Goal: Task Accomplishment & Management: Complete application form

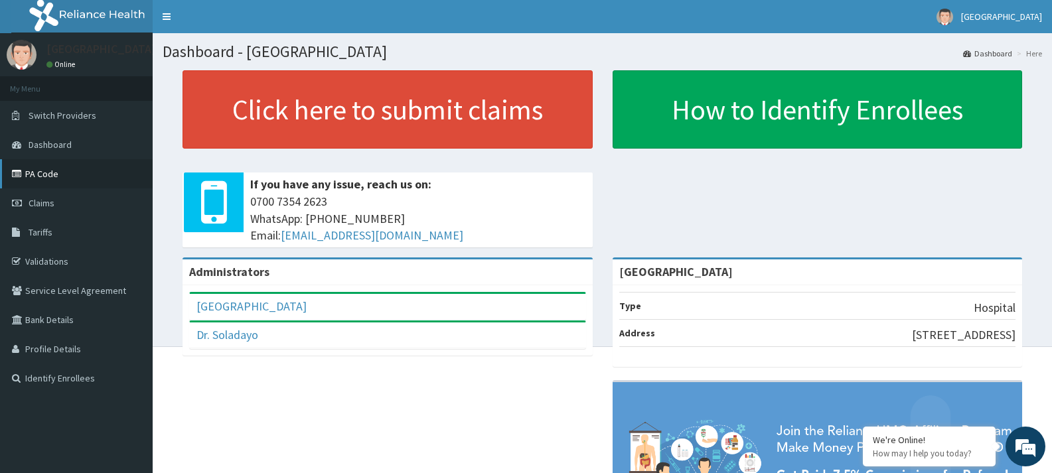
click at [19, 180] on link "PA Code" at bounding box center [76, 173] width 153 height 29
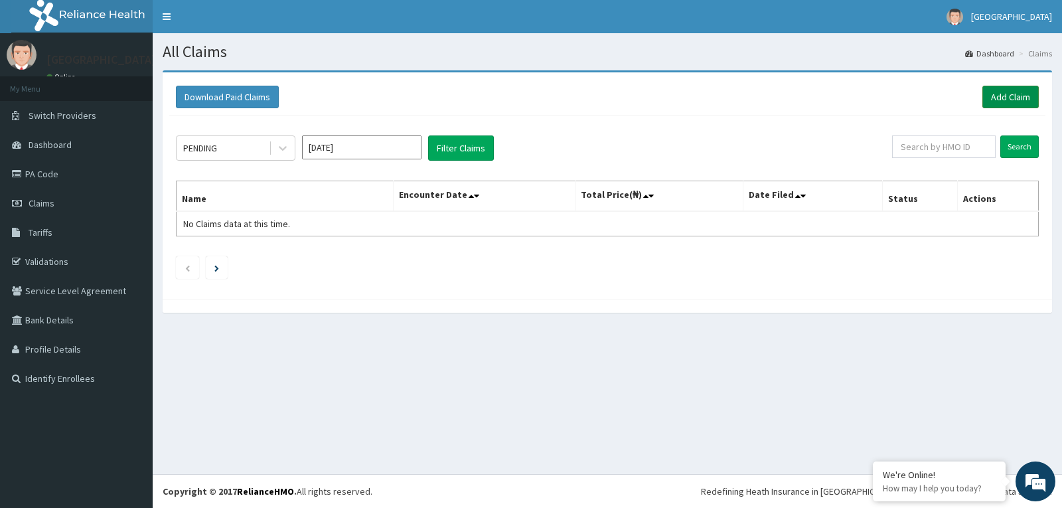
click at [1030, 99] on link "Add Claim" at bounding box center [1011, 97] width 56 height 23
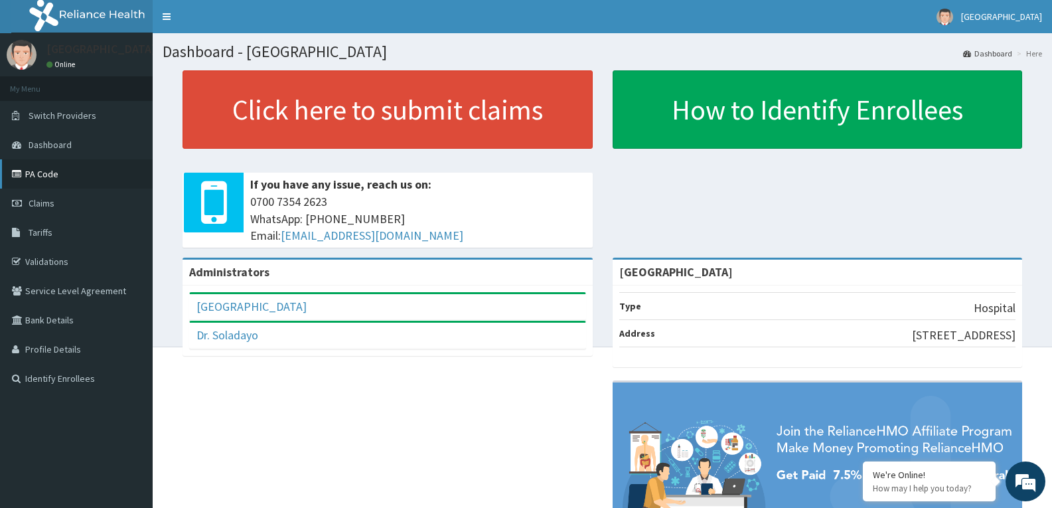
click at [46, 185] on link "PA Code" at bounding box center [76, 173] width 153 height 29
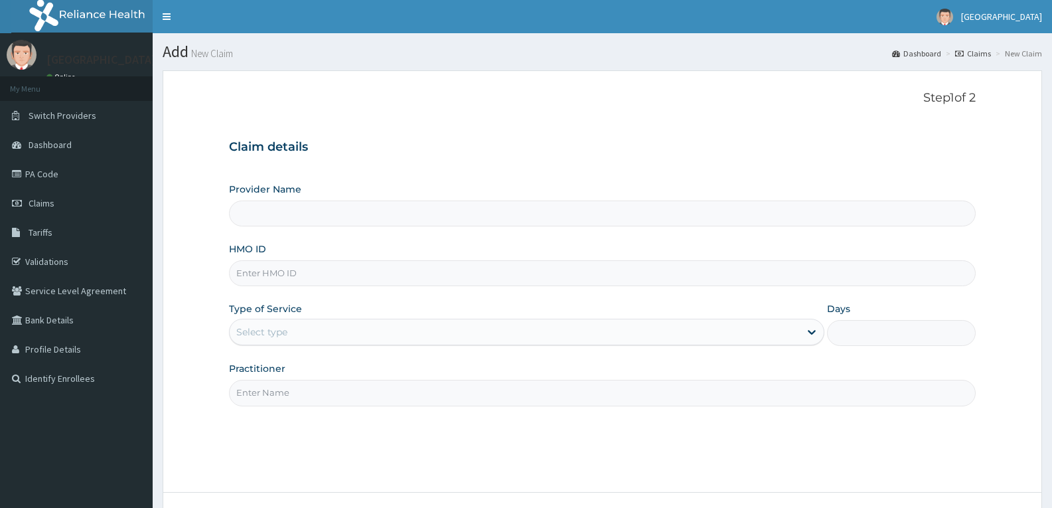
click at [398, 210] on input "Provider Name" at bounding box center [602, 214] width 747 height 26
type input "[GEOGRAPHIC_DATA]"
click at [383, 275] on input "HMO ID" at bounding box center [602, 273] width 747 height 26
paste input "TSD/10090/A"
type input "TSD/10090/A"
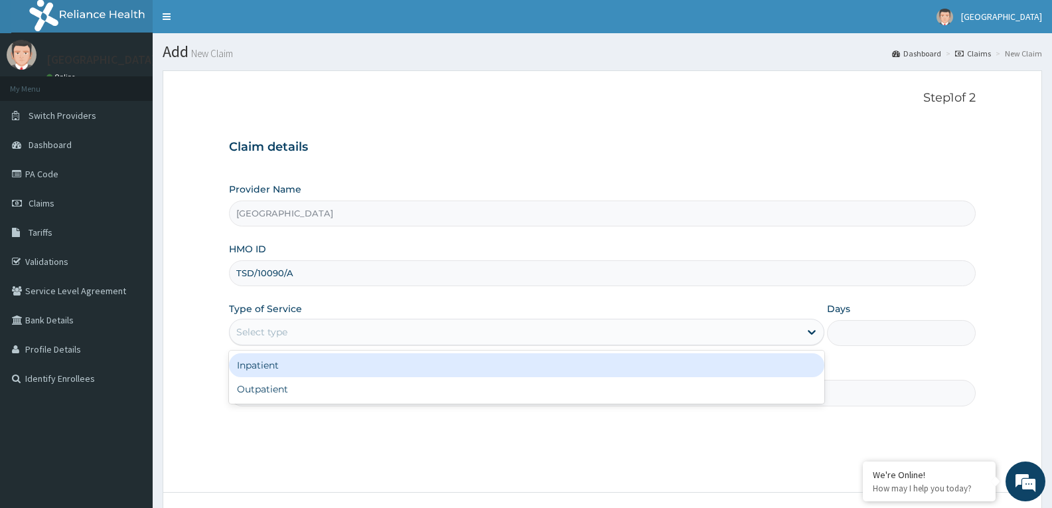
click at [320, 324] on div "Select type" at bounding box center [515, 331] width 570 height 21
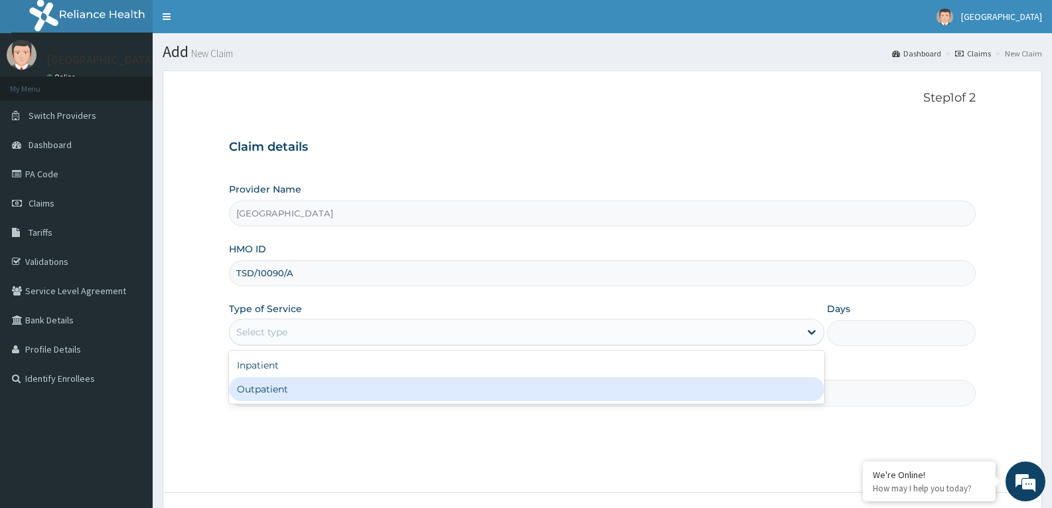
click at [323, 381] on div "Outpatient" at bounding box center [526, 389] width 595 height 24
type input "1"
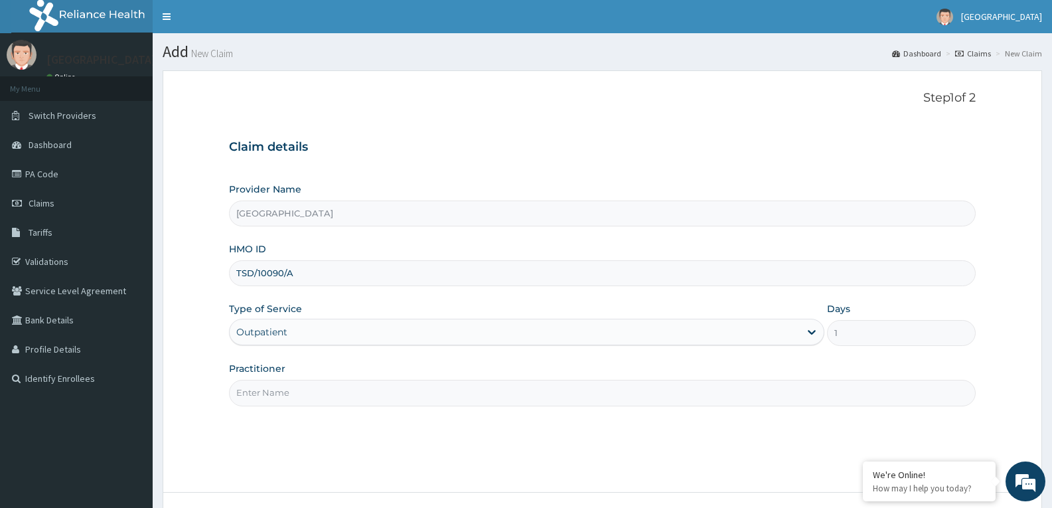
click at [337, 385] on input "Practitioner" at bounding box center [602, 393] width 747 height 26
type input "DR TROPHY"
click at [850, 409] on div "Step 1 of 2 Claim details Provider Name Adefemi Hospital HMO ID TSD/10090/A Typ…" at bounding box center [602, 281] width 747 height 381
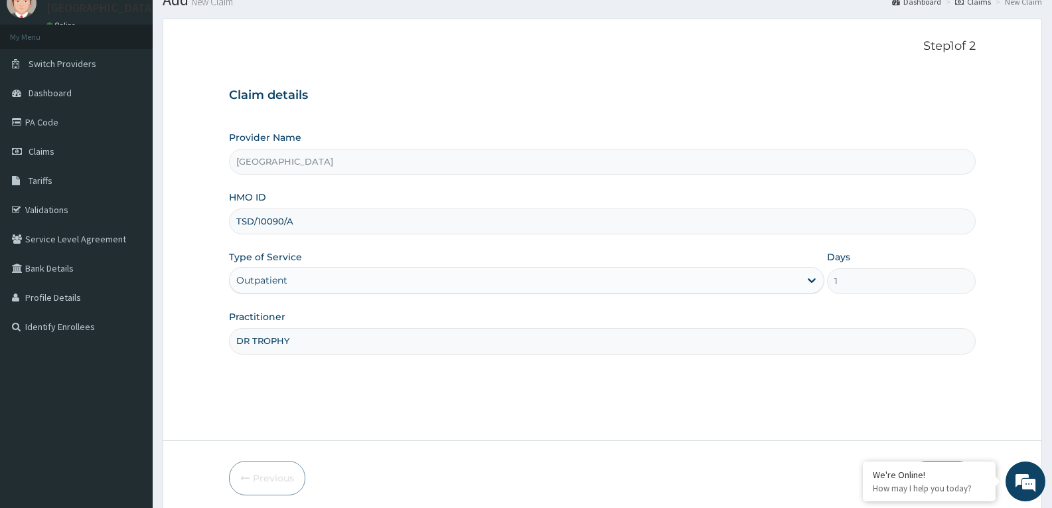
scroll to position [104, 0]
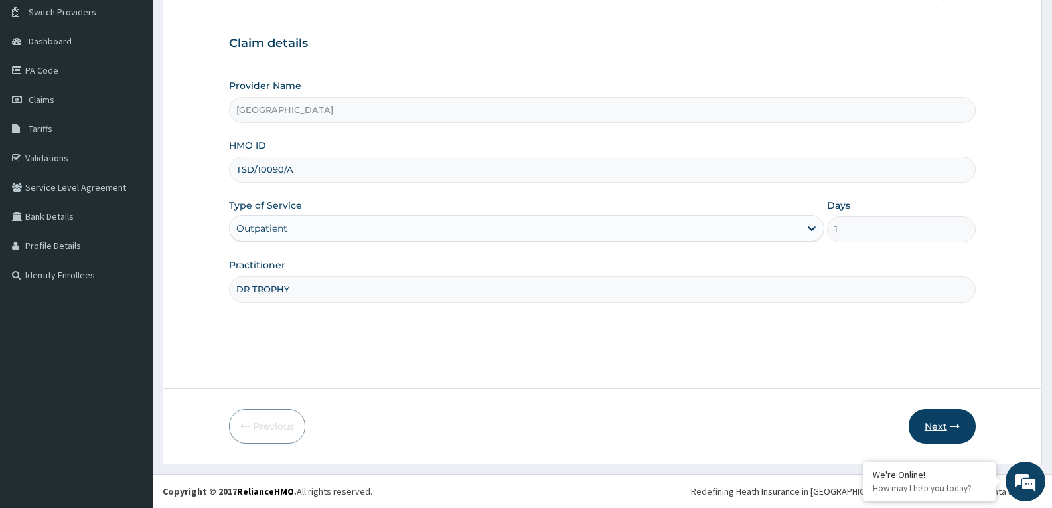
click at [945, 423] on button "Next" at bounding box center [942, 426] width 67 height 35
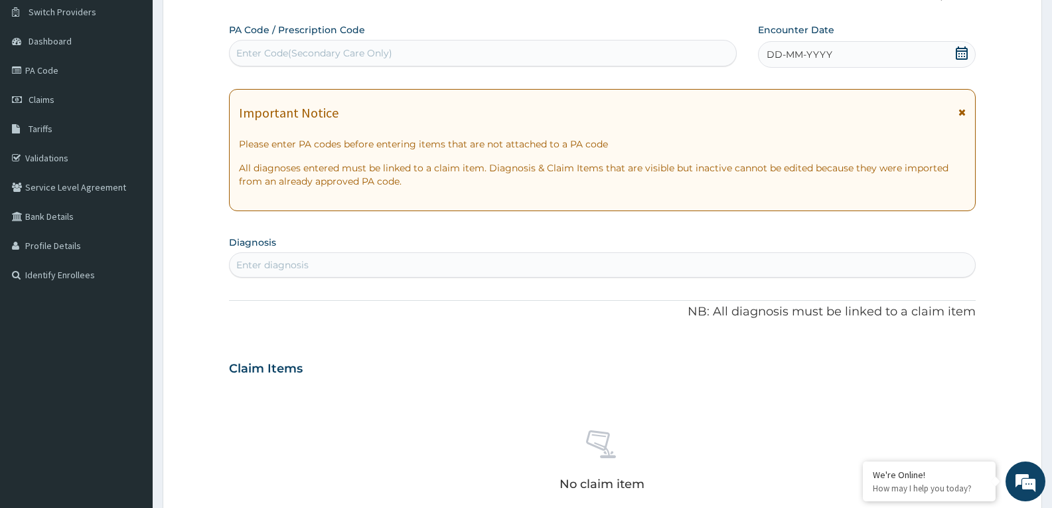
click at [391, 54] on div "Enter Code(Secondary Care Only)" at bounding box center [314, 52] width 156 height 13
paste input "PA/EC97F8"
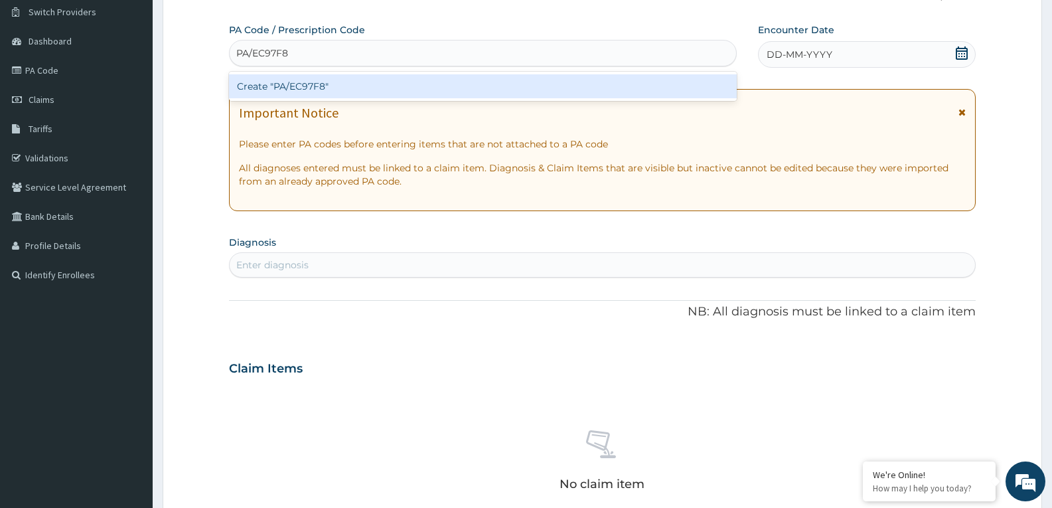
type input "PA/EC97F8"
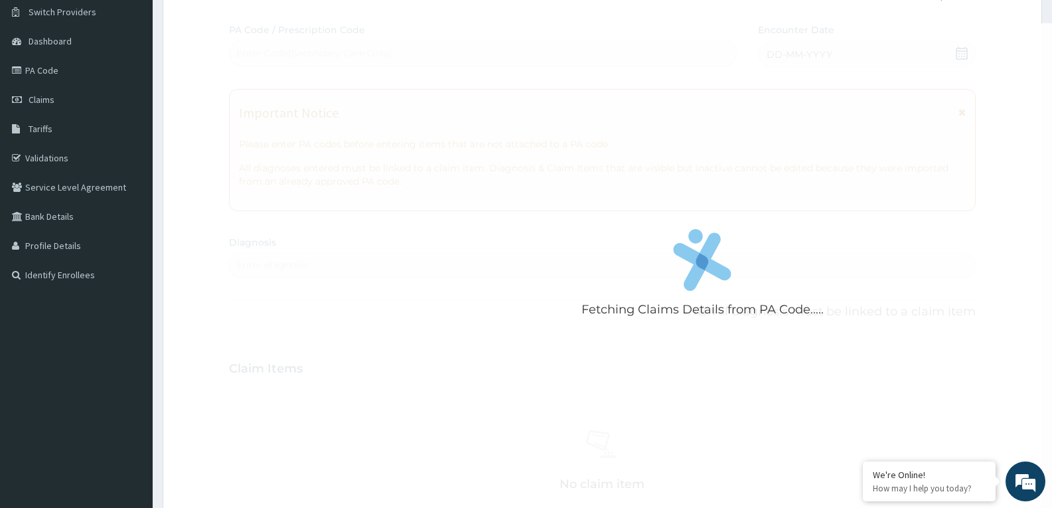
click at [392, 82] on div "Fetching Claims Details from PA Code....." at bounding box center [703, 277] width 948 height 508
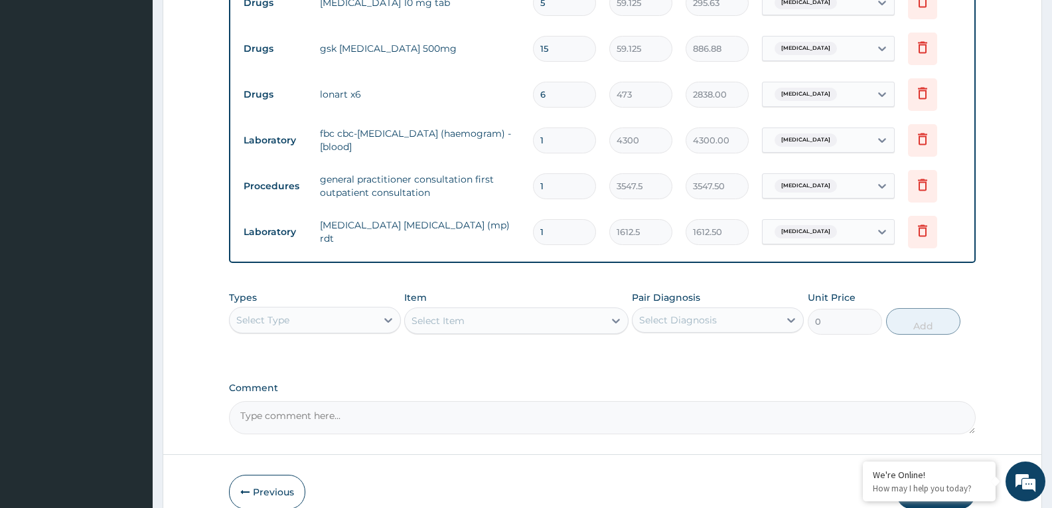
scroll to position [707, 0]
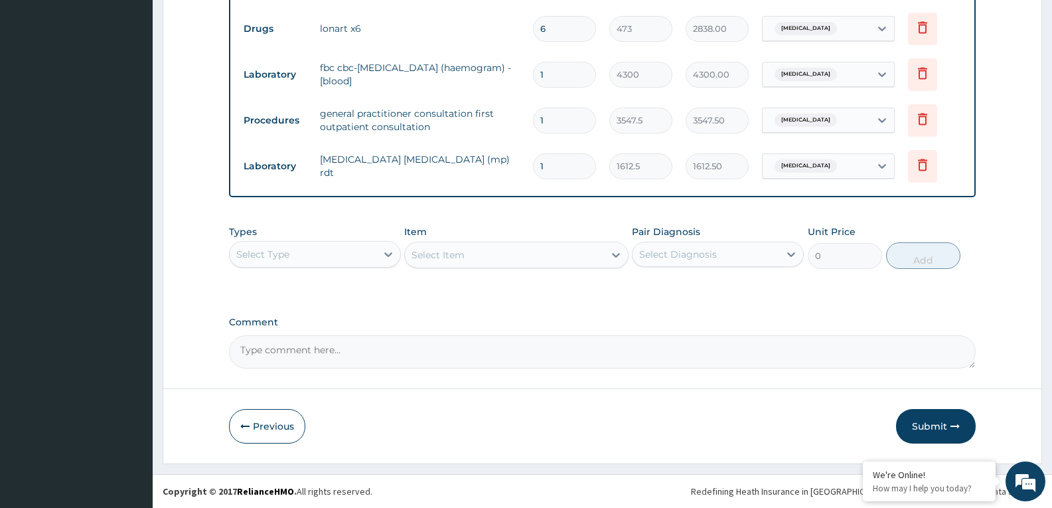
click at [422, 359] on textarea "Comment" at bounding box center [602, 351] width 747 height 33
type textarea "f"
type textarea "FOR YOUR INFORMATION"
click at [951, 422] on icon "button" at bounding box center [955, 426] width 9 height 9
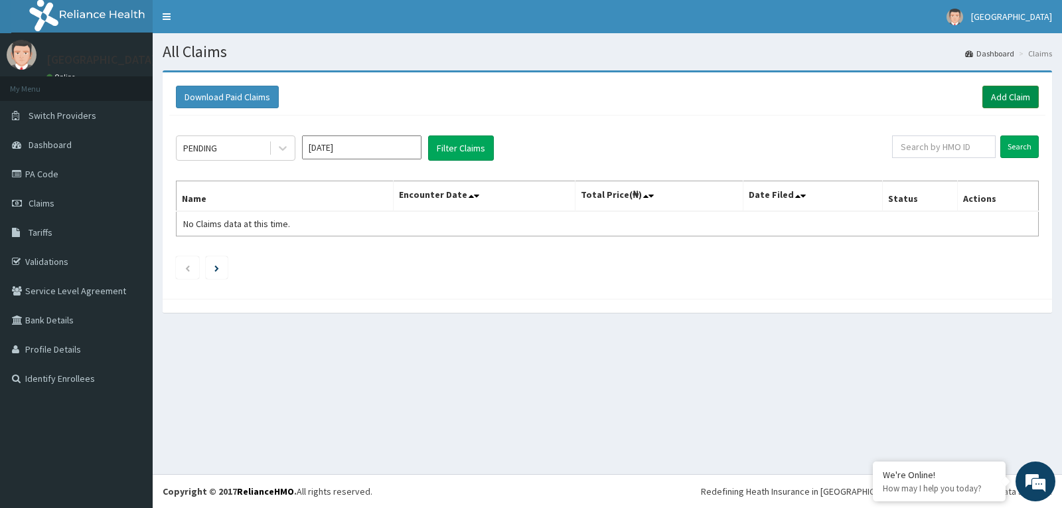
click at [997, 95] on link "Add Claim" at bounding box center [1011, 97] width 56 height 23
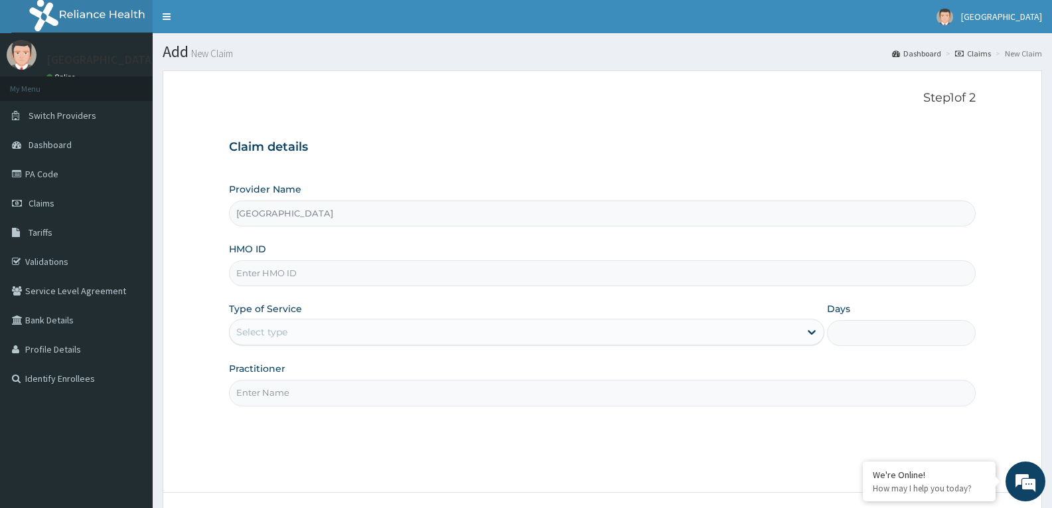
click at [375, 269] on input "HMO ID" at bounding box center [602, 273] width 747 height 26
paste input "DGC/10211/C"
type input "DGC/10211/C"
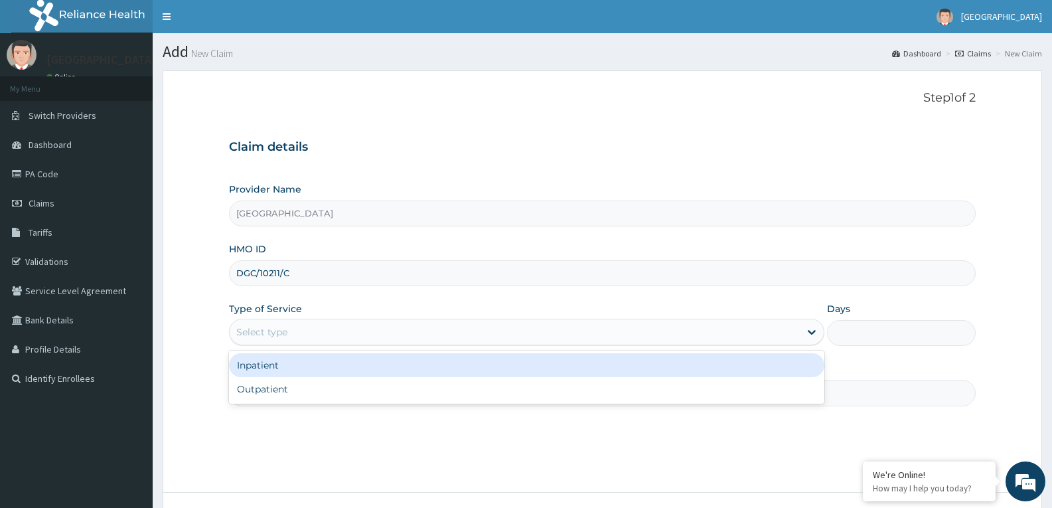
click at [379, 323] on div "Select type" at bounding box center [515, 331] width 570 height 21
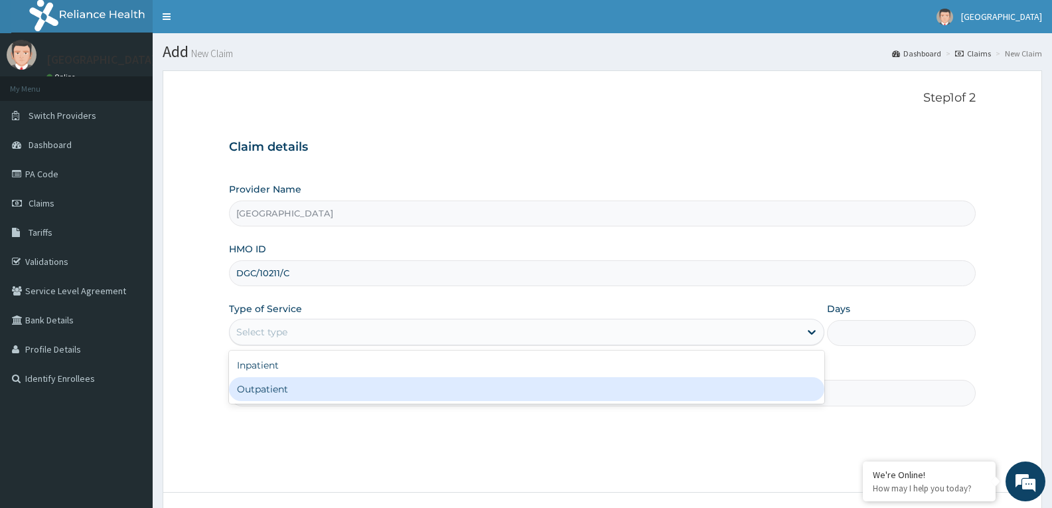
click at [363, 385] on div "Outpatient" at bounding box center [526, 389] width 595 height 24
type input "1"
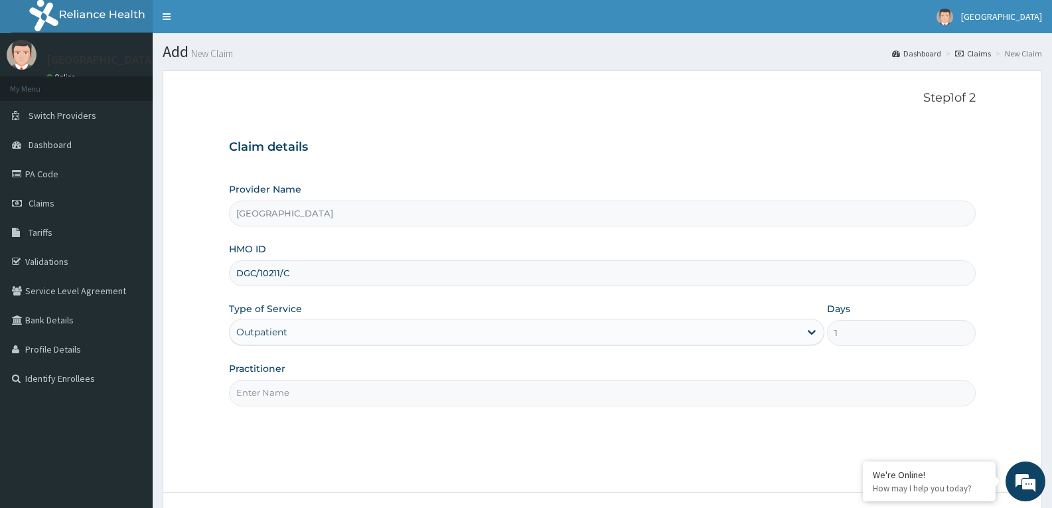
click at [363, 396] on input "Practitioner" at bounding box center [602, 393] width 747 height 26
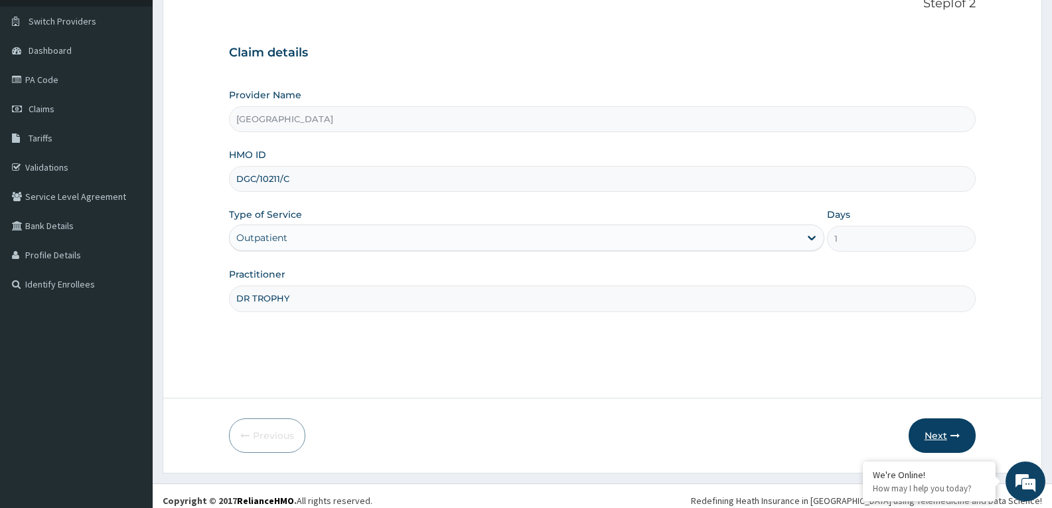
type input "DR TROPHY"
click at [957, 429] on button "Next" at bounding box center [942, 435] width 67 height 35
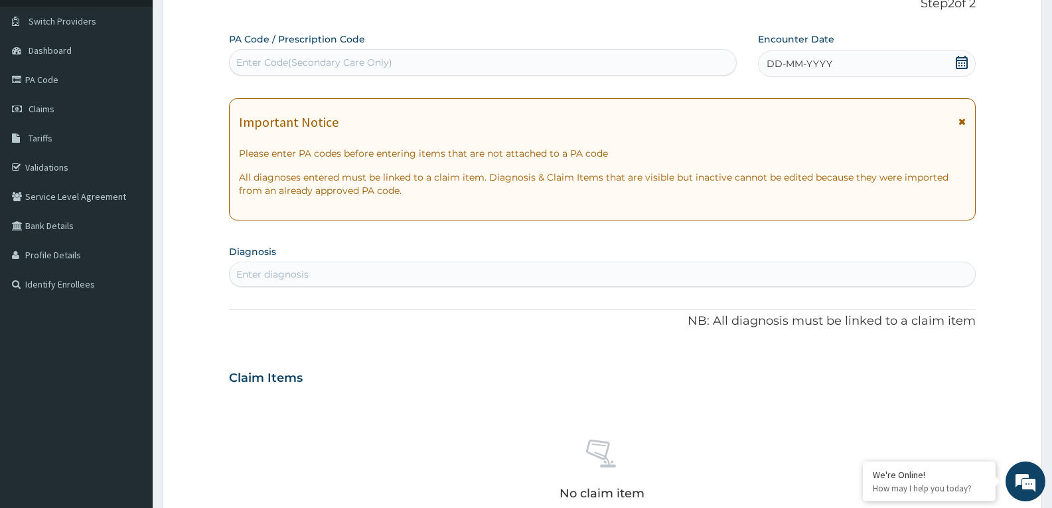
click at [382, 59] on div "Enter Code(Secondary Care Only)" at bounding box center [314, 62] width 156 height 13
paste input "PA/4D2C2F"
type input "PA/4D2C2F"
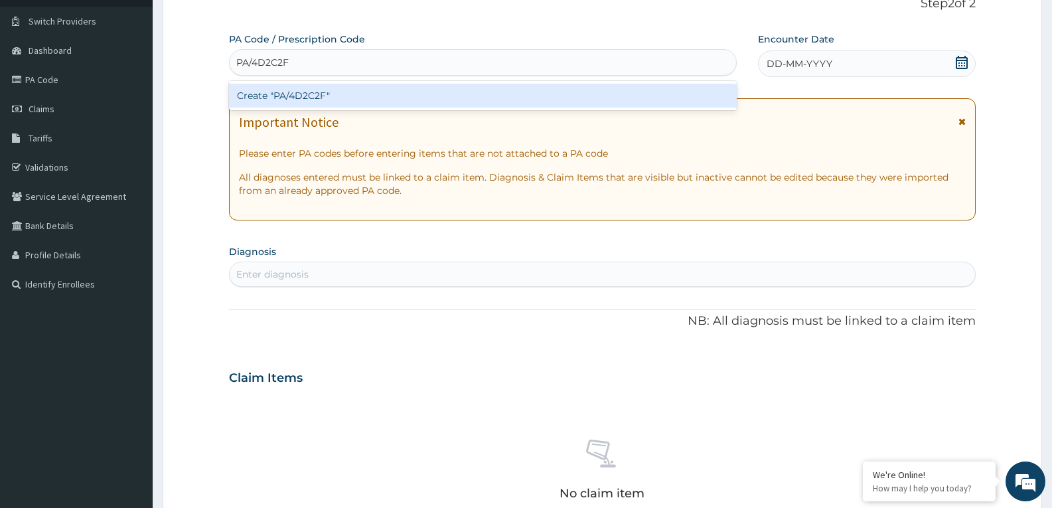
click at [382, 96] on div "Create "PA/4D2C2F"" at bounding box center [483, 96] width 508 height 24
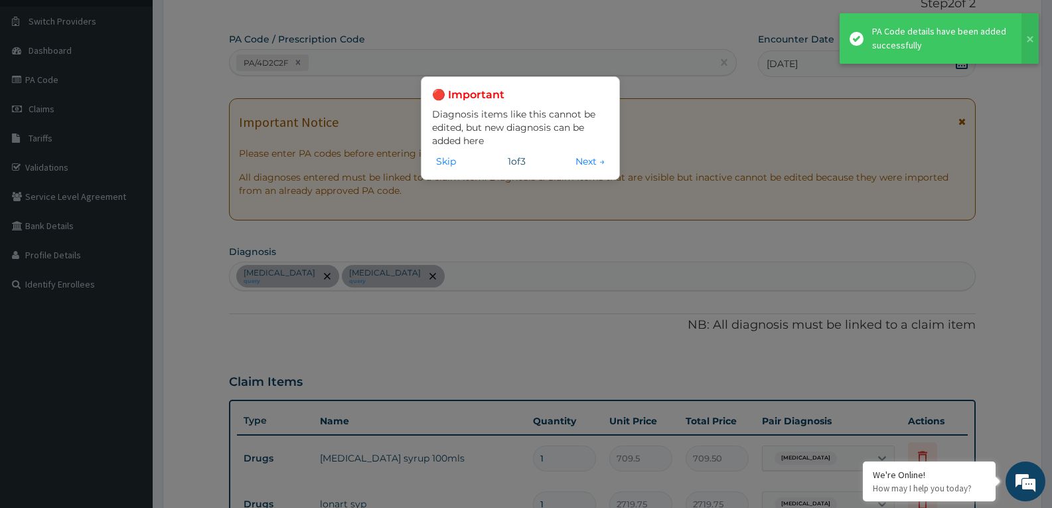
scroll to position [482, 0]
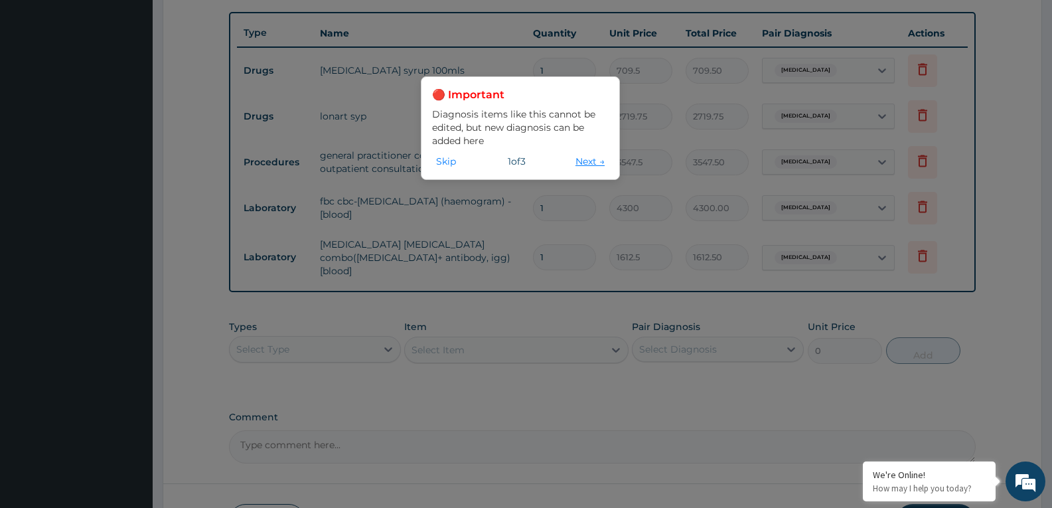
click at [577, 163] on button "Next →" at bounding box center [590, 161] width 37 height 15
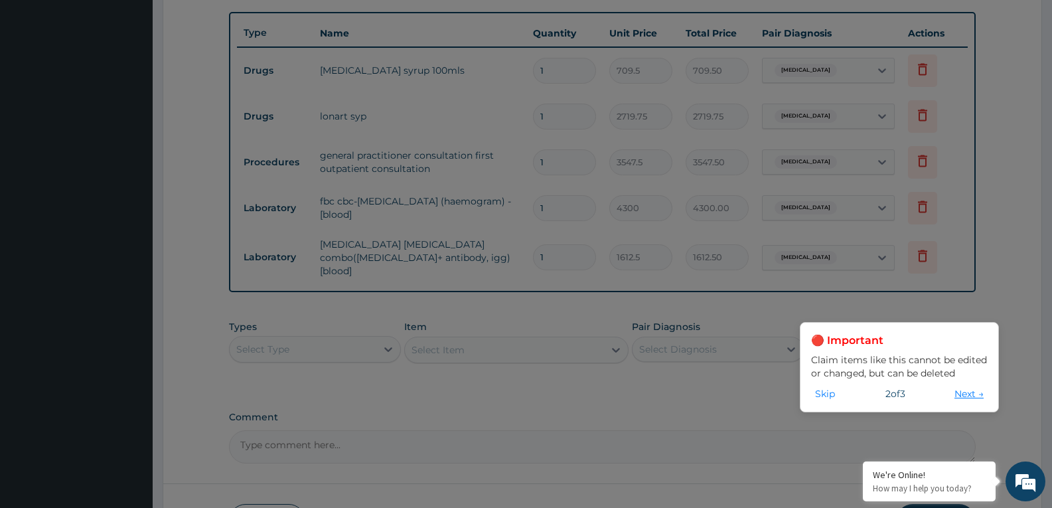
click at [961, 395] on button "Next →" at bounding box center [969, 393] width 37 height 15
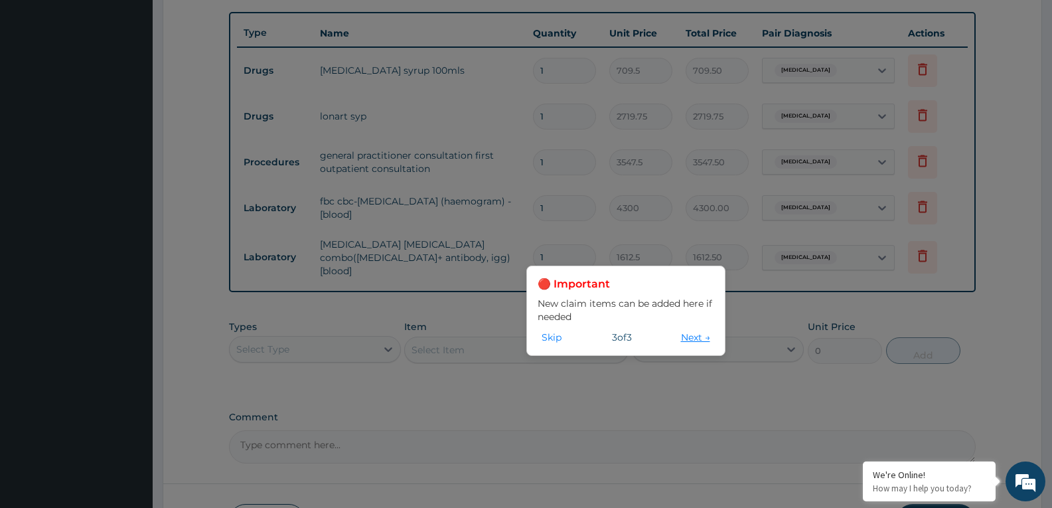
click at [681, 342] on button "Next →" at bounding box center [695, 337] width 37 height 15
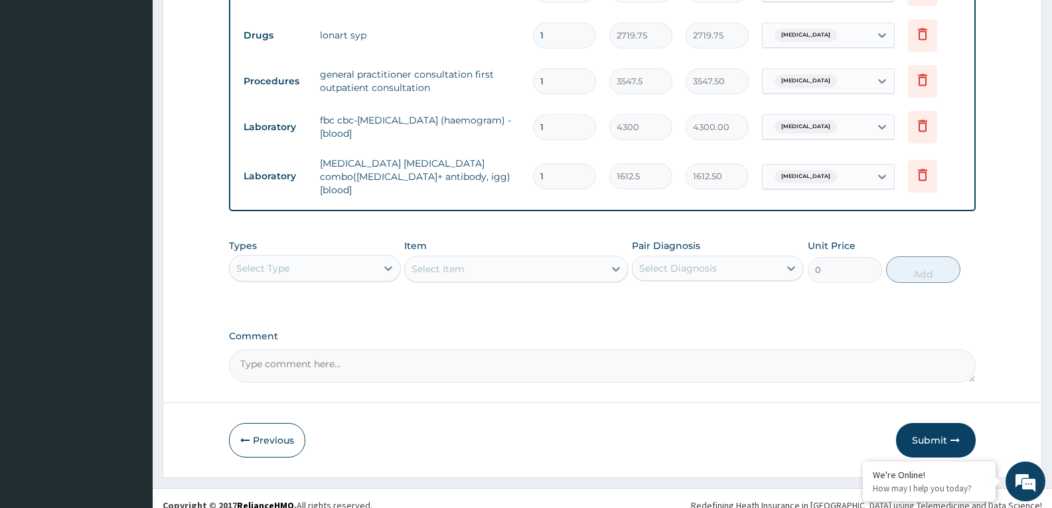
scroll to position [570, 0]
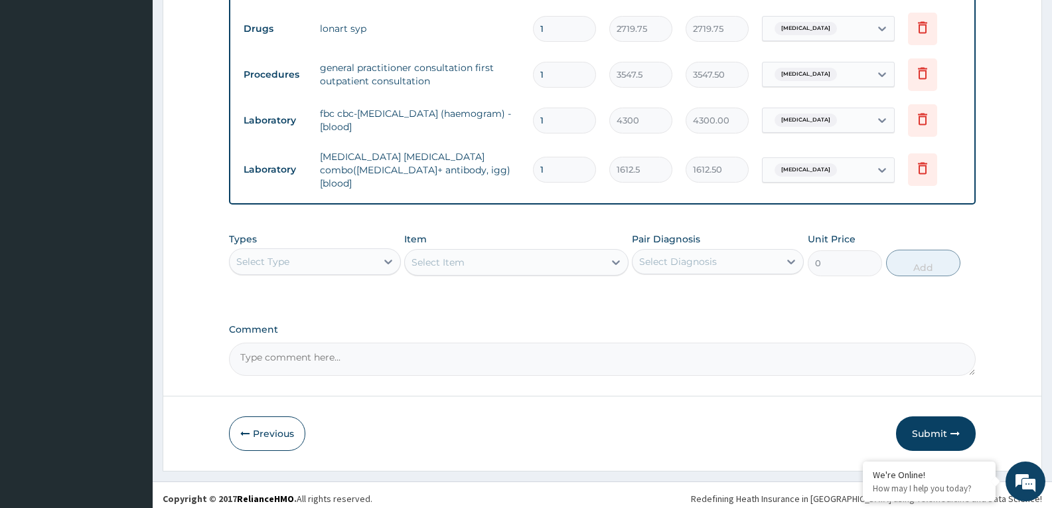
click at [612, 353] on textarea "Comment" at bounding box center [602, 359] width 747 height 33
type textarea "FOR YOUR INFORMATION"
click at [940, 424] on button "Submit" at bounding box center [936, 433] width 80 height 35
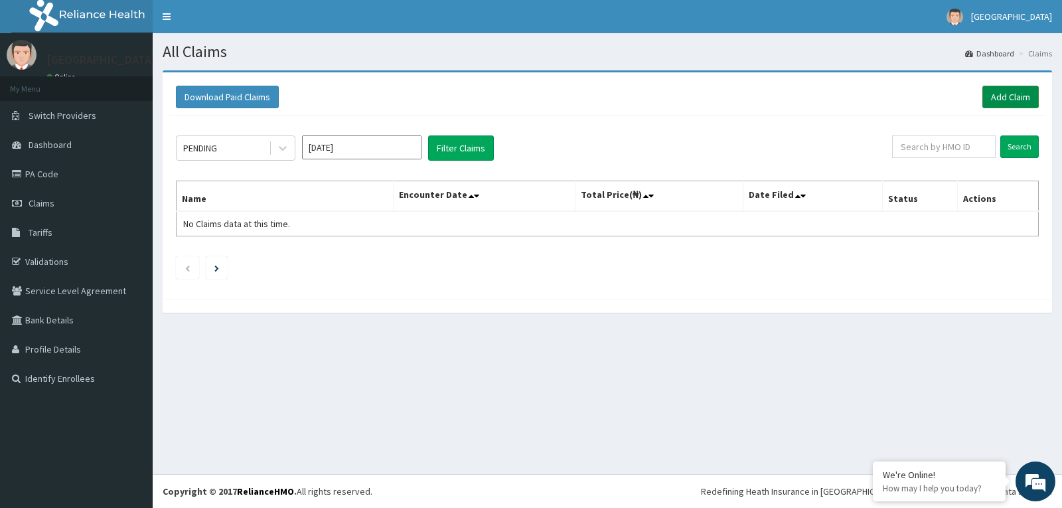
click at [1013, 91] on link "Add Claim" at bounding box center [1011, 97] width 56 height 23
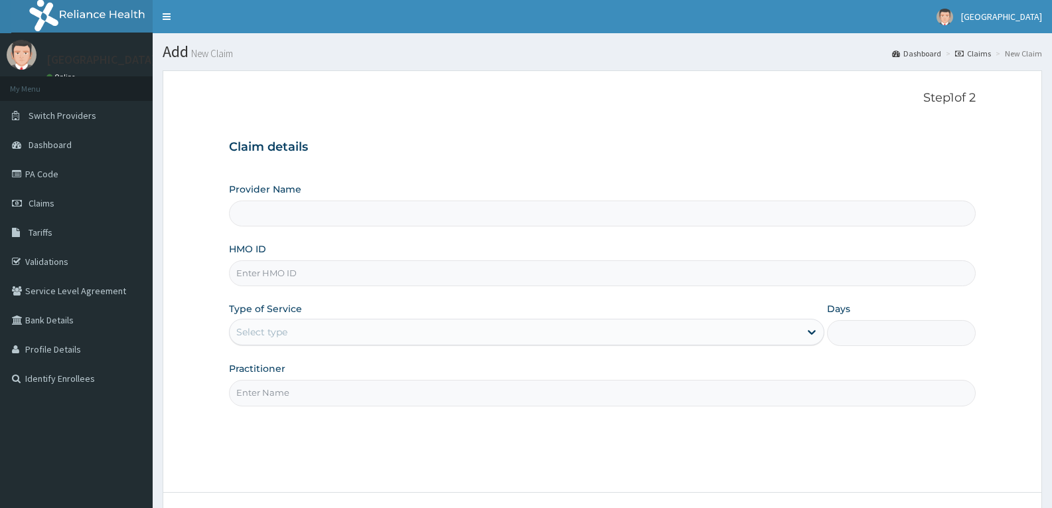
click at [328, 280] on input "HMO ID" at bounding box center [602, 273] width 747 height 26
paste input "DGC/10211/B"
type input "DGC/10211/B"
type input "[GEOGRAPHIC_DATA]"
type input "DGC/10211/B"
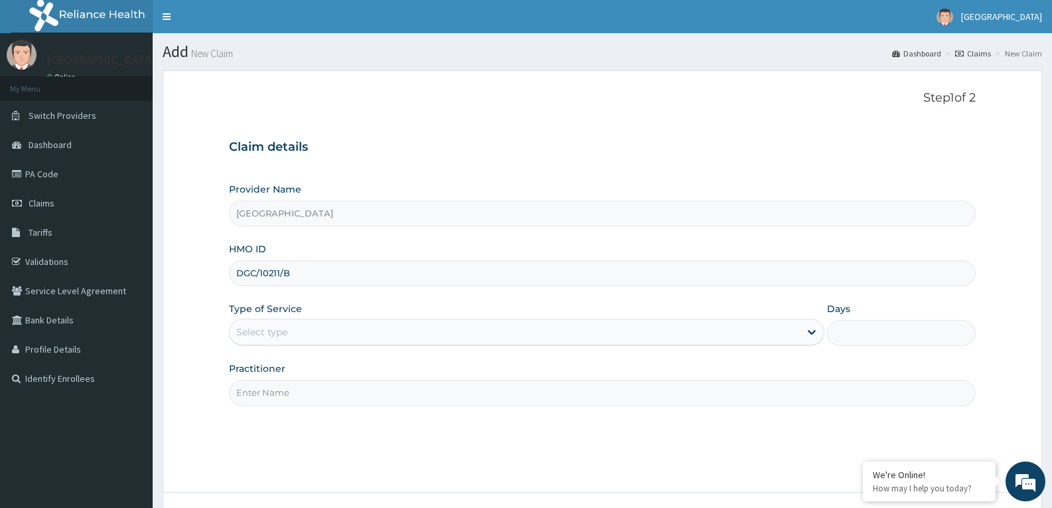
click at [323, 329] on div "Select type" at bounding box center [515, 331] width 570 height 21
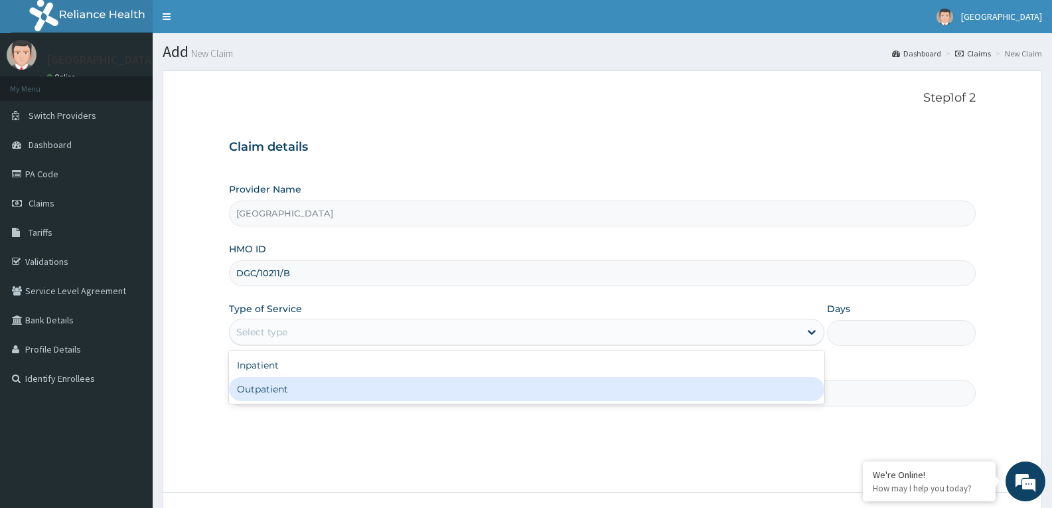
click at [317, 394] on div "Outpatient" at bounding box center [526, 389] width 595 height 24
type input "1"
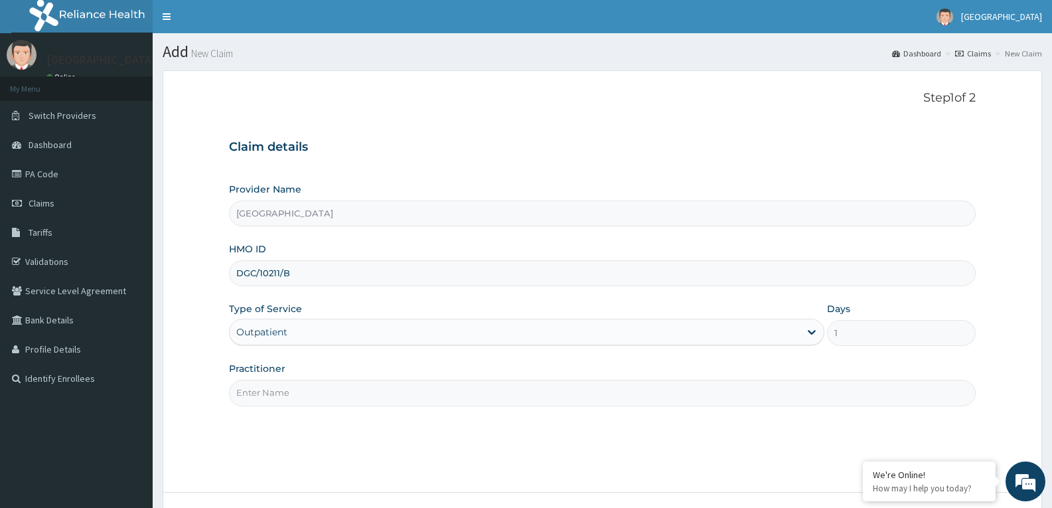
click at [335, 396] on input "Practitioner" at bounding box center [602, 393] width 747 height 26
type input "DR TROPHY"
click at [429, 477] on form "Step 1 of 2 Claim details Provider Name Adefemi Hospital HMO ID DGC/10211/B Typ…" at bounding box center [603, 318] width 880 height 497
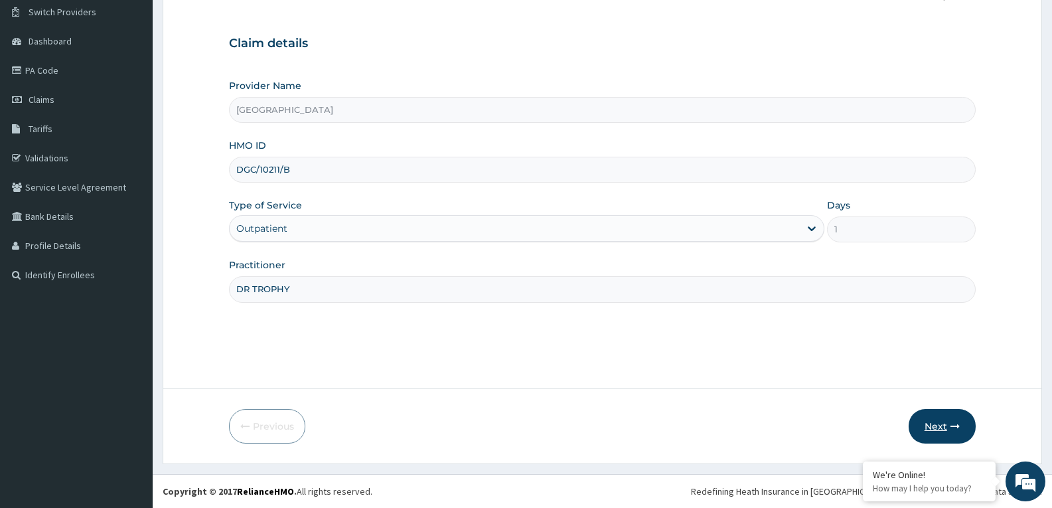
click at [924, 424] on button "Next" at bounding box center [942, 426] width 67 height 35
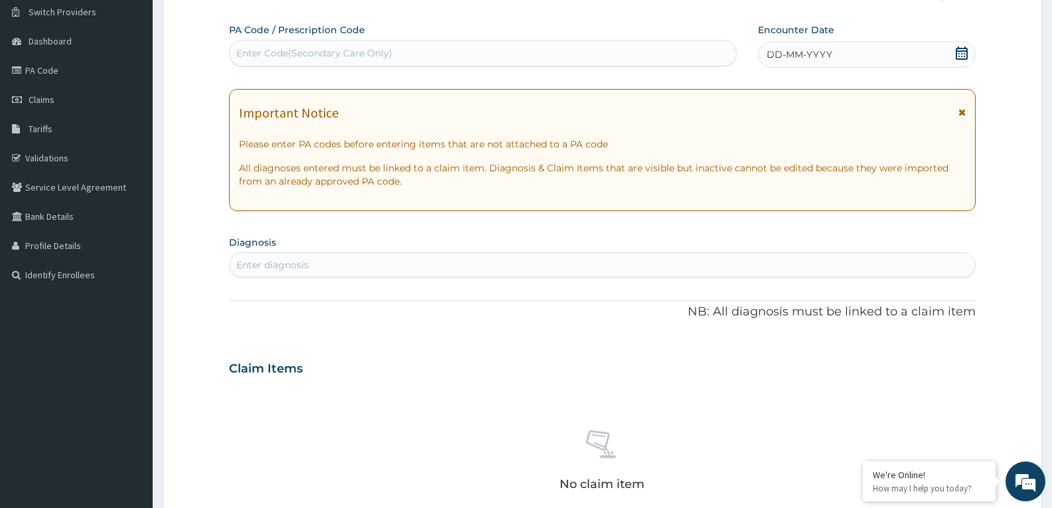
click at [370, 54] on div "Enter Code(Secondary Care Only)" at bounding box center [314, 52] width 156 height 13
paste input "PA/B48C3D"
type input "PA/B48C3D"
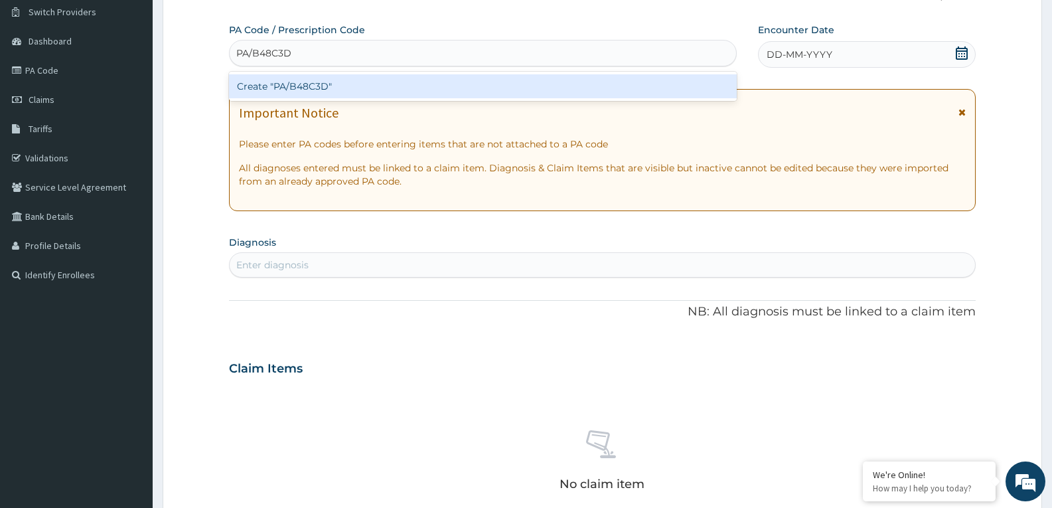
click at [369, 89] on div "Create "PA/B48C3D"" at bounding box center [483, 86] width 508 height 24
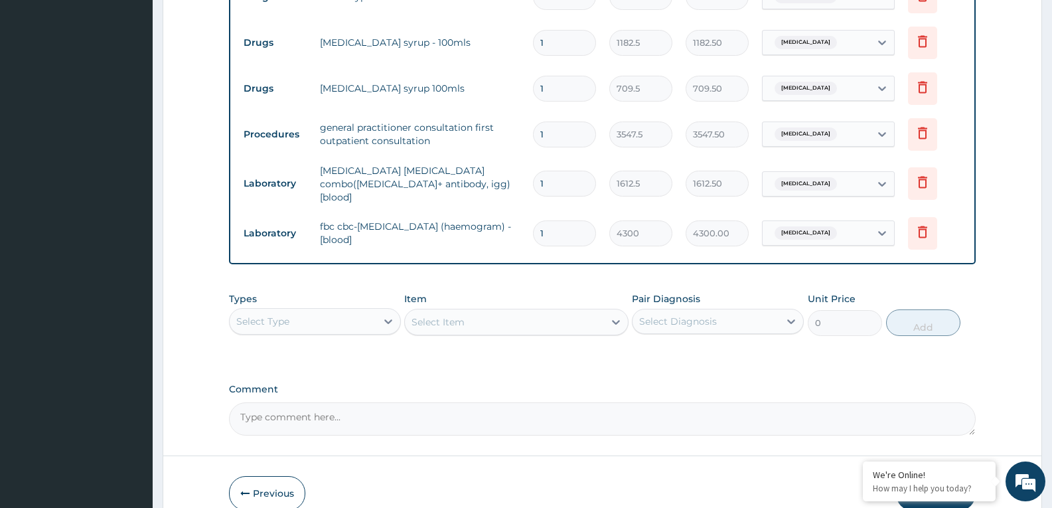
scroll to position [616, 0]
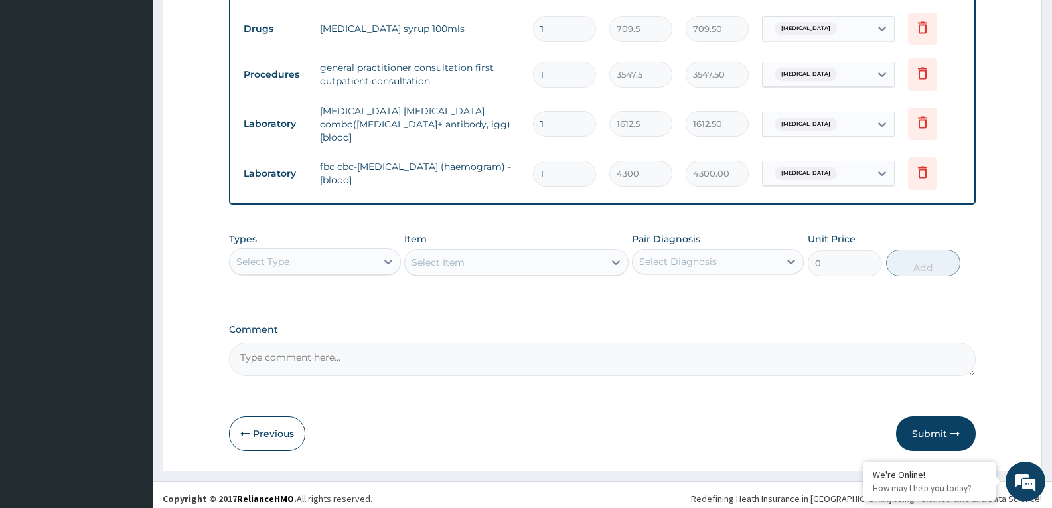
click at [673, 360] on textarea "Comment" at bounding box center [602, 359] width 747 height 33
type textarea "FOR YOUR INFORMATION"
click at [681, 422] on div "Previous Submit" at bounding box center [602, 433] width 747 height 35
click at [918, 428] on button "Submit" at bounding box center [936, 433] width 80 height 35
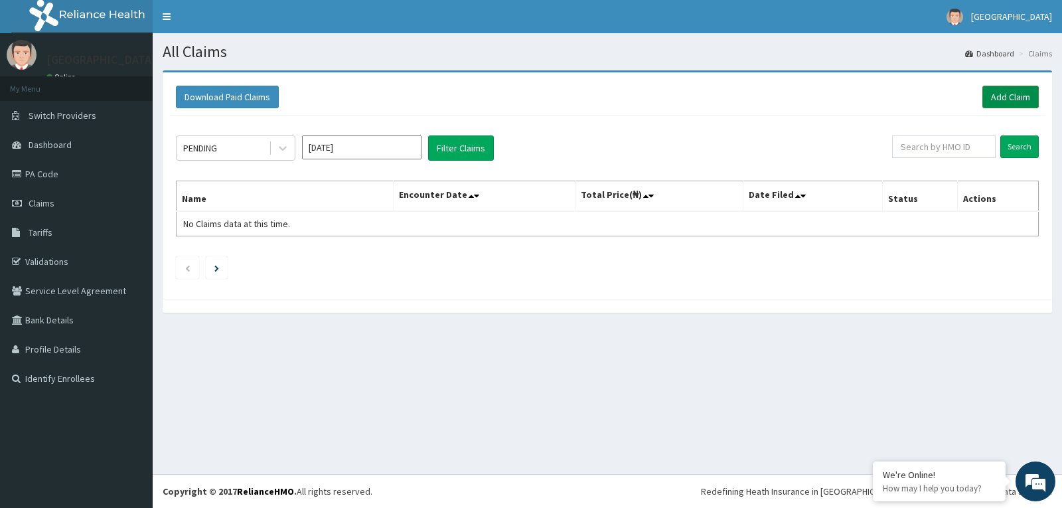
click at [1028, 99] on link "Add Claim" at bounding box center [1011, 97] width 56 height 23
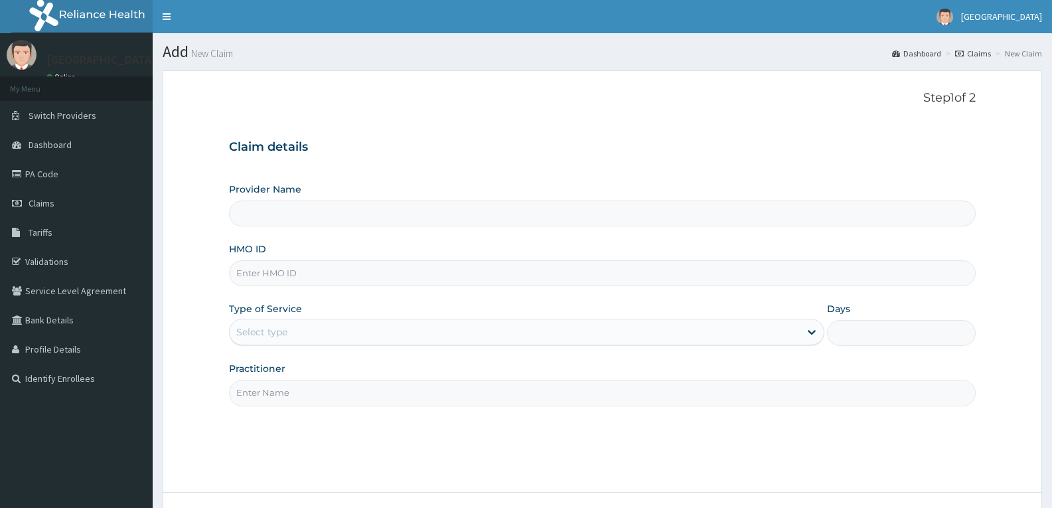
click at [298, 272] on input "HMO ID" at bounding box center [602, 273] width 747 height 26
paste input "BTR/10946/A"
type input "BTR/10946/A"
type input "[GEOGRAPHIC_DATA]"
type input "BTR/10946/A"
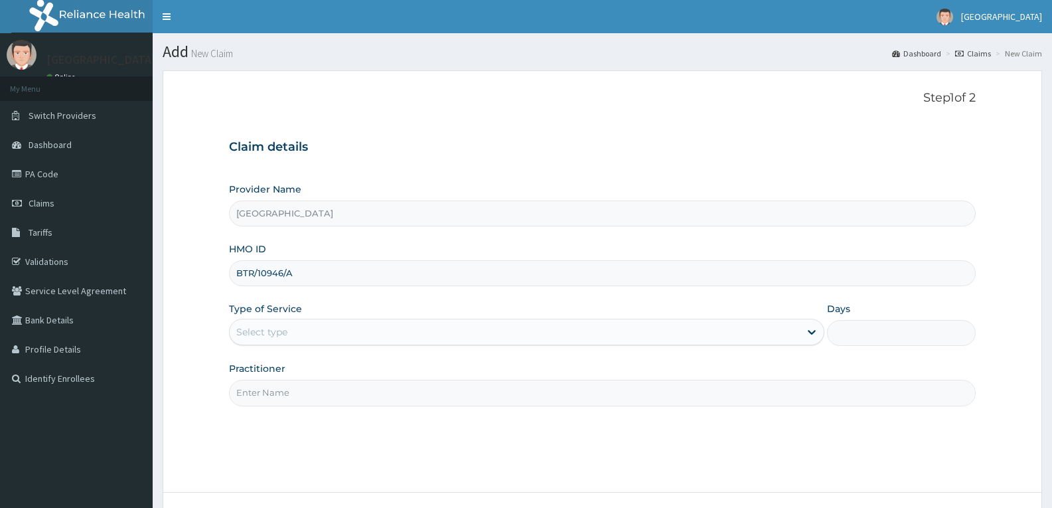
click at [299, 333] on div "Select type" at bounding box center [515, 331] width 570 height 21
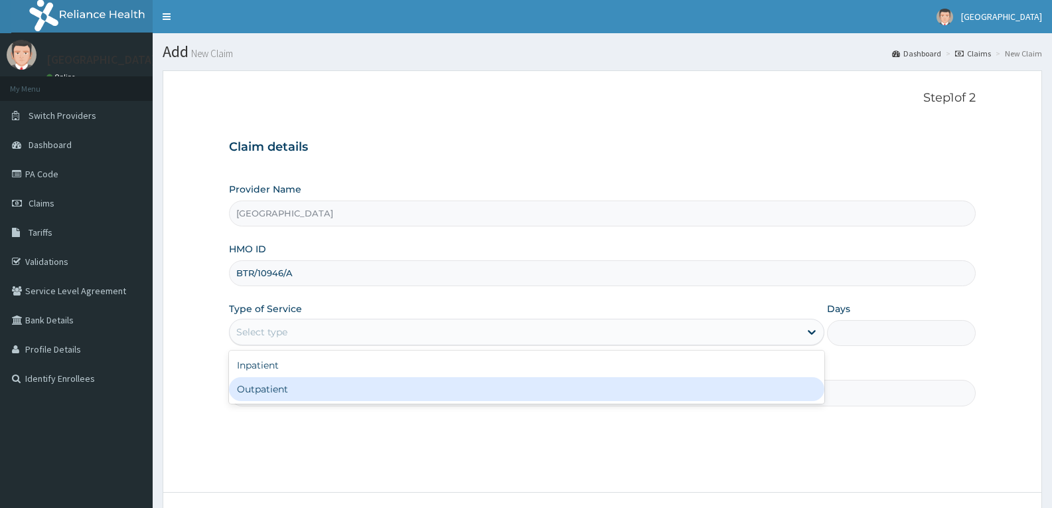
click at [295, 387] on div "Outpatient" at bounding box center [526, 389] width 595 height 24
type input "1"
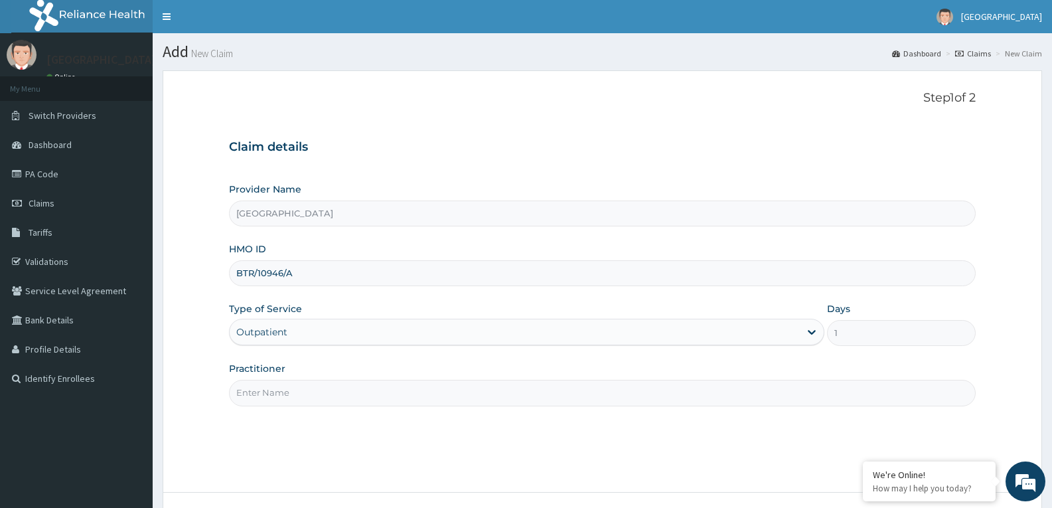
click at [316, 385] on input "Practitioner" at bounding box center [602, 393] width 747 height 26
click at [379, 405] on input "DR TROPHY" at bounding box center [602, 393] width 747 height 26
type input "DR TROPHY"
click at [369, 441] on div "Step 1 of 2 Claim details Provider Name Adefemi Hospital HMO ID BTR/10946/A Typ…" at bounding box center [602, 281] width 747 height 381
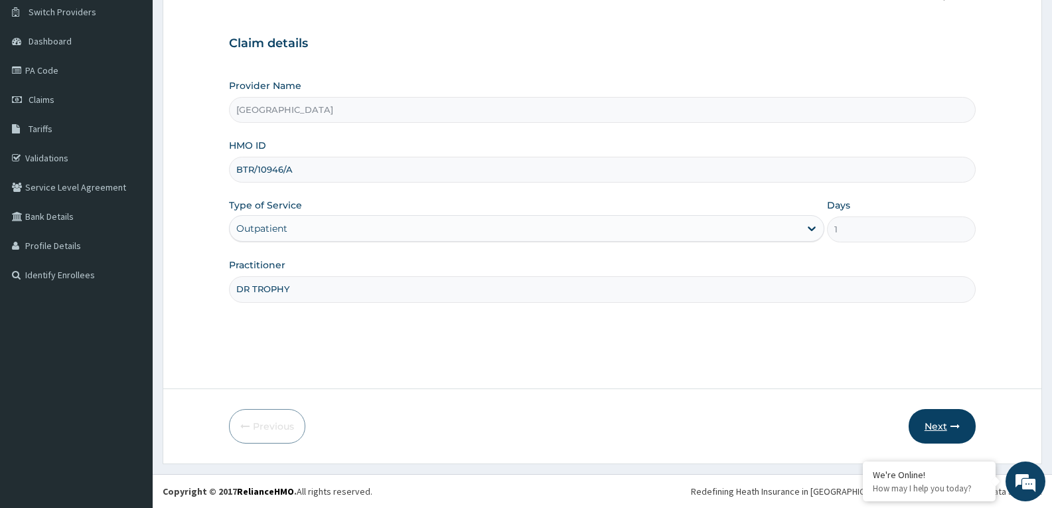
click at [945, 420] on button "Next" at bounding box center [942, 426] width 67 height 35
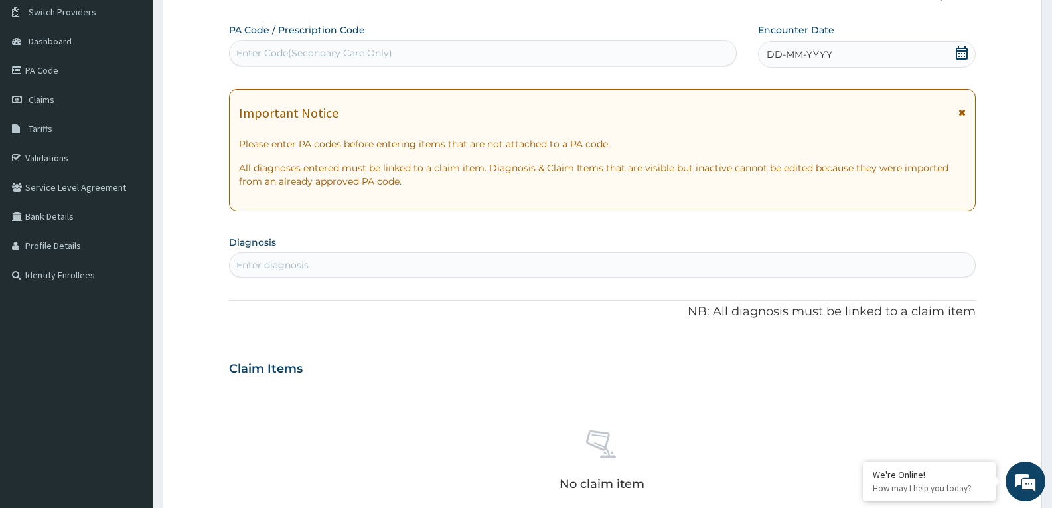
click at [353, 50] on div "Enter Code(Secondary Care Only)" at bounding box center [314, 52] width 156 height 13
paste input "PA/0ED073"
type input "PA/0ED073"
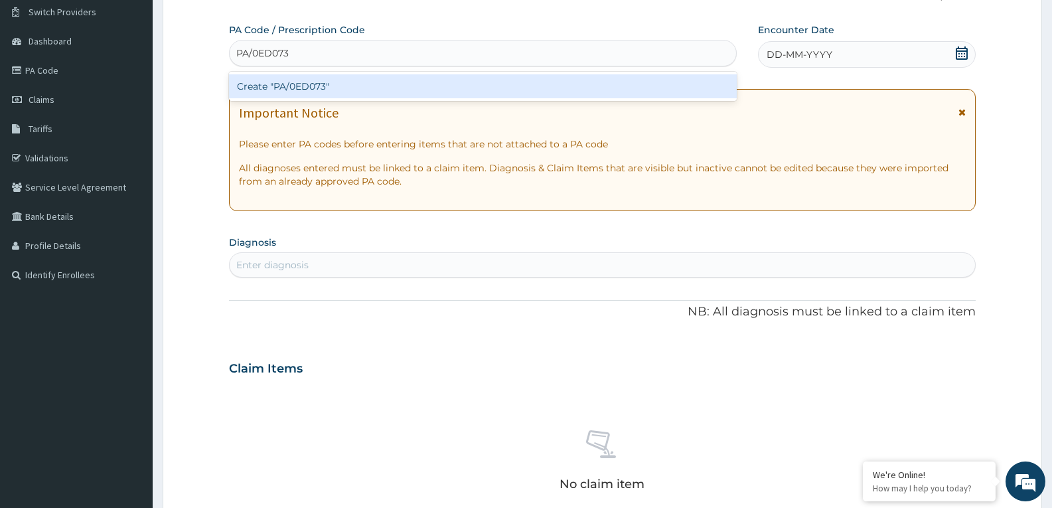
click at [345, 80] on div "Create "PA/0ED073"" at bounding box center [483, 86] width 508 height 24
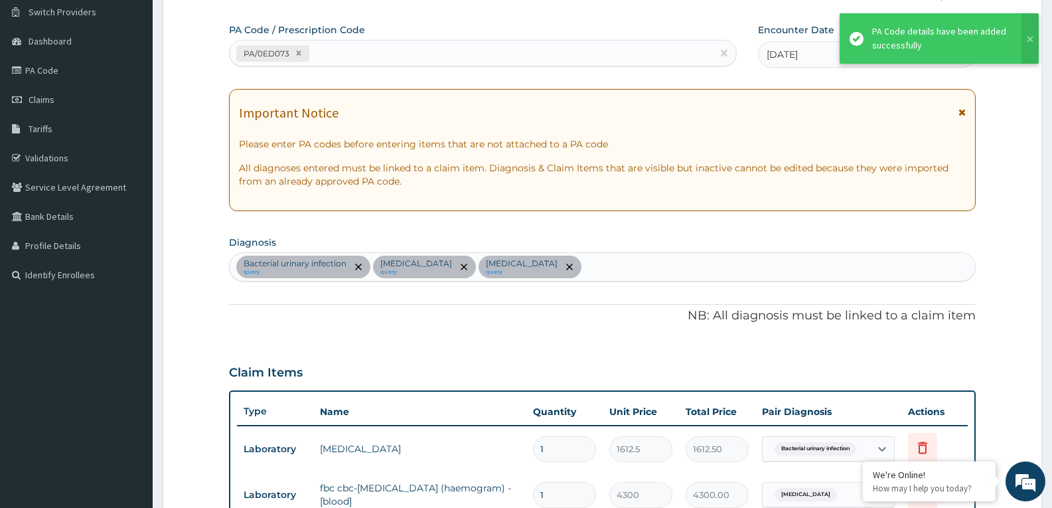
scroll to position [482, 0]
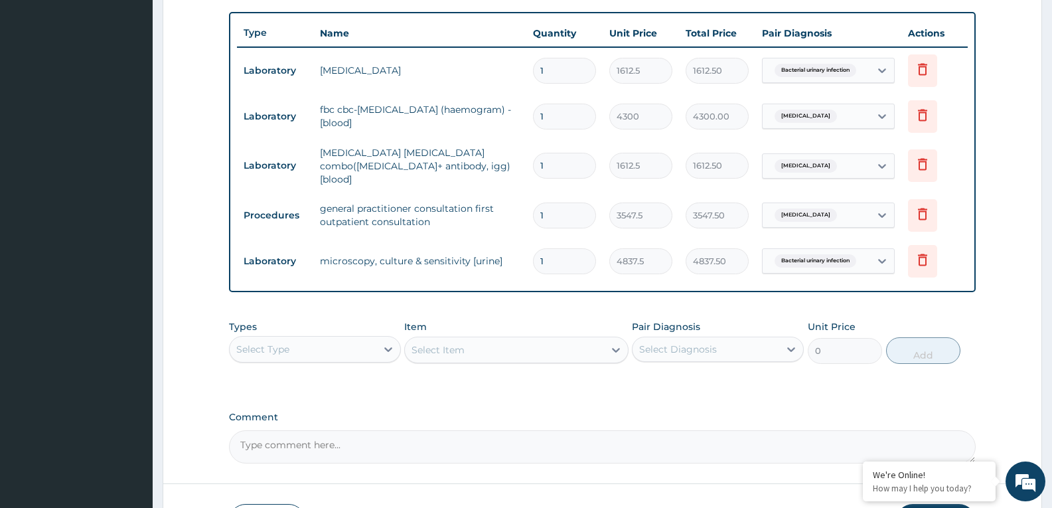
click at [1014, 316] on form "Step 2 of 2 PA Code / Prescription Code PA/0ED073 Encounter Date 01-07-2025 Imp…" at bounding box center [603, 73] width 880 height 970
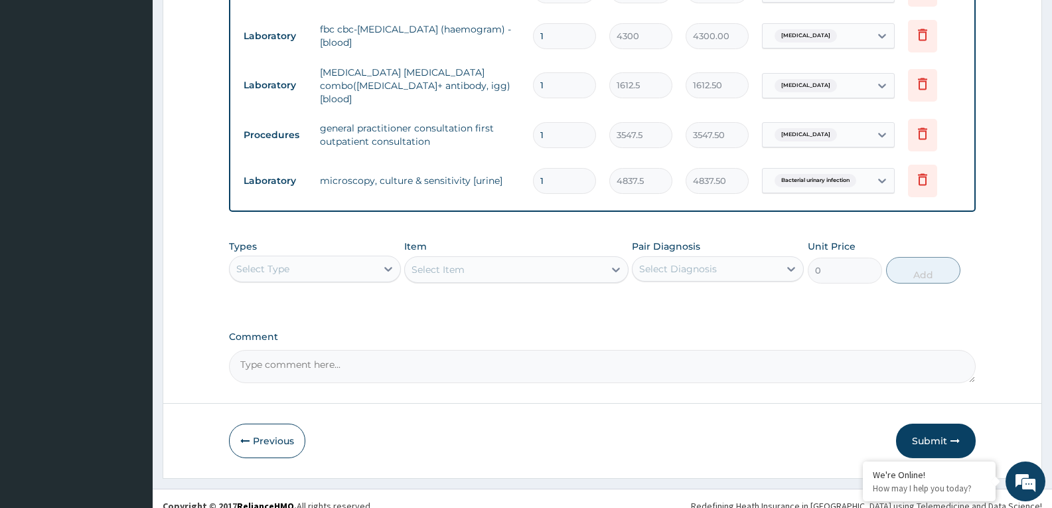
scroll to position [570, 0]
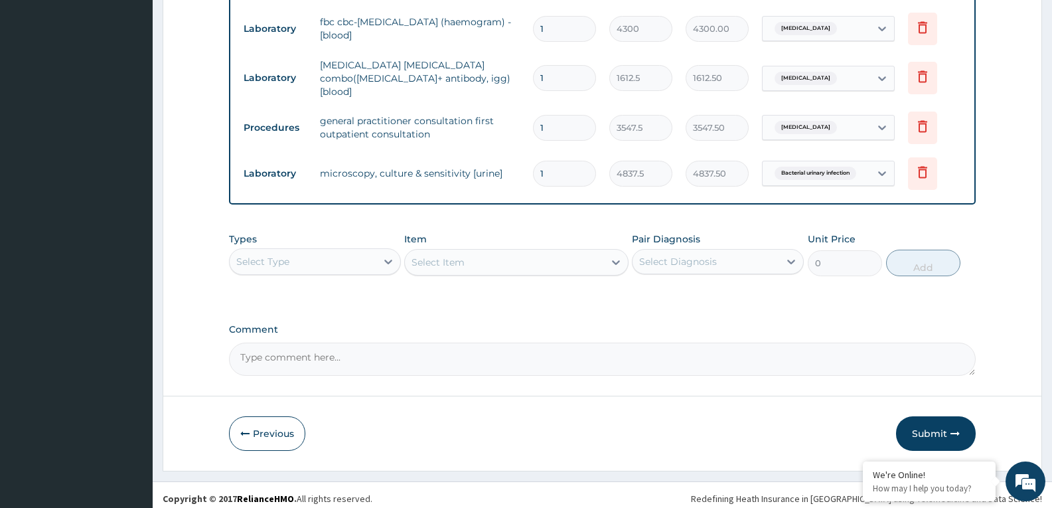
click at [699, 356] on textarea "Comment" at bounding box center [602, 359] width 747 height 33
type textarea "FOR YOUR INFORMATION"
click at [756, 417] on div "Previous Submit" at bounding box center [602, 433] width 747 height 35
click at [789, 423] on div "Previous Submit" at bounding box center [602, 433] width 747 height 35
click at [936, 423] on button "Submit" at bounding box center [936, 433] width 80 height 35
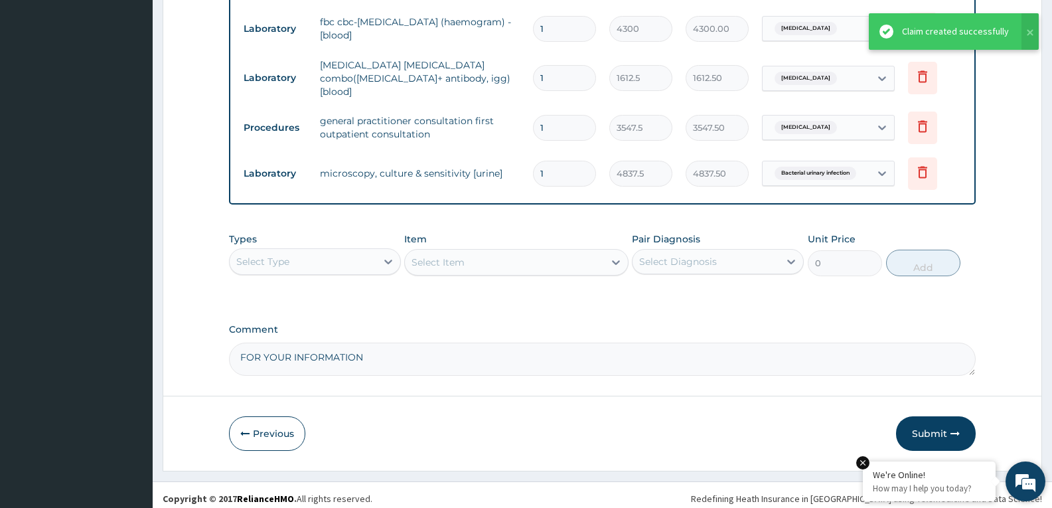
click at [865, 465] on em at bounding box center [863, 462] width 13 height 13
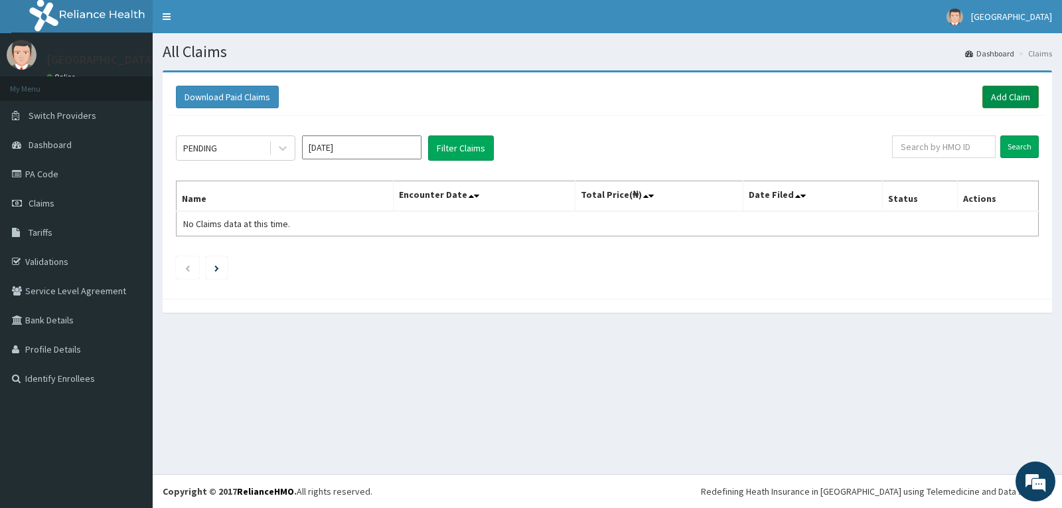
click at [1009, 102] on link "Add Claim" at bounding box center [1011, 97] width 56 height 23
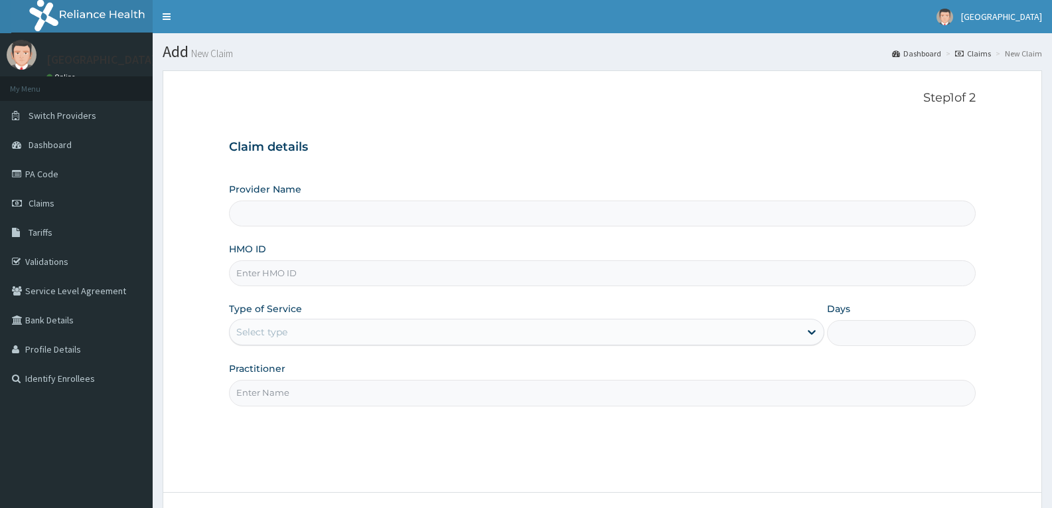
click at [420, 266] on input "HMO ID" at bounding box center [602, 273] width 747 height 26
paste input "BTR/10946/A"
type input "BTR/10946/A"
type input "[GEOGRAPHIC_DATA]"
click at [256, 275] on input "BTR/10946/A" at bounding box center [602, 273] width 747 height 26
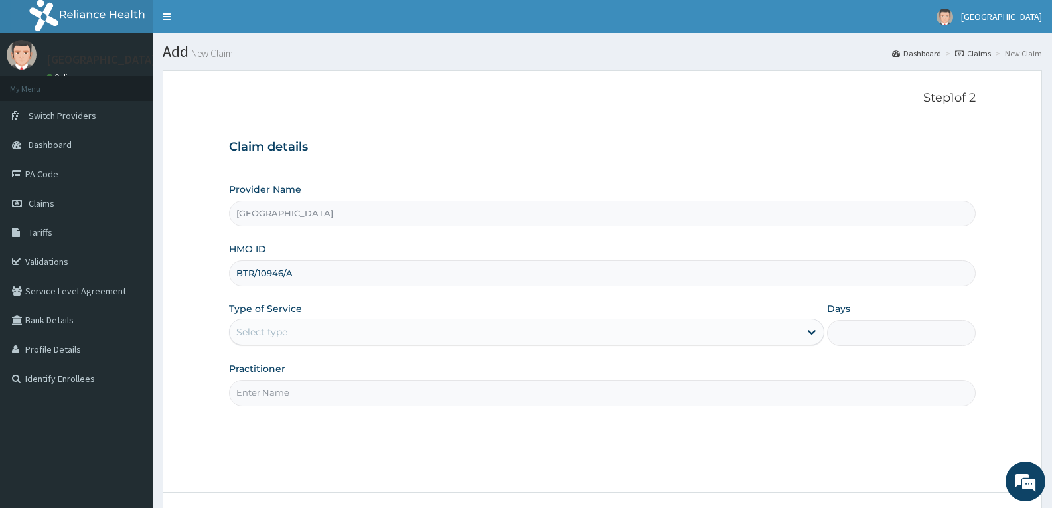
type input "BTR/10946/A"
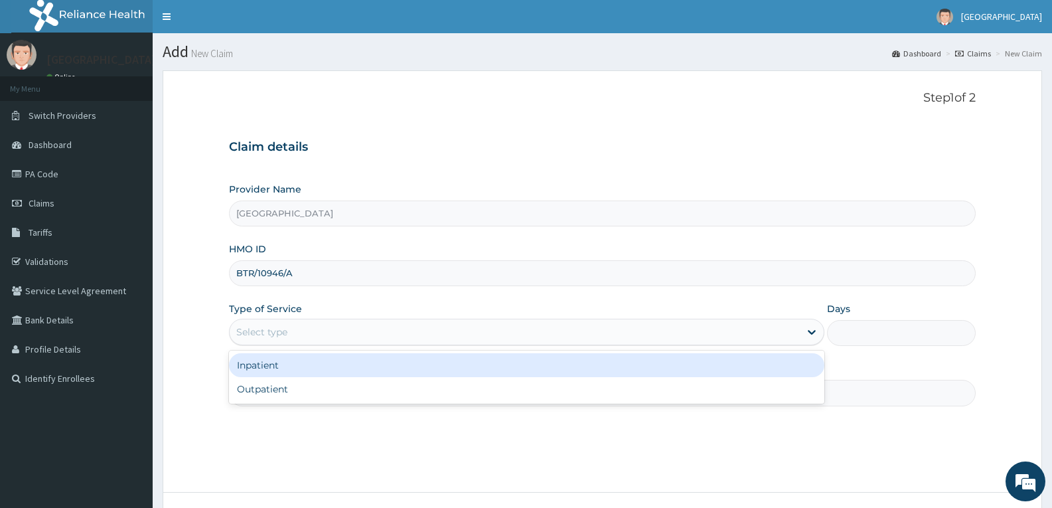
click at [286, 338] on div "Select type" at bounding box center [261, 331] width 51 height 13
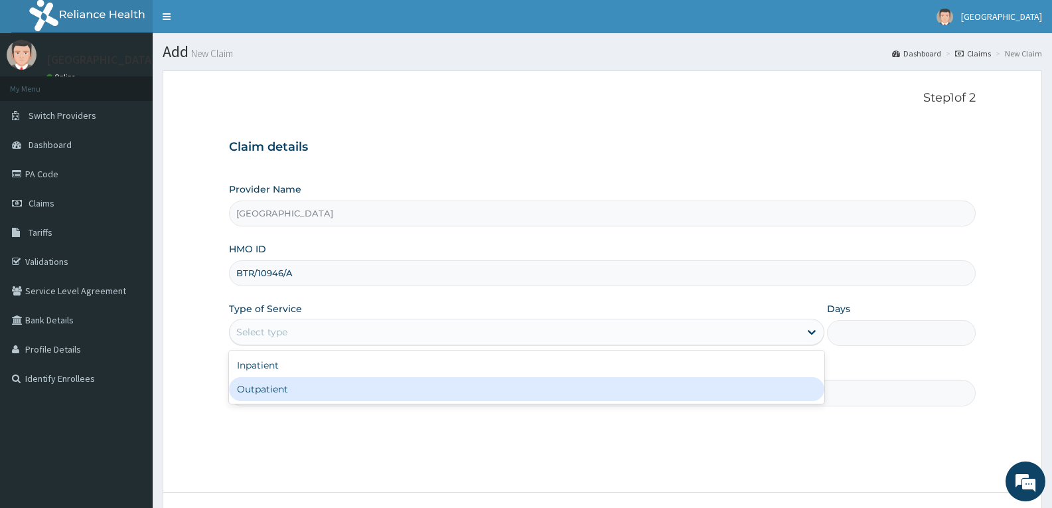
click at [286, 380] on div "Outpatient" at bounding box center [526, 389] width 595 height 24
type input "1"
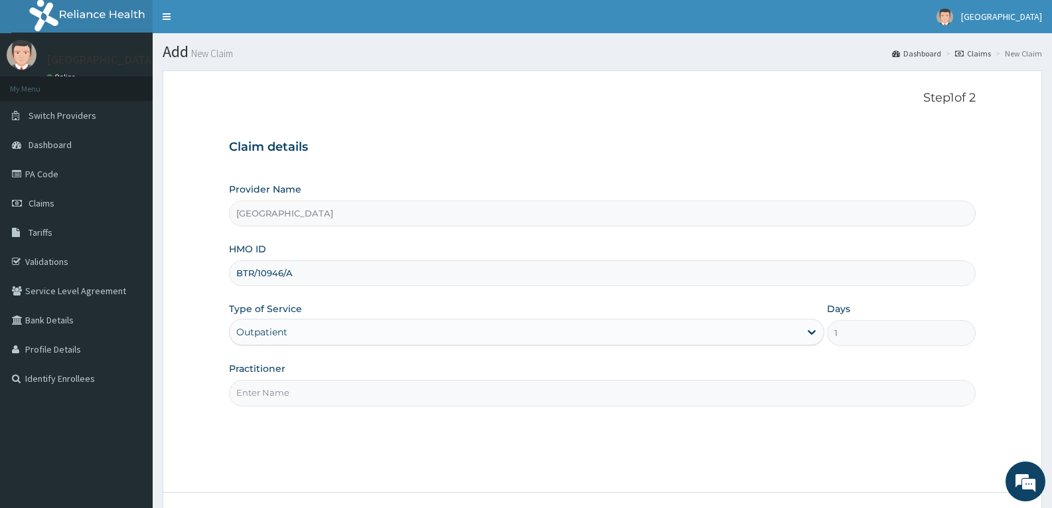
click at [295, 390] on input "Practitioner" at bounding box center [602, 393] width 747 height 26
type input "DR TROPHY"
click at [321, 435] on div "Step 1 of 2 Claim details Provider Name Adefemi Hospital HMO ID BTR/10946/A Typ…" at bounding box center [602, 281] width 747 height 381
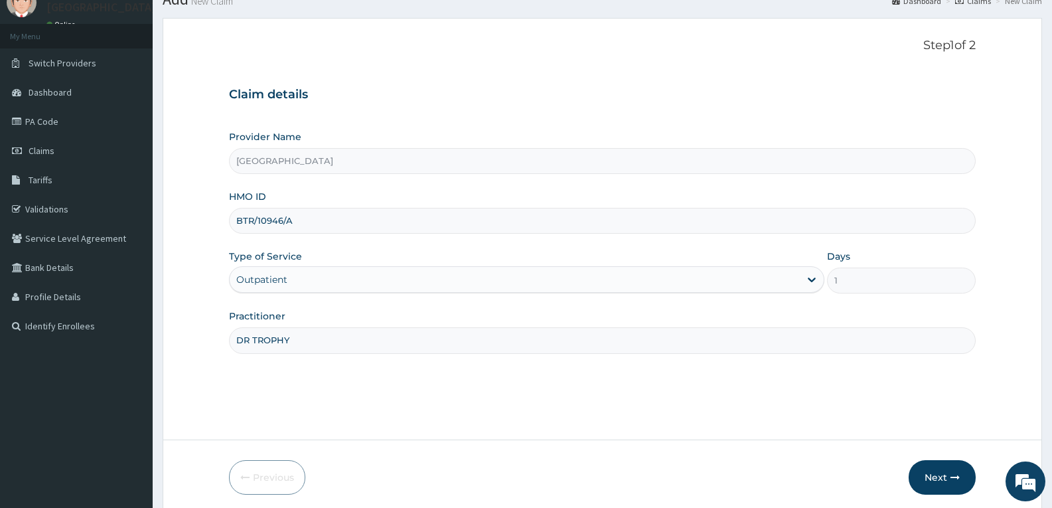
scroll to position [104, 0]
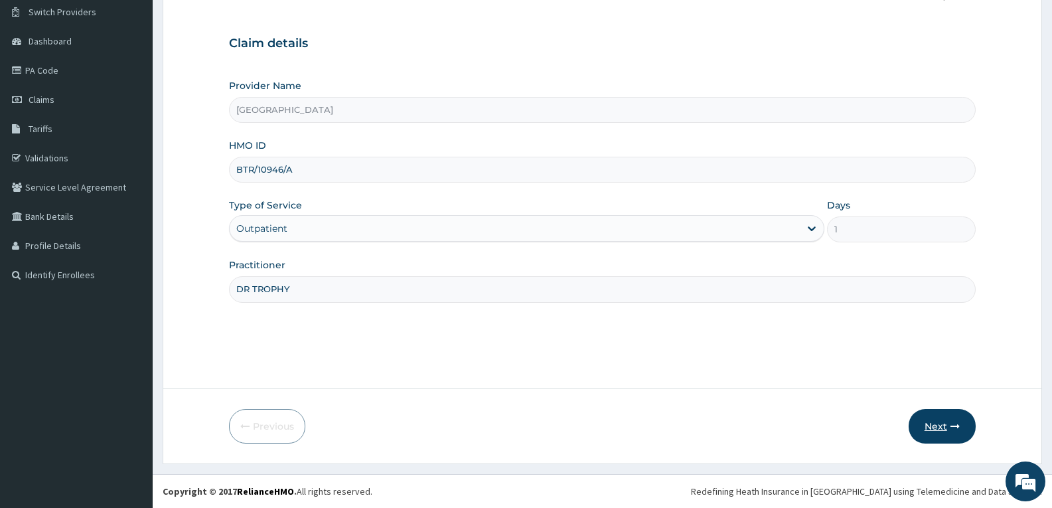
click at [936, 439] on button "Next" at bounding box center [942, 426] width 67 height 35
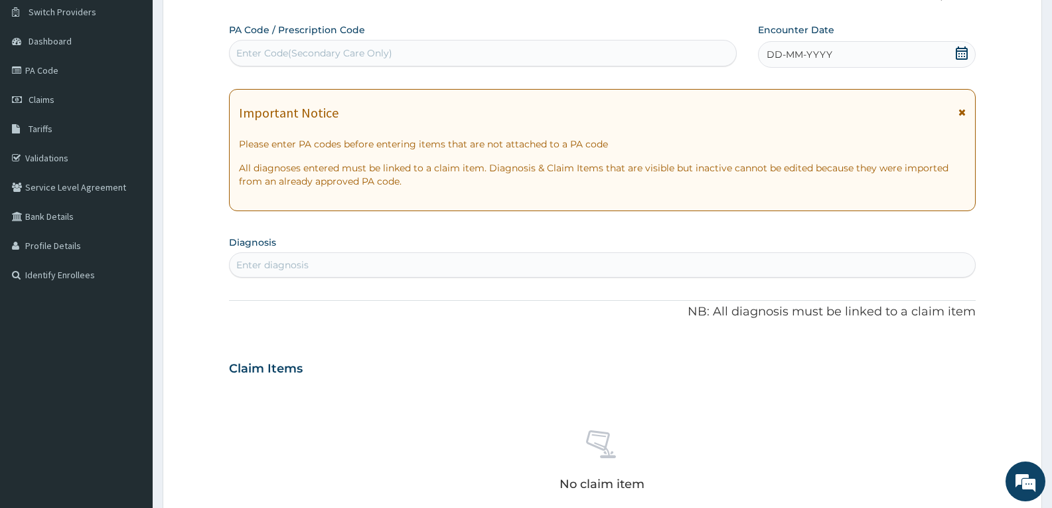
click at [318, 53] on div "Enter Code(Secondary Care Only)" at bounding box center [314, 52] width 156 height 13
paste input "PA/976972"
type input "PA/976972"
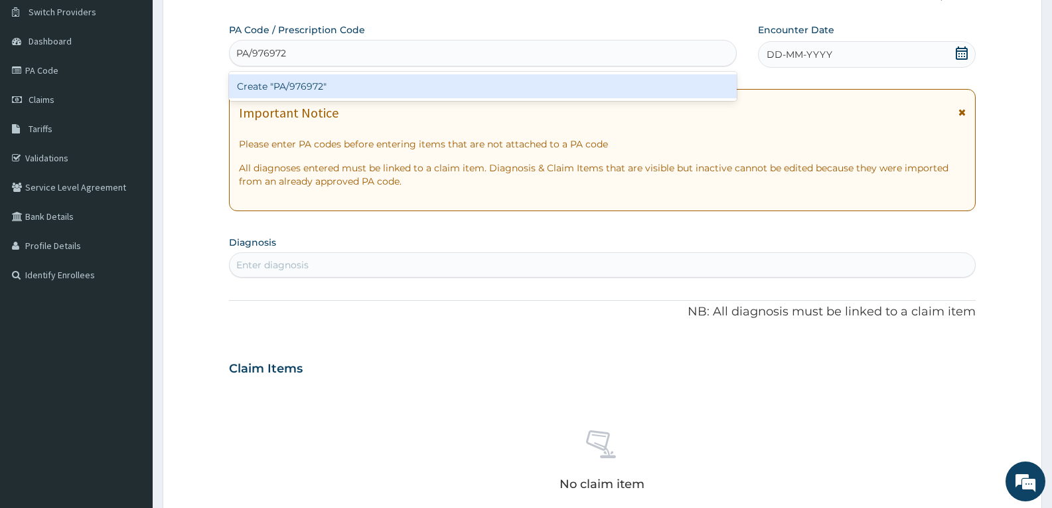
click at [316, 83] on div "Create "PA/976972"" at bounding box center [483, 86] width 508 height 24
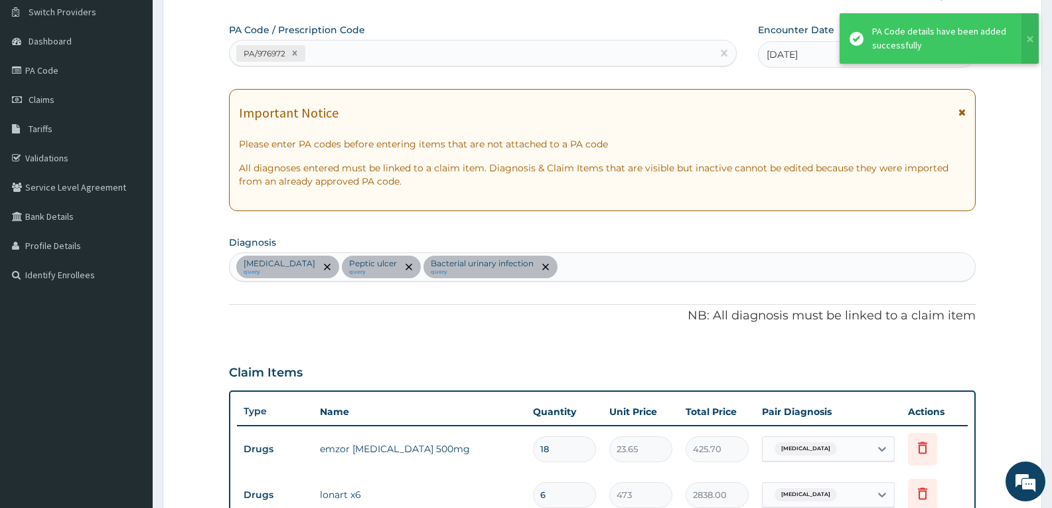
scroll to position [482, 0]
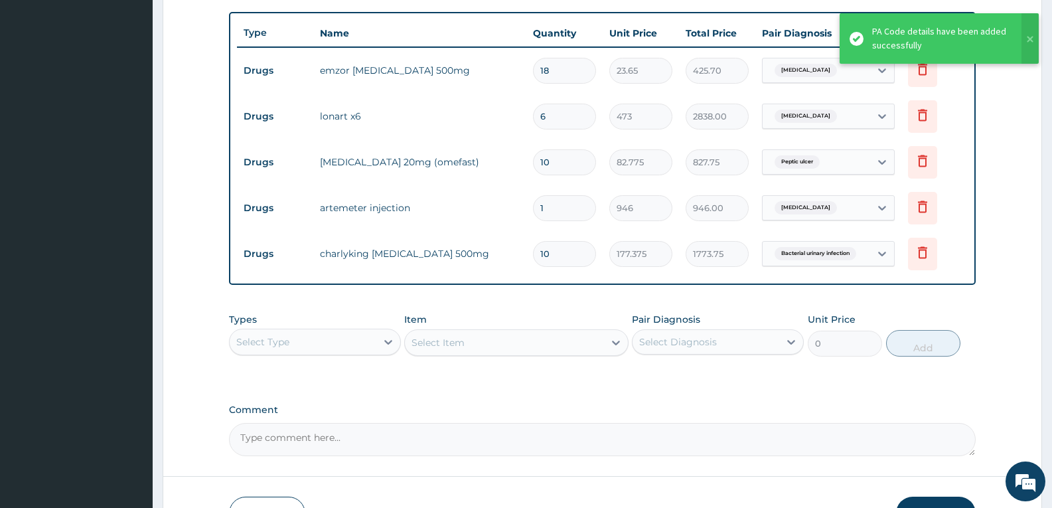
click at [1005, 226] on form "Step 2 of 2 PA Code / Prescription Code PA/976972 Encounter Date 02-07-2025 Imp…" at bounding box center [603, 69] width 880 height 963
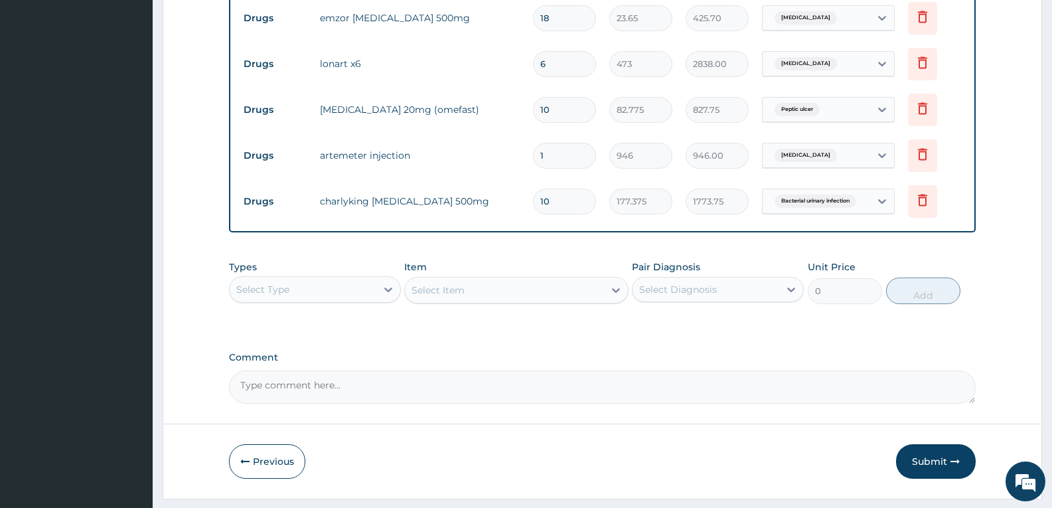
scroll to position [570, 0]
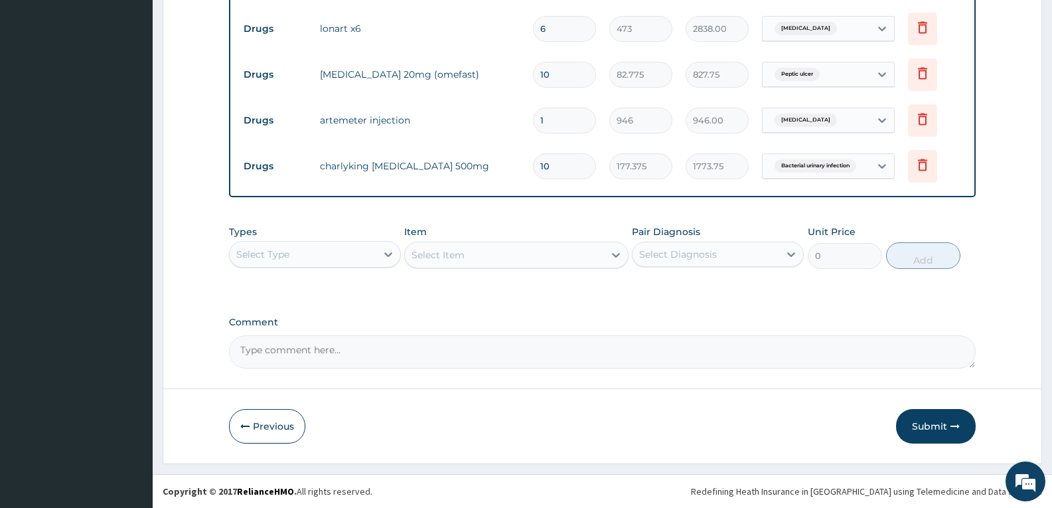
click at [572, 163] on input "10" at bounding box center [564, 166] width 63 height 26
type input "1"
type input "177.38"
type input "10"
type input "1773.75"
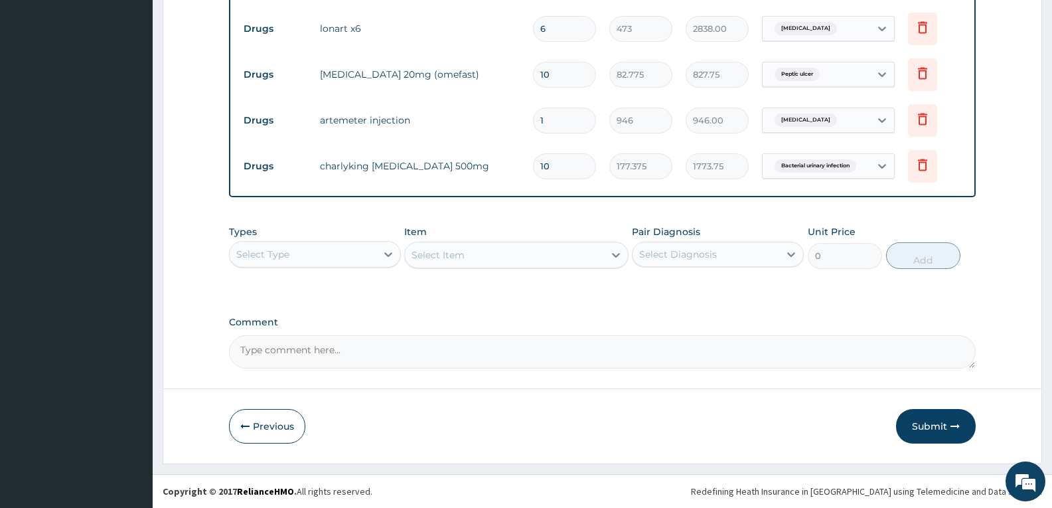
click at [671, 363] on textarea "Comment" at bounding box center [602, 351] width 747 height 33
type textarea "FOR YOUR INFORMATION"
click at [926, 422] on button "Submit" at bounding box center [936, 426] width 80 height 35
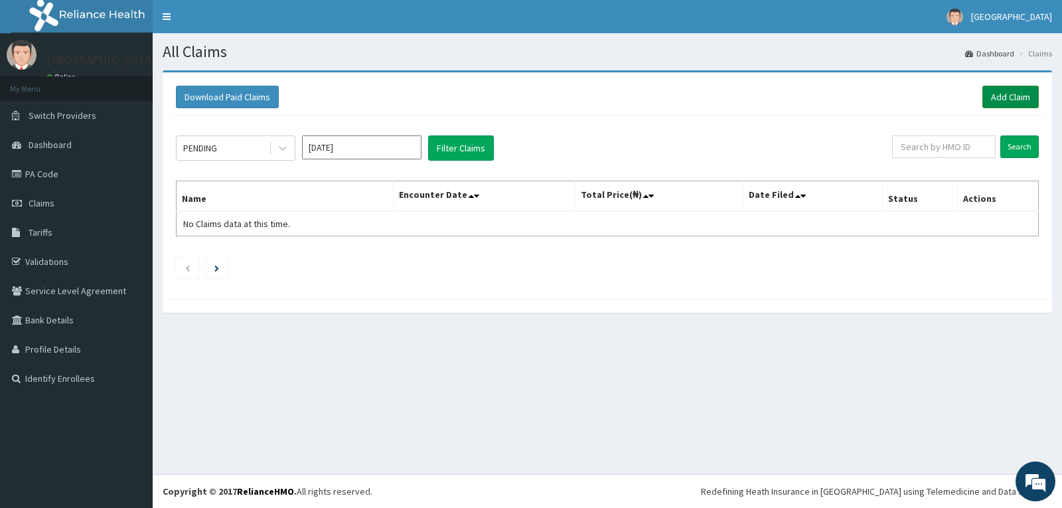
click at [1011, 100] on link "Add Claim" at bounding box center [1011, 97] width 56 height 23
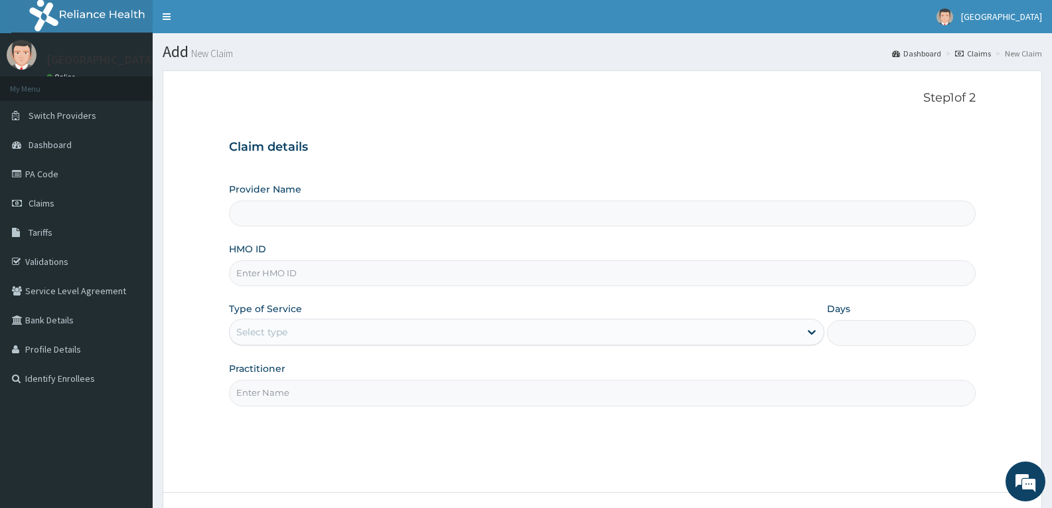
type input "CAK/10021/A"
type input "[GEOGRAPHIC_DATA]"
type input "CAK/10021/A"
click at [312, 327] on div "Select type" at bounding box center [515, 331] width 570 height 21
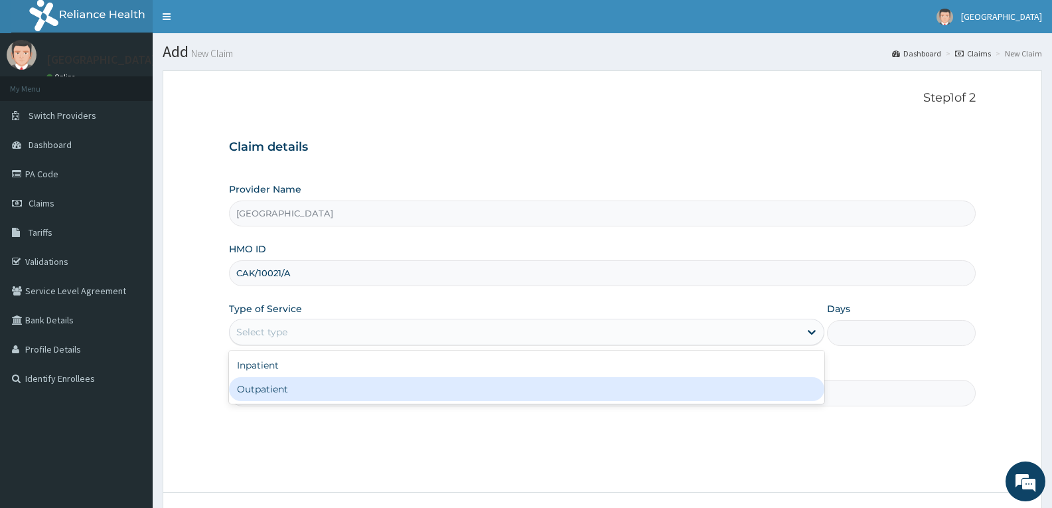
click at [305, 384] on div "Outpatient" at bounding box center [526, 389] width 595 height 24
type input "1"
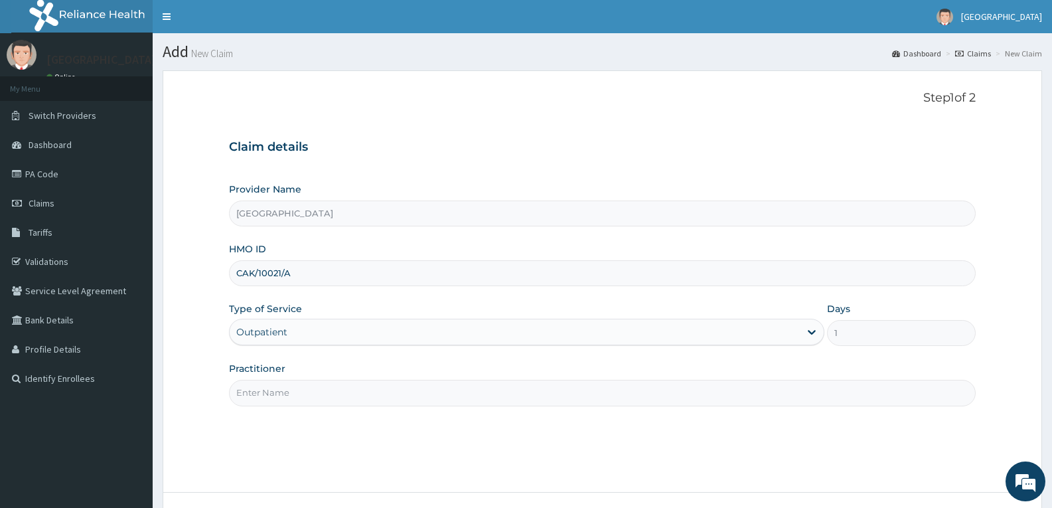
click at [309, 384] on input "Practitioner" at bounding box center [602, 393] width 747 height 26
type input "DR TROPHY"
click at [310, 434] on div "Step 1 of 2 Claim details Provider Name Adefemi Hospital HMO ID CAK/10021/A Typ…" at bounding box center [602, 281] width 747 height 381
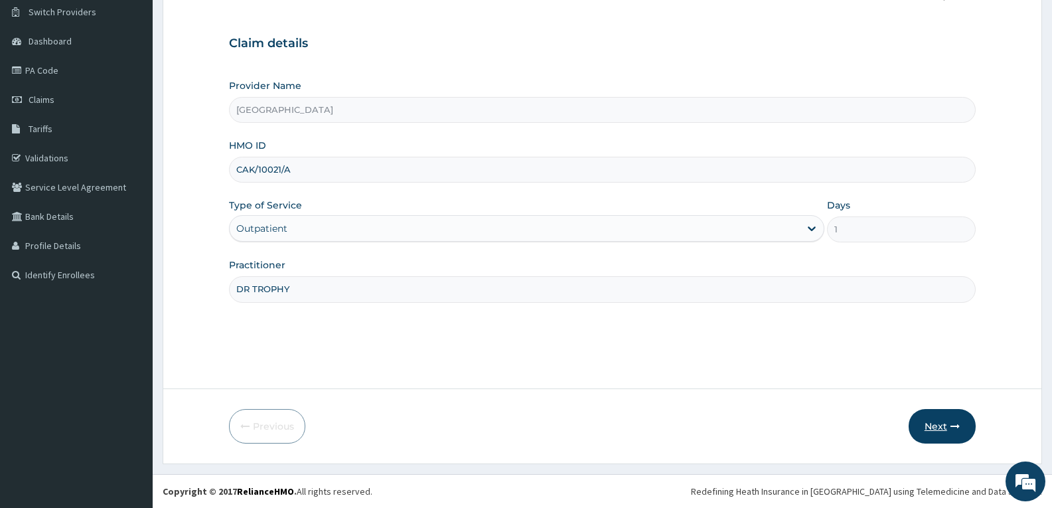
click at [942, 424] on button "Next" at bounding box center [942, 426] width 67 height 35
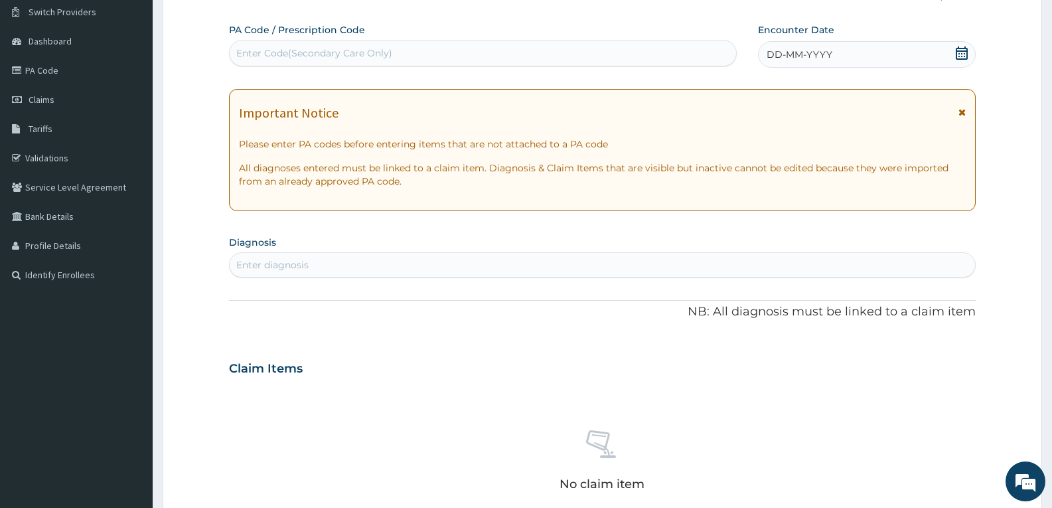
click at [386, 41] on div "Enter Code(Secondary Care Only)" at bounding box center [483, 53] width 508 height 27
paste input "PA/667FDB"
type input "PA/667FDB"
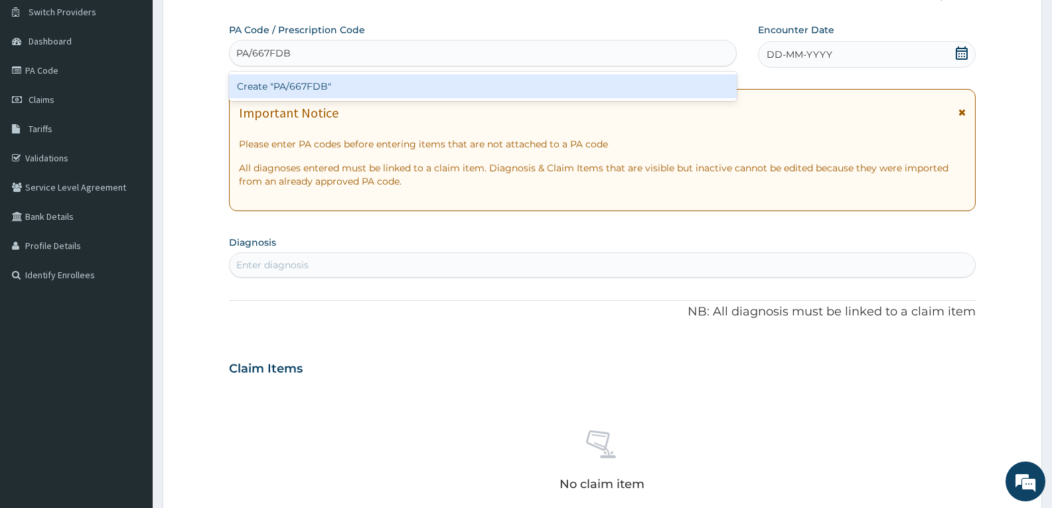
click at [378, 84] on div "Create "PA/667FDB"" at bounding box center [483, 86] width 508 height 24
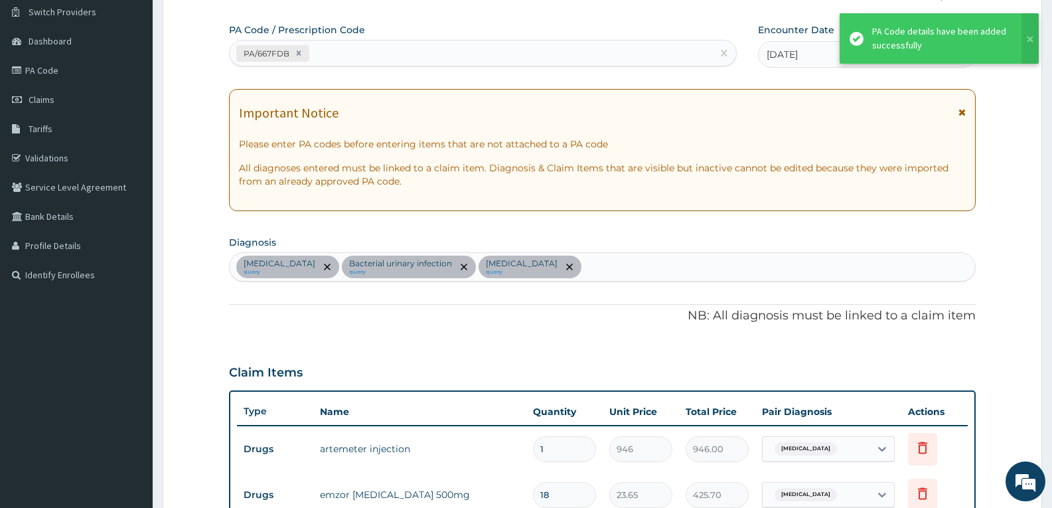
scroll to position [574, 0]
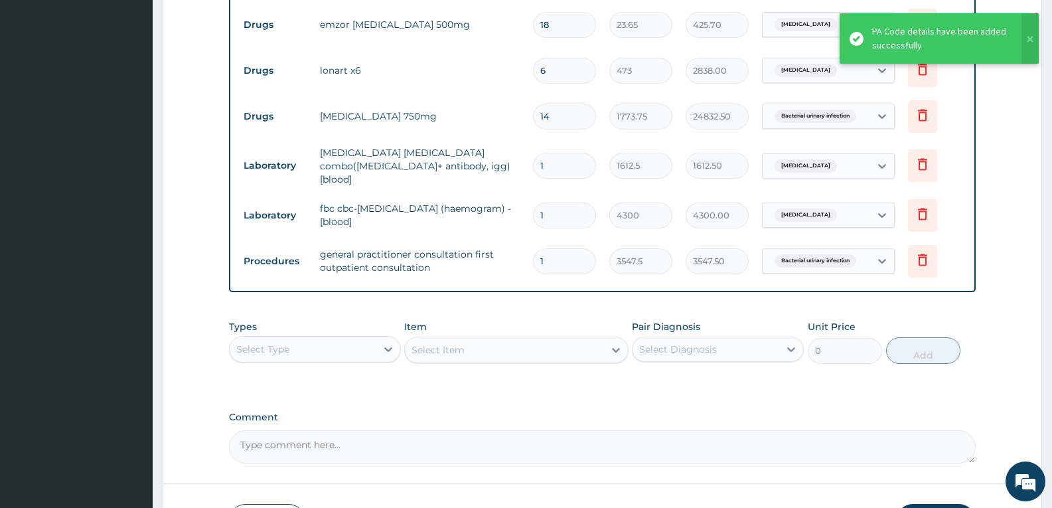
click at [1026, 331] on form "Step 2 of 2 PA Code / Prescription Code PA/667FDB Encounter Date 02-07-2025 Imp…" at bounding box center [603, 28] width 880 height 1062
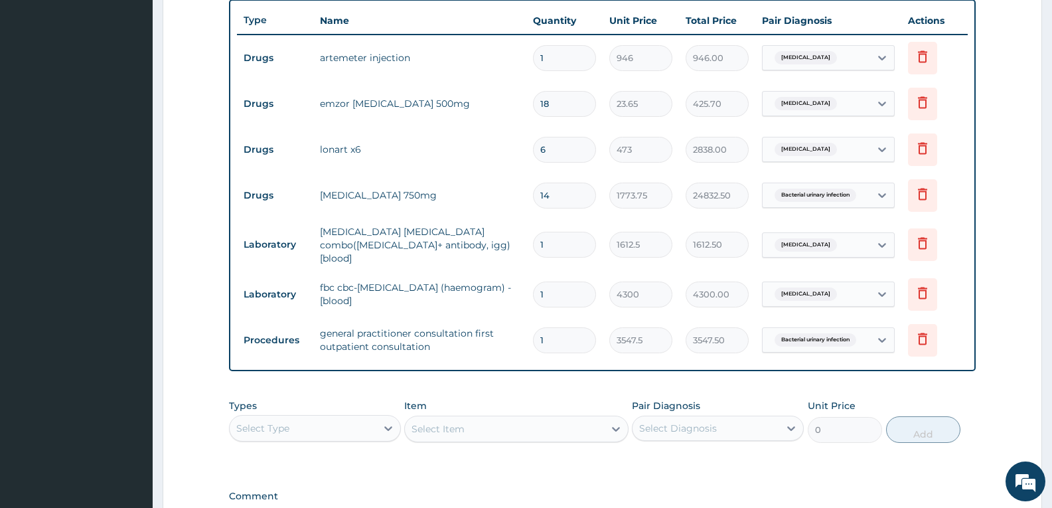
scroll to position [494, 0]
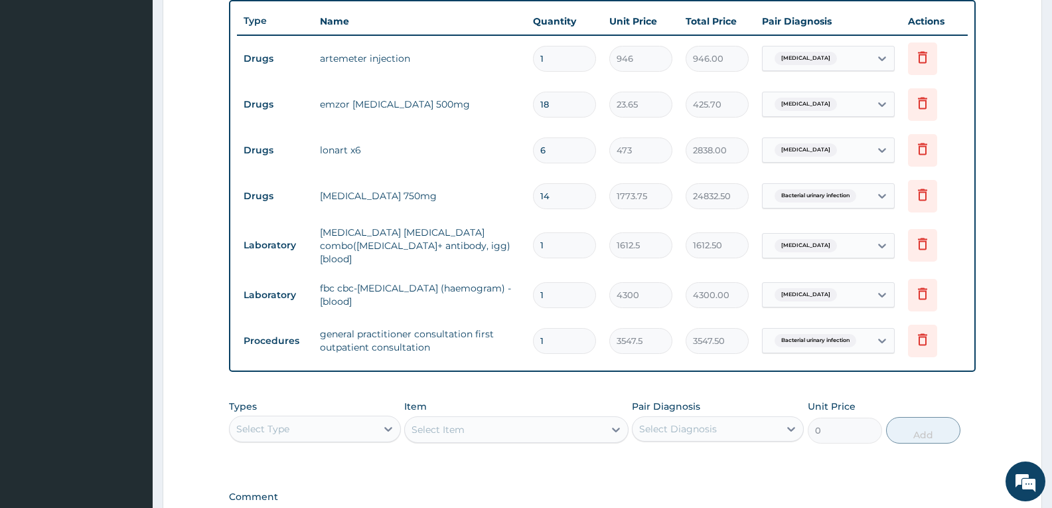
click at [588, 200] on input "14" at bounding box center [564, 196] width 63 height 26
type input "1"
type input "1773.75"
type input "1"
click at [701, 453] on div "Types Select Type Item Select Item Pair Diagnosis Select Diagnosis Unit Price 0…" at bounding box center [602, 431] width 747 height 77
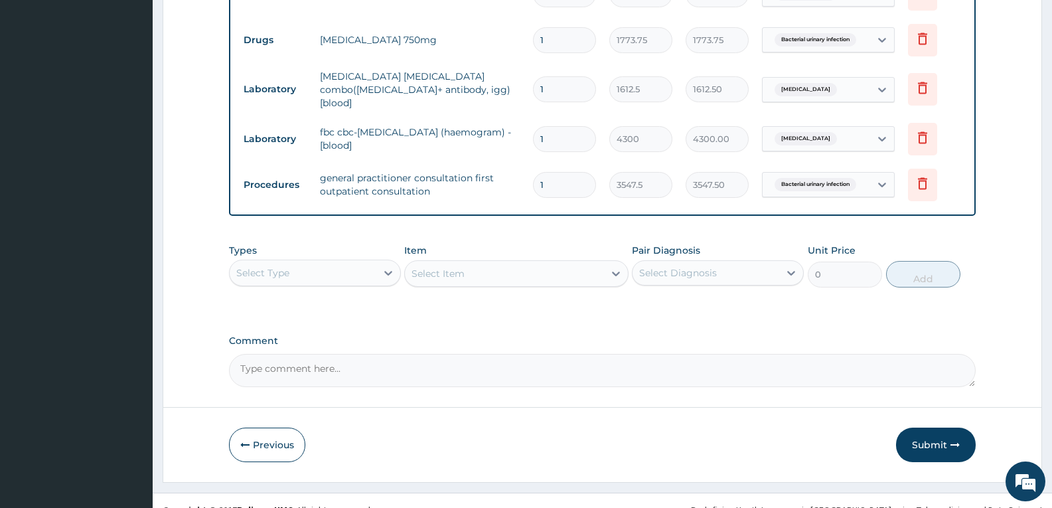
scroll to position [661, 0]
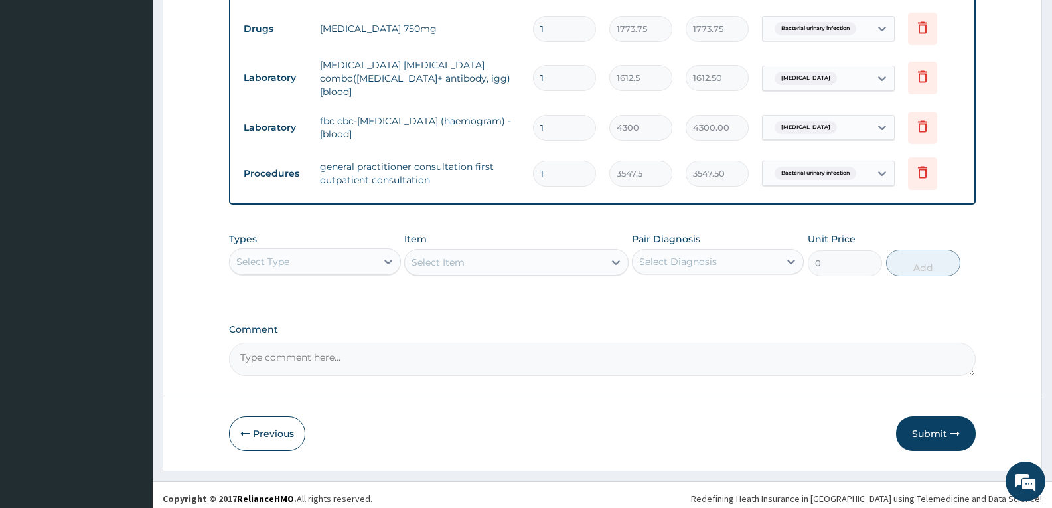
click at [702, 367] on textarea "Comment" at bounding box center [602, 359] width 747 height 33
type textarea "FOR YOUR INFORMATION"
click at [715, 419] on div "Previous Submit" at bounding box center [602, 433] width 747 height 35
click at [946, 422] on button "Submit" at bounding box center [936, 433] width 80 height 35
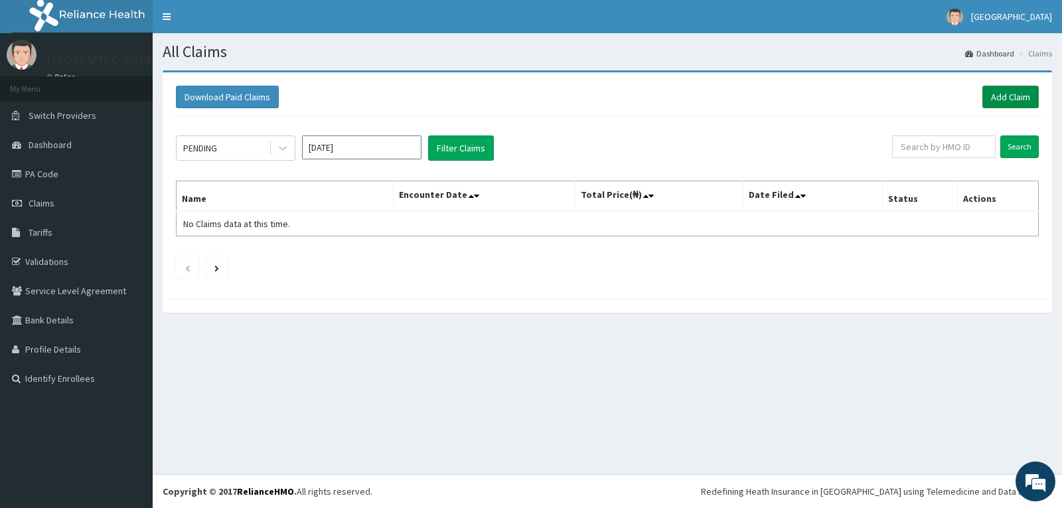
click at [1000, 102] on link "Add Claim" at bounding box center [1011, 97] width 56 height 23
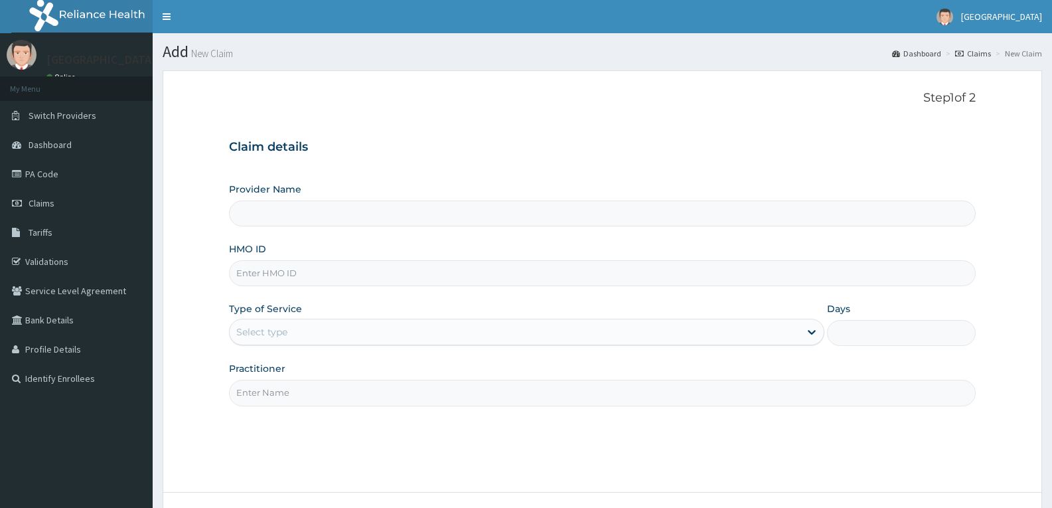
click at [322, 279] on input "HMO ID" at bounding box center [602, 273] width 747 height 26
paste input "SCL/10092/A"
type input "SCL/10092/A"
type input "[GEOGRAPHIC_DATA]"
type input "SCL/10092/A"
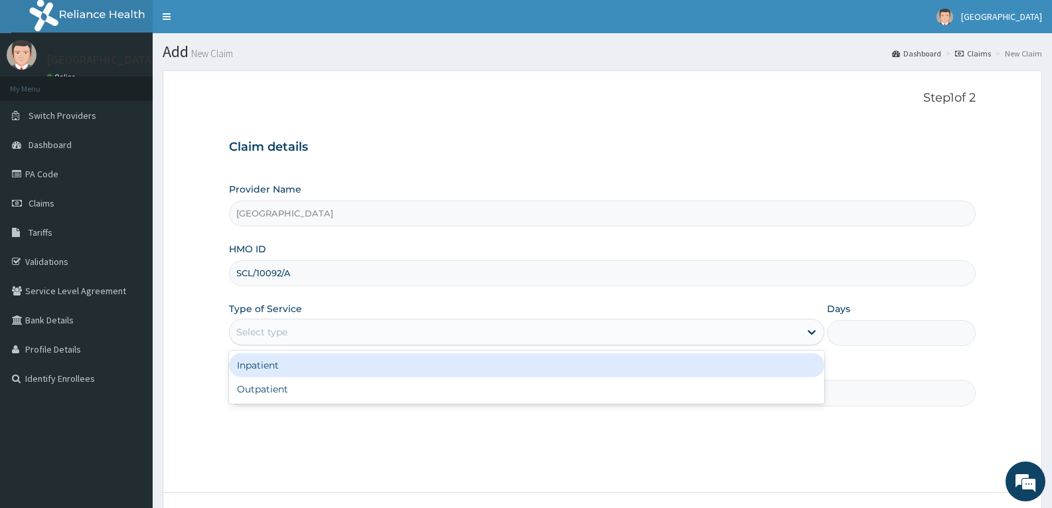
click at [307, 329] on div "Select type" at bounding box center [515, 331] width 570 height 21
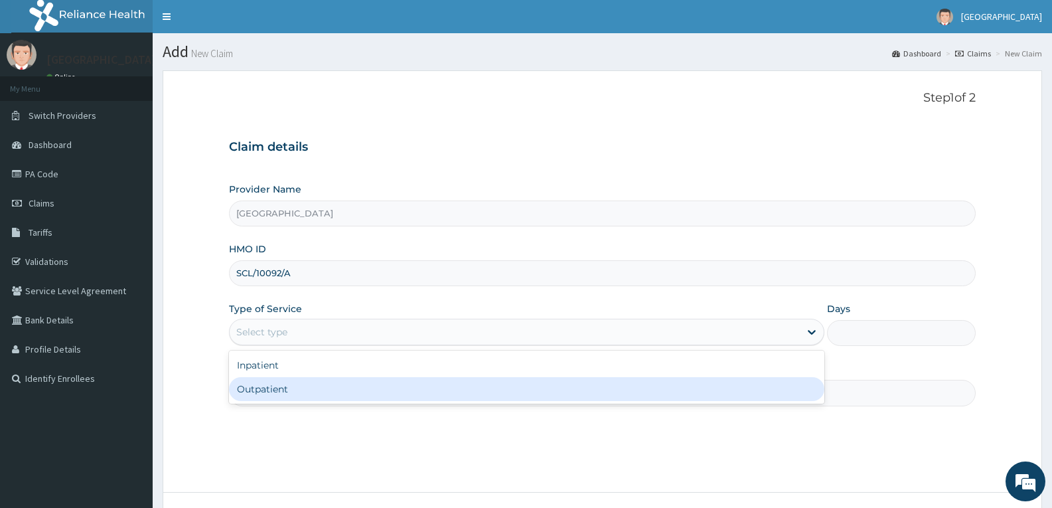
click at [299, 388] on div "Outpatient" at bounding box center [526, 389] width 595 height 24
type input "1"
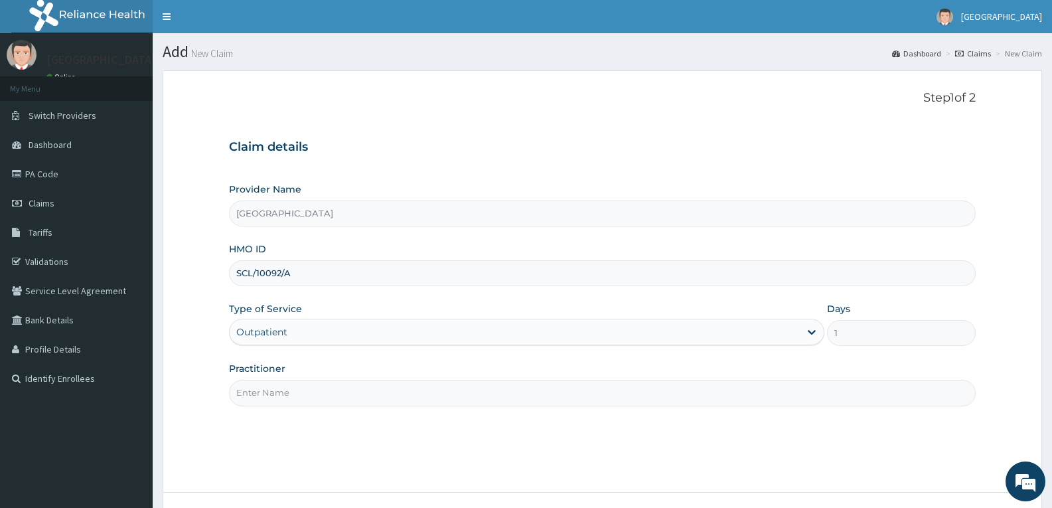
click at [299, 386] on input "Practitioner" at bounding box center [602, 393] width 747 height 26
type input "DR TROPHY"
click at [301, 417] on div "Step 1 of 2 Claim details Provider Name Adefemi Hospital HMO ID SCL/10092/A Typ…" at bounding box center [602, 281] width 747 height 381
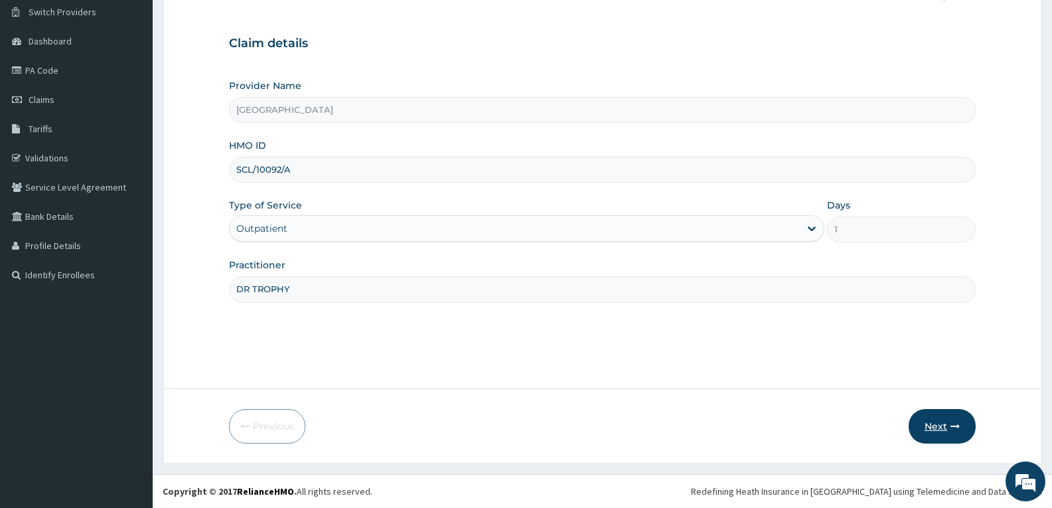
click at [932, 421] on button "Next" at bounding box center [942, 426] width 67 height 35
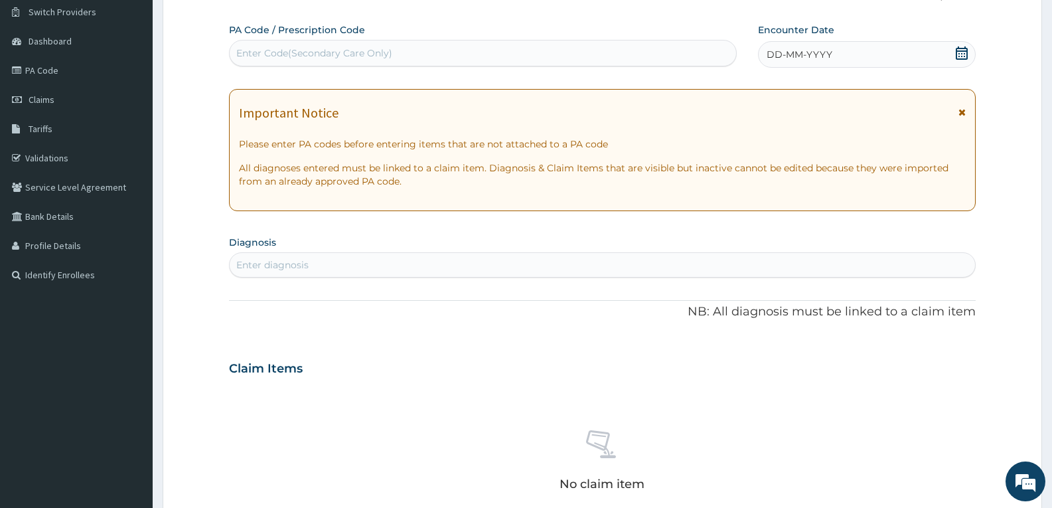
click at [317, 46] on div "Enter Code(Secondary Care Only)" at bounding box center [314, 52] width 156 height 13
paste input "PA/C0D936"
type input "PA/C0D936"
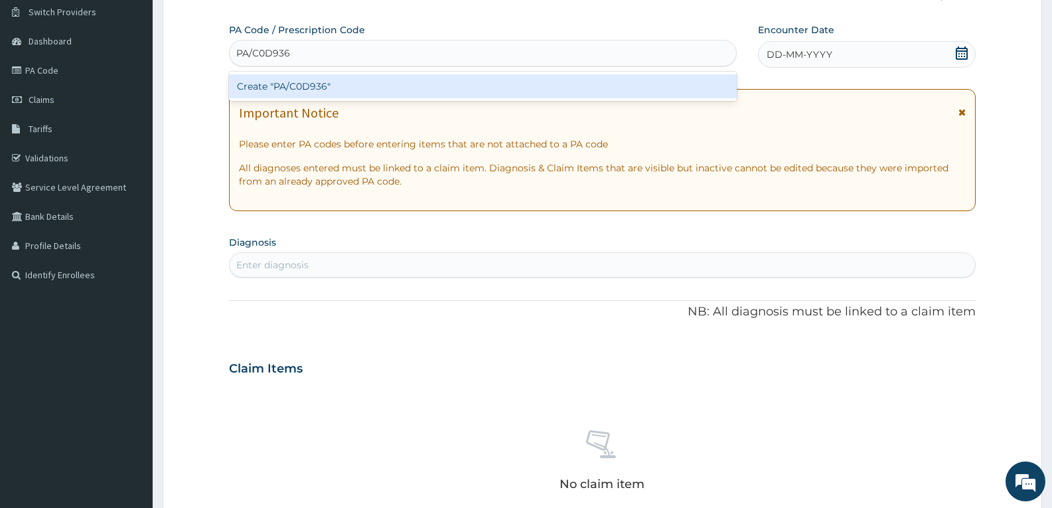
click at [319, 82] on div "Create "PA/C0D936"" at bounding box center [483, 86] width 508 height 24
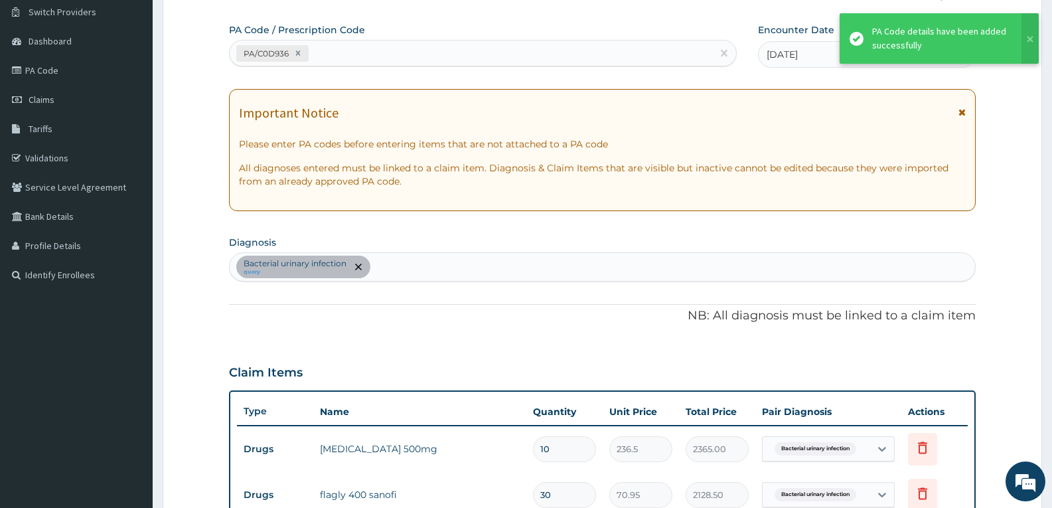
scroll to position [436, 0]
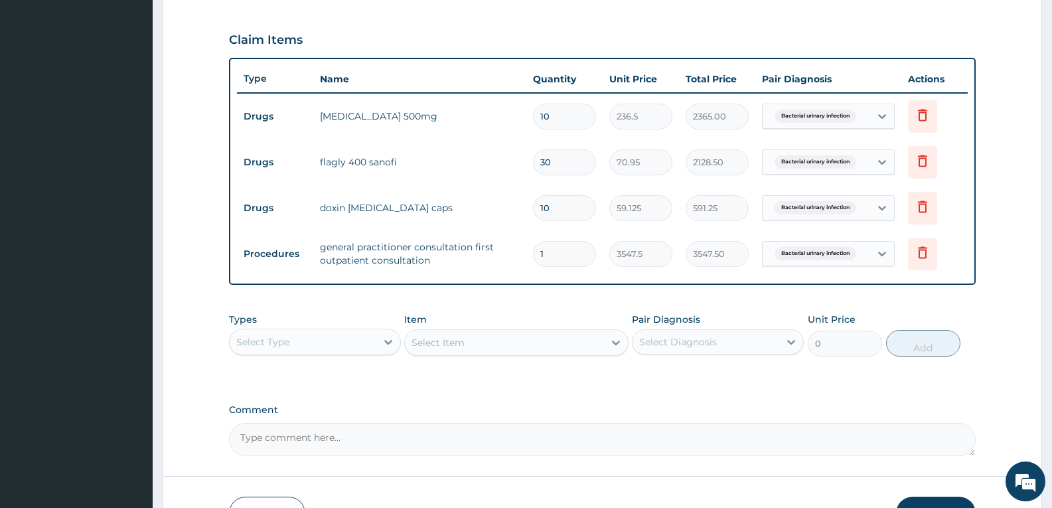
type input "0"
type input "0.00"
type input "1"
type input "3547.50"
type input "0"
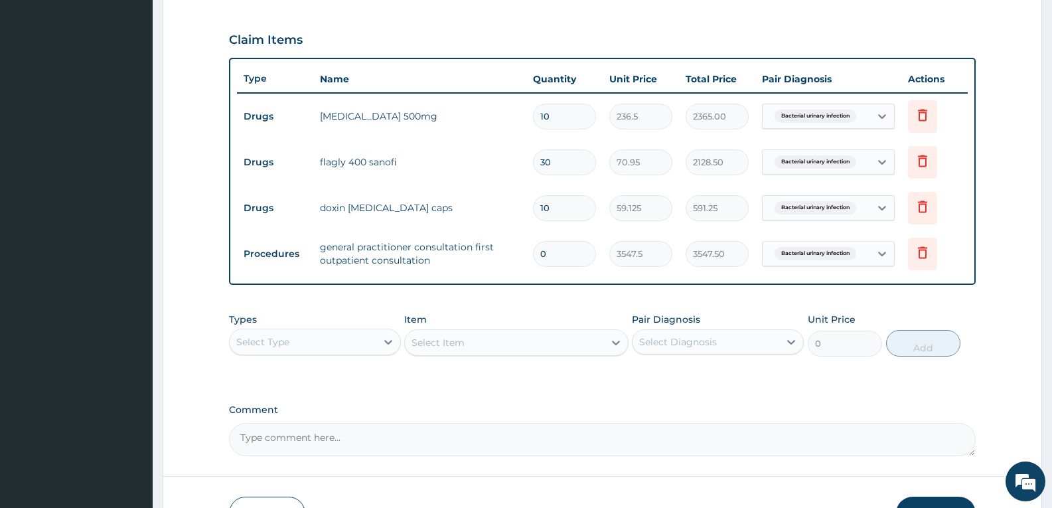
type input "0.00"
type input "1"
type input "3547.50"
type input "0"
type input "0.00"
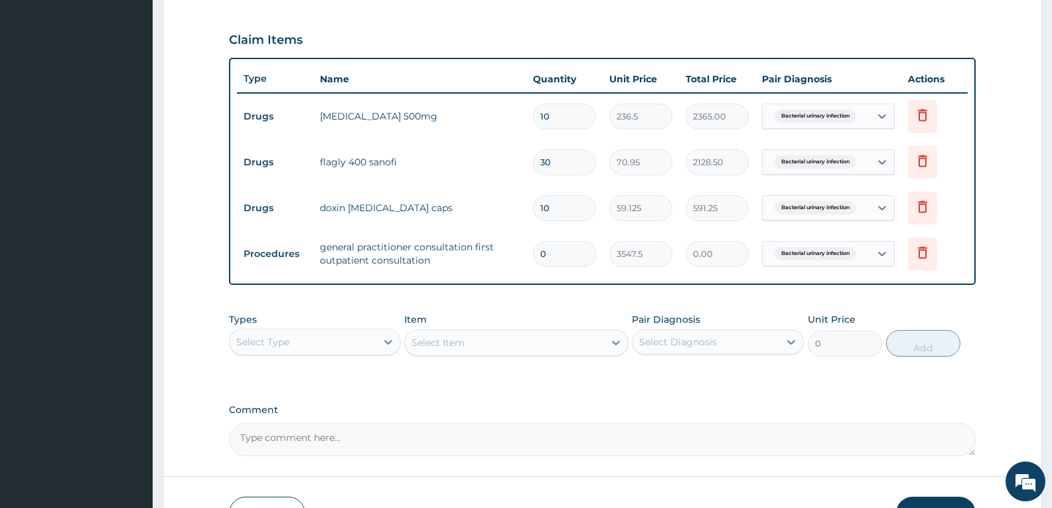
type input "1"
type input "3547.50"
type input "0"
type input "0.00"
type input "01"
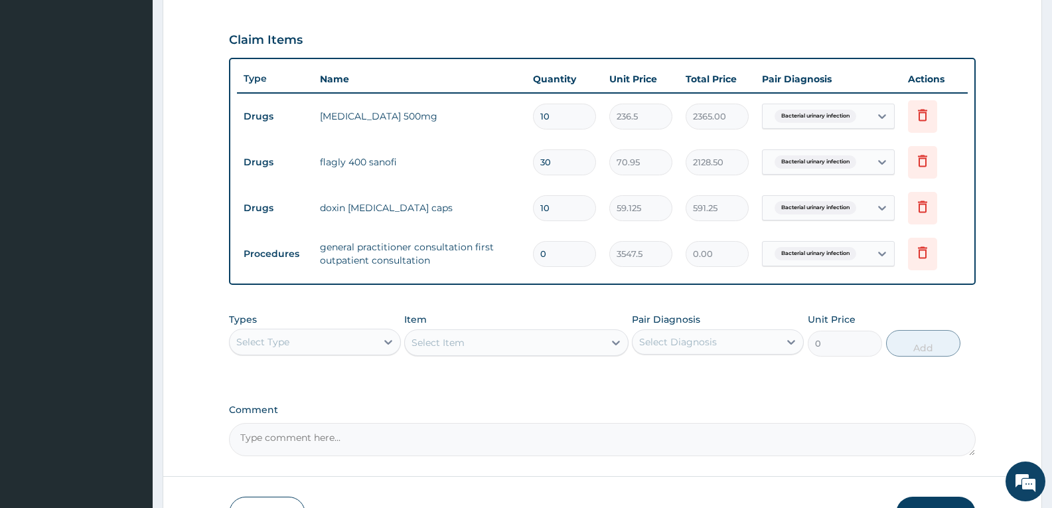
type input "3547.50"
type input "0"
type input "0.00"
type input "1"
type input "3547.50"
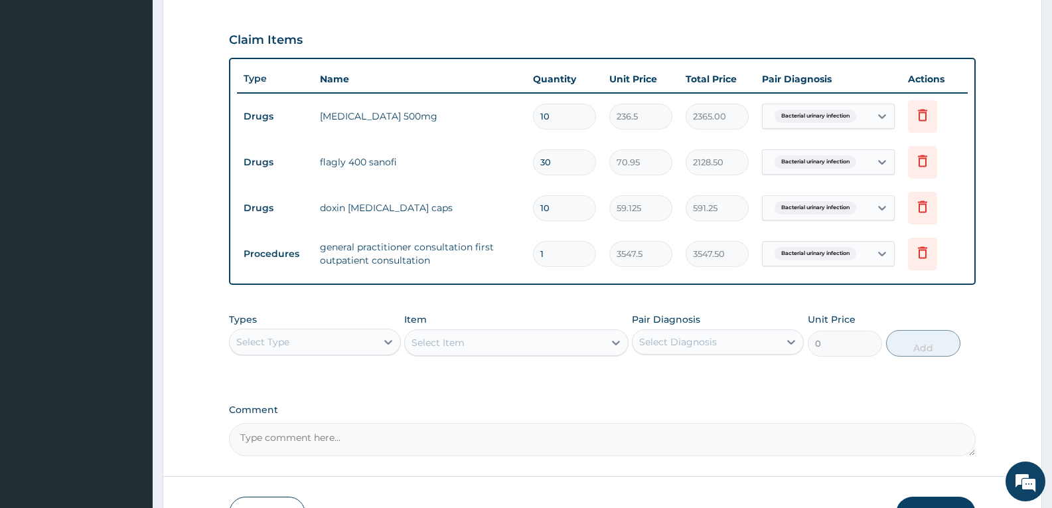
type input "1"
click at [556, 385] on div "PA Code / Prescription Code PA/C0D936 Encounter Date 02-07-2025 Important Notic…" at bounding box center [602, 74] width 747 height 766
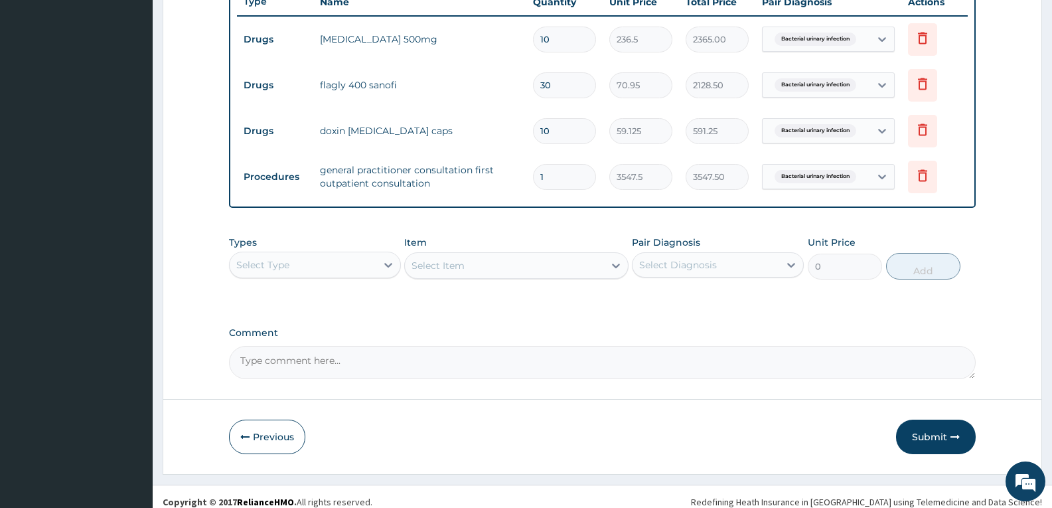
scroll to position [524, 0]
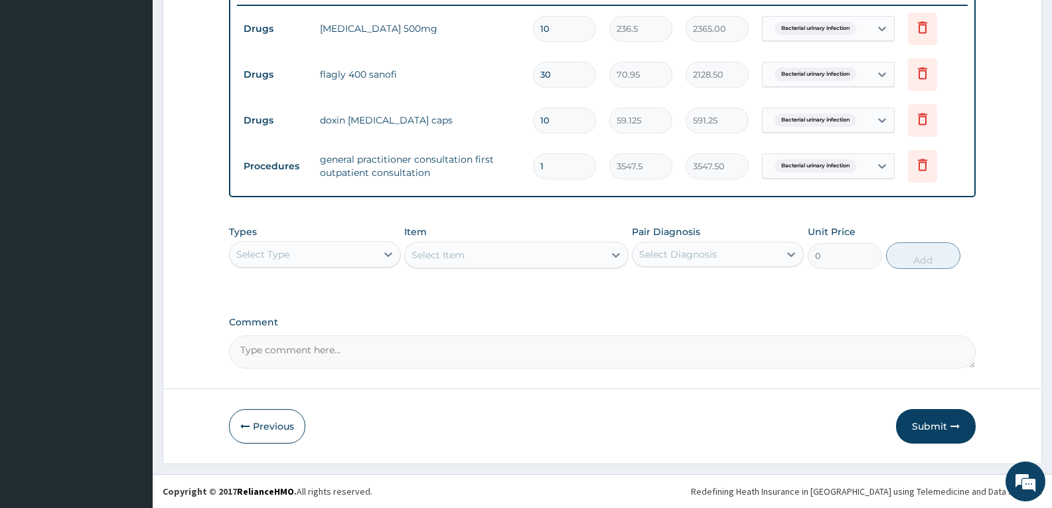
click at [553, 357] on textarea "Comment" at bounding box center [602, 351] width 747 height 33
type textarea "FOR YOUR INFORMATION"
click at [568, 417] on div "Previous Submit" at bounding box center [602, 426] width 747 height 35
click at [923, 428] on button "Submit" at bounding box center [936, 426] width 80 height 35
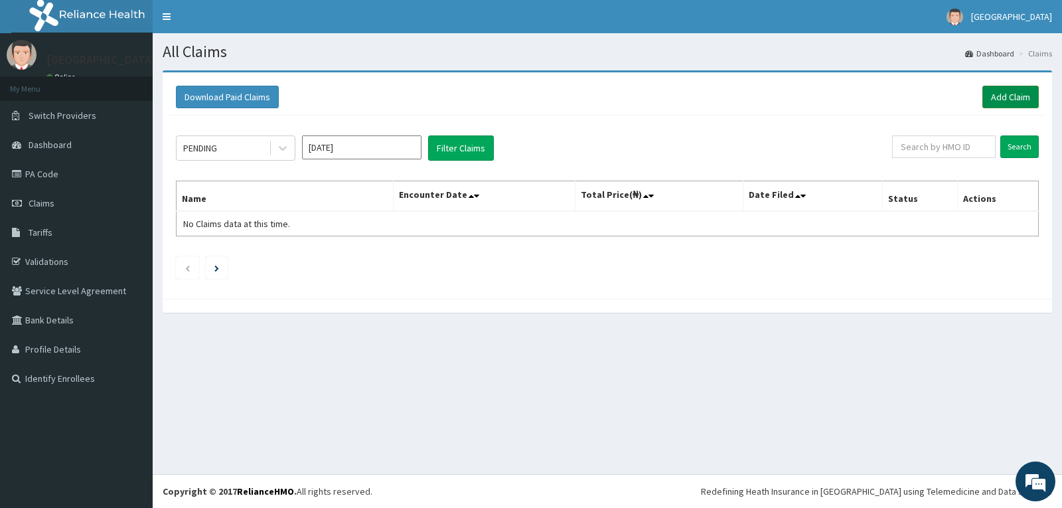
click at [1017, 92] on link "Add Claim" at bounding box center [1011, 97] width 56 height 23
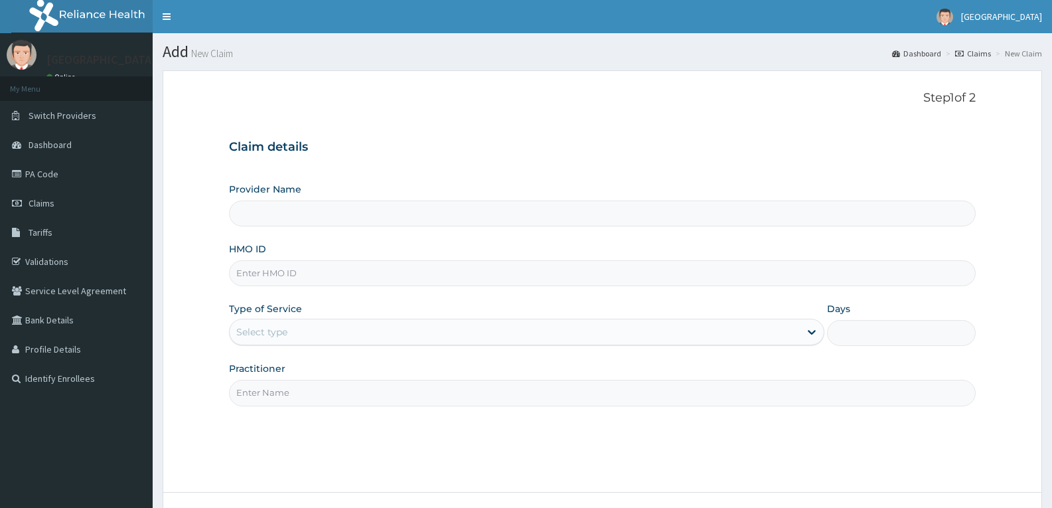
click at [274, 272] on input "HMO ID" at bounding box center [602, 273] width 747 height 26
type input "[GEOGRAPHIC_DATA]"
paste input "jio/10091/a"
type input "jio/10091/a"
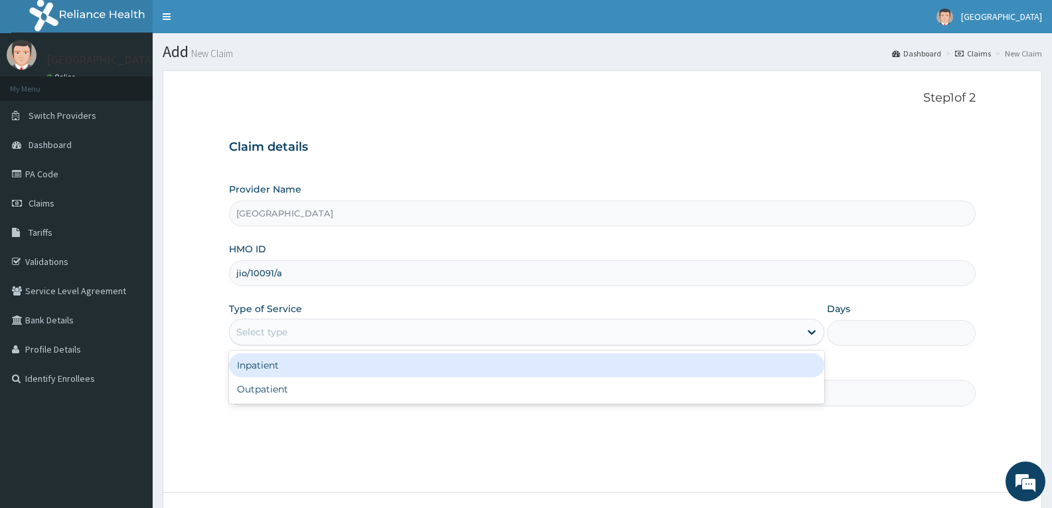
click at [279, 338] on div "Select type" at bounding box center [261, 331] width 51 height 13
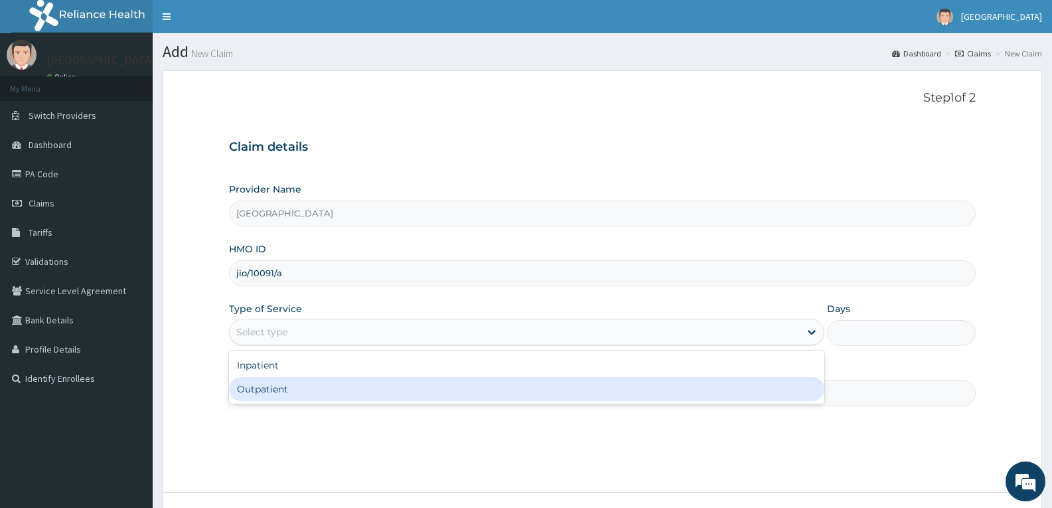
click at [276, 384] on div "Outpatient" at bounding box center [526, 389] width 595 height 24
type input "1"
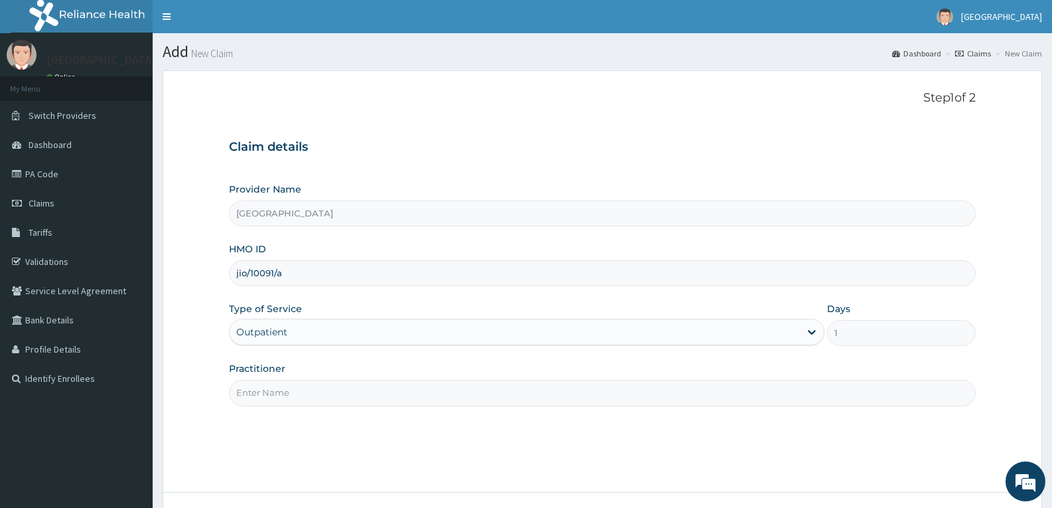
click at [275, 383] on input "Practitioner" at bounding box center [602, 393] width 747 height 26
type input "DR TROPHY"
click at [313, 425] on div "Step 1 of 2 Claim details Provider Name Adefemi Hospital HMO ID jio/10091/a Typ…" at bounding box center [602, 281] width 747 height 381
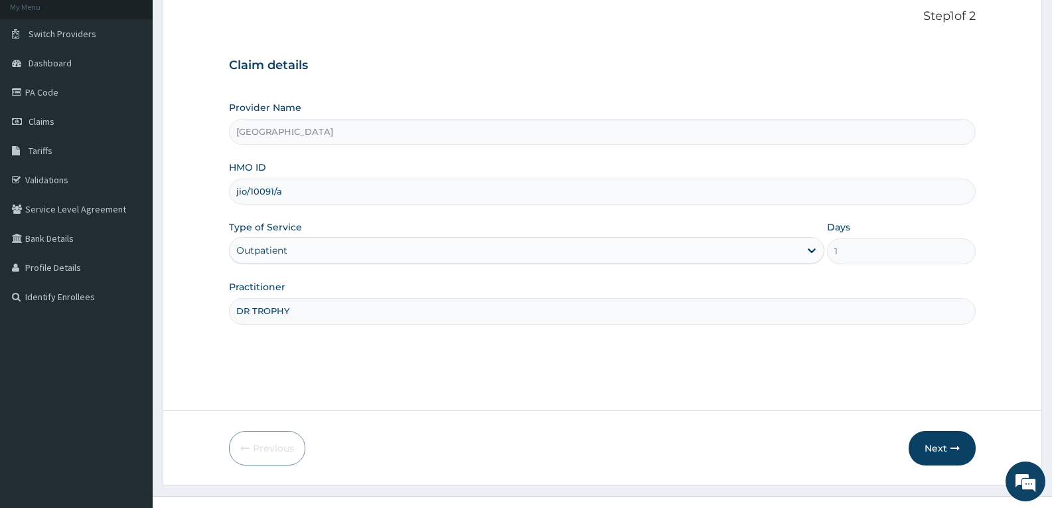
scroll to position [104, 0]
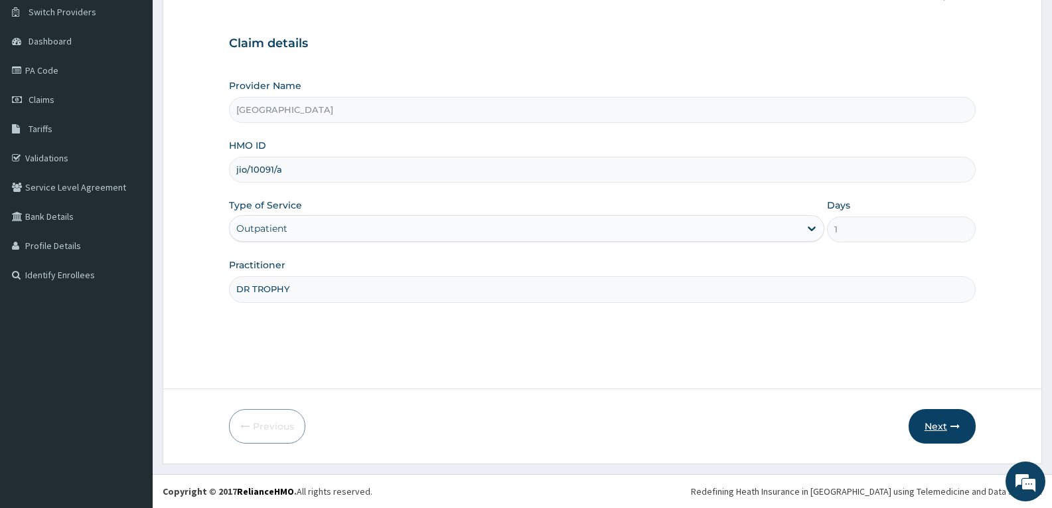
click at [945, 423] on button "Next" at bounding box center [942, 426] width 67 height 35
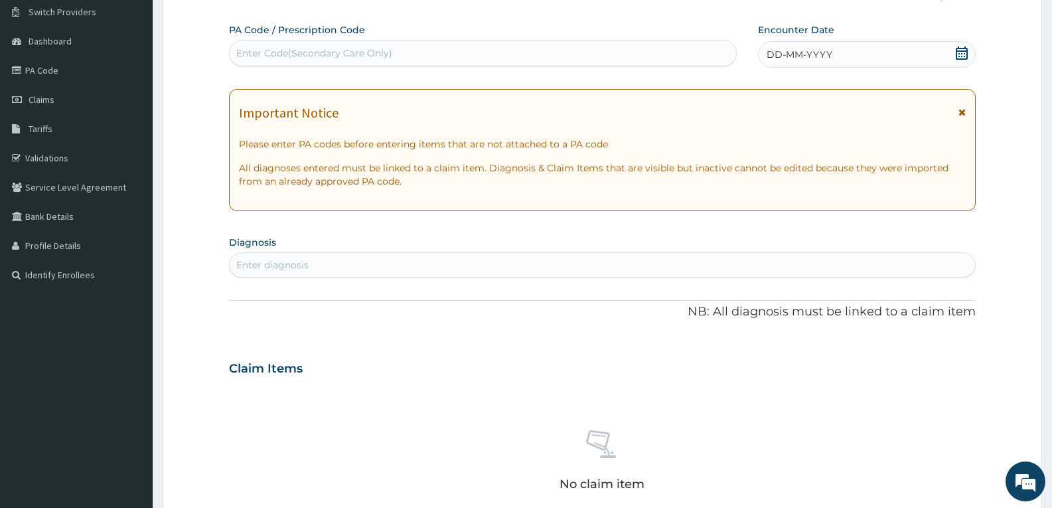
click at [299, 42] on div "Enter Code(Secondary Care Only)" at bounding box center [483, 52] width 507 height 21
paste input "PA/AD7CB0"
type input "PA/AD7CB0"
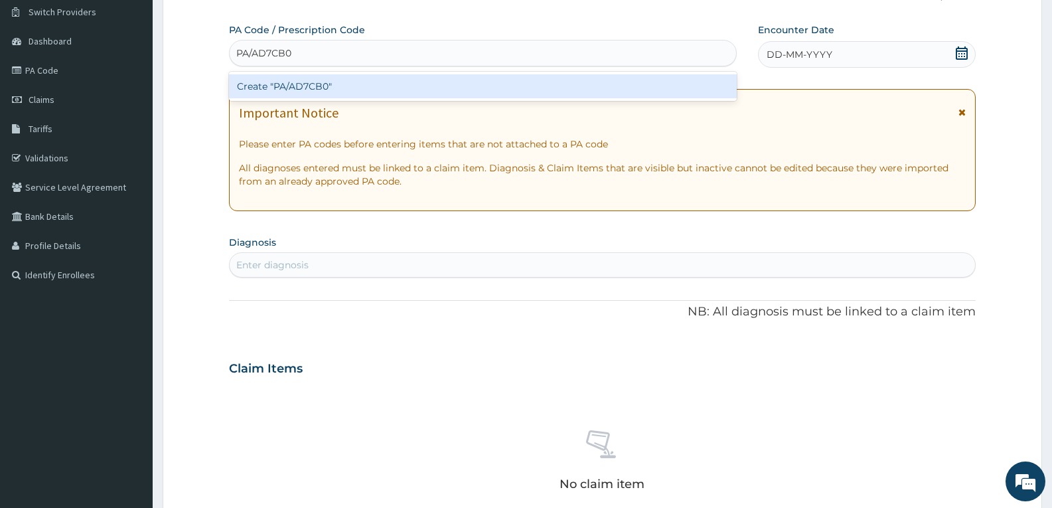
click at [293, 92] on div "Create "PA/AD7CB0"" at bounding box center [483, 86] width 508 height 24
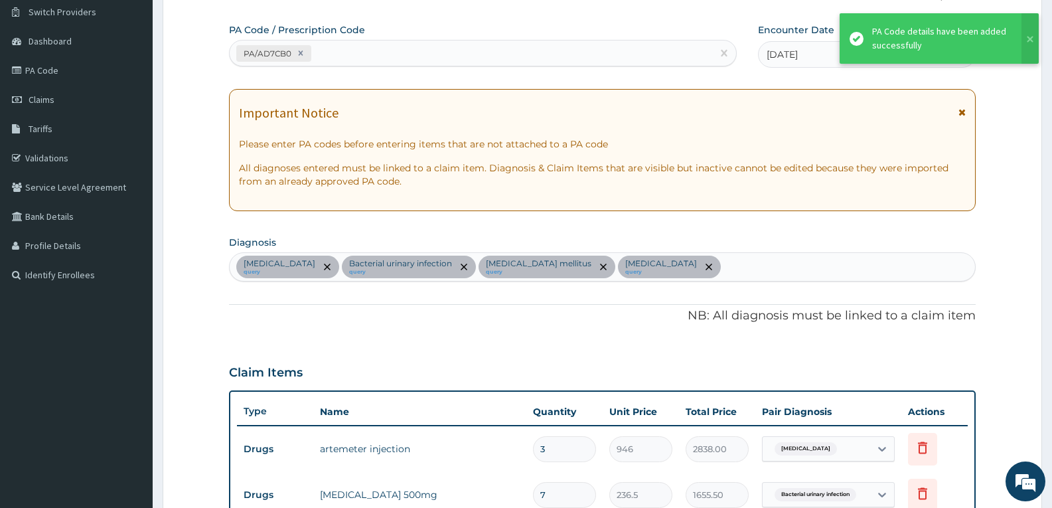
scroll to position [574, 0]
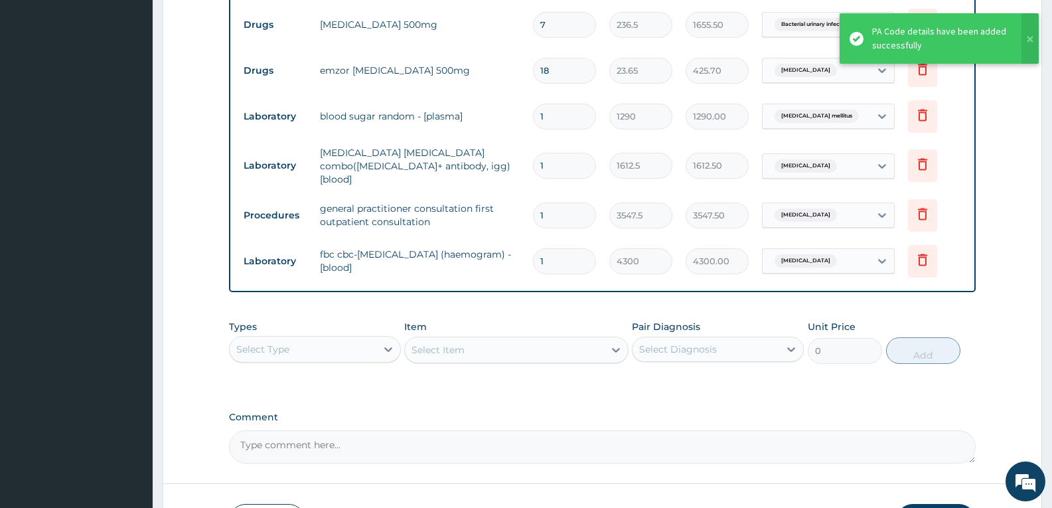
click at [511, 293] on div "PA Code / Prescription Code PA/AD7CB0 Encounter Date 03-07-2025 Important Notic…" at bounding box center [602, 8] width 747 height 910
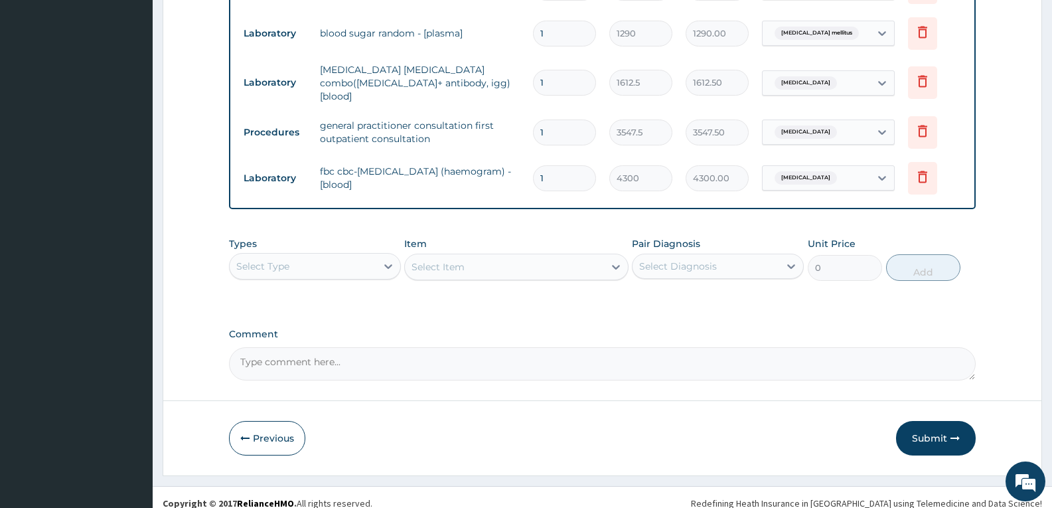
scroll to position [661, 0]
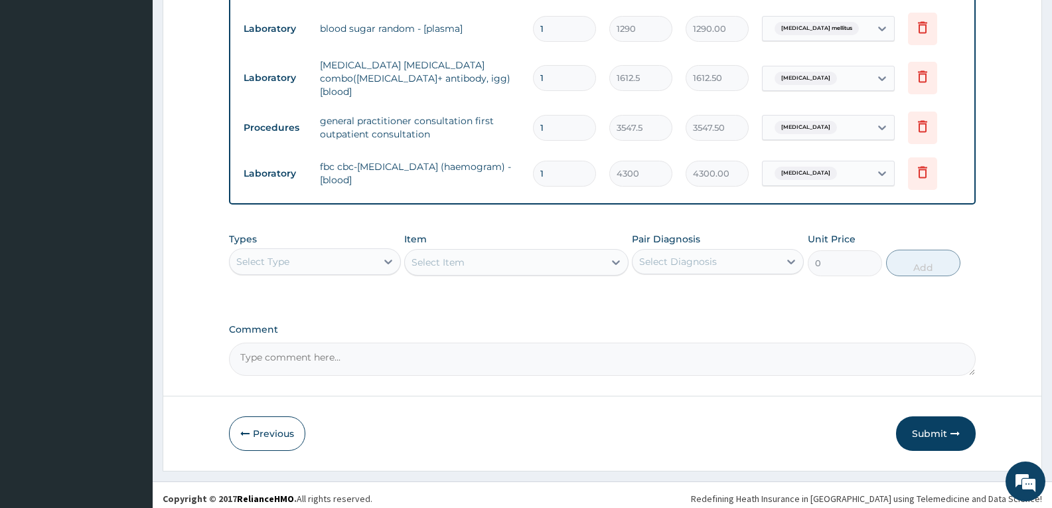
click at [499, 353] on textarea "Comment" at bounding box center [602, 359] width 747 height 33
type textarea "FOR YOUR INFORMATION"
click at [932, 423] on button "Submit" at bounding box center [936, 433] width 80 height 35
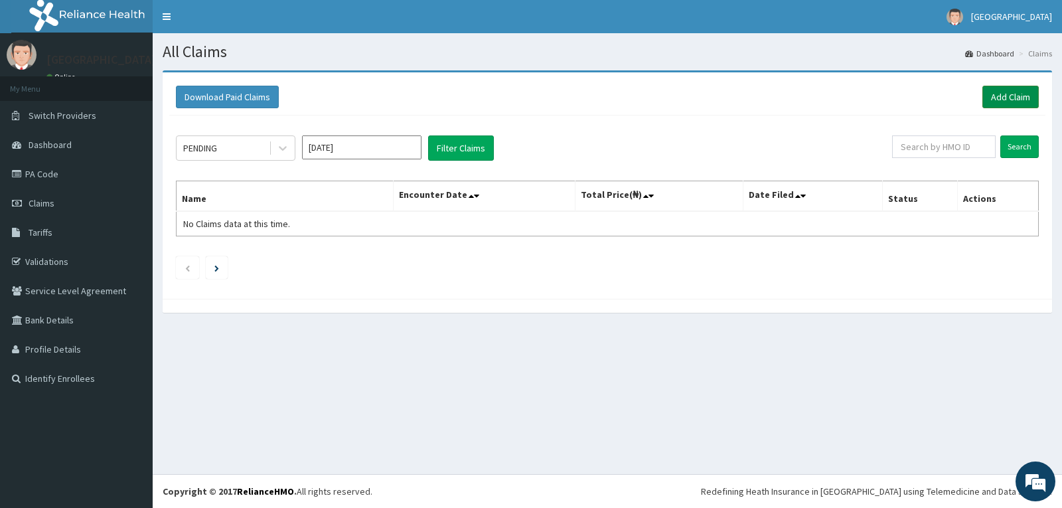
click at [993, 93] on link "Add Claim" at bounding box center [1011, 97] width 56 height 23
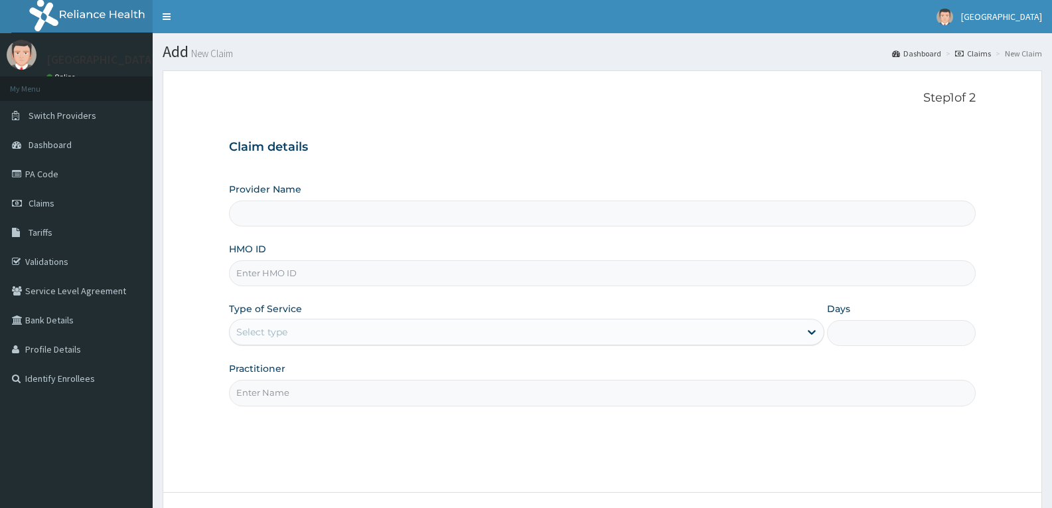
click at [315, 269] on input "HMO ID" at bounding box center [602, 273] width 747 height 26
paste input "DNB/10022/A"
type input "DNB/10022/A"
type input "[GEOGRAPHIC_DATA]"
type input "DNB/10022/A"
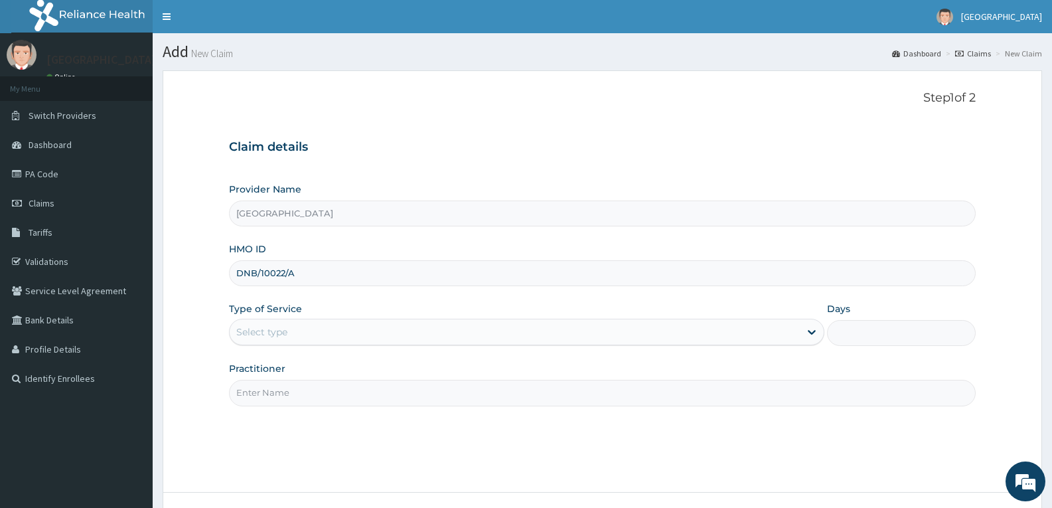
click at [315, 321] on div "Select type" at bounding box center [515, 331] width 570 height 21
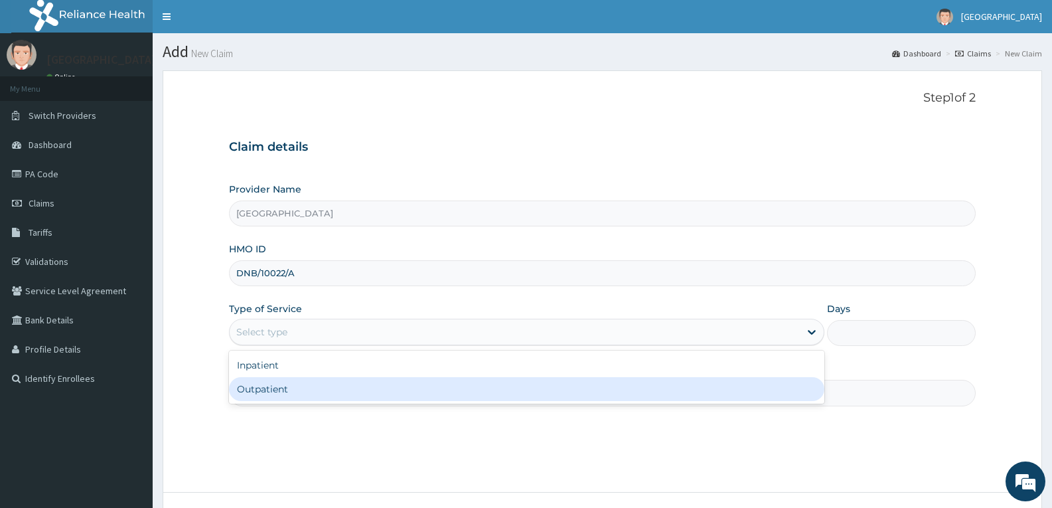
click at [311, 382] on div "Outpatient" at bounding box center [526, 389] width 595 height 24
type input "1"
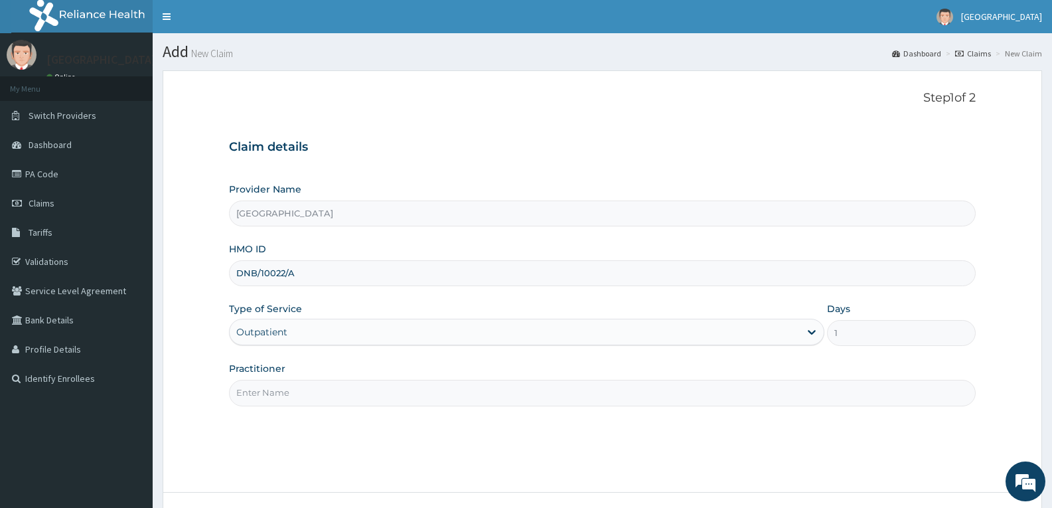
click at [311, 382] on input "Practitioner" at bounding box center [602, 393] width 747 height 26
type input "DR TROPHY"
click at [320, 426] on div "Step 1 of 2 Claim details Provider Name Adefemi Hospital HMO ID DNB/10022/A Typ…" at bounding box center [602, 281] width 747 height 381
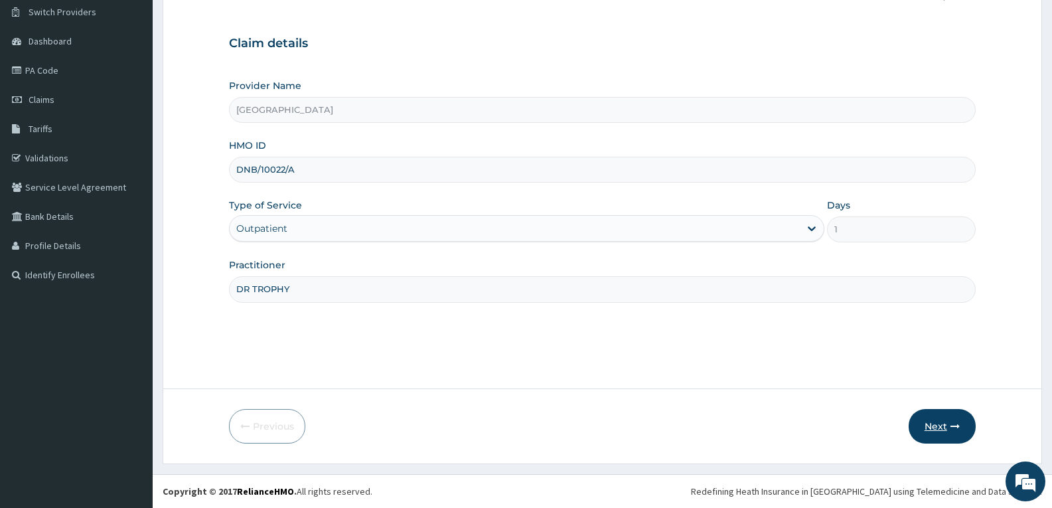
click at [943, 424] on button "Next" at bounding box center [942, 426] width 67 height 35
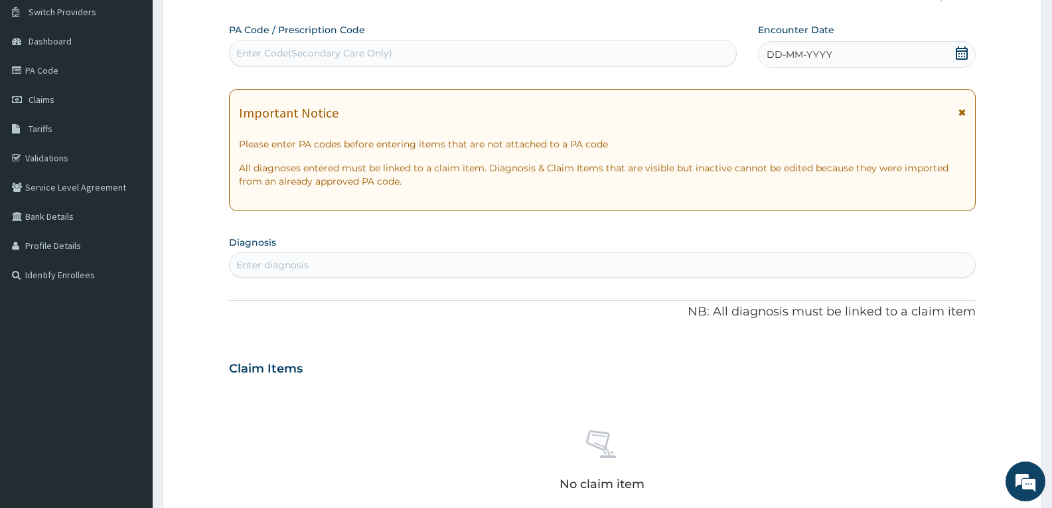
click at [450, 47] on div "Enter Code(Secondary Care Only)" at bounding box center [483, 52] width 507 height 21
paste input "PA/5646D5"
type input "PA/5646D5"
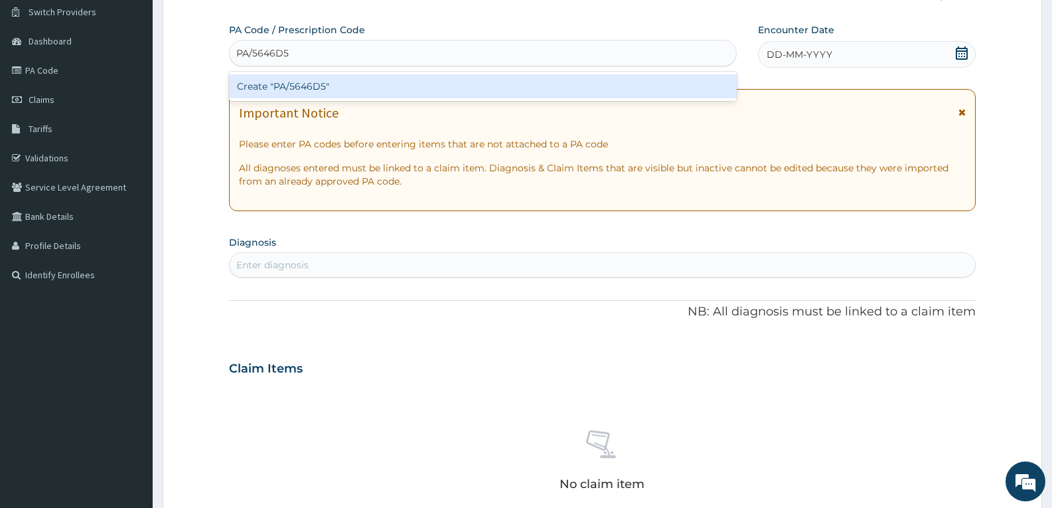
click at [430, 83] on div "Create "PA/5646D5"" at bounding box center [483, 86] width 508 height 24
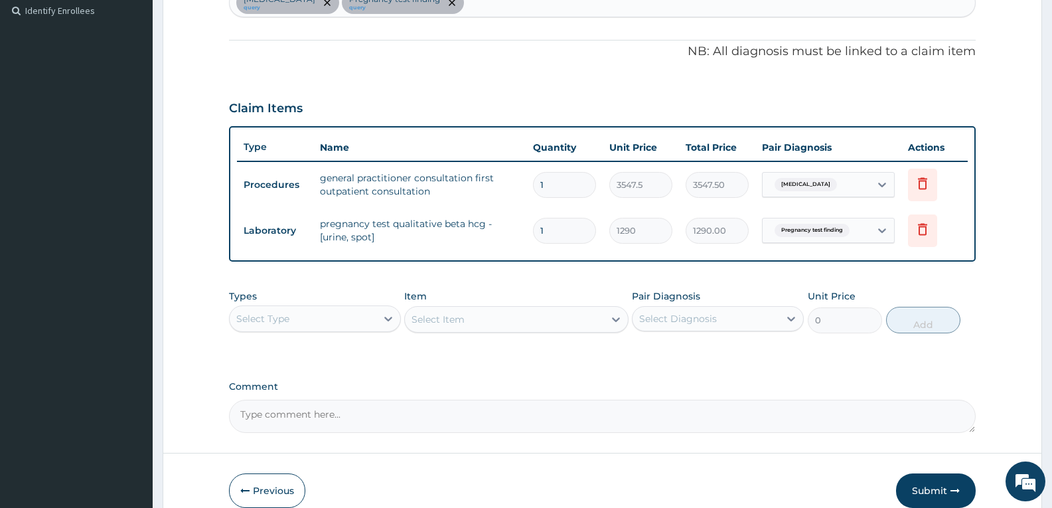
scroll to position [369, 0]
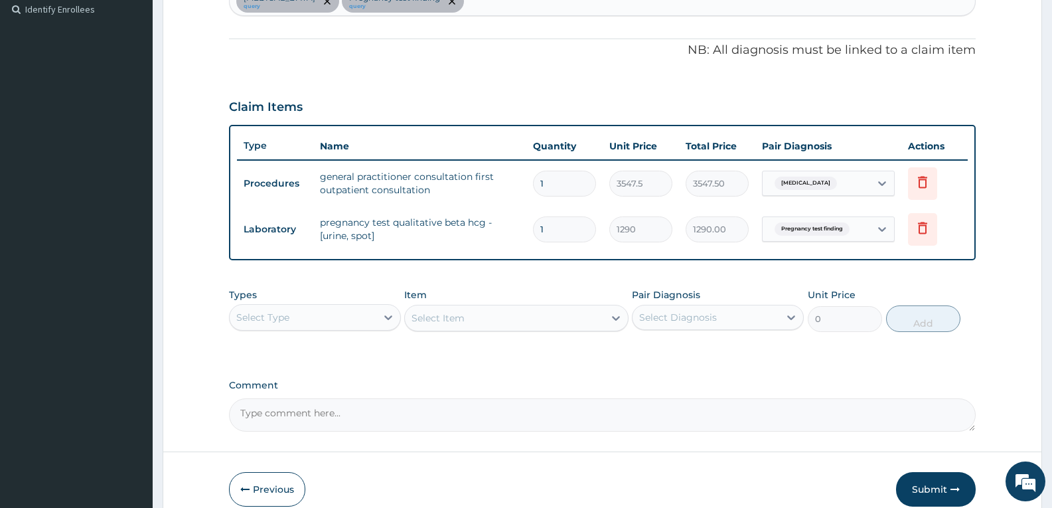
click at [984, 307] on form "Step 2 of 2 PA Code / Prescription Code PA/5646D5 Encounter Date 03-07-2025 Imp…" at bounding box center [603, 113] width 880 height 825
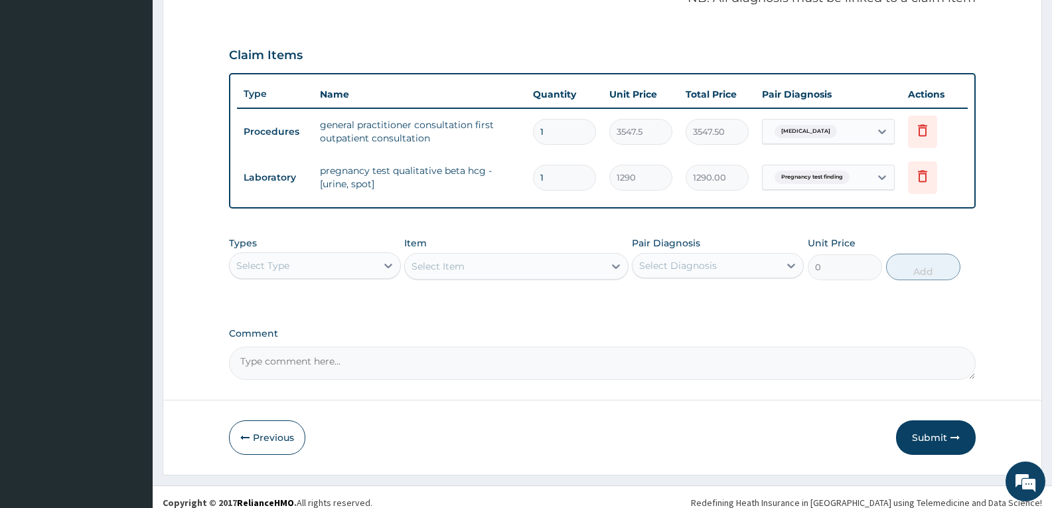
scroll to position [432, 0]
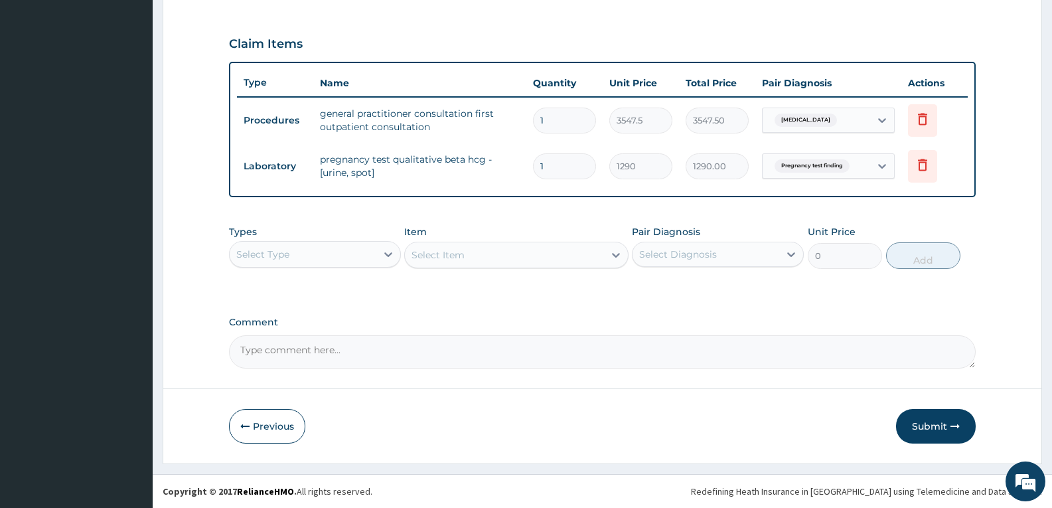
click at [772, 354] on textarea "Comment" at bounding box center [602, 351] width 747 height 33
type textarea "FOR YOUR INFORMATION"
click at [948, 426] on button "Submit" at bounding box center [936, 426] width 80 height 35
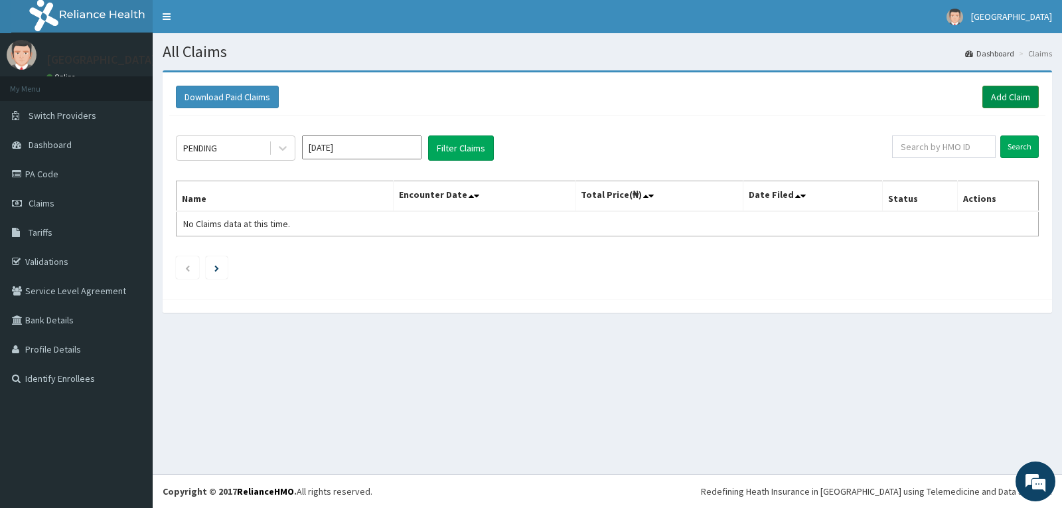
click at [993, 103] on link "Add Claim" at bounding box center [1011, 97] width 56 height 23
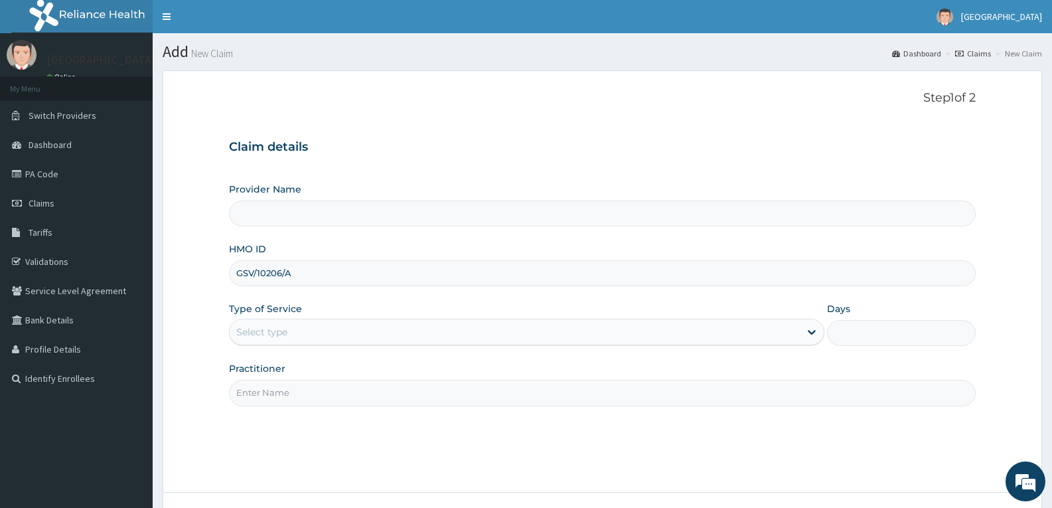
type input "[GEOGRAPHIC_DATA]"
type input "GSV/10206/A"
click at [302, 327] on div "Select type" at bounding box center [515, 331] width 570 height 21
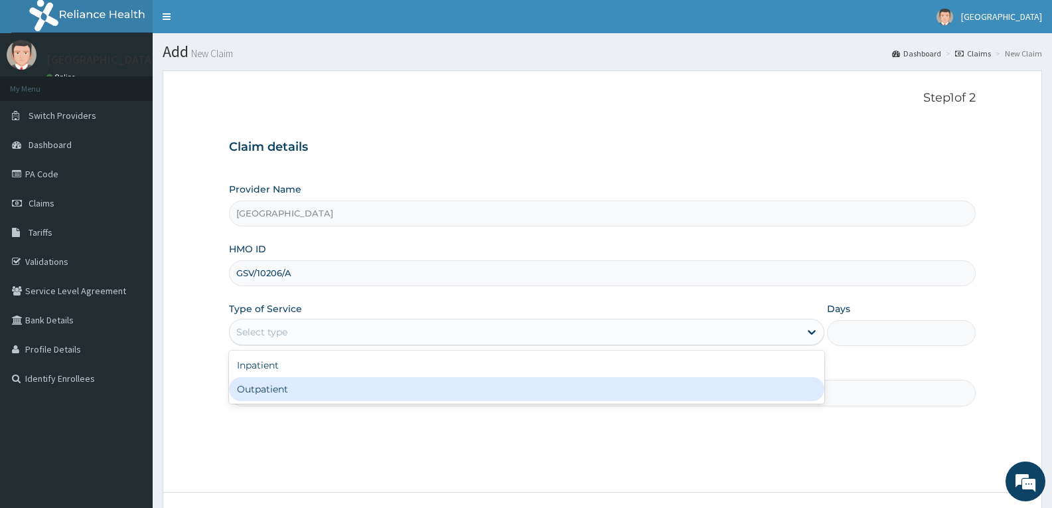
click at [294, 384] on div "Outpatient" at bounding box center [526, 389] width 595 height 24
type input "1"
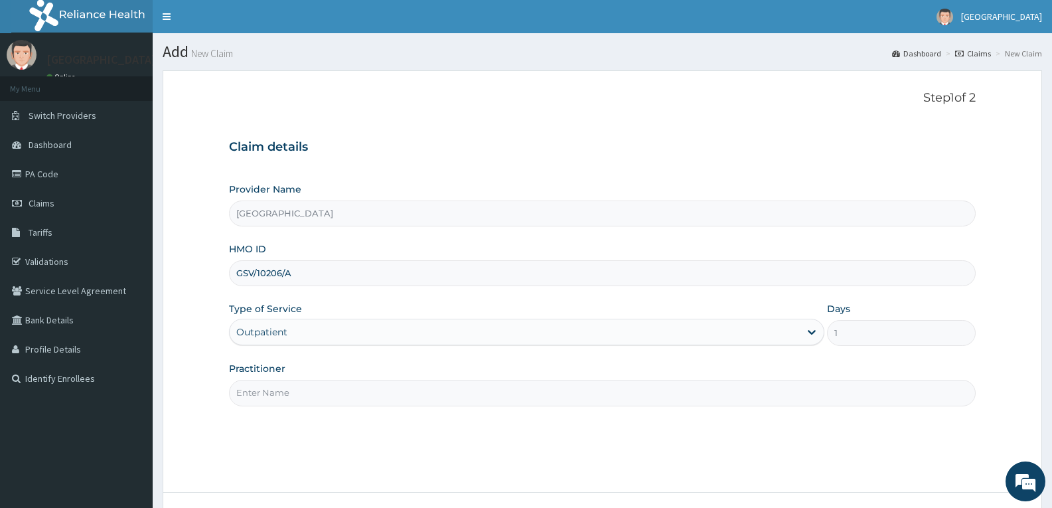
click at [294, 394] on input "Practitioner" at bounding box center [602, 393] width 747 height 26
type input "DR TROPHY"
click at [309, 420] on div "Step 1 of 2 Claim details Provider Name Adefemi Hospital HMO ID GSV/10206/A Typ…" at bounding box center [602, 281] width 747 height 381
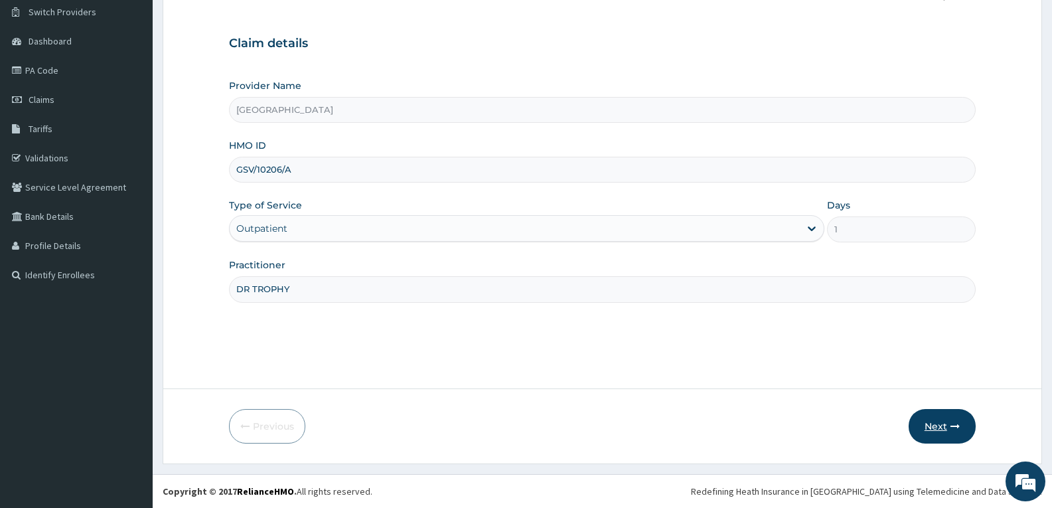
click at [932, 430] on button "Next" at bounding box center [942, 426] width 67 height 35
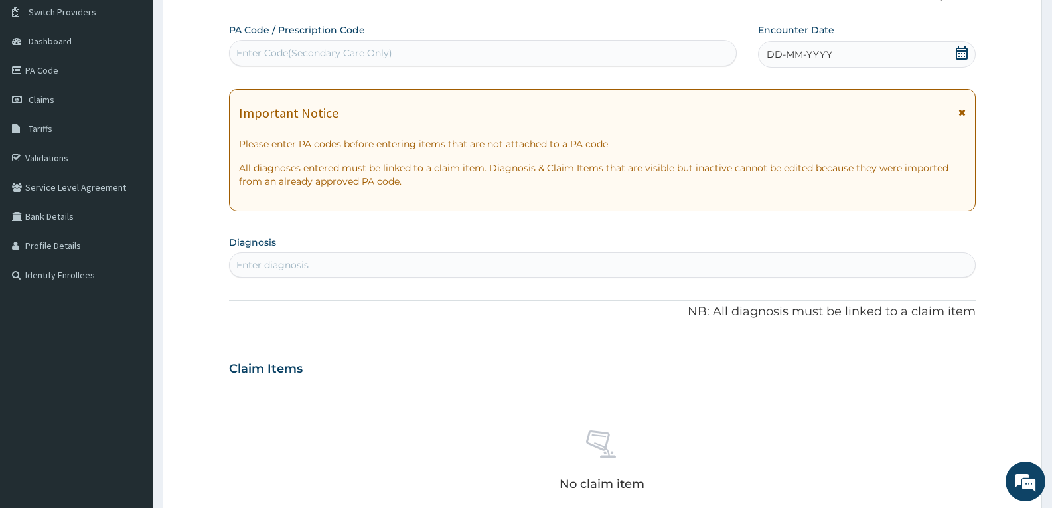
click at [280, 44] on div "Enter Code(Secondary Care Only)" at bounding box center [483, 52] width 507 height 21
paste input "PA/F711BD"
type input "PA/F711BD"
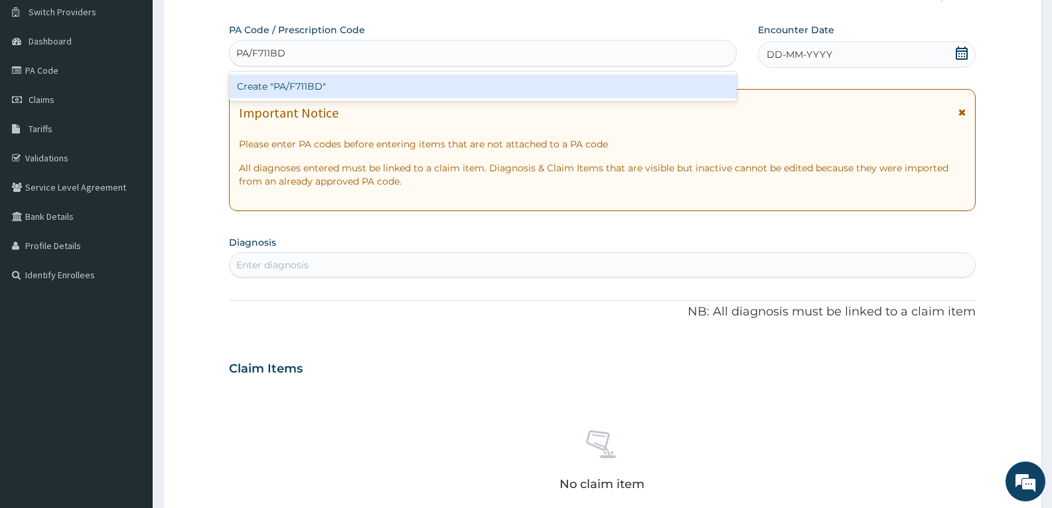
click at [286, 87] on div "Create "PA/F711BD"" at bounding box center [483, 86] width 508 height 24
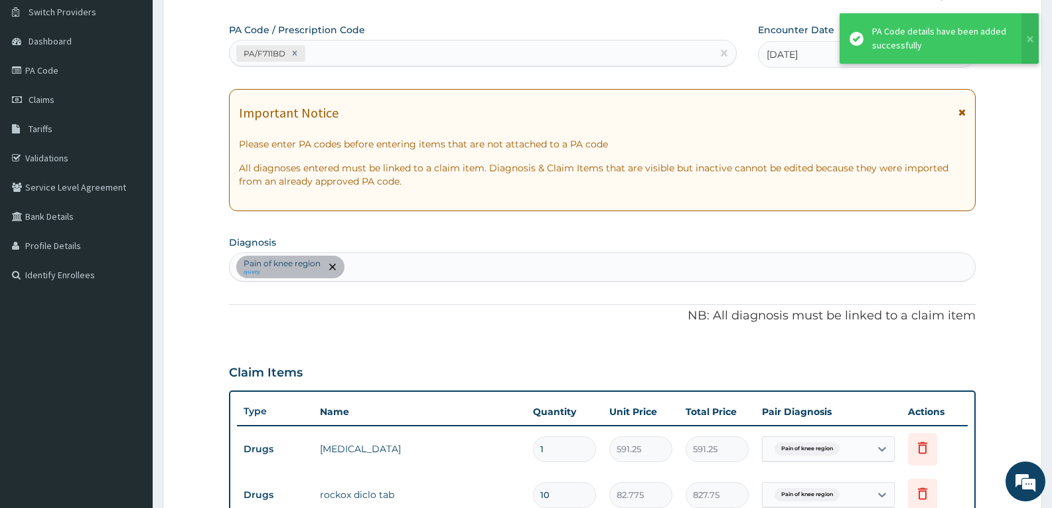
scroll to position [390, 0]
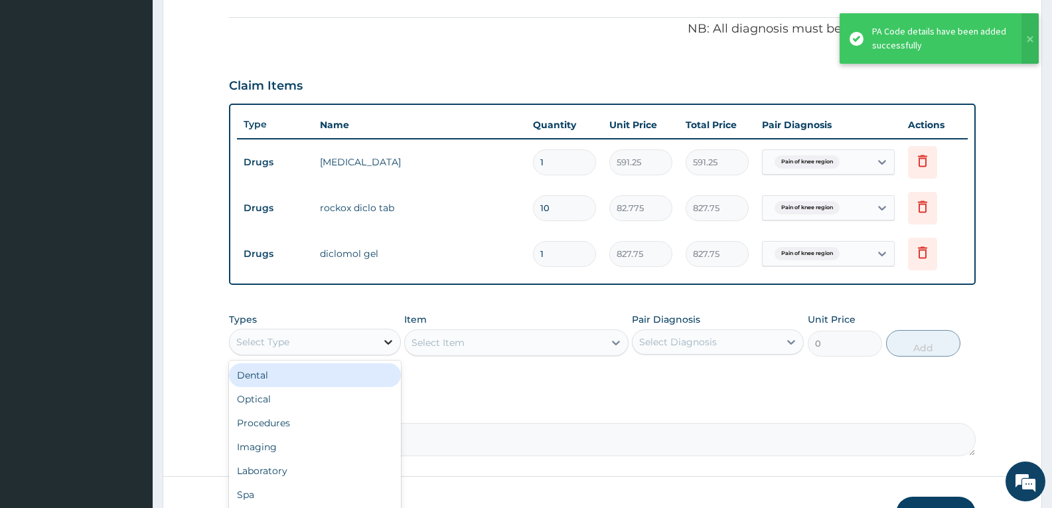
click at [382, 339] on icon at bounding box center [388, 341] width 13 height 13
click at [432, 385] on div "PA Code / Prescription Code PA/F711BD Encounter Date 05-07-2025 Important Notic…" at bounding box center [602, 96] width 747 height 720
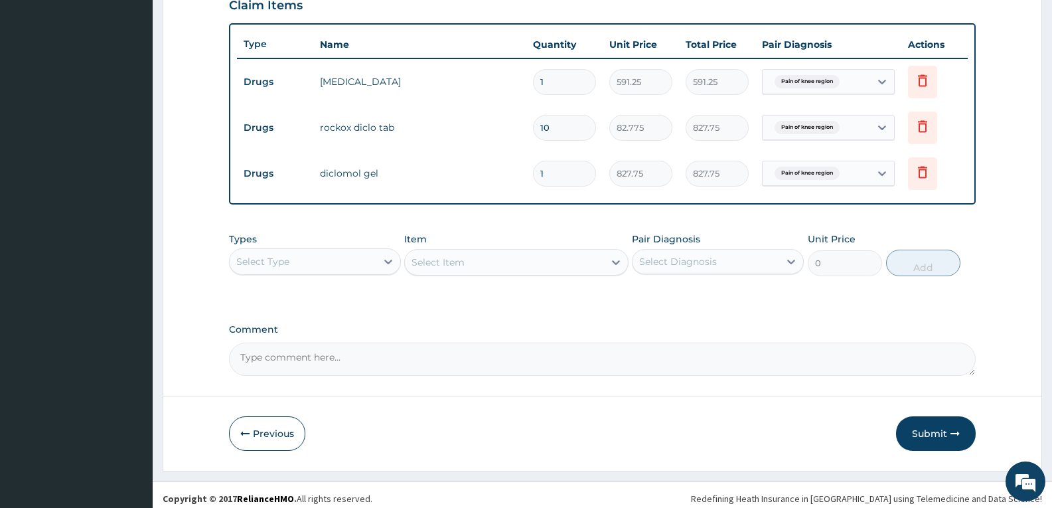
scroll to position [478, 0]
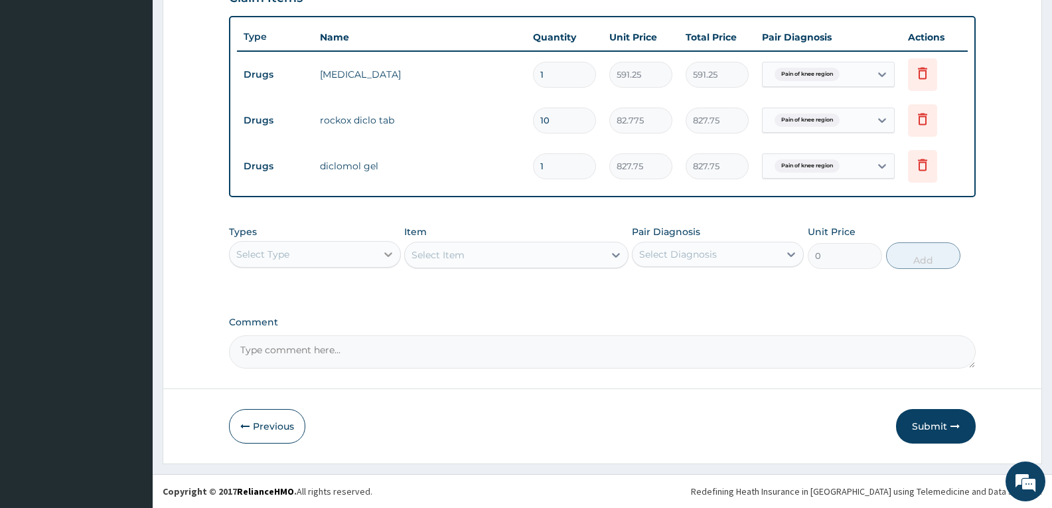
click at [379, 248] on div at bounding box center [388, 254] width 24 height 24
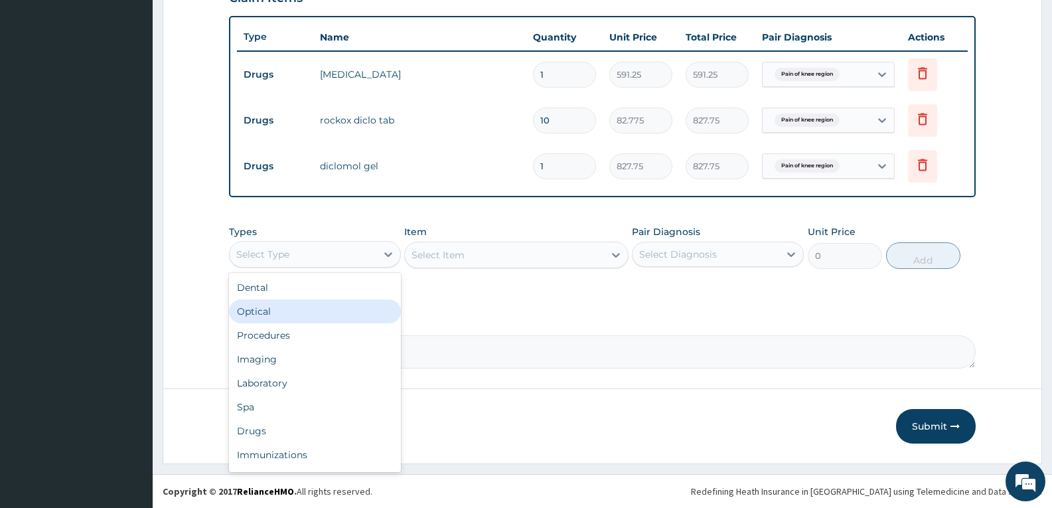
scroll to position [45, 0]
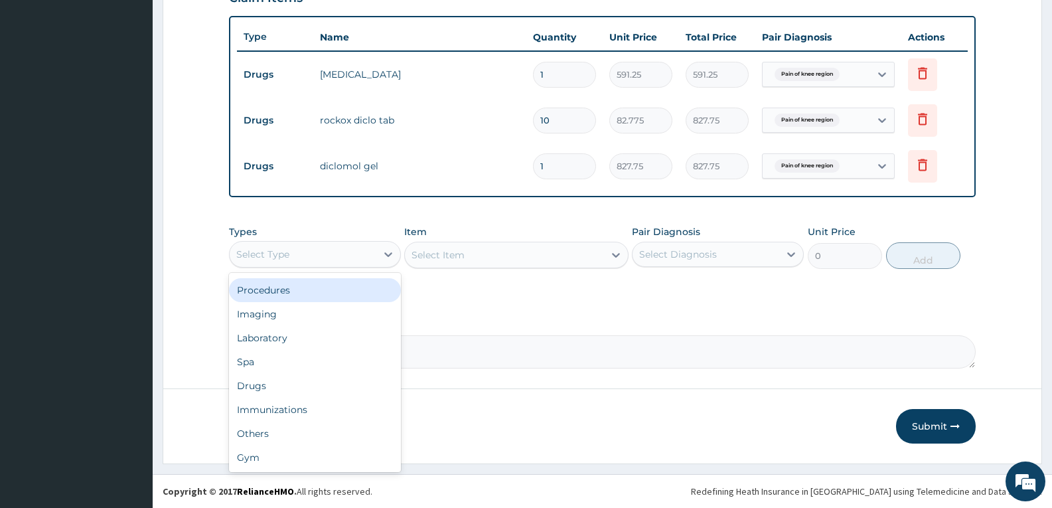
click at [321, 296] on div "Procedures" at bounding box center [315, 290] width 172 height 24
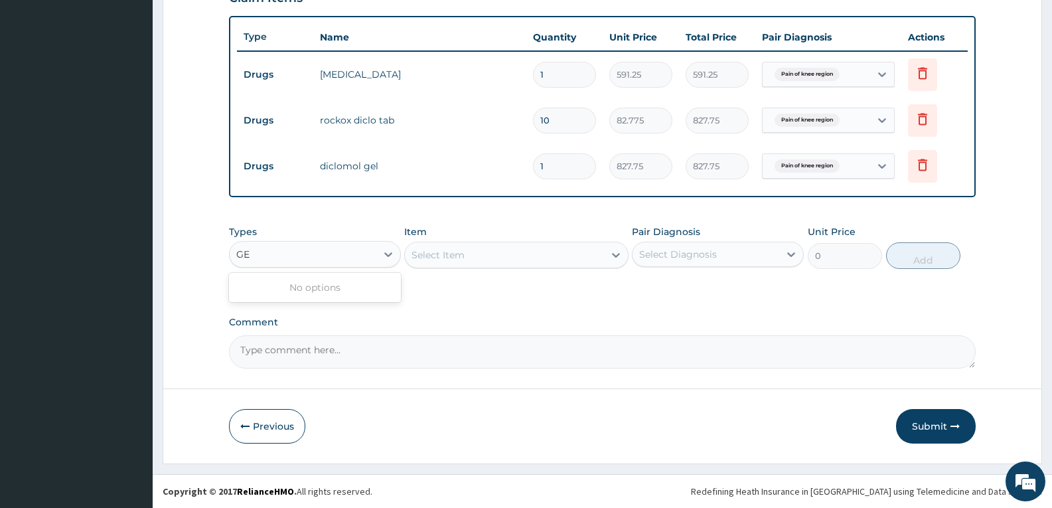
type input "G"
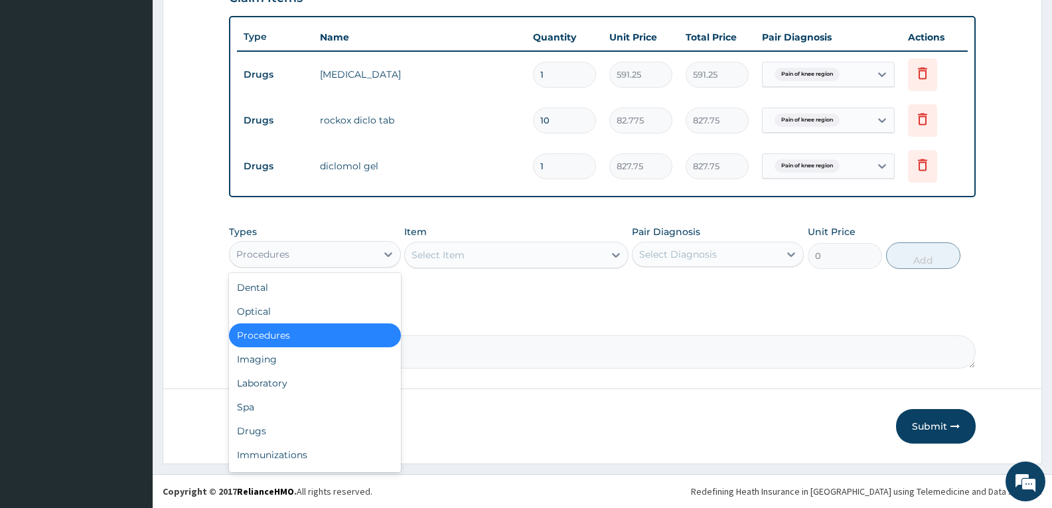
click at [325, 343] on div "Procedures" at bounding box center [315, 335] width 172 height 24
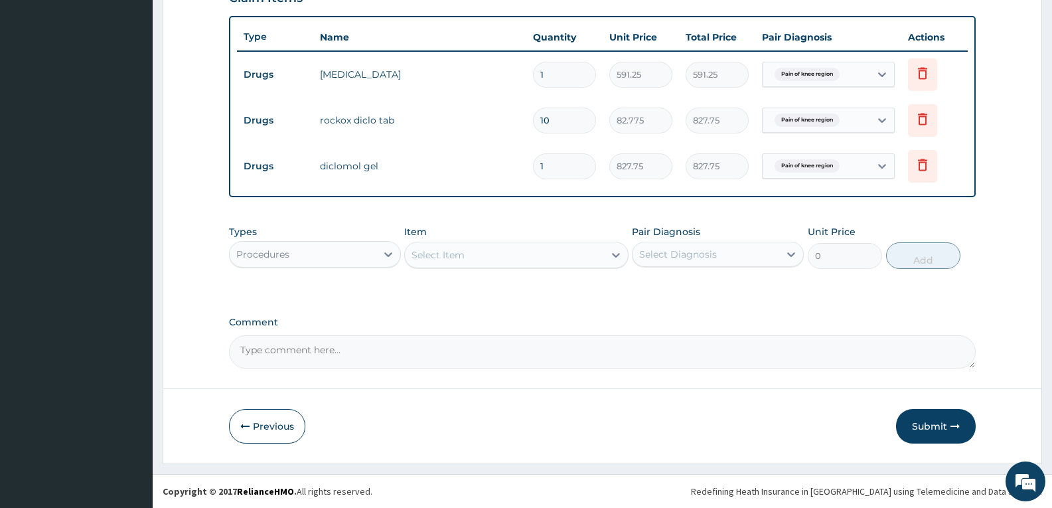
click at [481, 256] on div "Select Item" at bounding box center [504, 254] width 199 height 21
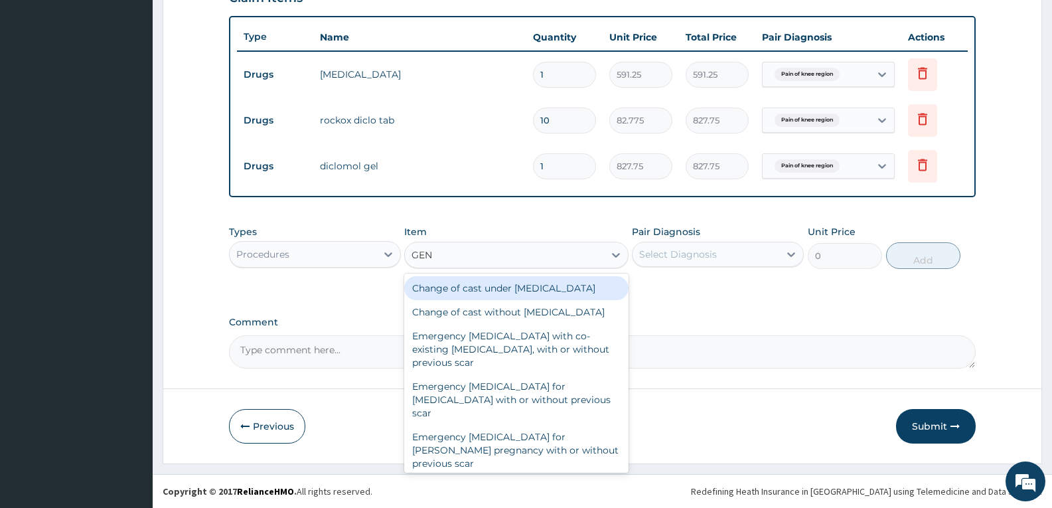
type input "GENE"
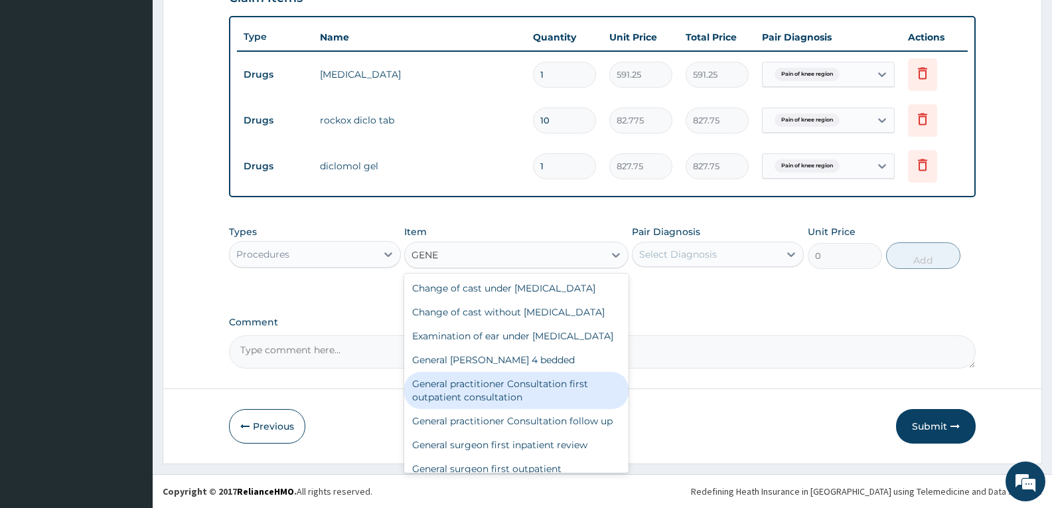
click at [508, 409] on div "General practitioner Consultation first outpatient consultation" at bounding box center [516, 390] width 224 height 37
type input "3547.5"
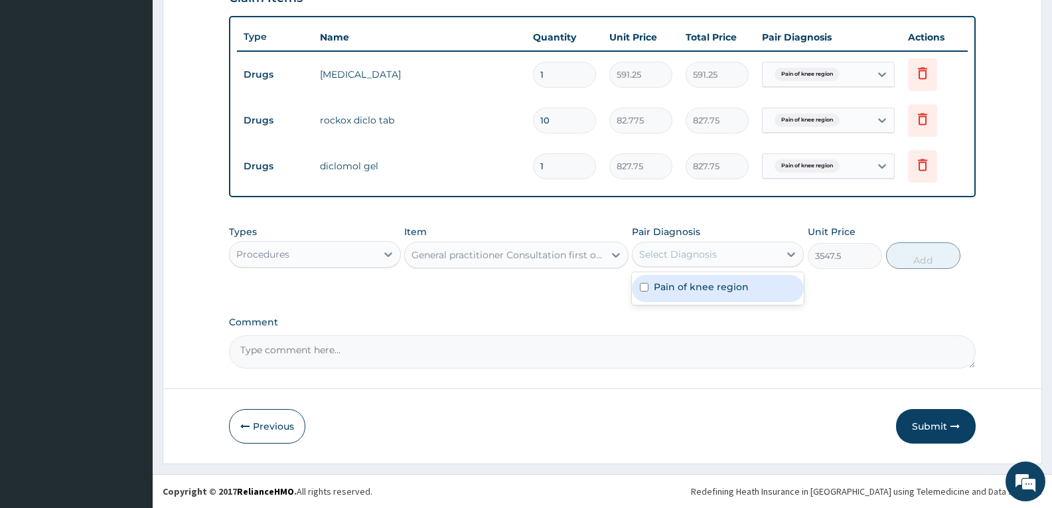
click at [693, 255] on div "Select Diagnosis" at bounding box center [678, 254] width 78 height 13
click at [677, 282] on label "Pain of knee region" at bounding box center [701, 286] width 95 height 13
checkbox input "true"
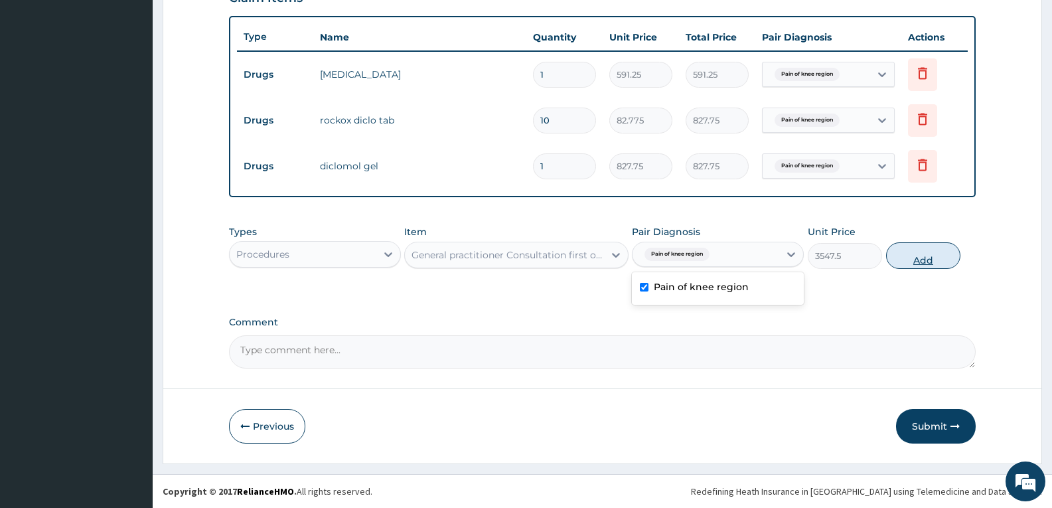
click at [920, 253] on button "Add" at bounding box center [923, 255] width 74 height 27
type input "0"
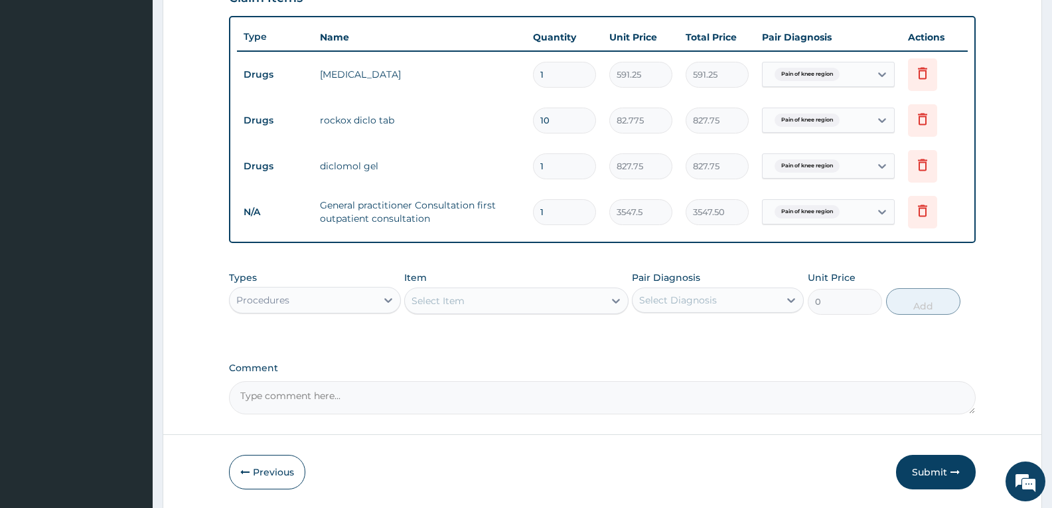
click at [546, 392] on textarea "Comment" at bounding box center [602, 397] width 747 height 33
type textarea "FOR YOUR INFORMATION"
click at [914, 479] on button "Submit" at bounding box center [936, 472] width 80 height 35
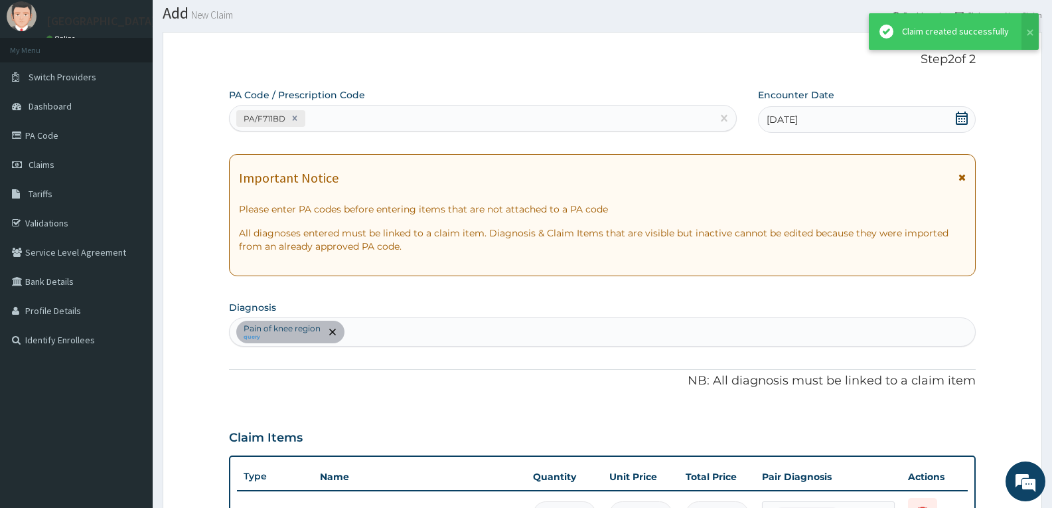
scroll to position [478, 0]
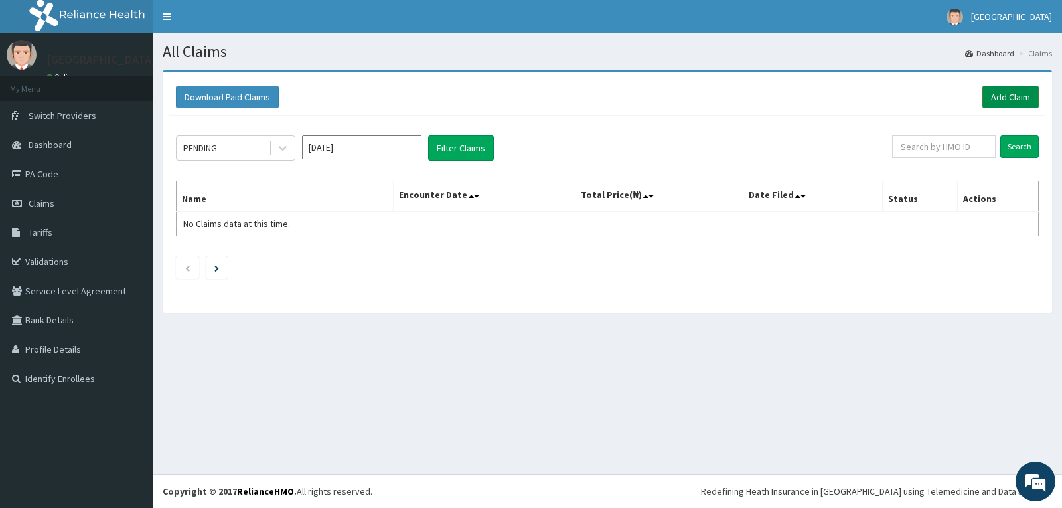
click at [994, 98] on link "Add Claim" at bounding box center [1011, 97] width 56 height 23
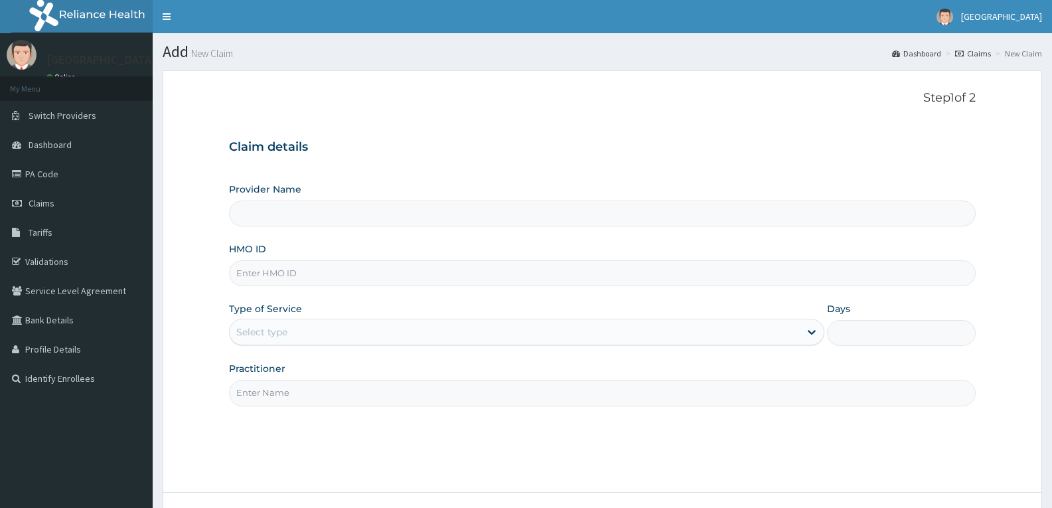
click at [264, 274] on input "HMO ID" at bounding box center [602, 273] width 747 height 26
paste input "XIA/10497/A"
type input "XIA/10497/A"
type input "[GEOGRAPHIC_DATA]"
type input "XIA/10497/A"
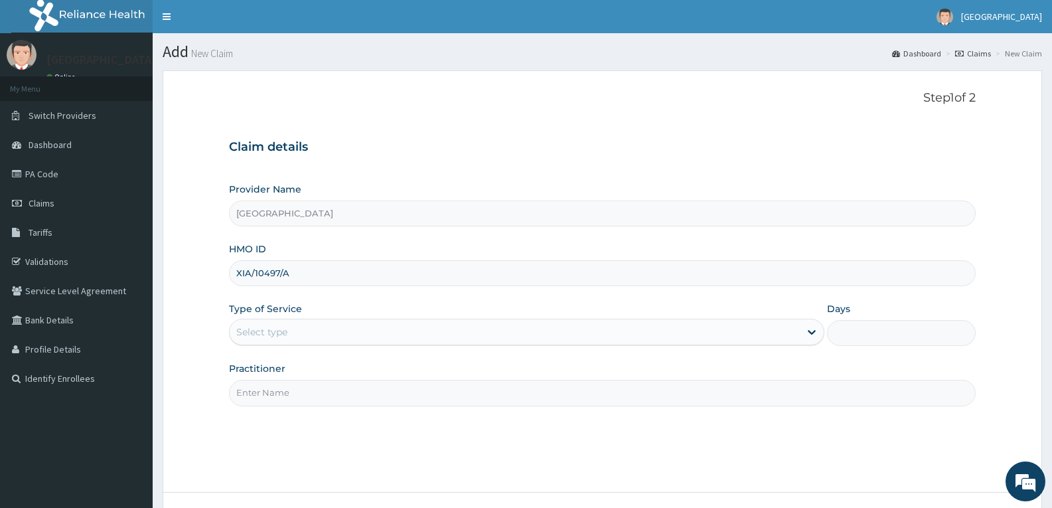
click at [272, 323] on div "Select type" at bounding box center [515, 331] width 570 height 21
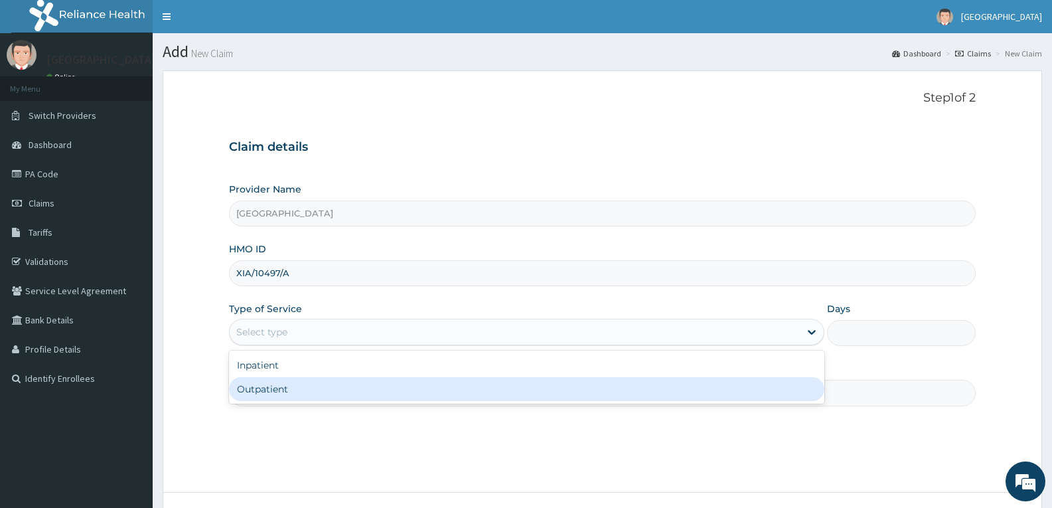
click at [272, 383] on div "Outpatient" at bounding box center [526, 389] width 595 height 24
type input "1"
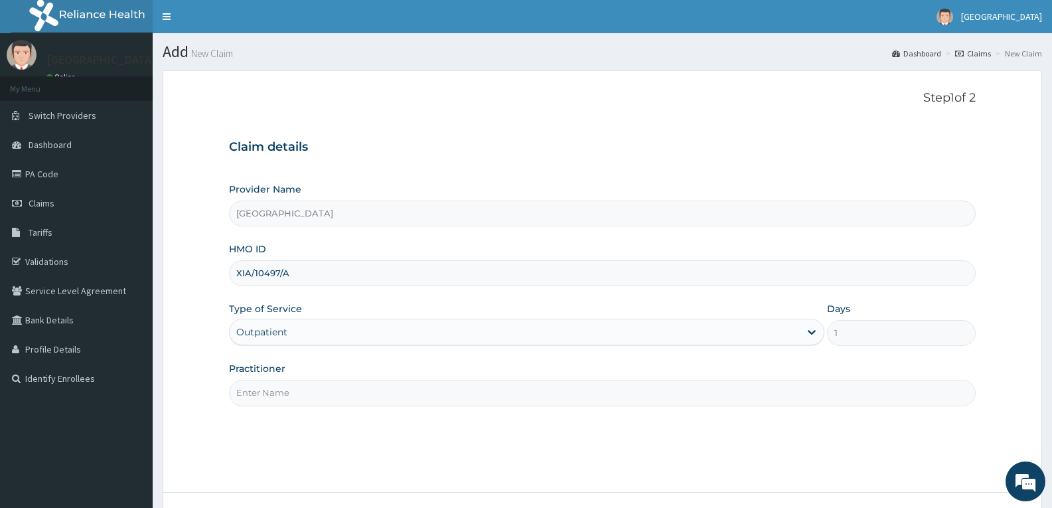
click at [272, 395] on input "Practitioner" at bounding box center [602, 393] width 747 height 26
type input "DR TROPHY"
click at [325, 437] on div "Step 1 of 2 Claim details Provider Name Adefemi Hospital HMO ID XIA/10497/A Typ…" at bounding box center [602, 281] width 747 height 381
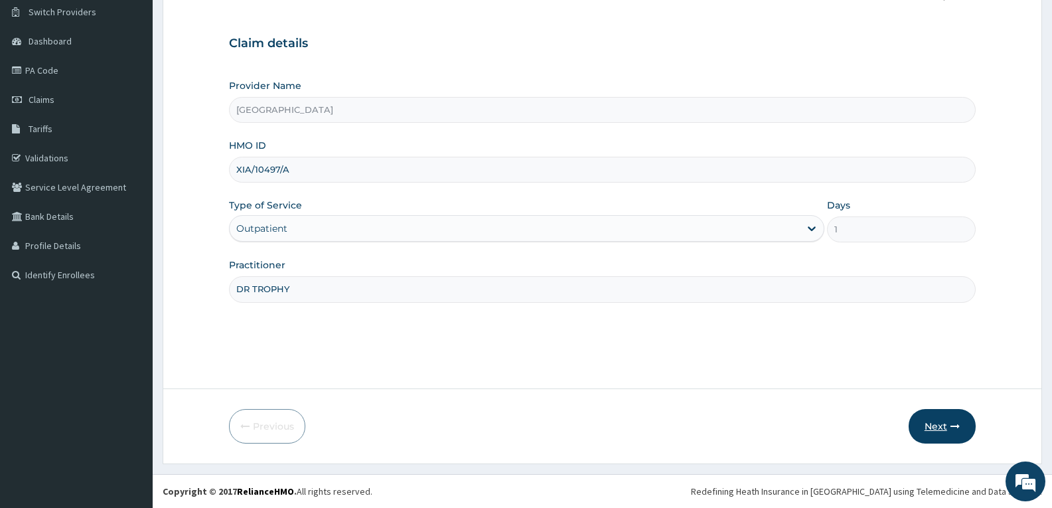
click at [959, 424] on icon "button" at bounding box center [955, 426] width 9 height 9
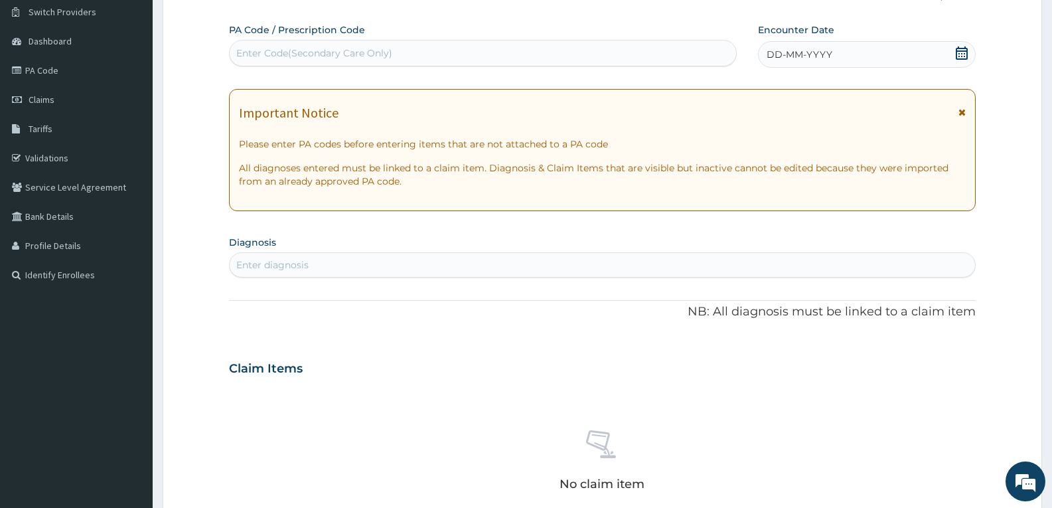
click at [448, 52] on div "Enter Code(Secondary Care Only)" at bounding box center [483, 52] width 507 height 21
paste input "PA/09D7C9"
type input "PA/09D7C9"
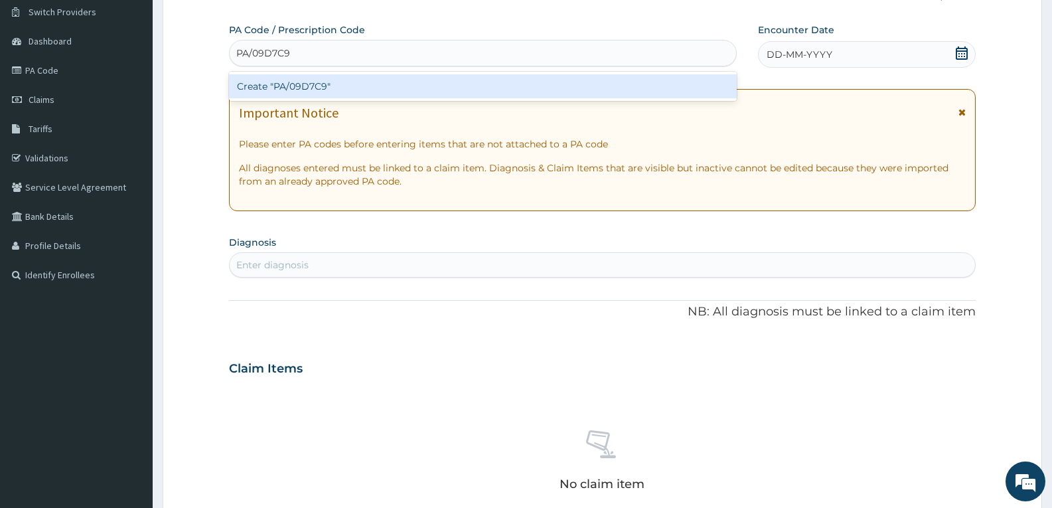
click at [436, 78] on div "Create "PA/09D7C9"" at bounding box center [483, 86] width 508 height 24
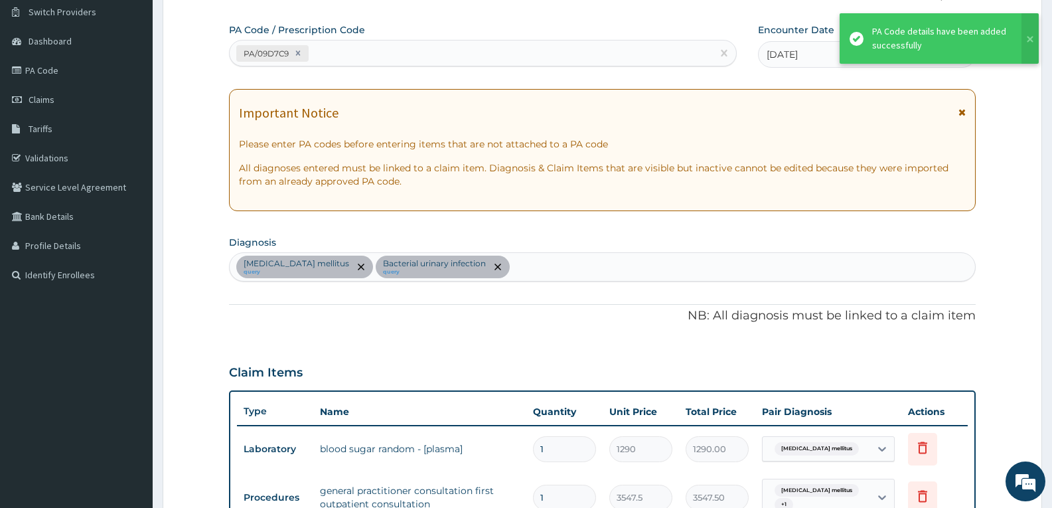
scroll to position [482, 0]
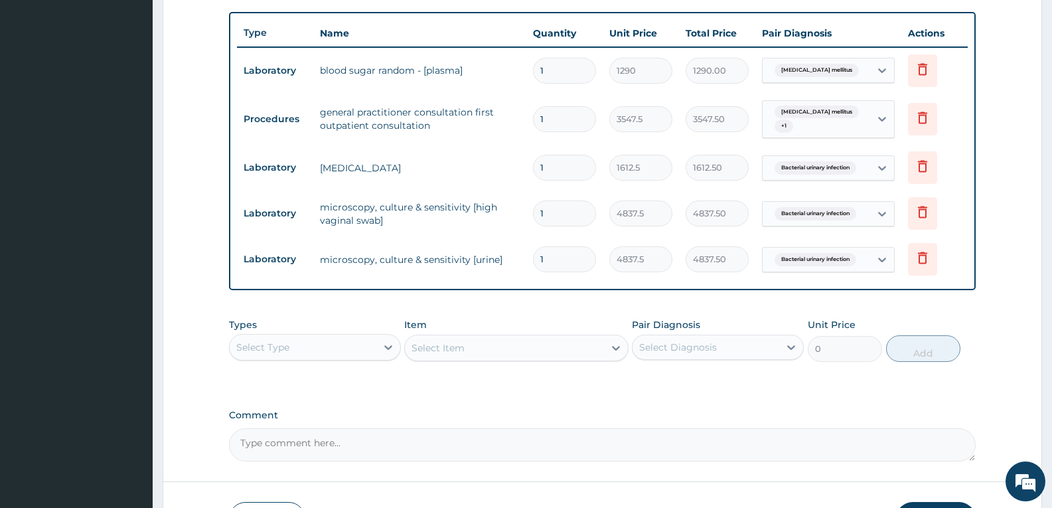
click at [386, 295] on div "PA Code / Prescription Code PA/09D7C9 Encounter Date 05-07-2025 Important Notic…" at bounding box center [602, 53] width 747 height 817
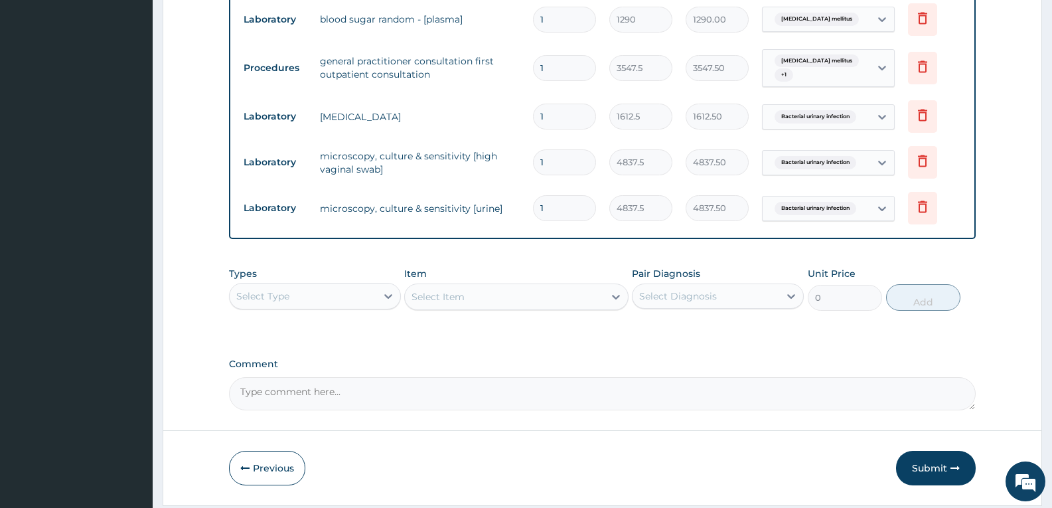
scroll to position [570, 0]
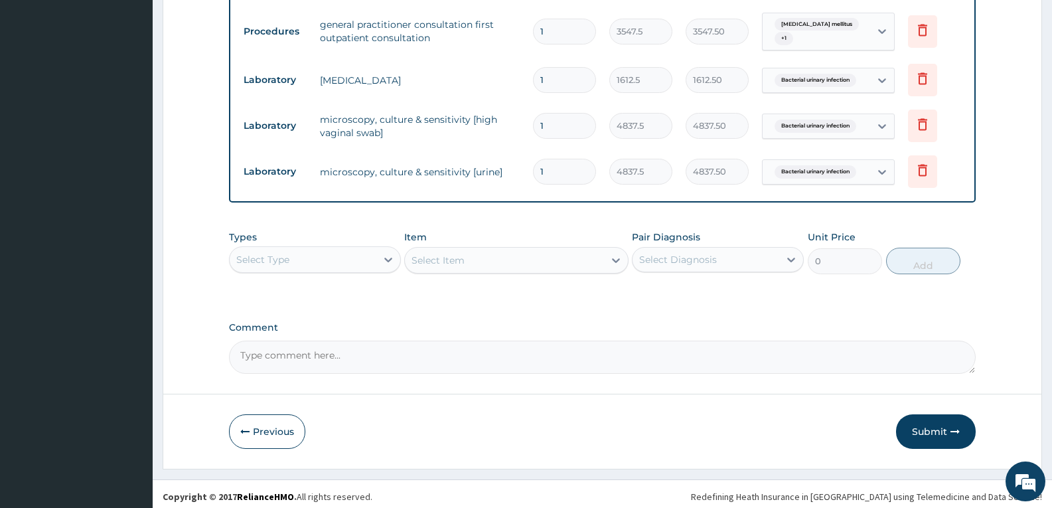
click at [377, 359] on textarea "Comment" at bounding box center [602, 357] width 747 height 33
type textarea "FOR YOUR INFORMATION"
click at [918, 427] on button "Submit" at bounding box center [936, 431] width 80 height 35
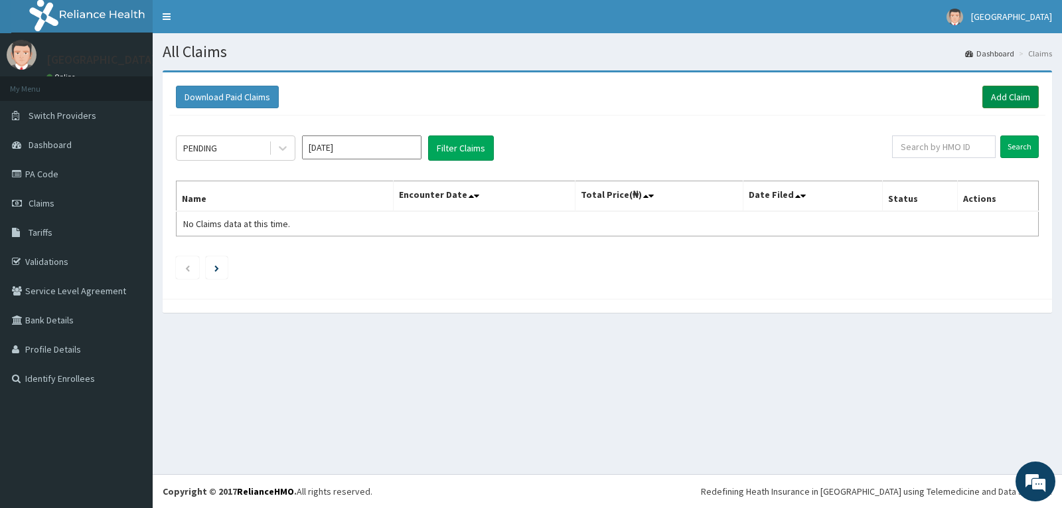
click at [1017, 95] on link "Add Claim" at bounding box center [1011, 97] width 56 height 23
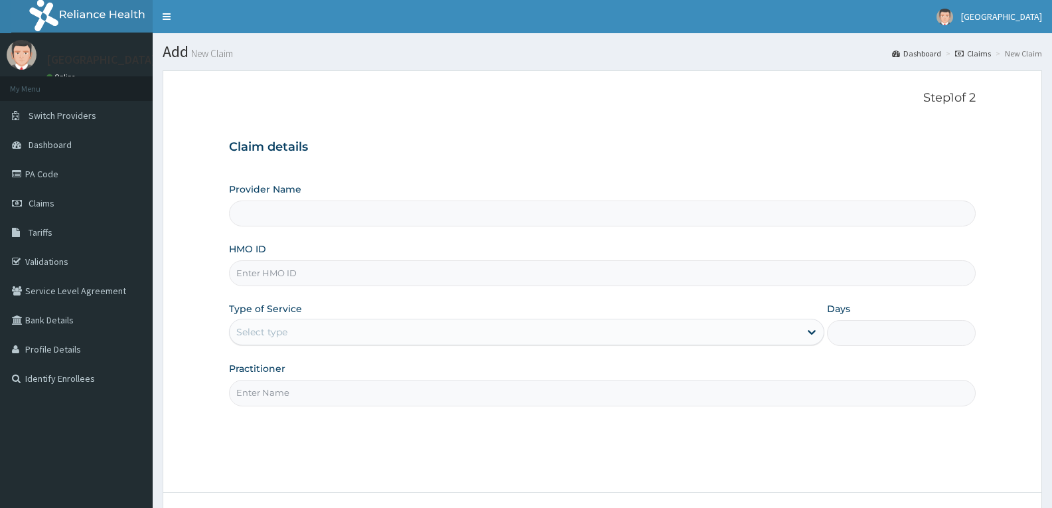
type input "MTG/10036/A"
type input "[GEOGRAPHIC_DATA]"
type input "MTG/10036/A"
click at [323, 339] on div "Select type" at bounding box center [515, 331] width 570 height 21
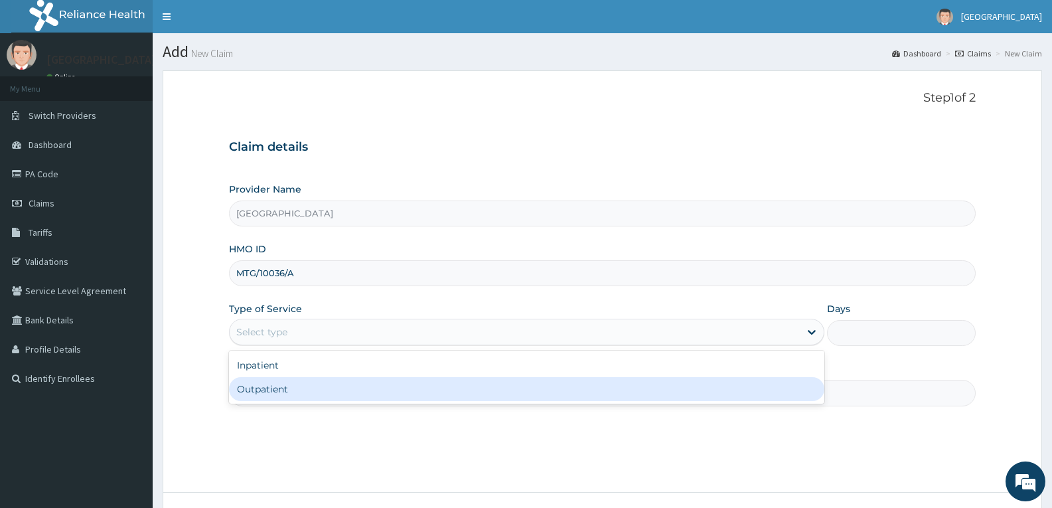
click at [313, 379] on div "Outpatient" at bounding box center [526, 389] width 595 height 24
type input "1"
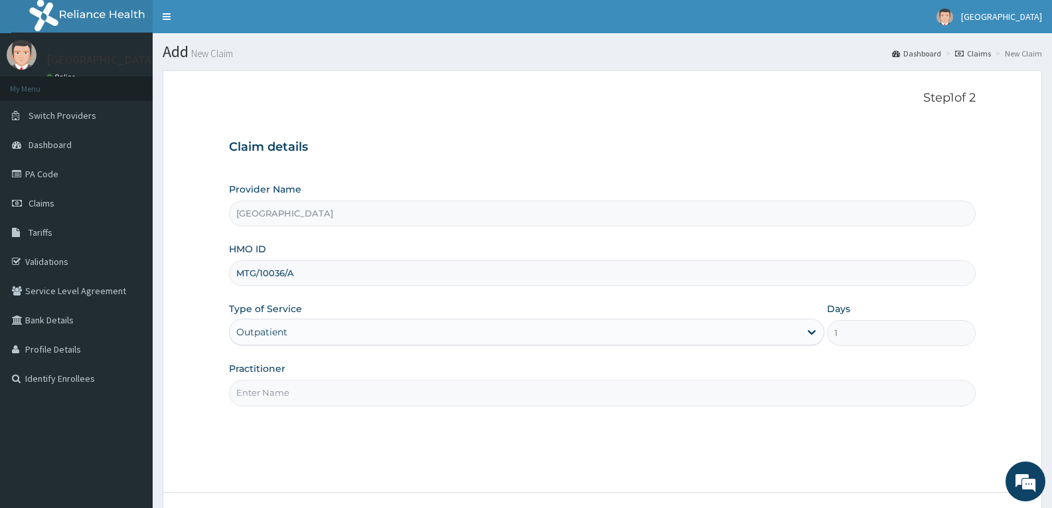
click at [316, 392] on input "Practitioner" at bounding box center [602, 393] width 747 height 26
click at [319, 401] on input "DR TROPHY" at bounding box center [602, 393] width 747 height 26
type input "DR TROPHY"
click at [325, 442] on div "Step 1 of 2 Claim details Provider Name Adefemi Hospital HMO ID MTG/10036/A Typ…" at bounding box center [602, 281] width 747 height 381
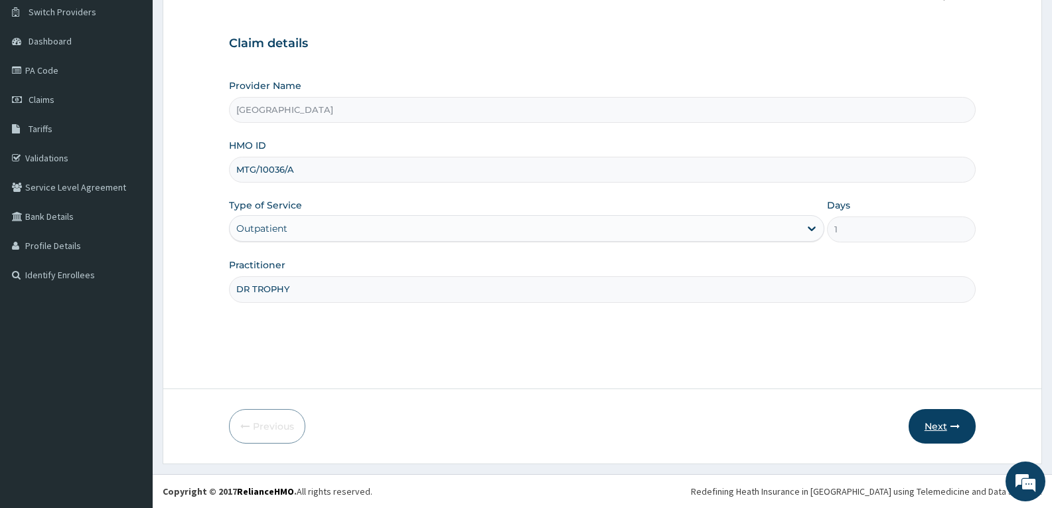
click at [923, 432] on button "Next" at bounding box center [942, 426] width 67 height 35
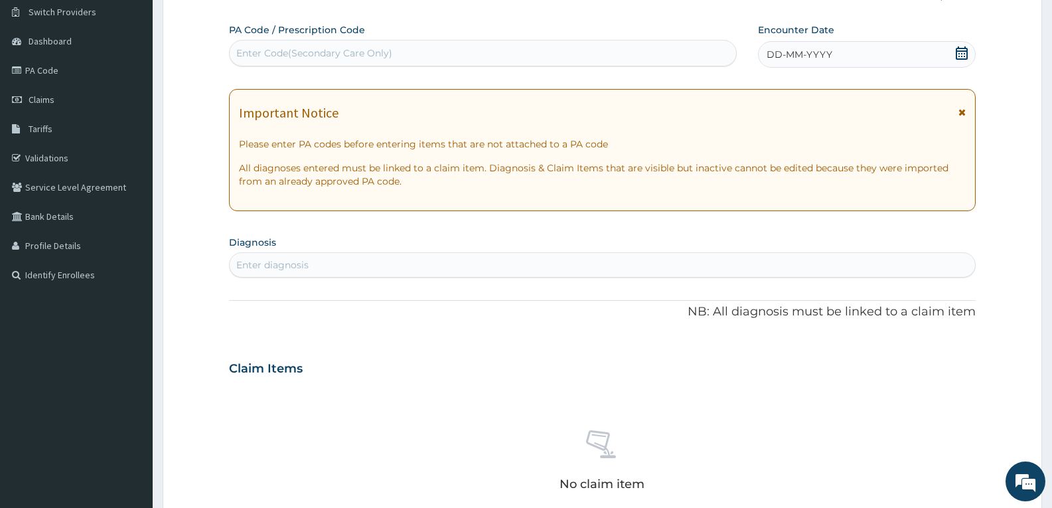
click at [252, 47] on div "Enter Code(Secondary Care Only)" at bounding box center [314, 52] width 156 height 13
paste input "PA/CB7A73"
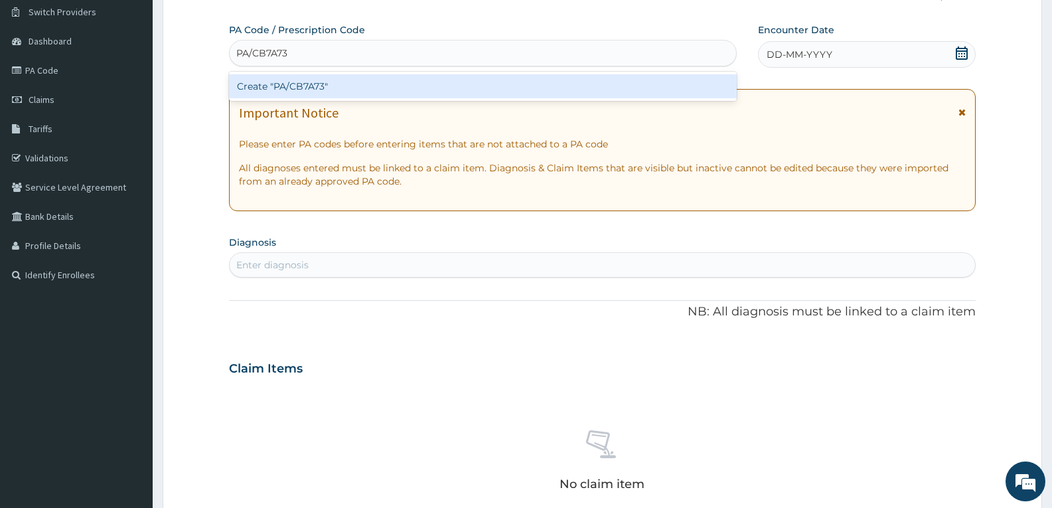
type input "PA/CB7A73"
click at [280, 88] on div "Create "PA/CB7A73"" at bounding box center [483, 86] width 508 height 24
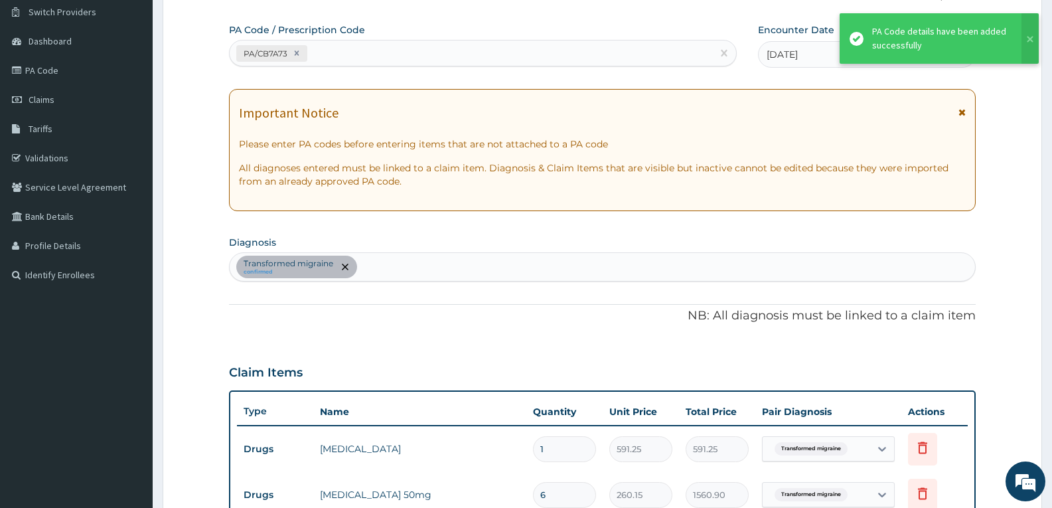
scroll to position [482, 0]
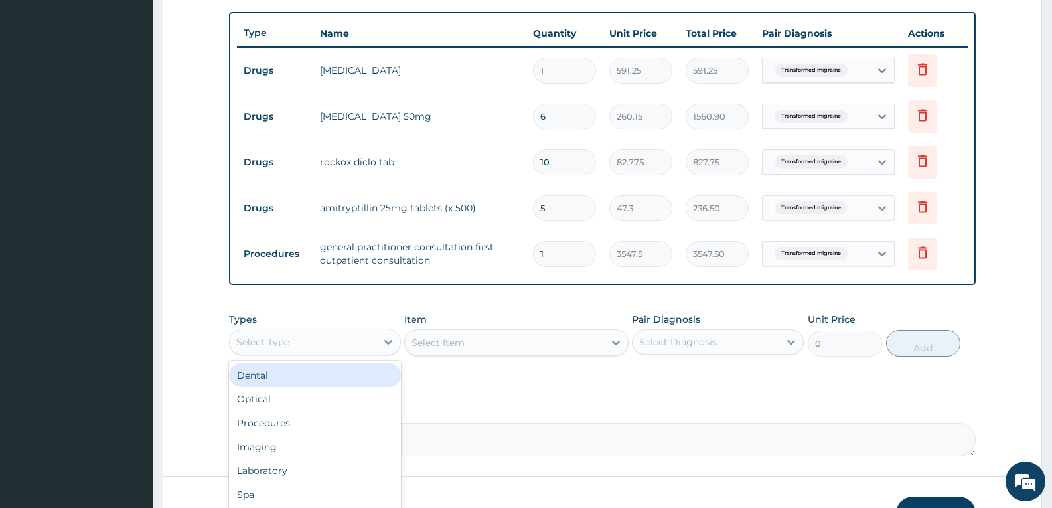
click at [341, 339] on div "Select Type" at bounding box center [303, 341] width 147 height 21
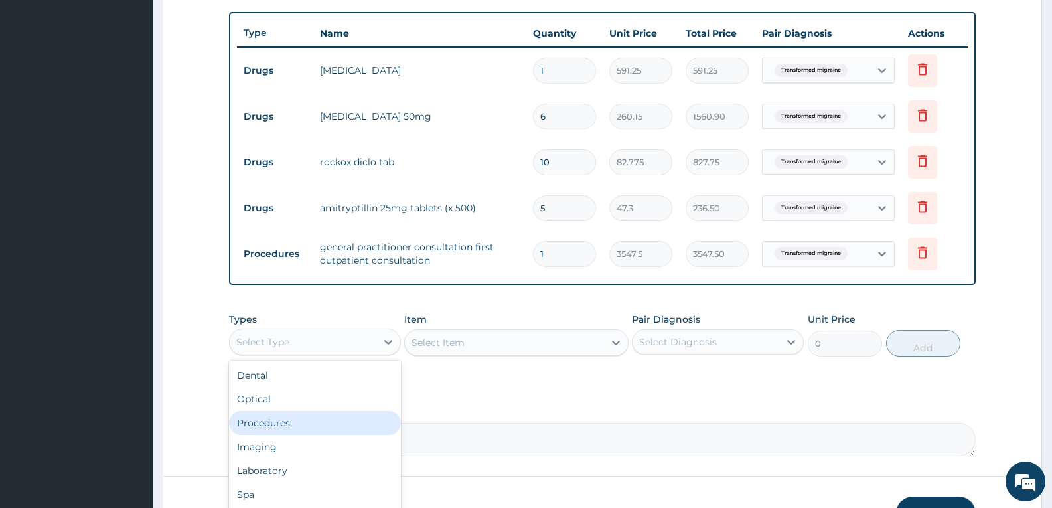
click at [315, 413] on div "Procedures" at bounding box center [315, 423] width 172 height 24
click at [380, 343] on div at bounding box center [388, 342] width 24 height 24
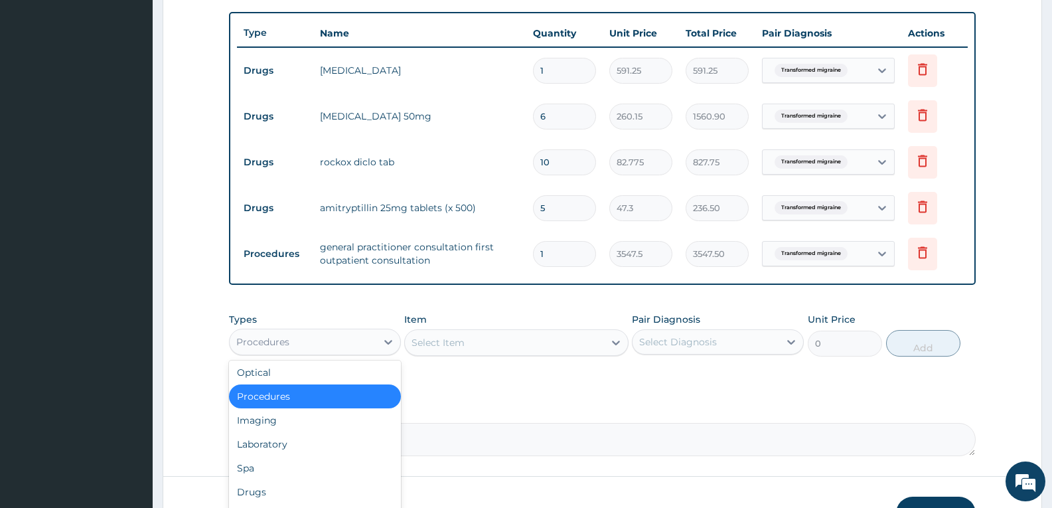
scroll to position [0, 0]
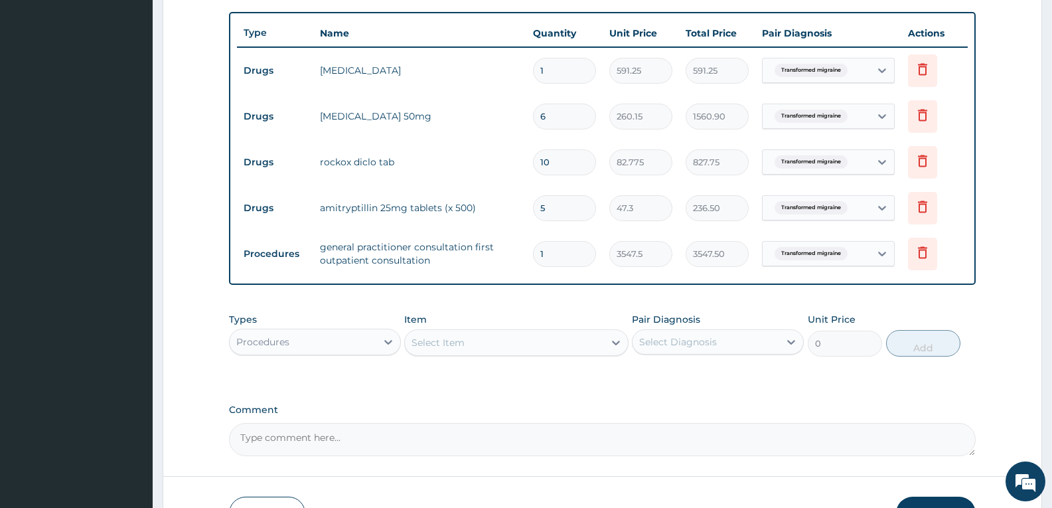
click at [483, 384] on div "PA Code / Prescription Code PA/CB7A73 Encounter Date 07-07-2025 Important Notic…" at bounding box center [602, 50] width 747 height 811
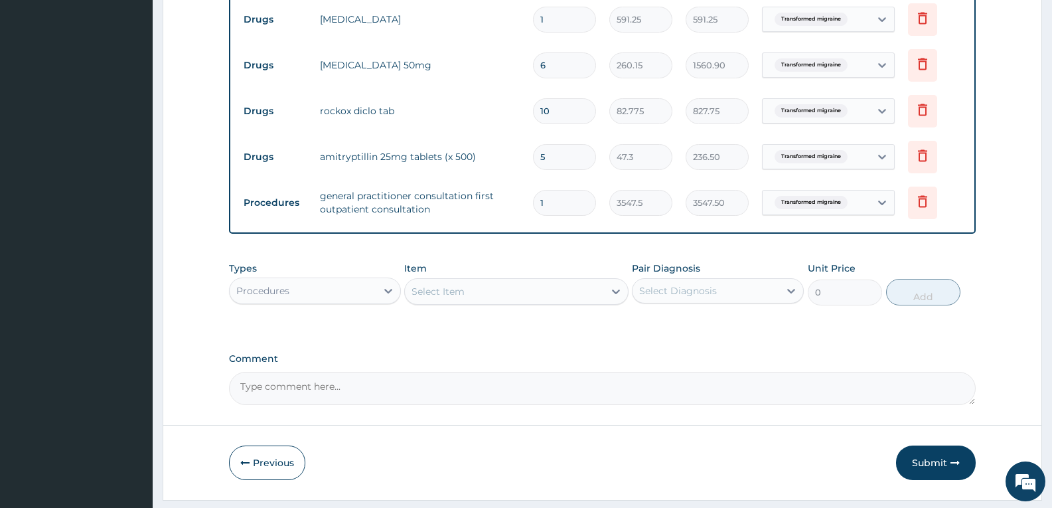
scroll to position [570, 0]
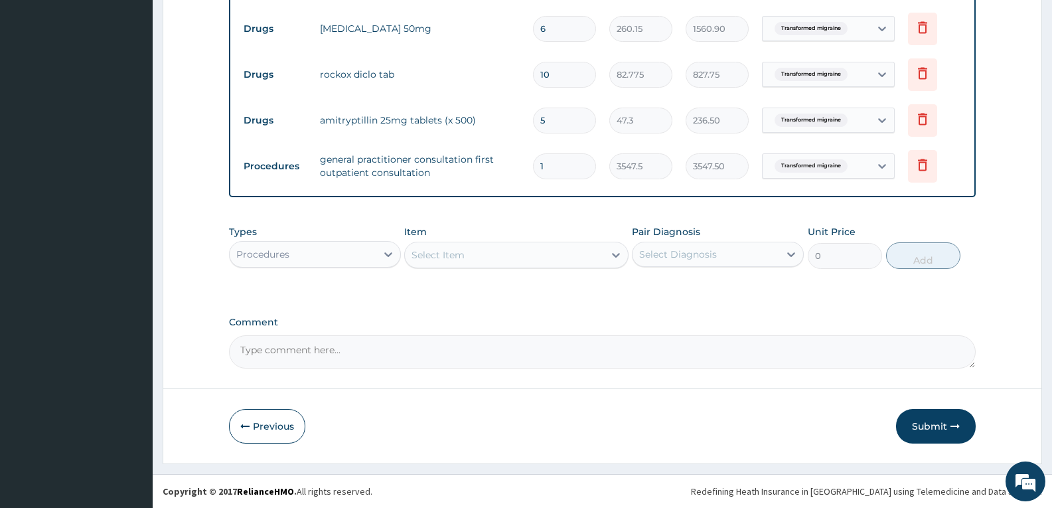
click at [336, 246] on div "Procedures" at bounding box center [303, 254] width 147 height 21
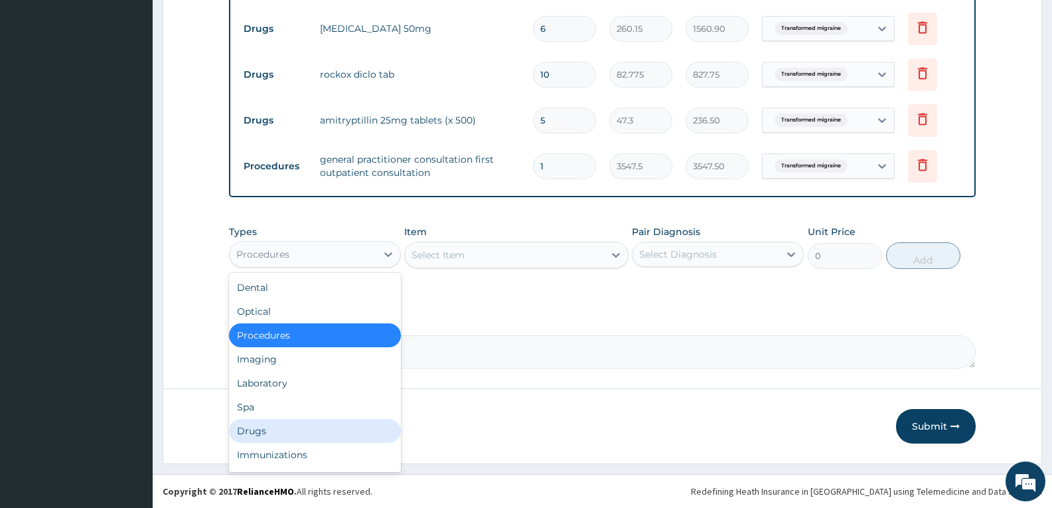
click at [293, 429] on div "Drugs" at bounding box center [315, 431] width 172 height 24
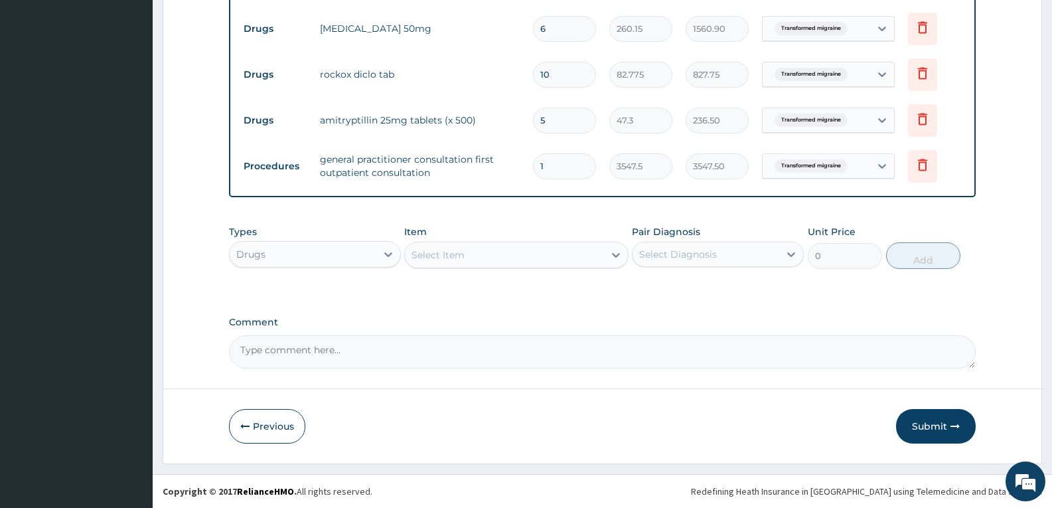
click at [508, 256] on div "Select Item" at bounding box center [504, 254] width 199 height 21
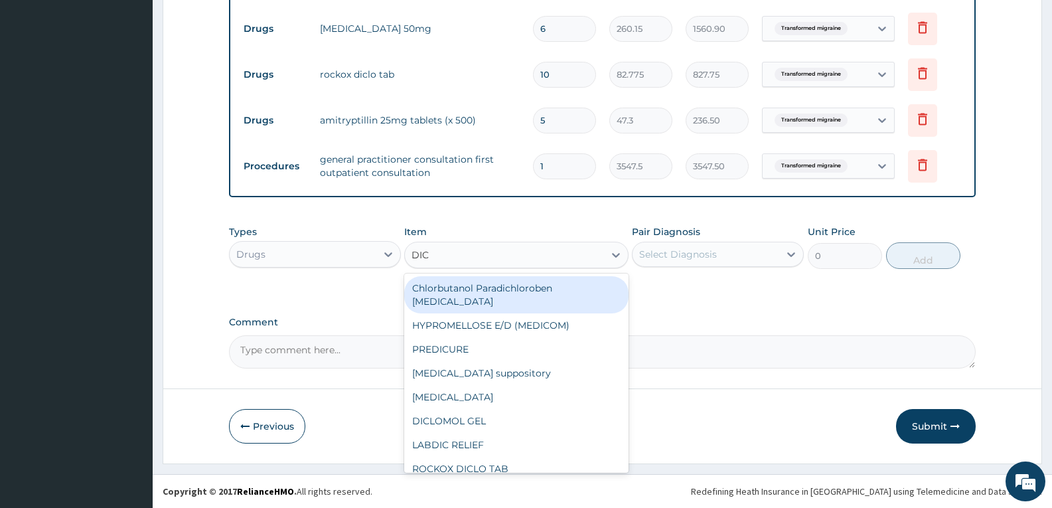
type input "DICL"
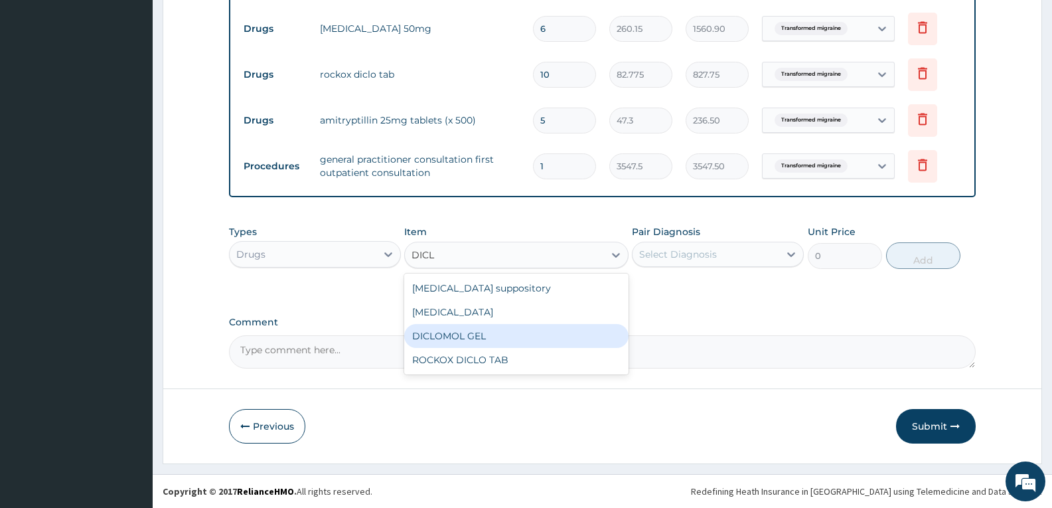
click at [489, 332] on div "DICLOMOL GEL" at bounding box center [516, 336] width 224 height 24
type input "827.75"
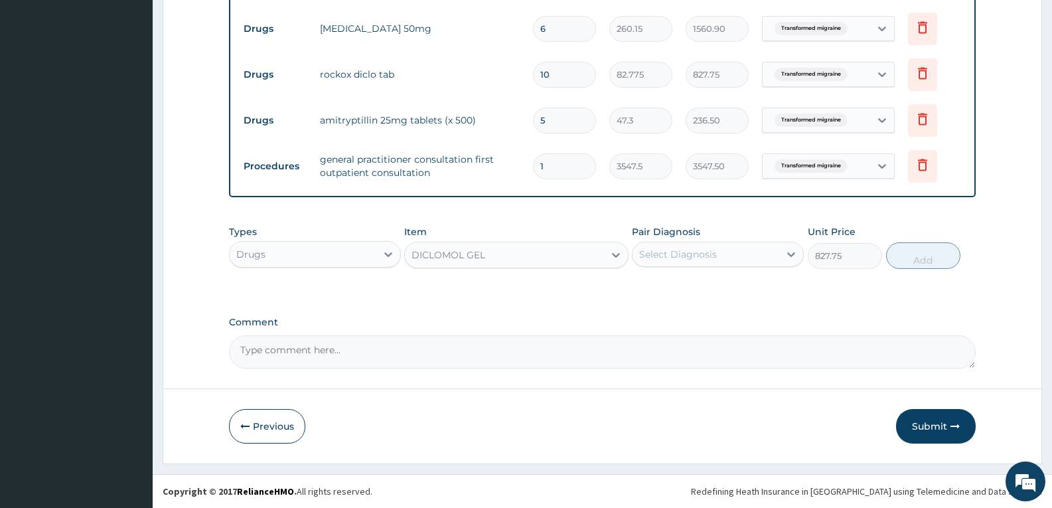
click at [523, 317] on label "Comment" at bounding box center [602, 322] width 747 height 11
click at [523, 335] on textarea "Comment" at bounding box center [602, 351] width 747 height 33
click at [520, 294] on div "Types Drugs Item DICLOMOL GEL Pair Diagnosis Select Diagnosis Unit Price 827.75…" at bounding box center [602, 256] width 747 height 77
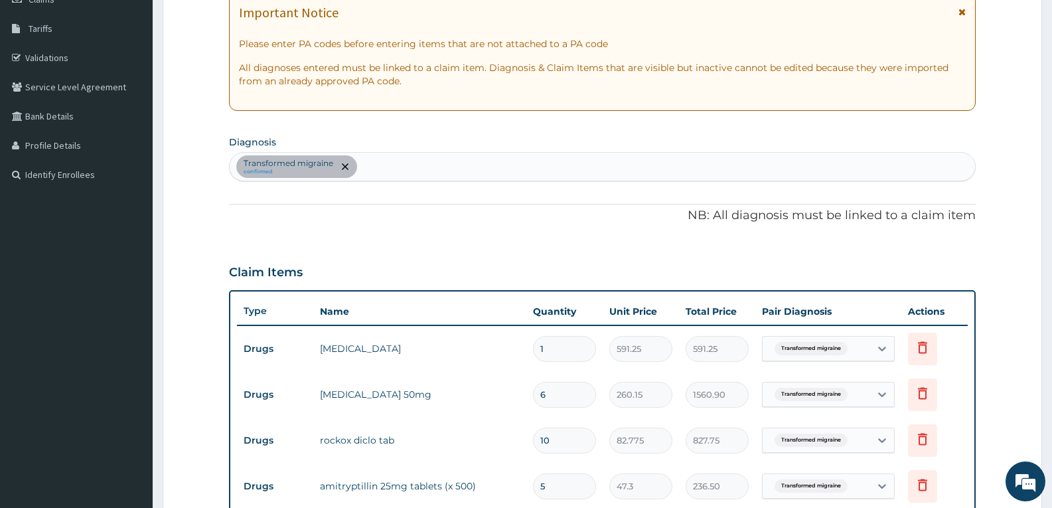
scroll to position [198, 0]
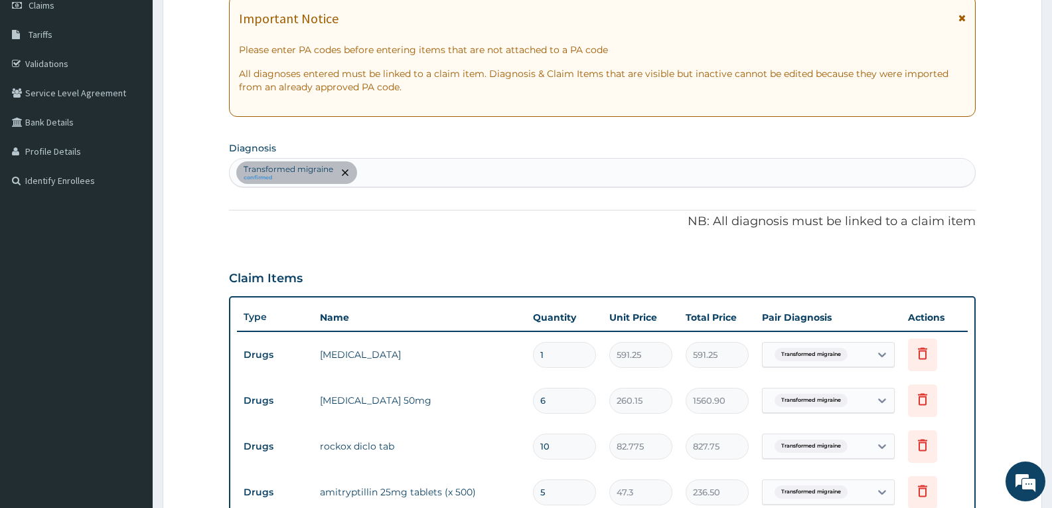
click at [497, 172] on div "Transformed migraine confirmed" at bounding box center [603, 173] width 746 height 28
type input "PAIN"
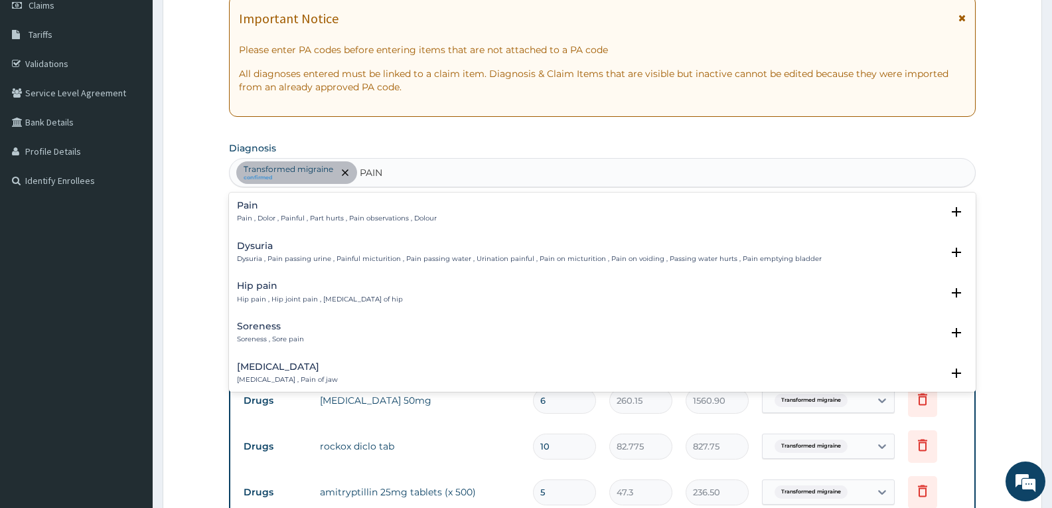
click at [390, 218] on p "Pain , Dolor , Painful , Part hurts , Pain observations , Dolour" at bounding box center [337, 218] width 200 height 9
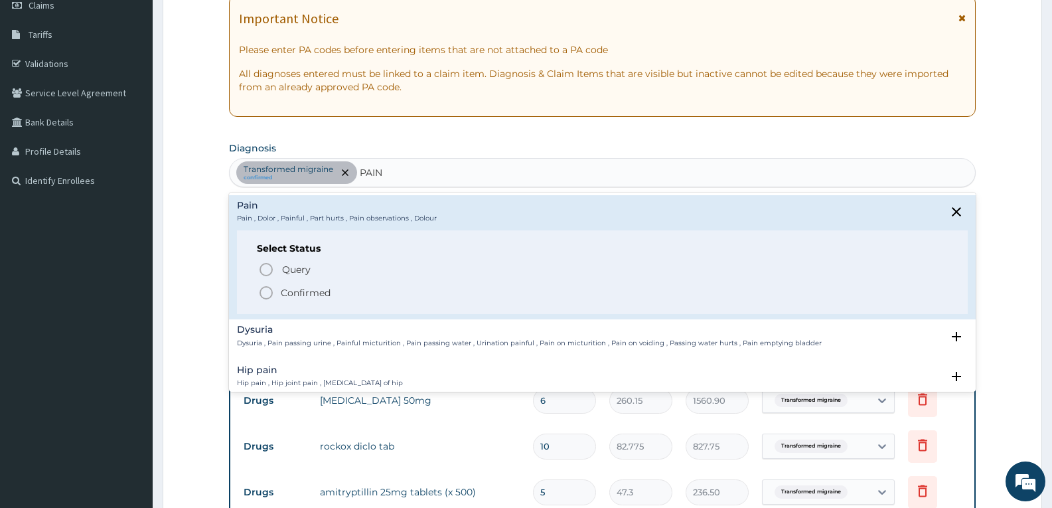
click at [270, 291] on icon "status option filled" at bounding box center [266, 293] width 16 height 16
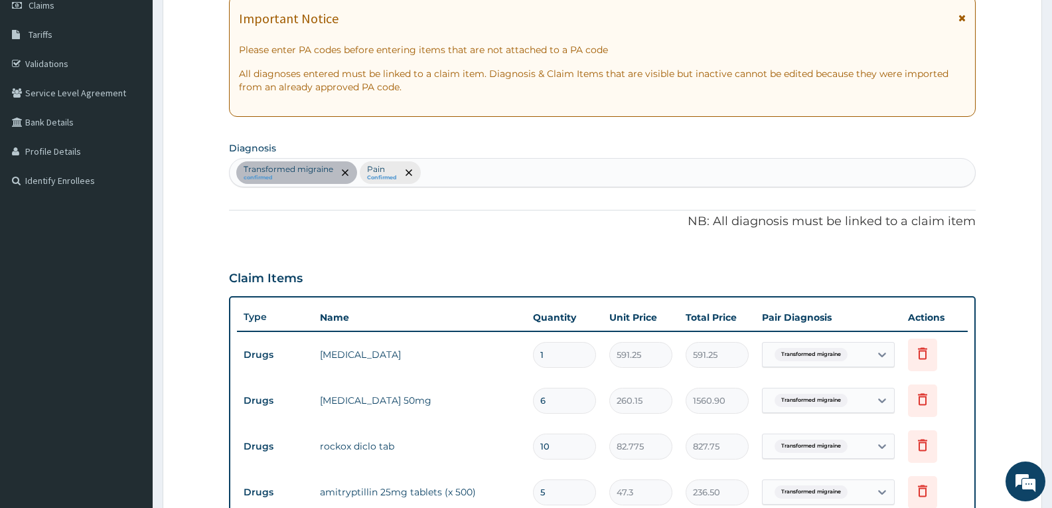
click at [333, 246] on div "PA Code / Prescription Code PA/CB7A73 Encounter Date 07-07-2025 Important Notic…" at bounding box center [602, 334] width 747 height 811
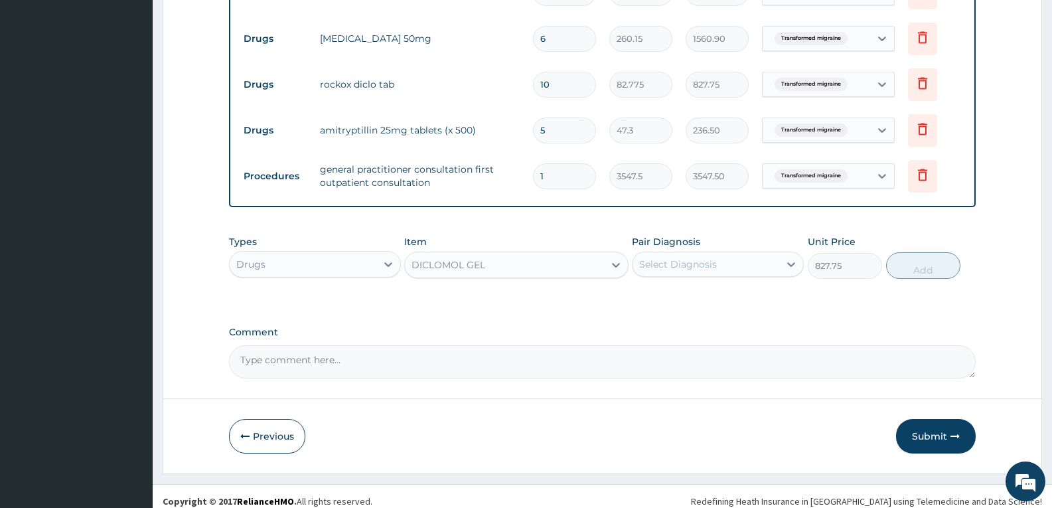
scroll to position [570, 0]
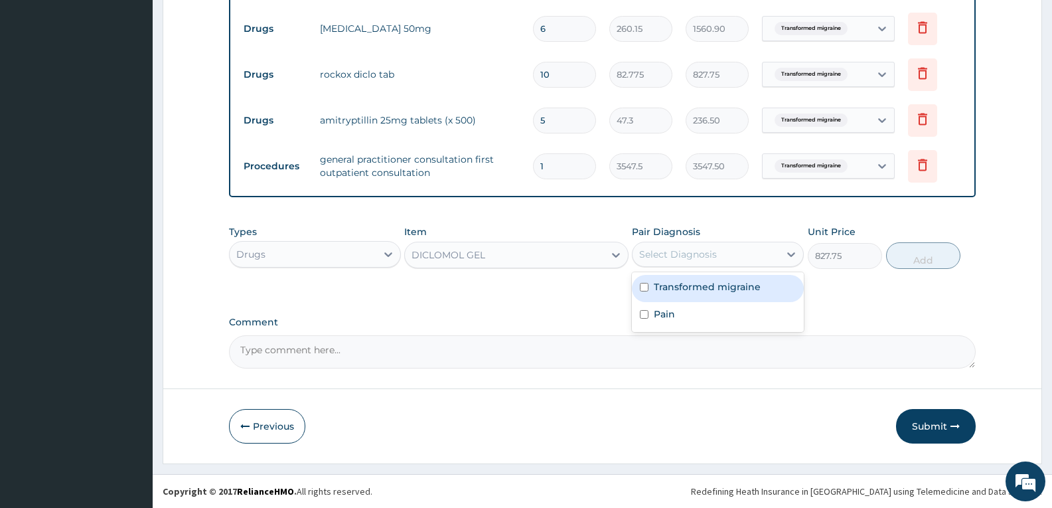
click at [673, 260] on div "Select Diagnosis" at bounding box center [678, 254] width 78 height 13
click at [649, 311] on div "Pain" at bounding box center [718, 315] width 172 height 27
checkbox input "true"
click at [905, 250] on button "Add" at bounding box center [923, 255] width 74 height 27
type input "0"
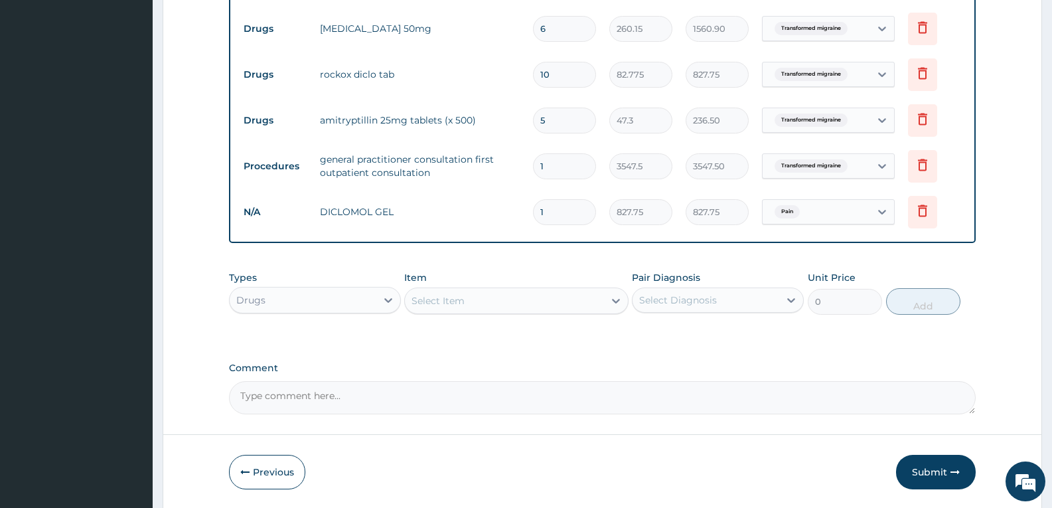
click at [422, 400] on textarea "Comment" at bounding box center [602, 397] width 747 height 33
type textarea "FOR YOUR INFORMATION"
click at [918, 471] on button "Submit" at bounding box center [936, 472] width 80 height 35
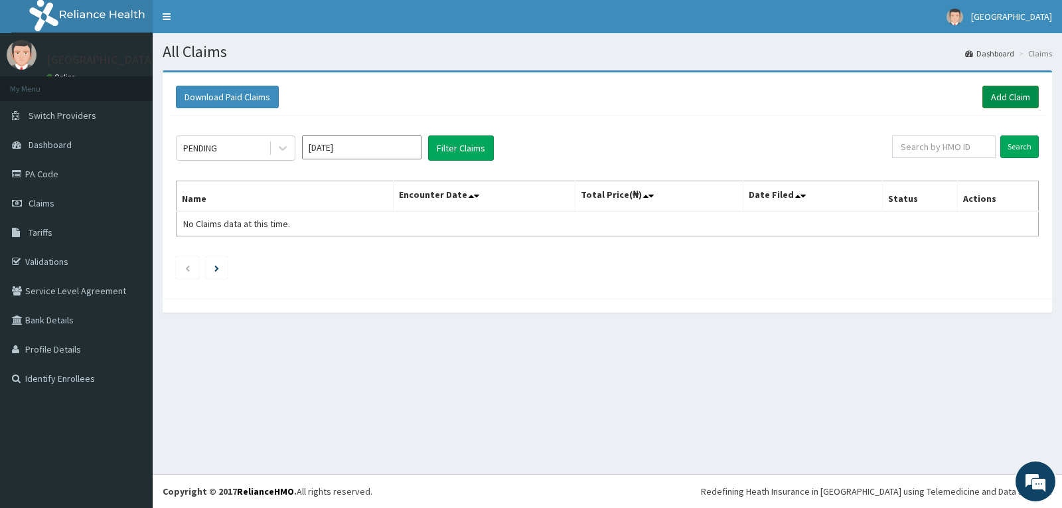
click at [1017, 91] on link "Add Claim" at bounding box center [1011, 97] width 56 height 23
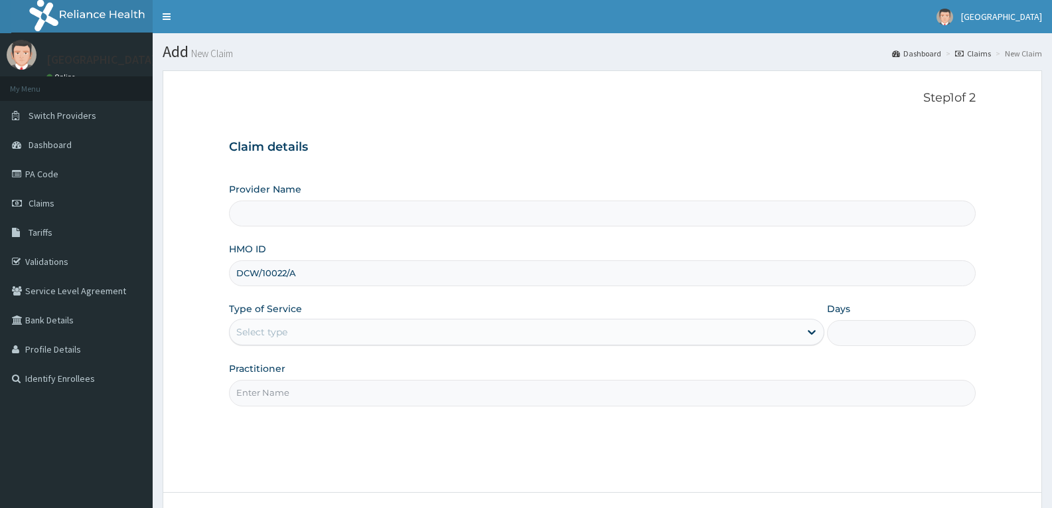
type input "[GEOGRAPHIC_DATA]"
type input "DCW/10022/A"
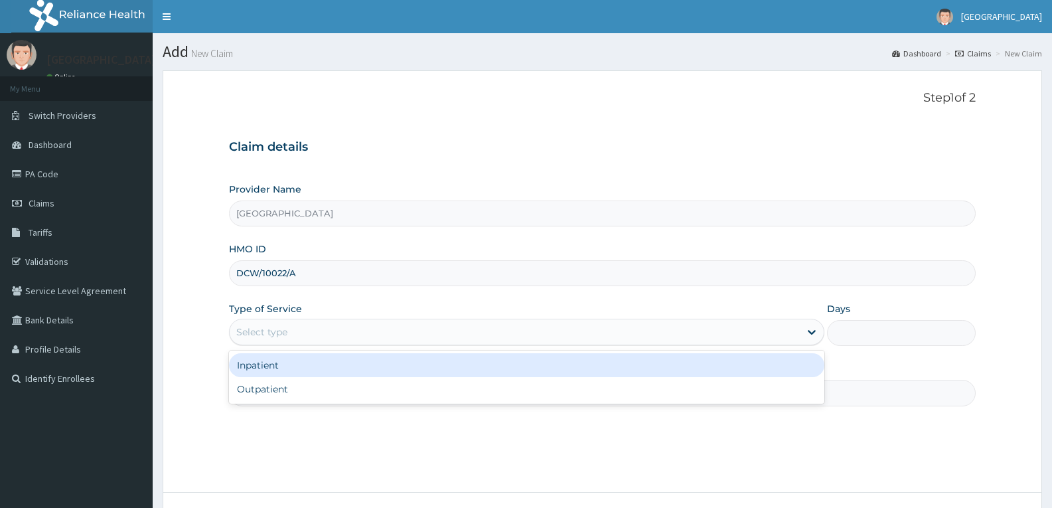
click at [292, 325] on div "Select type" at bounding box center [515, 331] width 570 height 21
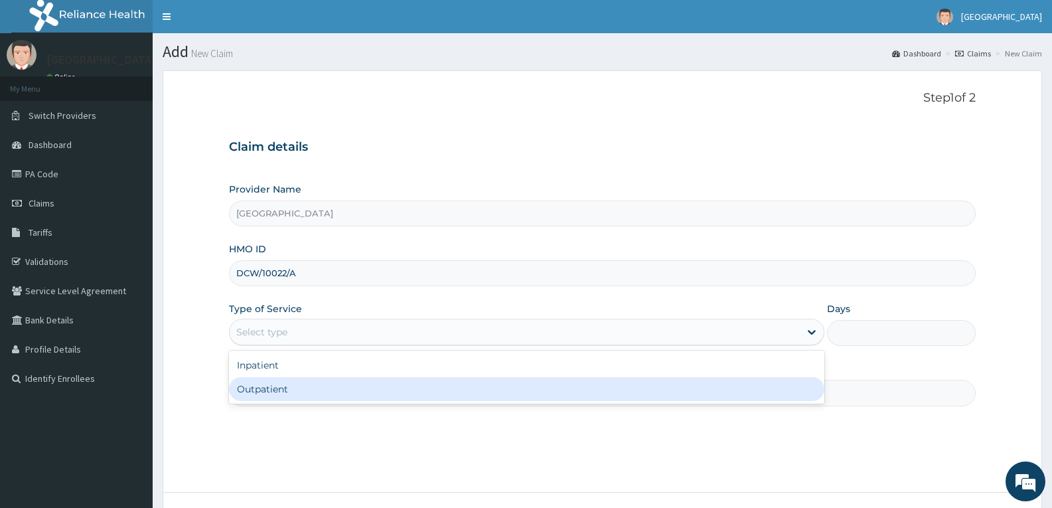
click at [274, 391] on div "Outpatient" at bounding box center [526, 389] width 595 height 24
type input "1"
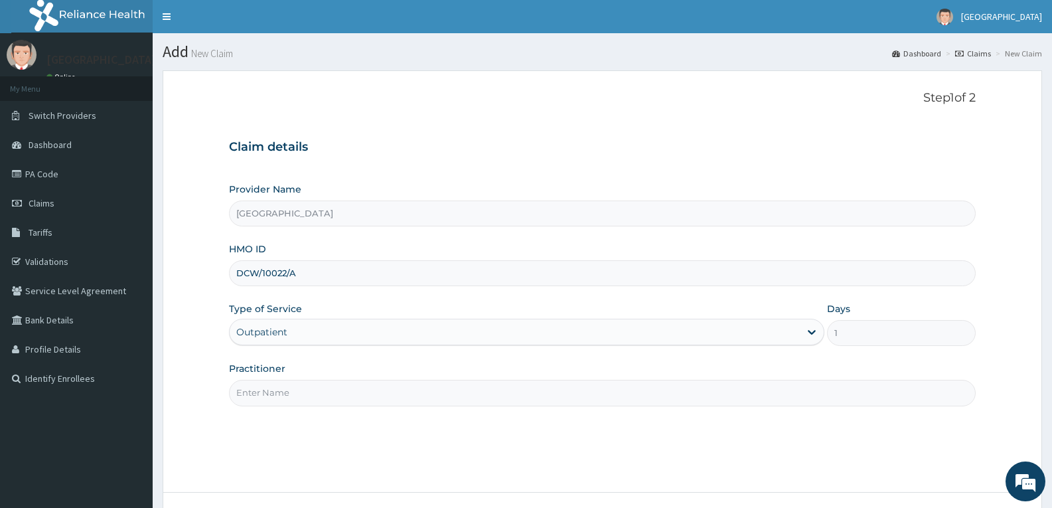
click at [274, 392] on input "Practitioner" at bounding box center [602, 393] width 747 height 26
type input "DR TROPHY"
click at [325, 436] on div "Step 1 of 2 Claim details Provider Name Adefemi Hospital HMO ID DCW/10022/A Typ…" at bounding box center [602, 281] width 747 height 381
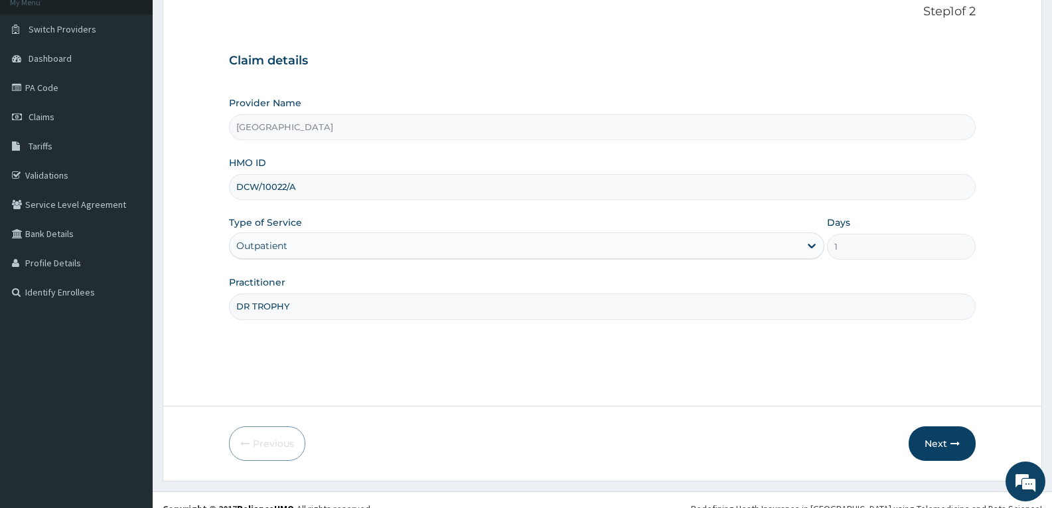
scroll to position [104, 0]
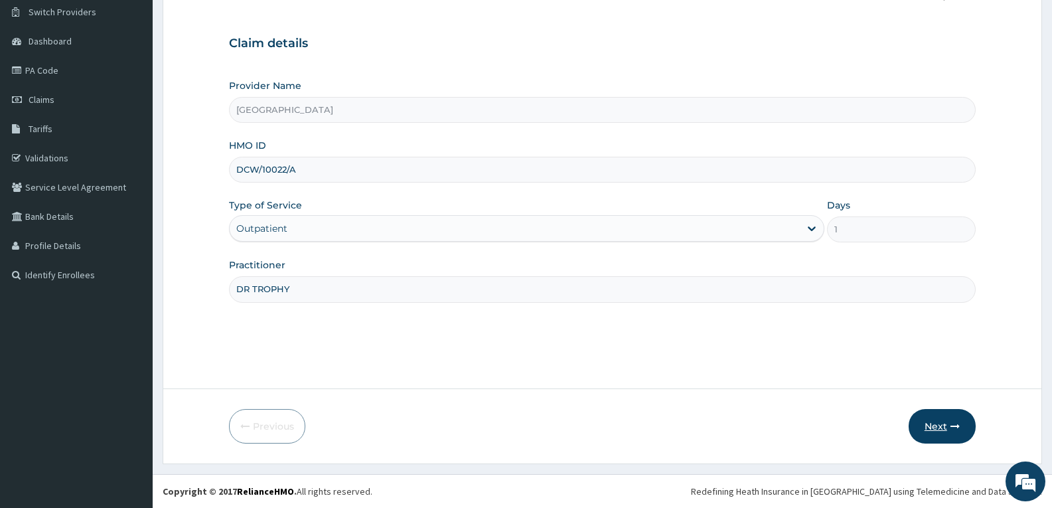
click at [939, 425] on button "Next" at bounding box center [942, 426] width 67 height 35
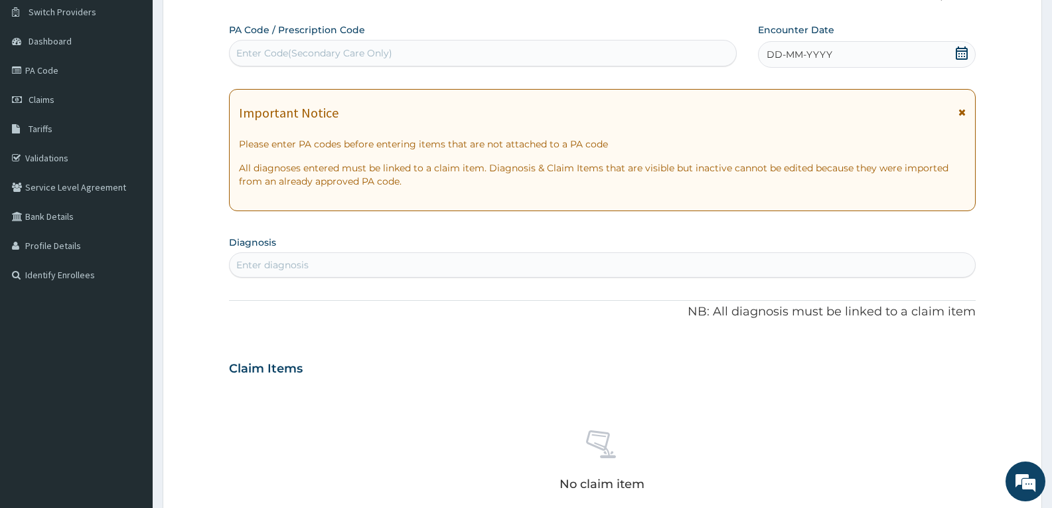
scroll to position [0, 0]
click at [448, 49] on div "Enter Code(Secondary Care Only)" at bounding box center [483, 52] width 507 height 21
paste input "PA/60368B"
type input "PA/60368B"
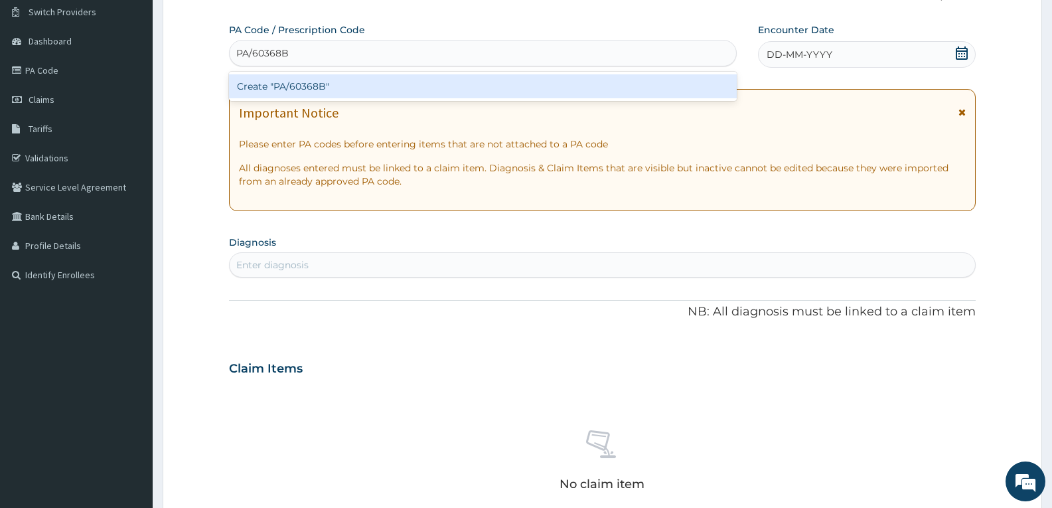
click at [448, 80] on div "Create "PA/60368B"" at bounding box center [483, 86] width 508 height 24
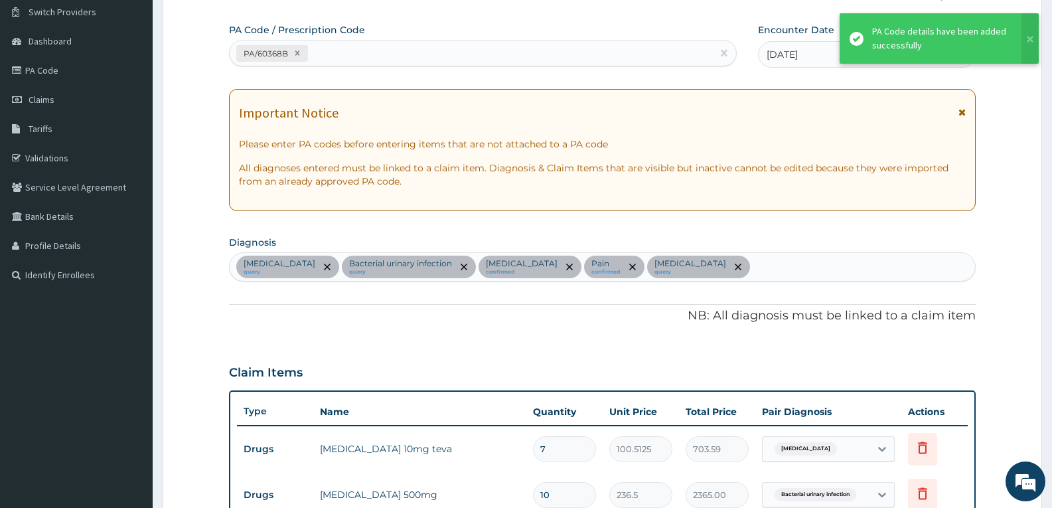
scroll to position [619, 0]
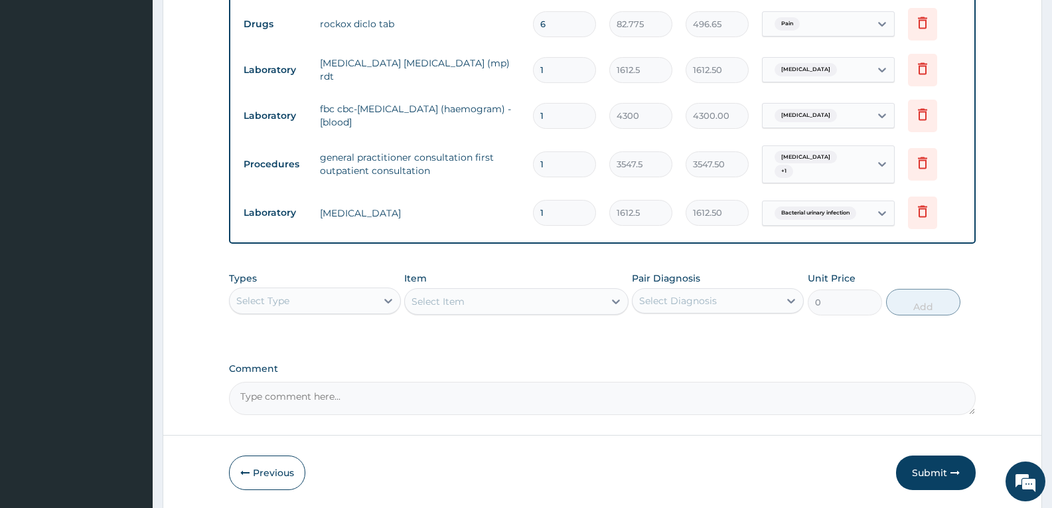
scroll to position [707, 0]
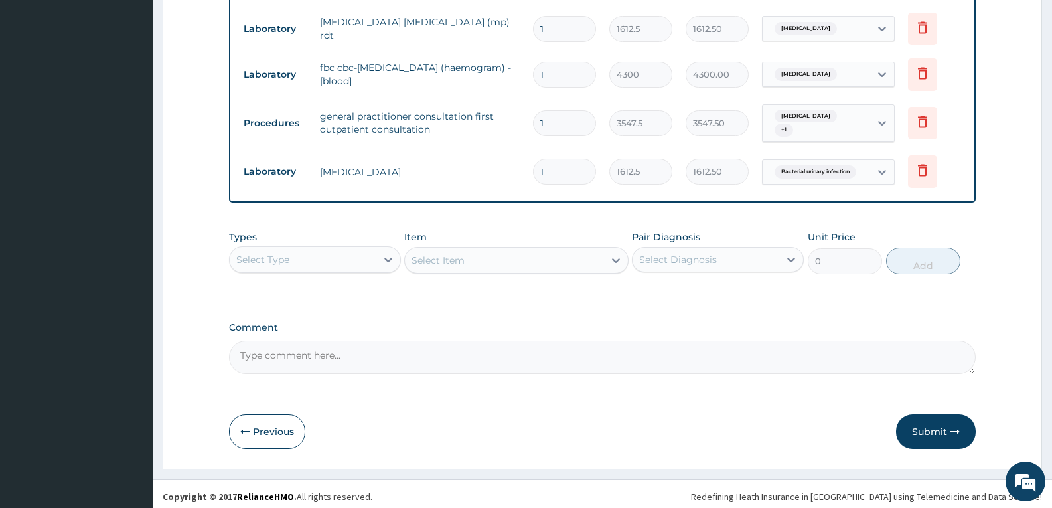
click at [525, 365] on textarea "Comment" at bounding box center [602, 357] width 747 height 33
type textarea "FOR YOUR INFORMATION"
click at [929, 426] on button "Submit" at bounding box center [936, 431] width 80 height 35
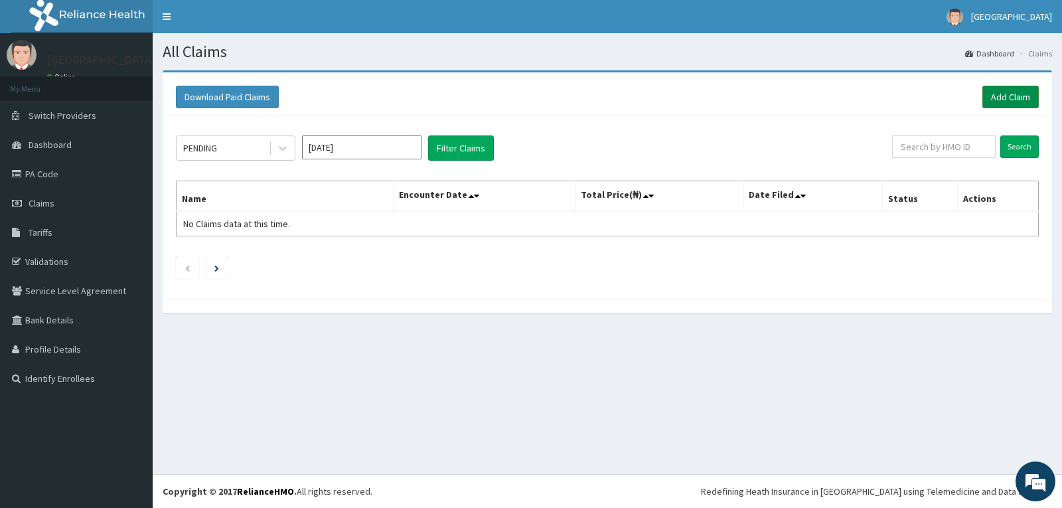
click at [1002, 94] on link "Add Claim" at bounding box center [1011, 97] width 56 height 23
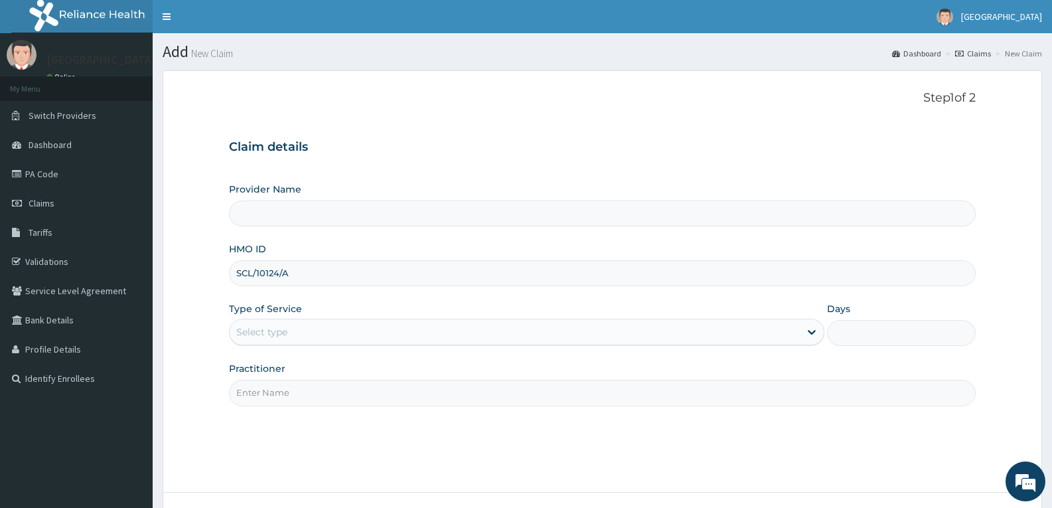
type input "[GEOGRAPHIC_DATA]"
type input "SCL/10124/A"
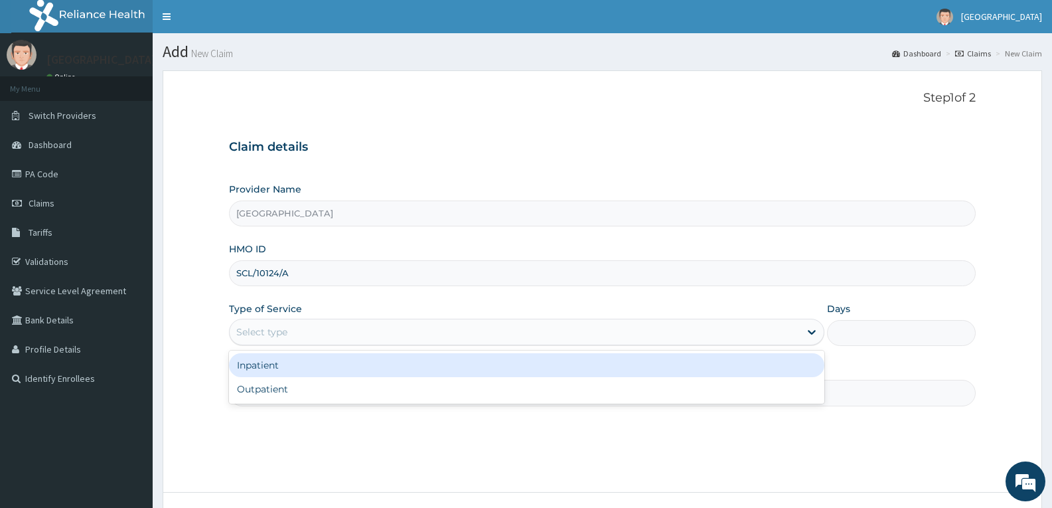
click at [278, 329] on div "Select type" at bounding box center [261, 331] width 51 height 13
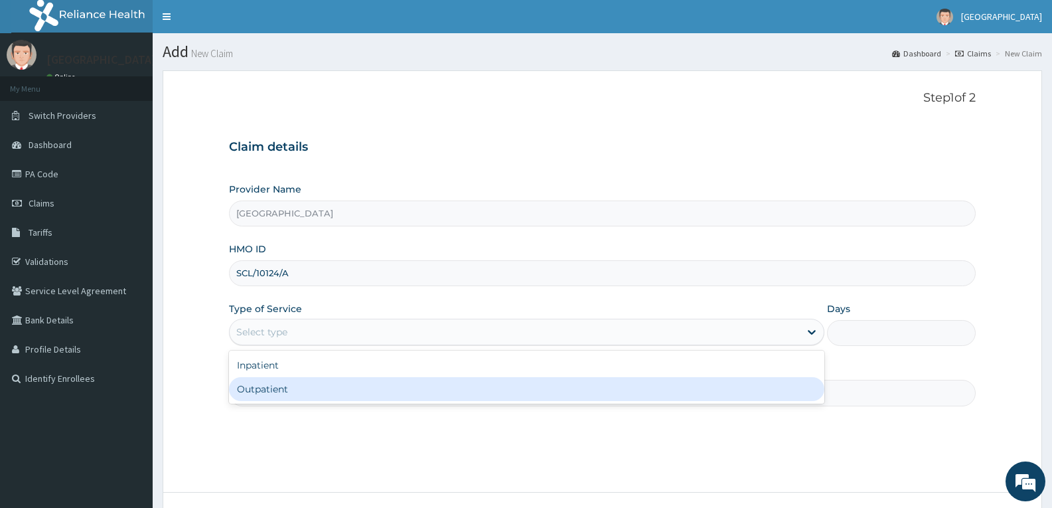
click at [276, 396] on div "Outpatient" at bounding box center [526, 389] width 595 height 24
type input "1"
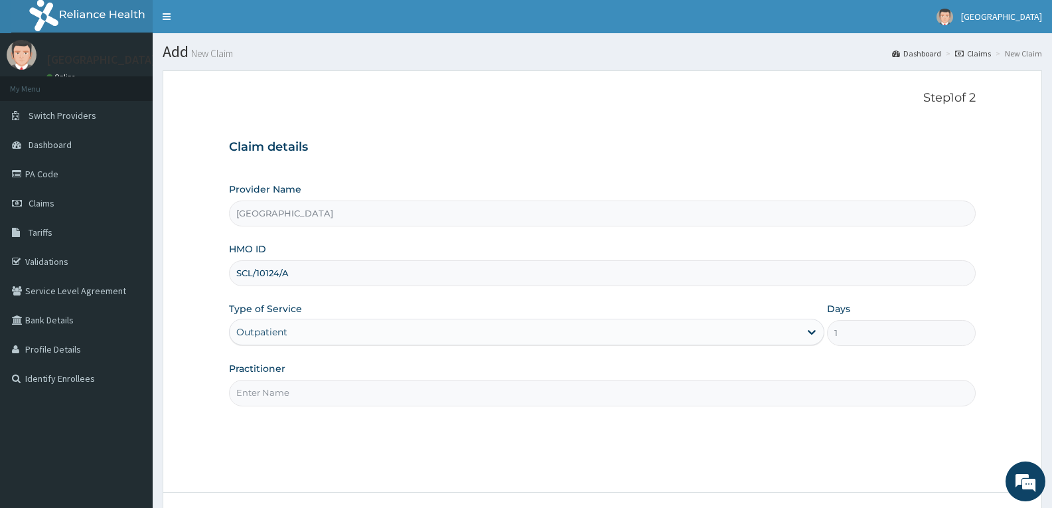
click at [276, 397] on input "Practitioner" at bounding box center [602, 393] width 747 height 26
type input "DR TROPHY"
click at [300, 425] on div "Step 1 of 2 Claim details Provider Name Adefemi Hospital HMO ID SCL/10124/A Typ…" at bounding box center [602, 281] width 747 height 381
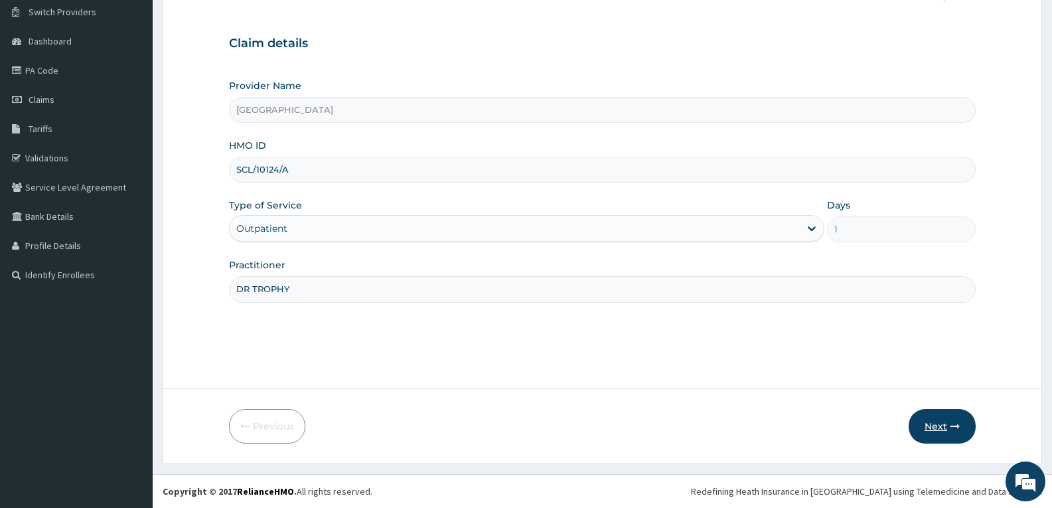
click at [940, 422] on button "Next" at bounding box center [942, 426] width 67 height 35
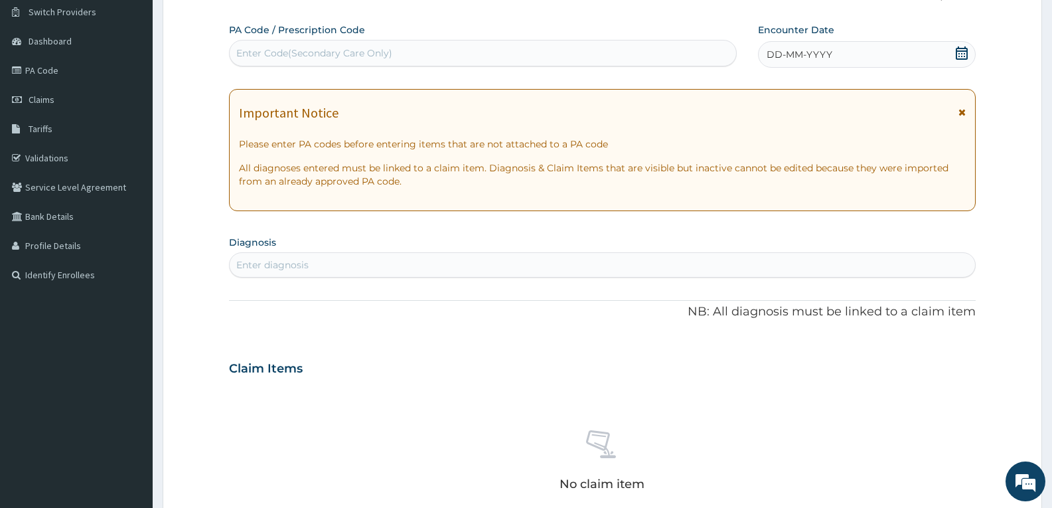
click at [414, 52] on div "Enter Code(Secondary Care Only)" at bounding box center [483, 52] width 507 height 21
paste input "PA/5BE74C"
type input "PA/5BE74C"
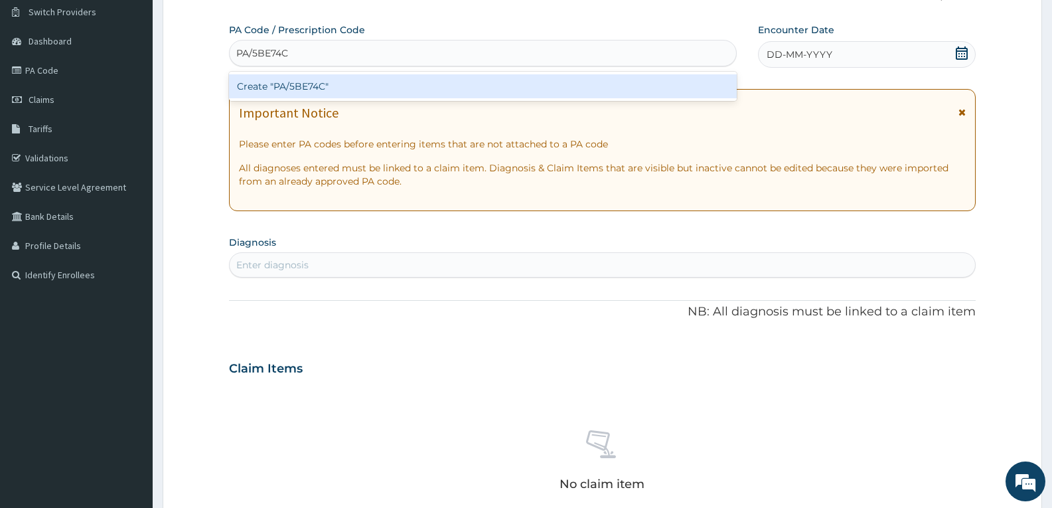
click at [389, 81] on div "Create "PA/5BE74C"" at bounding box center [483, 86] width 508 height 24
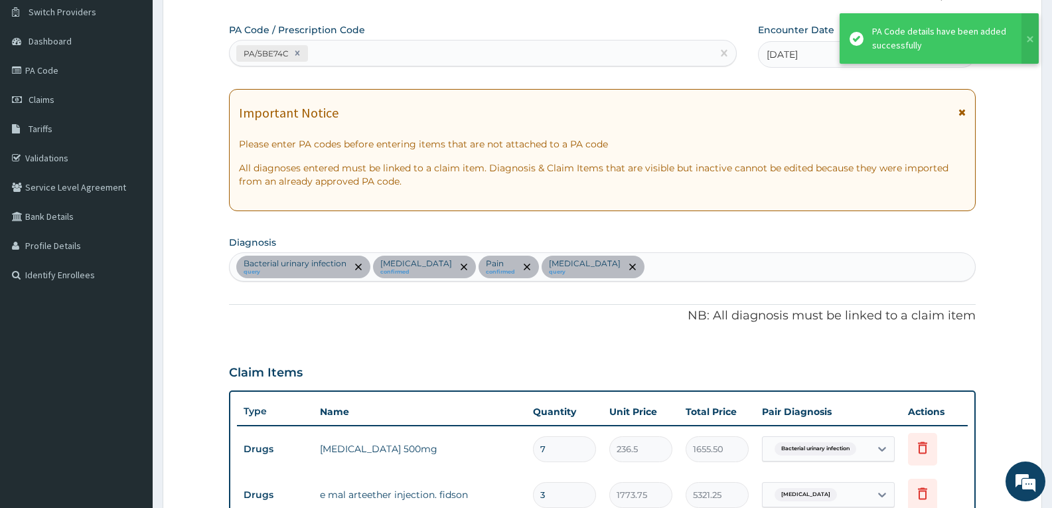
scroll to position [711, 0]
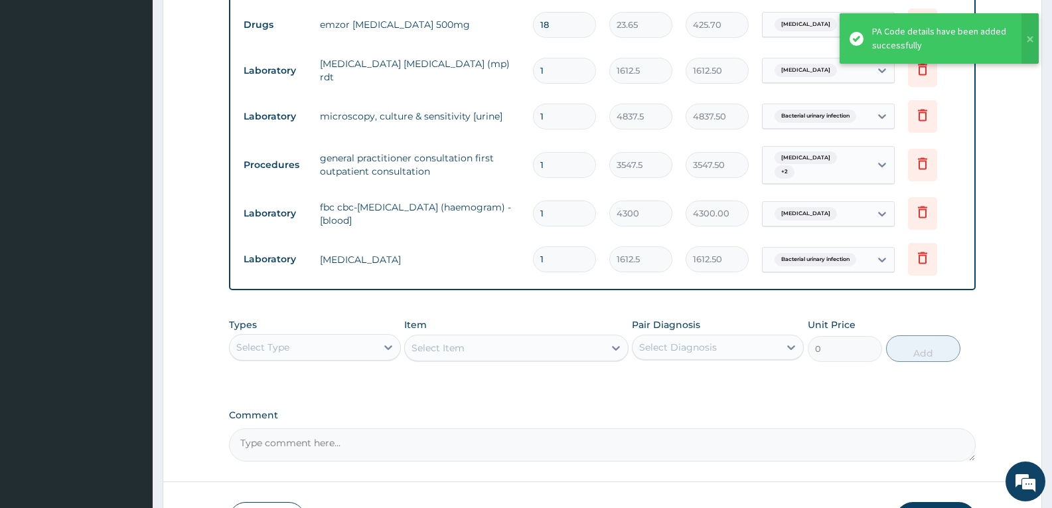
click at [500, 311] on div "Types Select Type Item Select Item Pair Diagnosis Select Diagnosis Unit Price 0…" at bounding box center [602, 339] width 747 height 57
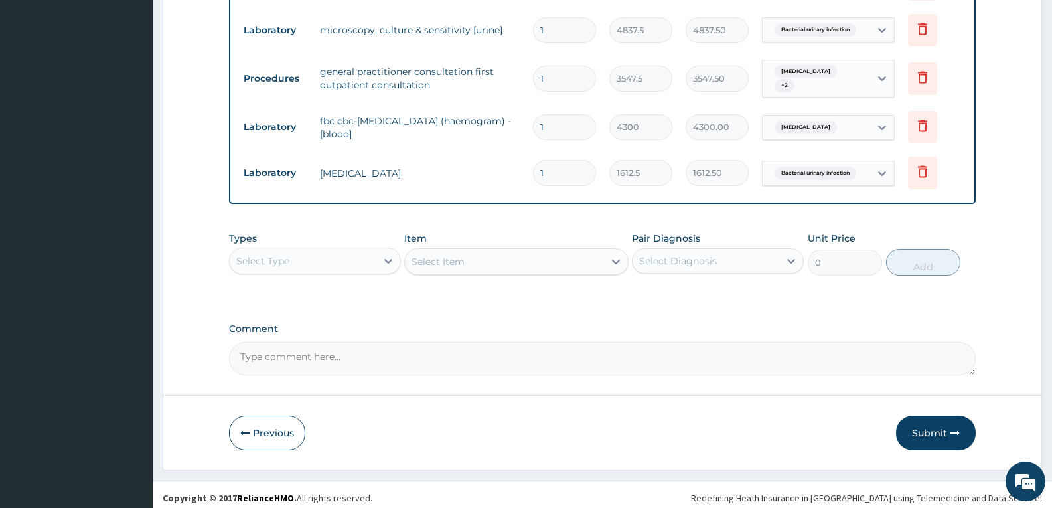
scroll to position [799, 0]
click at [487, 354] on textarea "Comment" at bounding box center [602, 357] width 747 height 33
type textarea "FOR YOUR INFORMATION"
click at [925, 428] on button "Submit" at bounding box center [936, 431] width 80 height 35
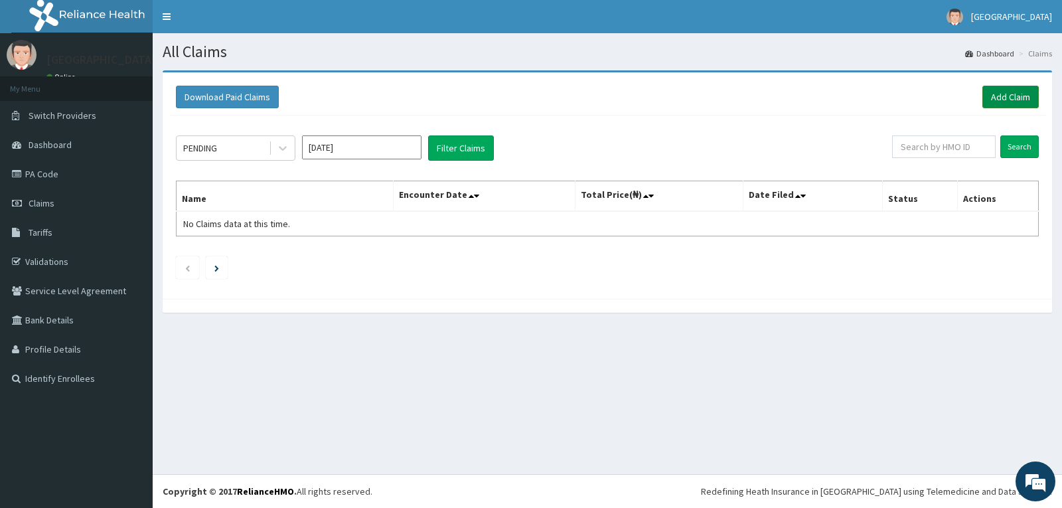
click at [1007, 103] on link "Add Claim" at bounding box center [1011, 97] width 56 height 23
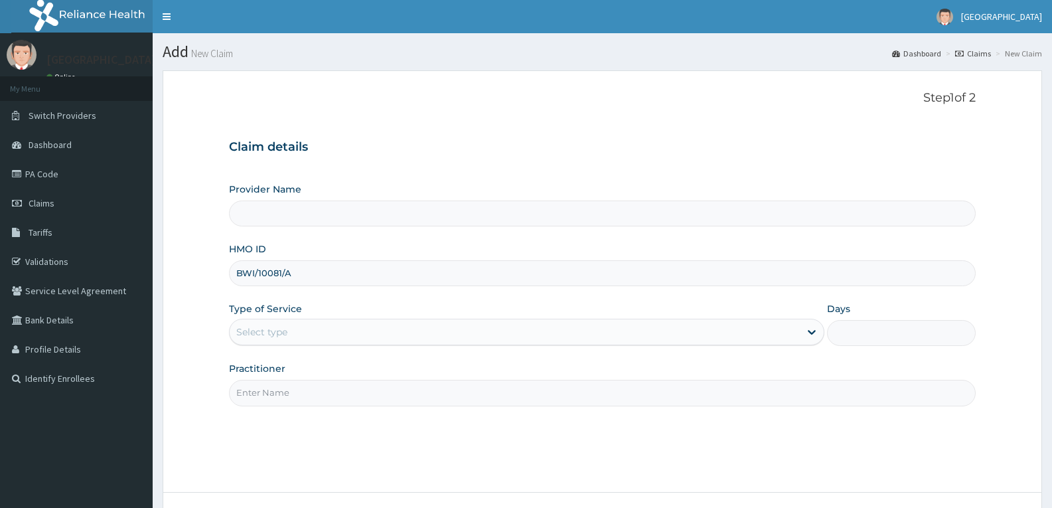
type input "[GEOGRAPHIC_DATA]"
type input "BWI/10081/A"
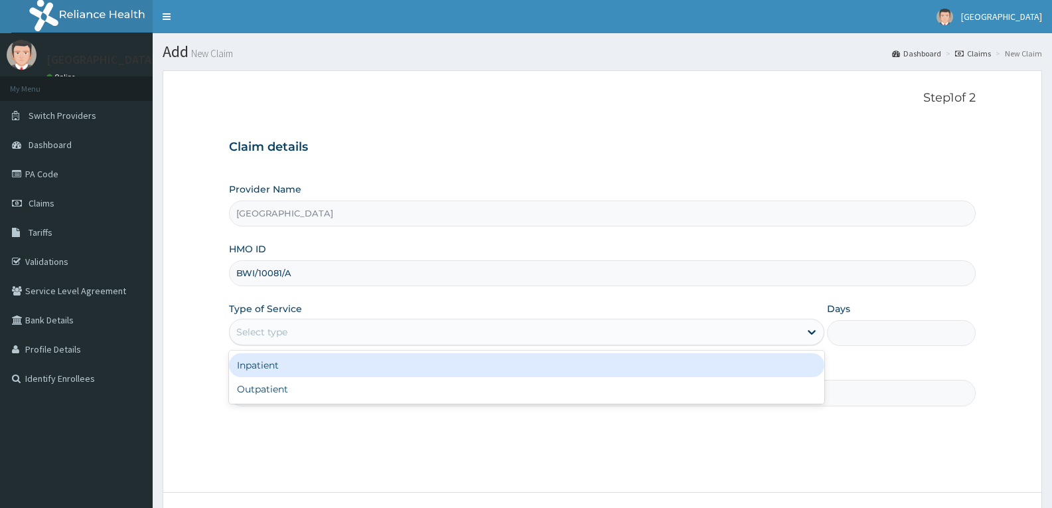
click at [326, 332] on div "Select type" at bounding box center [515, 331] width 570 height 21
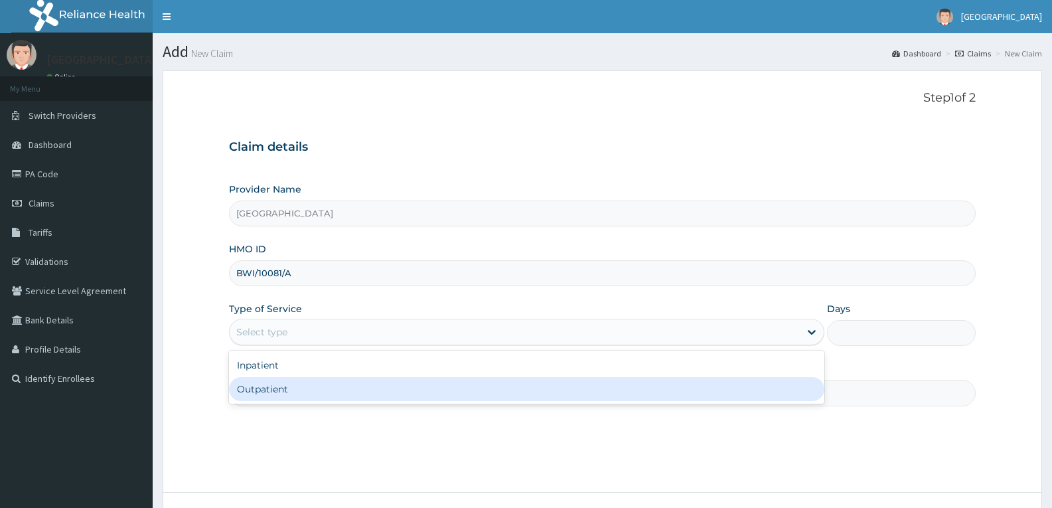
click at [299, 390] on div "Outpatient" at bounding box center [526, 389] width 595 height 24
type input "1"
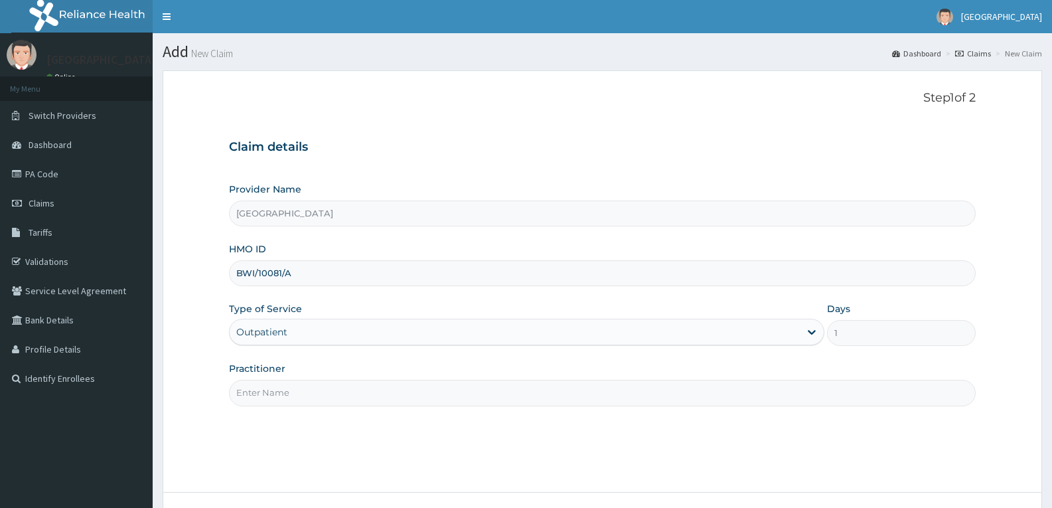
click at [299, 390] on input "Practitioner" at bounding box center [602, 393] width 747 height 26
type input "DR TROPHY"
click at [311, 422] on div "Step 1 of 2 Claim details Provider Name Adefemi Hospital HMO ID BWI/10081/A Typ…" at bounding box center [602, 281] width 747 height 381
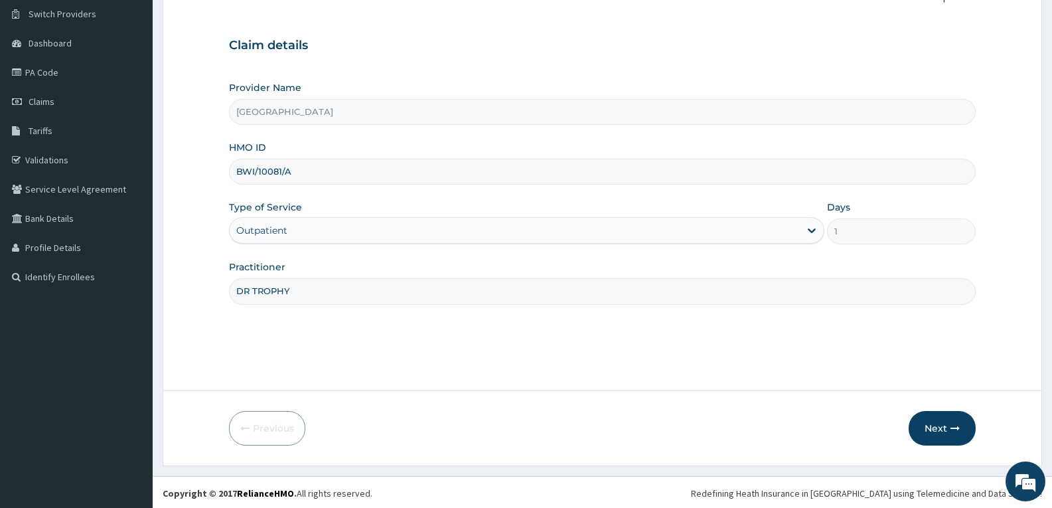
scroll to position [104, 0]
click at [937, 426] on button "Next" at bounding box center [942, 426] width 67 height 35
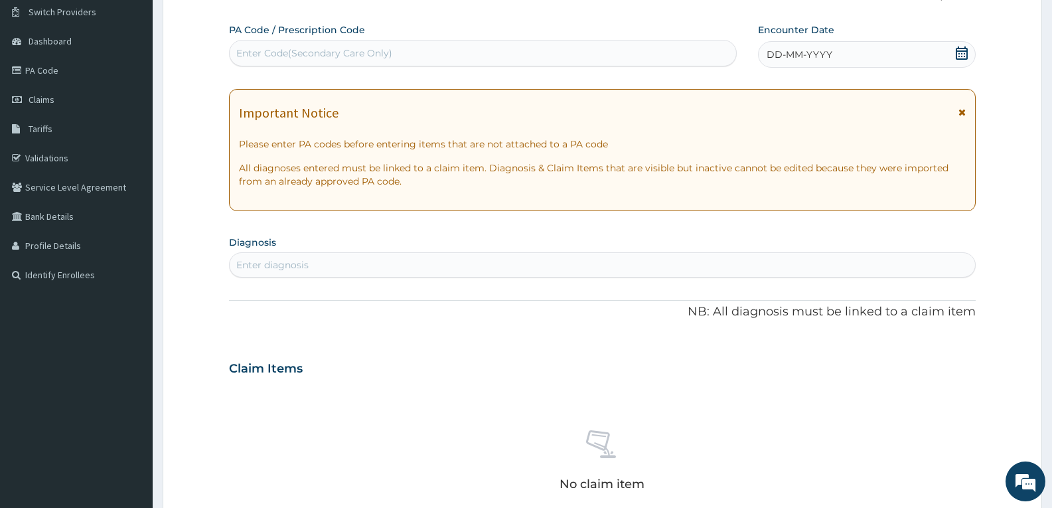
scroll to position [0, 0]
click at [477, 52] on div "Enter Code(Secondary Care Only)" at bounding box center [483, 52] width 507 height 21
paste input "PA/CECCE8"
type input "PA/CECCE8"
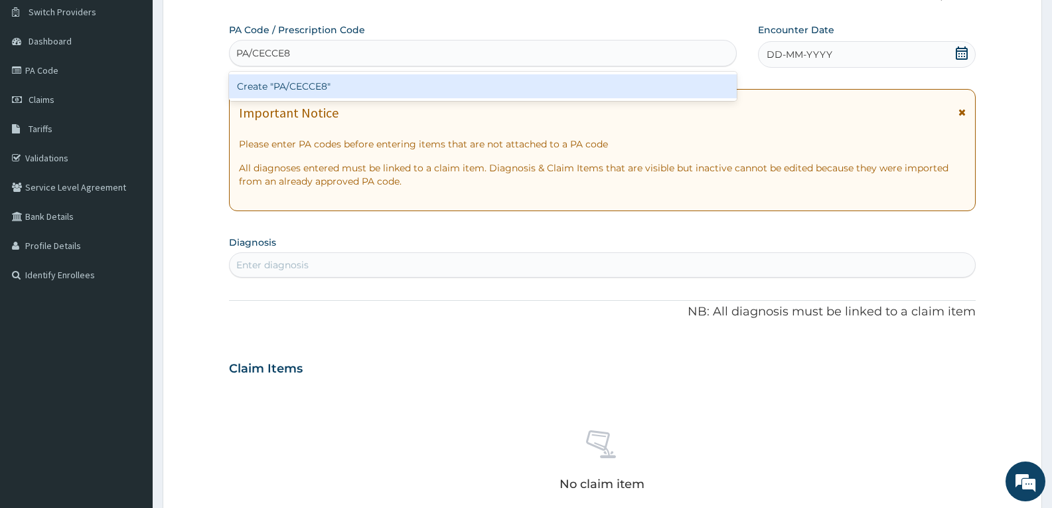
click at [408, 94] on div "Create "PA/CECCE8"" at bounding box center [483, 86] width 508 height 24
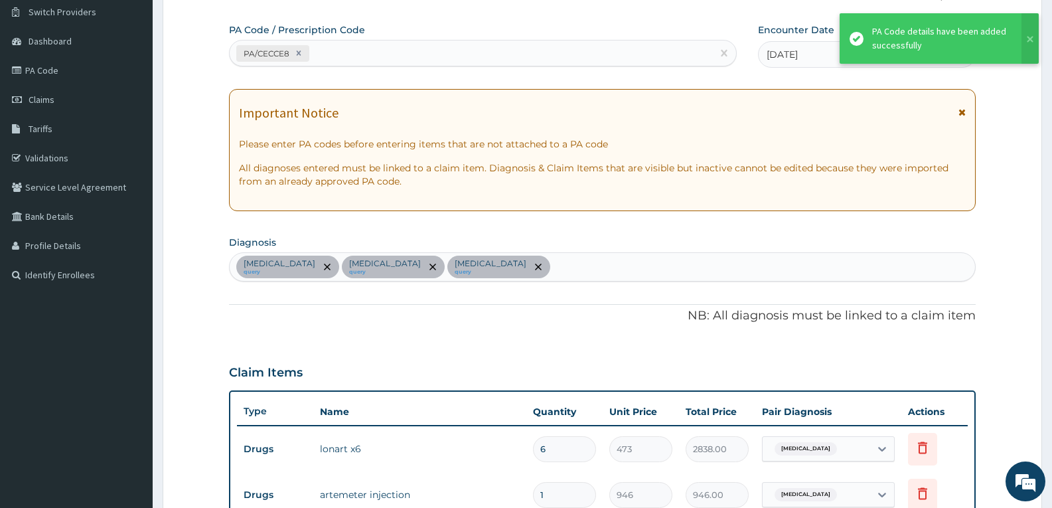
scroll to position [574, 0]
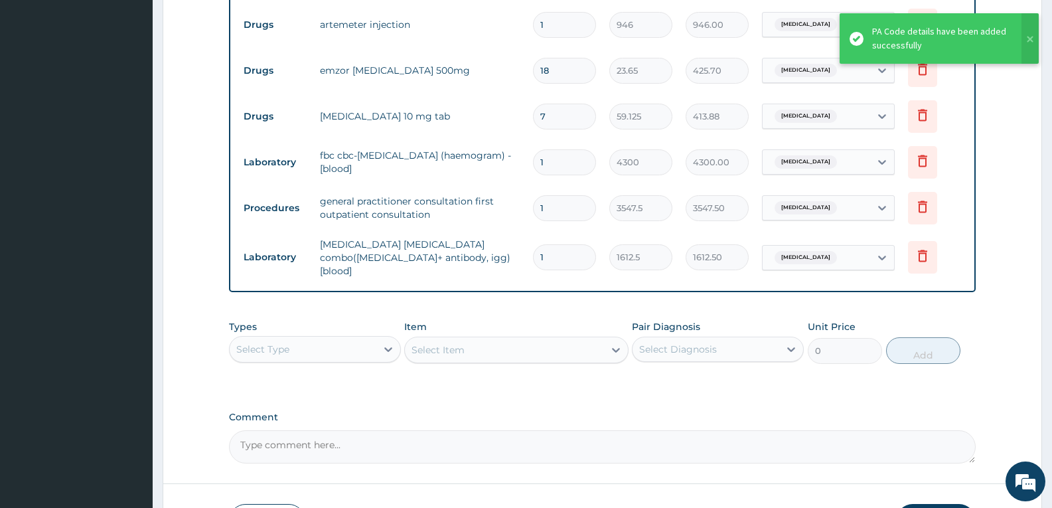
click at [468, 295] on div "PA Code / Prescription Code PA/CECCE8 Encounter Date 09-07-2025 Important Notic…" at bounding box center [602, 8] width 747 height 910
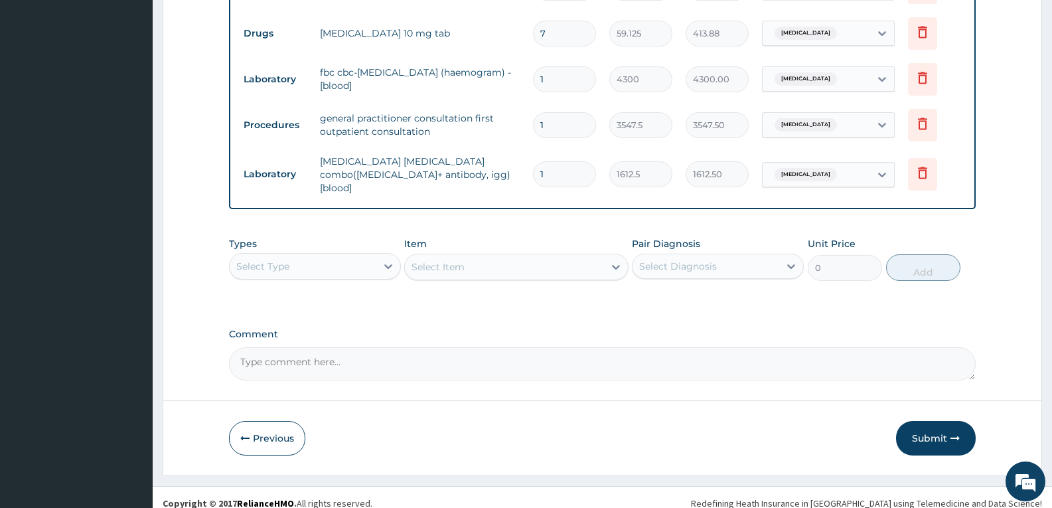
scroll to position [661, 0]
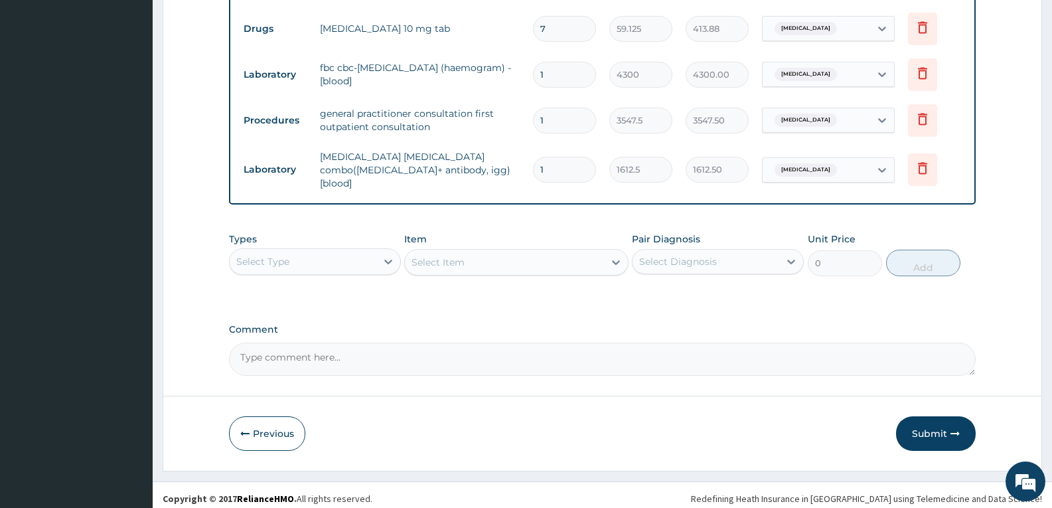
click at [455, 357] on textarea "Comment" at bounding box center [602, 359] width 747 height 33
type textarea "FOR YOUR INFORMATION"
click at [916, 430] on button "Submit" at bounding box center [936, 433] width 80 height 35
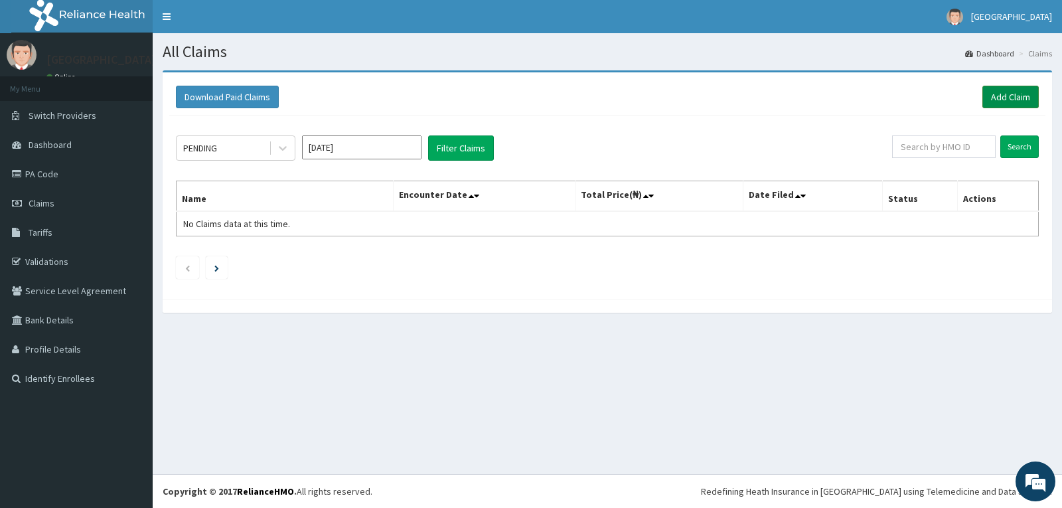
click at [1004, 96] on link "Add Claim" at bounding box center [1011, 97] width 56 height 23
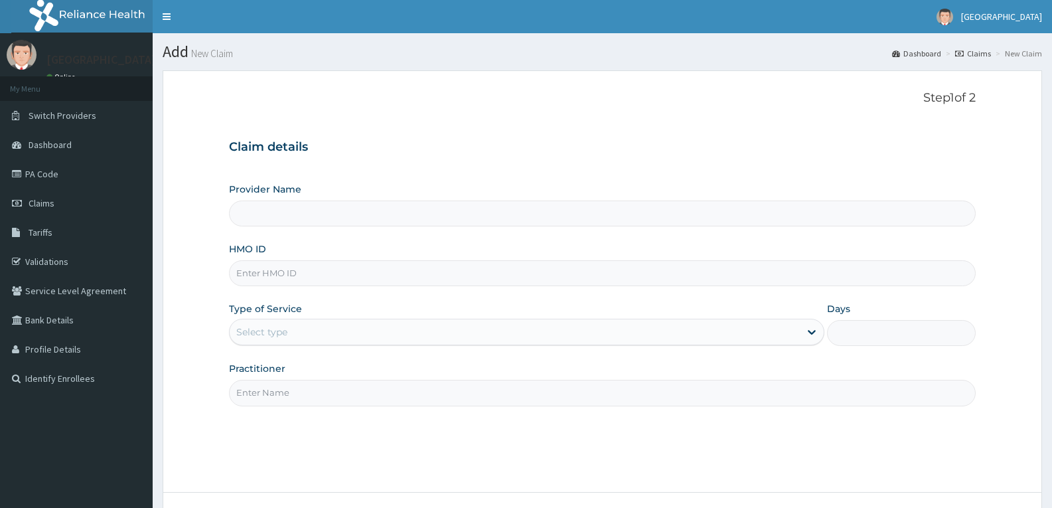
type input "BWI/10081/E"
type input "[GEOGRAPHIC_DATA]"
type input "BWI/10081/E"
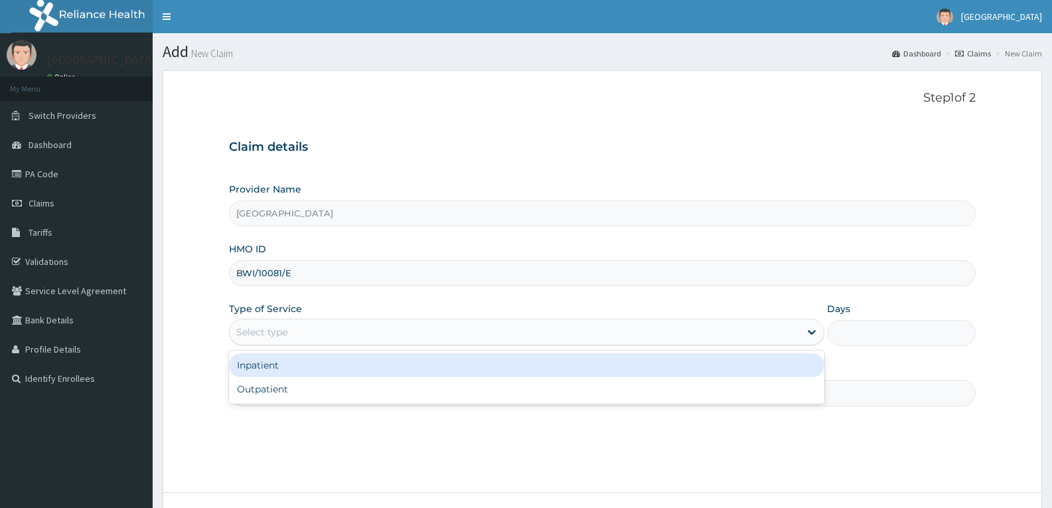
click at [293, 328] on div "Select type" at bounding box center [515, 331] width 570 height 21
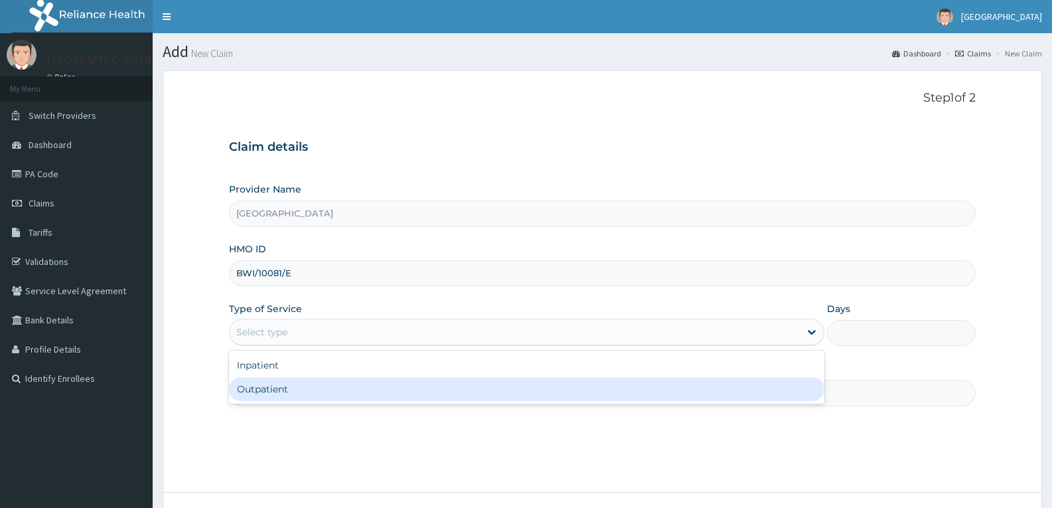
click at [289, 384] on div "Outpatient" at bounding box center [526, 389] width 595 height 24
type input "1"
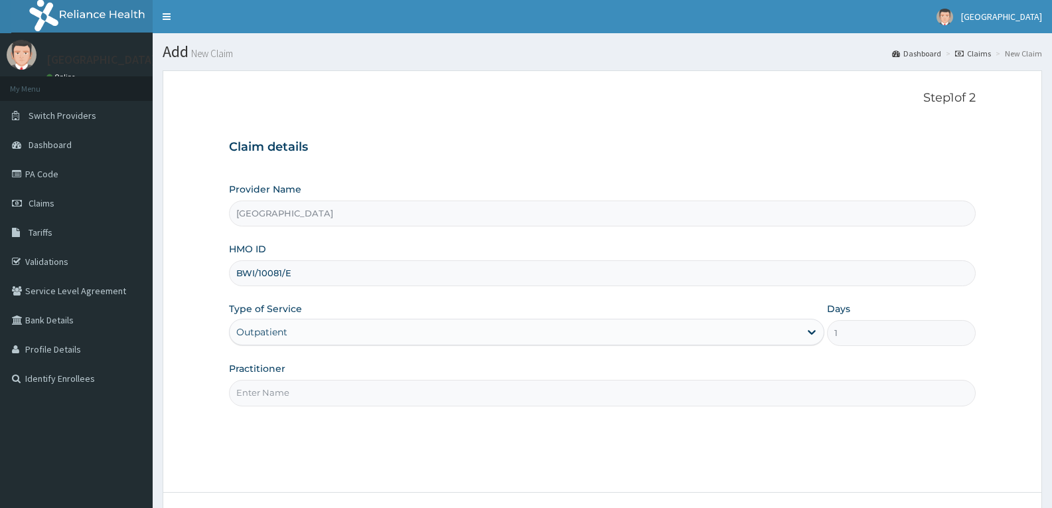
click at [289, 395] on input "Practitioner" at bounding box center [602, 393] width 747 height 26
type input "DR TROPHY"
click at [301, 412] on div "Step 1 of 2 Claim details Provider Name Adefemi Hospital HMO ID BWI/10081/E Typ…" at bounding box center [602, 281] width 747 height 381
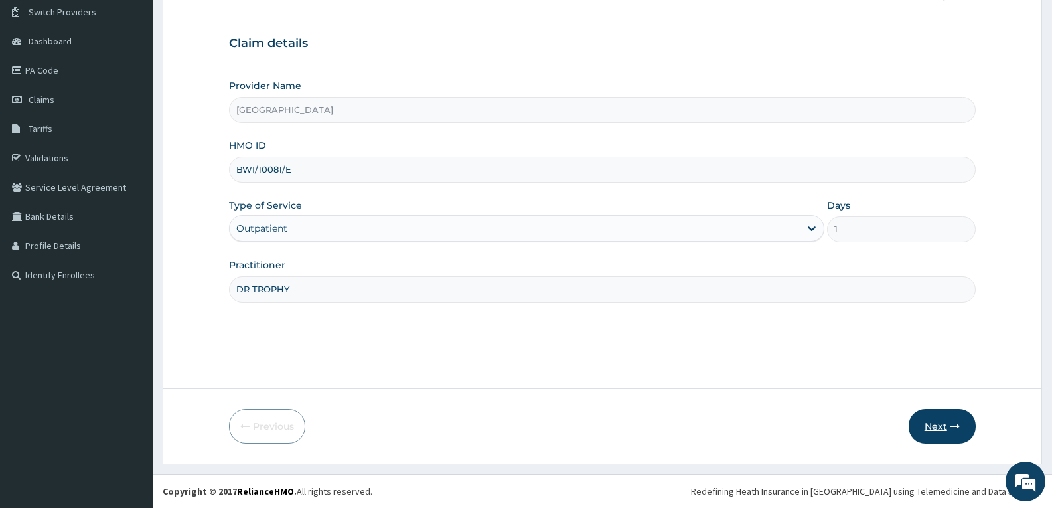
click at [936, 422] on button "Next" at bounding box center [942, 426] width 67 height 35
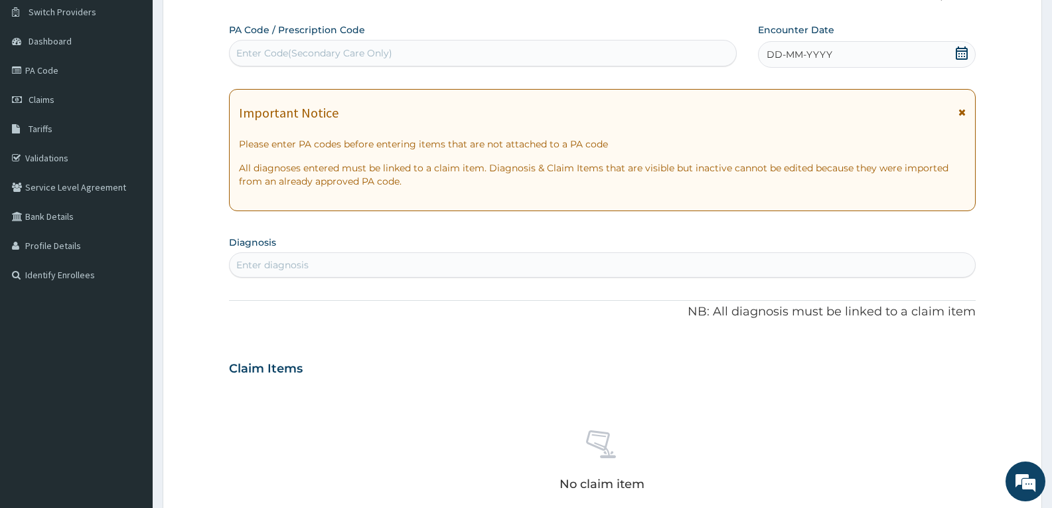
click at [254, 53] on div "Enter Code(Secondary Care Only)" at bounding box center [314, 52] width 156 height 13
paste input "PA/E0E30F"
type input "PA/E0E30F"
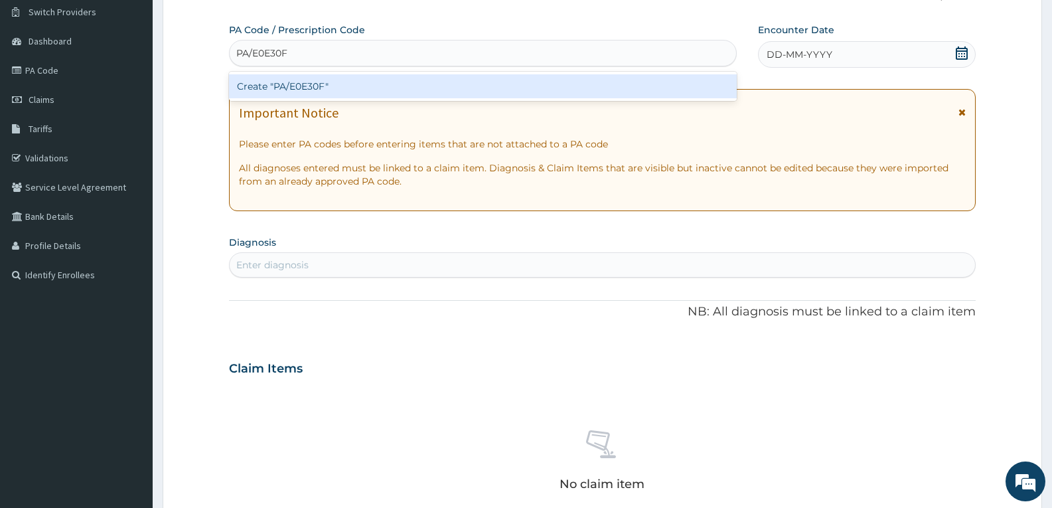
click at [278, 83] on div "Create "PA/E0E30F"" at bounding box center [483, 86] width 508 height 24
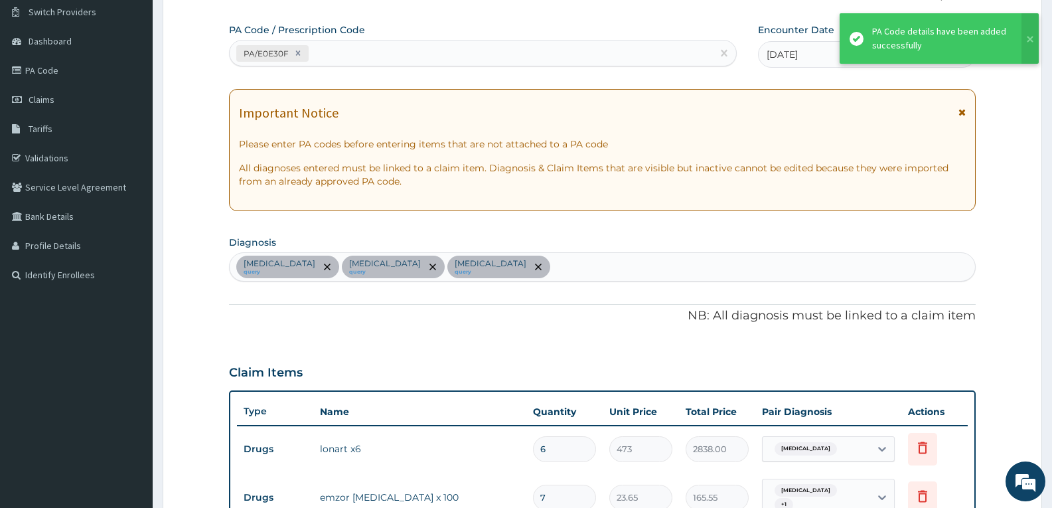
scroll to position [574, 0]
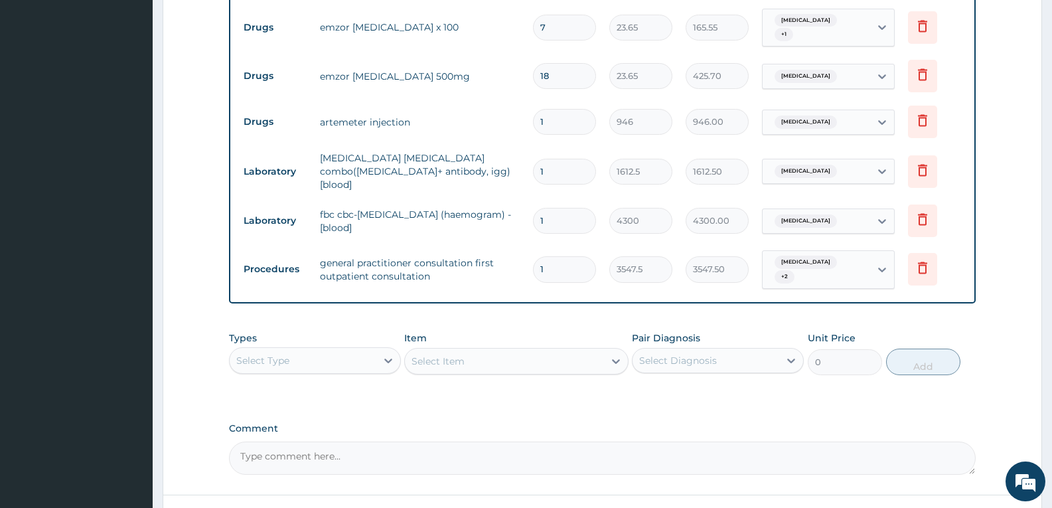
click at [489, 331] on div "Item Select Item" at bounding box center [516, 353] width 224 height 44
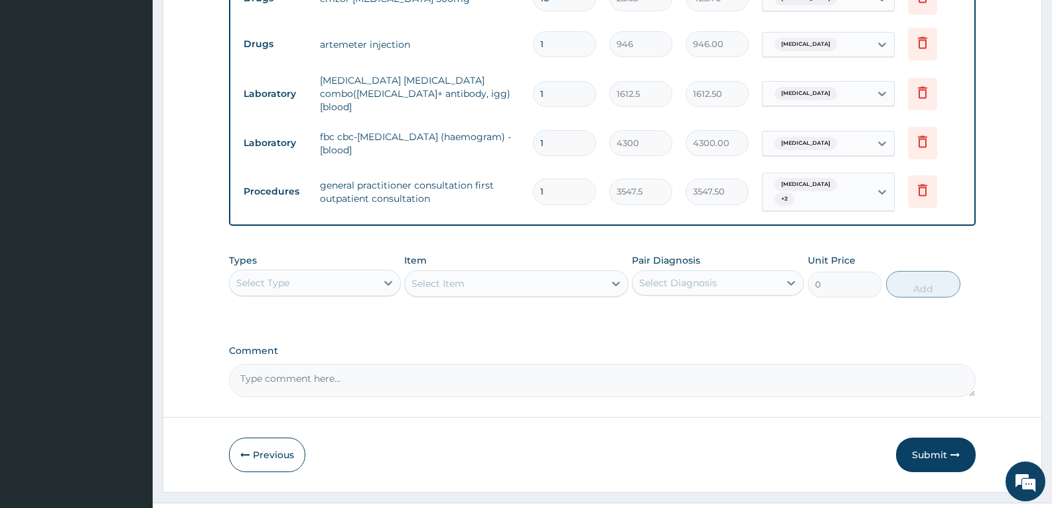
scroll to position [661, 0]
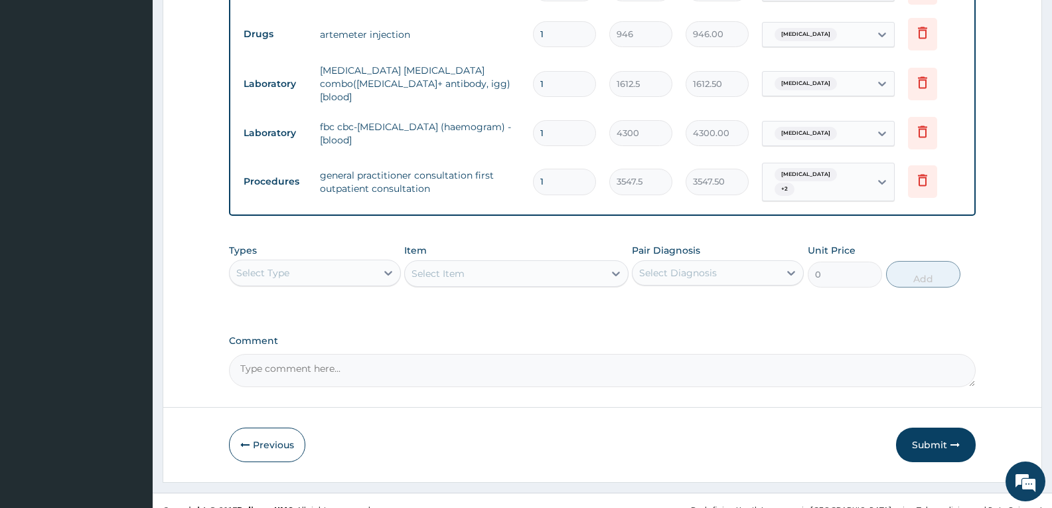
click at [481, 354] on textarea "Comment" at bounding box center [602, 370] width 747 height 33
type textarea "FOR YOUR INFORMATION"
click at [932, 428] on button "Submit" at bounding box center [936, 445] width 80 height 35
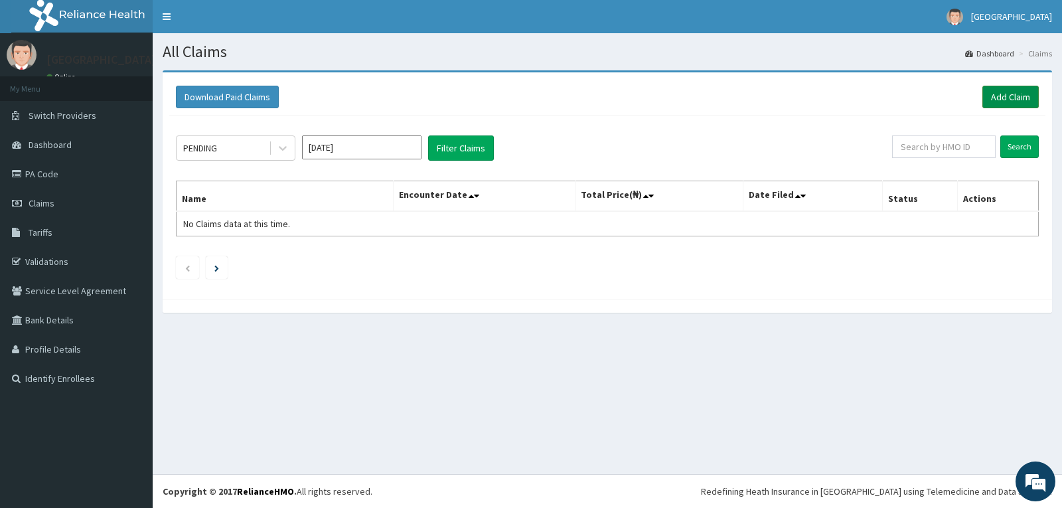
click at [1013, 93] on link "Add Claim" at bounding box center [1011, 97] width 56 height 23
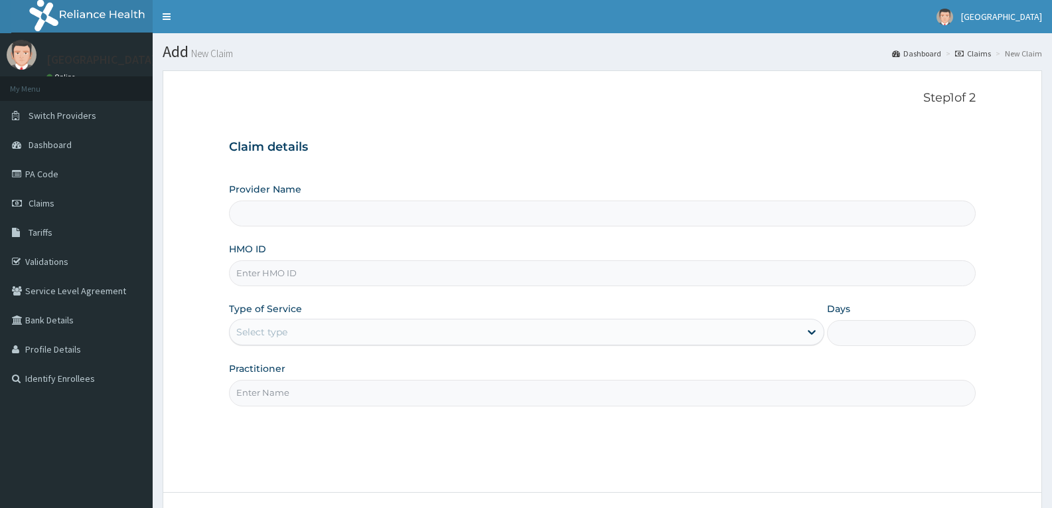
type input "FCC/11902/A"
type input "[GEOGRAPHIC_DATA]"
type input "FCC/11902/A"
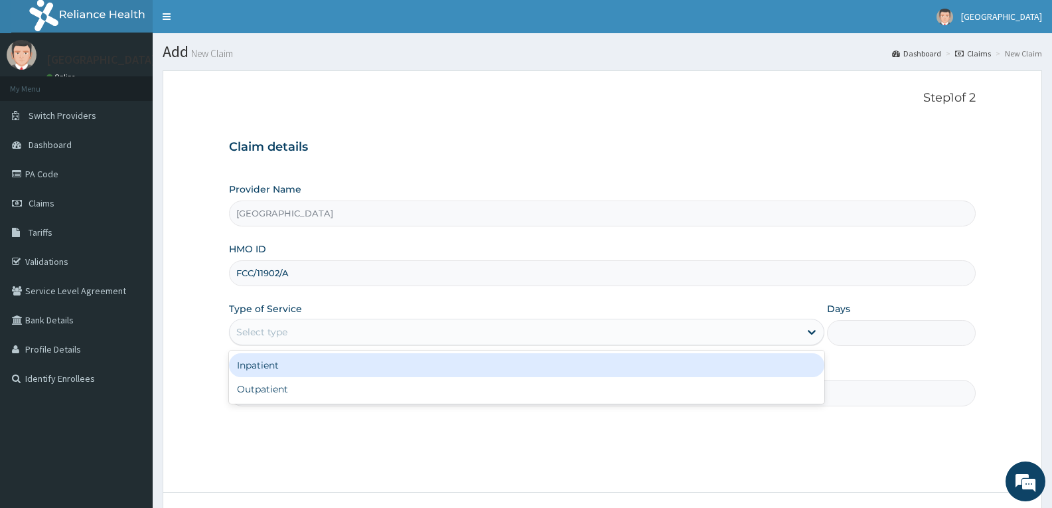
click at [298, 328] on div "Select type" at bounding box center [515, 331] width 570 height 21
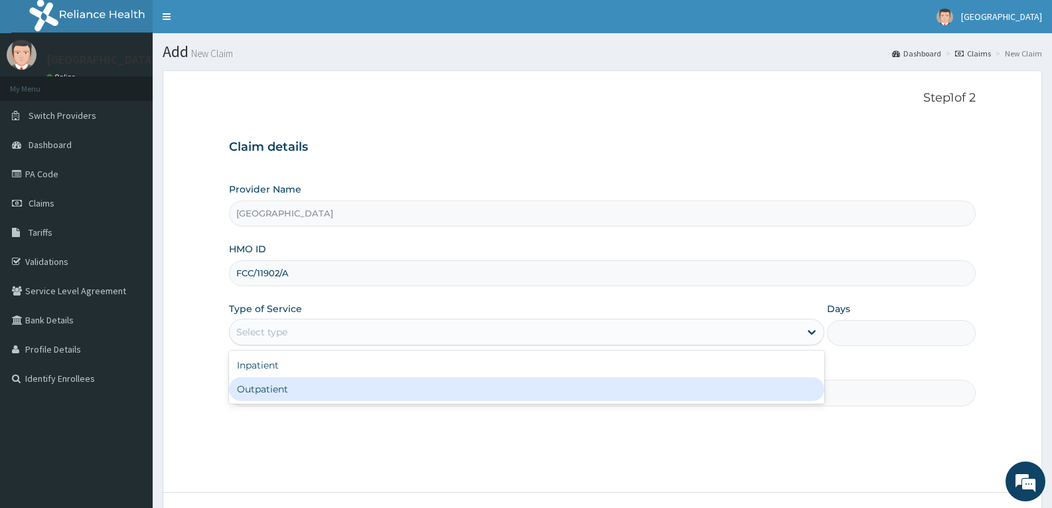
click at [278, 386] on div "Outpatient" at bounding box center [526, 389] width 595 height 24
type input "1"
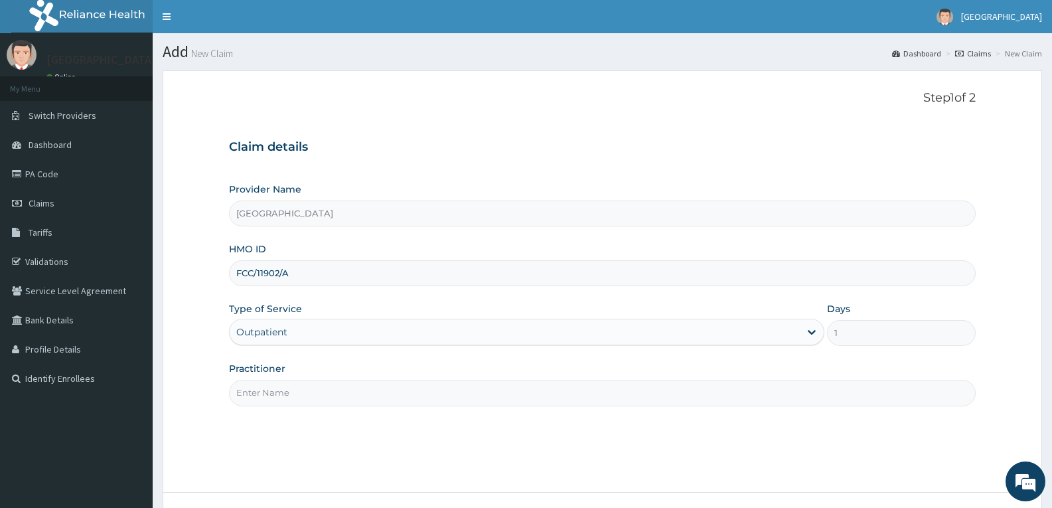
click at [278, 386] on input "Practitioner" at bounding box center [602, 393] width 747 height 26
type input "DR TROPHY"
click at [319, 434] on div "Step 1 of 2 Claim details Provider Name Adefemi Hospital HMO ID FCC/11902/A Typ…" at bounding box center [602, 281] width 747 height 381
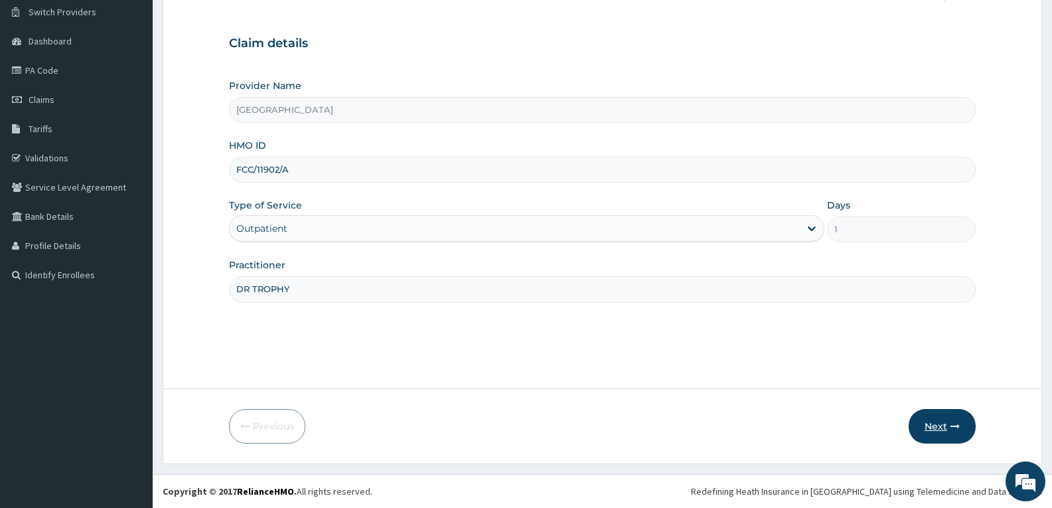
click at [927, 424] on button "Next" at bounding box center [942, 426] width 67 height 35
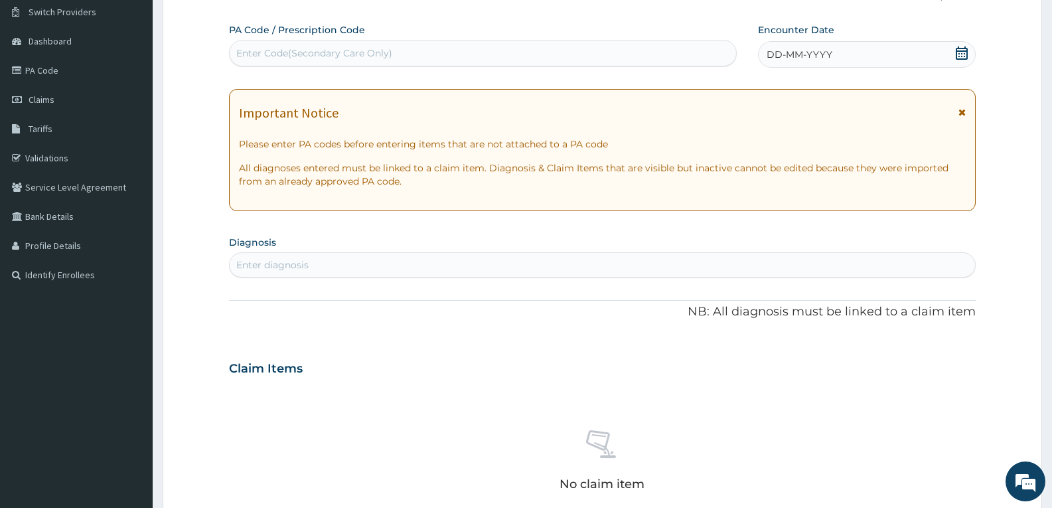
click at [257, 51] on div "Enter Code(Secondary Care Only)" at bounding box center [314, 52] width 156 height 13
paste input "PA/3482A8"
type input "PA/3482A8"
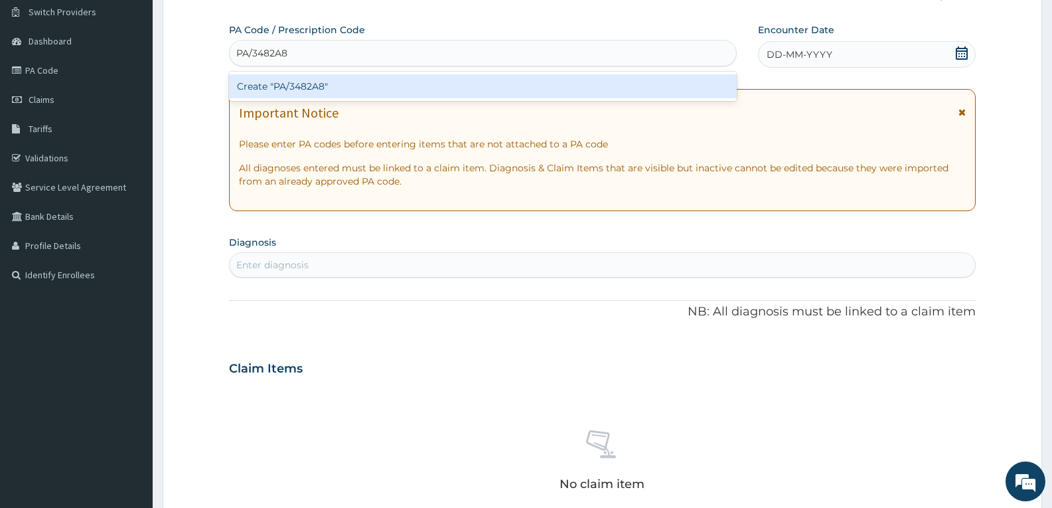
click at [267, 76] on div "Create "PA/3482A8"" at bounding box center [483, 86] width 508 height 24
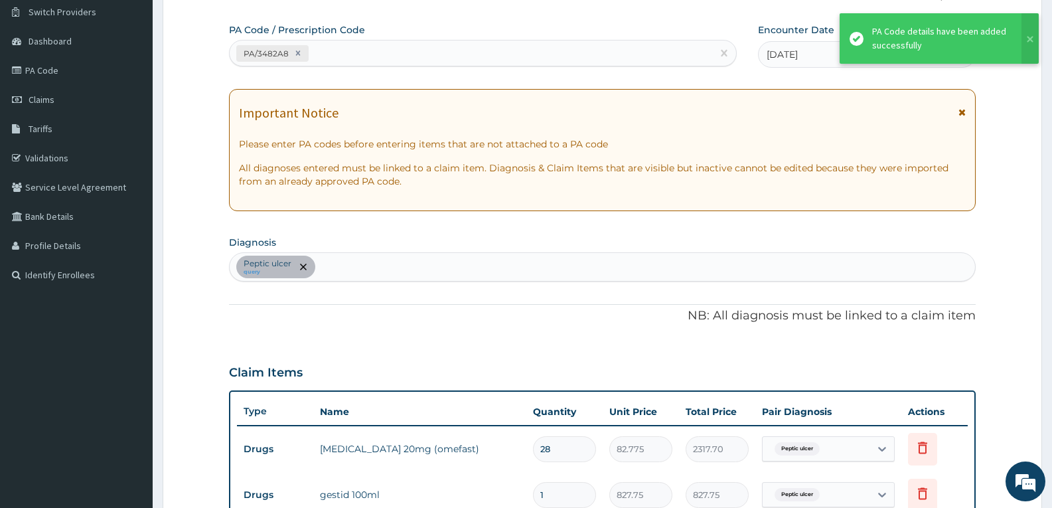
scroll to position [390, 0]
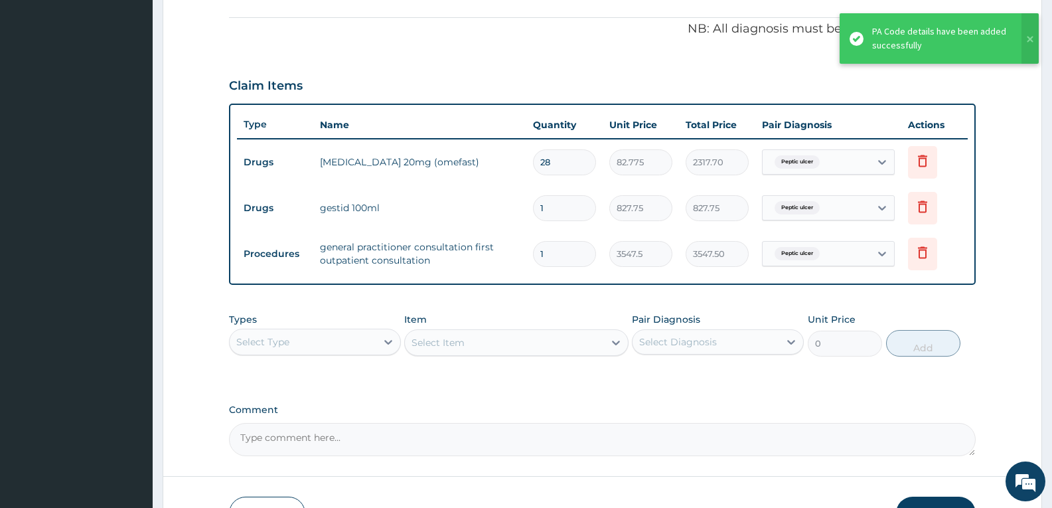
click at [351, 297] on div "PA Code / Prescription Code PA/3482A8 Encounter Date [DATE] Important Notice Pl…" at bounding box center [602, 96] width 747 height 720
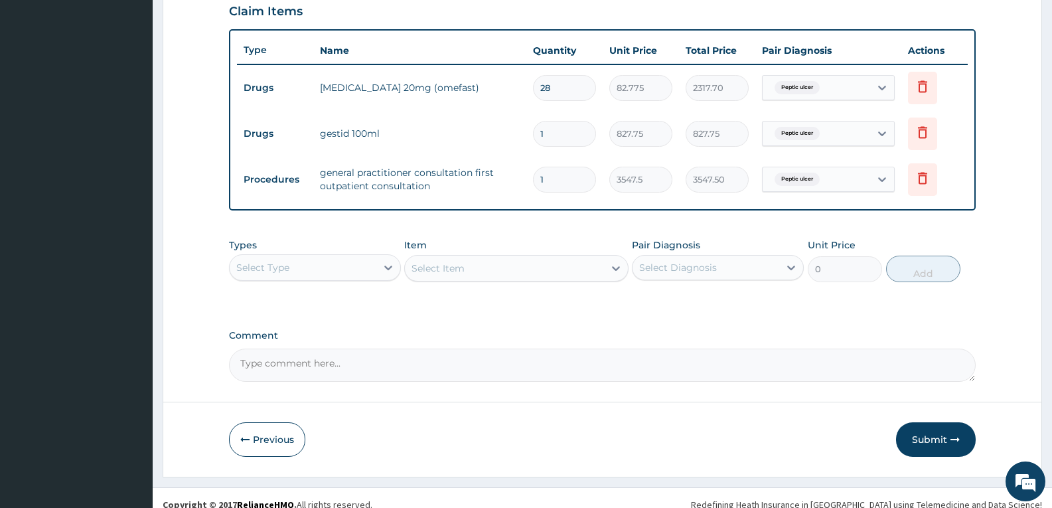
scroll to position [478, 0]
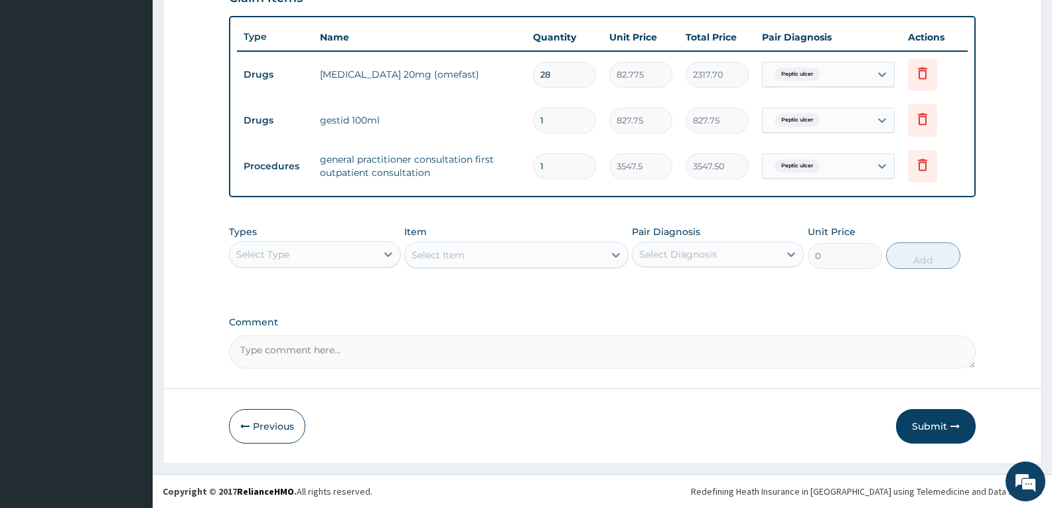
click at [351, 364] on textarea "Comment" at bounding box center [602, 351] width 747 height 33
type textarea "FOR YOUR INFORMATION"
click at [941, 423] on button "Submit" at bounding box center [936, 426] width 80 height 35
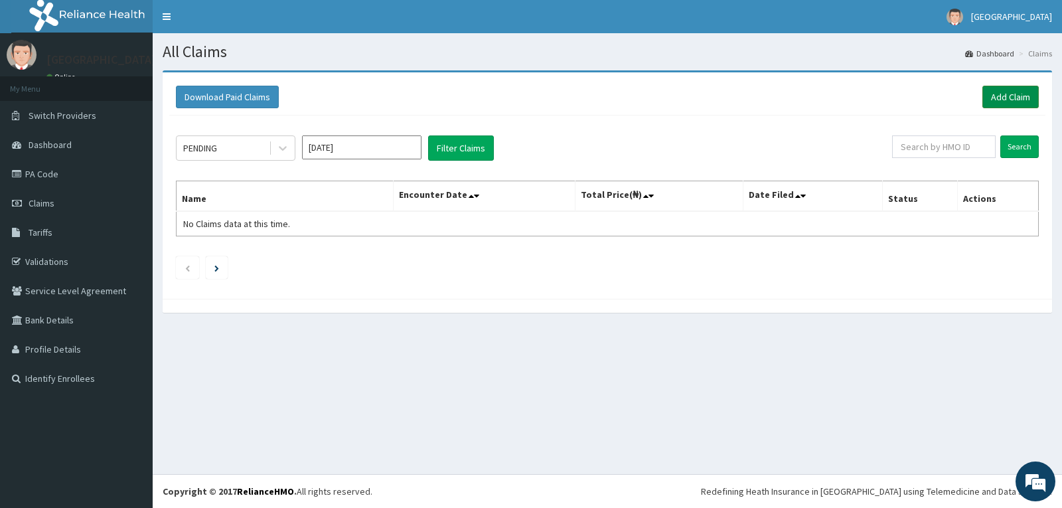
click at [1006, 90] on link "Add Claim" at bounding box center [1011, 97] width 56 height 23
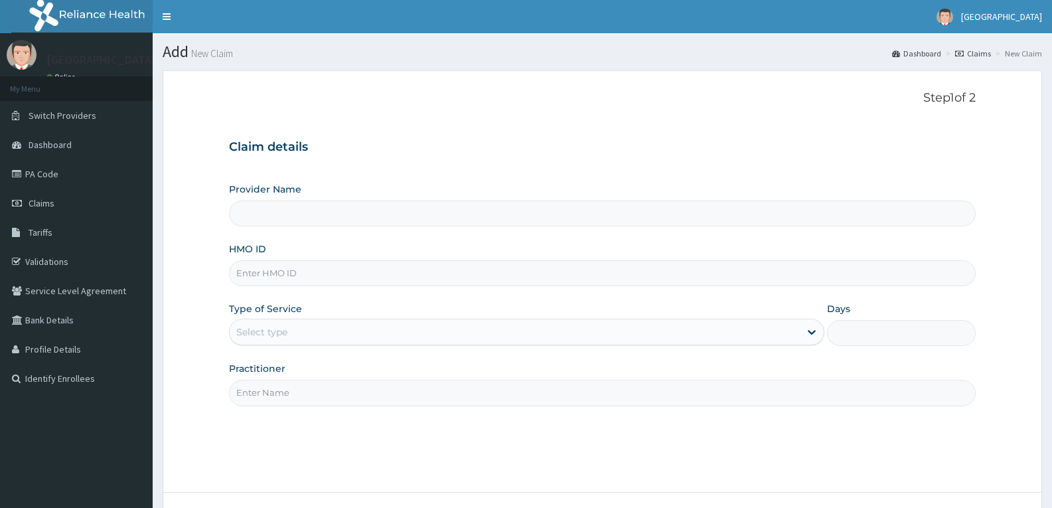
type input "OHT/12007/A"
type input "[GEOGRAPHIC_DATA]"
type input "OHT/12007/A"
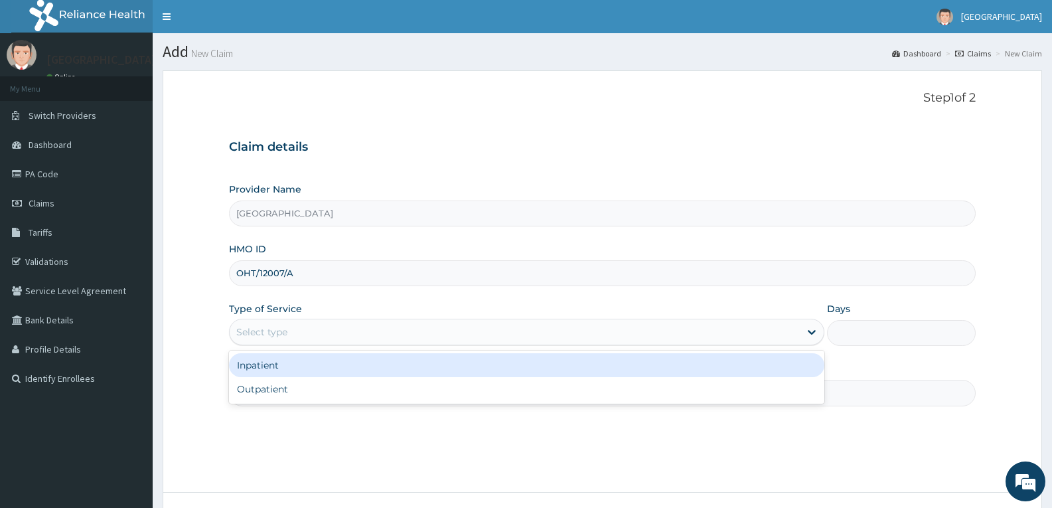
click at [278, 323] on div "Select type" at bounding box center [515, 331] width 570 height 21
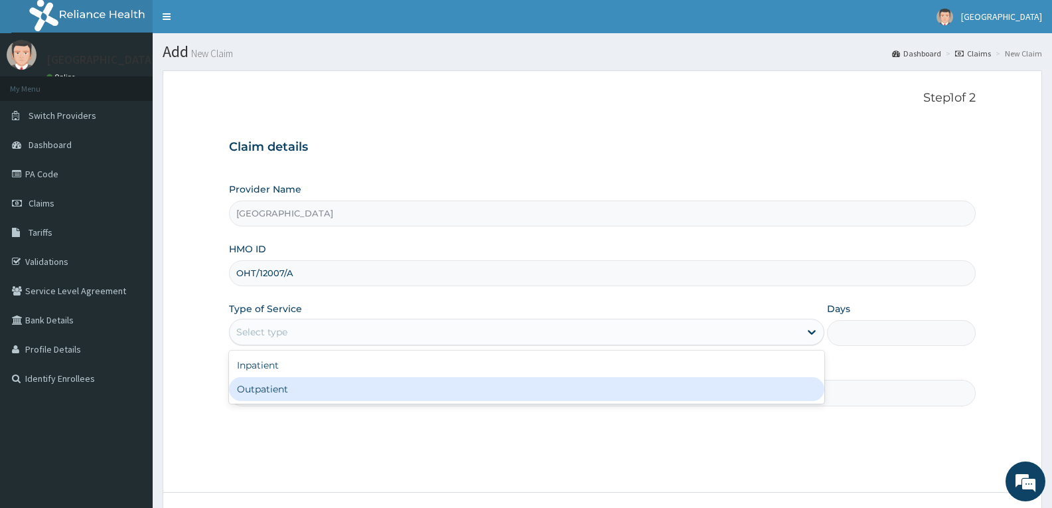
click at [256, 394] on div "Outpatient" at bounding box center [526, 389] width 595 height 24
type input "1"
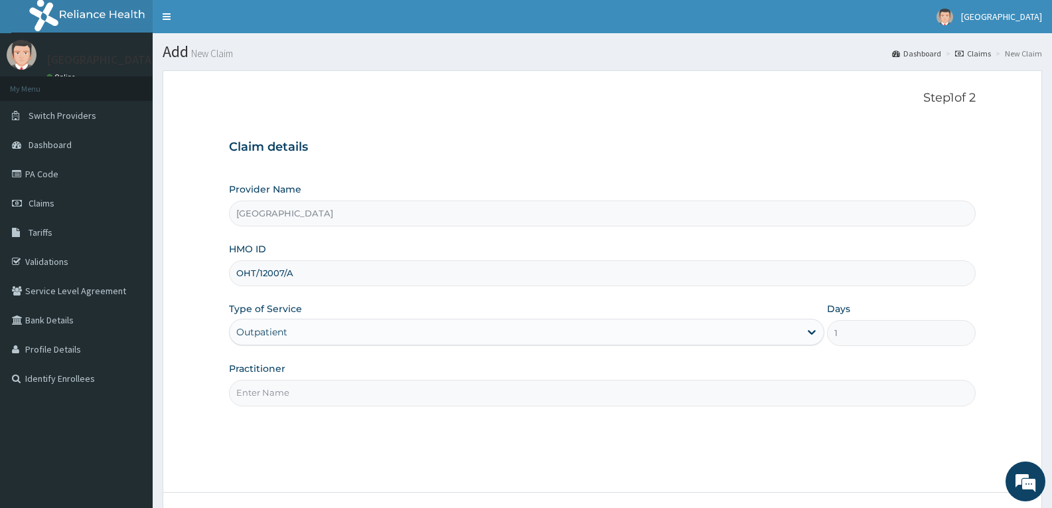
click at [256, 394] on input "Practitioner" at bounding box center [602, 393] width 747 height 26
type input "DR TROPHY"
click at [335, 454] on div "Step 1 of 2 Claim details Provider Name Adefemi Hospital HMO ID OHT/12007/A Typ…" at bounding box center [602, 281] width 747 height 381
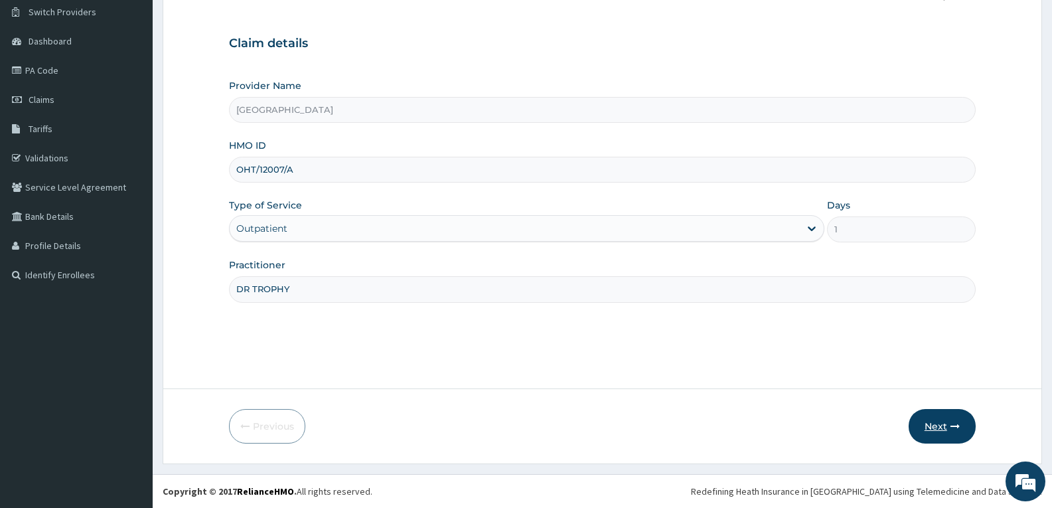
click at [936, 420] on button "Next" at bounding box center [942, 426] width 67 height 35
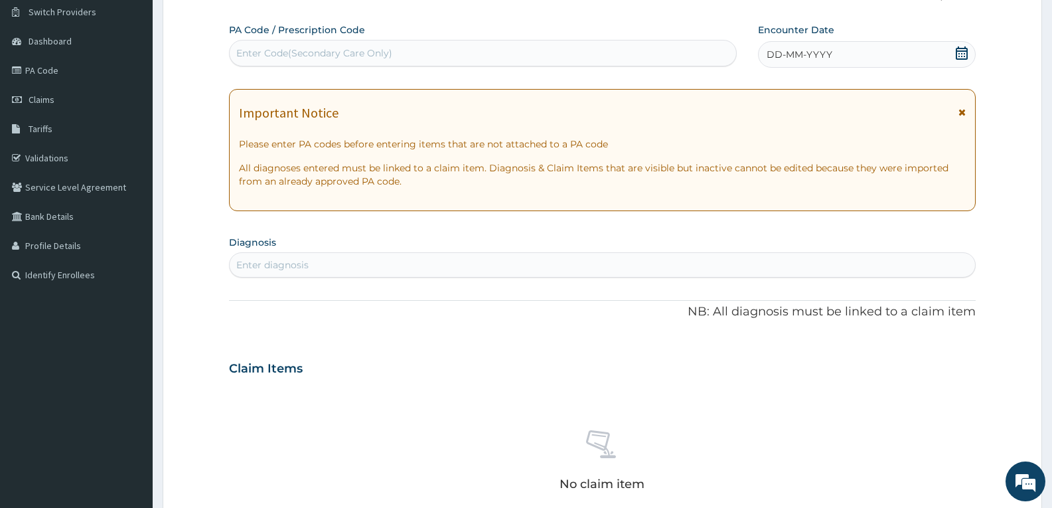
click at [438, 55] on div "Enter Code(Secondary Care Only)" at bounding box center [483, 52] width 507 height 21
paste input "PA/878FE4"
type input "PA/878FE4"
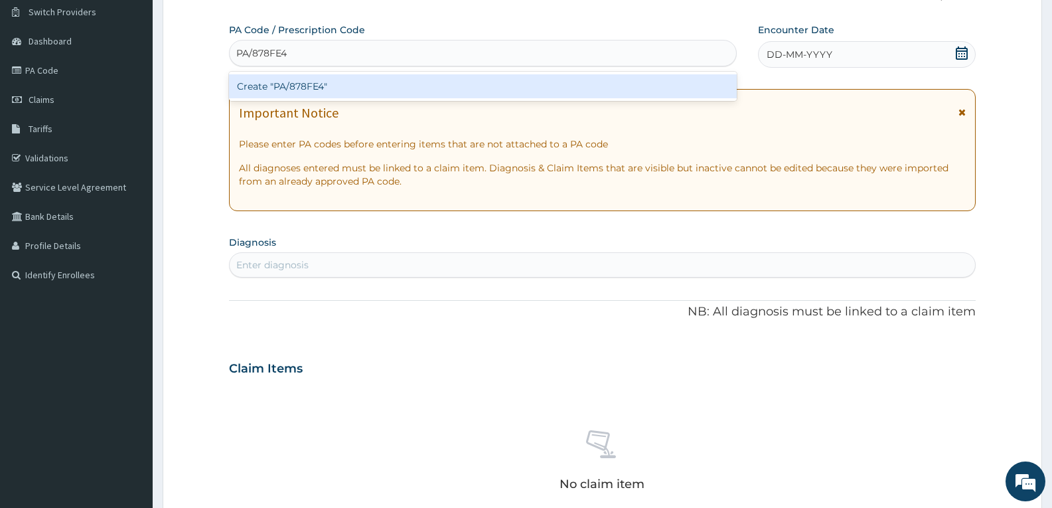
click at [404, 83] on div "Create "PA/878FE4"" at bounding box center [483, 86] width 508 height 24
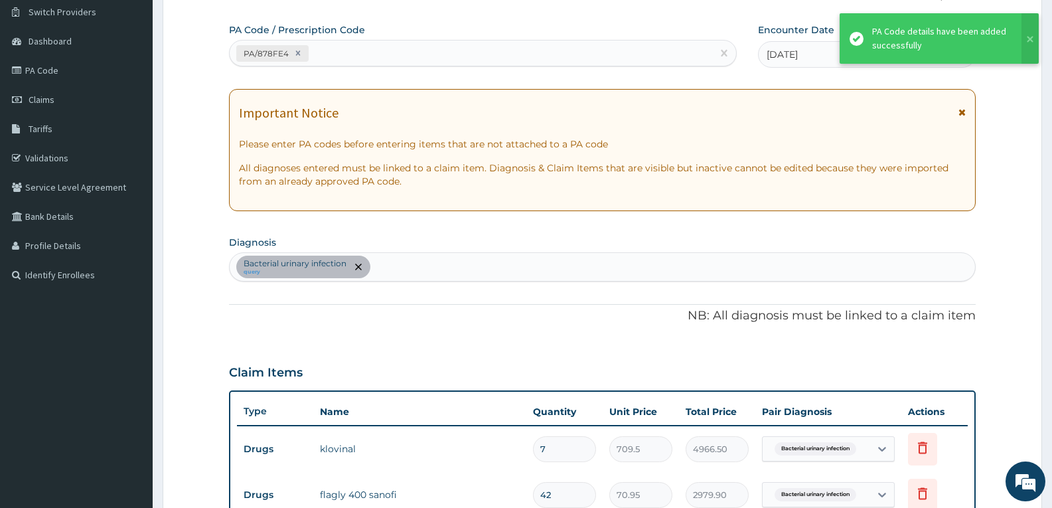
scroll to position [436, 0]
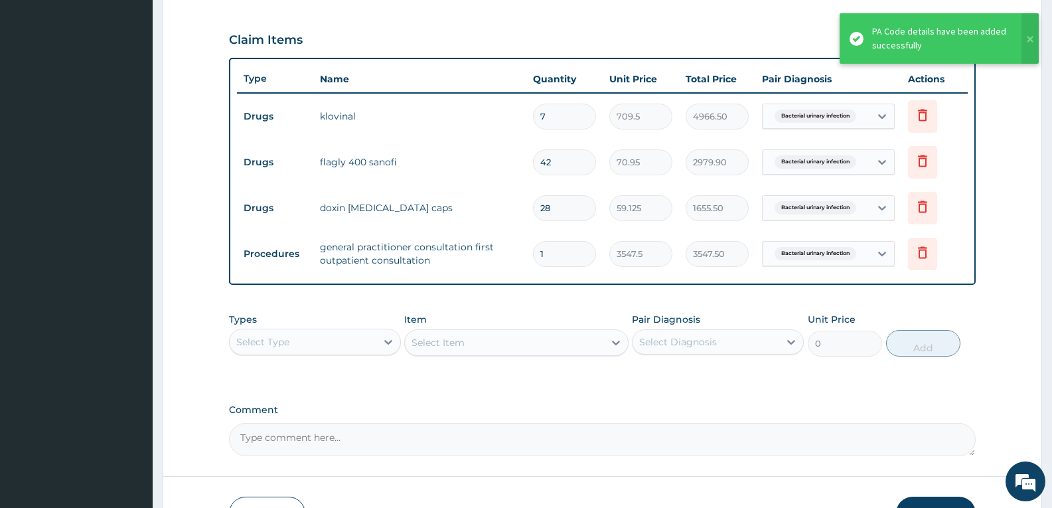
click at [396, 289] on div "PA Code / Prescription Code PA/878FE4 Encounter Date 10-07-2025 Important Notic…" at bounding box center [602, 74] width 747 height 766
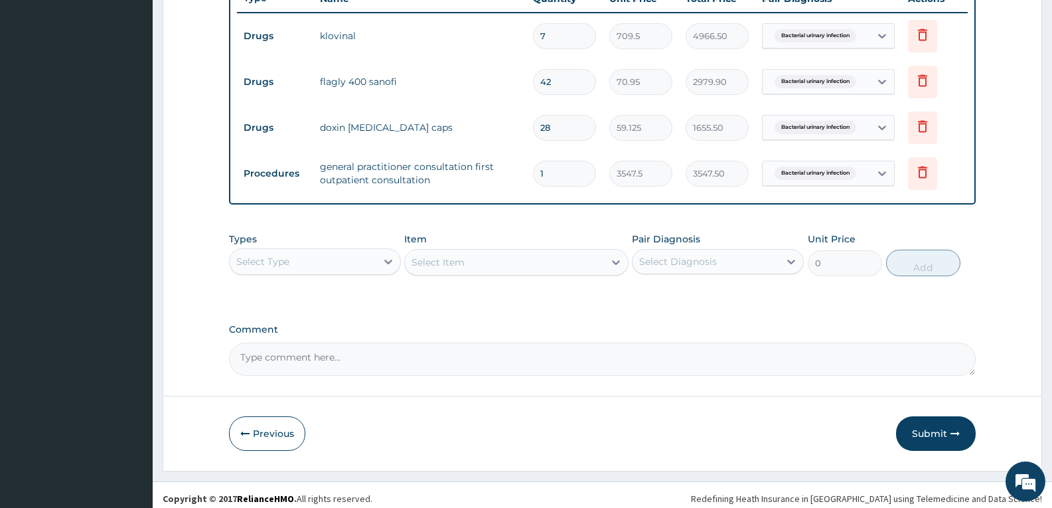
scroll to position [524, 0]
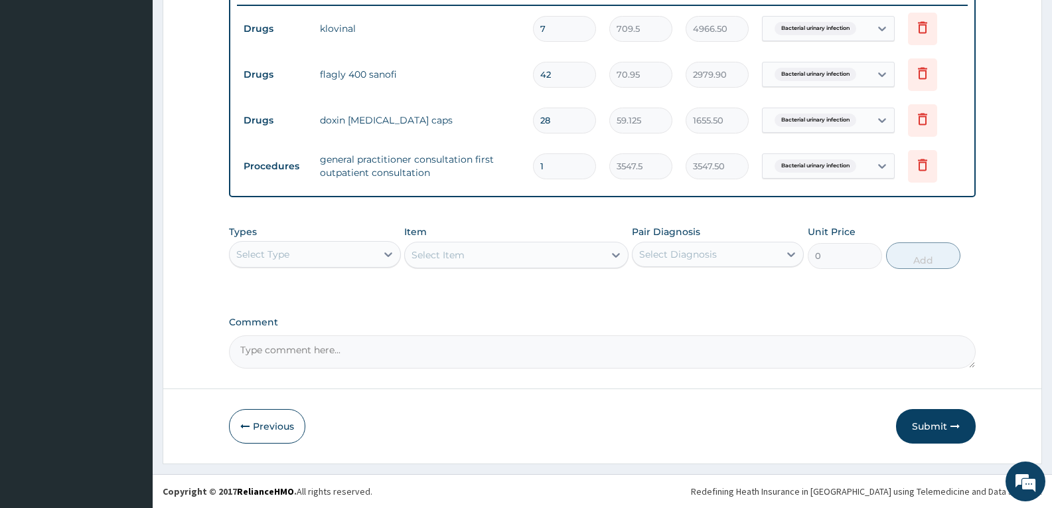
click at [400, 345] on textarea "Comment" at bounding box center [602, 351] width 747 height 33
type textarea "FOR YOUR INFORMATION"
click at [938, 422] on button "Submit" at bounding box center [936, 426] width 80 height 35
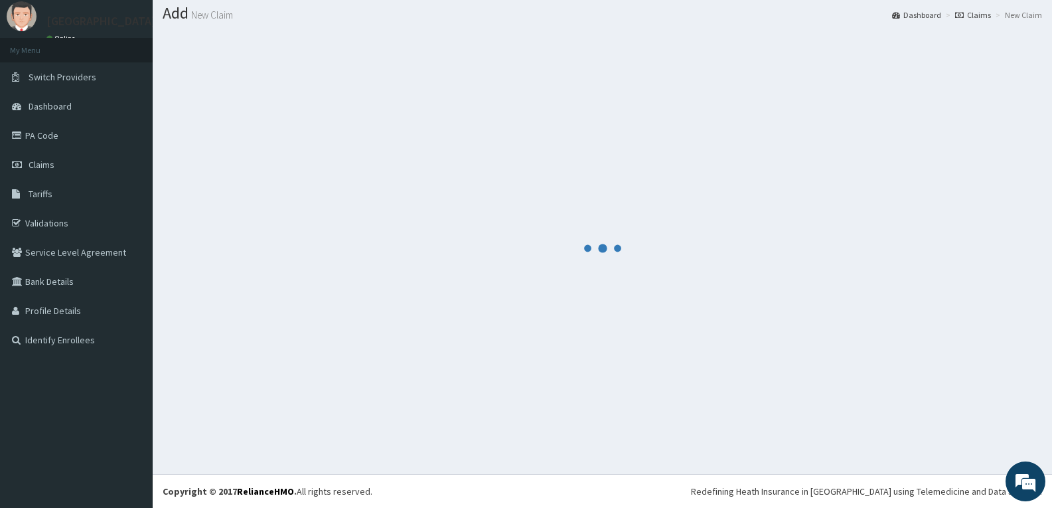
scroll to position [39, 0]
click at [455, 169] on div at bounding box center [603, 248] width 880 height 432
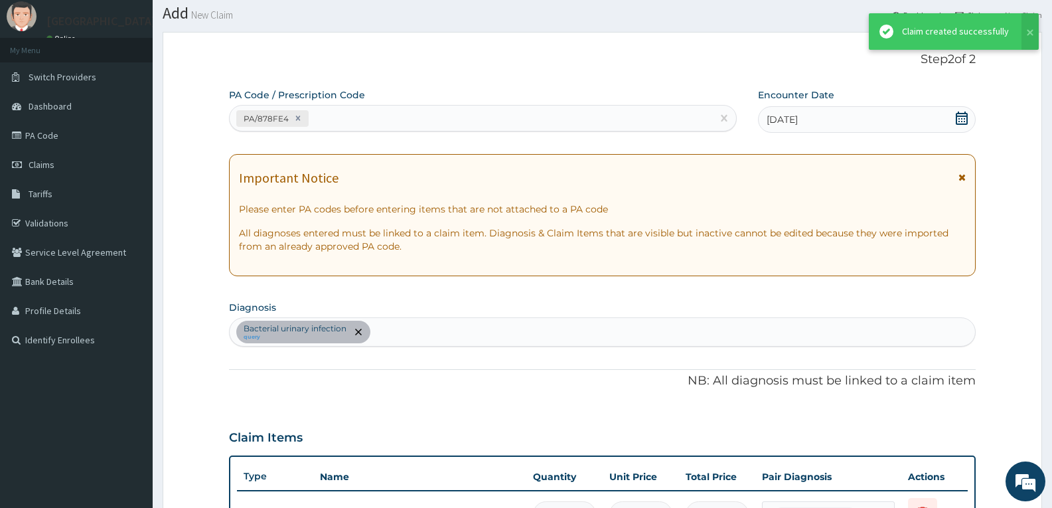
scroll to position [524, 0]
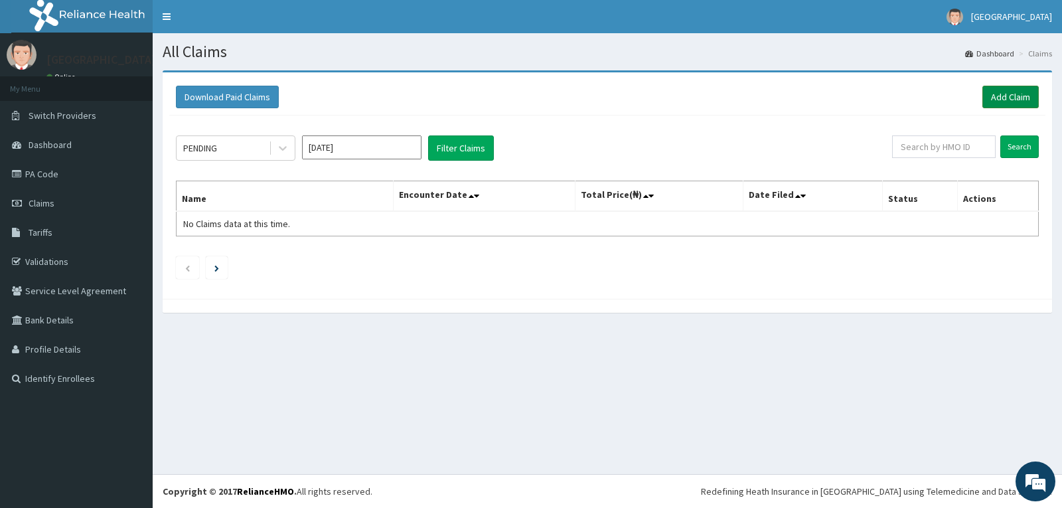
click at [999, 104] on link "Add Claim" at bounding box center [1011, 97] width 56 height 23
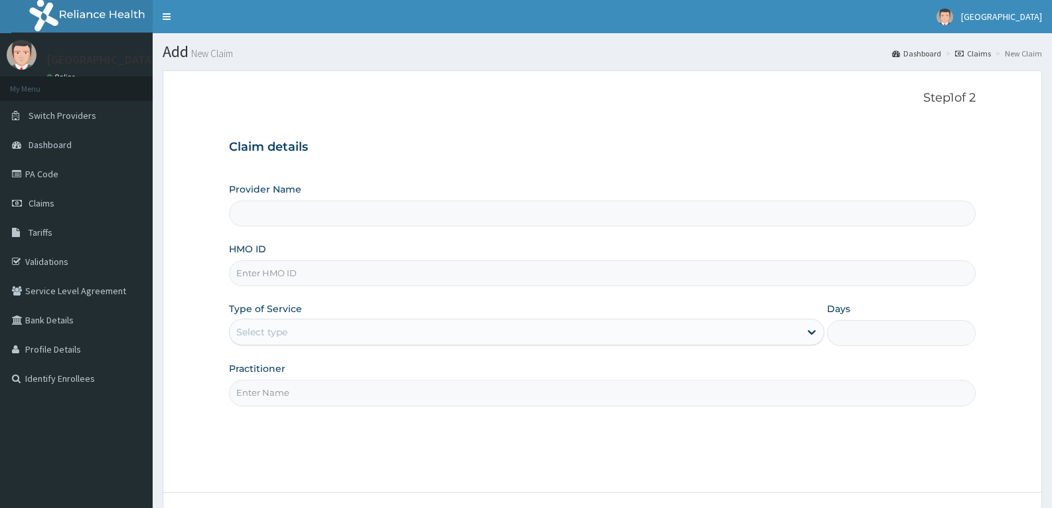
type input "YEL/10013/A"
type input "[GEOGRAPHIC_DATA]"
type input "YEL/10013/A"
click at [273, 323] on div "Select type" at bounding box center [515, 331] width 570 height 21
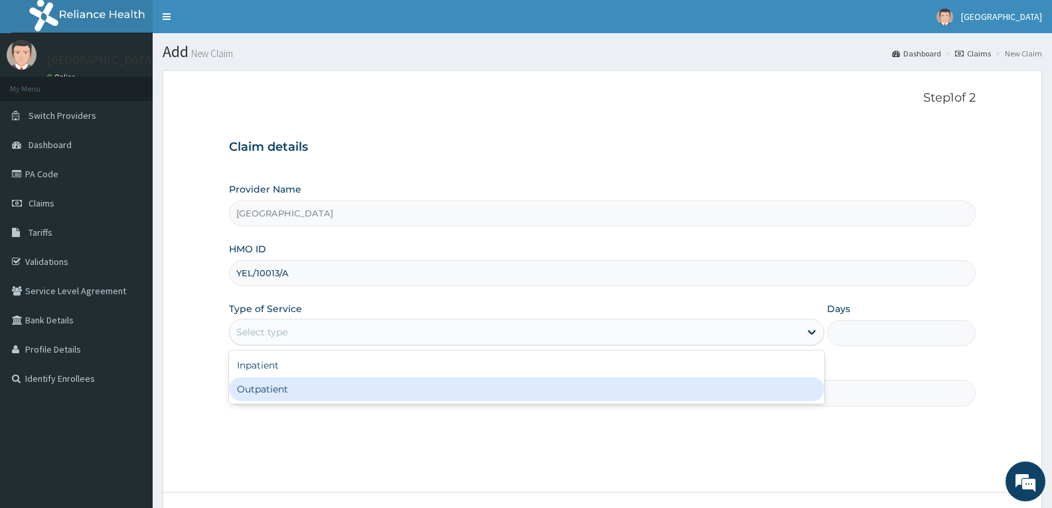
click at [270, 389] on div "Outpatient" at bounding box center [526, 389] width 595 height 24
type input "1"
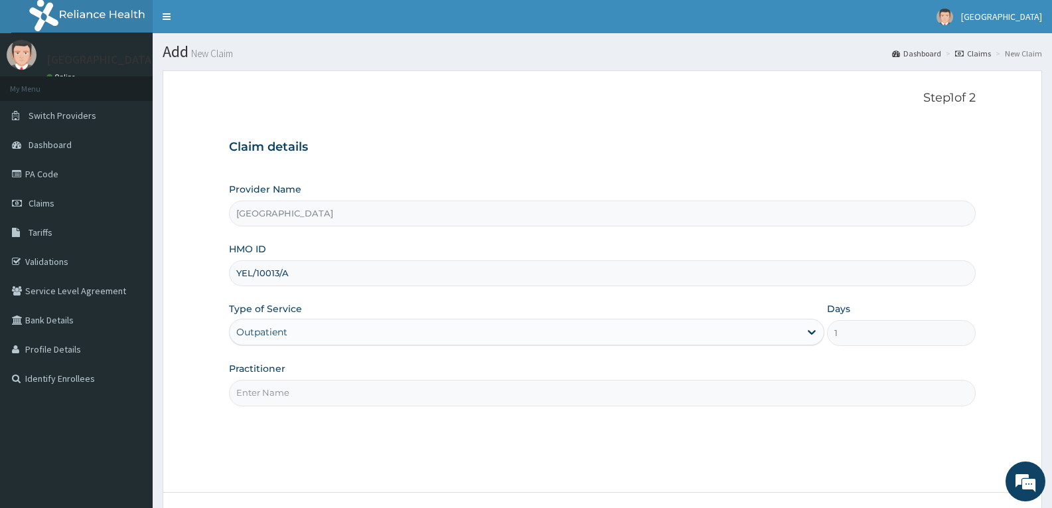
click at [270, 389] on input "Practitioner" at bounding box center [602, 393] width 747 height 26
type input "DR TROPHY"
click at [336, 434] on div "Step 1 of 2 Claim details Provider Name Adefemi Hospital HMO ID YEL/10013/A Typ…" at bounding box center [602, 281] width 747 height 381
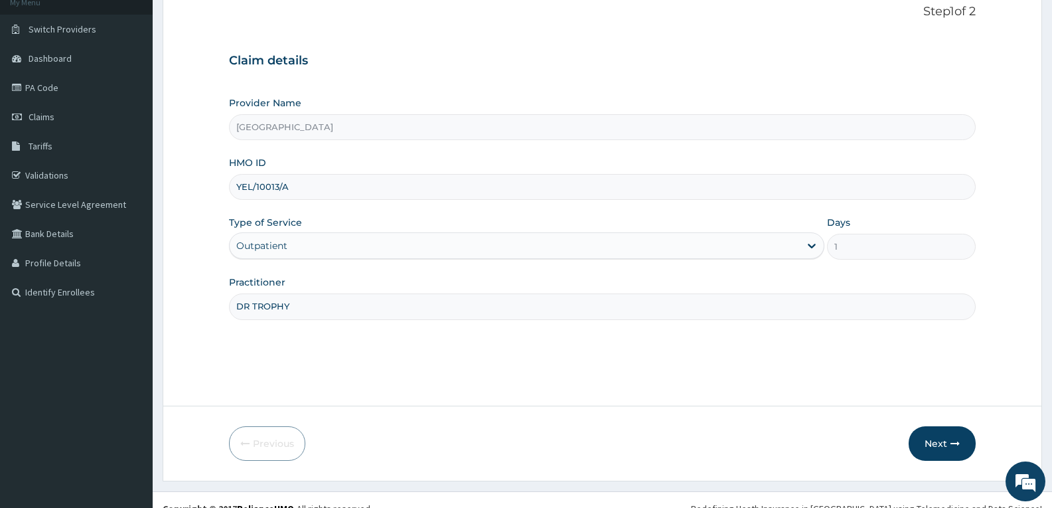
scroll to position [104, 0]
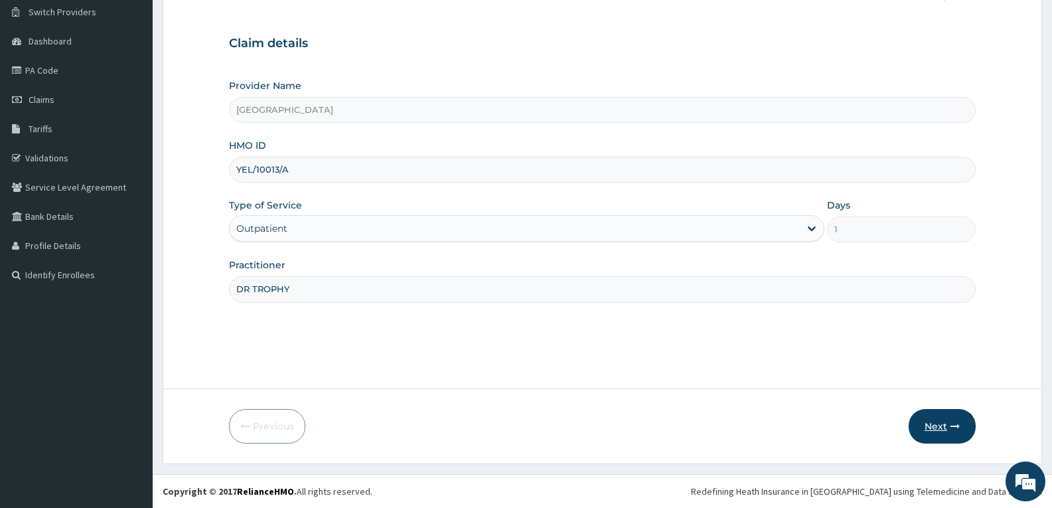
click at [938, 430] on button "Next" at bounding box center [942, 426] width 67 height 35
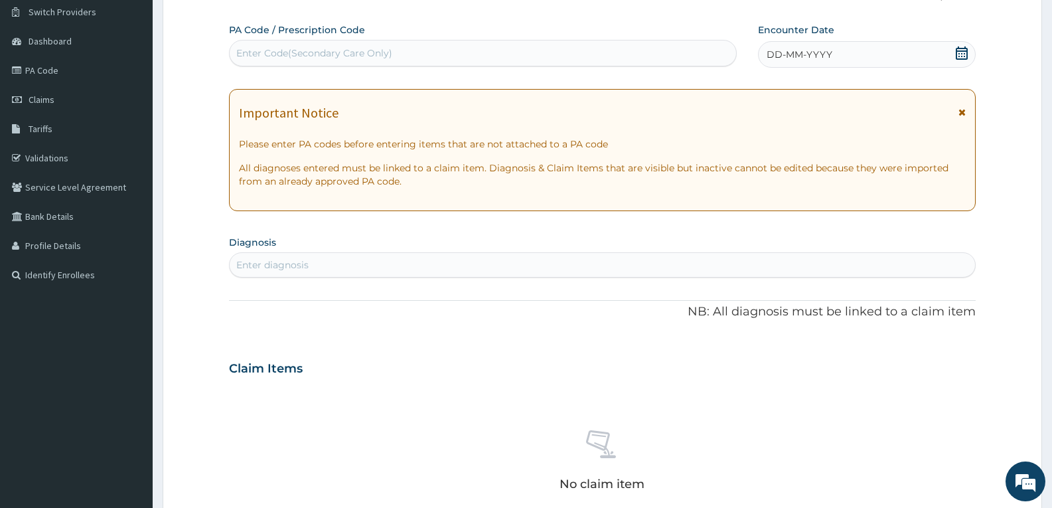
scroll to position [0, 0]
click at [268, 51] on div "Enter Code(Secondary Care Only)" at bounding box center [314, 52] width 156 height 13
paste input "PA/385792"
type input "PA/385792"
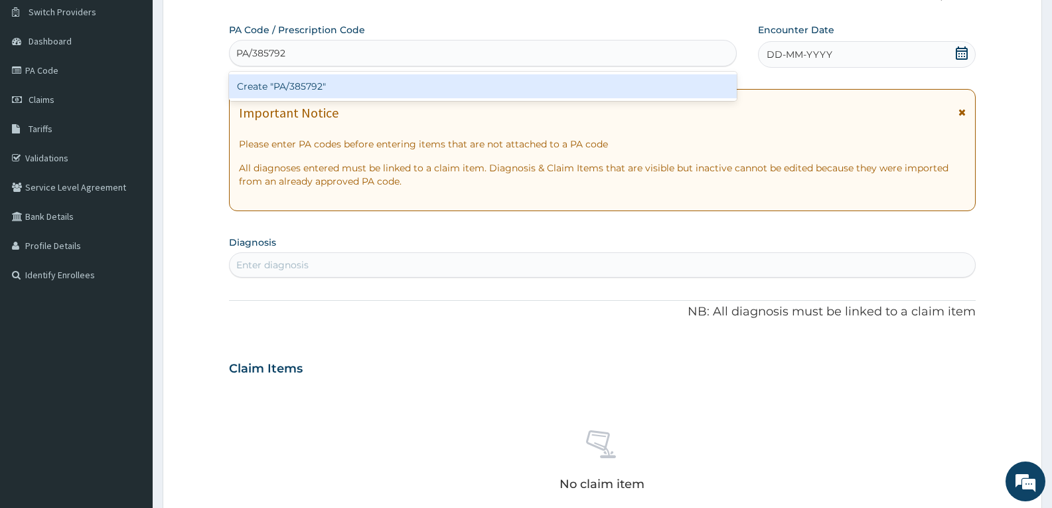
click at [276, 86] on div "Create "PA/385792"" at bounding box center [483, 86] width 508 height 24
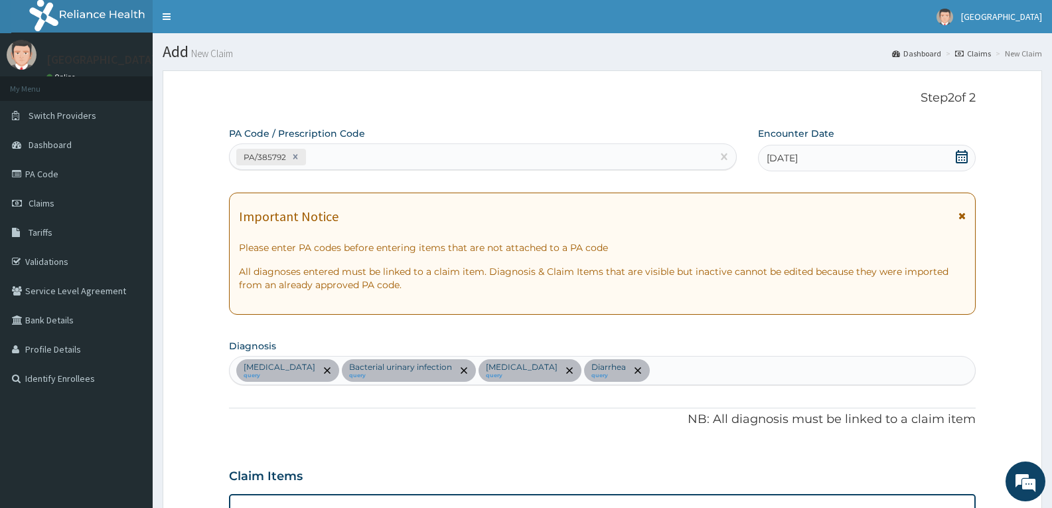
click at [588, 139] on div "PA Code / Prescription Code PA/385792" at bounding box center [483, 148] width 508 height 43
click at [542, 169] on div "PA/385792" at bounding box center [483, 156] width 508 height 27
paste input "PA/9FF5CA"
type input "PA/9FF5CA"
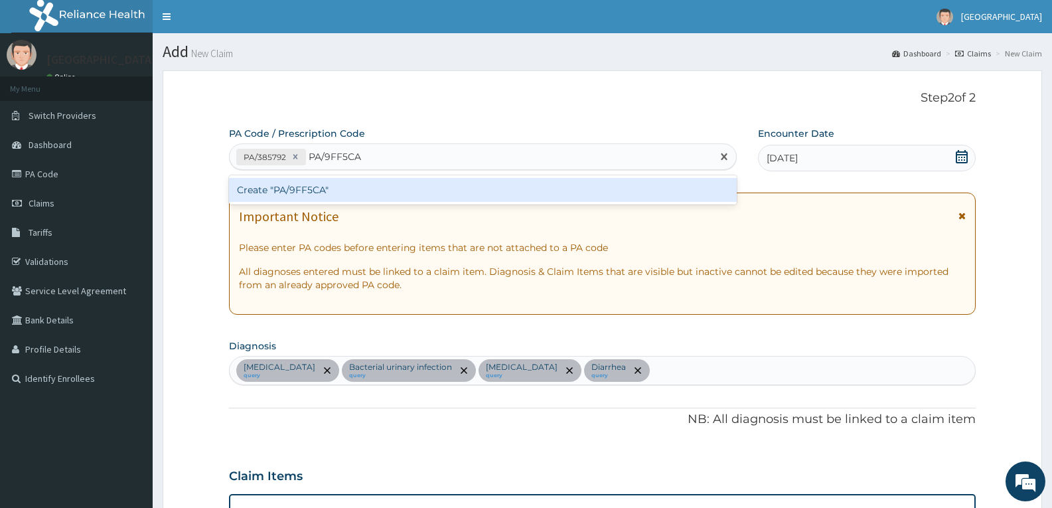
click at [433, 199] on div "Create "PA/9FF5CA"" at bounding box center [483, 190] width 508 height 24
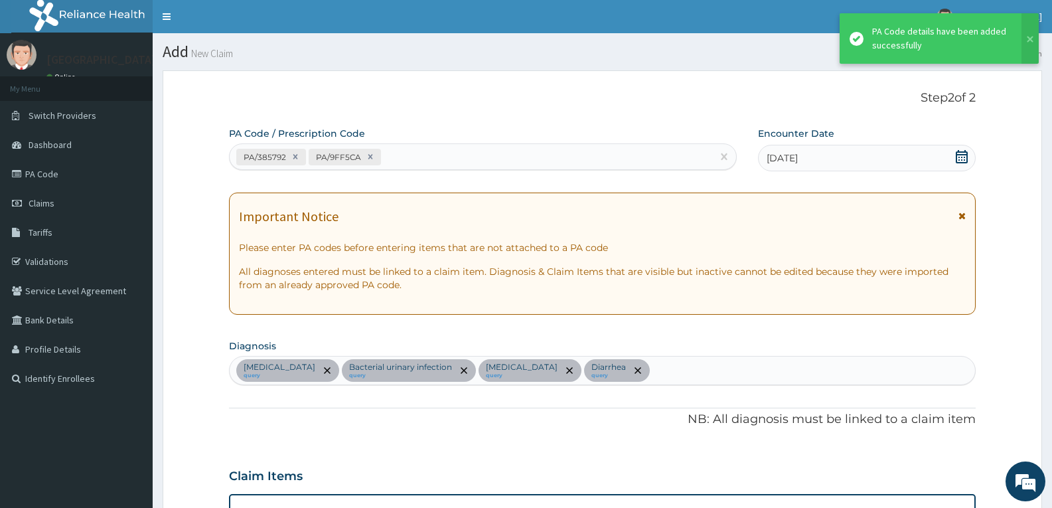
scroll to position [665, 0]
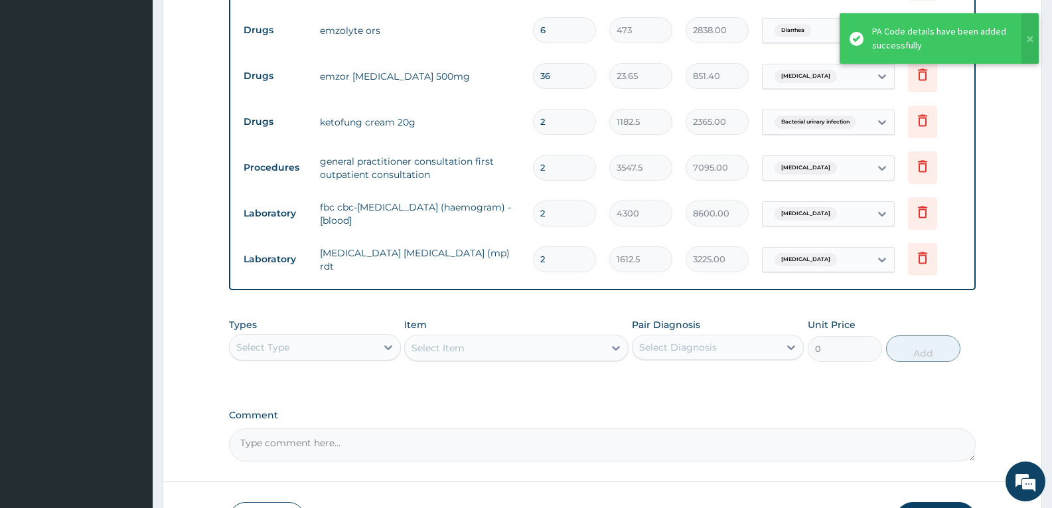
click at [513, 311] on div "Types Select Type Item Select Item Pair Diagnosis Select Diagnosis Unit Price 0…" at bounding box center [602, 339] width 747 height 57
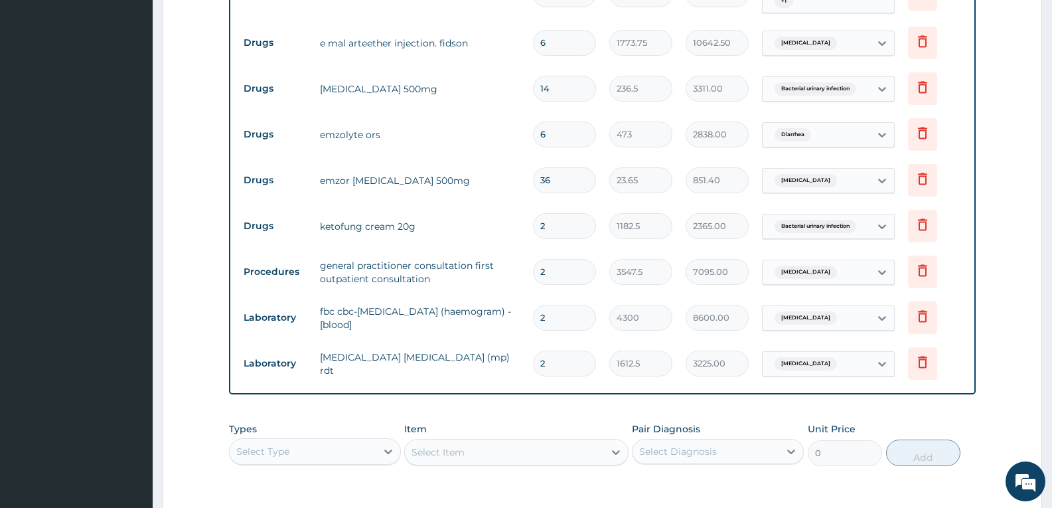
scroll to position [586, 0]
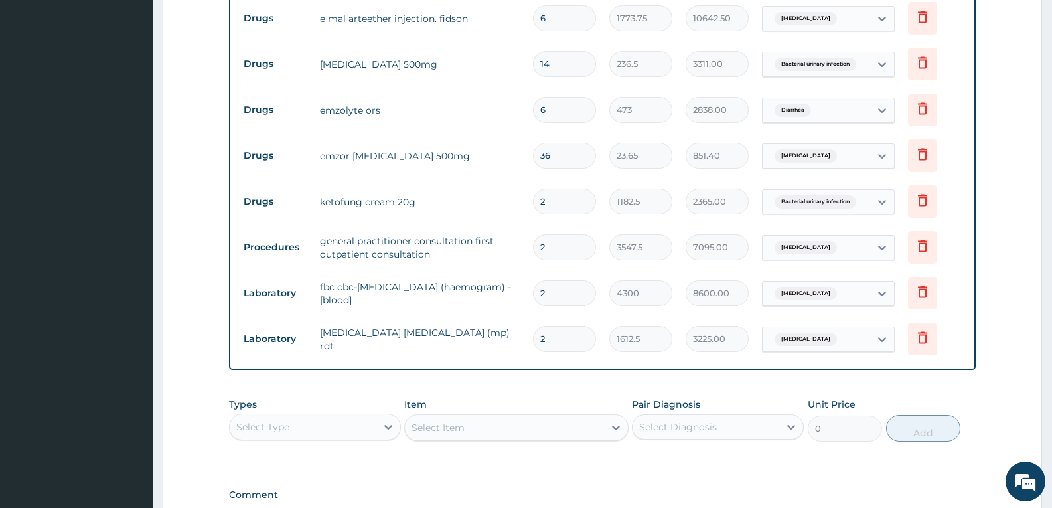
click at [582, 193] on input "2" at bounding box center [564, 202] width 63 height 26
type input "0.00"
type input "1"
type input "1182.50"
type input "1"
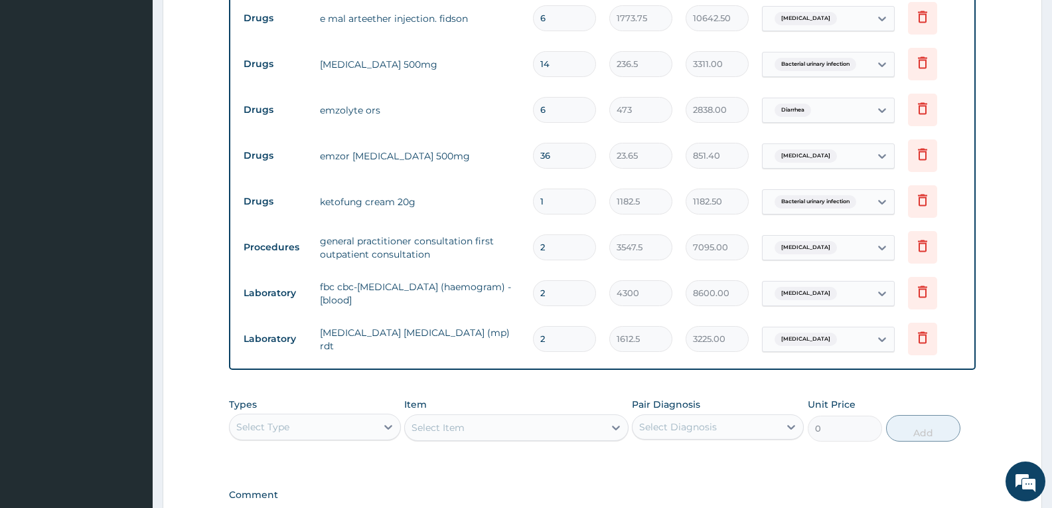
click at [565, 238] on input "2" at bounding box center [564, 247] width 63 height 26
type input "0.00"
type input "1"
type input "3547.50"
type input "1"
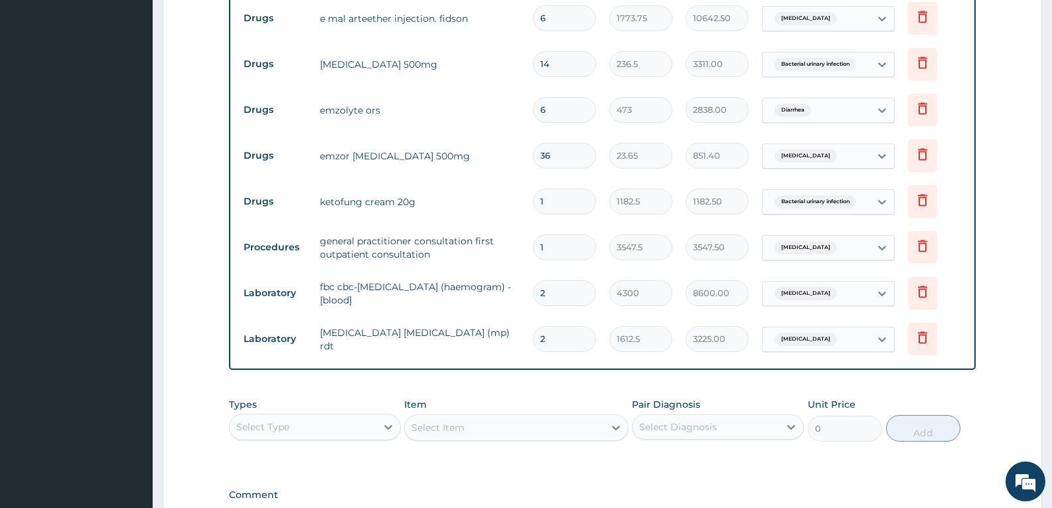
click at [564, 282] on input "2" at bounding box center [564, 293] width 63 height 26
type input "0.00"
type input "1"
type input "4300.00"
type input "1"
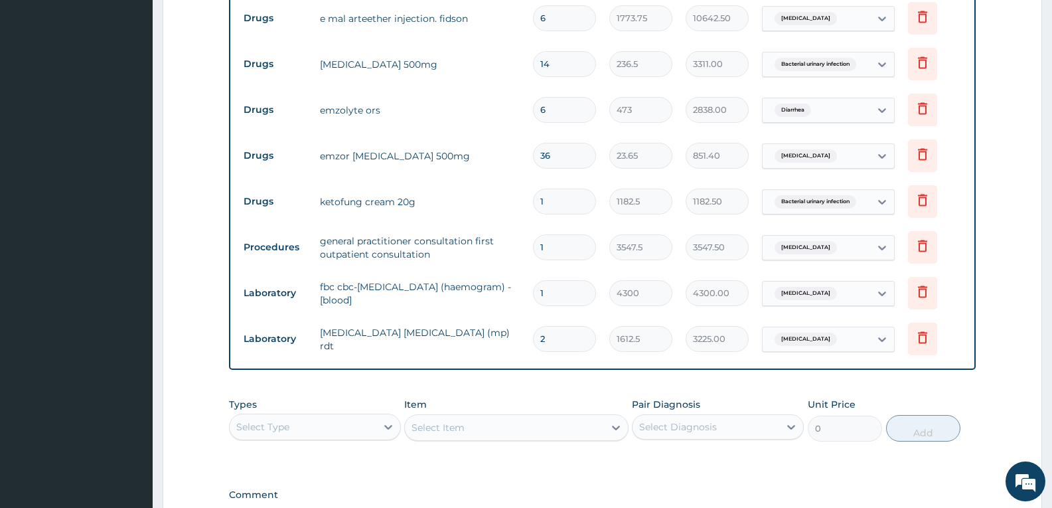
click at [565, 326] on input "2" at bounding box center [564, 339] width 63 height 26
type input "0.00"
type input "1"
type input "1612.50"
type input "1"
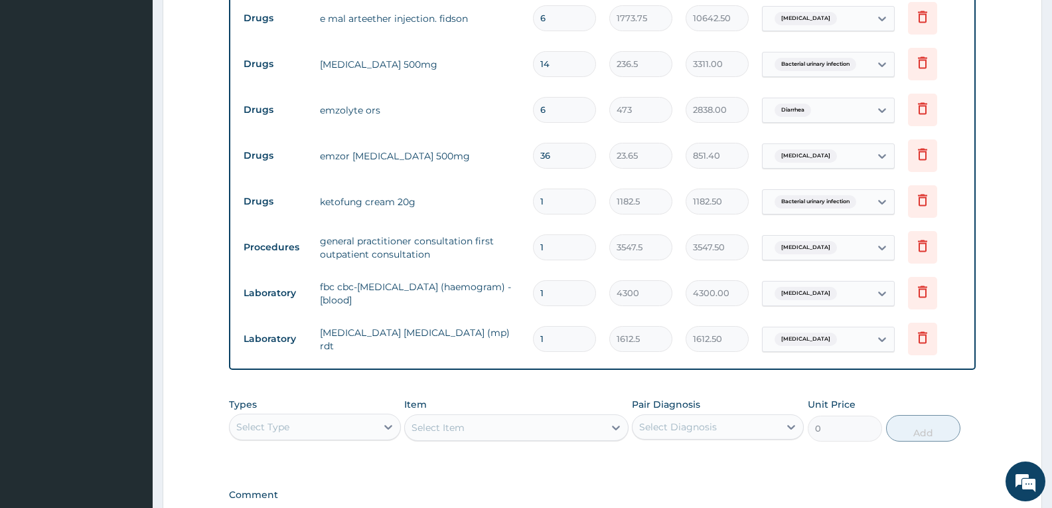
click at [531, 391] on div "Types Select Type Item Select Item Pair Diagnosis Select Diagnosis Unit Price 0…" at bounding box center [602, 419] width 747 height 57
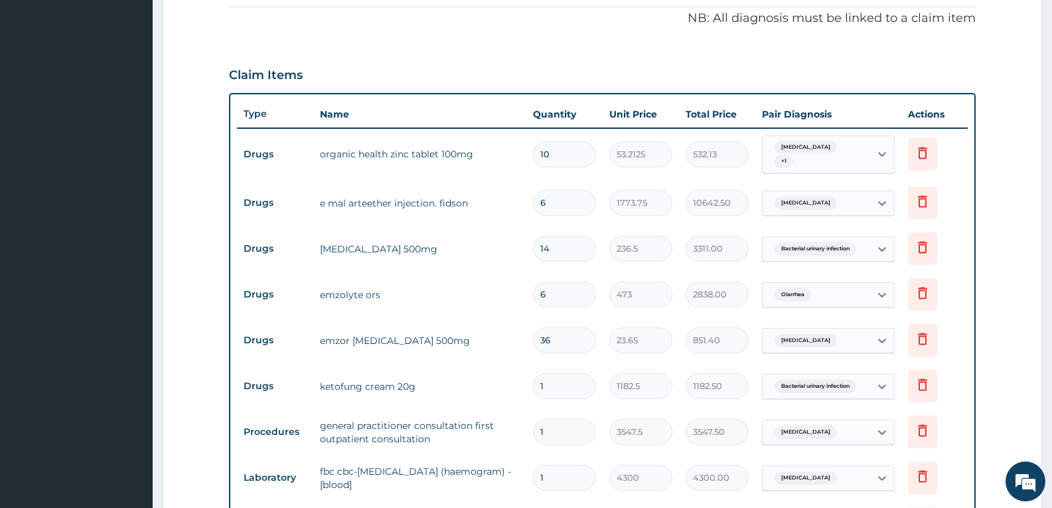
scroll to position [400, 0]
click at [564, 345] on input "36" at bounding box center [564, 342] width 63 height 26
type input "3"
type input "70.95"
type input "0.00"
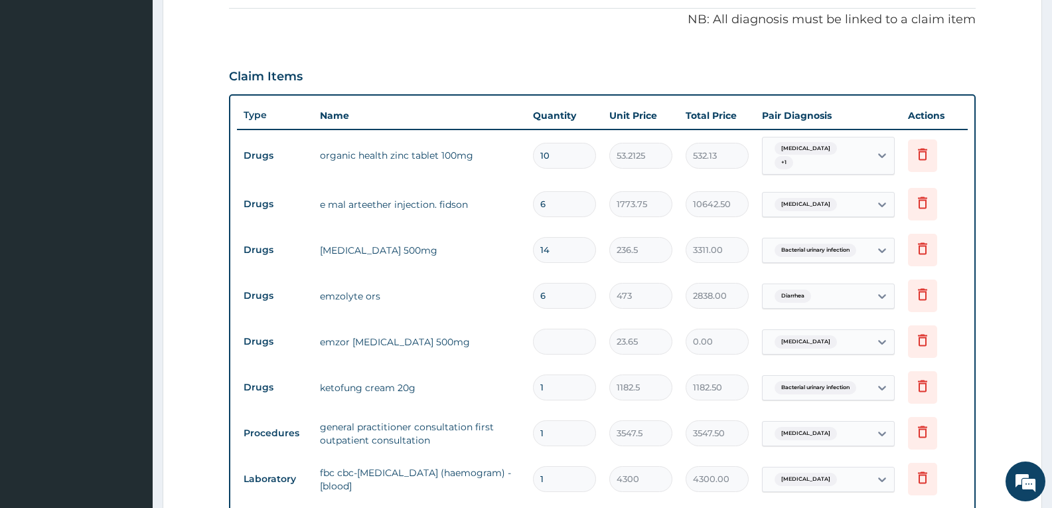
type input "1"
type input "23.65"
type input "18"
type input "425.70"
type input "18"
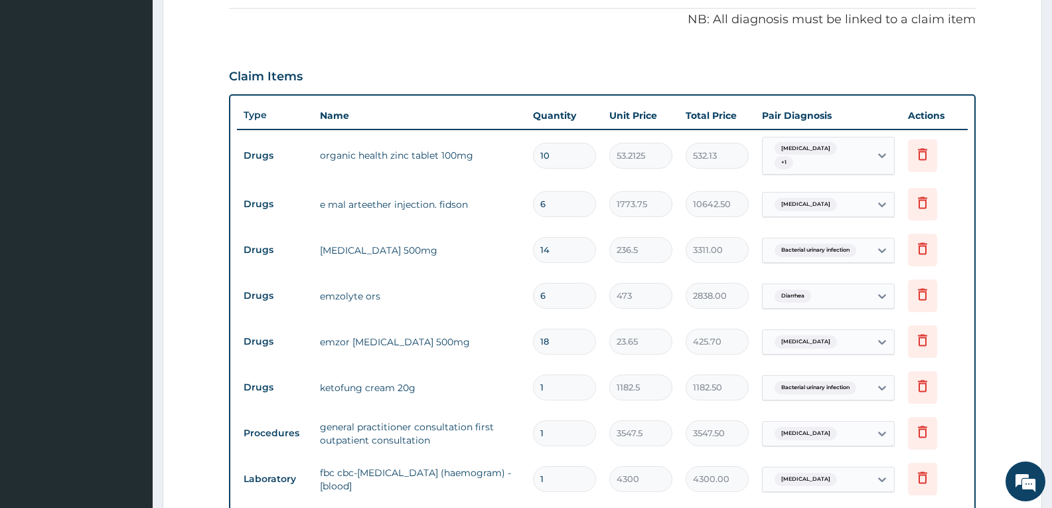
click at [560, 297] on input "6" at bounding box center [564, 296] width 63 height 26
type input "0.00"
type input "3"
type input "1419.00"
type input "3"
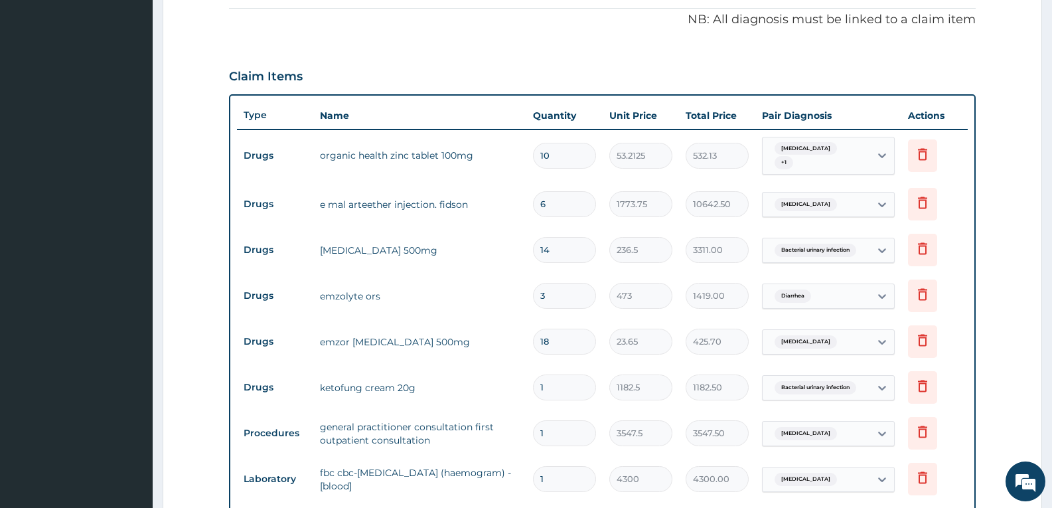
click at [568, 159] on input "10" at bounding box center [564, 156] width 63 height 26
type input "1"
type input "53.21"
type input "0.00"
type input "5"
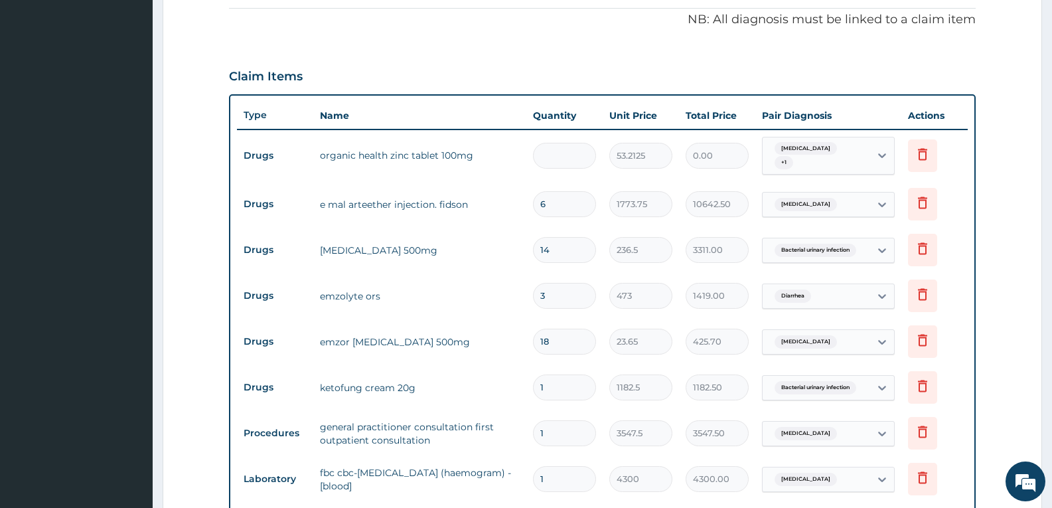
type input "266.06"
type input "5"
click at [559, 199] on input "6" at bounding box center [564, 204] width 63 height 26
type input "0.00"
type input "3"
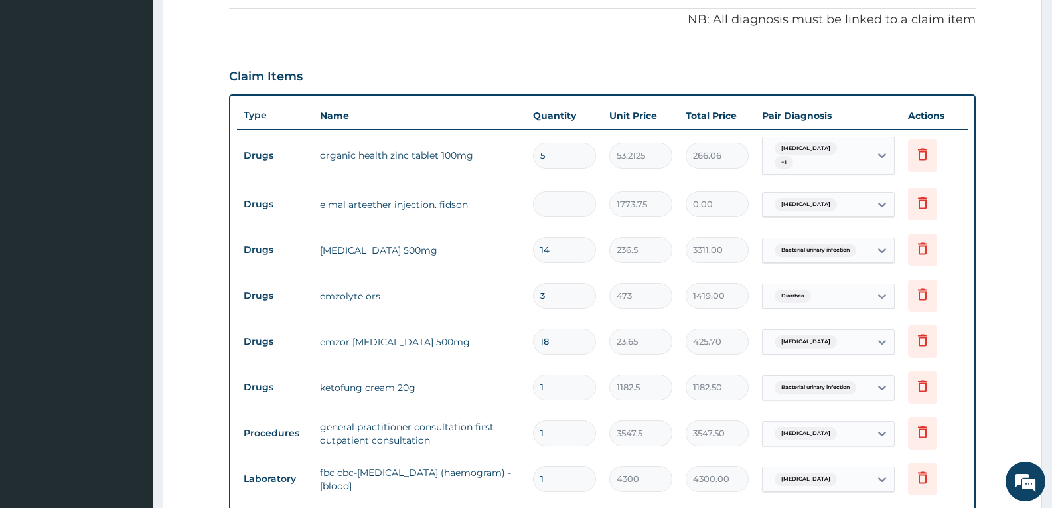
type input "5321.25"
type input "3"
click at [559, 240] on input "14" at bounding box center [564, 250] width 63 height 26
type input "1"
type input "236.50"
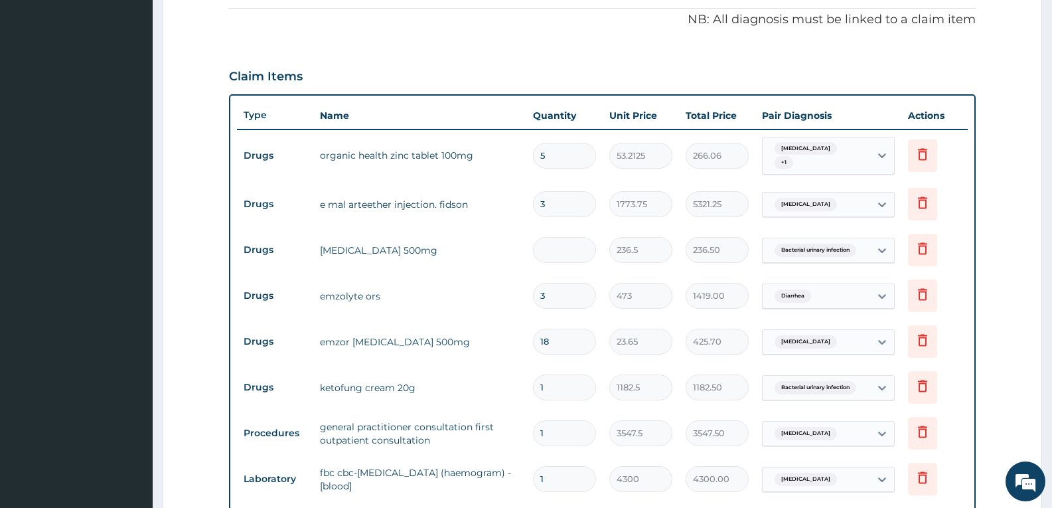
type input "0.00"
type input "7"
type input "1655.50"
type input "7"
click at [487, 273] on tr "Drugs emzolyte ors 3 473 1419.00 Diarrhea Delete" at bounding box center [602, 296] width 731 height 46
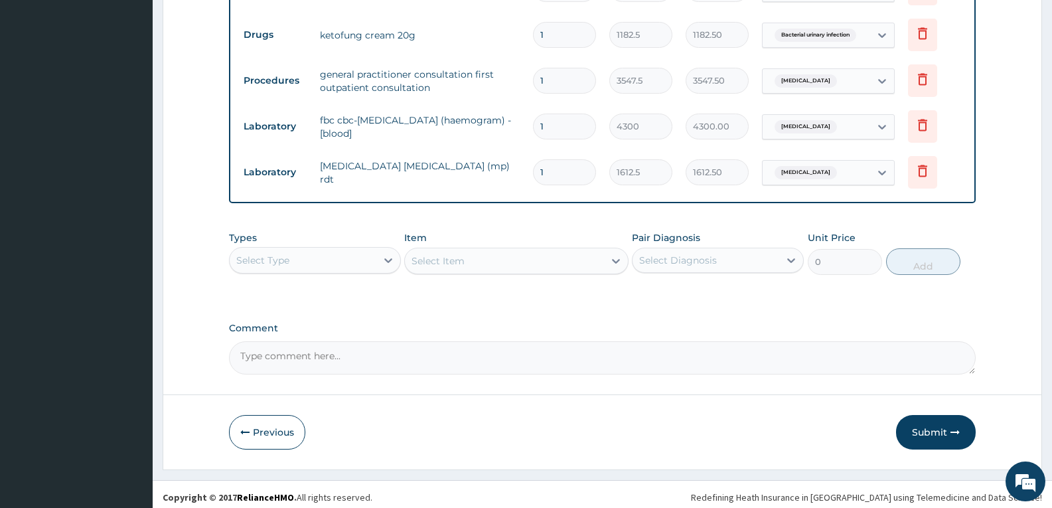
scroll to position [753, 0]
click at [461, 363] on textarea "Comment" at bounding box center [602, 357] width 747 height 33
type textarea "FOR YOUR INFORMATION"
click at [922, 417] on button "Submit" at bounding box center [936, 431] width 80 height 35
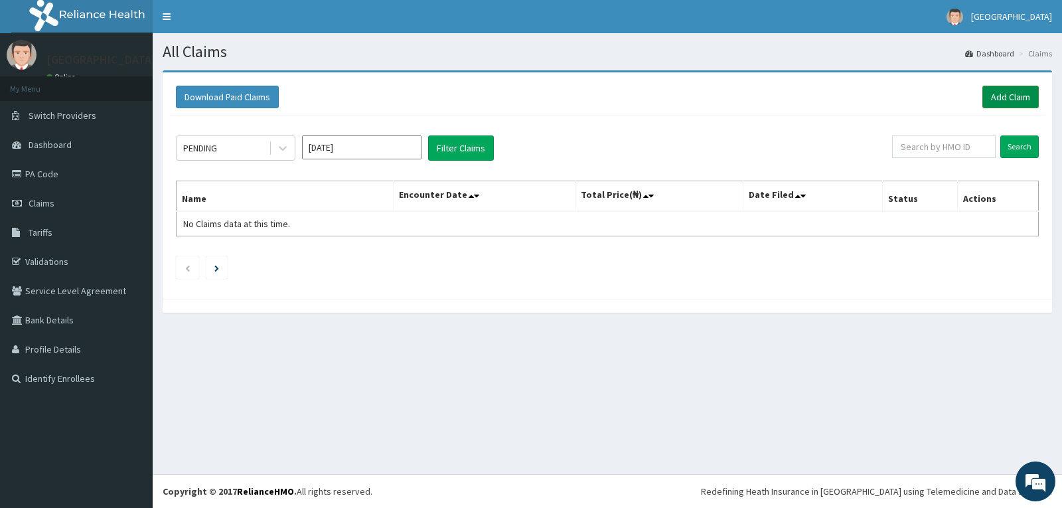
click at [1009, 91] on link "Add Claim" at bounding box center [1011, 97] width 56 height 23
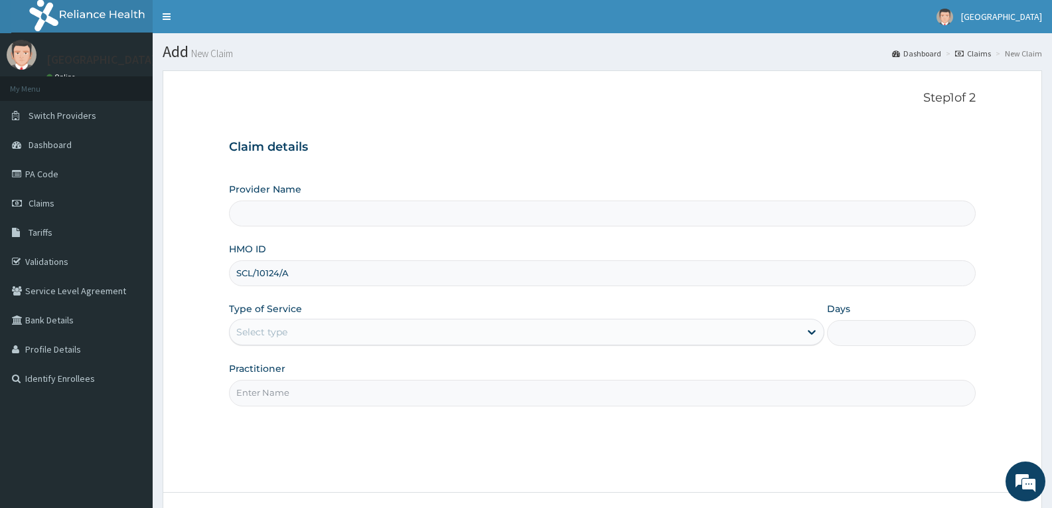
type input "SCL/10124/A"
type input "[GEOGRAPHIC_DATA]"
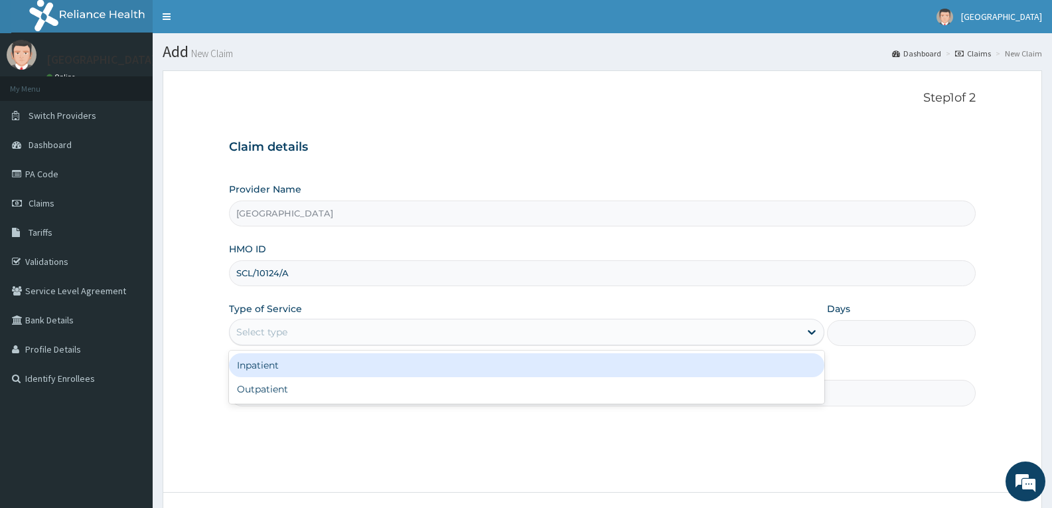
click at [311, 328] on div "Select type" at bounding box center [515, 331] width 570 height 21
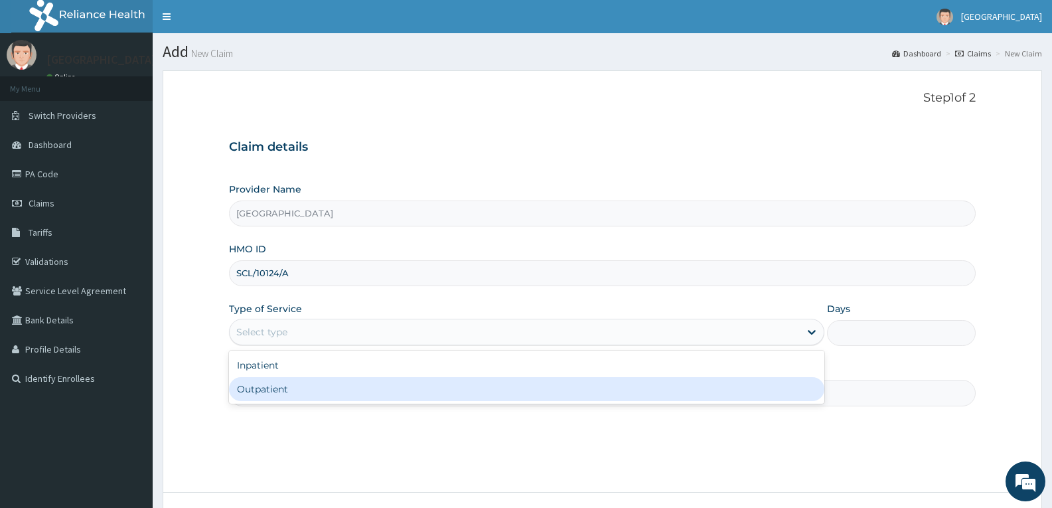
click at [297, 380] on div "Outpatient" at bounding box center [526, 389] width 595 height 24
type input "1"
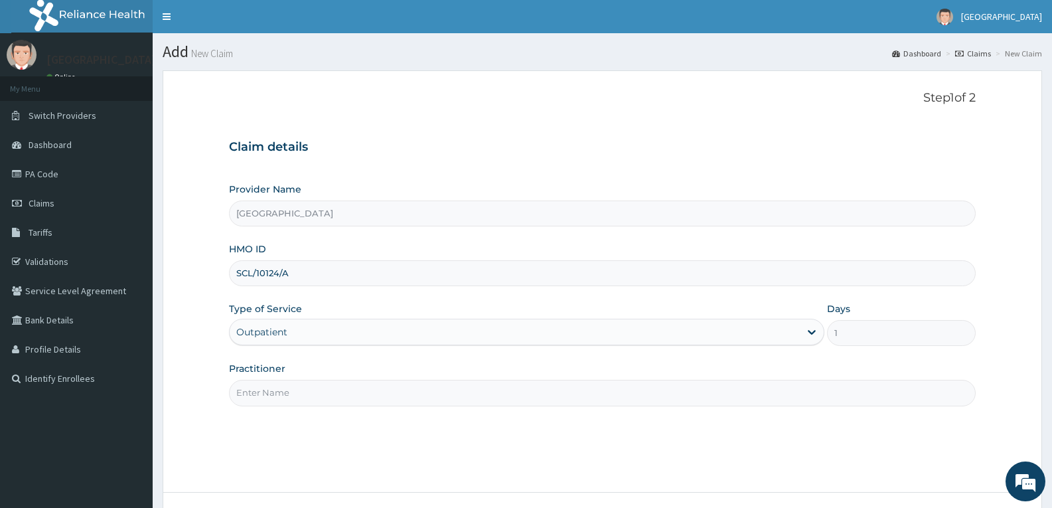
click at [297, 385] on input "Practitioner" at bounding box center [602, 393] width 747 height 26
type input "DR TROPHY"
click at [307, 418] on div "Step 1 of 2 Claim details Provider Name Adefemi Hospital HMO ID SCL/10124/A Typ…" at bounding box center [602, 281] width 747 height 381
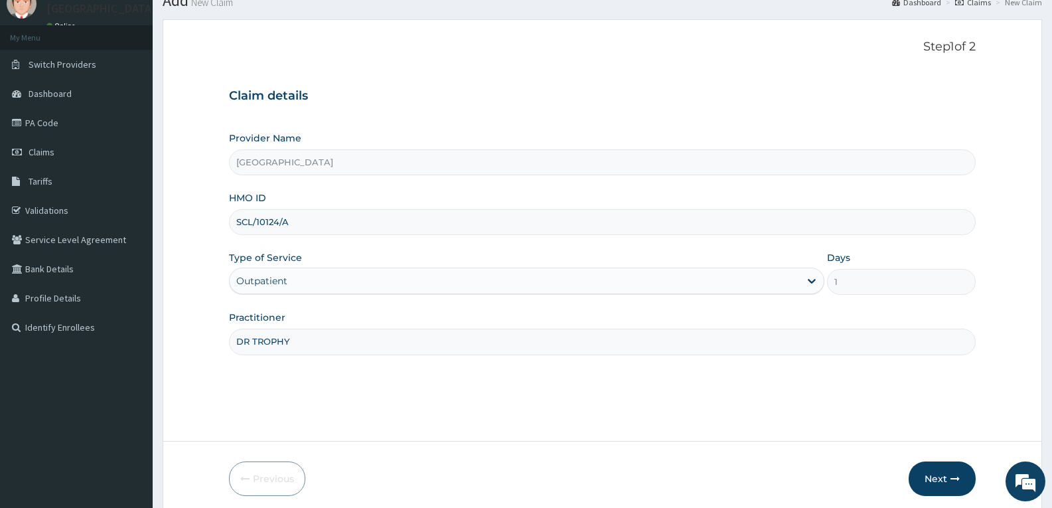
scroll to position [104, 0]
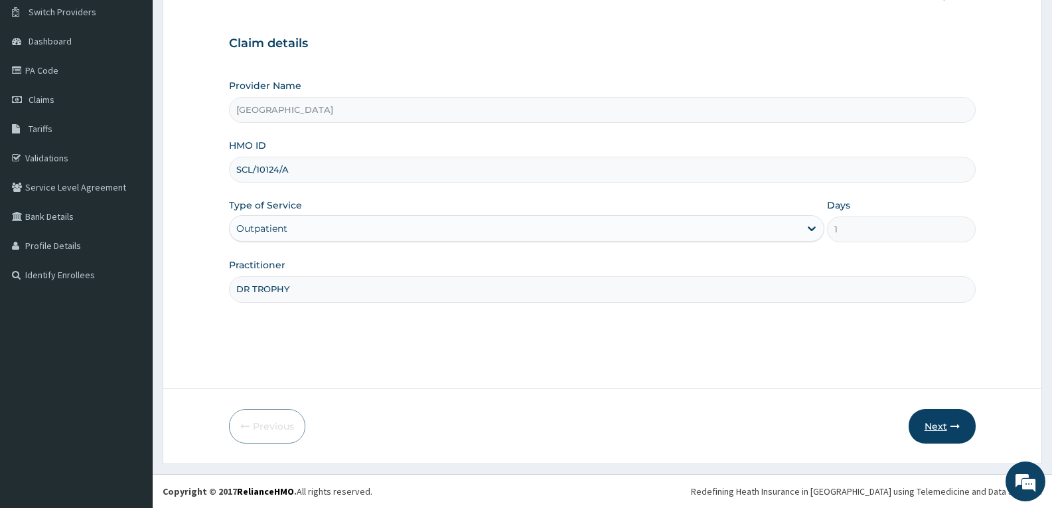
click at [933, 419] on button "Next" at bounding box center [942, 426] width 67 height 35
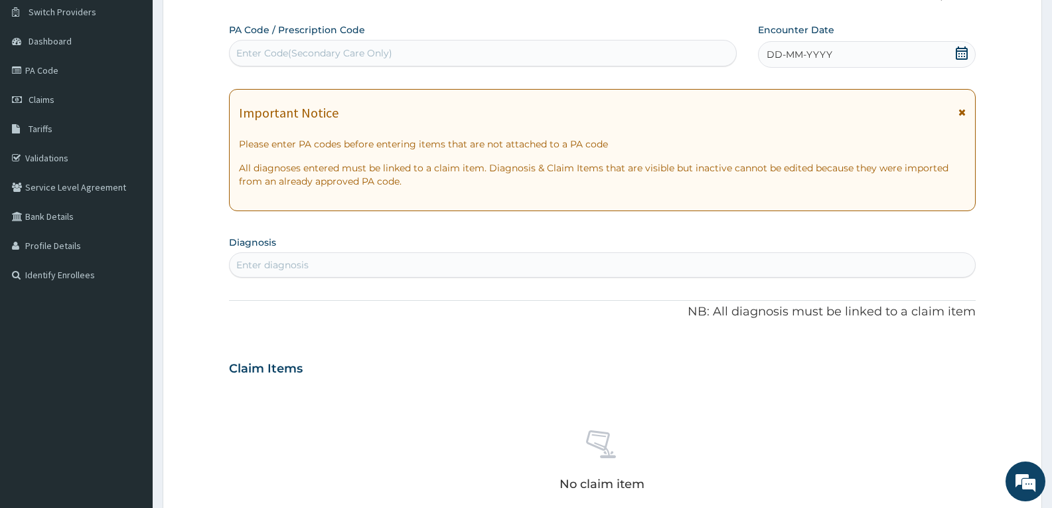
scroll to position [0, 0]
click at [253, 52] on div "Enter Code(Secondary Care Only)" at bounding box center [314, 52] width 156 height 13
paste input "PA/E3B25C"
type input "PA/E3B25C"
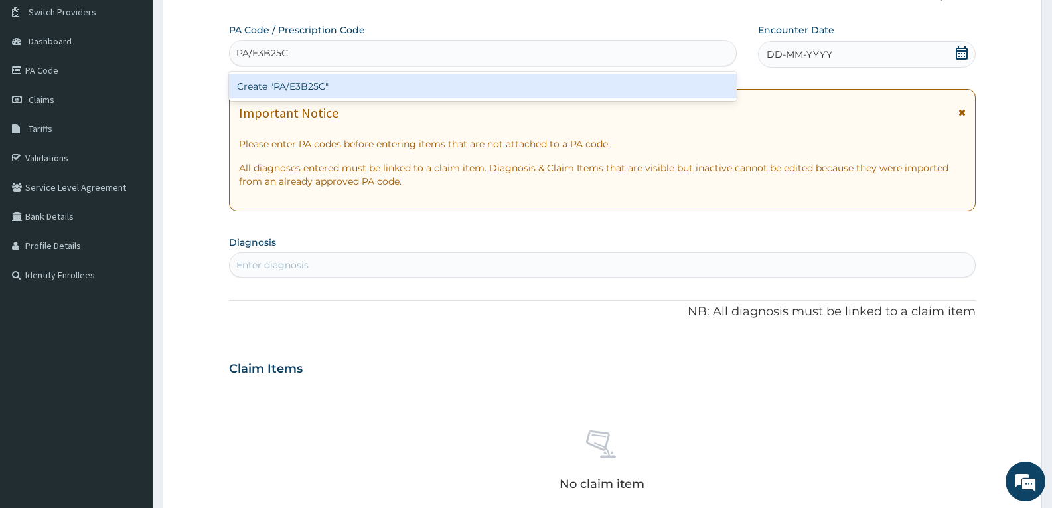
click at [271, 88] on div "Create "PA/E3B25C"" at bounding box center [483, 86] width 508 height 24
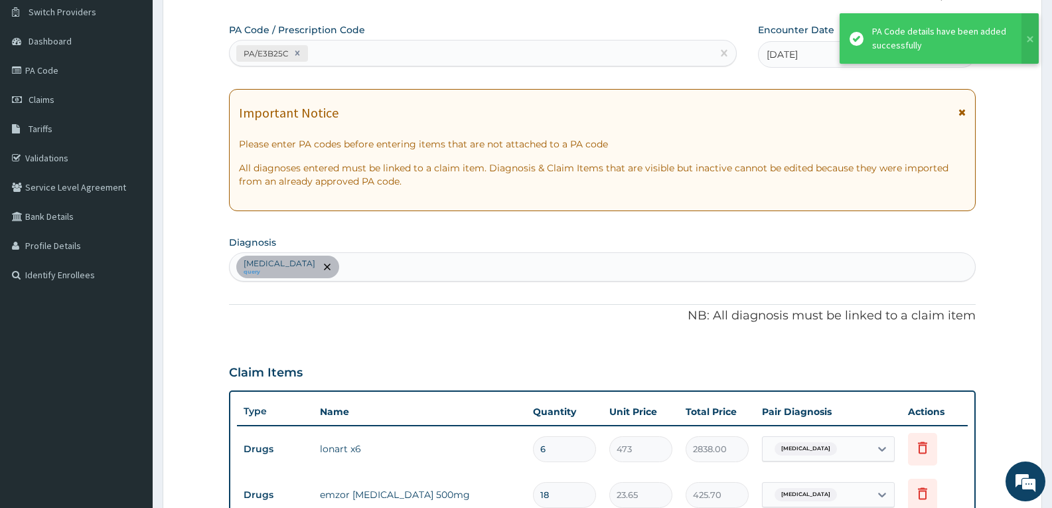
click at [346, 311] on p "NB: All diagnosis must be linked to a claim item" at bounding box center [602, 315] width 747 height 17
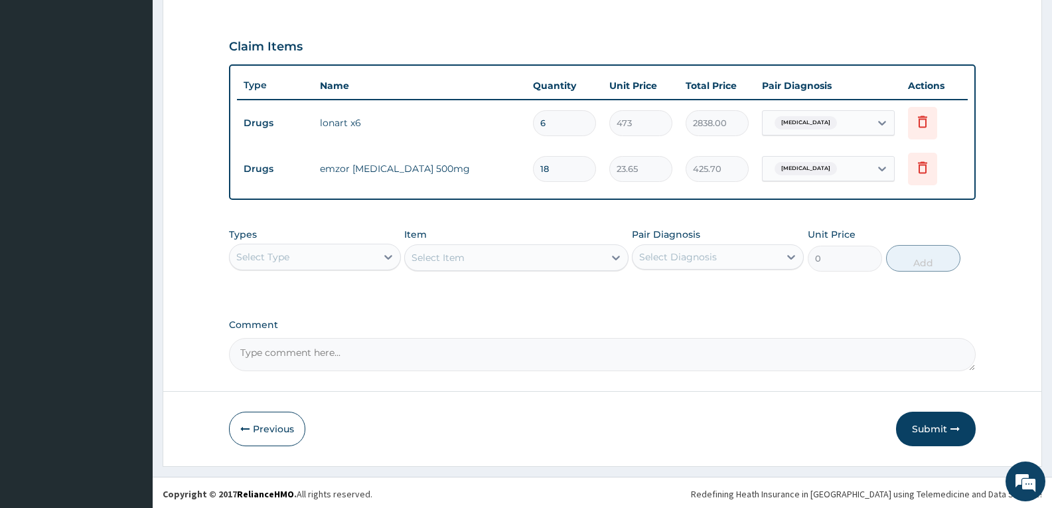
scroll to position [432, 0]
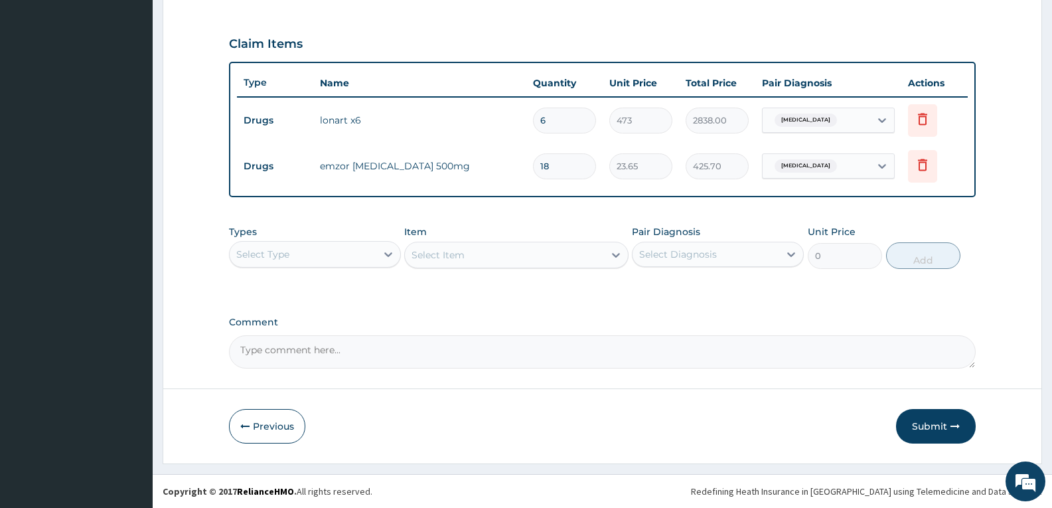
click at [353, 345] on textarea "Comment" at bounding box center [602, 351] width 747 height 33
click at [437, 385] on form "Step 2 of 2 PA Code / Prescription Code PA/E3B25C Encounter Date [DATE] Importa…" at bounding box center [603, 50] width 880 height 825
click at [340, 353] on textarea "FOR YOUR INFORMAION" at bounding box center [602, 351] width 747 height 33
type textarea "FOR YOUR INFORMATION"
click at [378, 377] on form "Step 2 of 2 PA Code / Prescription Code PA/E3B25C Encounter Date [DATE] Importa…" at bounding box center [603, 50] width 880 height 825
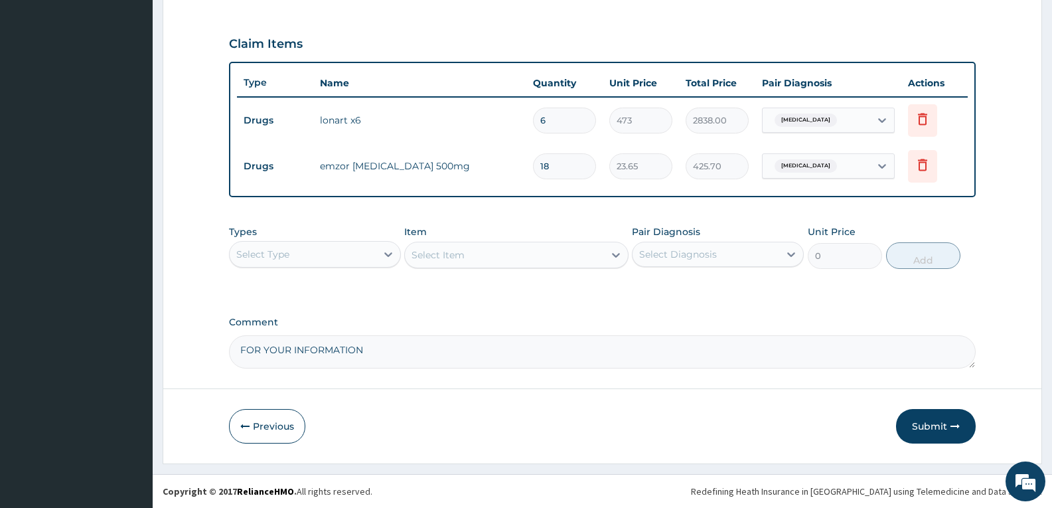
click at [378, 377] on form "Step 2 of 2 PA Code / Prescription Code PA/E3B25C Encounter Date [DATE] Importa…" at bounding box center [603, 50] width 880 height 825
click at [929, 423] on button "Submit" at bounding box center [936, 426] width 80 height 35
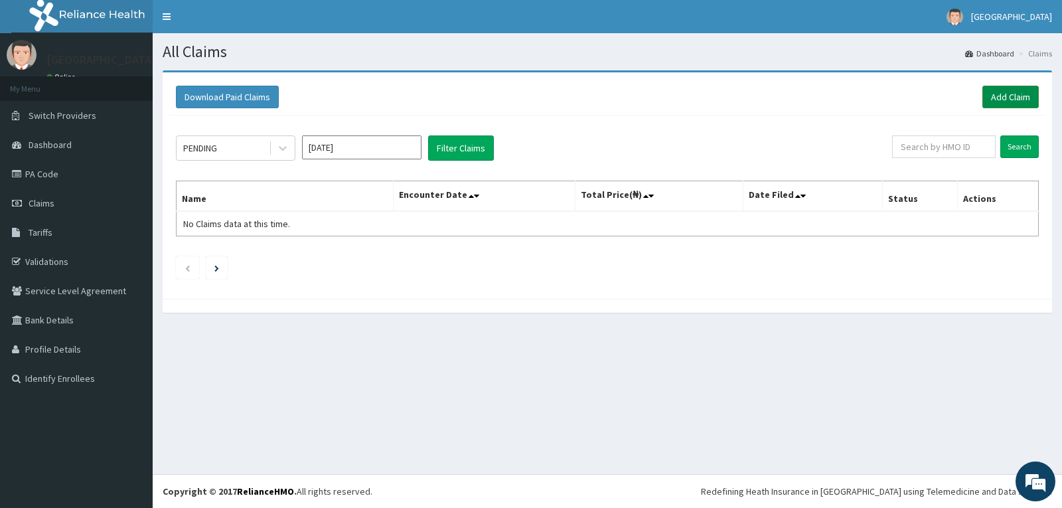
click at [1018, 90] on link "Add Claim" at bounding box center [1011, 97] width 56 height 23
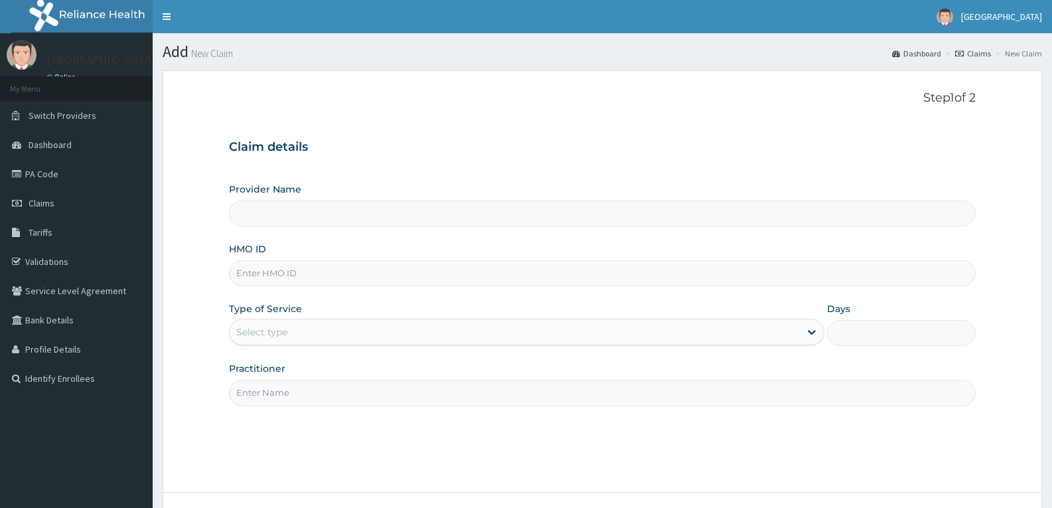
type input "[PERSON_NAME]/10015/A"
type input "[GEOGRAPHIC_DATA]"
click at [260, 273] on input "[PERSON_NAME]/10015/A" at bounding box center [602, 273] width 747 height 26
type input "[PERSON_NAME]/10015/A"
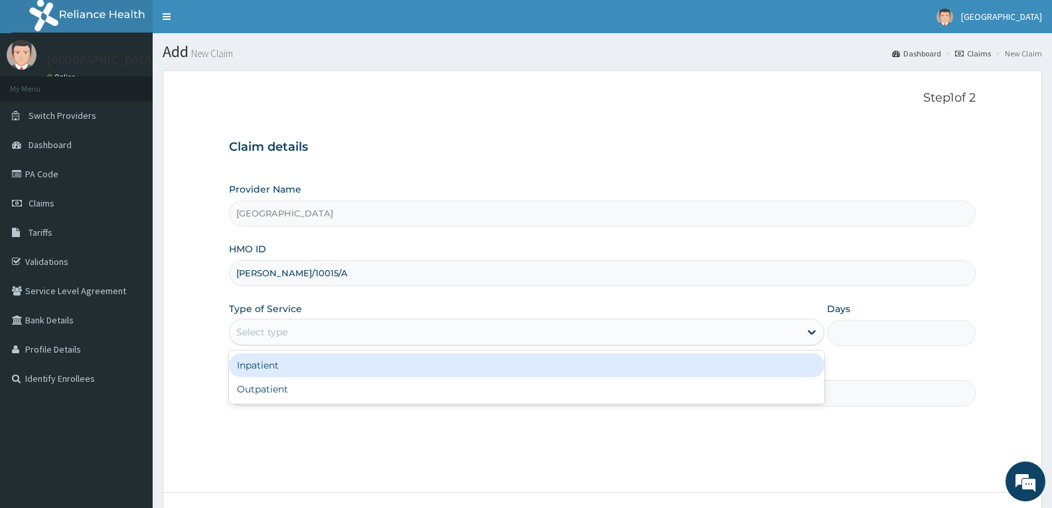
click at [290, 322] on div "Select type" at bounding box center [515, 331] width 570 height 21
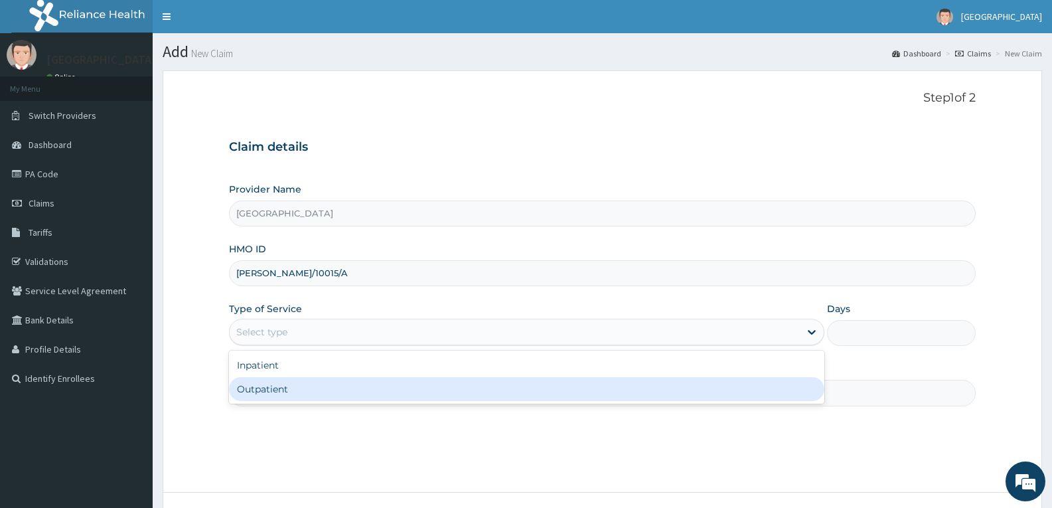
click at [285, 397] on div "Outpatient" at bounding box center [526, 389] width 595 height 24
type input "1"
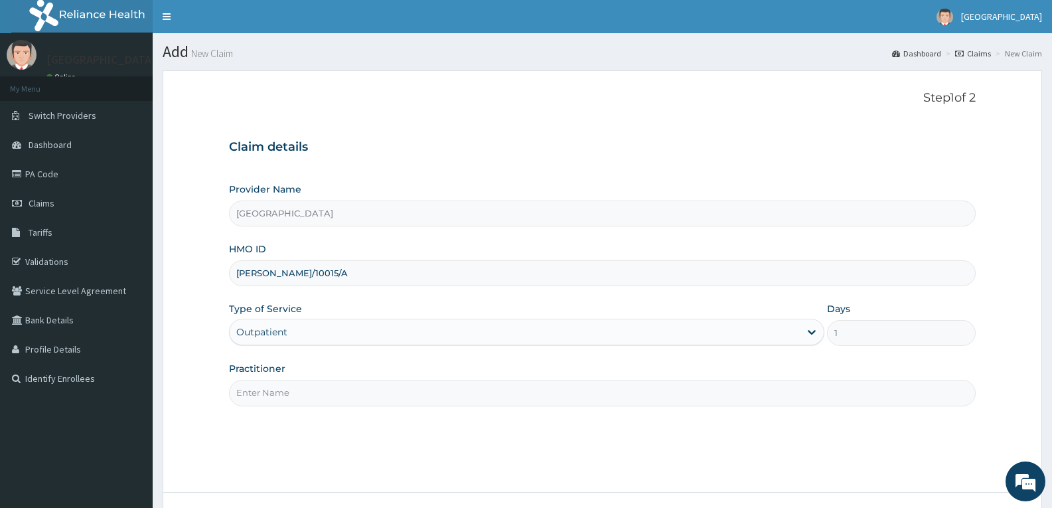
click at [285, 395] on input "Practitioner" at bounding box center [602, 393] width 747 height 26
type input "DR TROPHY"
click at [341, 439] on div "Step 1 of 2 Claim details Provider Name Adefemi Hospital HMO ID [PERSON_NAME]/1…" at bounding box center [602, 281] width 747 height 381
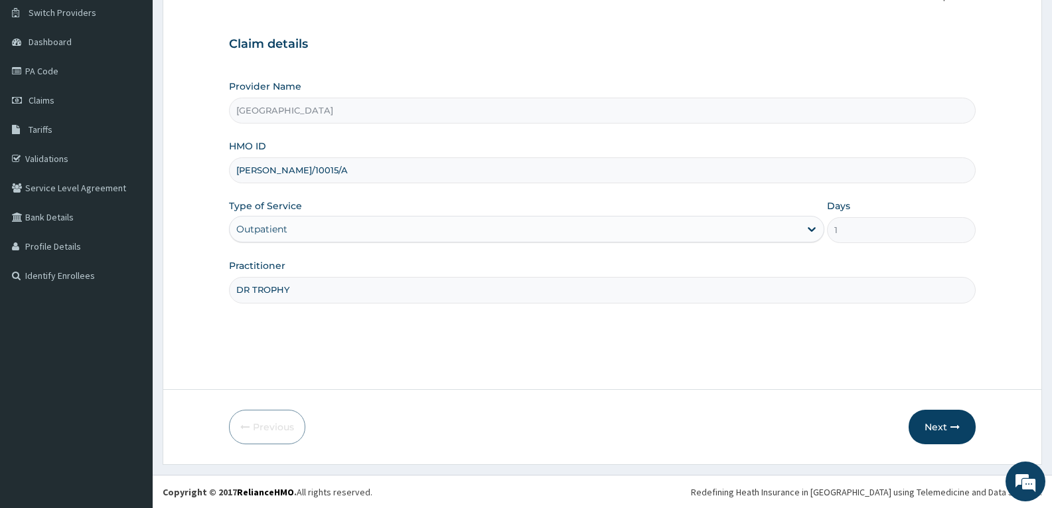
scroll to position [104, 0]
click at [928, 413] on button "Next" at bounding box center [942, 426] width 67 height 35
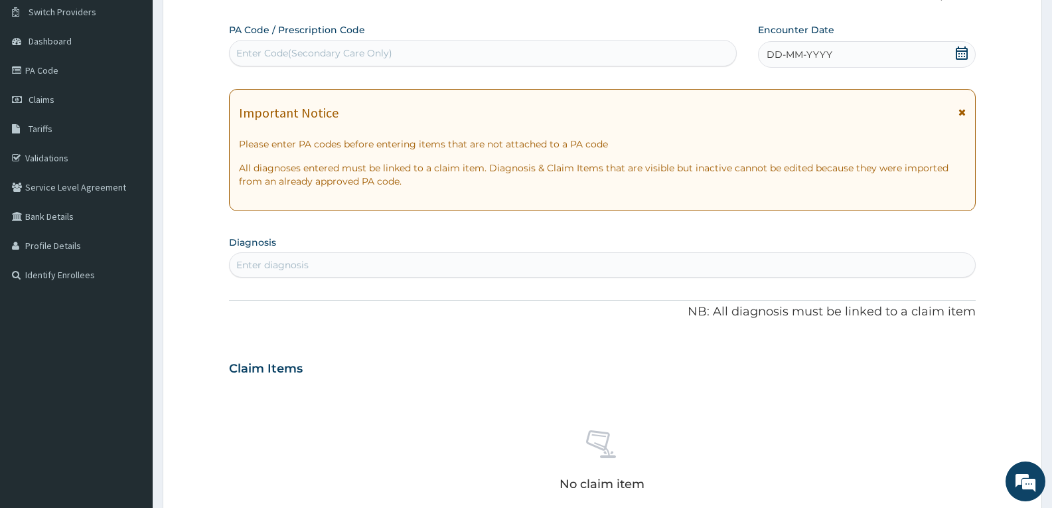
click at [333, 42] on div "Enter Code(Secondary Care Only)" at bounding box center [483, 53] width 508 height 27
paste input "PA/F678B7"
type input "PA/F678B7"
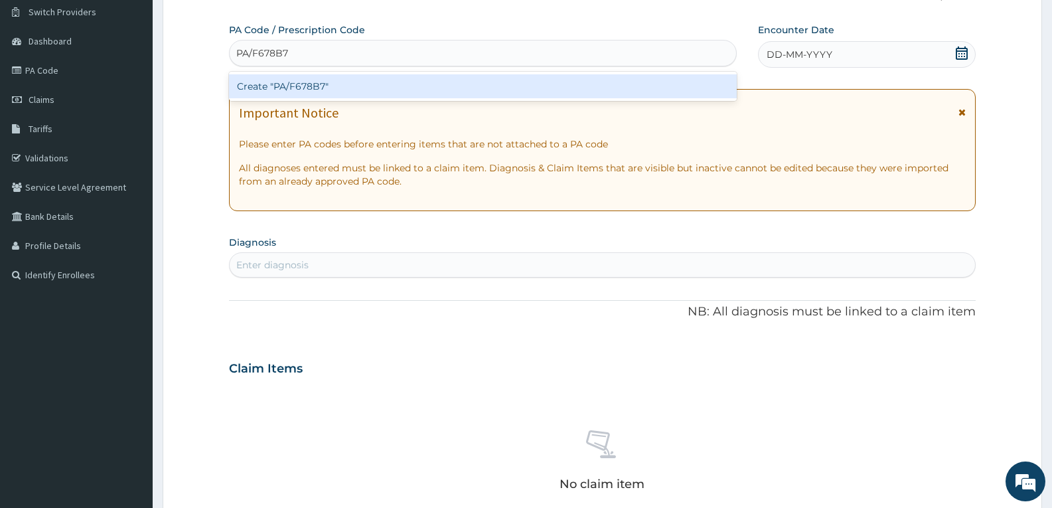
click at [332, 82] on div "Create "PA/F678B7"" at bounding box center [483, 86] width 508 height 24
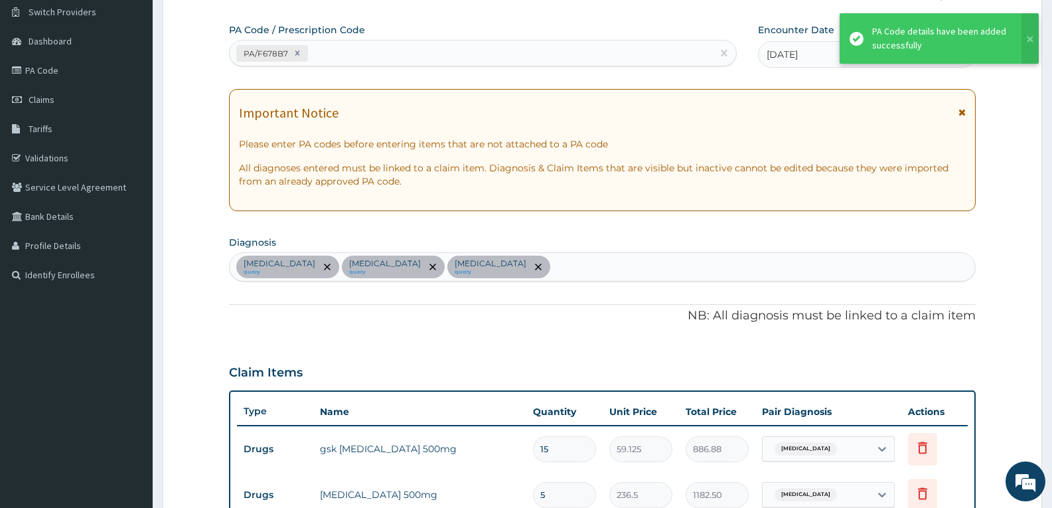
scroll to position [619, 0]
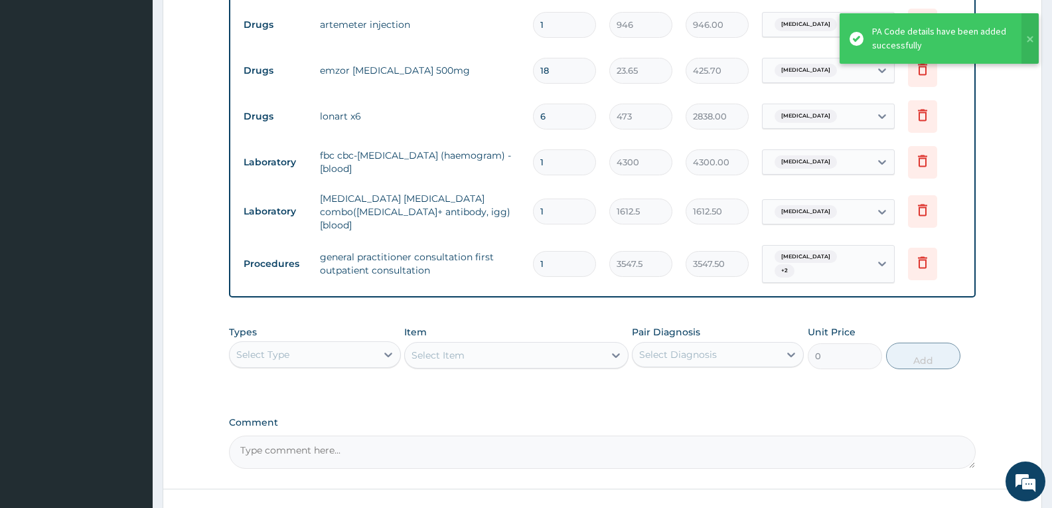
click at [470, 112] on td "lonart x6" at bounding box center [419, 116] width 213 height 27
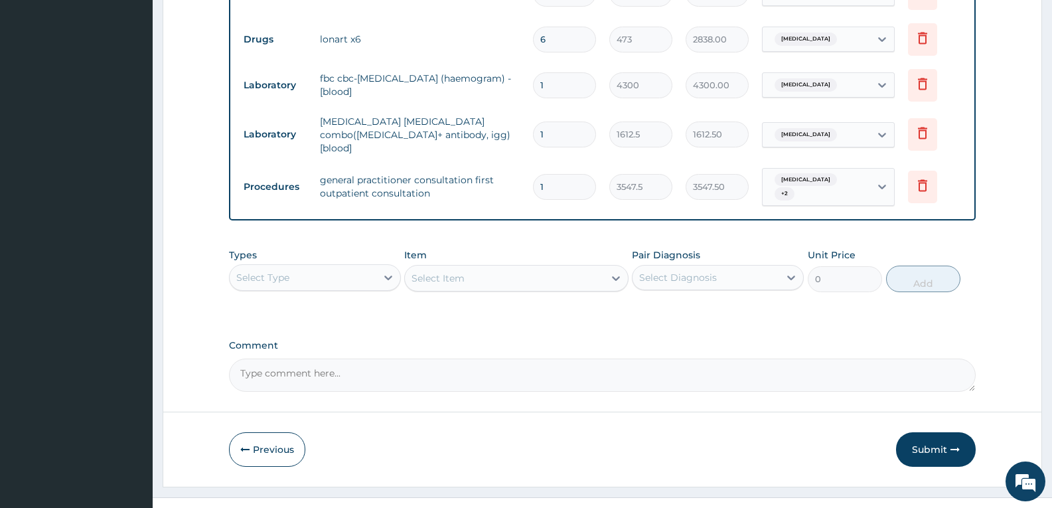
scroll to position [707, 0]
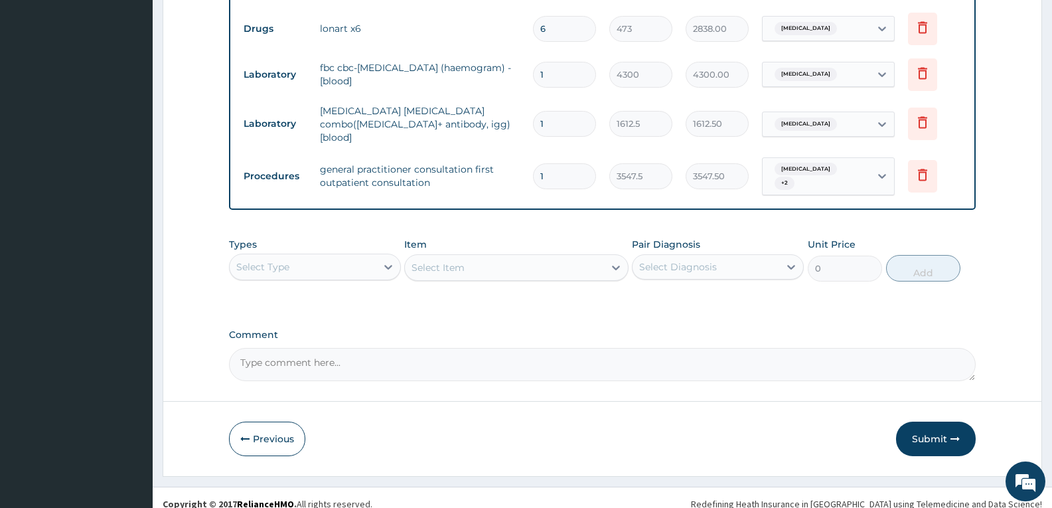
click at [412, 348] on textarea "Comment" at bounding box center [602, 364] width 747 height 33
type textarea "FOR YOUR INFORMATION"
click at [914, 422] on button "Submit" at bounding box center [936, 439] width 80 height 35
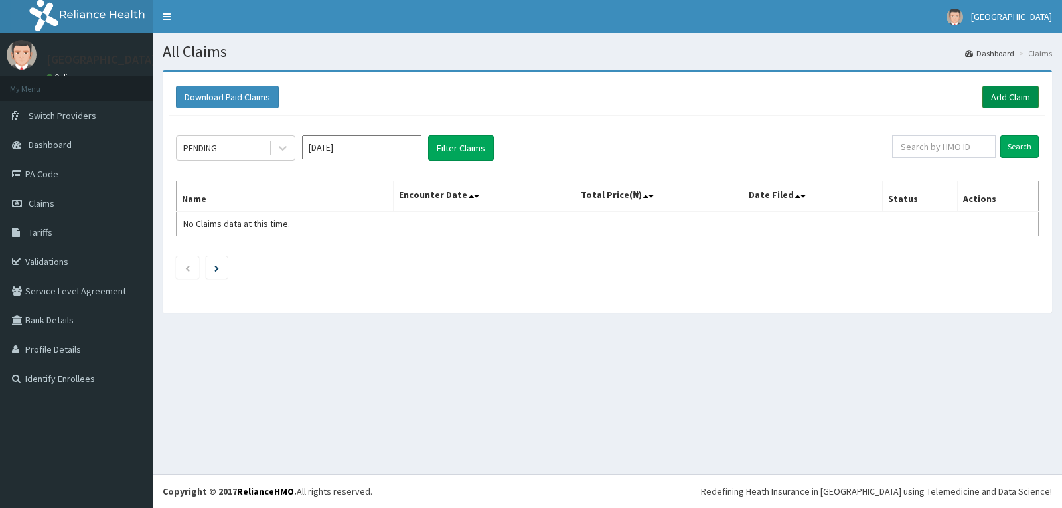
click at [1000, 92] on link "Add Claim" at bounding box center [1011, 97] width 56 height 23
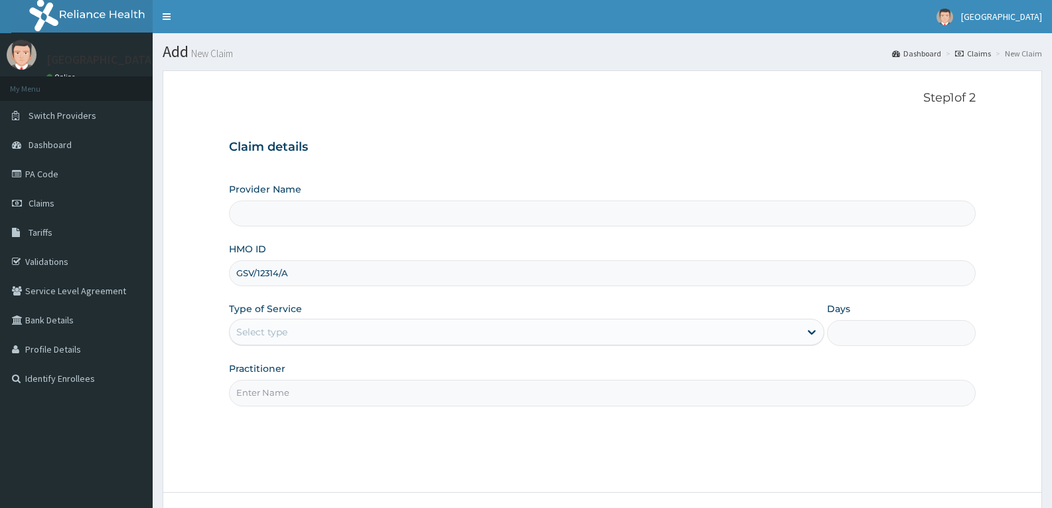
type input "GSV/12314/A"
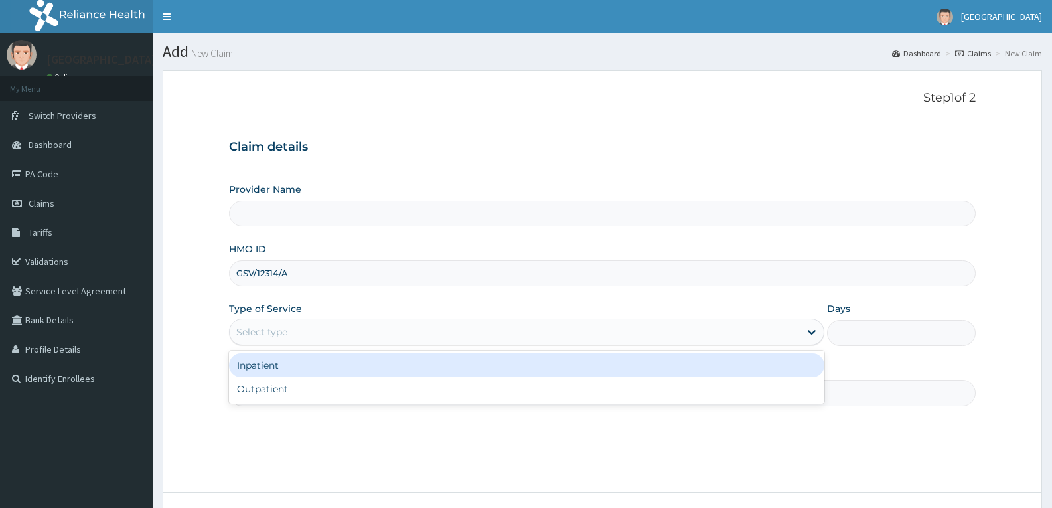
click at [292, 331] on div "Select type" at bounding box center [515, 331] width 570 height 21
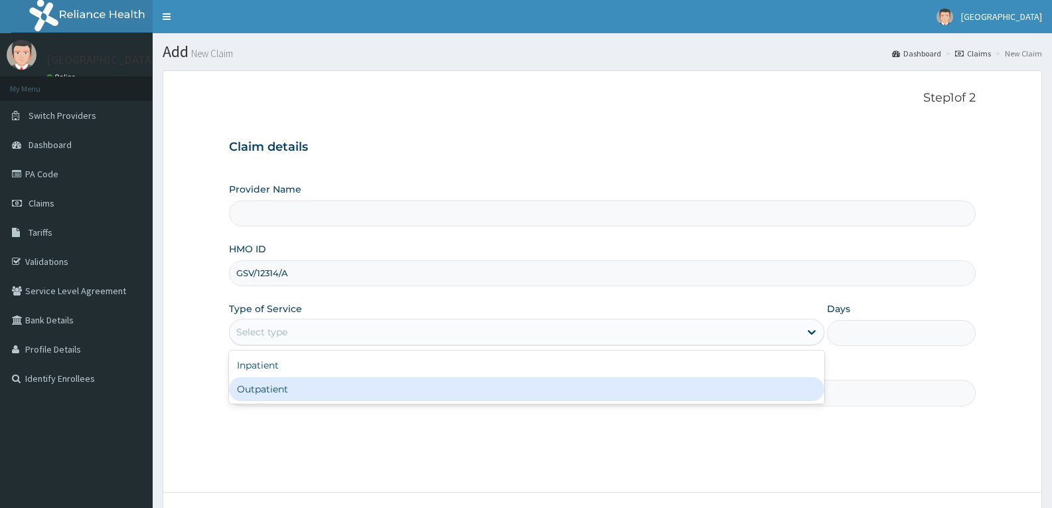
type input "[GEOGRAPHIC_DATA]"
click at [284, 385] on div "Outpatient" at bounding box center [526, 389] width 595 height 24
type input "1"
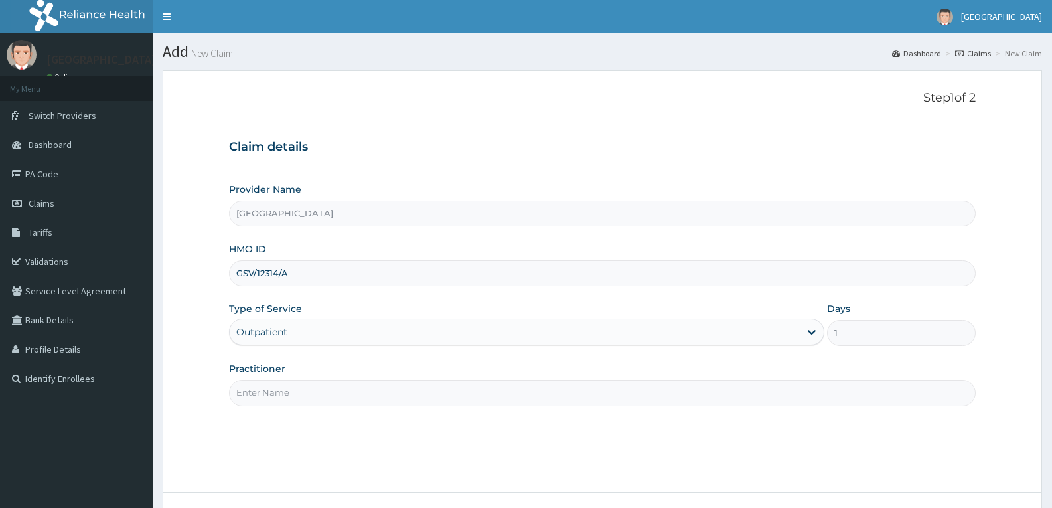
click at [284, 385] on input "Practitioner" at bounding box center [602, 393] width 747 height 26
type input "DR TROPHY"
click at [321, 459] on div "Step 1 of 2 Claim details Provider Name Adefemi Hospital HMO ID GSV/12314/A Typ…" at bounding box center [602, 281] width 747 height 381
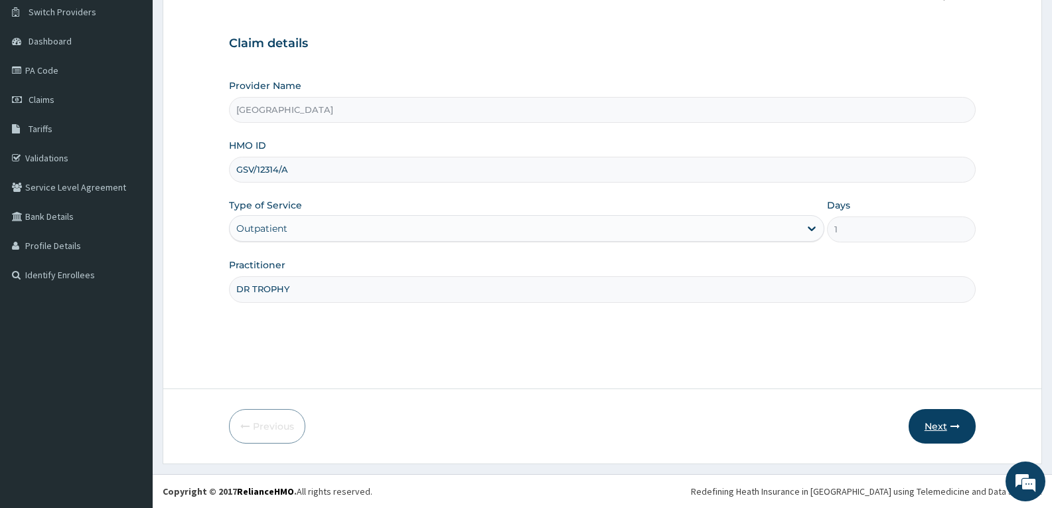
click at [937, 422] on button "Next" at bounding box center [942, 426] width 67 height 35
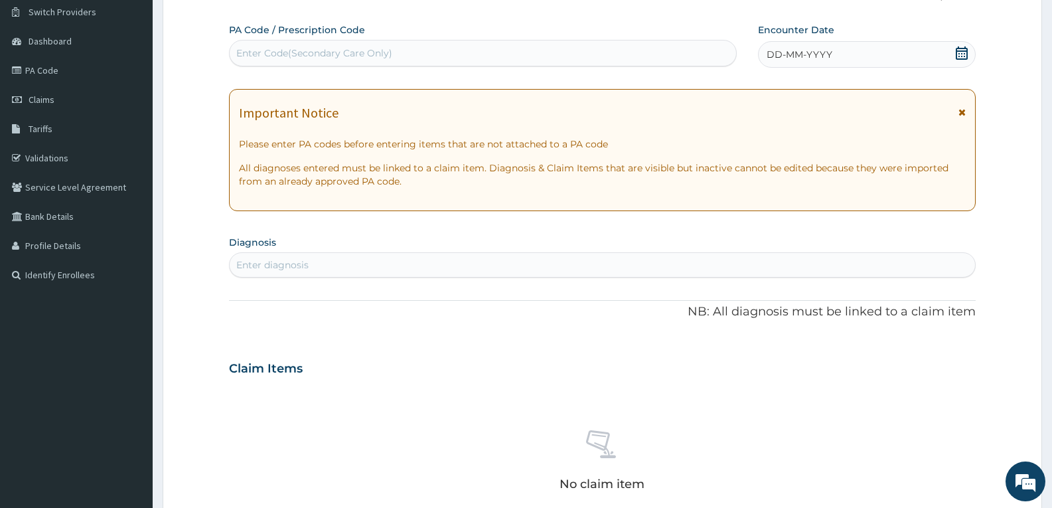
click at [286, 54] on div "Enter Code(Secondary Care Only)" at bounding box center [314, 52] width 156 height 13
paste input "PA/4D3CE9"
type input "PA/4D3CE9"
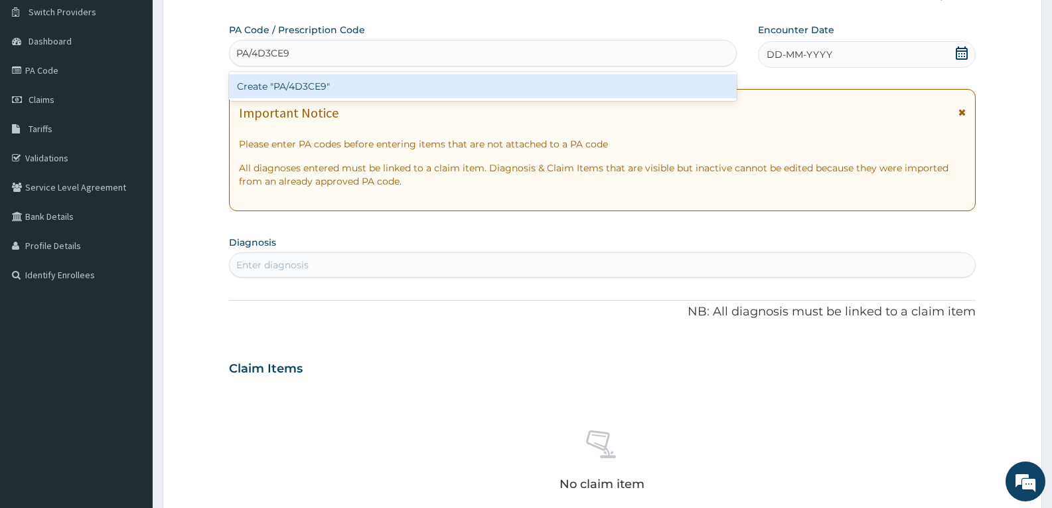
click at [288, 84] on div "Create "PA/4D3CE9"" at bounding box center [483, 86] width 508 height 24
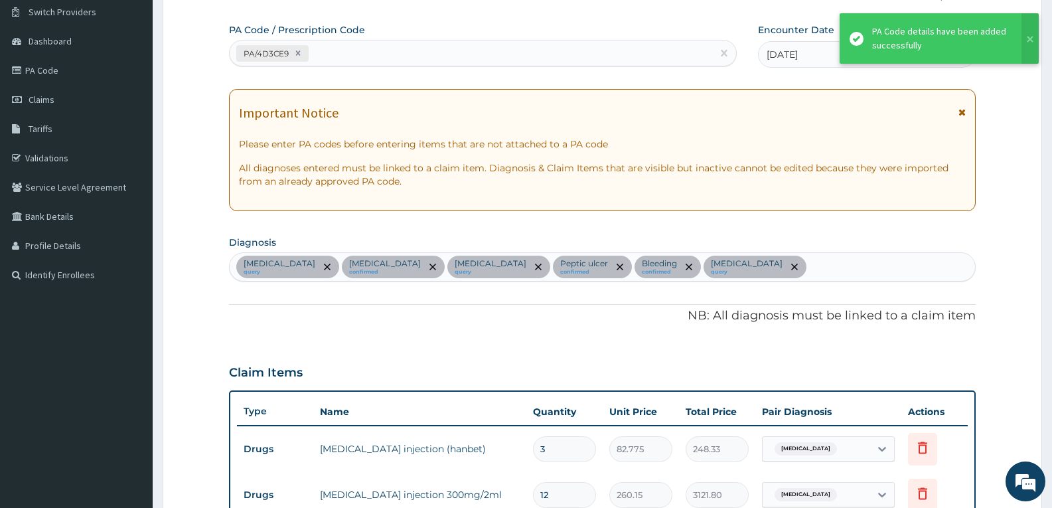
scroll to position [986, 0]
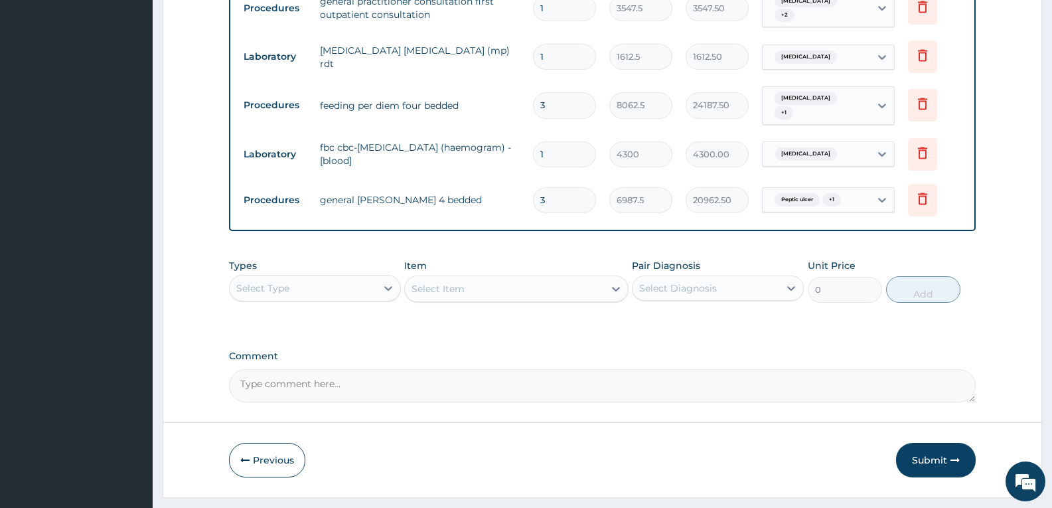
scroll to position [1074, 0]
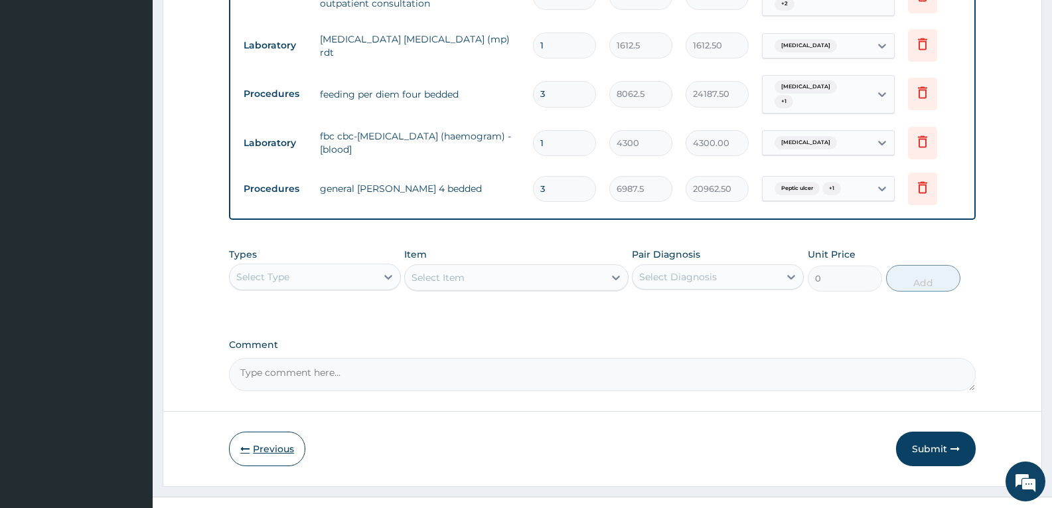
click at [243, 444] on icon "button" at bounding box center [244, 448] width 9 height 9
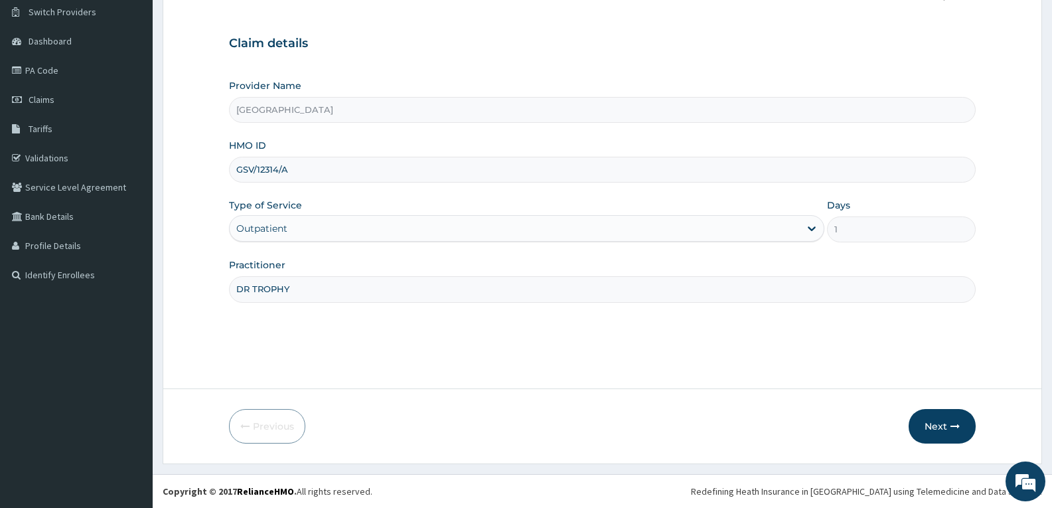
click at [290, 223] on div "Outpatient" at bounding box center [515, 228] width 570 height 21
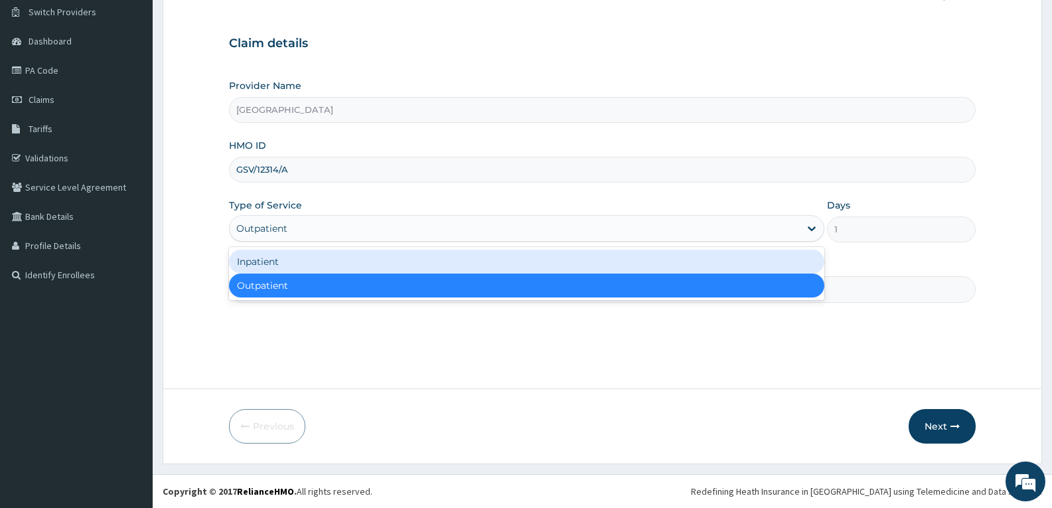
click at [373, 261] on div "Inpatient" at bounding box center [526, 262] width 595 height 24
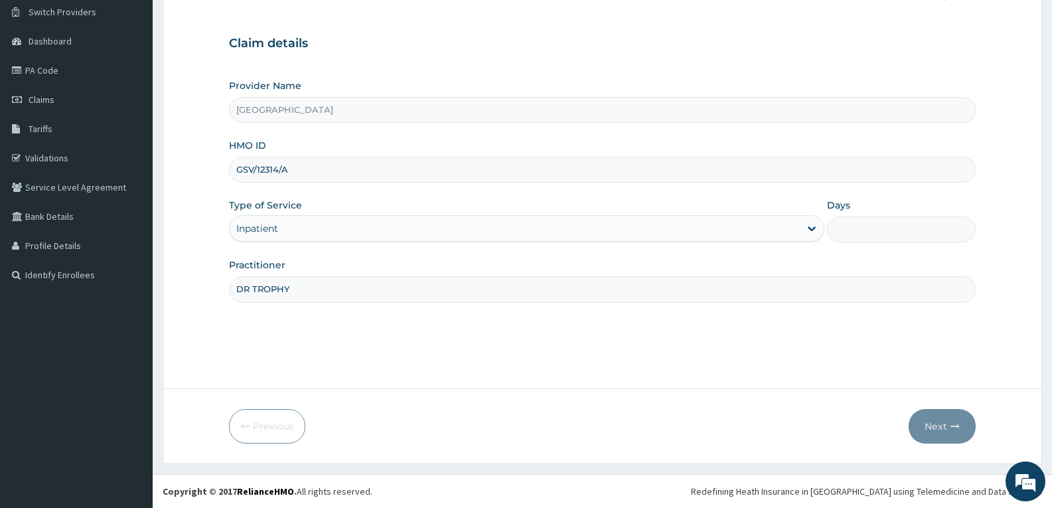
click at [857, 225] on input "Days" at bounding box center [901, 229] width 149 height 26
type input "2"
click at [944, 418] on button "Next" at bounding box center [942, 426] width 67 height 35
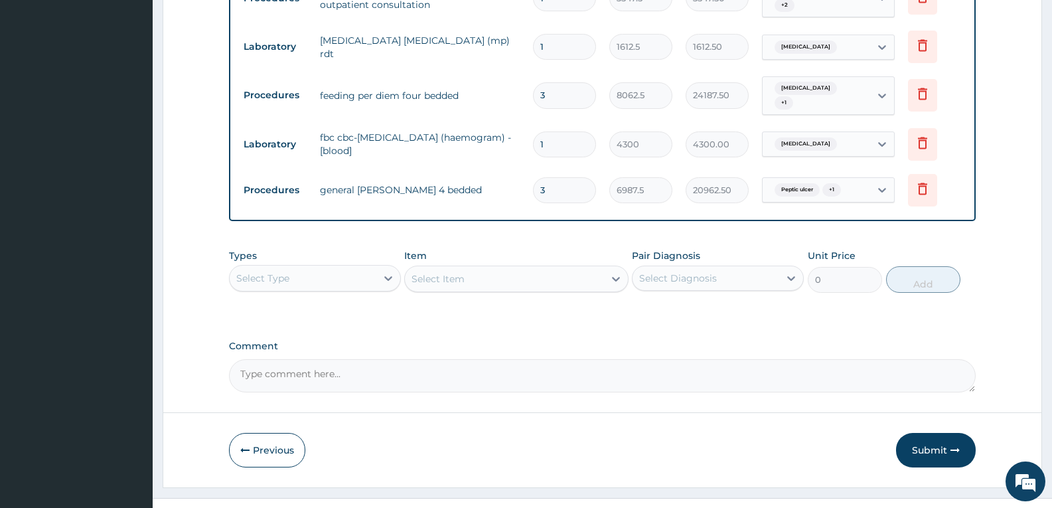
scroll to position [1074, 0]
click at [610, 358] on textarea "Comment" at bounding box center [602, 374] width 747 height 33
type textarea "FOR YOUR INFORMATION"
click at [248, 443] on button "Previous" at bounding box center [267, 449] width 76 height 35
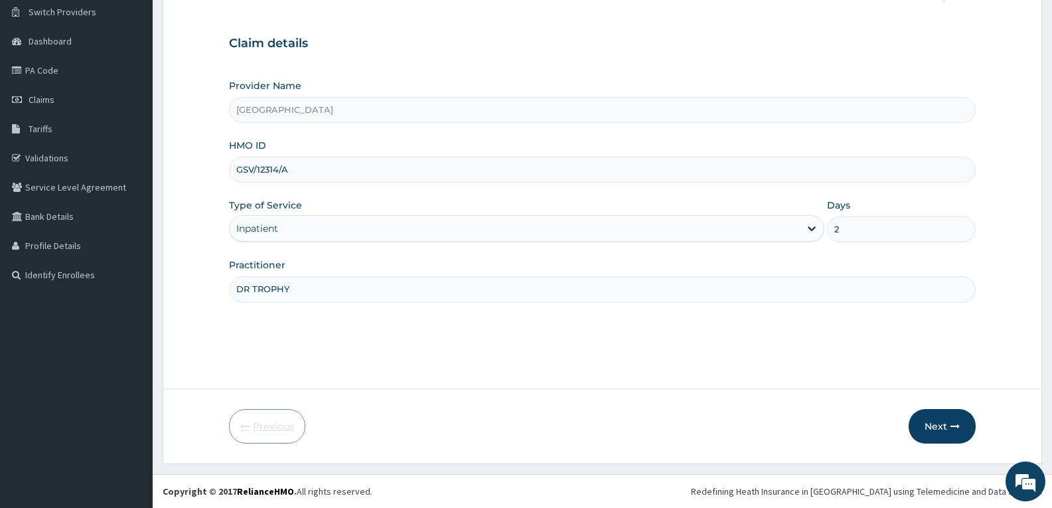
scroll to position [104, 0]
click at [877, 237] on input "2" at bounding box center [901, 229] width 149 height 26
type input "3"
click at [926, 424] on button "Next" at bounding box center [942, 426] width 67 height 35
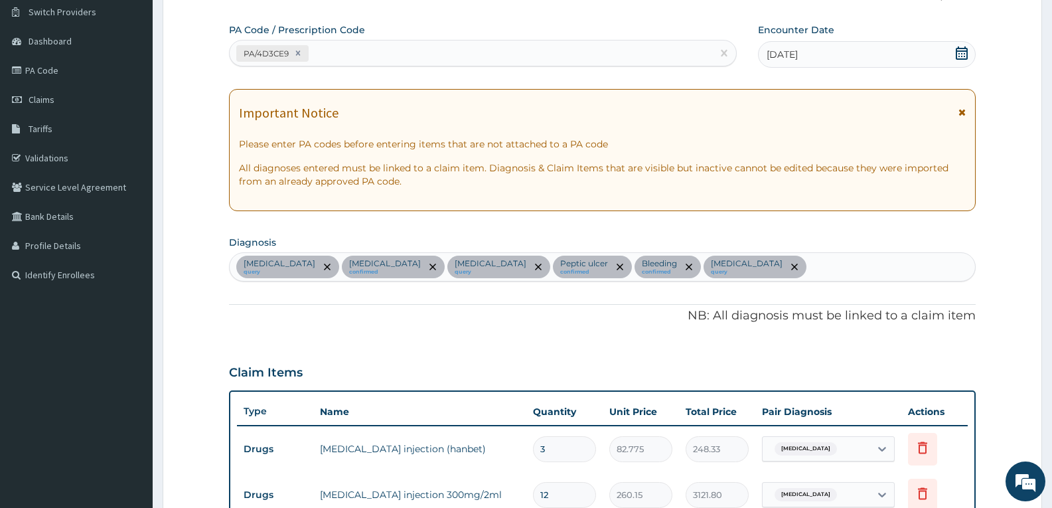
click at [426, 133] on div "Important Notice Please enter PA codes before entering items that are not attac…" at bounding box center [602, 150] width 747 height 122
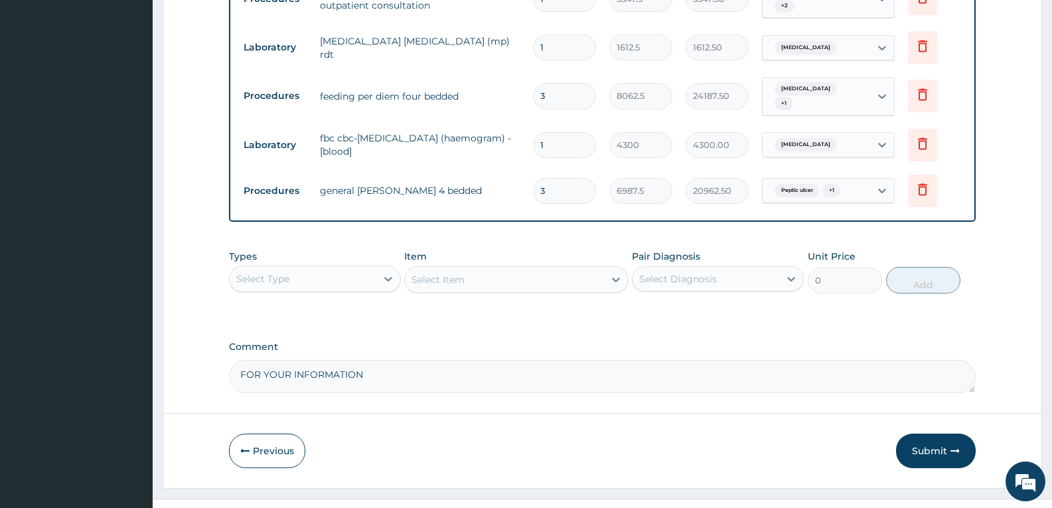
scroll to position [1074, 0]
click at [928, 432] on button "Submit" at bounding box center [936, 449] width 80 height 35
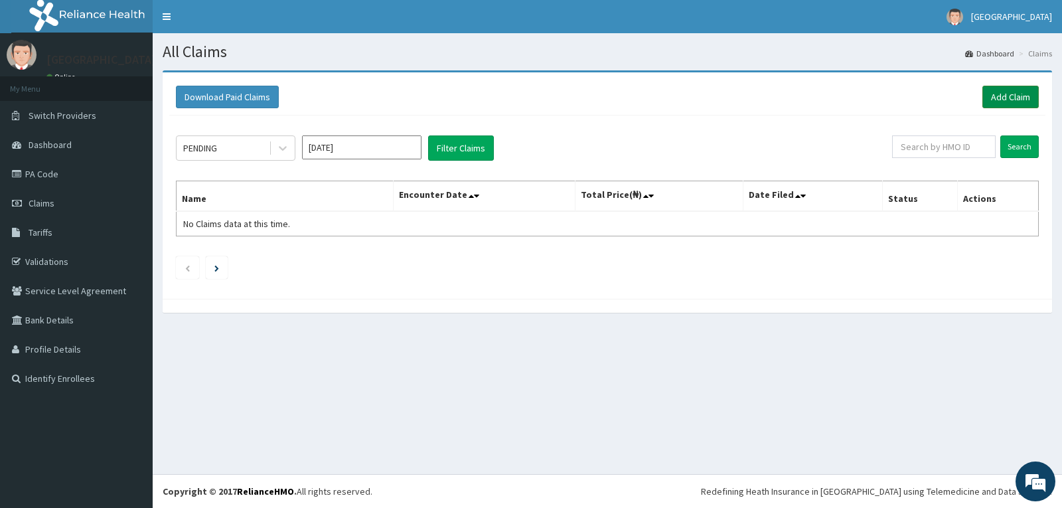
click at [1000, 100] on link "Add Claim" at bounding box center [1011, 97] width 56 height 23
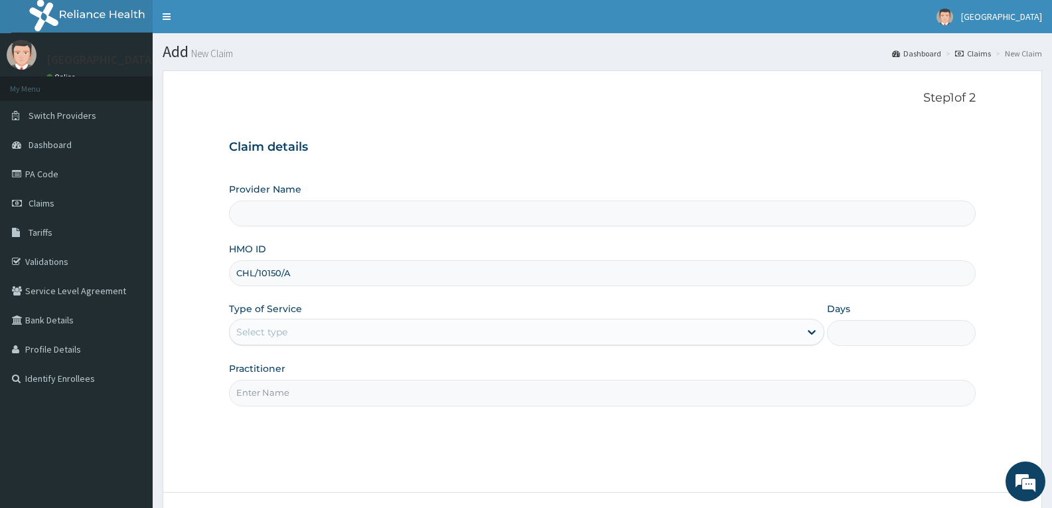
type input "[GEOGRAPHIC_DATA]"
type input "CHL/10150/A"
click at [309, 329] on div "Select type" at bounding box center [515, 331] width 570 height 21
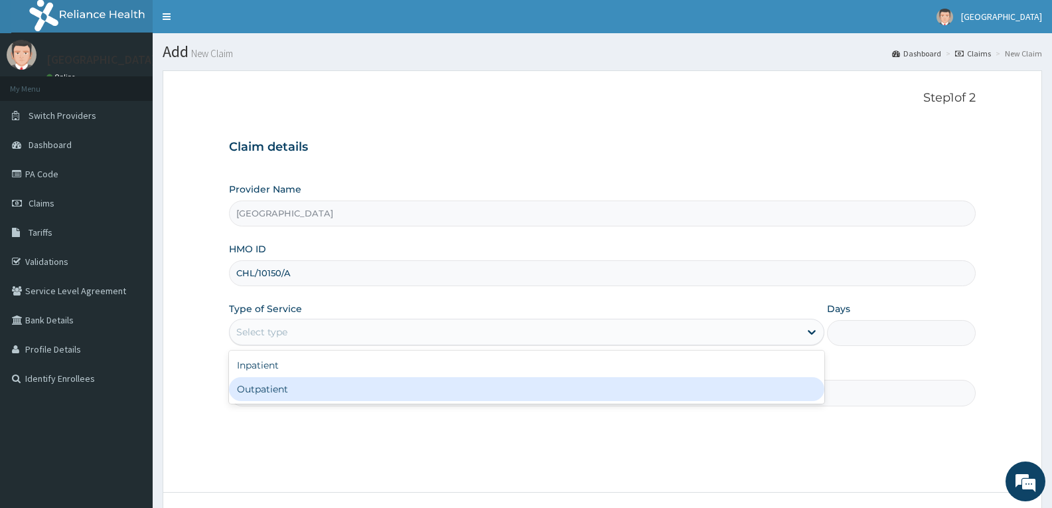
click at [281, 384] on div "Outpatient" at bounding box center [526, 389] width 595 height 24
type input "1"
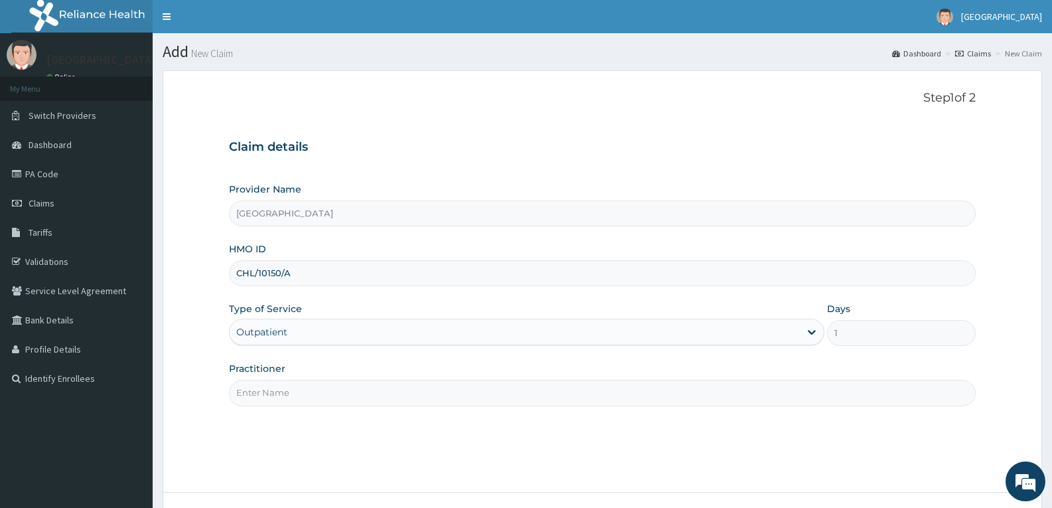
click at [278, 398] on input "Practitioner" at bounding box center [602, 393] width 747 height 26
type input "DR TROPHY"
click at [317, 442] on div "Step 1 of 2 Claim details Provider Name Adefemi Hospital HMO ID CHL/10150/A Typ…" at bounding box center [602, 281] width 747 height 381
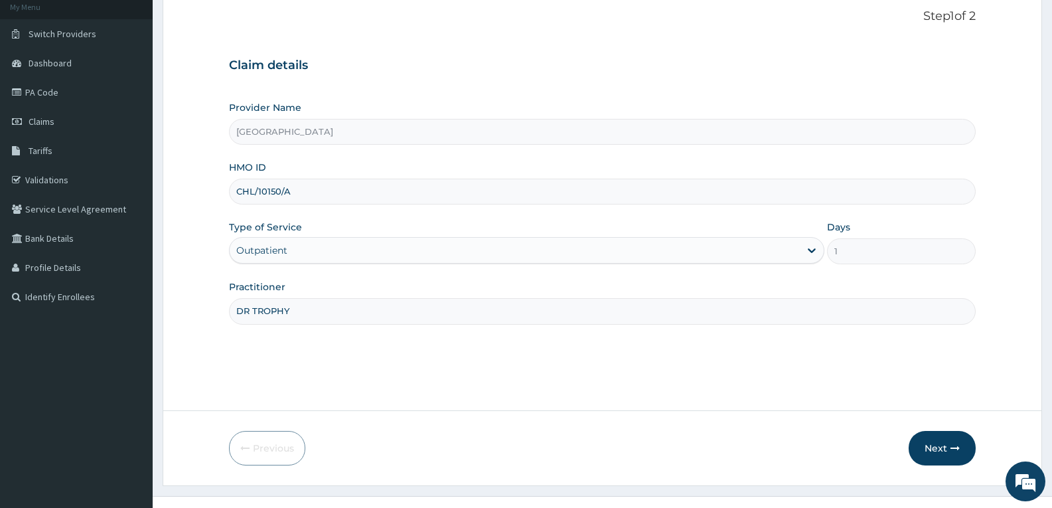
scroll to position [104, 0]
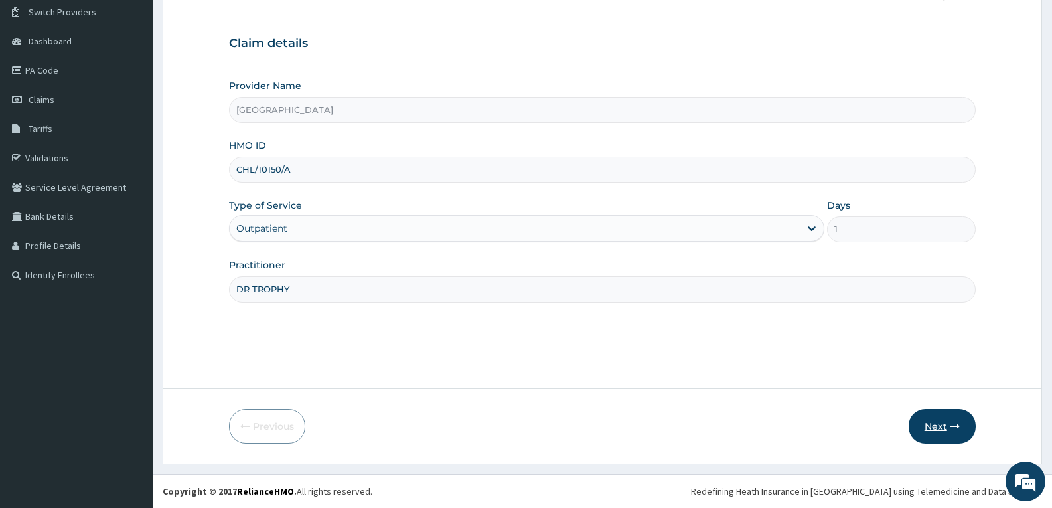
click at [940, 421] on button "Next" at bounding box center [942, 426] width 67 height 35
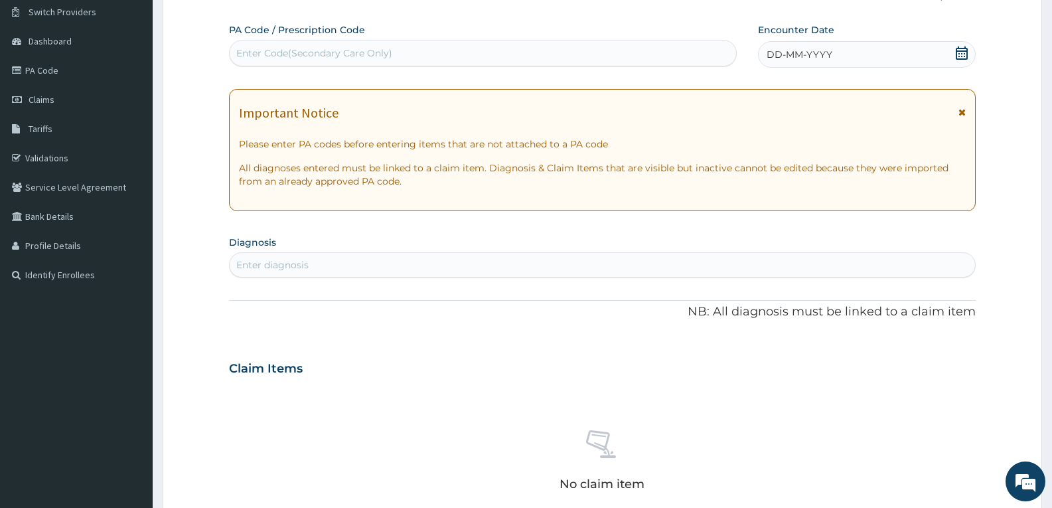
click at [264, 50] on div "Enter Code(Secondary Care Only)" at bounding box center [314, 52] width 156 height 13
paste input "PA/04D7A4"
type input "PA/04D7A4"
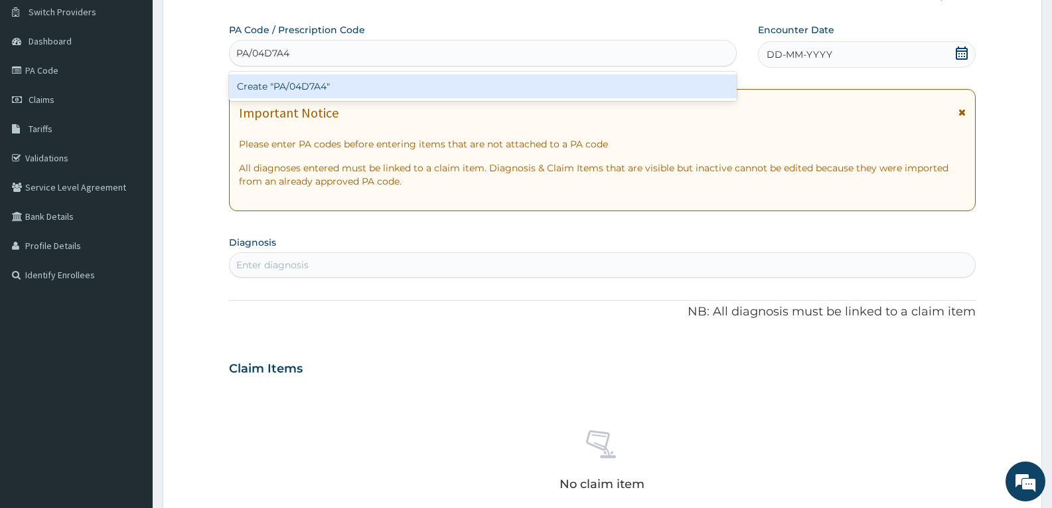
drag, startPoint x: 264, startPoint y: 50, endPoint x: 270, endPoint y: 88, distance: 37.6
click at [270, 66] on div "option Create "PA/04D7A4" focused, 1 of 1. 1 result available for search term P…" at bounding box center [483, 53] width 508 height 27
click at [270, 88] on div "Create "PA/04D7A4"" at bounding box center [483, 86] width 508 height 24
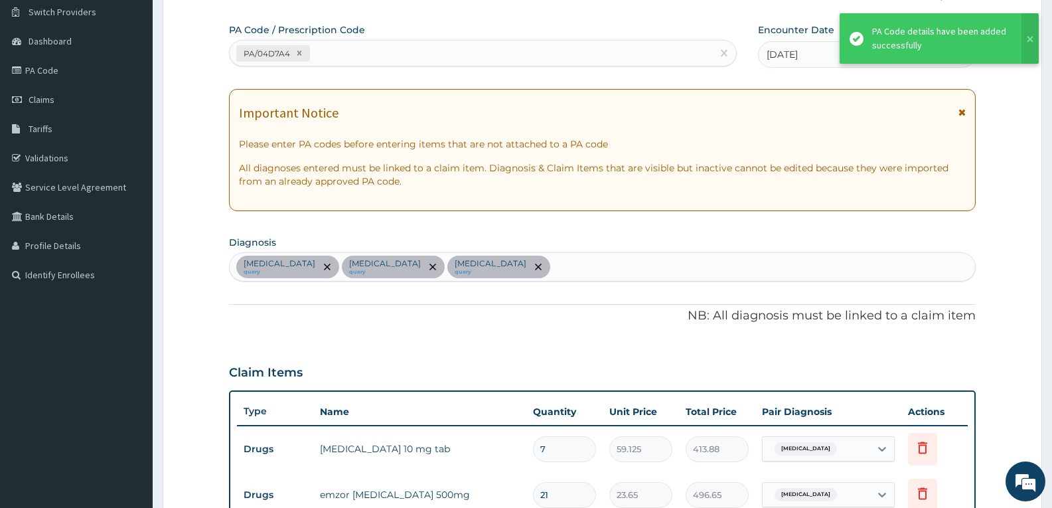
scroll to position [574, 0]
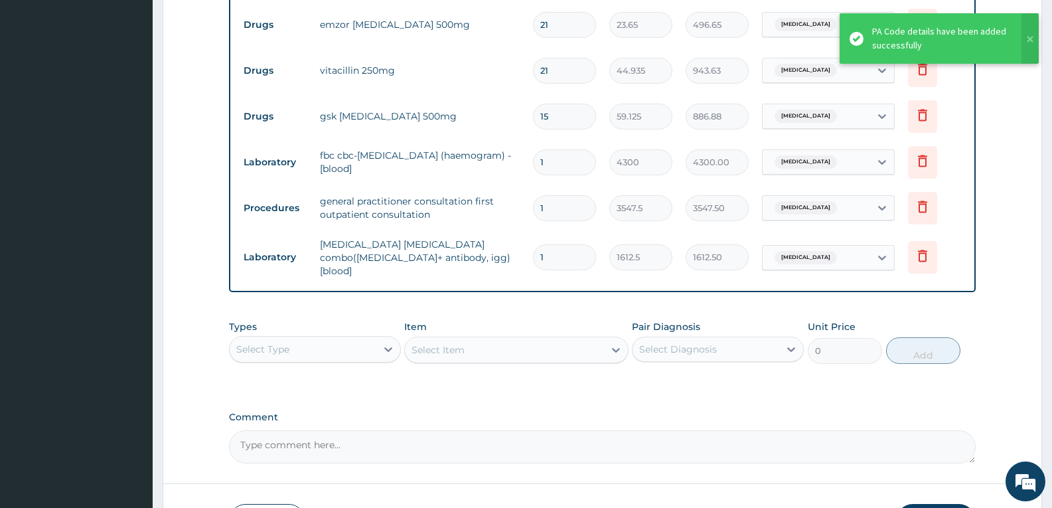
type input "0"
type input "0.00"
click at [331, 288] on div "PA Code / Prescription Code PA/04D7A4 Encounter Date [DATE] Important Notice Pl…" at bounding box center [602, 8] width 747 height 910
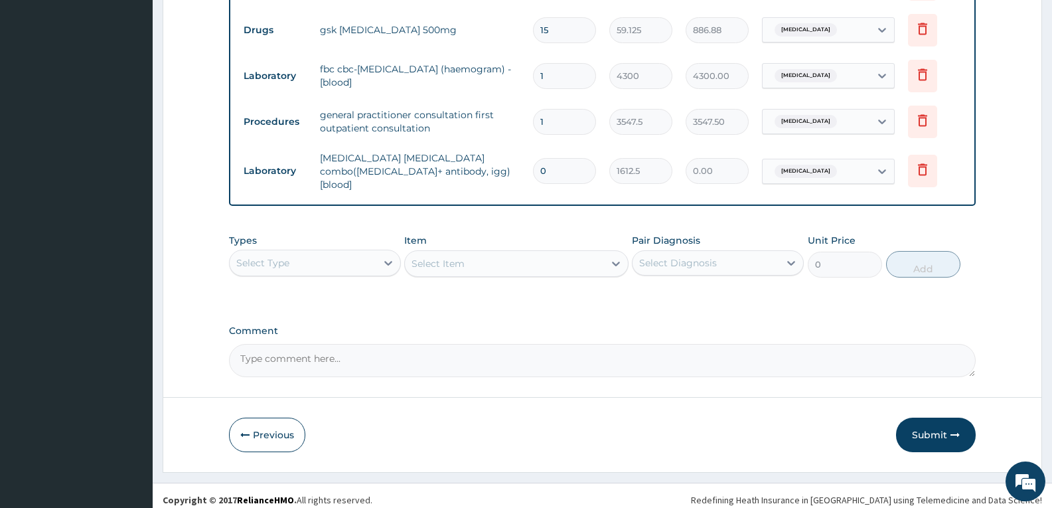
scroll to position [661, 0]
click at [390, 345] on textarea "Comment" at bounding box center [602, 359] width 747 height 33
type textarea "FOR YOUR INFORMATION"
click at [914, 426] on button "Submit" at bounding box center [936, 433] width 80 height 35
click at [562, 159] on input "0" at bounding box center [564, 170] width 63 height 26
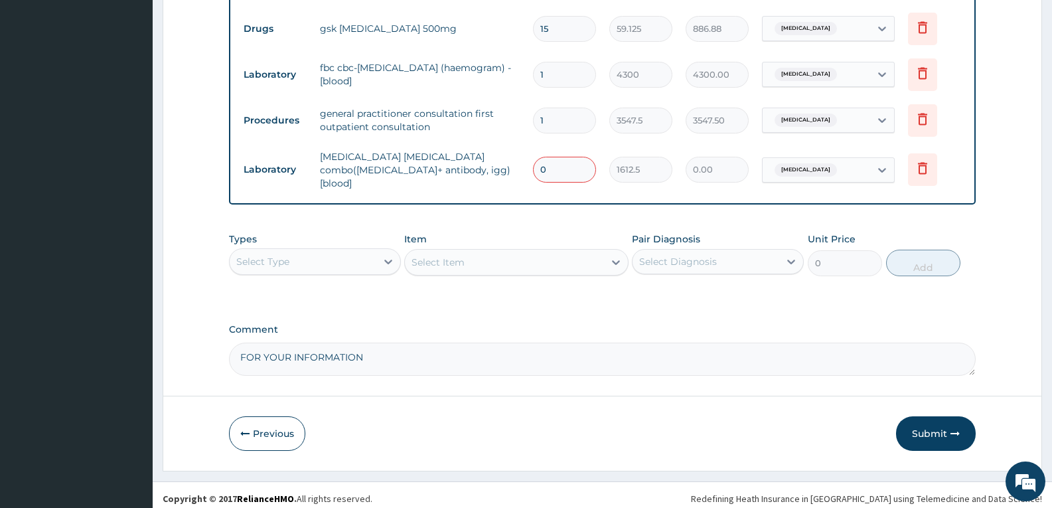
type input "01"
type input "1612.50"
type input "0"
type input "0.00"
type input "1"
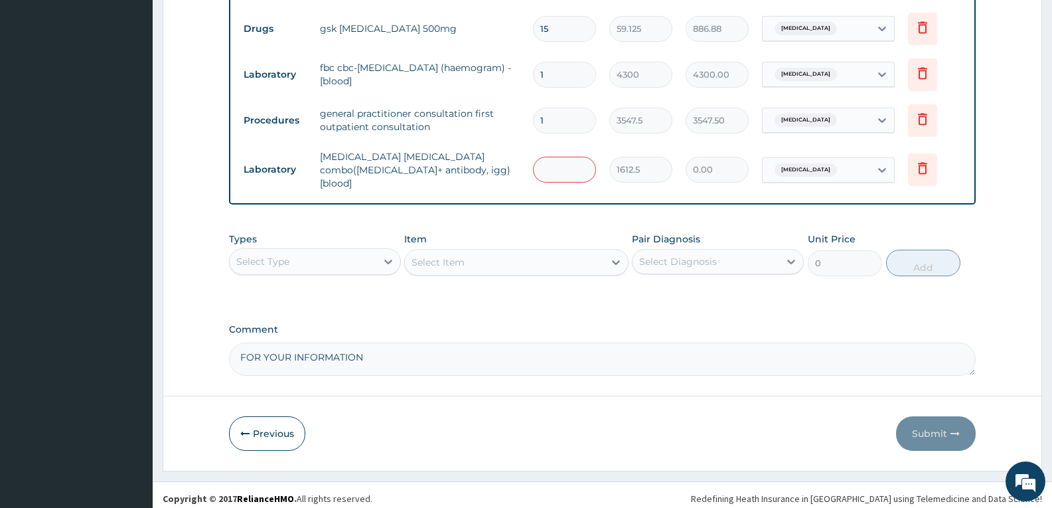
type input "1612.50"
type input "1"
click at [928, 425] on button "Submit" at bounding box center [936, 433] width 80 height 35
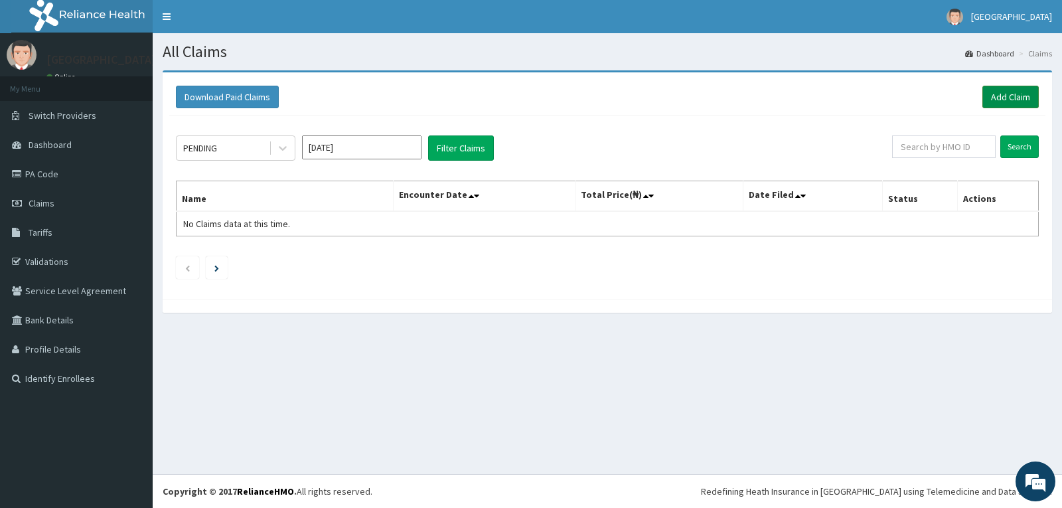
click at [999, 100] on link "Add Claim" at bounding box center [1011, 97] width 56 height 23
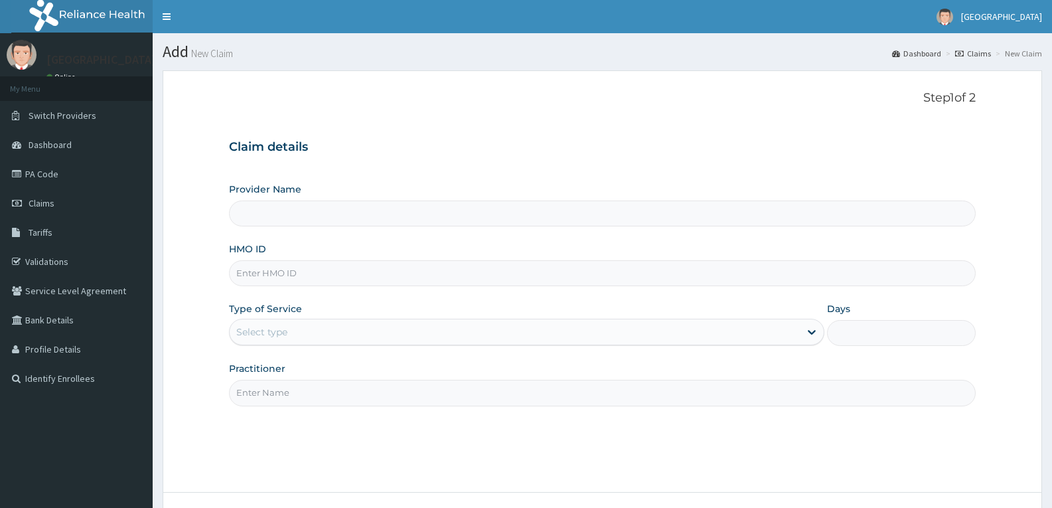
type input "GSV/11384/A"
type input "[GEOGRAPHIC_DATA]"
type input "G"
type input "GSV/11384/A"
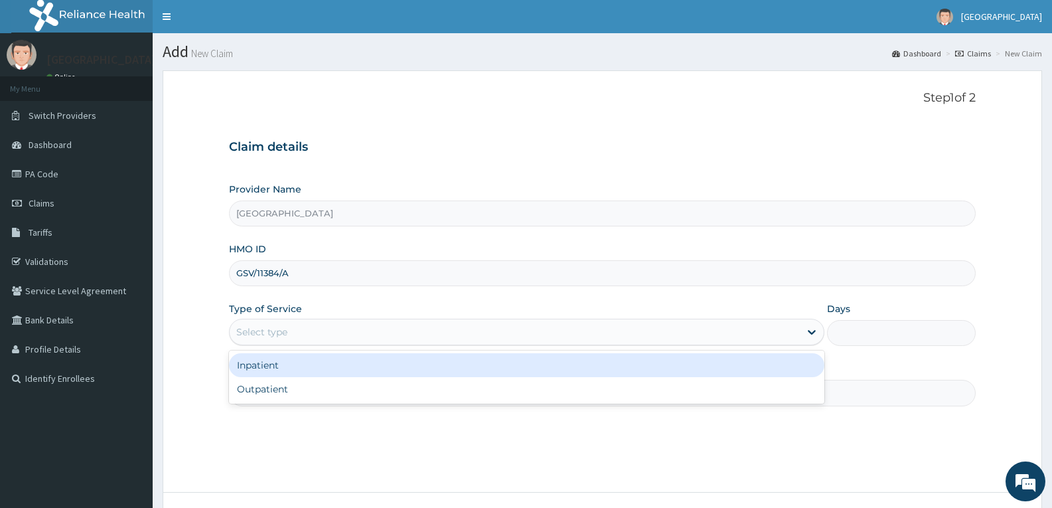
click at [282, 328] on div "Select type" at bounding box center [261, 331] width 51 height 13
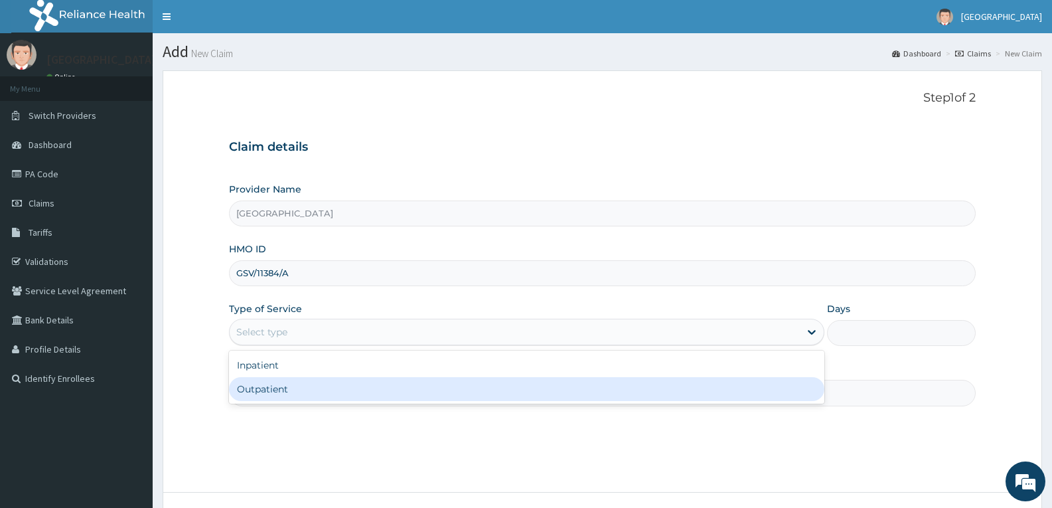
click at [272, 392] on div "Outpatient" at bounding box center [526, 389] width 595 height 24
type input "1"
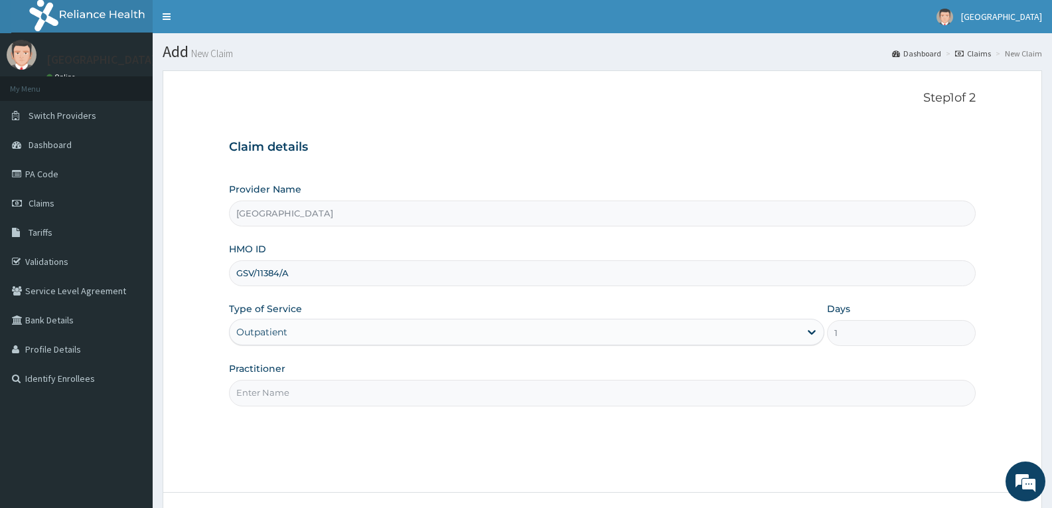
click at [272, 392] on input "Practitioner" at bounding box center [602, 393] width 747 height 26
type input "DR TROPHY"
click at [343, 445] on div "Step 1 of 2 Claim details Provider Name Adefemi Hospital HMO ID GSV/11384/A Typ…" at bounding box center [602, 281] width 747 height 381
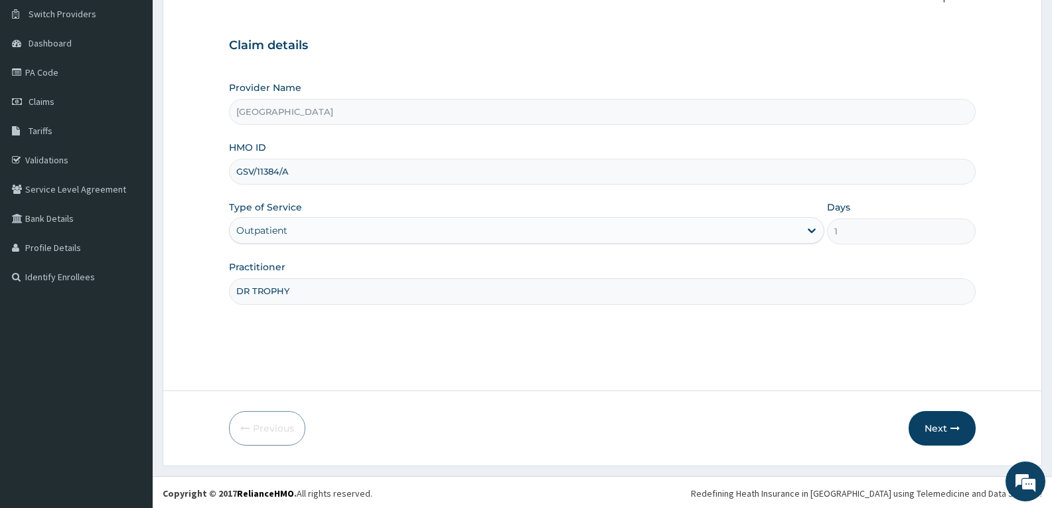
scroll to position [104, 0]
click at [930, 424] on button "Next" at bounding box center [942, 426] width 67 height 35
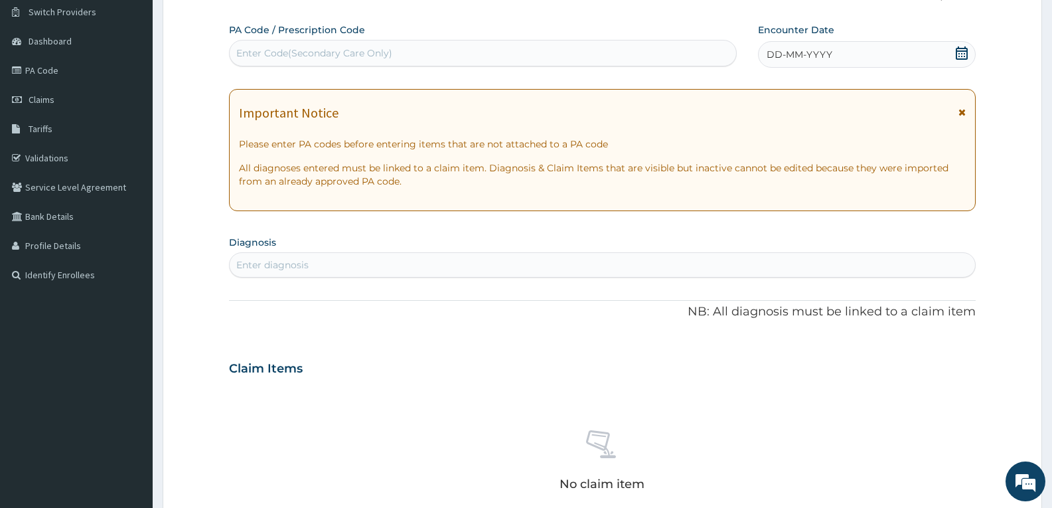
click at [312, 56] on div "Enter Code(Secondary Care Only)" at bounding box center [314, 52] width 156 height 13
paste input "PA/D90FFA"
type input "PA/D90FFA"
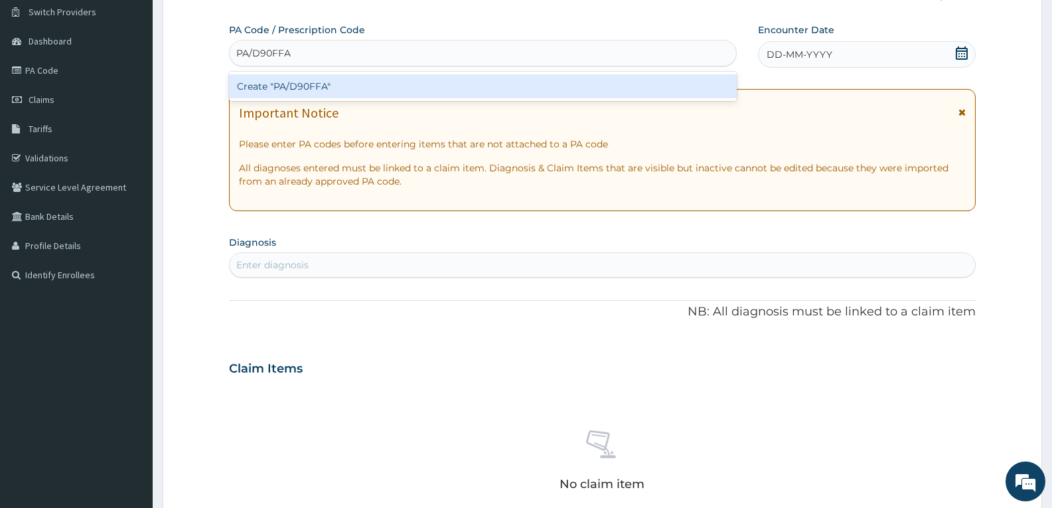
click at [301, 95] on div "Create "PA/D90FFA"" at bounding box center [483, 86] width 508 height 24
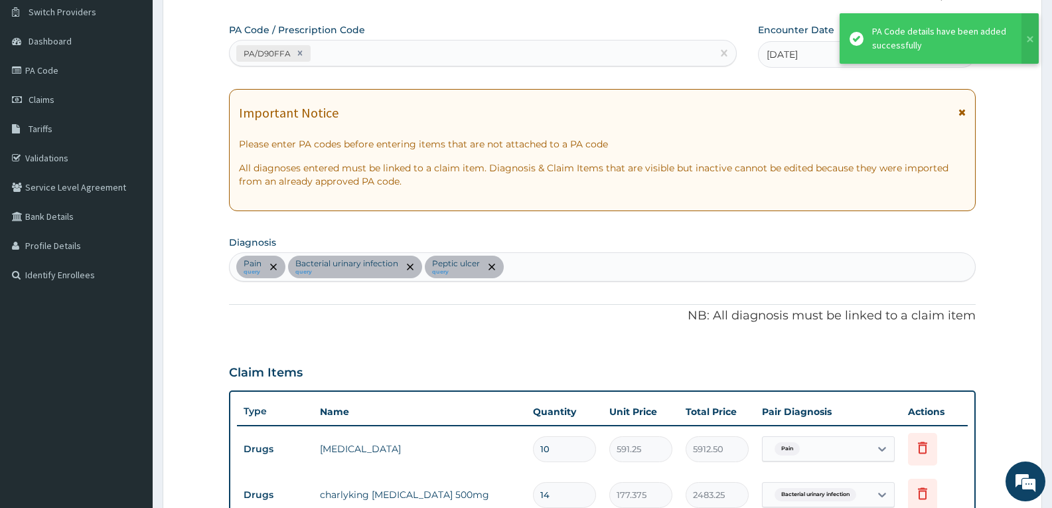
scroll to position [482, 0]
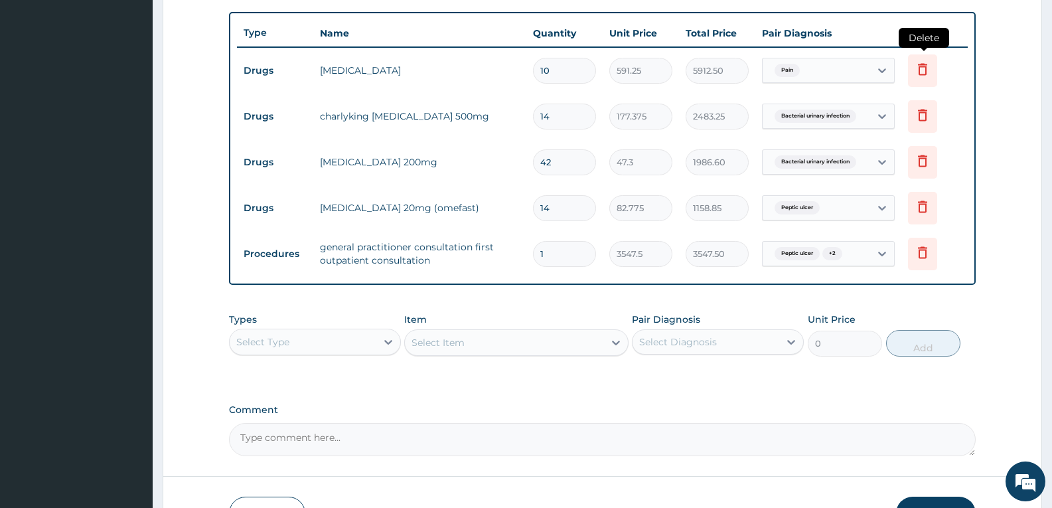
click at [926, 67] on icon at bounding box center [922, 69] width 9 height 12
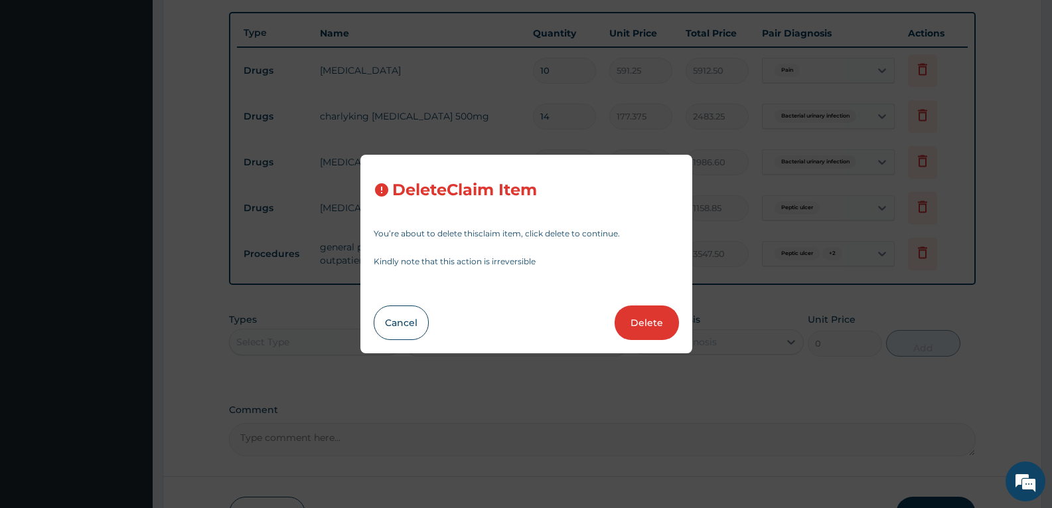
click at [662, 302] on div "Delete Claim Item You’re about to delete this claim item , click delete to cont…" at bounding box center [527, 254] width 332 height 199
click at [647, 334] on button "Delete" at bounding box center [647, 322] width 64 height 35
type input "14"
type input "177.375"
type input "2483.25"
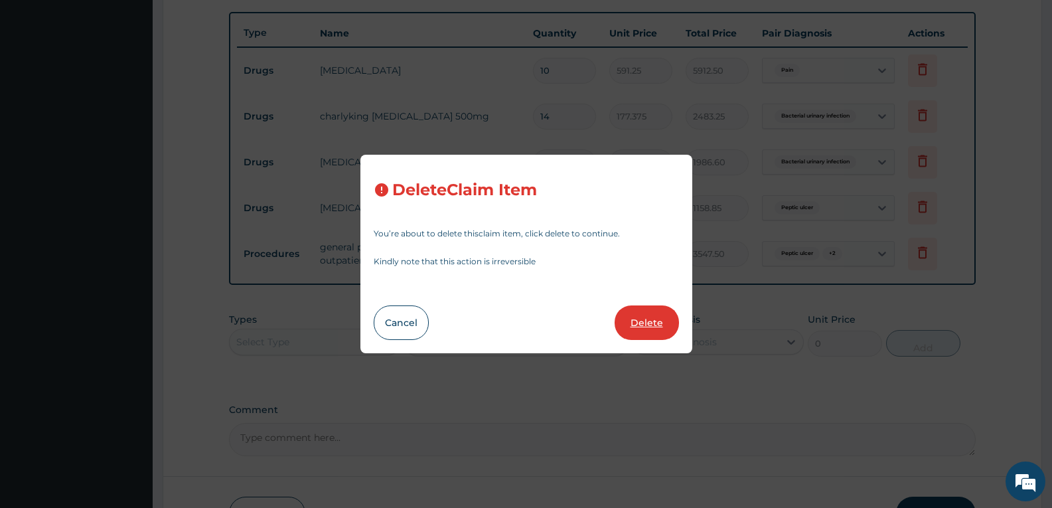
type input "42"
type input "47.3"
type input "1986.60"
type input "14"
type input "82.775"
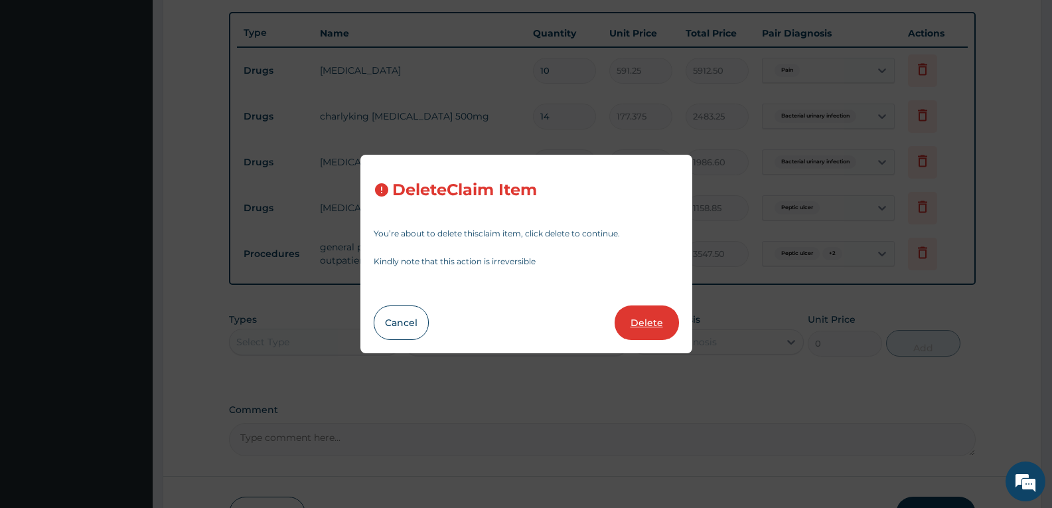
type input "1158.85"
type input "1"
type input "3547.5"
type input "3547.50"
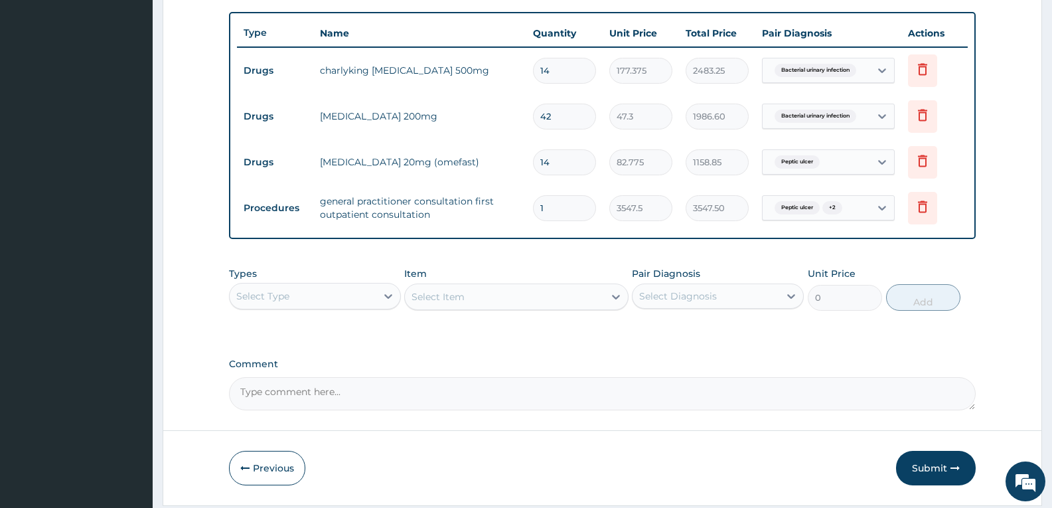
click at [349, 306] on div "Select Type" at bounding box center [303, 296] width 147 height 21
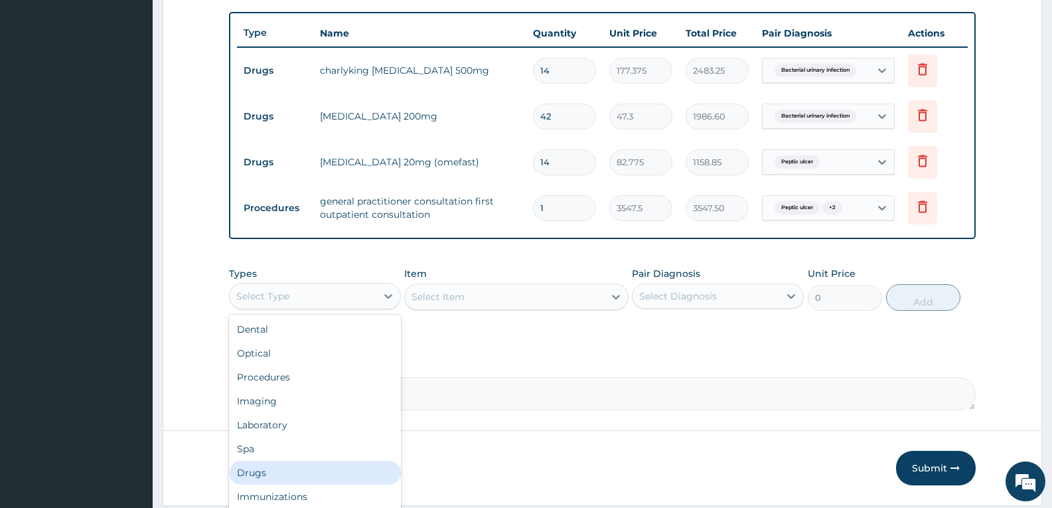
click at [266, 467] on div "Drugs" at bounding box center [315, 473] width 172 height 24
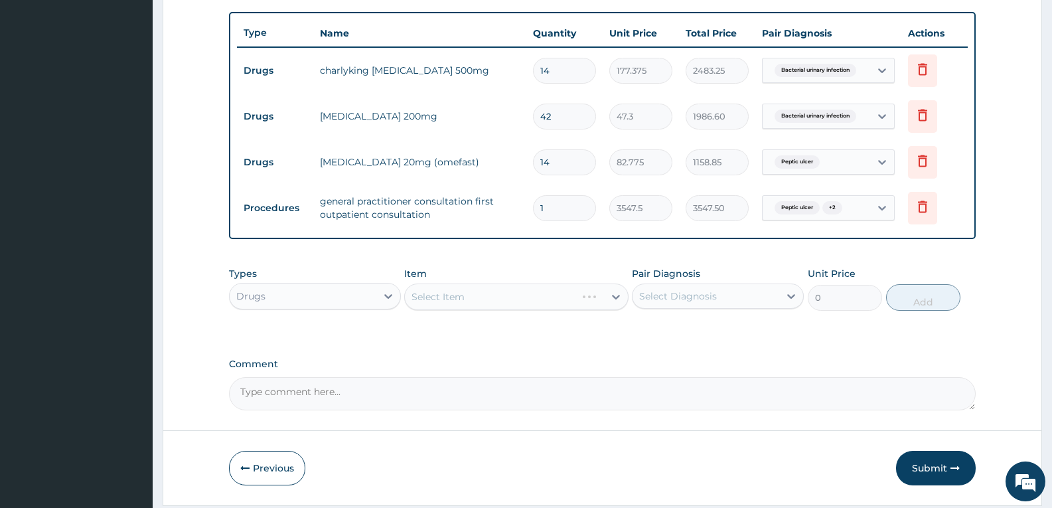
click at [475, 296] on div "Select Item" at bounding box center [516, 297] width 224 height 27
click at [501, 297] on div "Select Item" at bounding box center [490, 296] width 171 height 21
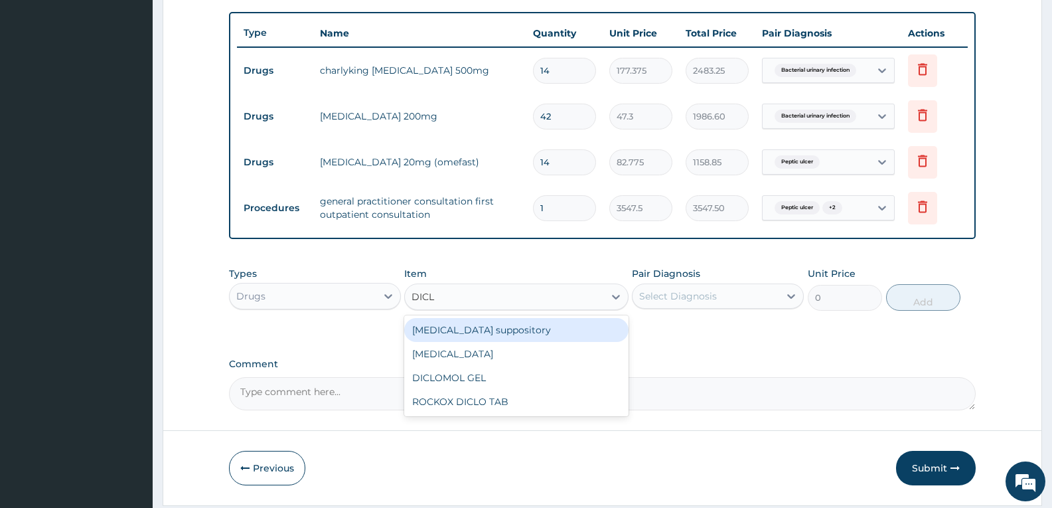
type input "DICLO"
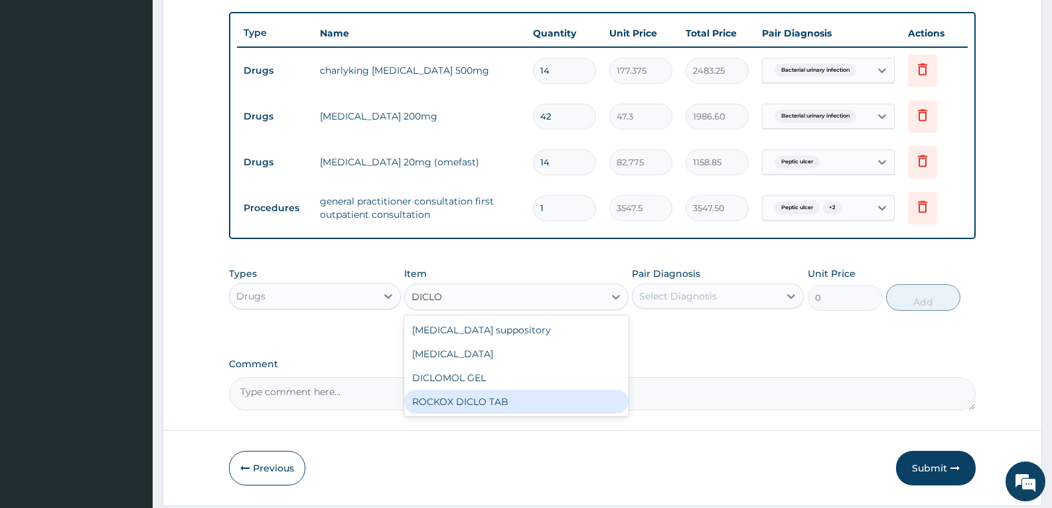
click at [450, 411] on div "ROCKOX DICLO TAB" at bounding box center [516, 402] width 224 height 24
type input "82.775"
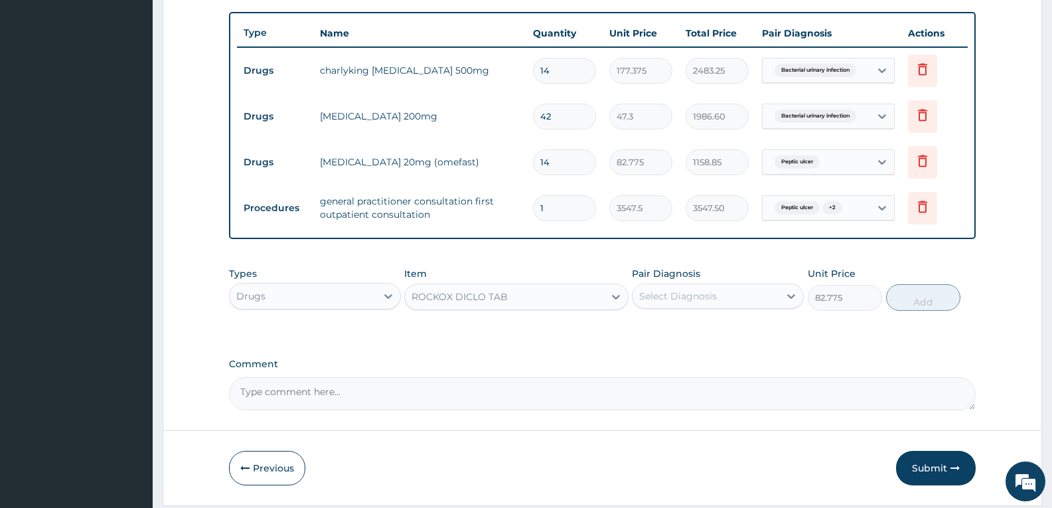
click at [697, 287] on div "Select Diagnosis" at bounding box center [706, 296] width 147 height 21
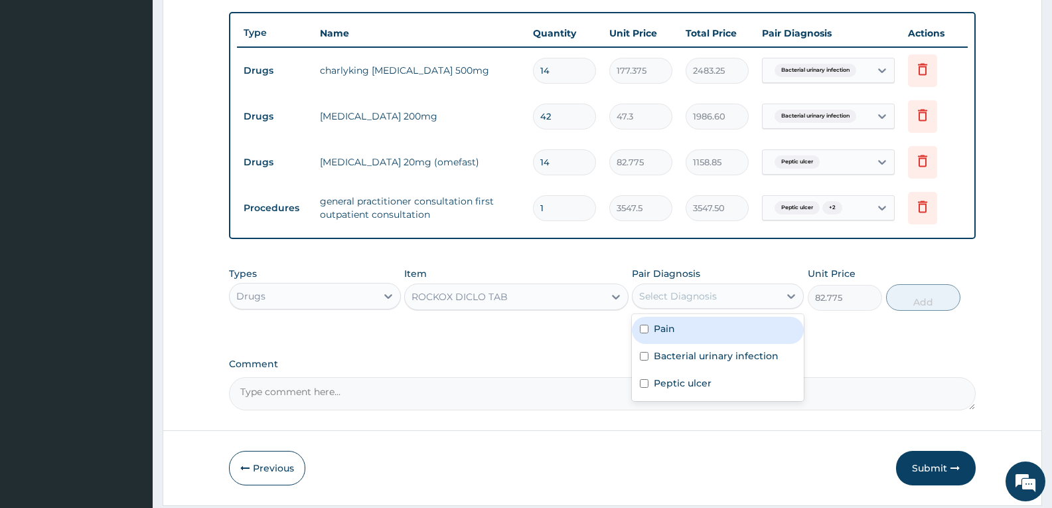
click at [679, 314] on div "Pain Bacterial urinary infection Peptic ulcer" at bounding box center [718, 357] width 172 height 87
click at [674, 331] on label "Pain" at bounding box center [664, 328] width 21 height 13
checkbox input "true"
click at [900, 303] on button "Add" at bounding box center [923, 297] width 74 height 27
type input "0"
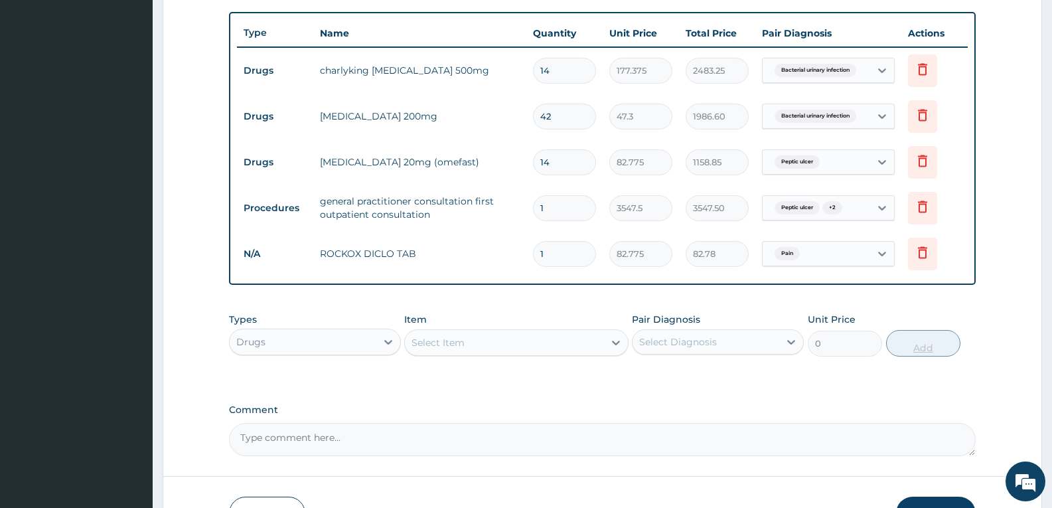
type input "10"
type input "827.75"
type input "10"
click at [721, 398] on div "PA Code / Prescription Code PA/D90FFA Encounter Date 15-07-2025 Important Notic…" at bounding box center [602, 50] width 747 height 811
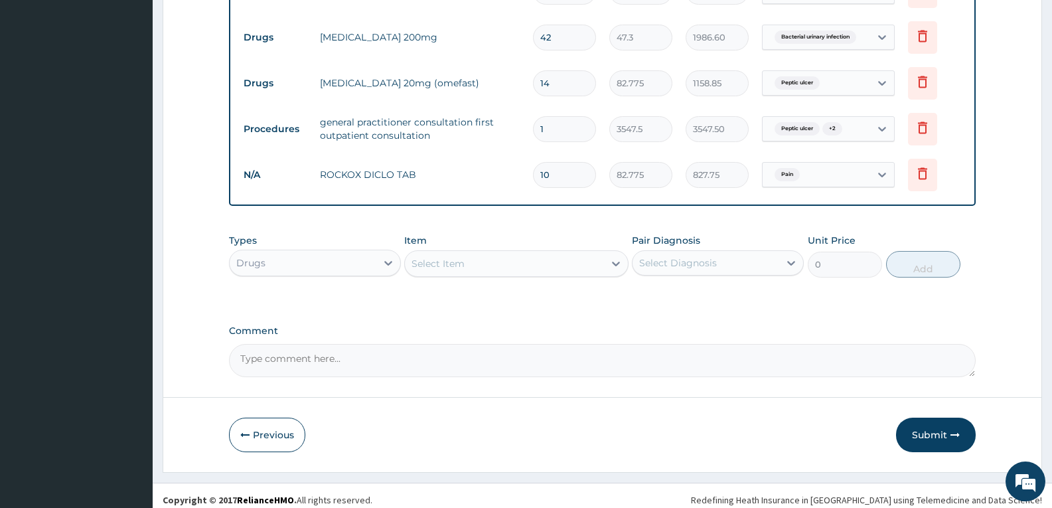
scroll to position [562, 0]
click at [619, 367] on textarea "Comment" at bounding box center [602, 359] width 747 height 33
type textarea "FOR YOUR INFORMATION"
click at [932, 430] on button "Submit" at bounding box center [936, 434] width 80 height 35
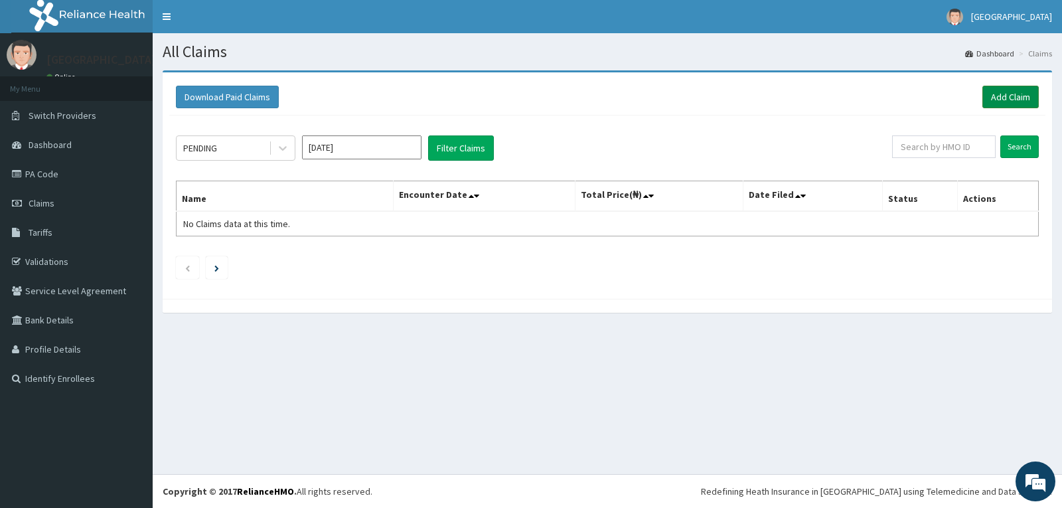
click at [987, 99] on link "Add Claim" at bounding box center [1011, 97] width 56 height 23
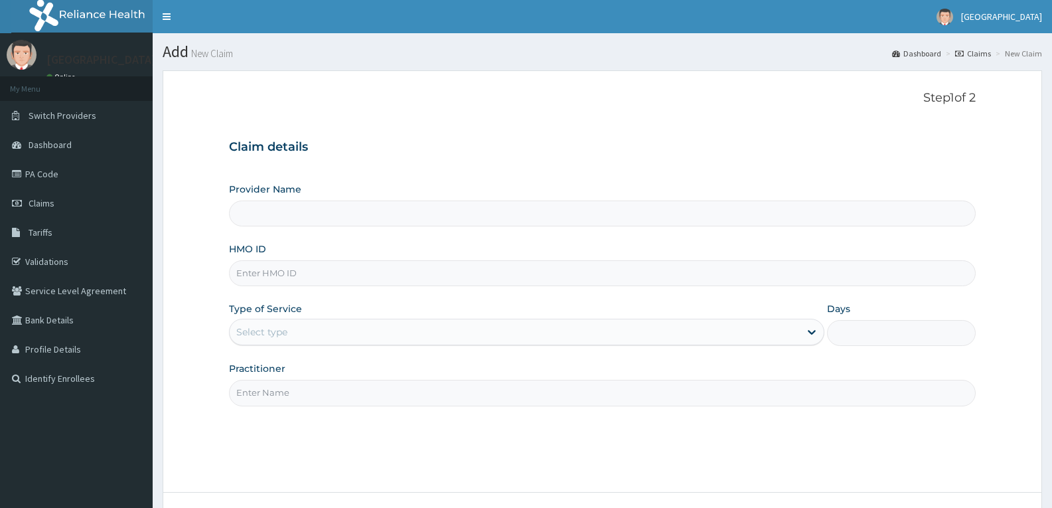
type input "FCC/15162/A"
type input "[GEOGRAPHIC_DATA]"
click at [256, 274] on input "FCC/15162/A" at bounding box center [602, 273] width 747 height 26
type input "FCC/15162/A"
click at [253, 323] on div "Select type" at bounding box center [515, 331] width 570 height 21
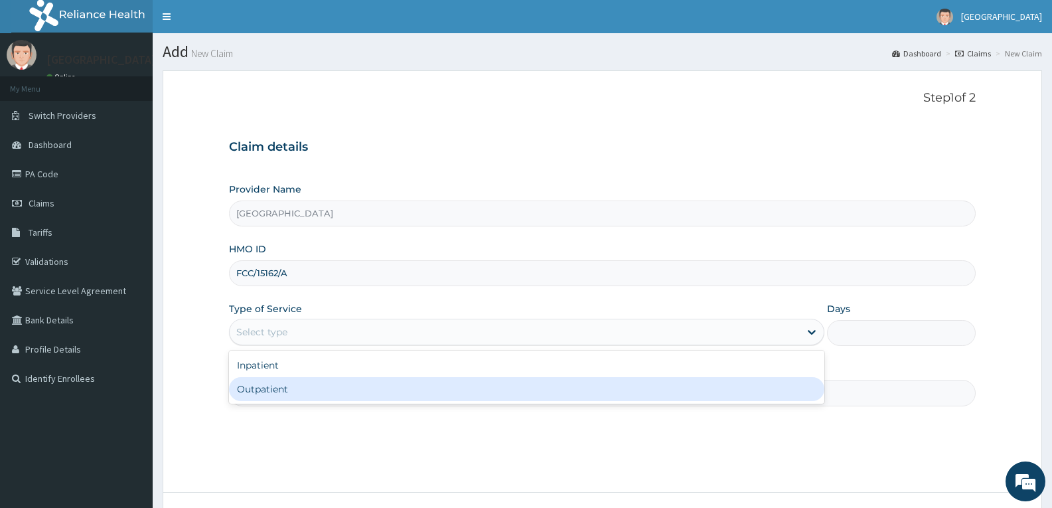
click at [256, 384] on div "Outpatient" at bounding box center [526, 389] width 595 height 24
type input "1"
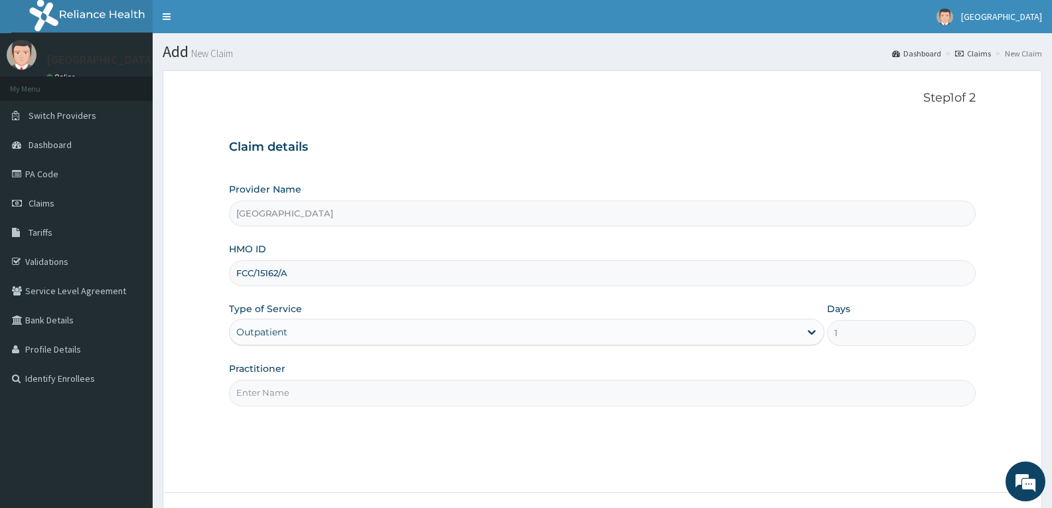
click at [256, 384] on input "Practitioner" at bounding box center [602, 393] width 747 height 26
type input "DR TROPHY"
click at [327, 455] on div "Step 1 of 2 Claim details Provider Name Adefemi Hospital HMO ID FCC/15162/A Typ…" at bounding box center [602, 281] width 747 height 381
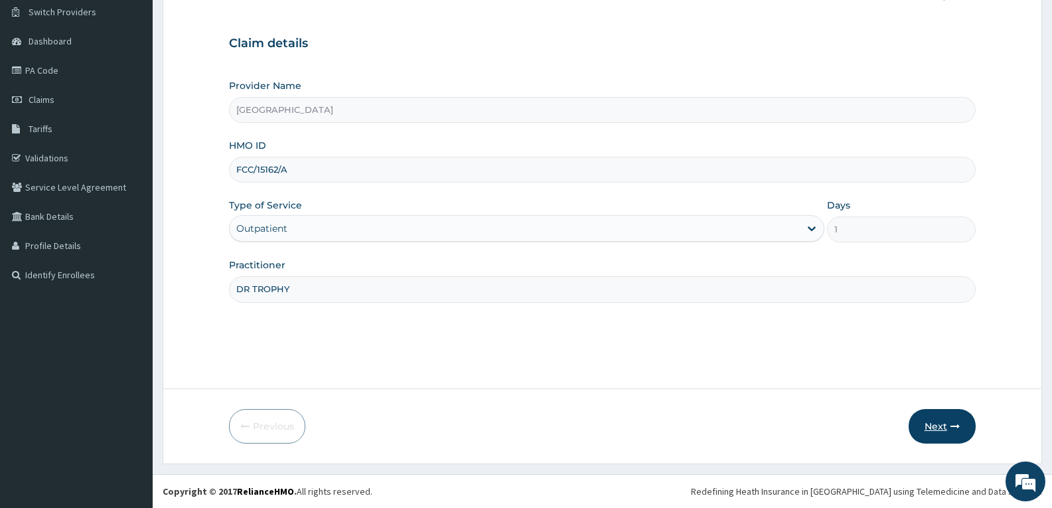
click at [924, 429] on button "Next" at bounding box center [942, 426] width 67 height 35
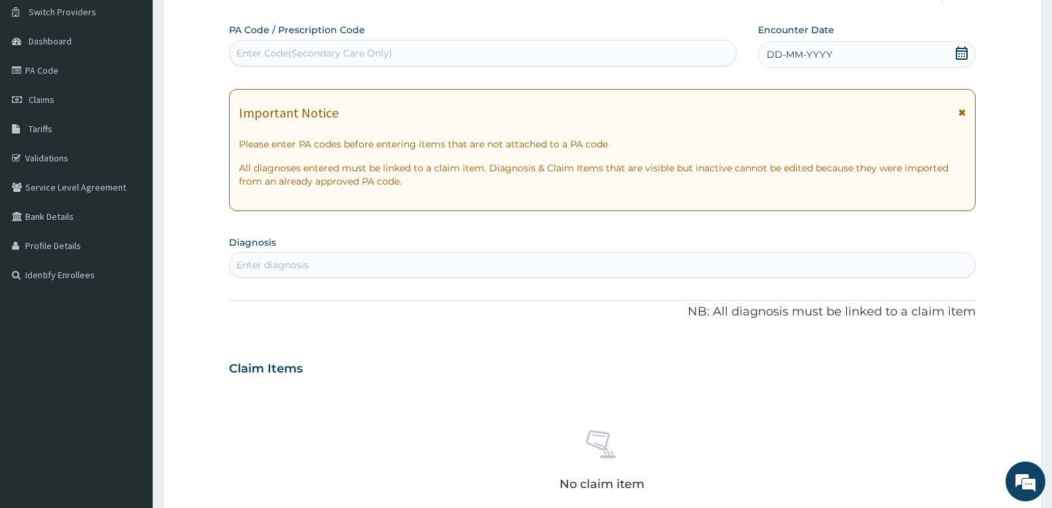
click at [246, 52] on div "Enter Code(Secondary Care Only)" at bounding box center [314, 52] width 156 height 13
paste input "PA/7B7164"
type input "PA/7B7164"
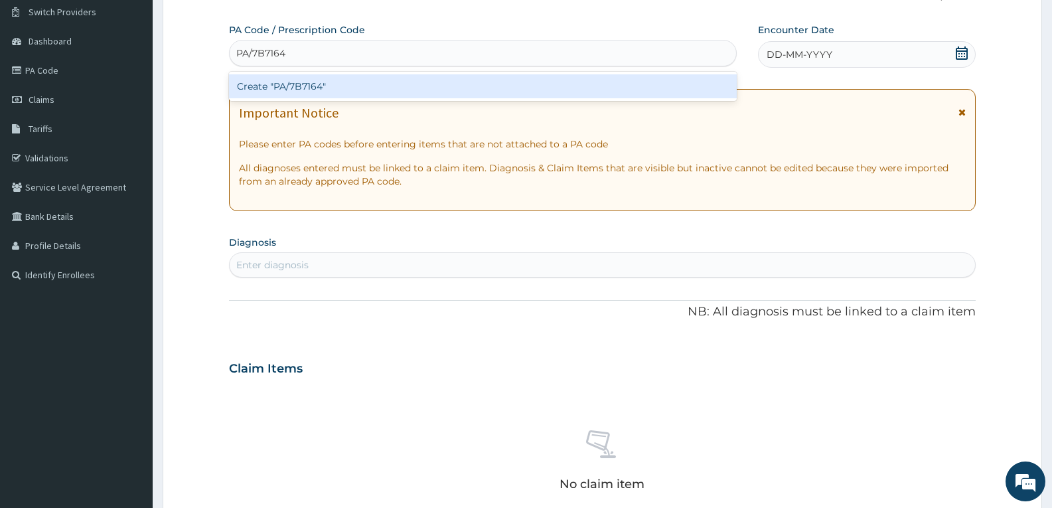
click at [261, 79] on div "Create "PA/7B7164"" at bounding box center [483, 86] width 508 height 24
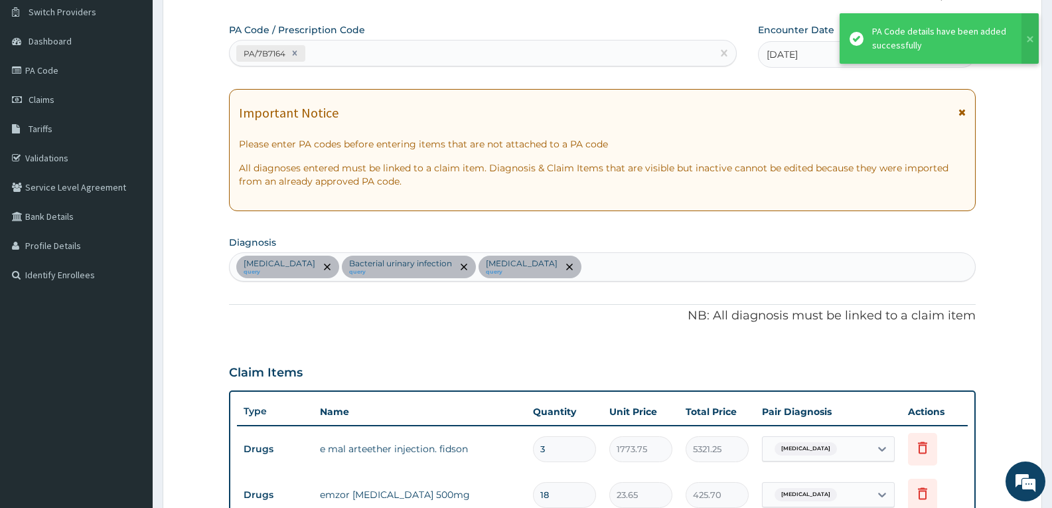
scroll to position [528, 0]
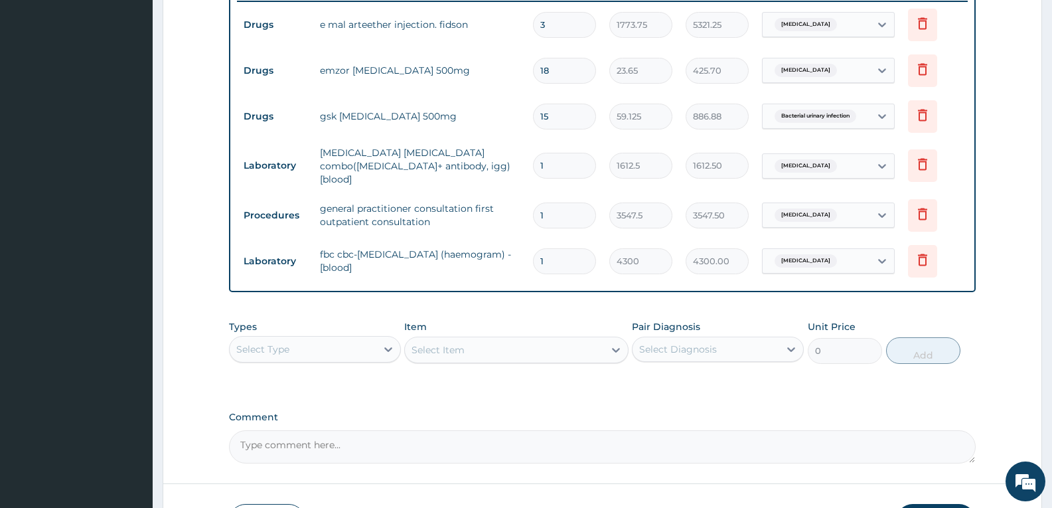
click at [330, 382] on div "Types Select Type Item Select Item Pair Diagnosis Select Diagnosis Unit Price 0…" at bounding box center [602, 351] width 747 height 77
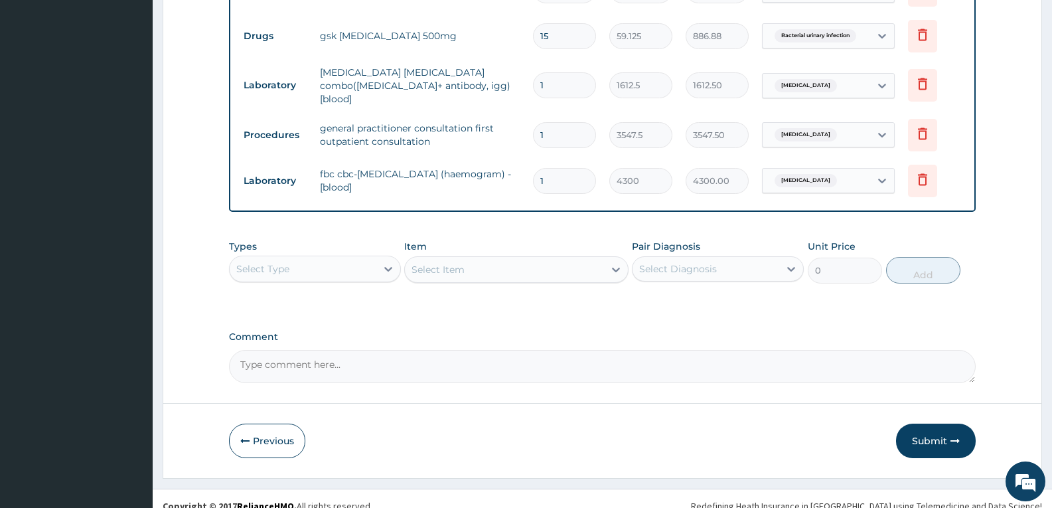
scroll to position [616, 0]
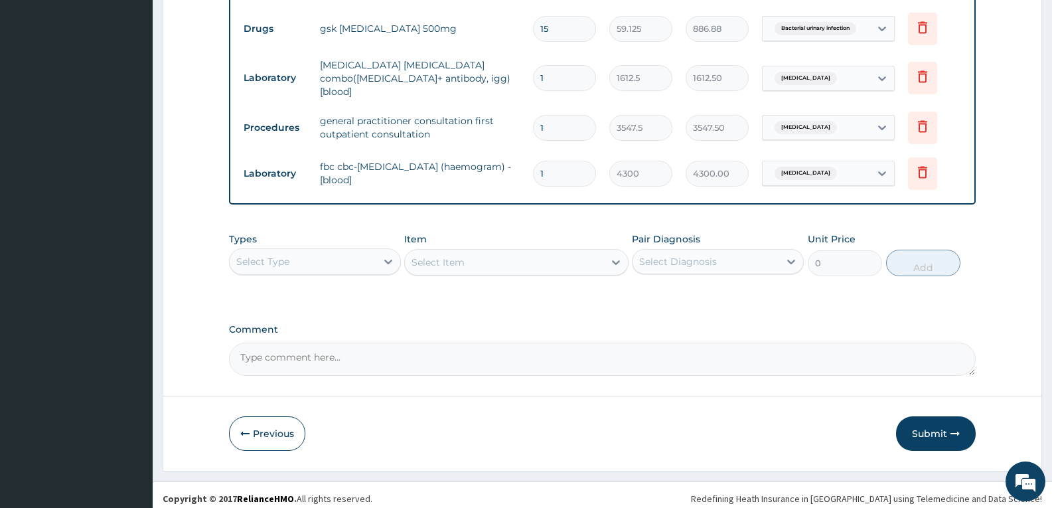
click at [367, 351] on textarea "Comment" at bounding box center [602, 359] width 747 height 33
type textarea "FOR YOUR INFORMATION"
click at [935, 427] on button "Submit" at bounding box center [936, 433] width 80 height 35
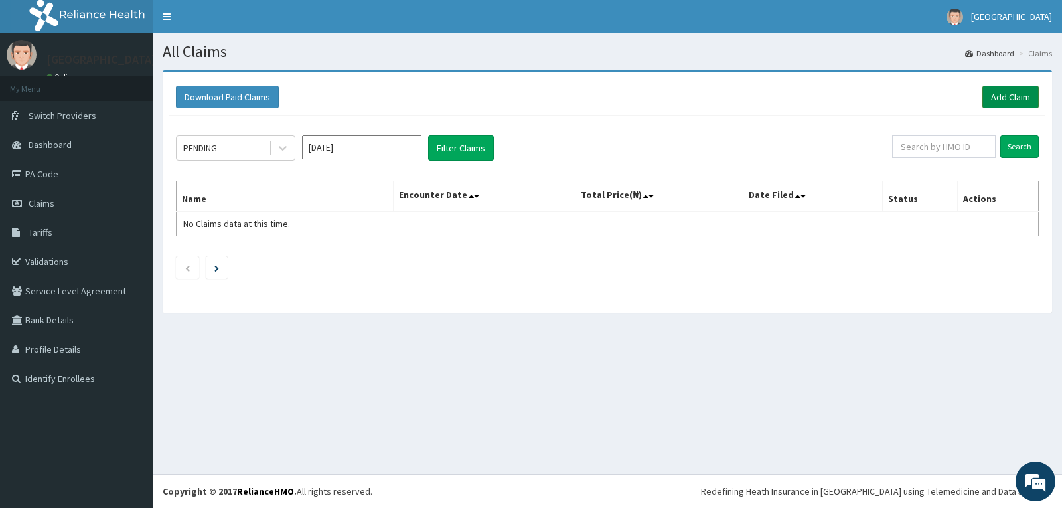
click at [991, 94] on link "Add Claim" at bounding box center [1011, 97] width 56 height 23
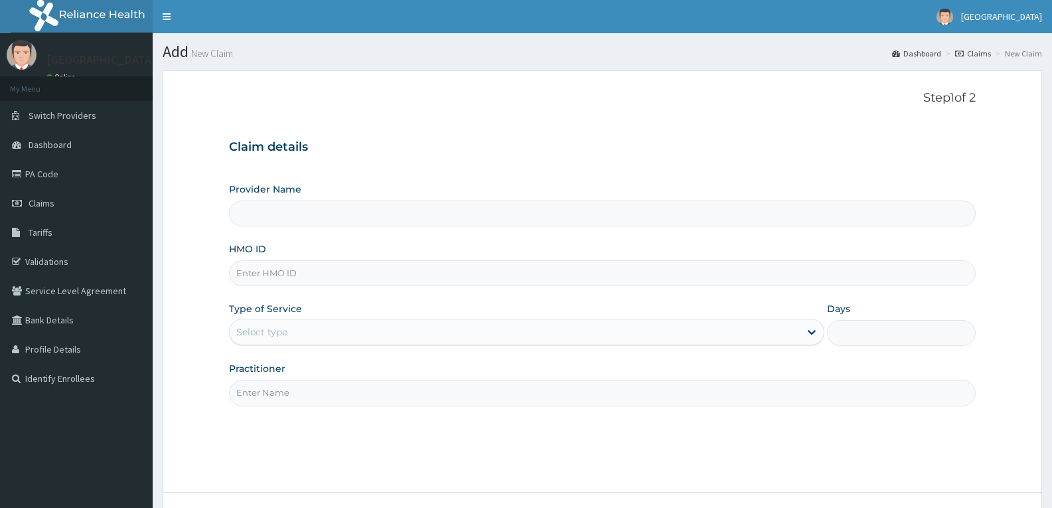
type input "BTR/10946/A"
type input "[GEOGRAPHIC_DATA]"
click at [256, 274] on input "BTR/10946/A" at bounding box center [602, 273] width 747 height 26
type input "BTR/10946/A"
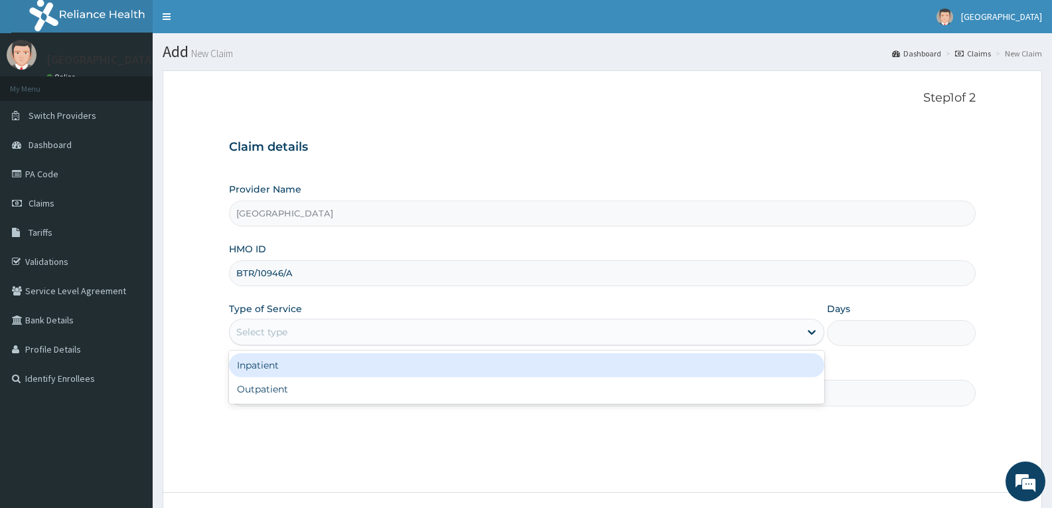
click at [260, 327] on div "Select type" at bounding box center [261, 331] width 51 height 13
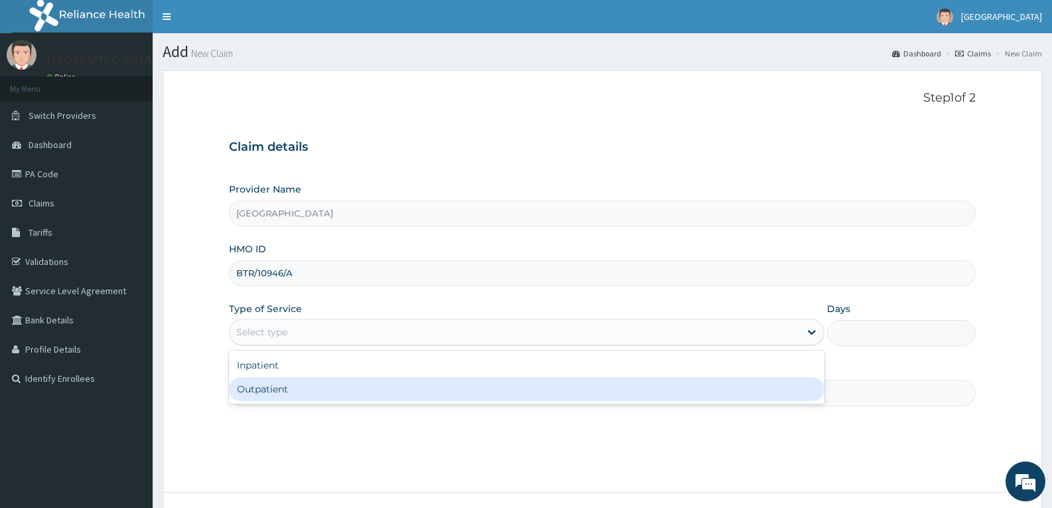
click at [250, 396] on div "Outpatient" at bounding box center [526, 389] width 595 height 24
type input "1"
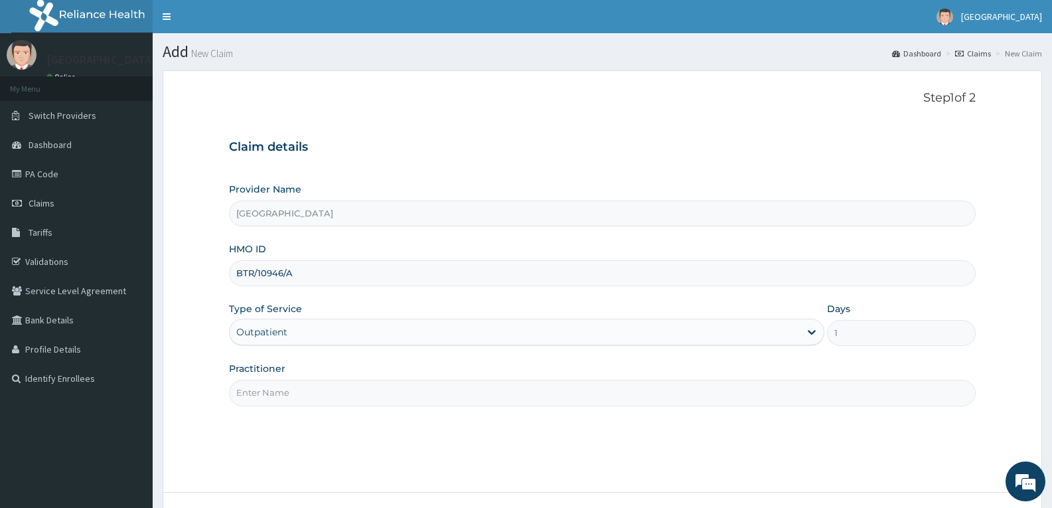
click at [250, 396] on input "Practitioner" at bounding box center [602, 393] width 747 height 26
click at [307, 446] on div "Step 1 of 2 Claim details Provider Name Adefemi Hospital HMO ID BTR/10946/A Typ…" at bounding box center [602, 281] width 747 height 381
click at [314, 392] on input "Practitioner" at bounding box center [602, 393] width 747 height 26
type input "DR TROPHY"
click at [317, 452] on div "Step 1 of 2 Claim details Provider Name Adefemi Hospital HMO ID BTR/10946/A Typ…" at bounding box center [602, 281] width 747 height 381
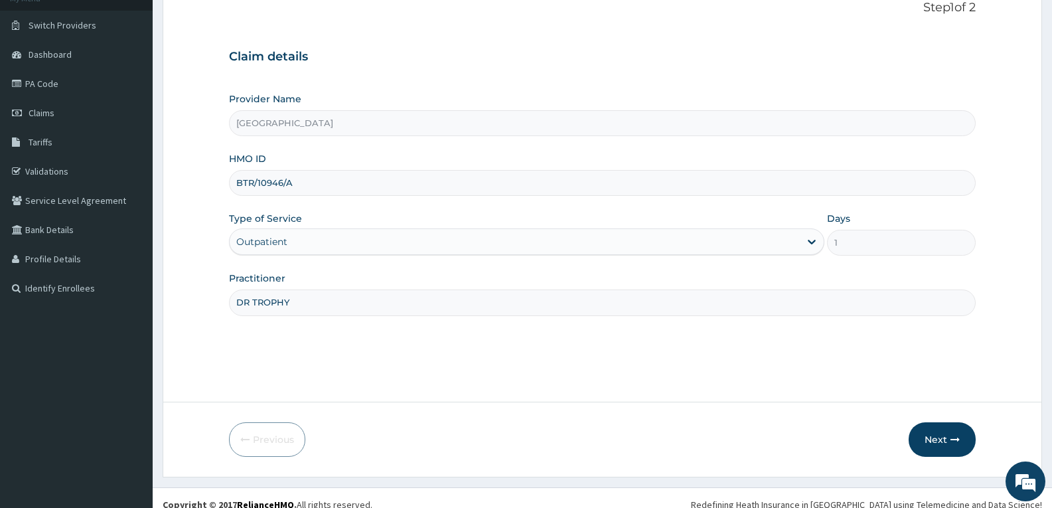
scroll to position [104, 0]
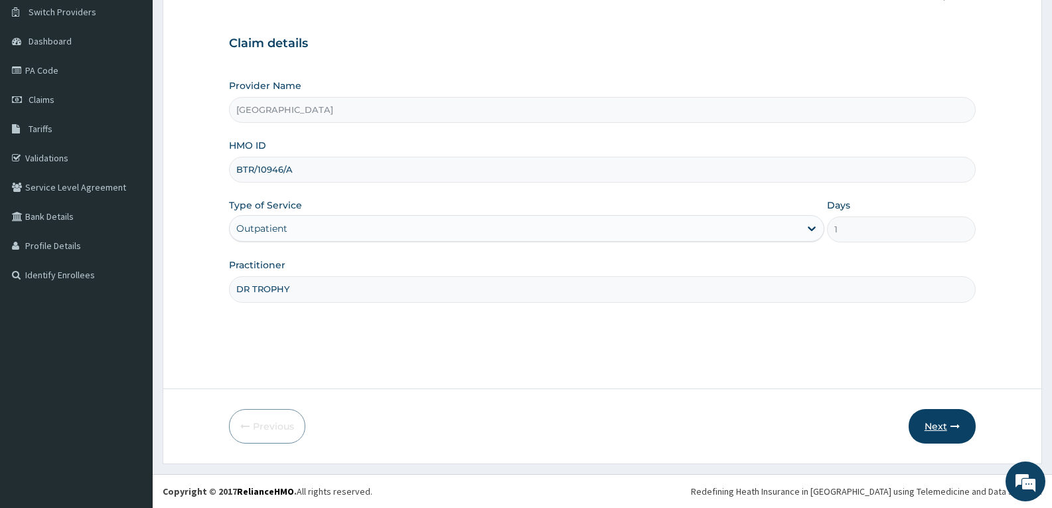
click at [947, 425] on button "Next" at bounding box center [942, 426] width 67 height 35
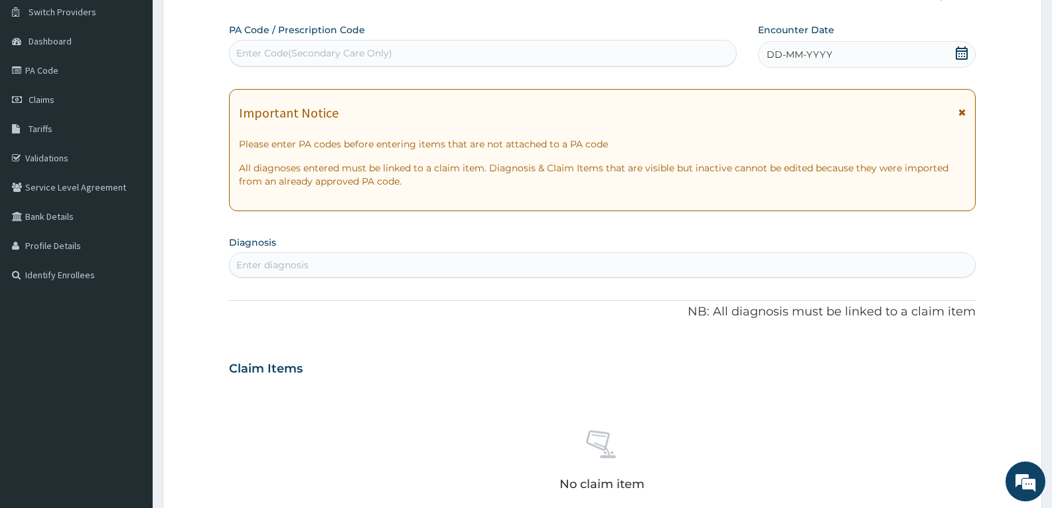
click at [260, 46] on div "Enter Code(Secondary Care Only)" at bounding box center [314, 52] width 156 height 13
paste input "PA/7F594D"
type input "PA/7F594D"
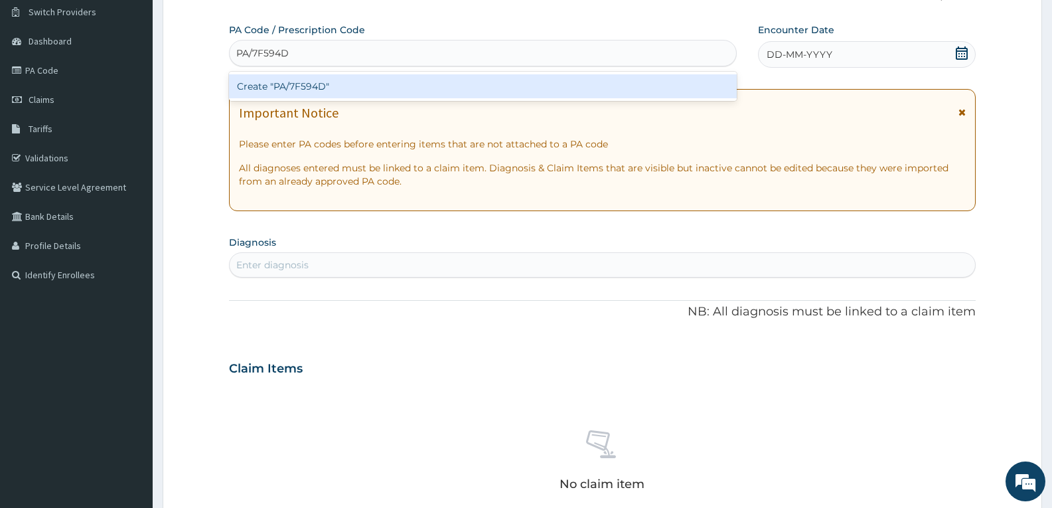
click at [264, 82] on div "Create "PA/7F594D"" at bounding box center [483, 86] width 508 height 24
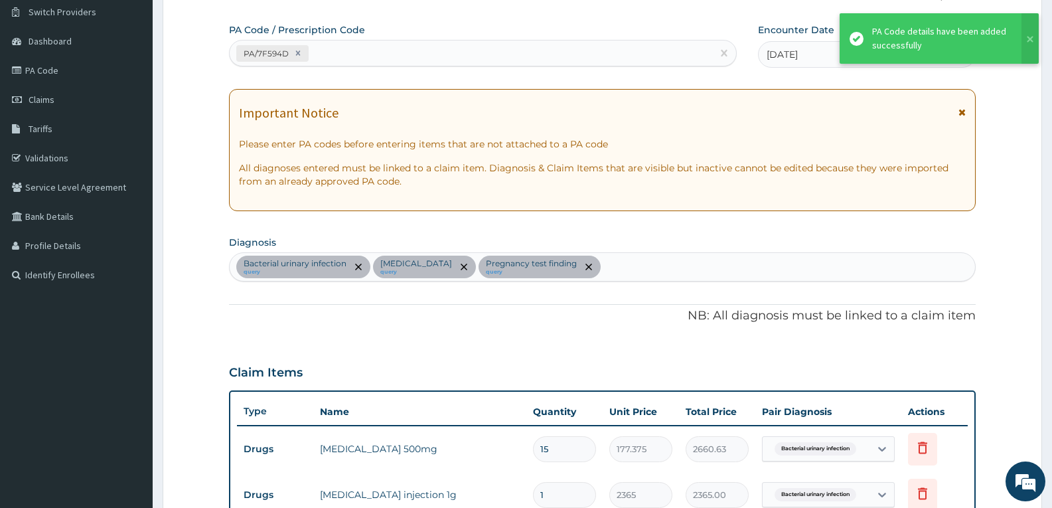
scroll to position [533, 0]
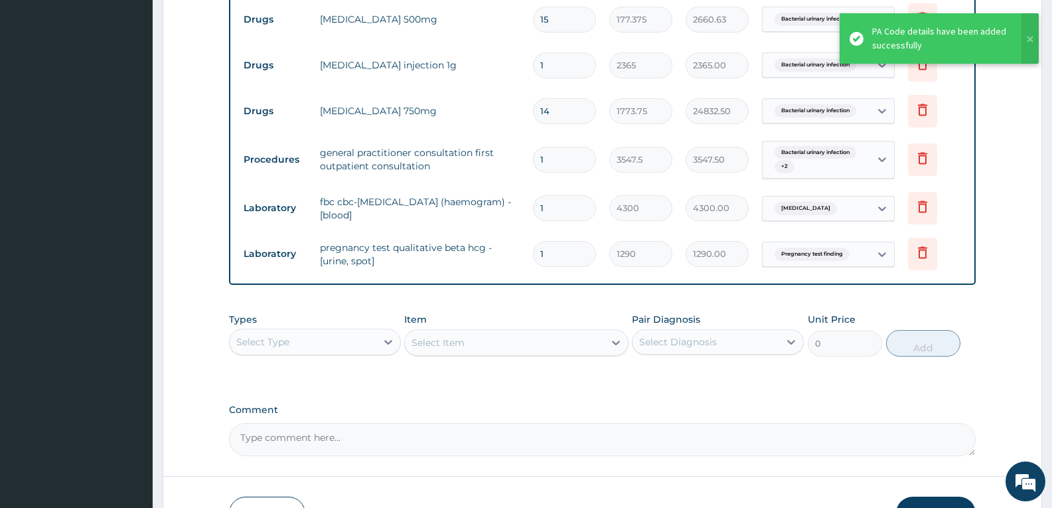
click at [382, 294] on div "PA Code / Prescription Code PA/7F594D Encounter Date [DATE] Important Notice Pl…" at bounding box center [602, 25] width 747 height 863
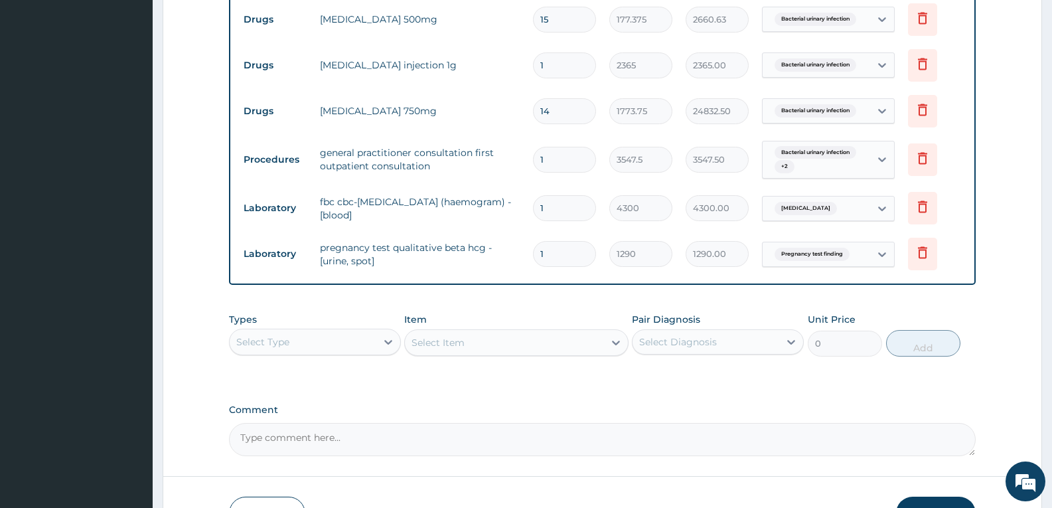
click at [572, 112] on input "14" at bounding box center [564, 111] width 63 height 26
type input "1"
type input "1773.75"
type input "1"
click at [498, 293] on div "PA Code / Prescription Code PA/7F594D Encounter Date [DATE] Important Notice Pl…" at bounding box center [602, 25] width 747 height 863
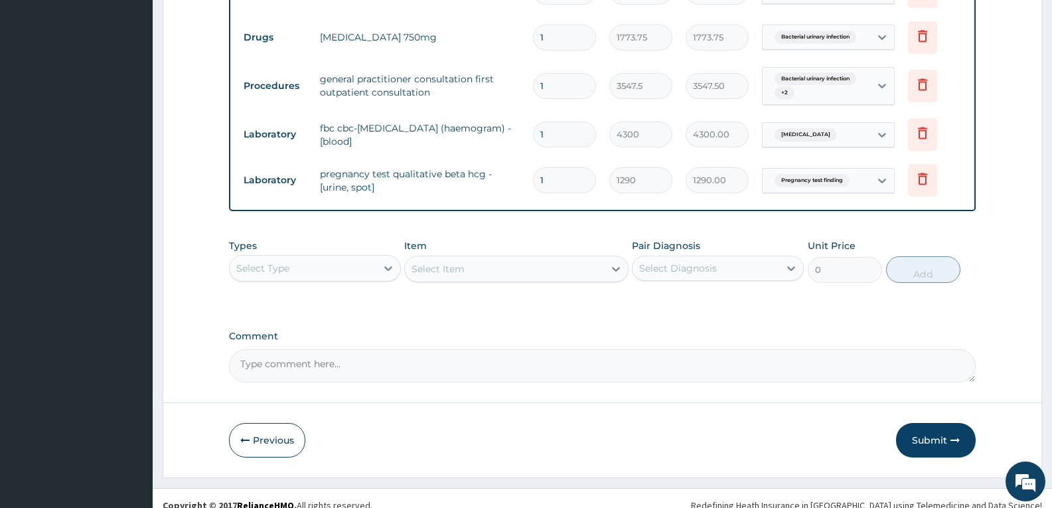
scroll to position [621, 0]
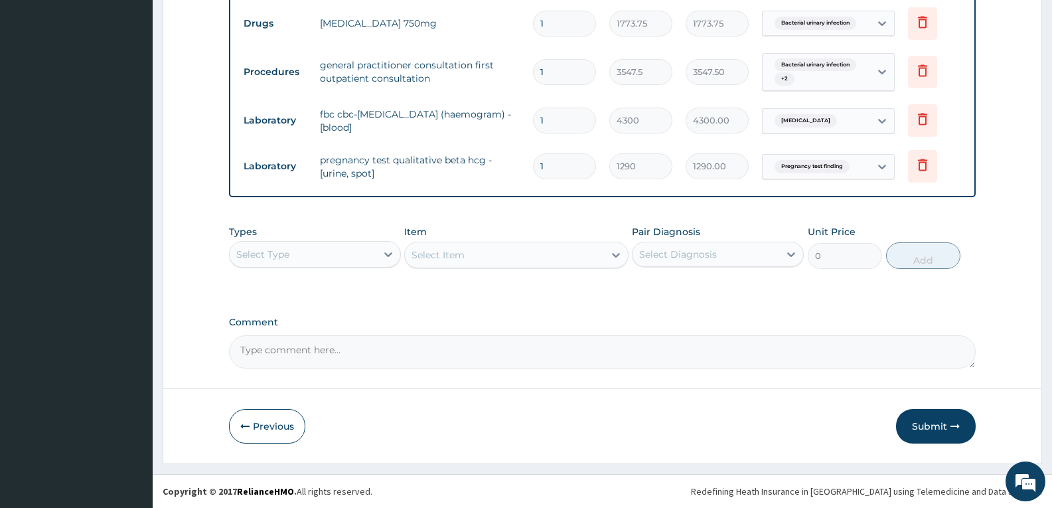
click at [461, 357] on textarea "Comment" at bounding box center [602, 351] width 747 height 33
type textarea "FOR YOUR INFORMATION"
click at [917, 430] on button "Submit" at bounding box center [936, 426] width 80 height 35
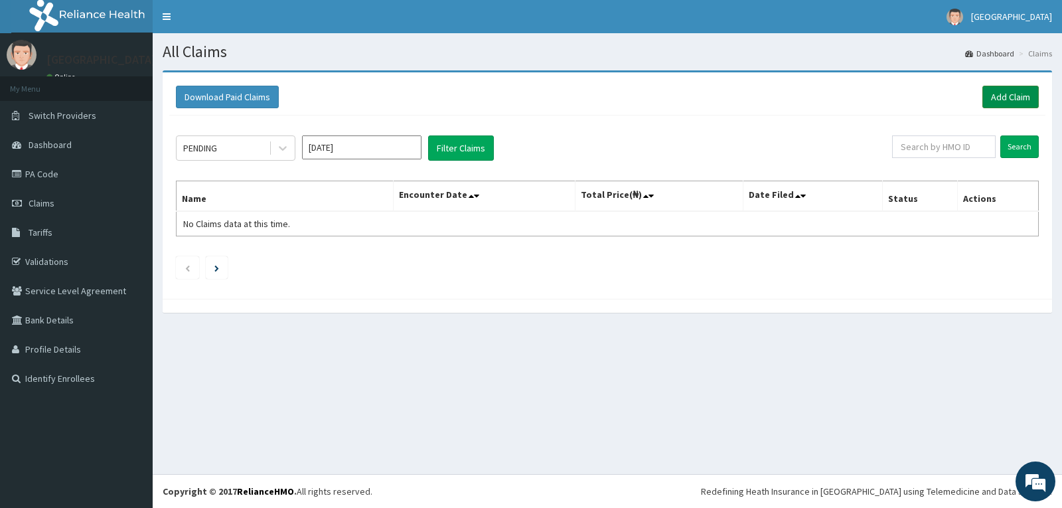
click at [999, 94] on link "Add Claim" at bounding box center [1011, 97] width 56 height 23
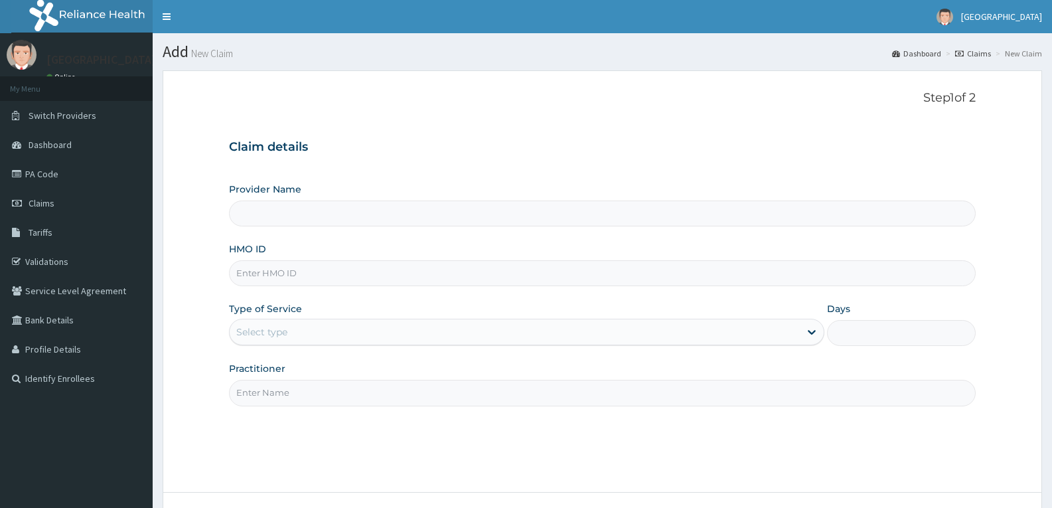
type input "[GEOGRAPHIC_DATA]"
click at [266, 280] on input "HMO ID" at bounding box center [602, 273] width 747 height 26
paste input "GSV/12314/A"
type input "GSV/12314/A"
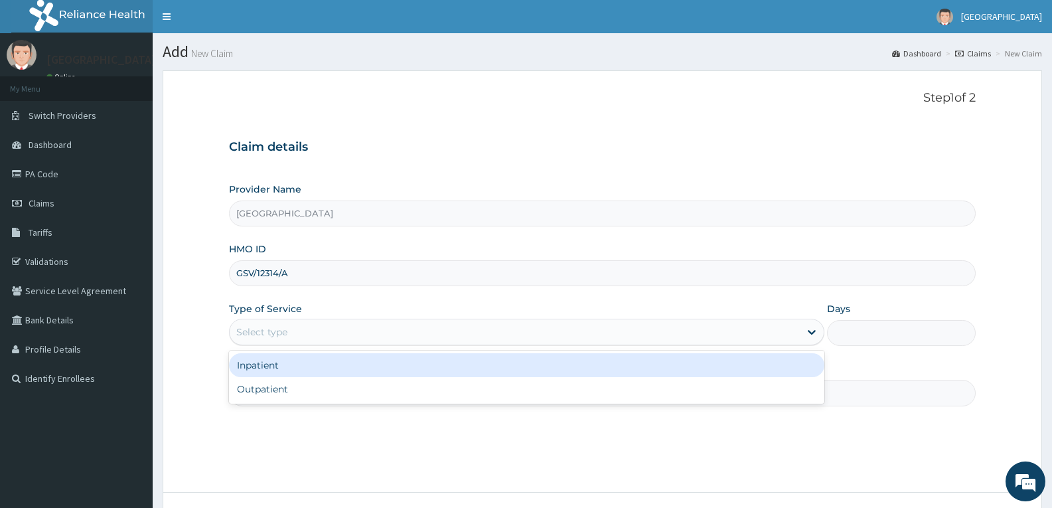
click at [266, 321] on div "Select type" at bounding box center [515, 331] width 570 height 21
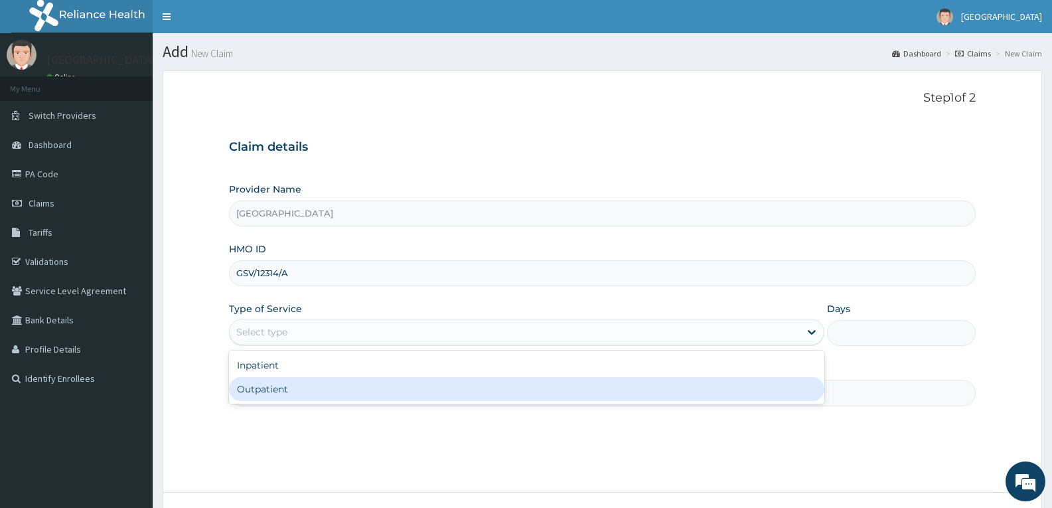
click at [265, 382] on div "Outpatient" at bounding box center [526, 389] width 595 height 24
type input "1"
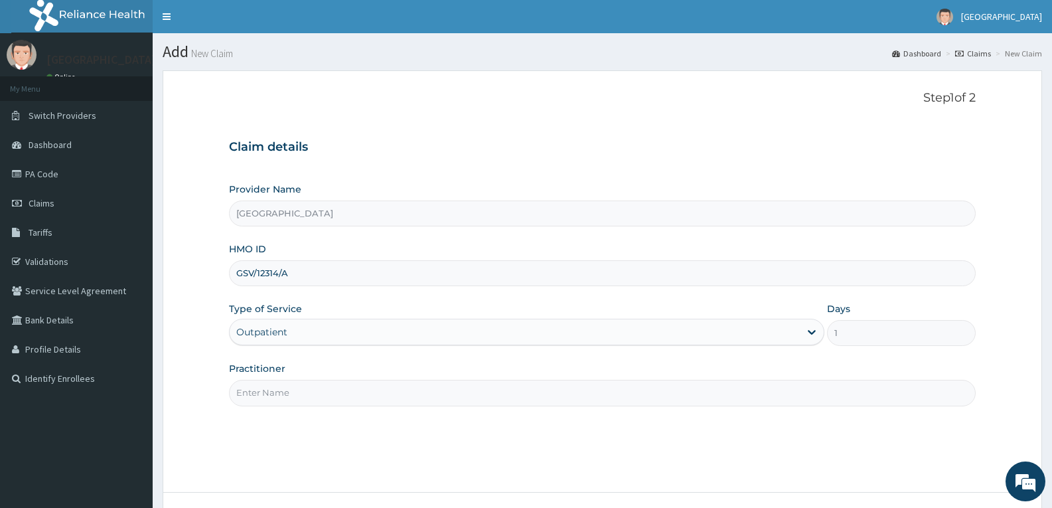
click at [264, 393] on input "Practitioner" at bounding box center [602, 393] width 747 height 26
type input "DR TROPHY"
click at [305, 431] on div "Step 1 of 2 Claim details Provider Name Adefemi Hospital HMO ID GSV/12314/A Typ…" at bounding box center [602, 281] width 747 height 381
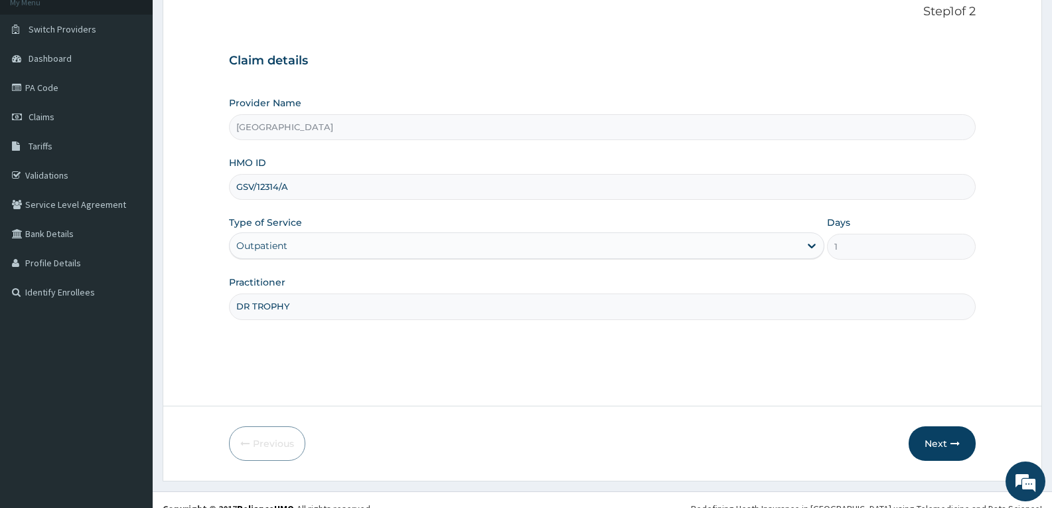
scroll to position [104, 0]
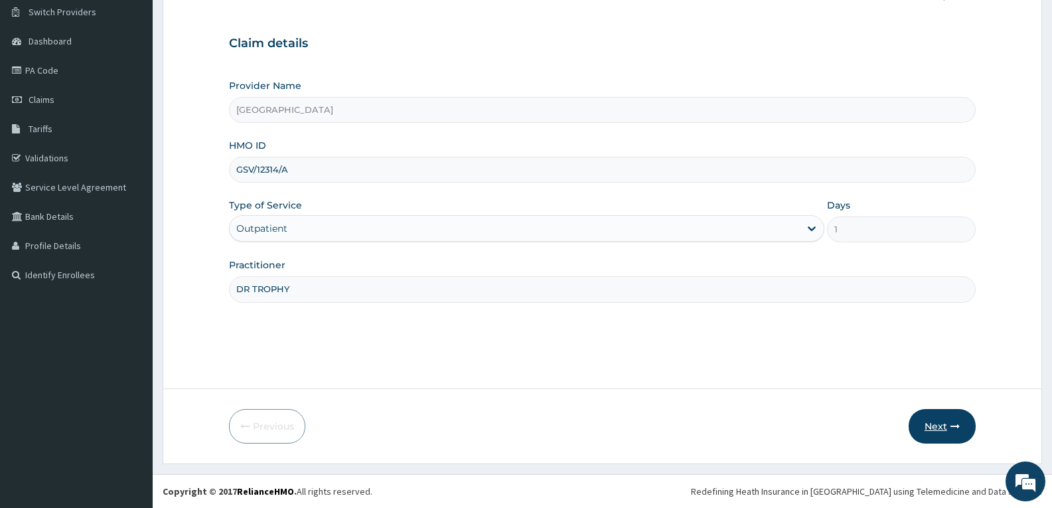
click at [923, 420] on button "Next" at bounding box center [942, 426] width 67 height 35
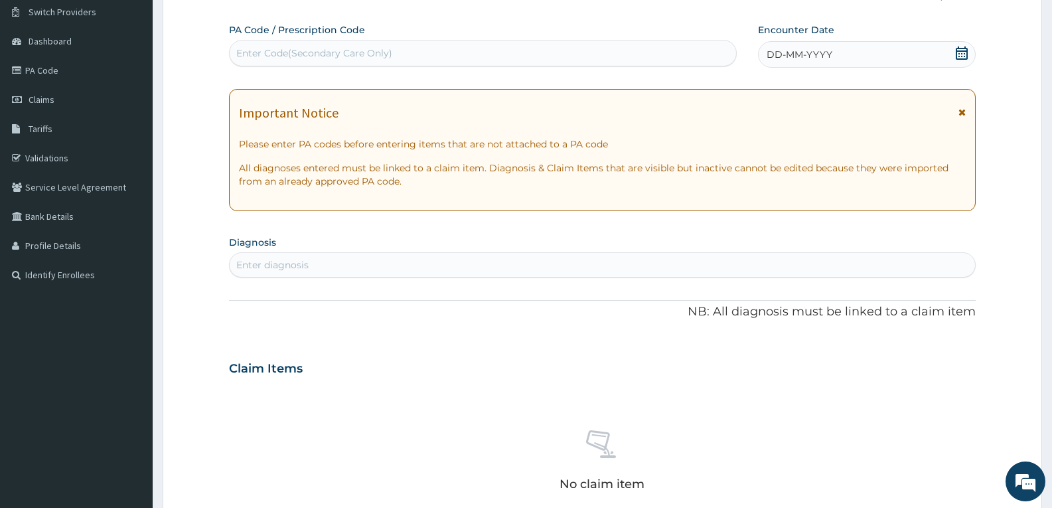
scroll to position [0, 0]
click at [346, 51] on div "Enter Code(Secondary Care Only)" at bounding box center [314, 52] width 156 height 13
paste input "PA/F5A997"
type input "PA/F5A997"
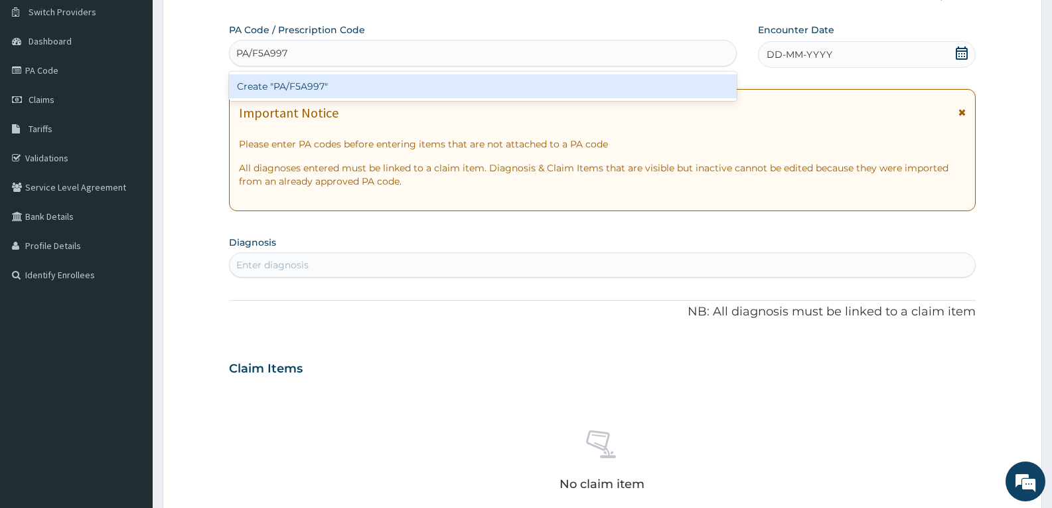
click at [315, 80] on div "Create "PA/F5A997"" at bounding box center [483, 86] width 508 height 24
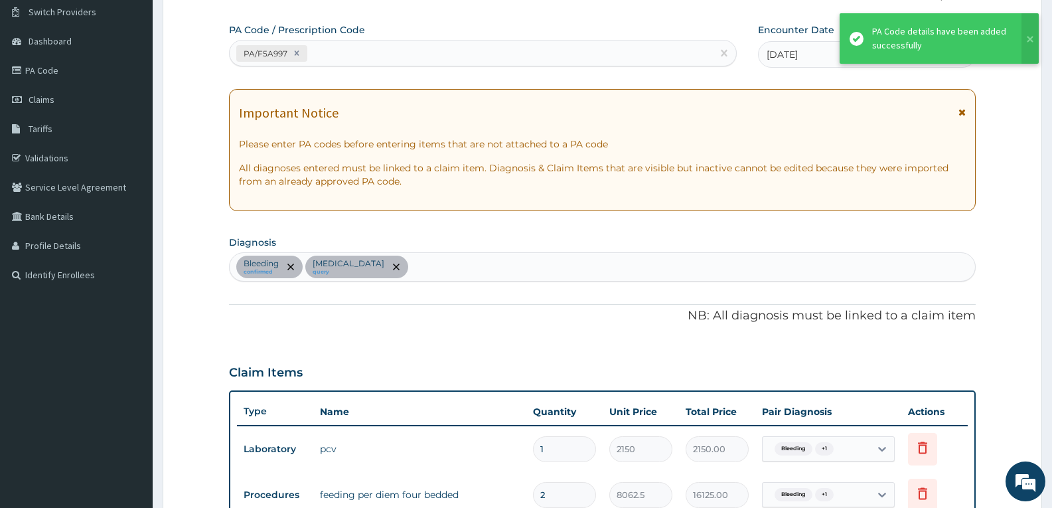
scroll to position [436, 0]
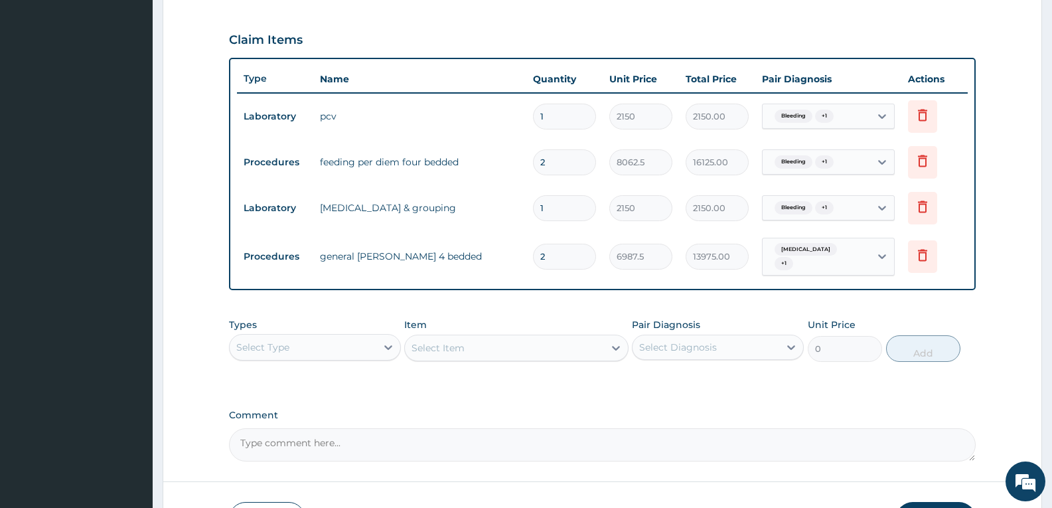
click at [428, 46] on div "Claim Items" at bounding box center [602, 37] width 747 height 35
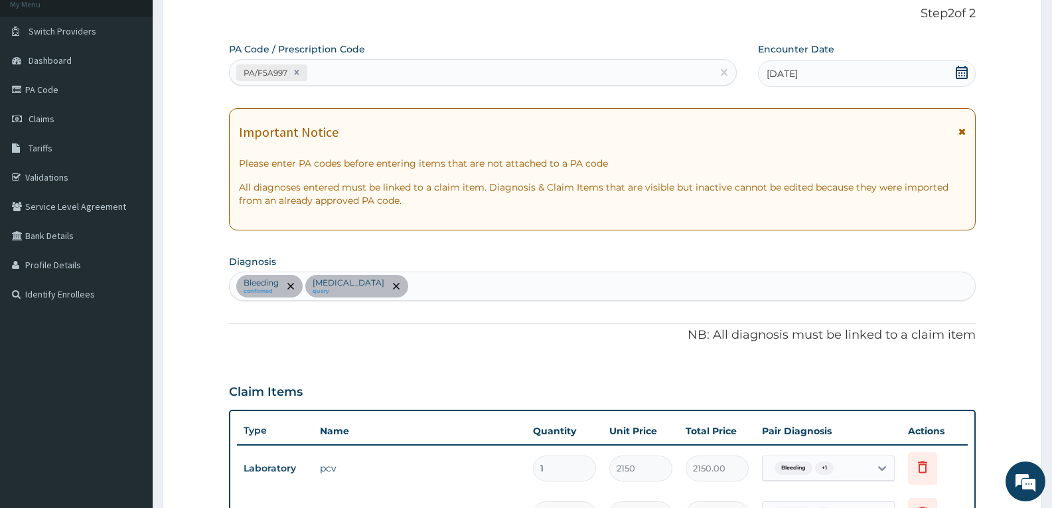
scroll to position [64, 0]
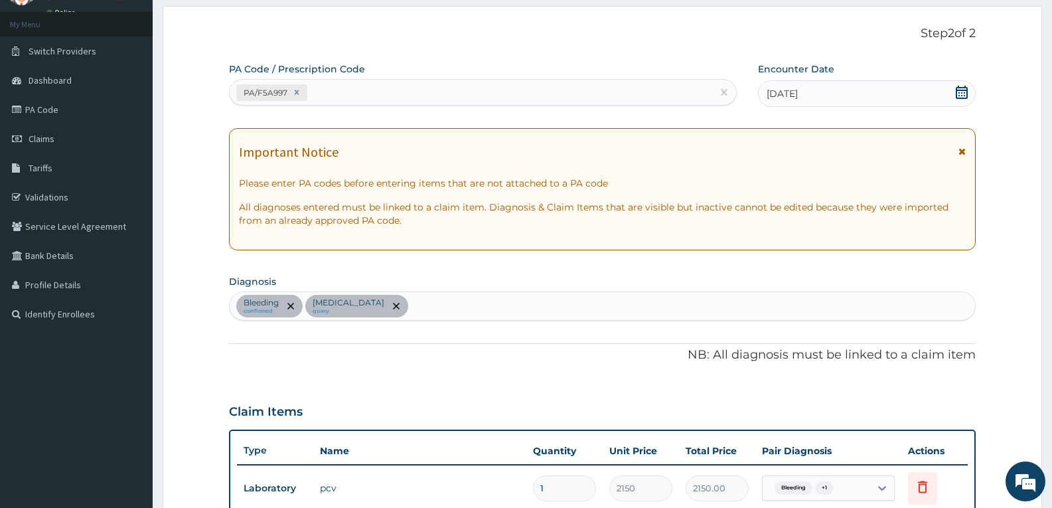
click at [411, 86] on div "PA/F5A997" at bounding box center [471, 93] width 483 height 22
paste input "PA/F03FA0"
type input "PA/F03FA0"
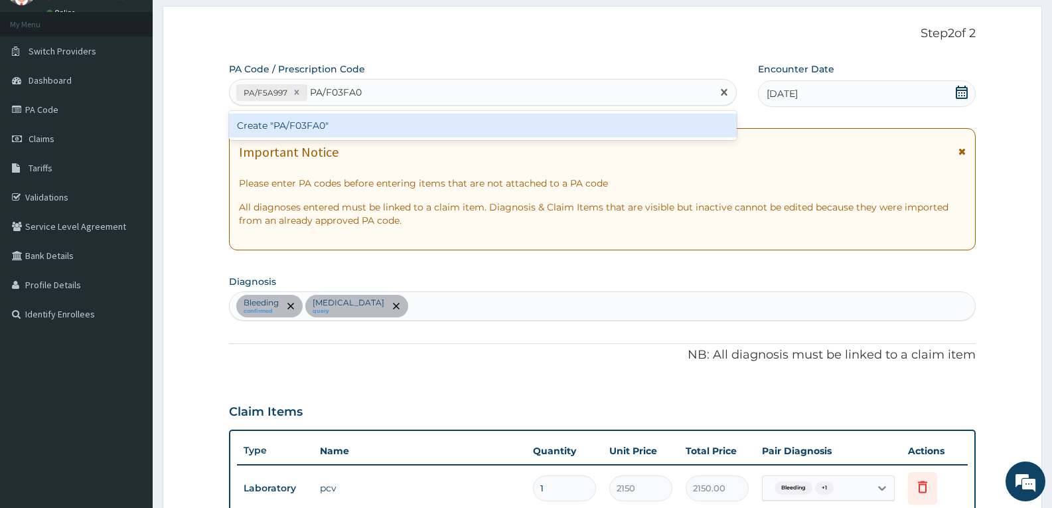
click at [383, 116] on div "Create "PA/F03FA0"" at bounding box center [483, 126] width 508 height 24
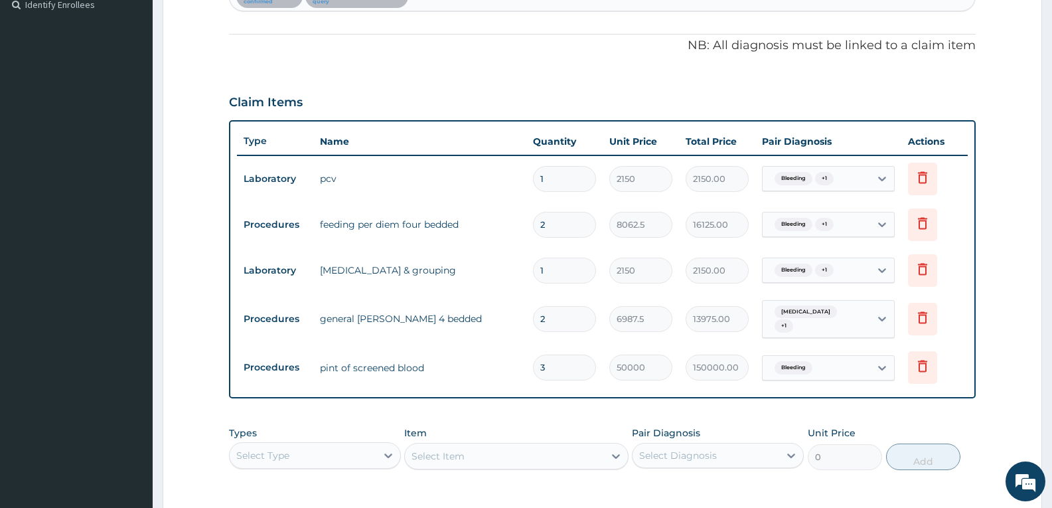
scroll to position [376, 0]
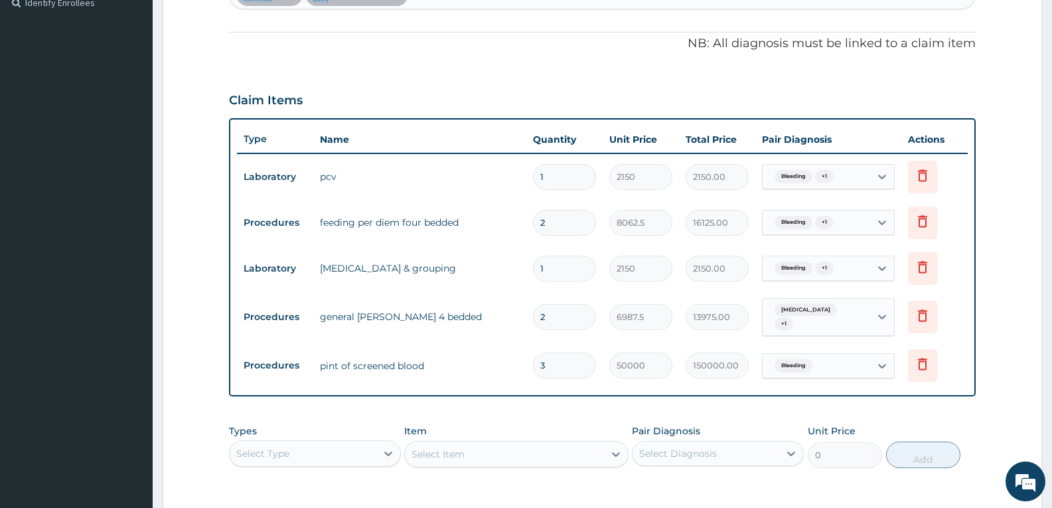
click at [356, 64] on div "PA Code / Prescription Code PA/F5A997 PA/F03FA0 Encounter Date 16-07-2025 Impor…" at bounding box center [602, 159] width 747 height 817
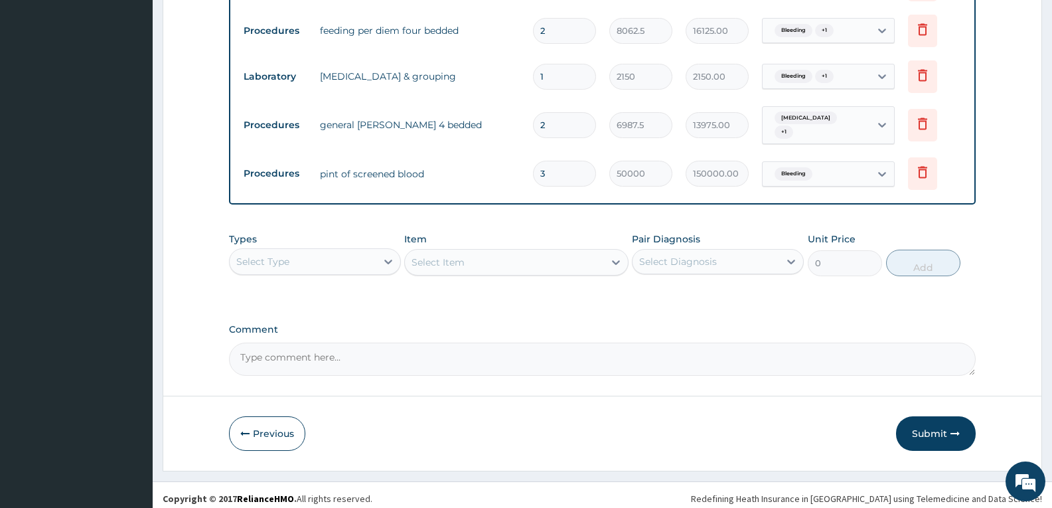
scroll to position [570, 0]
click at [264, 416] on button "Previous" at bounding box center [267, 431] width 76 height 35
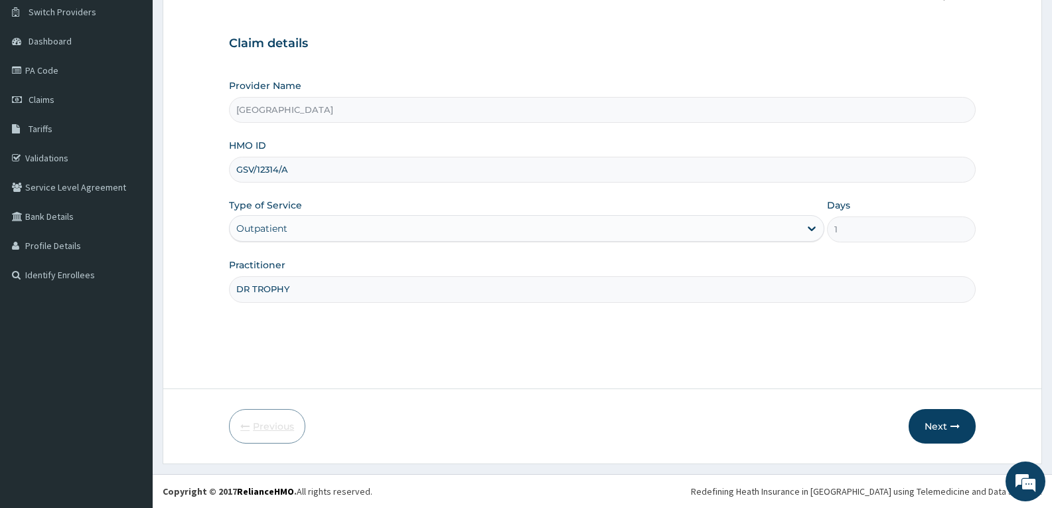
scroll to position [104, 0]
click at [933, 423] on button "Next" at bounding box center [942, 426] width 67 height 35
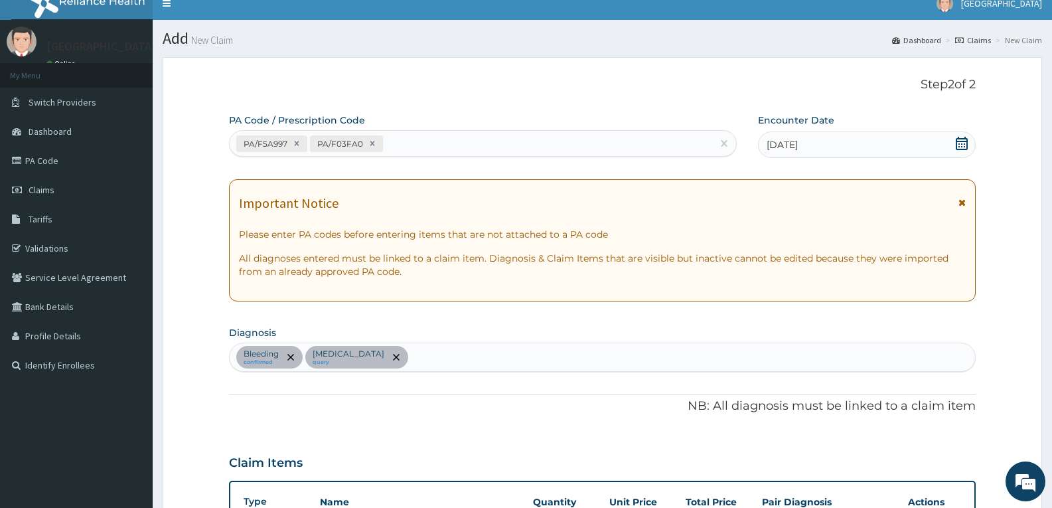
scroll to position [0, 0]
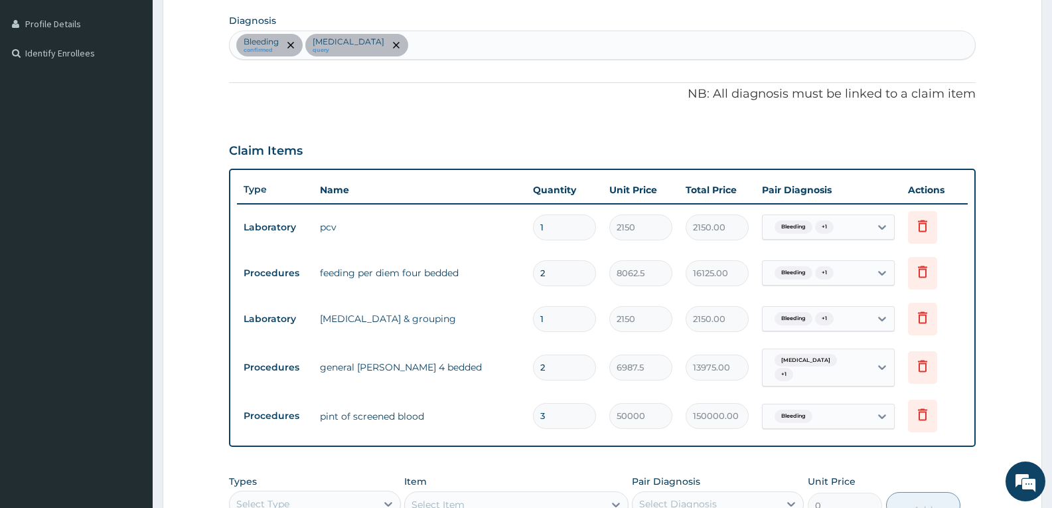
scroll to position [345, 0]
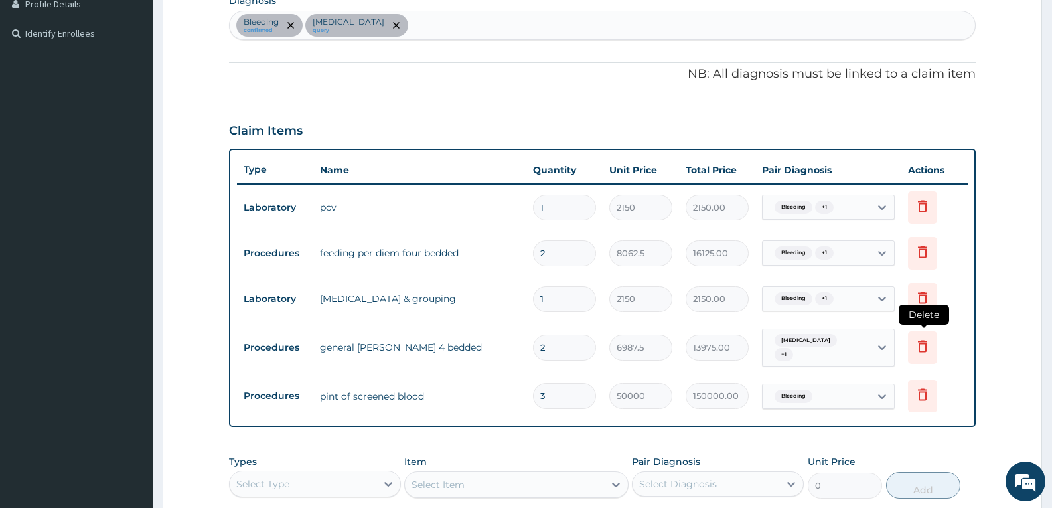
click at [932, 343] on icon at bounding box center [922, 347] width 29 height 33
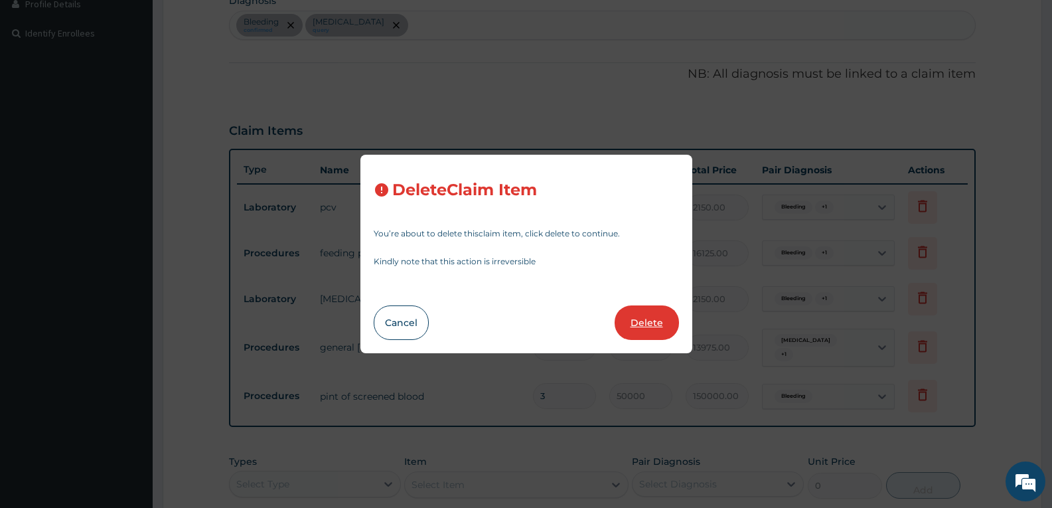
click at [654, 322] on button "Delete" at bounding box center [647, 322] width 64 height 35
type input "3"
type input "50000"
type input "150000.00"
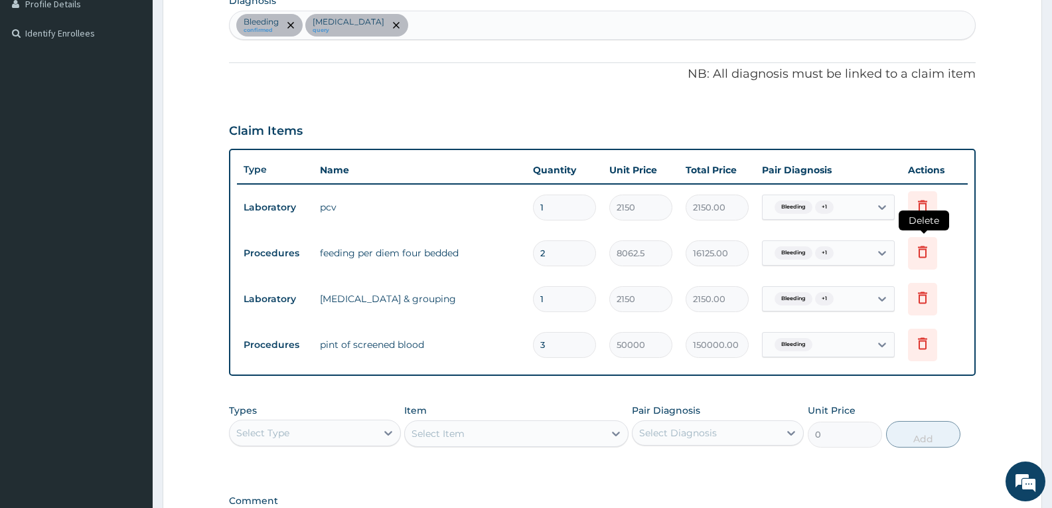
click at [920, 253] on icon at bounding box center [923, 252] width 16 height 16
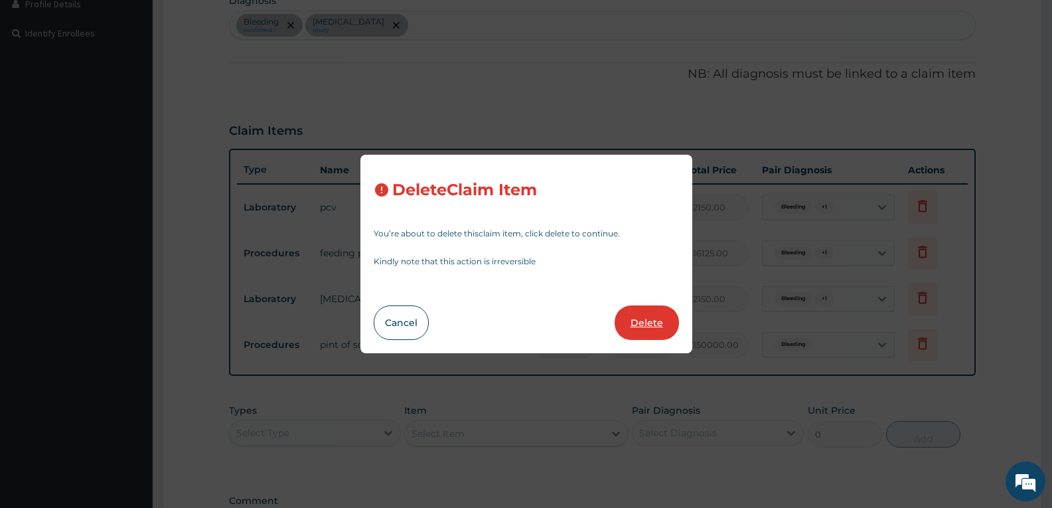
click at [649, 312] on button "Delete" at bounding box center [647, 322] width 64 height 35
type input "1"
type input "2150"
type input "2150.00"
type input "3"
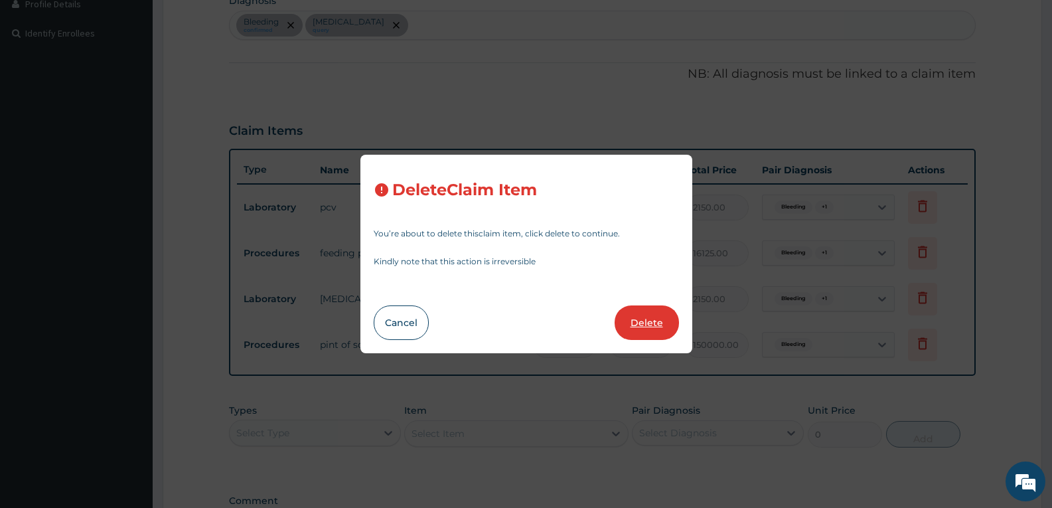
type input "50000"
type input "150000.00"
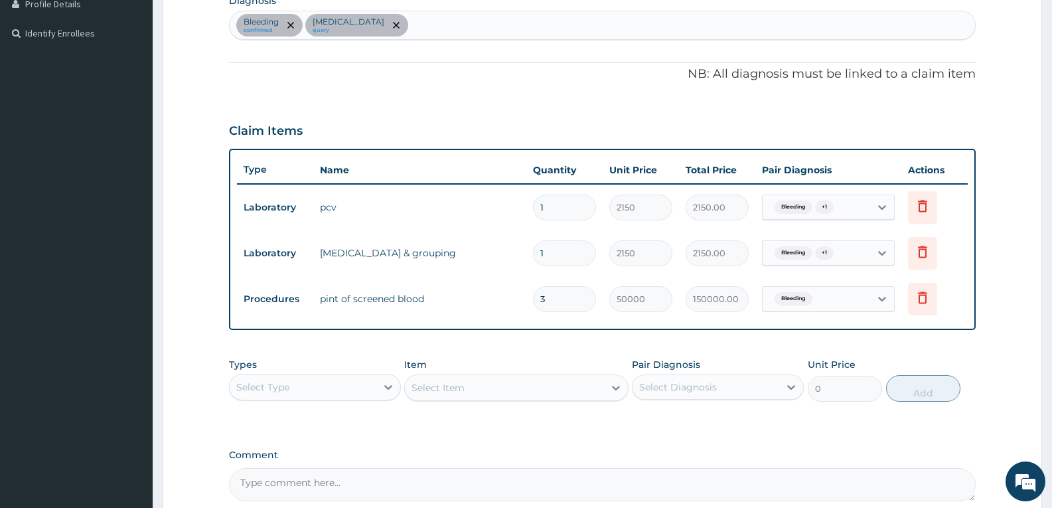
click at [516, 351] on div "Types Select Type Item Select Item Pair Diagnosis Select Diagnosis Unit Price 0…" at bounding box center [602, 379] width 747 height 57
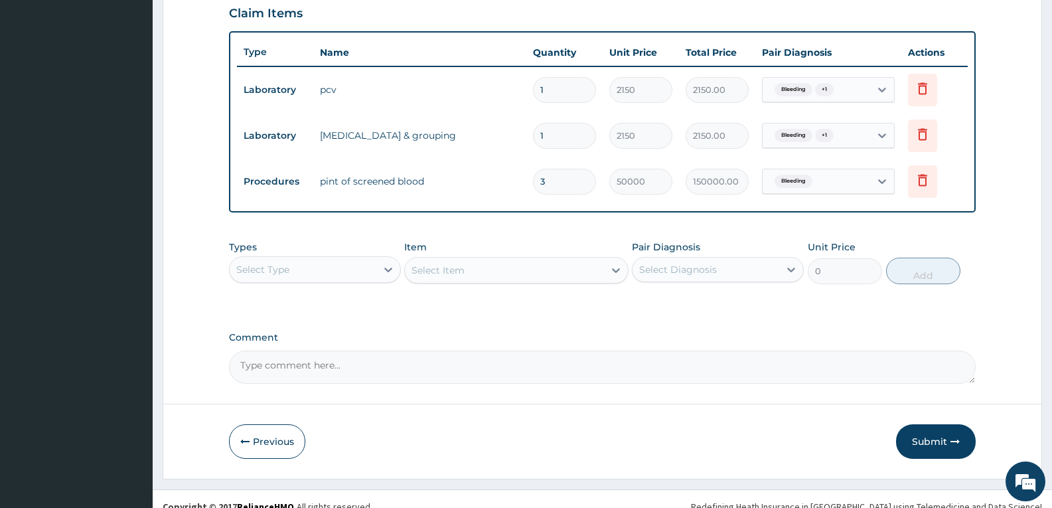
scroll to position [478, 0]
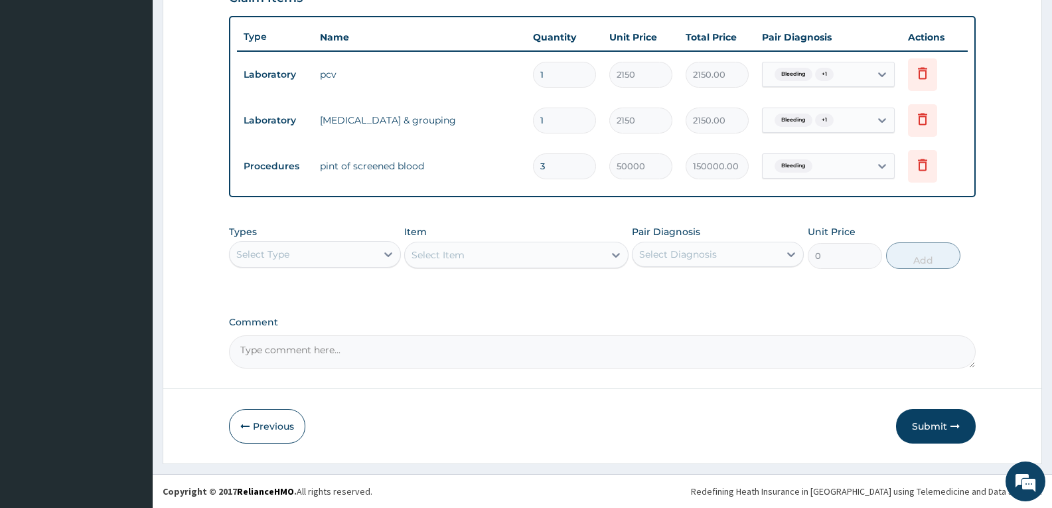
drag, startPoint x: 495, startPoint y: 367, endPoint x: 494, endPoint y: 350, distance: 16.7
click at [494, 350] on textarea "Comment" at bounding box center [602, 351] width 747 height 33
type textarea "FOR YOUR INFORMATION"
click at [914, 422] on button "Submit" at bounding box center [936, 426] width 80 height 35
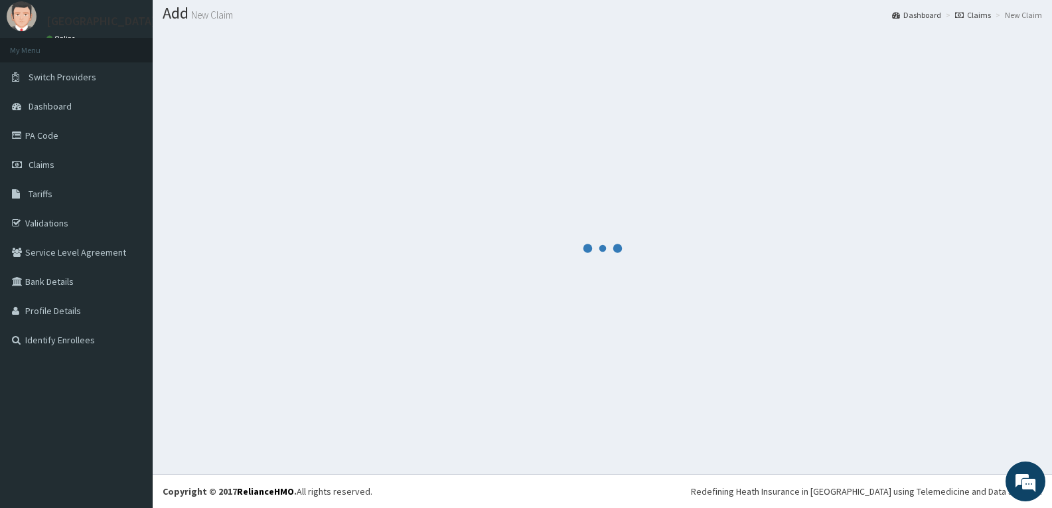
scroll to position [39, 0]
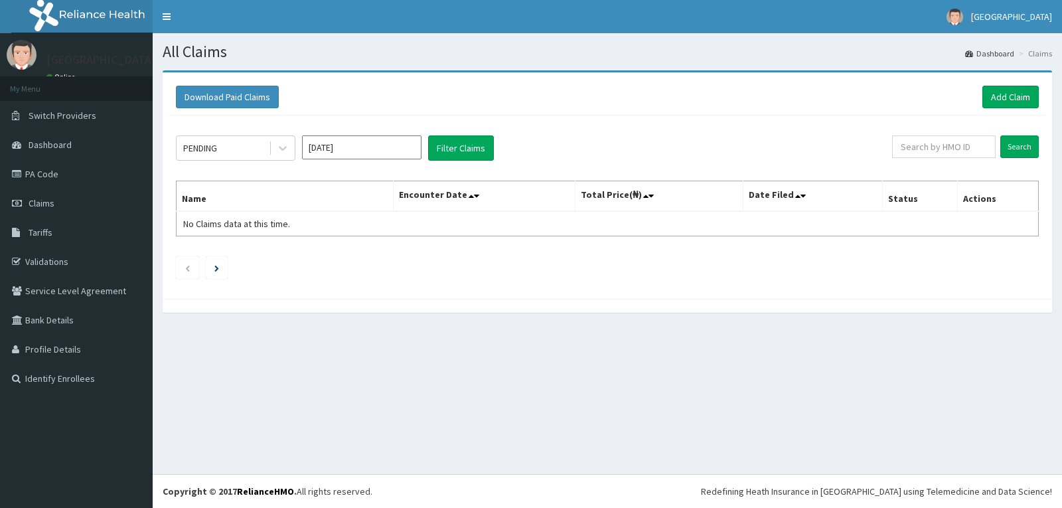
click at [401, 149] on input "[DATE]" at bounding box center [362, 147] width 120 height 24
click at [321, 260] on div "[DATE]" at bounding box center [322, 258] width 27 height 25
type input "[DATE]"
click at [453, 142] on button "Filter Claims" at bounding box center [461, 147] width 66 height 25
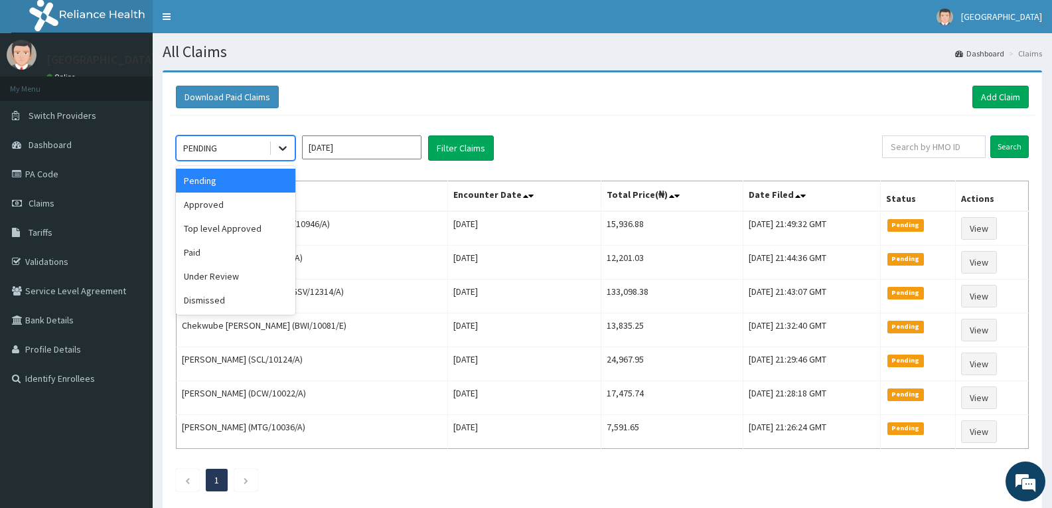
click at [284, 141] on div at bounding box center [283, 148] width 24 height 24
click at [249, 206] on div "Approved" at bounding box center [236, 205] width 120 height 24
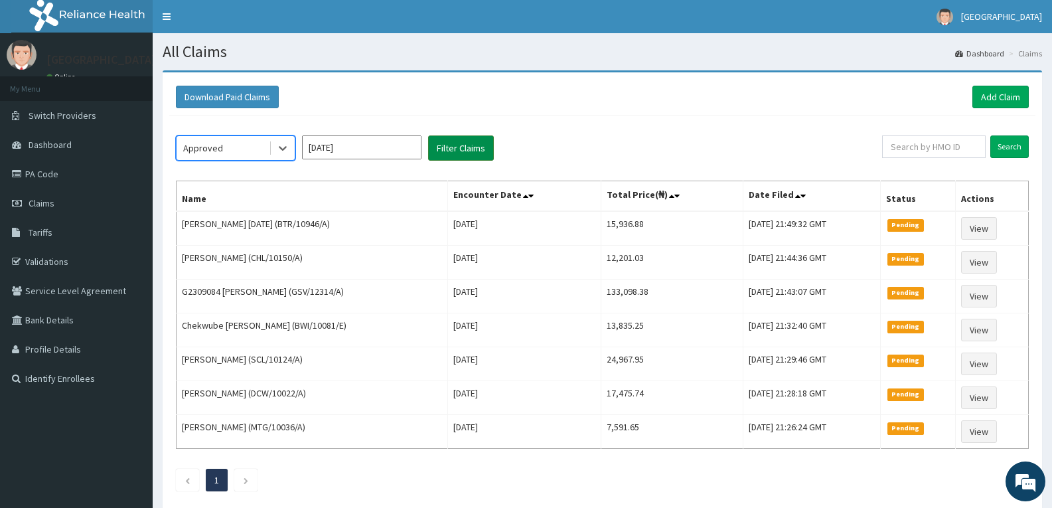
click at [450, 153] on button "Filter Claims" at bounding box center [461, 147] width 66 height 25
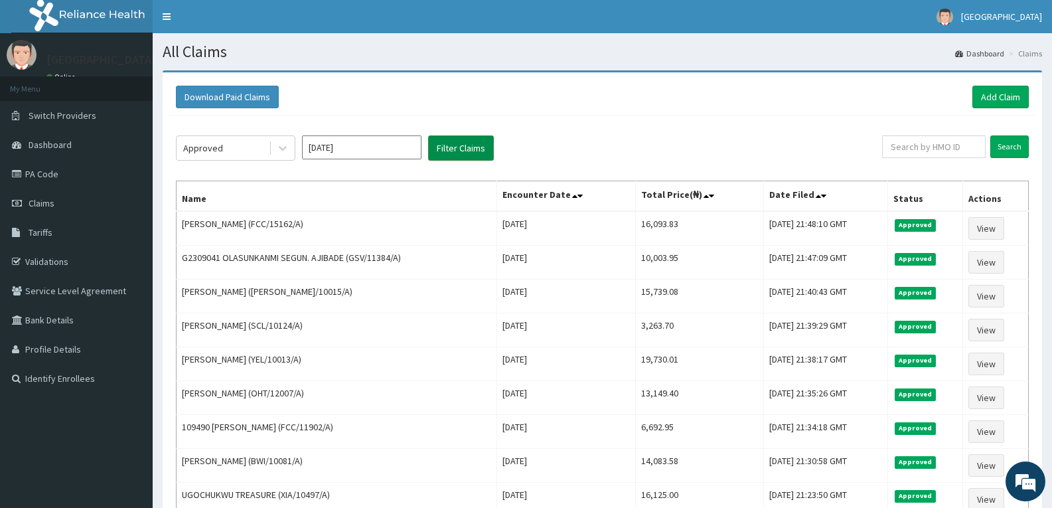
click at [452, 145] on button "Filter Claims" at bounding box center [461, 147] width 66 height 25
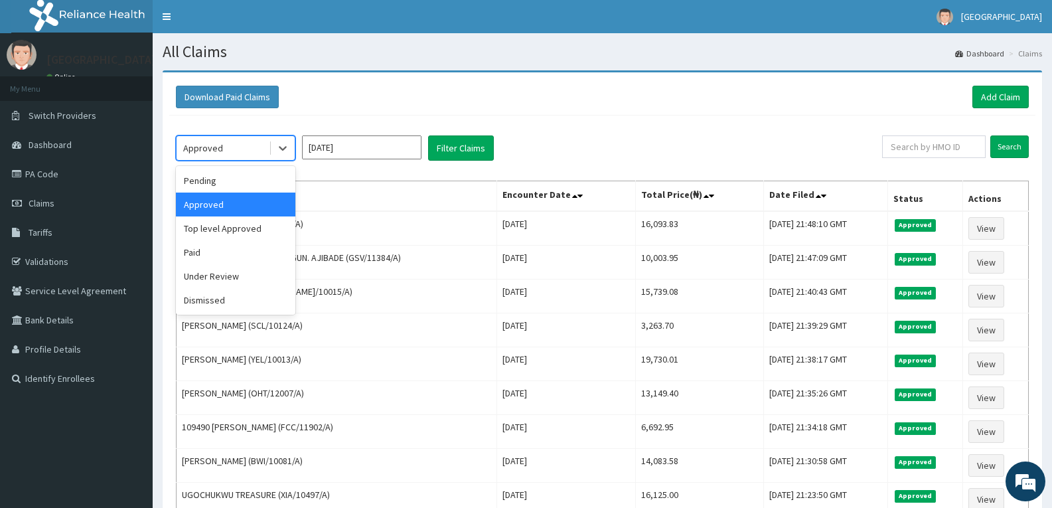
click at [264, 150] on div "Approved" at bounding box center [223, 147] width 92 height 21
click at [250, 224] on div "Top level Approved" at bounding box center [236, 228] width 120 height 24
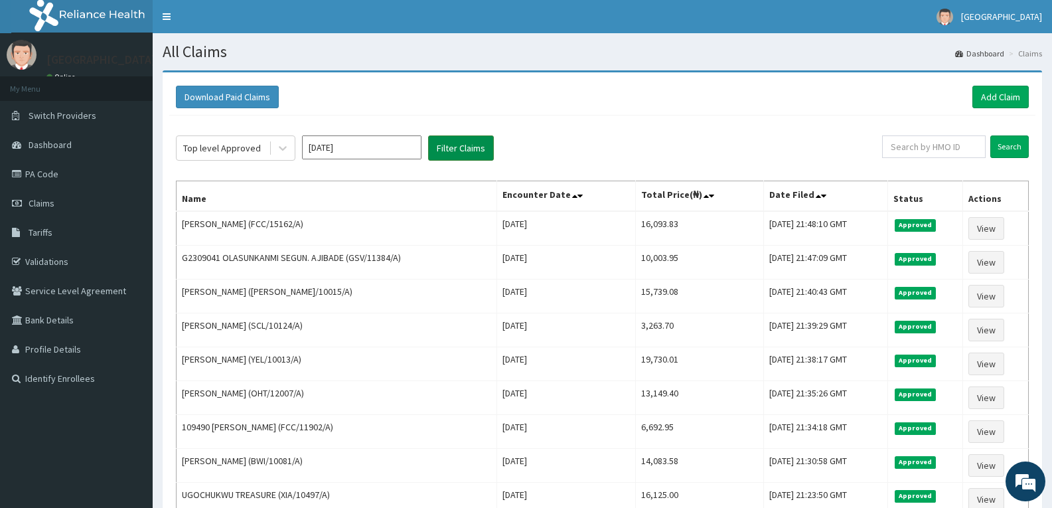
click at [446, 145] on button "Filter Claims" at bounding box center [461, 147] width 66 height 25
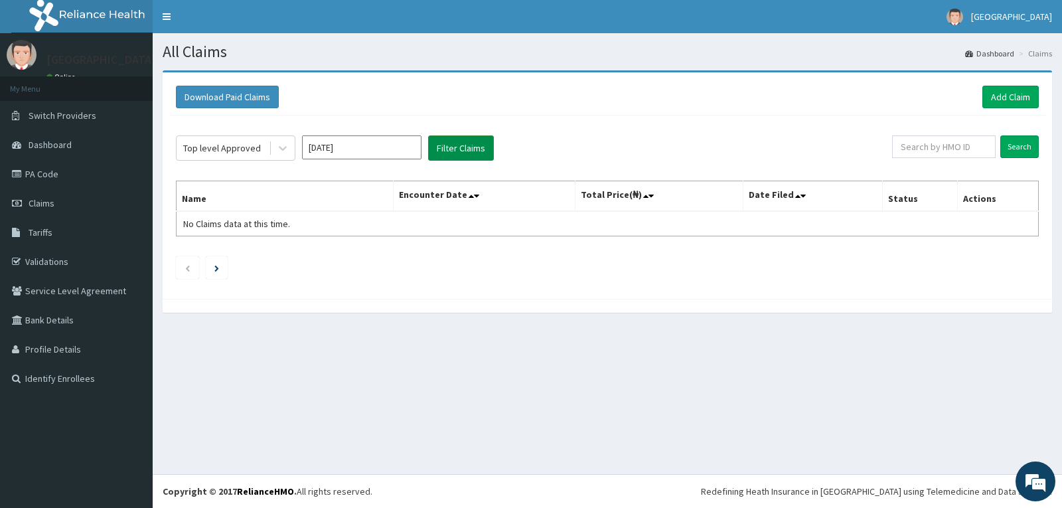
click at [446, 145] on button "Filter Claims" at bounding box center [461, 147] width 66 height 25
click at [226, 151] on div "Top level Approved" at bounding box center [222, 147] width 78 height 13
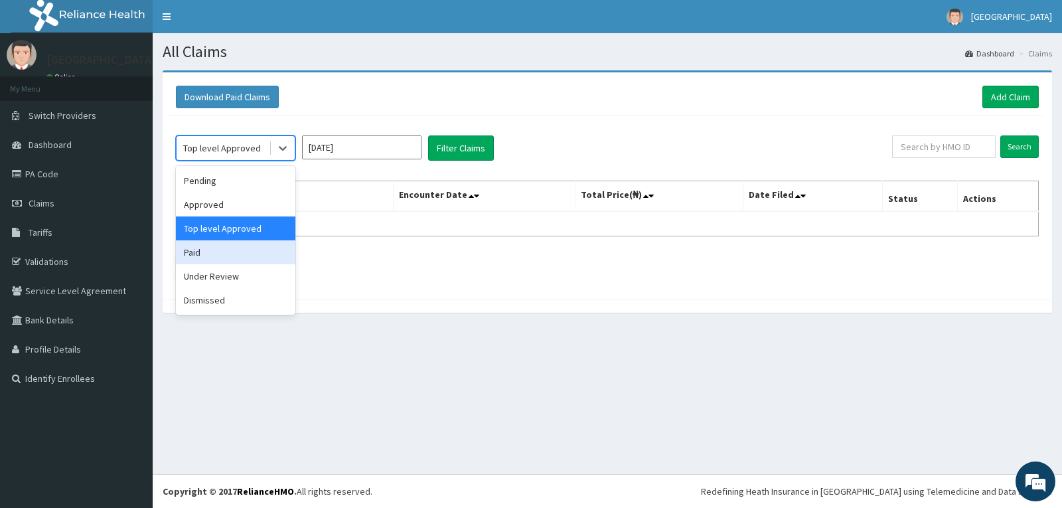
click at [214, 254] on div "Paid" at bounding box center [236, 252] width 120 height 24
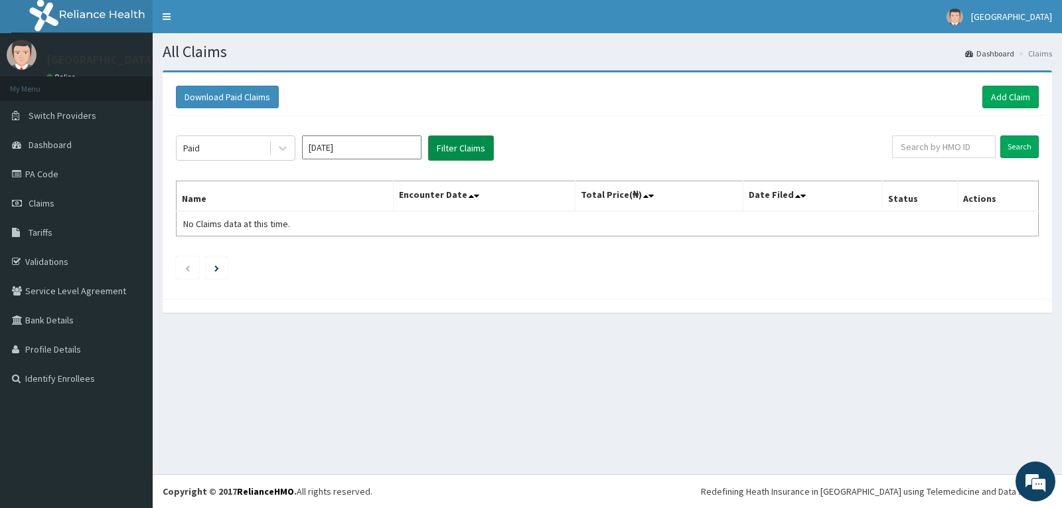
click at [471, 152] on button "Filter Claims" at bounding box center [461, 147] width 66 height 25
click at [270, 149] on span at bounding box center [270, 147] width 1 height 13
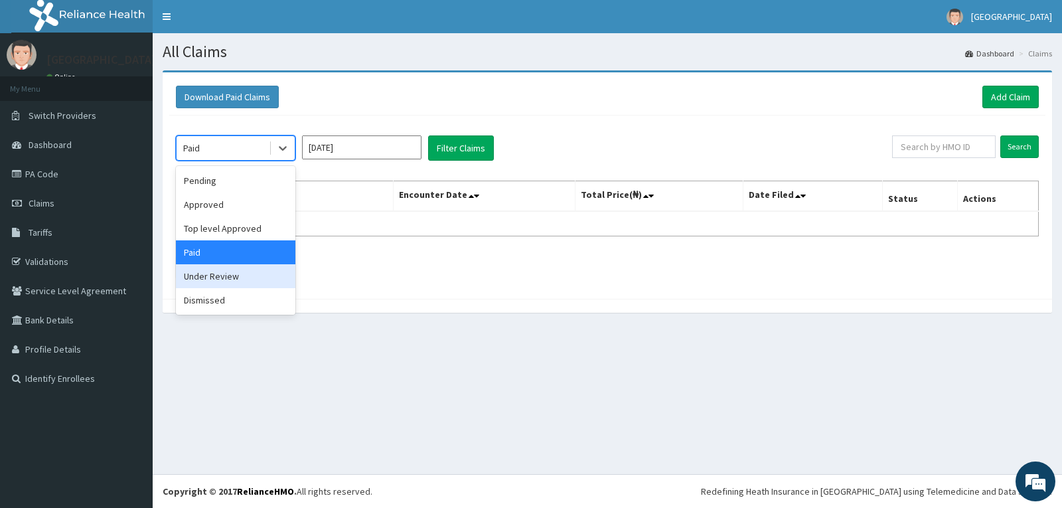
click at [239, 287] on div "Under Review" at bounding box center [236, 276] width 120 height 24
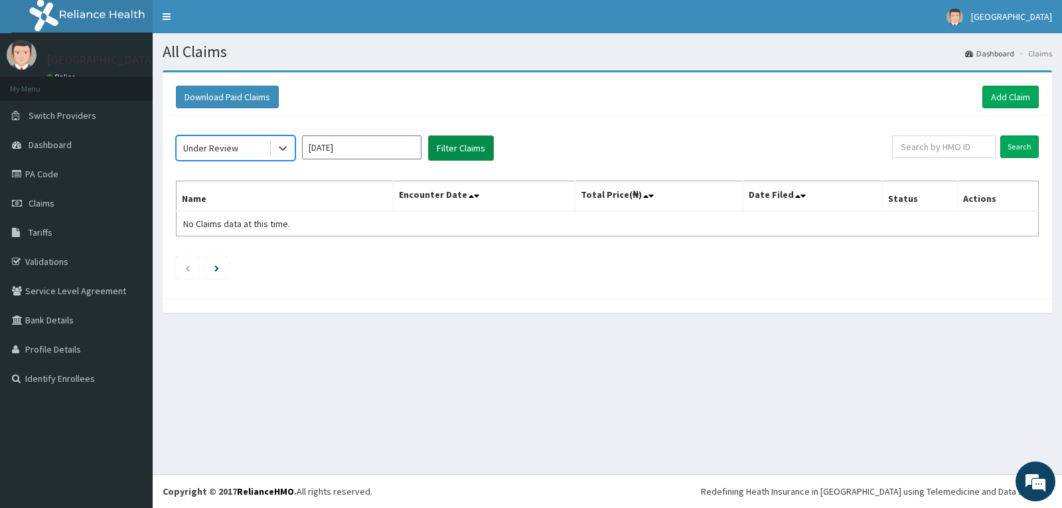
click at [477, 143] on button "Filter Claims" at bounding box center [461, 147] width 66 height 25
click at [290, 141] on div at bounding box center [283, 148] width 24 height 24
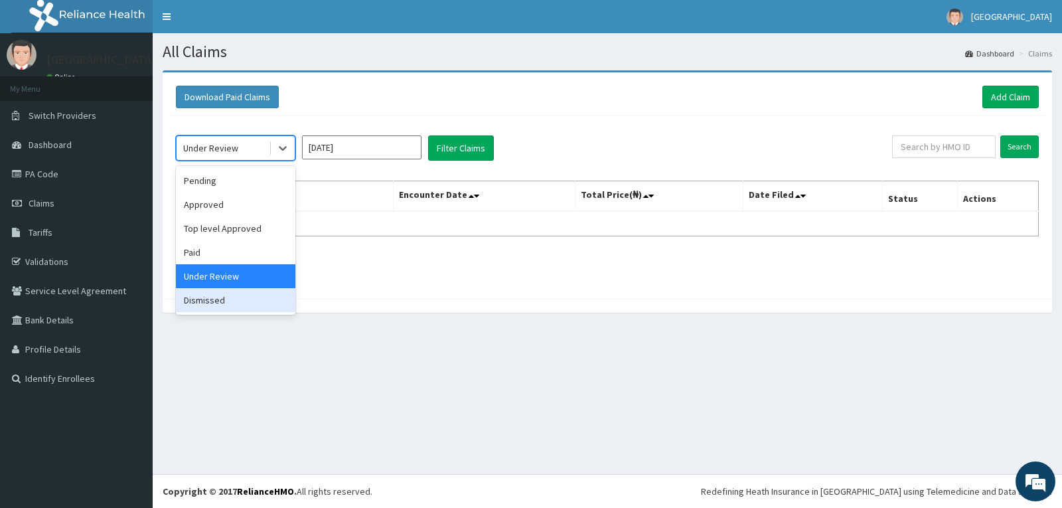
click at [213, 300] on div "Dismissed" at bounding box center [236, 300] width 120 height 24
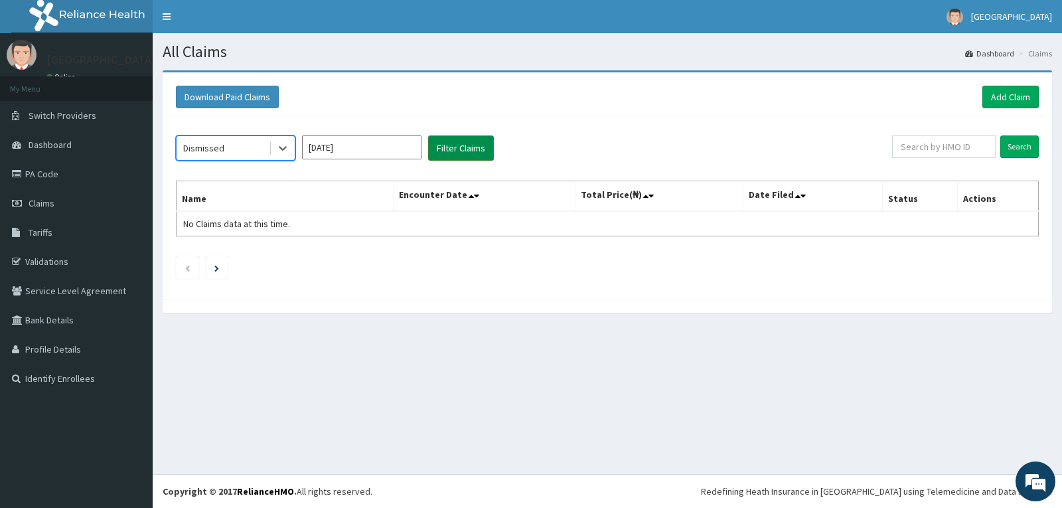
click at [449, 142] on button "Filter Claims" at bounding box center [461, 147] width 66 height 25
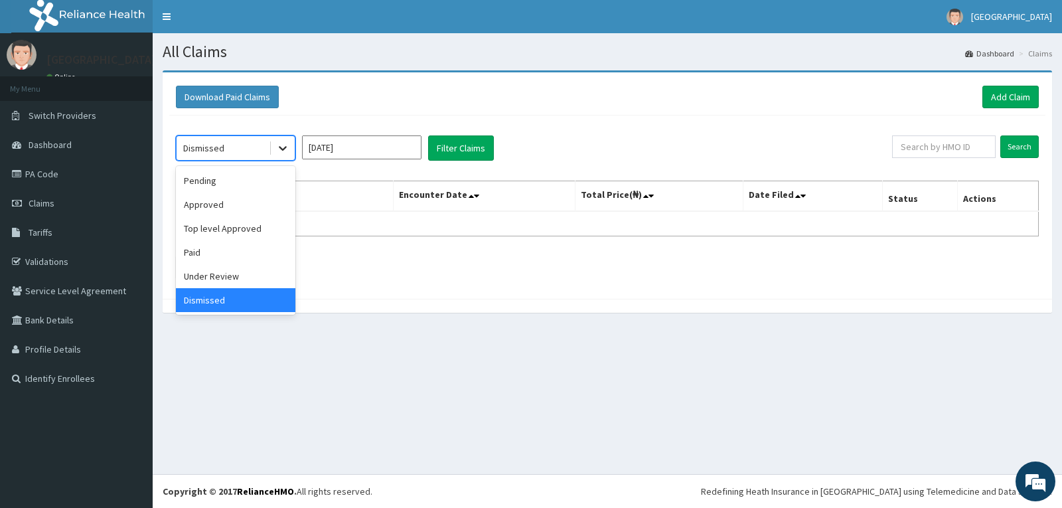
click at [276, 145] on div at bounding box center [283, 148] width 24 height 24
click at [218, 268] on div "Under Review" at bounding box center [236, 276] width 120 height 24
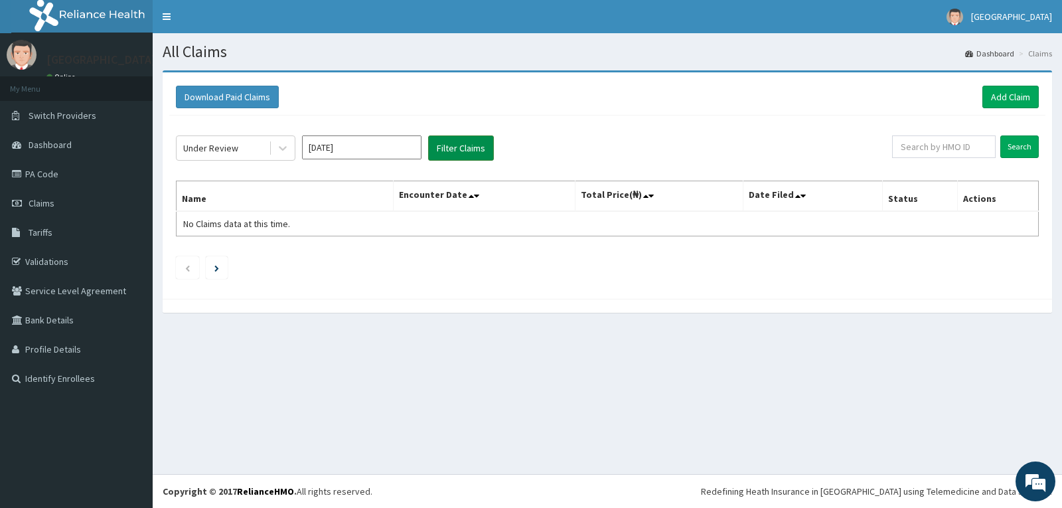
click at [443, 141] on button "Filter Claims" at bounding box center [461, 147] width 66 height 25
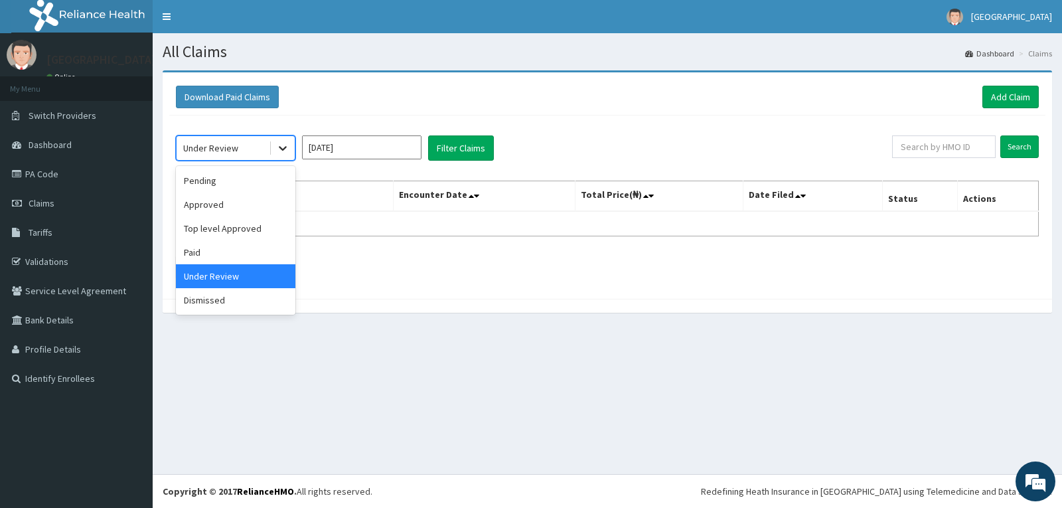
click at [282, 145] on icon at bounding box center [282, 147] width 13 height 13
click at [237, 244] on div "Paid" at bounding box center [236, 252] width 120 height 24
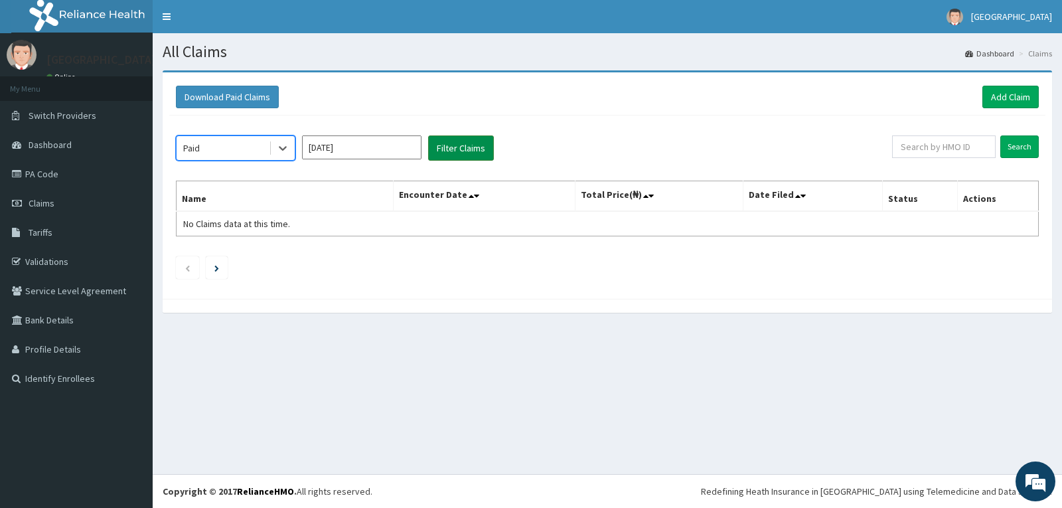
click at [460, 139] on button "Filter Claims" at bounding box center [461, 147] width 66 height 25
click at [460, 149] on button "Filter Claims" at bounding box center [461, 147] width 66 height 25
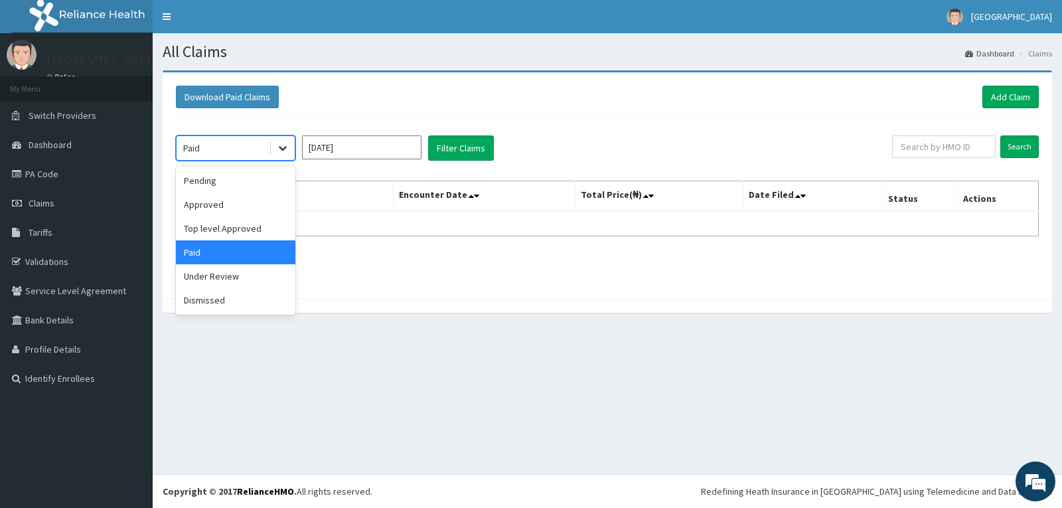
click at [285, 150] on icon at bounding box center [282, 147] width 13 height 13
click at [256, 201] on div "Approved" at bounding box center [236, 205] width 120 height 24
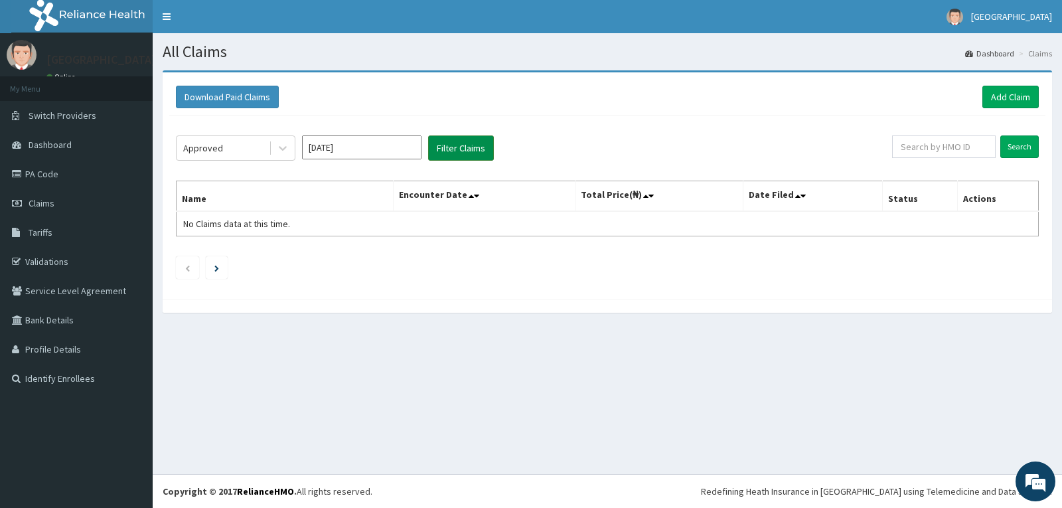
click at [442, 142] on button "Filter Claims" at bounding box center [461, 147] width 66 height 25
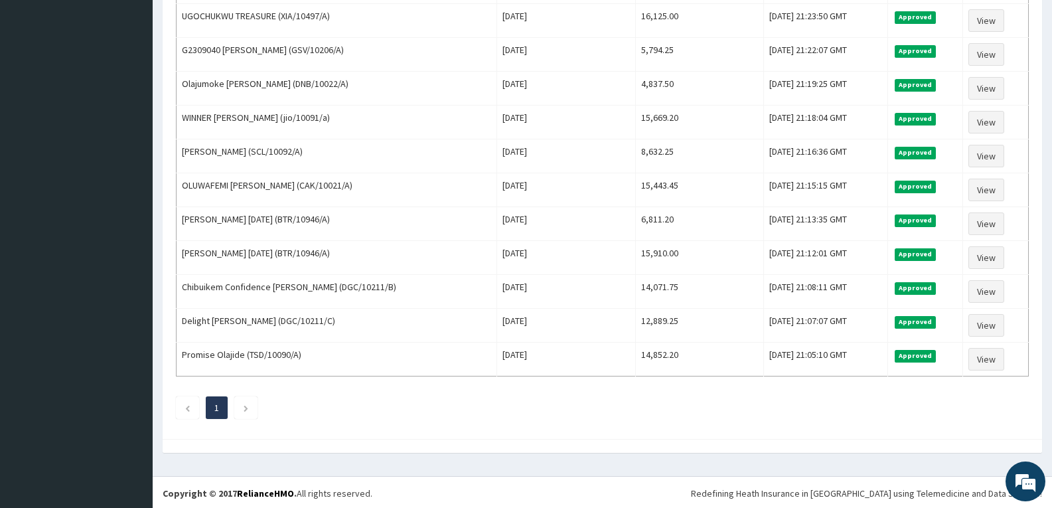
scroll to position [481, 0]
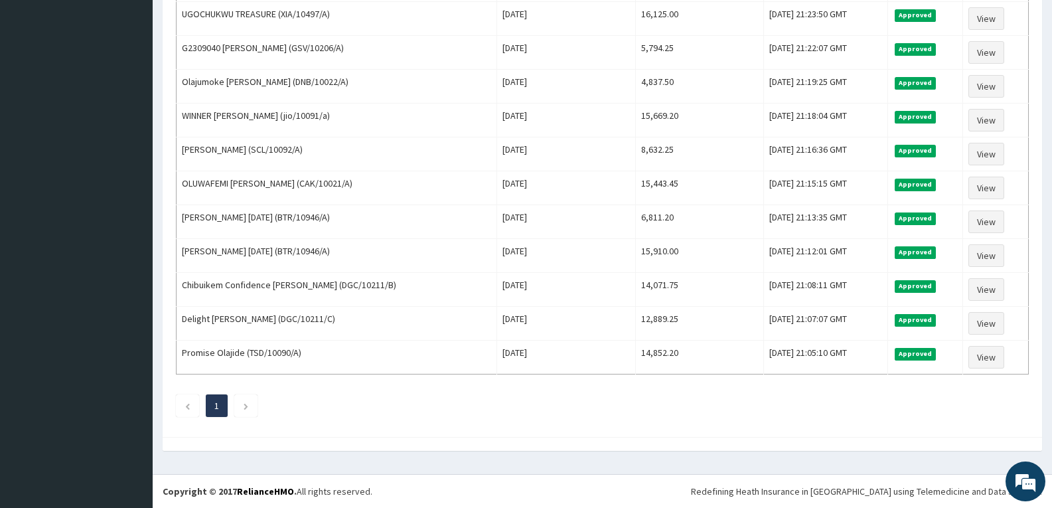
click at [218, 401] on link "1" at bounding box center [216, 406] width 5 height 12
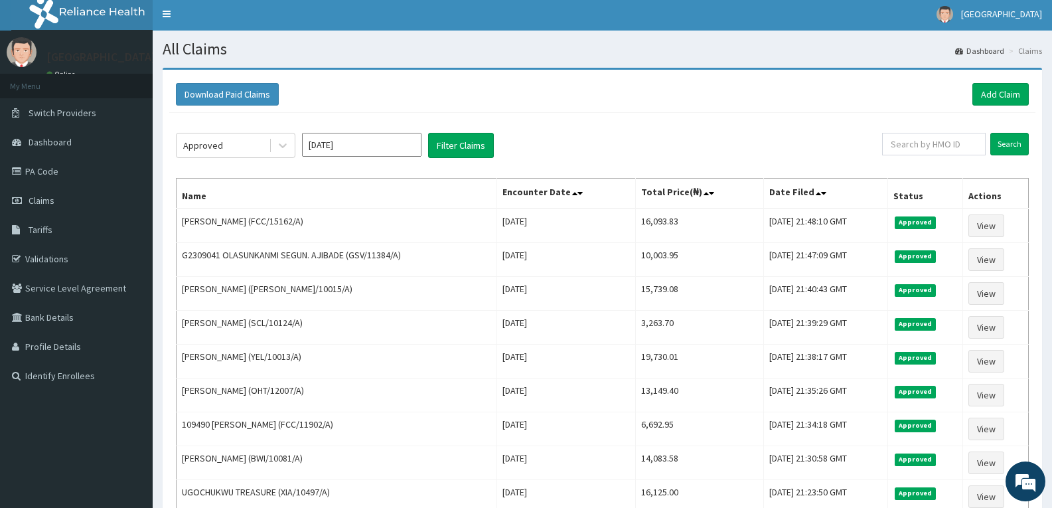
scroll to position [0, 0]
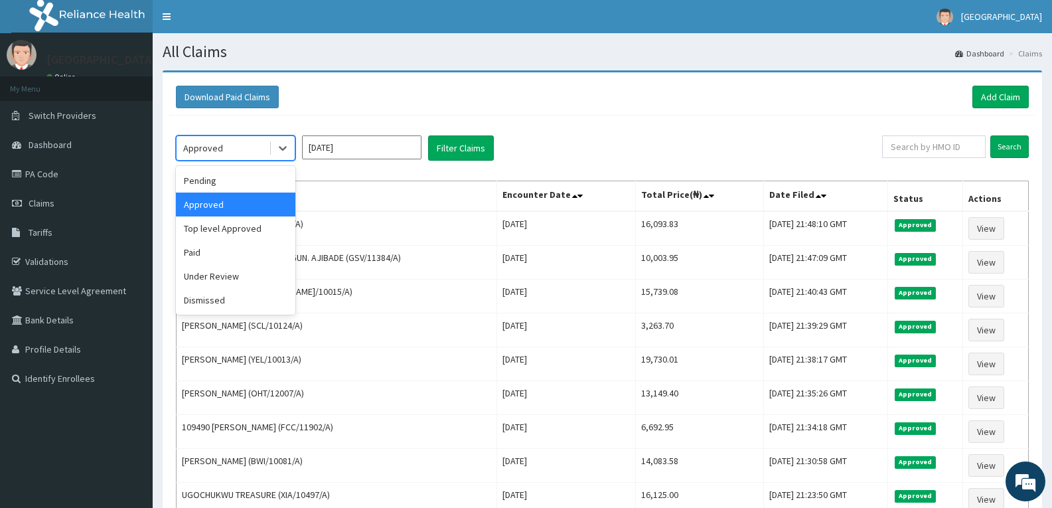
click at [267, 147] on div "Approved" at bounding box center [223, 147] width 92 height 21
click at [250, 178] on div "Pending" at bounding box center [236, 181] width 120 height 24
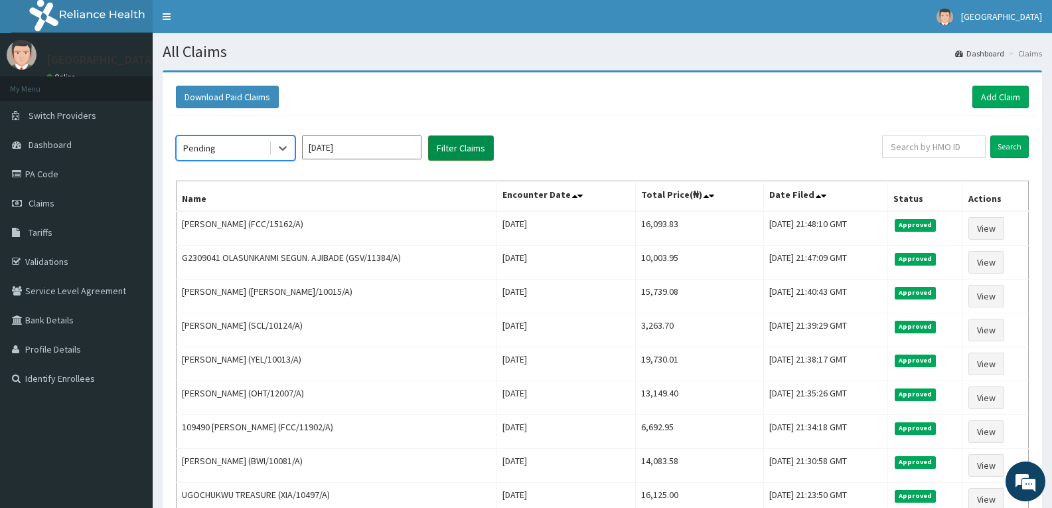
click at [456, 147] on button "Filter Claims" at bounding box center [461, 147] width 66 height 25
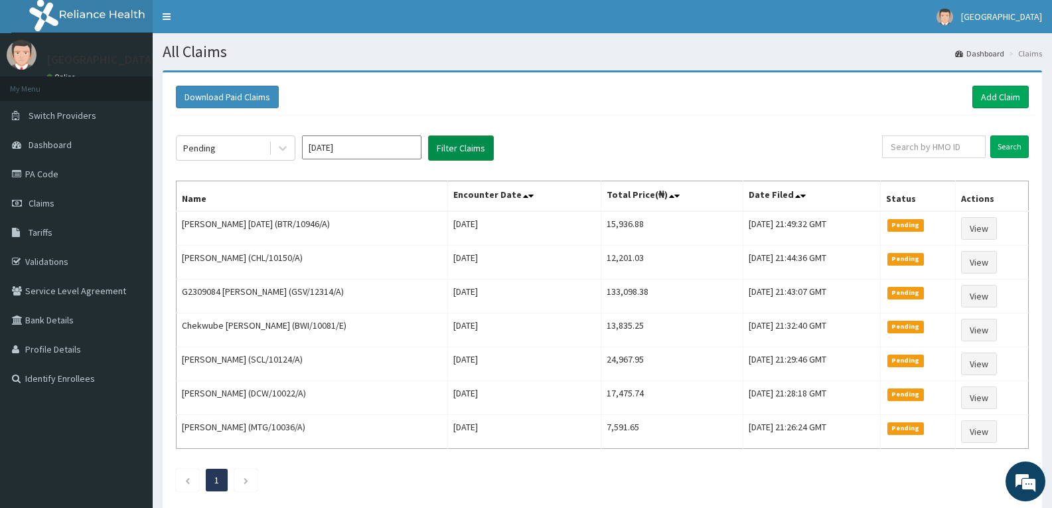
click at [456, 147] on button "Filter Claims" at bounding box center [461, 147] width 66 height 25
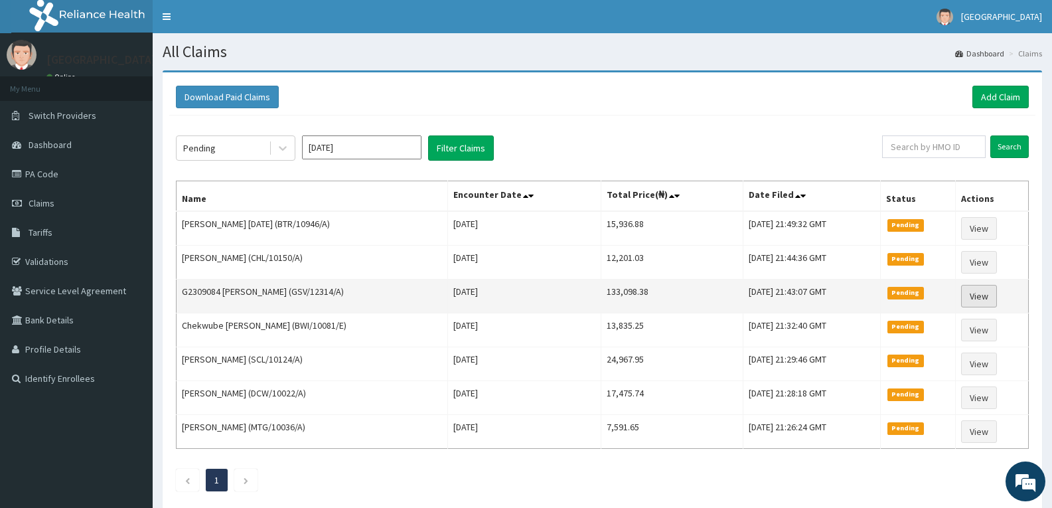
click at [985, 294] on link "View" at bounding box center [979, 296] width 36 height 23
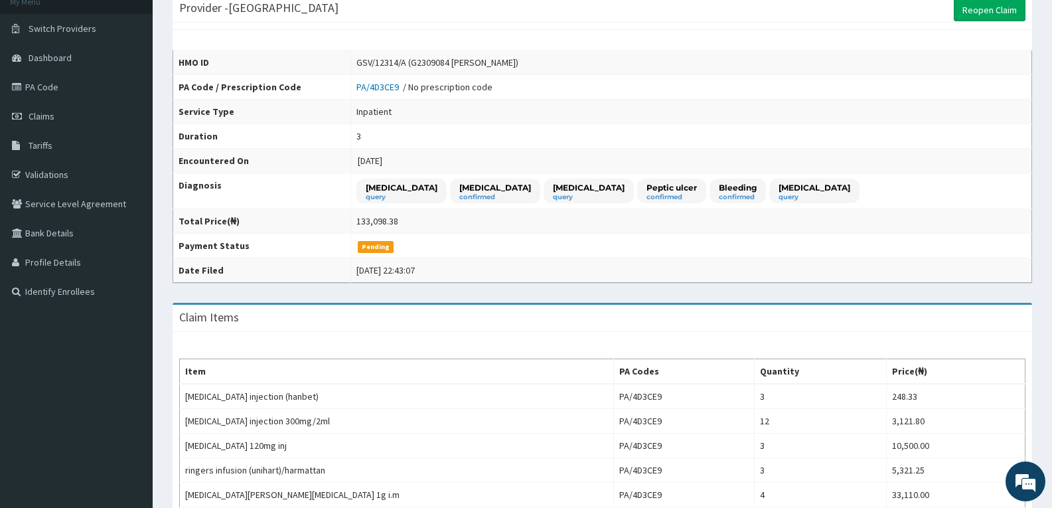
scroll to position [71, 0]
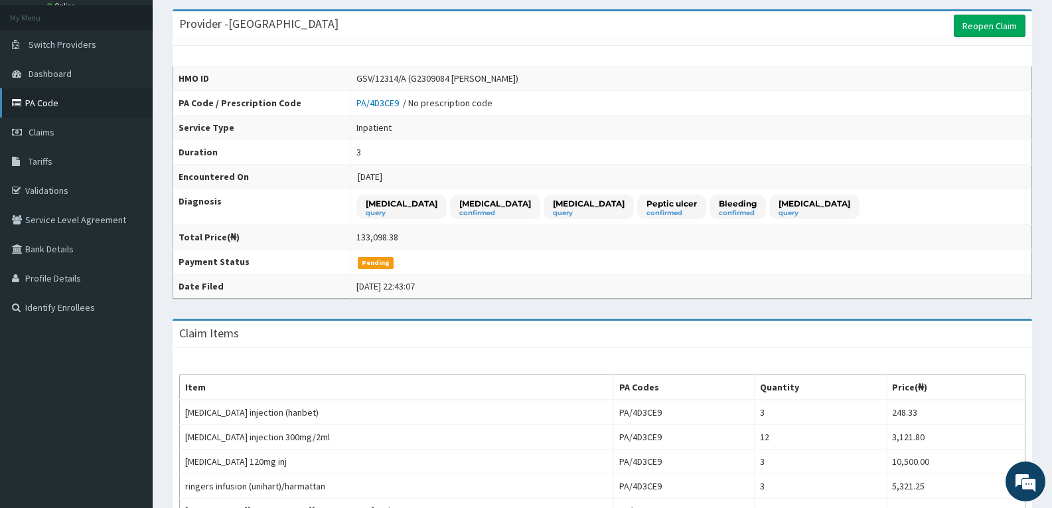
click at [94, 111] on link "PA Code" at bounding box center [76, 102] width 153 height 29
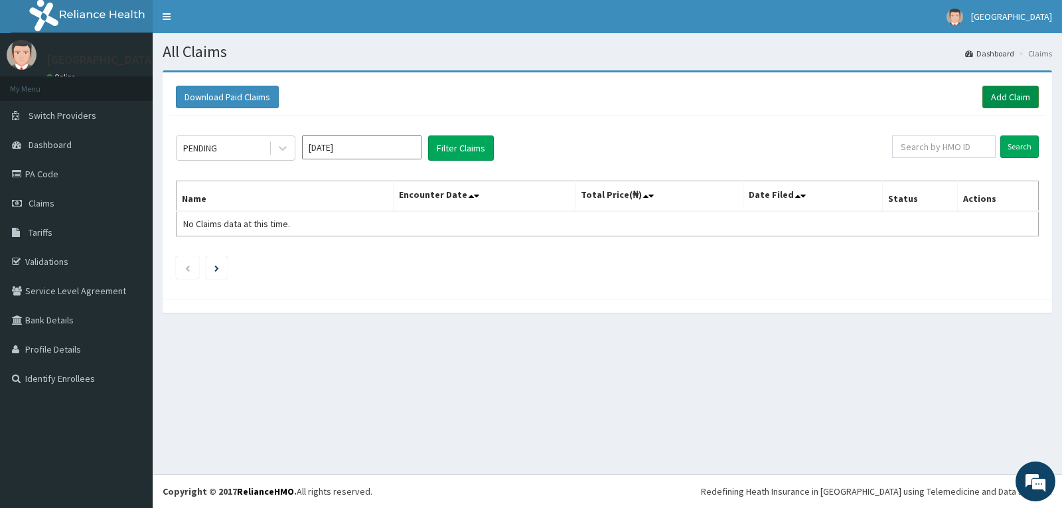
click at [1004, 92] on link "Add Claim" at bounding box center [1011, 97] width 56 height 23
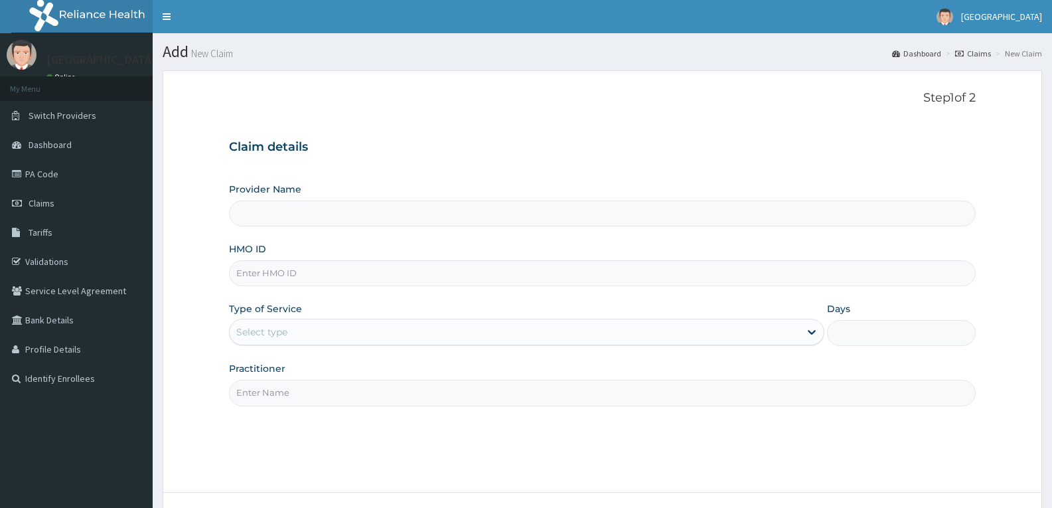
type input "FCC/15162/A"
type input "[GEOGRAPHIC_DATA]"
type input "FCC/15162/A"
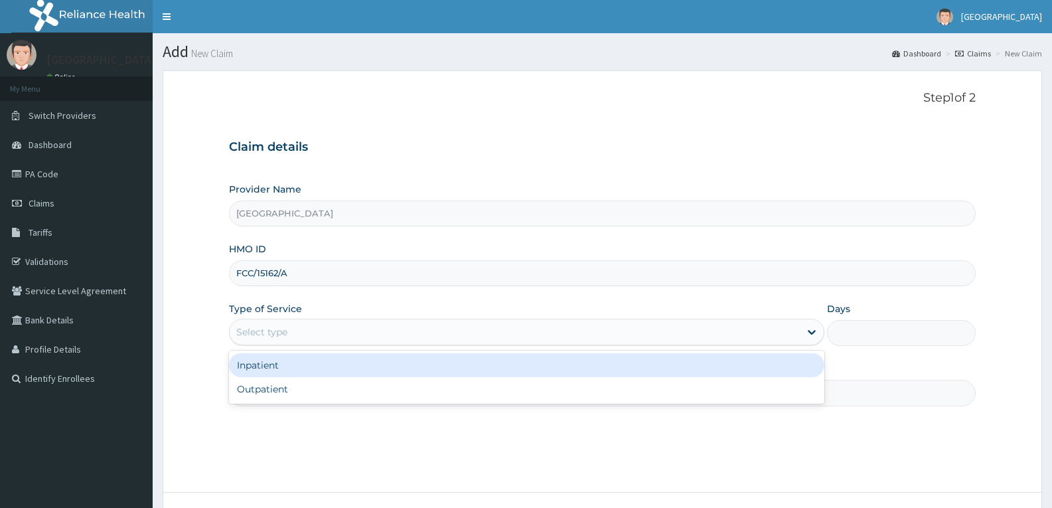
click at [268, 327] on div "Select type" at bounding box center [261, 331] width 51 height 13
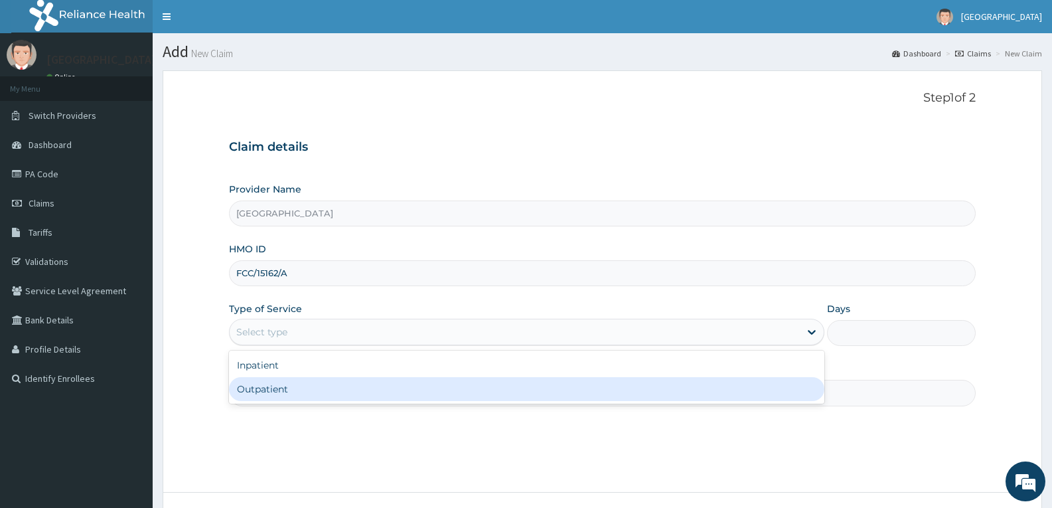
click at [258, 392] on div "Outpatient" at bounding box center [526, 389] width 595 height 24
type input "1"
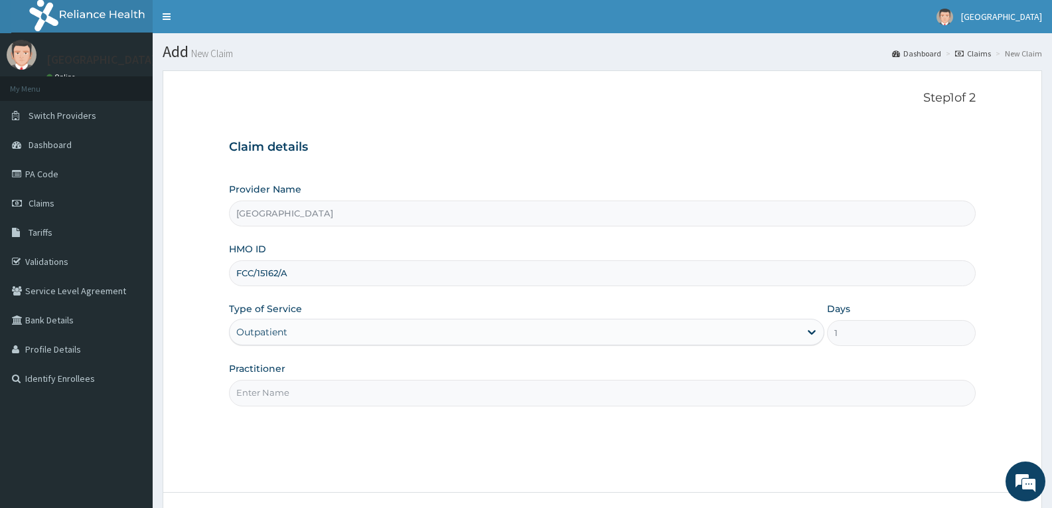
click at [258, 392] on input "Practitioner" at bounding box center [602, 393] width 747 height 26
type input "DR TROPHY"
click at [303, 429] on div "Step 1 of 2 Claim details Provider Name Adefemi Hospital HMO ID FCC/15162/A Typ…" at bounding box center [602, 281] width 747 height 381
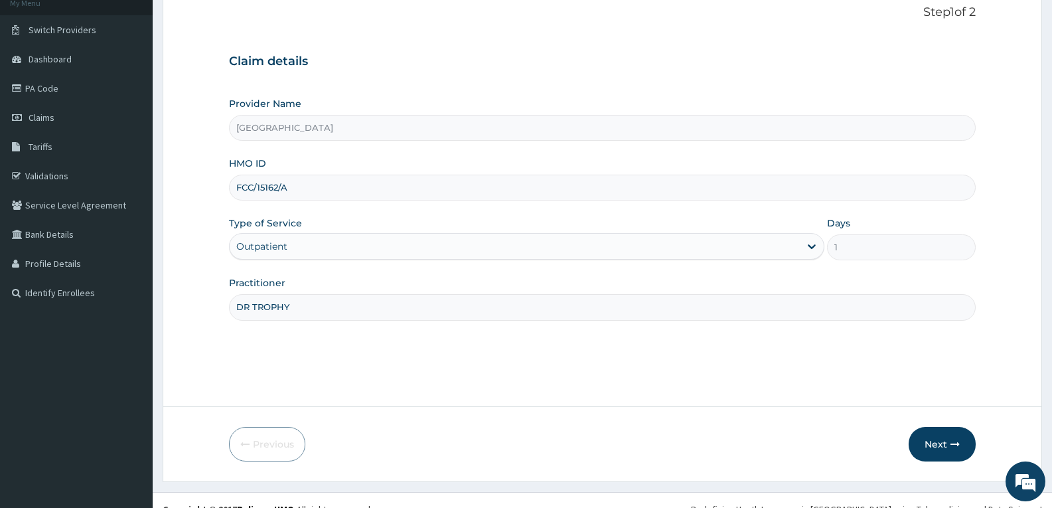
scroll to position [104, 0]
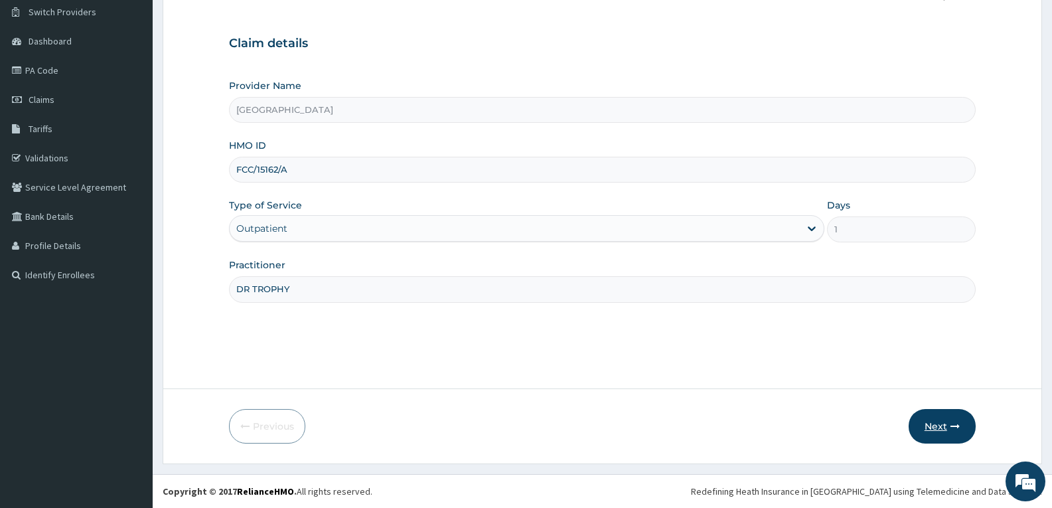
click at [943, 426] on button "Next" at bounding box center [942, 426] width 67 height 35
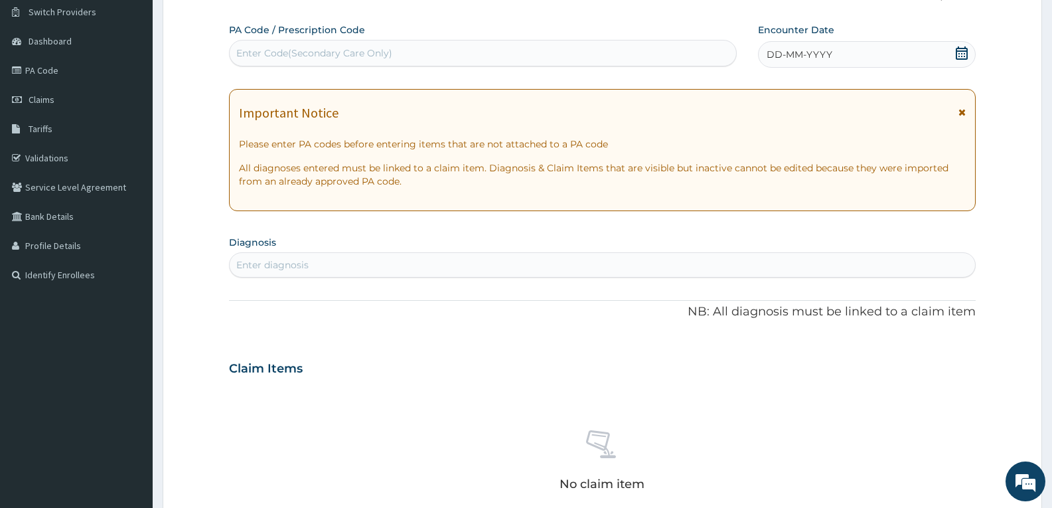
scroll to position [0, 0]
click at [270, 57] on div "Enter Code(Secondary Care Only)" at bounding box center [314, 52] width 156 height 13
paste input "PA/AB83E8"
type input "PA/AB83E8"
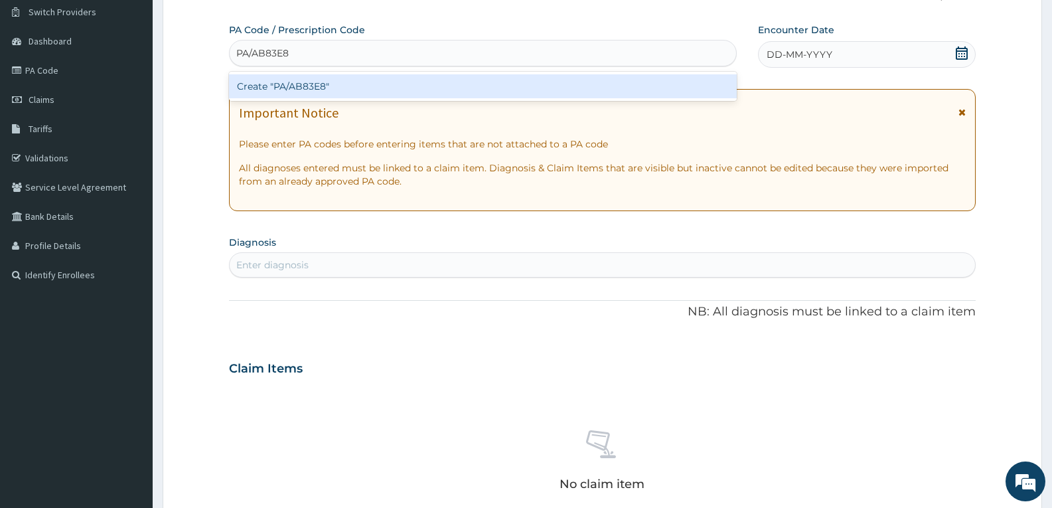
click at [279, 86] on div "Create "PA/AB83E8"" at bounding box center [483, 86] width 508 height 24
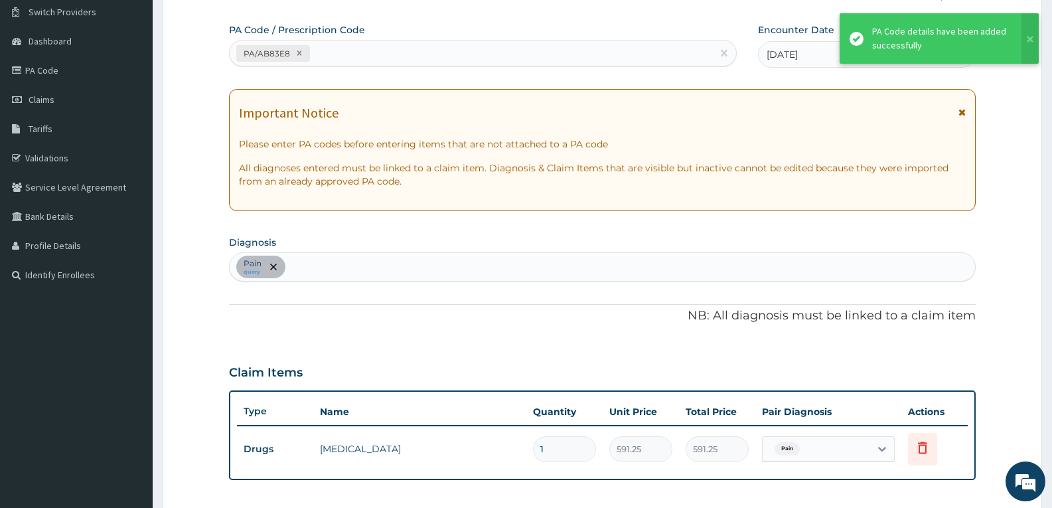
click at [393, 327] on div "PA Code / Prescription Code PA/AB83E8 Encounter Date 17-07-2025 Important Notic…" at bounding box center [602, 337] width 747 height 628
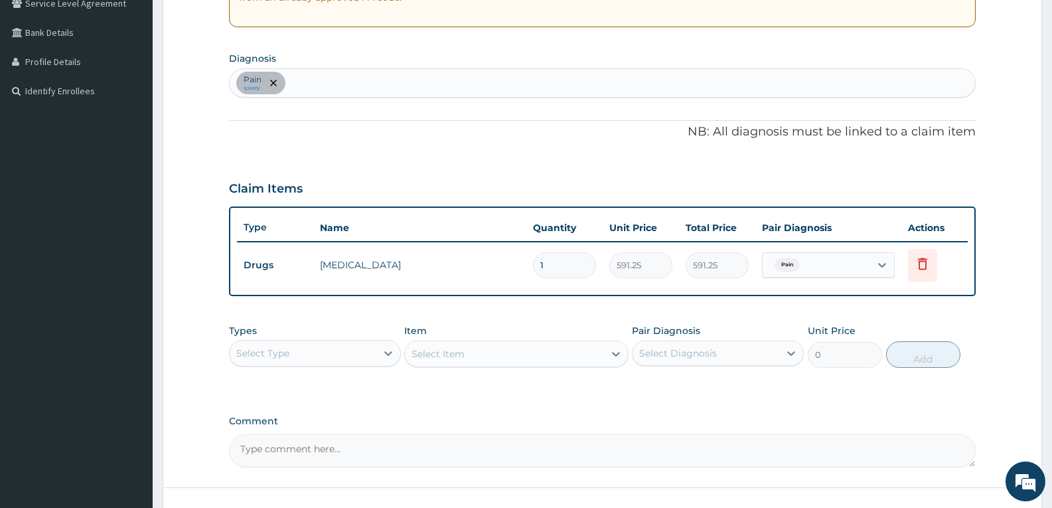
scroll to position [289, 0]
click at [362, 458] on textarea "Comment" at bounding box center [602, 448] width 747 height 33
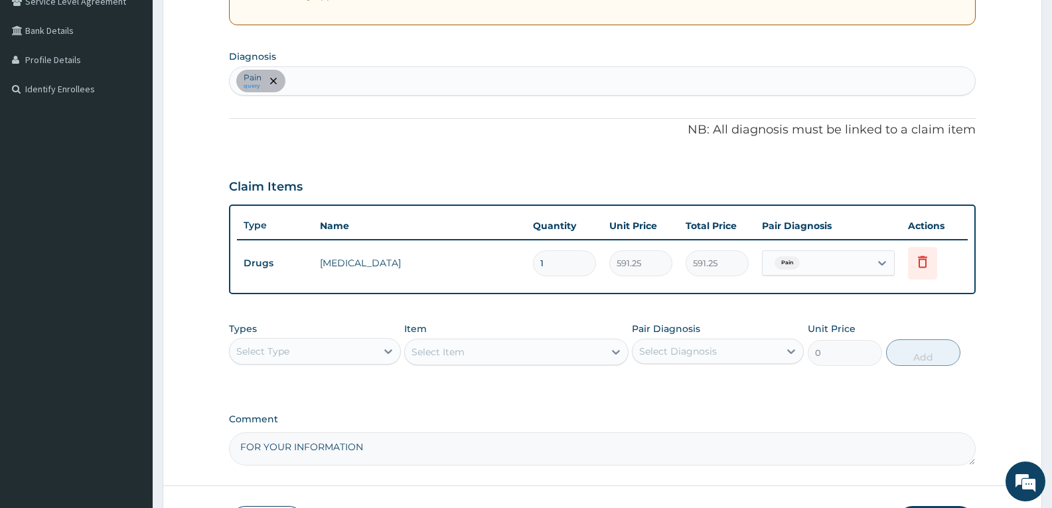
type textarea "FOR YOUR INFORMATION"
click at [396, 404] on div "PA Code / Prescription Code PA/AB83E8 Encounter Date 17-07-2025 Important Notic…" at bounding box center [602, 151] width 747 height 628
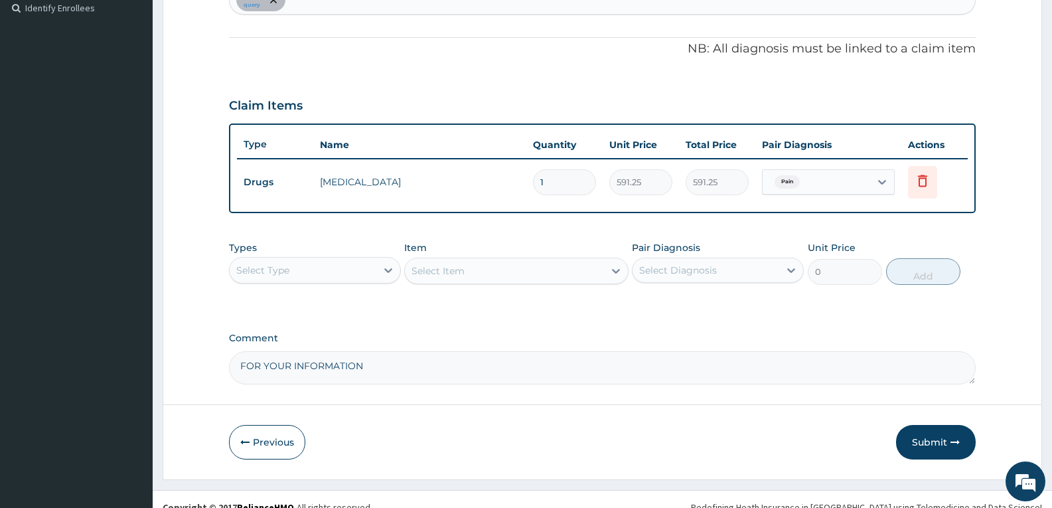
scroll to position [386, 0]
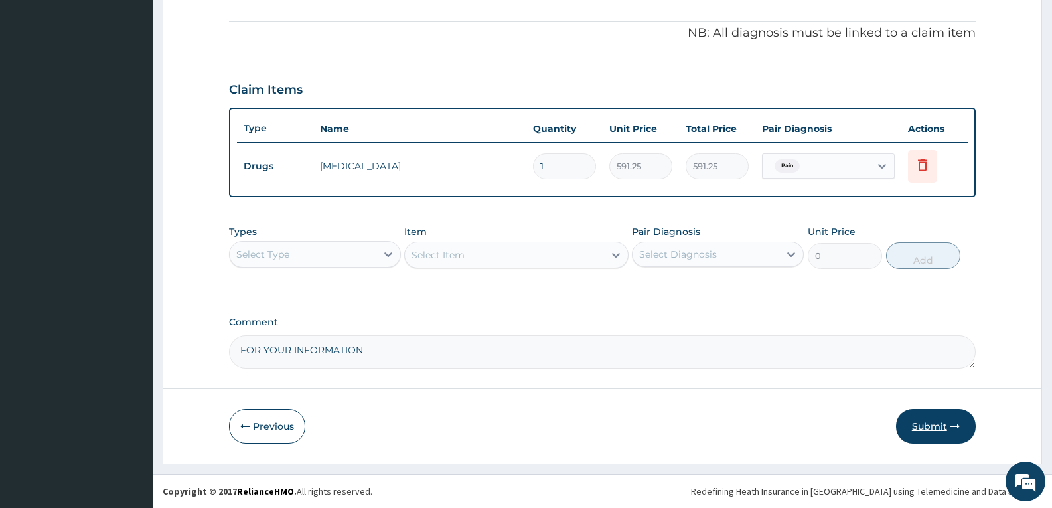
click at [919, 428] on button "Submit" at bounding box center [936, 426] width 80 height 35
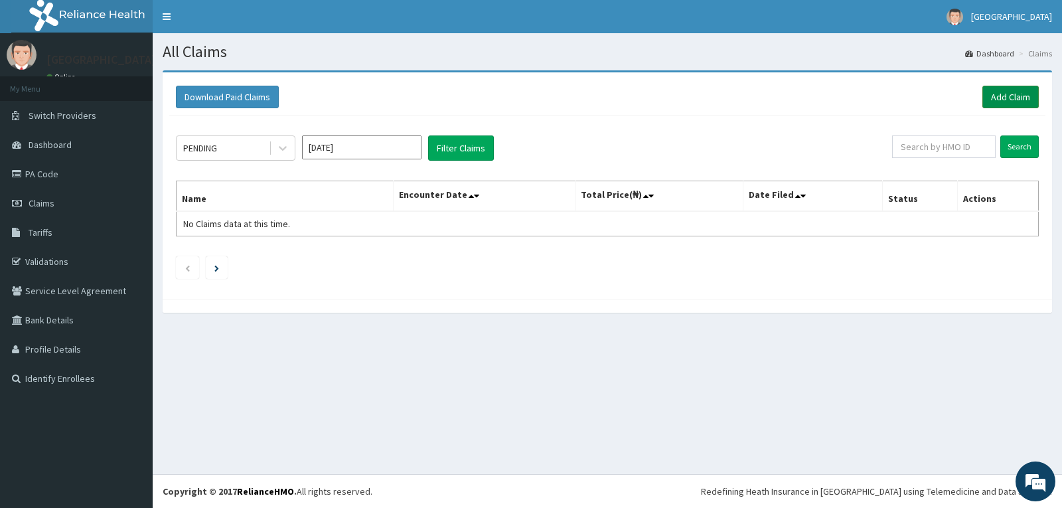
click at [1017, 100] on link "Add Claim" at bounding box center [1011, 97] width 56 height 23
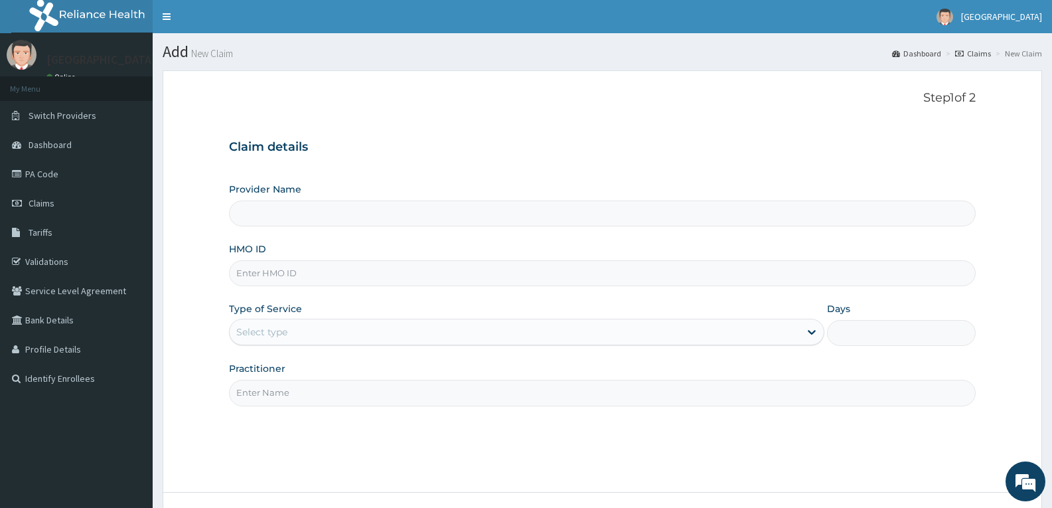
type input "GSV/12314/A"
type input "[GEOGRAPHIC_DATA]"
type input "GSV/12314/A"
click at [284, 338] on div "Select type" at bounding box center [261, 331] width 51 height 13
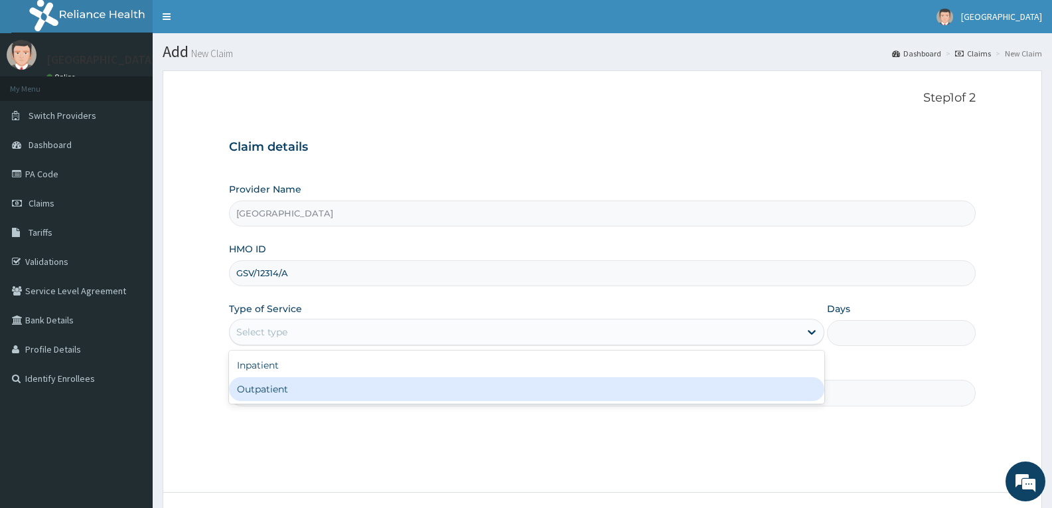
click at [275, 387] on div "Outpatient" at bounding box center [526, 389] width 595 height 24
type input "1"
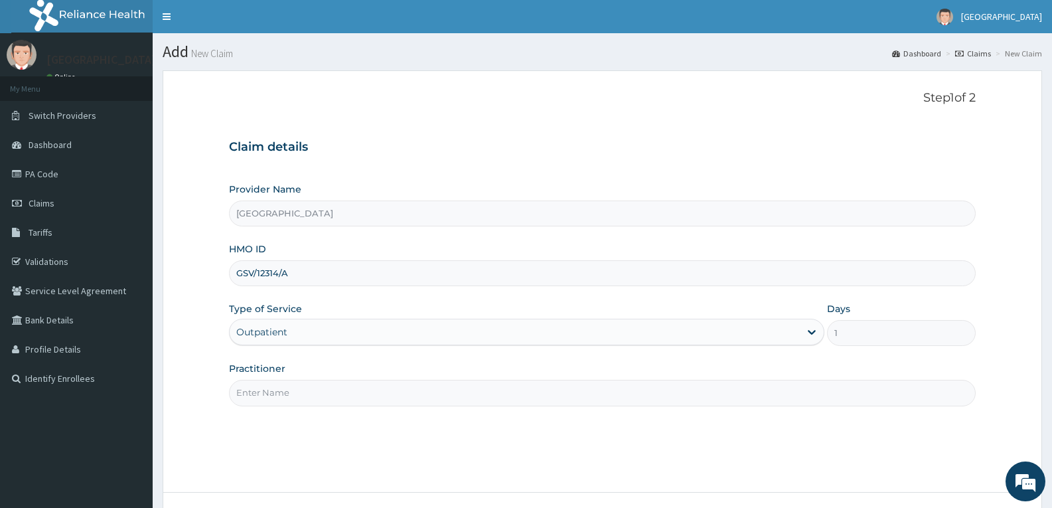
click at [275, 388] on input "Practitioner" at bounding box center [602, 393] width 747 height 26
type input "DR TROPHY"
click at [304, 424] on div "Step 1 of 2 Claim details Provider Name Adefemi Hospital HMO ID GSV/12314/A Typ…" at bounding box center [602, 281] width 747 height 381
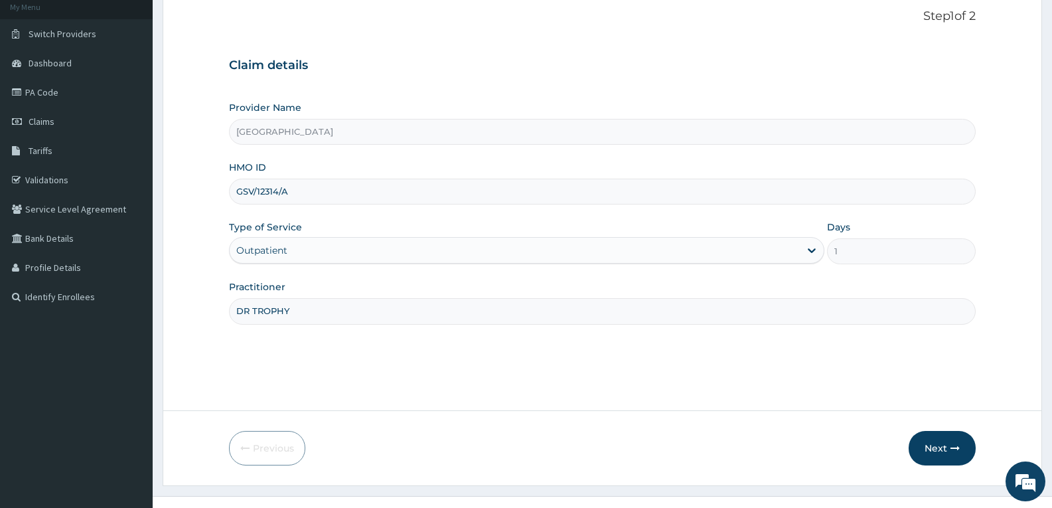
scroll to position [104, 0]
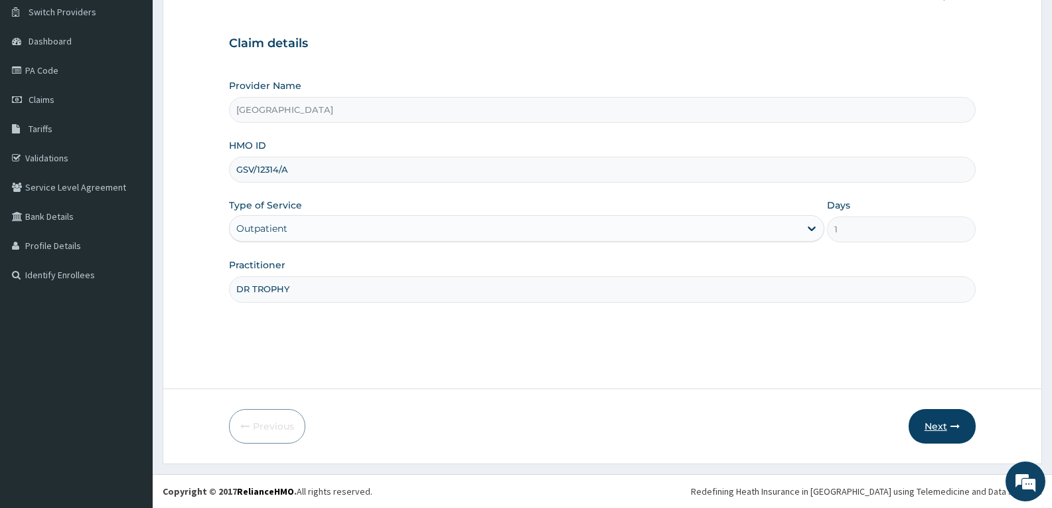
click at [947, 423] on button "Next" at bounding box center [942, 426] width 67 height 35
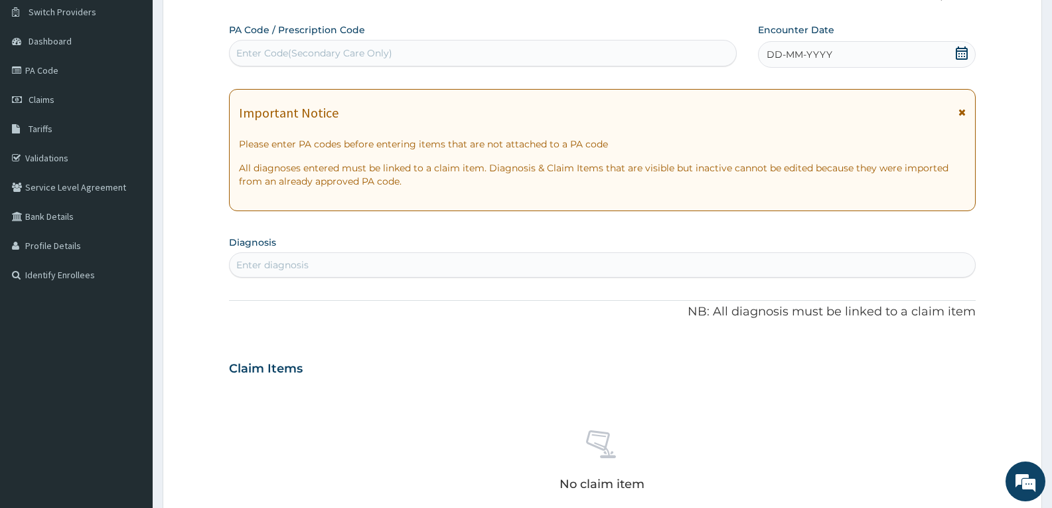
scroll to position [0, 0]
click at [272, 48] on div "Enter Code(Secondary Care Only)" at bounding box center [314, 52] width 156 height 13
paste input "PA/9AD060"
type input "PA/9AD060"
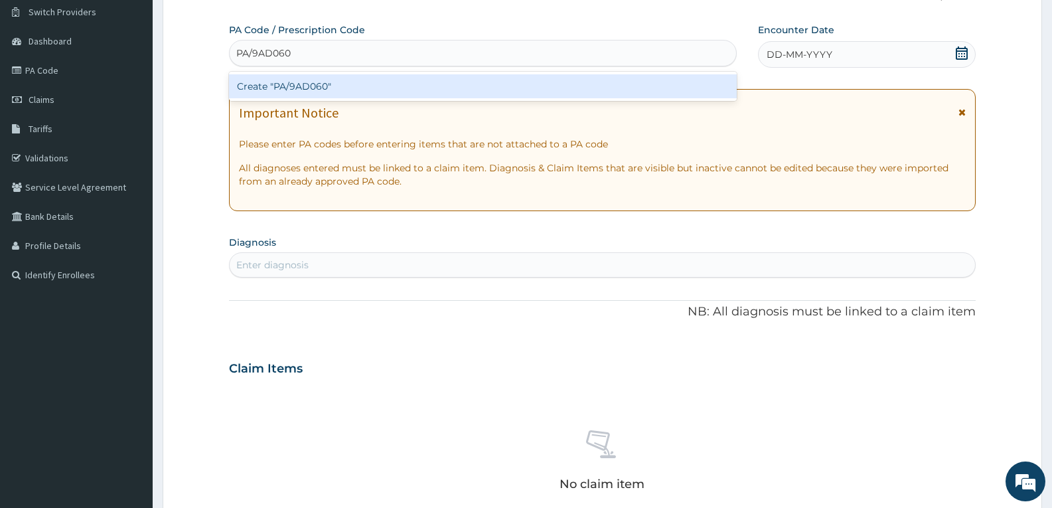
click at [272, 78] on div "Create "PA/9AD060"" at bounding box center [483, 86] width 508 height 24
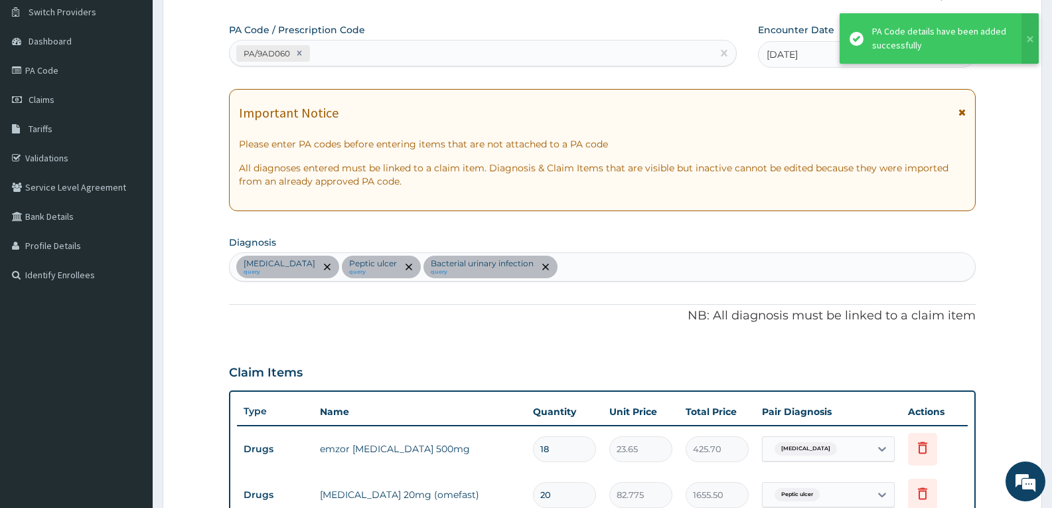
scroll to position [482, 0]
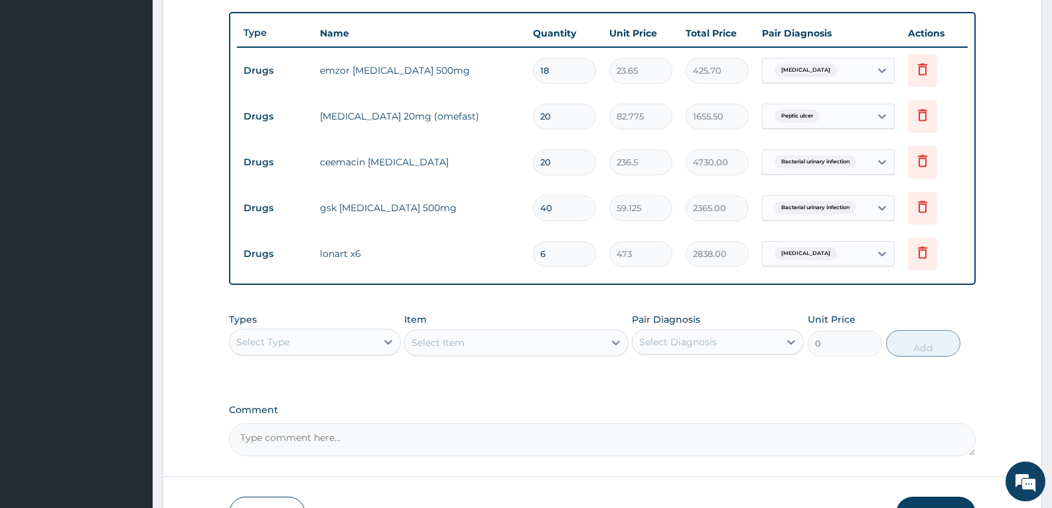
click at [348, 294] on div "PA Code / Prescription Code PA/9AD060 Encounter Date 17-07-2025 Important Notic…" at bounding box center [602, 50] width 747 height 811
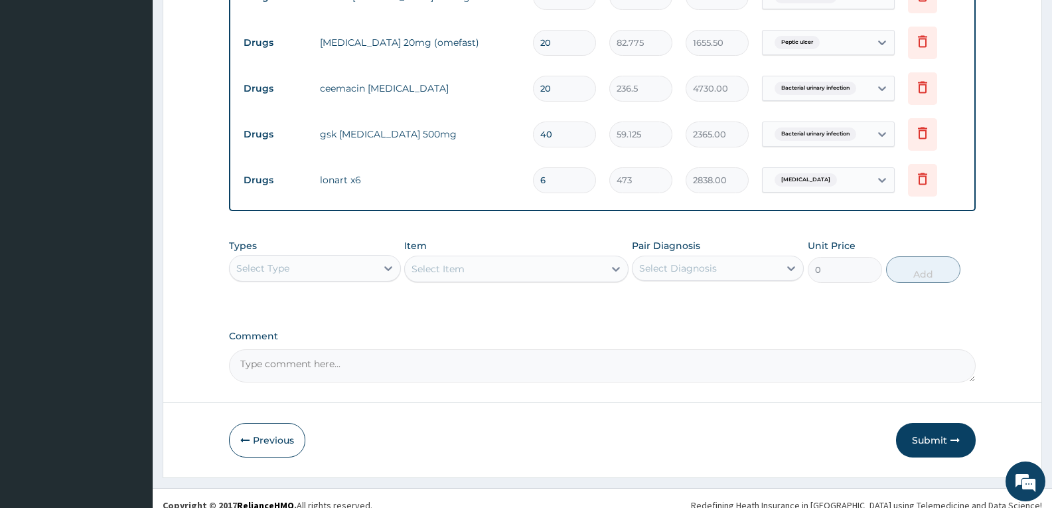
scroll to position [570, 0]
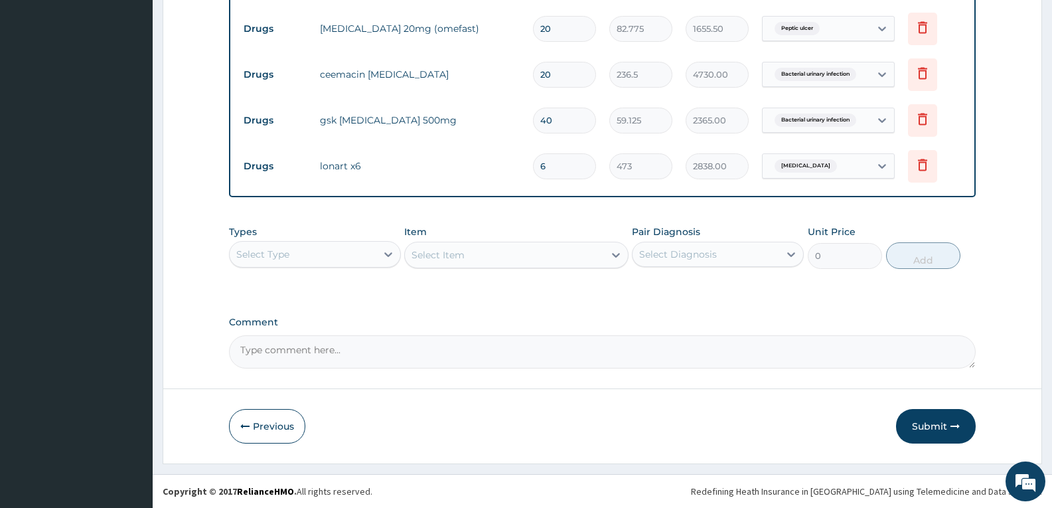
click at [337, 345] on textarea "Comment" at bounding box center [602, 351] width 747 height 33
type textarea "FOR YOUR INFORMATION"
click at [917, 426] on button "Submit" at bounding box center [936, 426] width 80 height 35
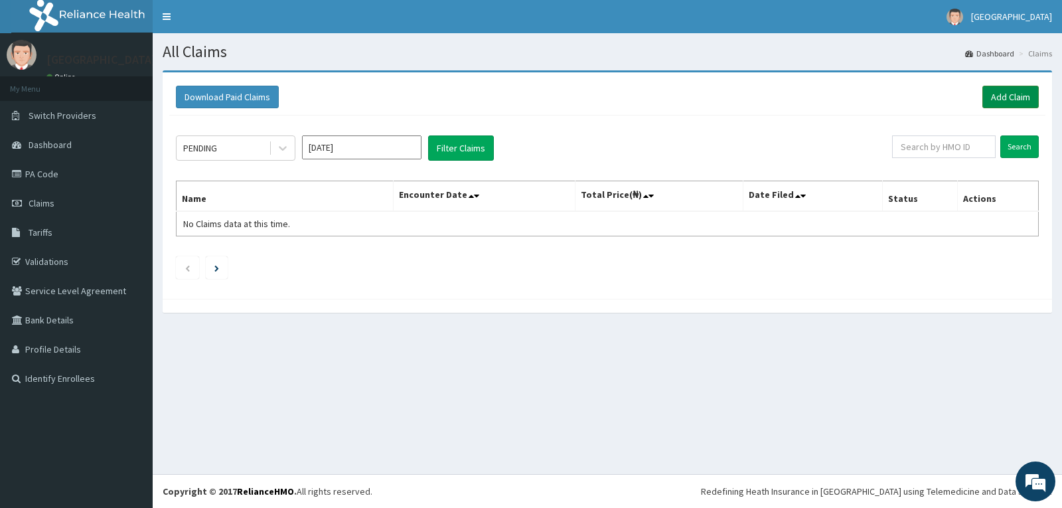
click at [994, 100] on link "Add Claim" at bounding box center [1011, 97] width 56 height 23
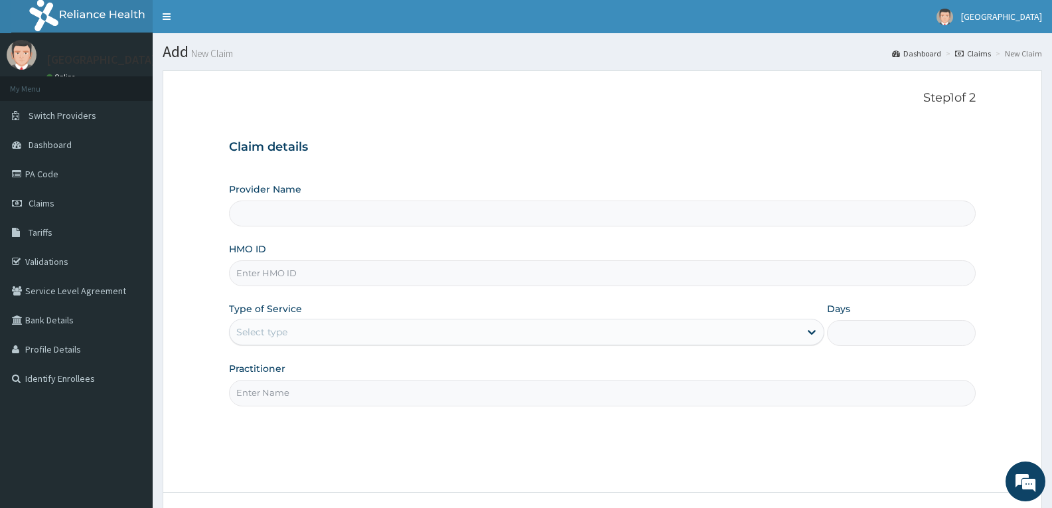
drag, startPoint x: 0, startPoint y: 0, endPoint x: 282, endPoint y: 281, distance: 397.7
click at [282, 281] on input "HMO ID" at bounding box center [602, 273] width 747 height 26
paste input "BTR/10946/A"
type input "BTR/10946/A"
type input "[GEOGRAPHIC_DATA]"
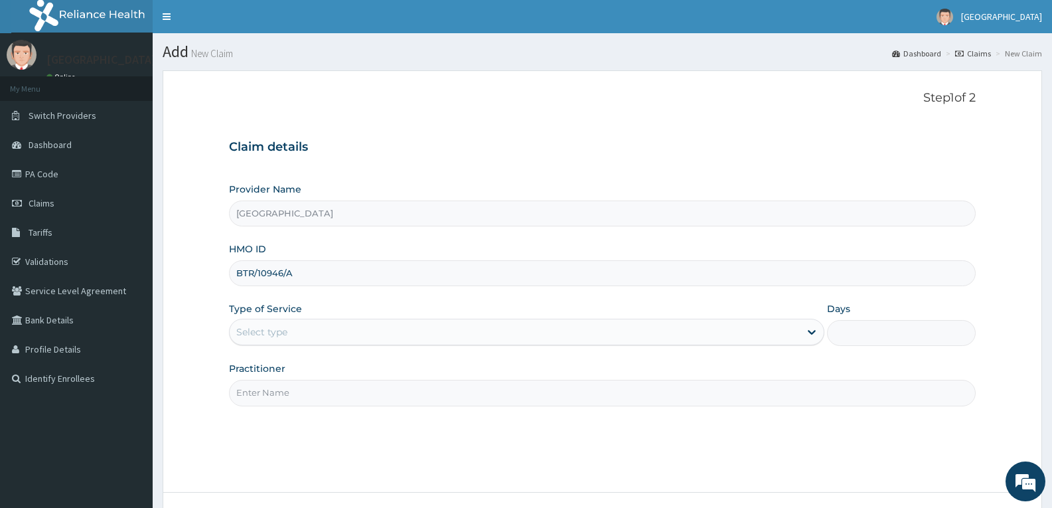
type input "BTR/10946/A"
click at [278, 321] on div "Select type" at bounding box center [515, 331] width 570 height 21
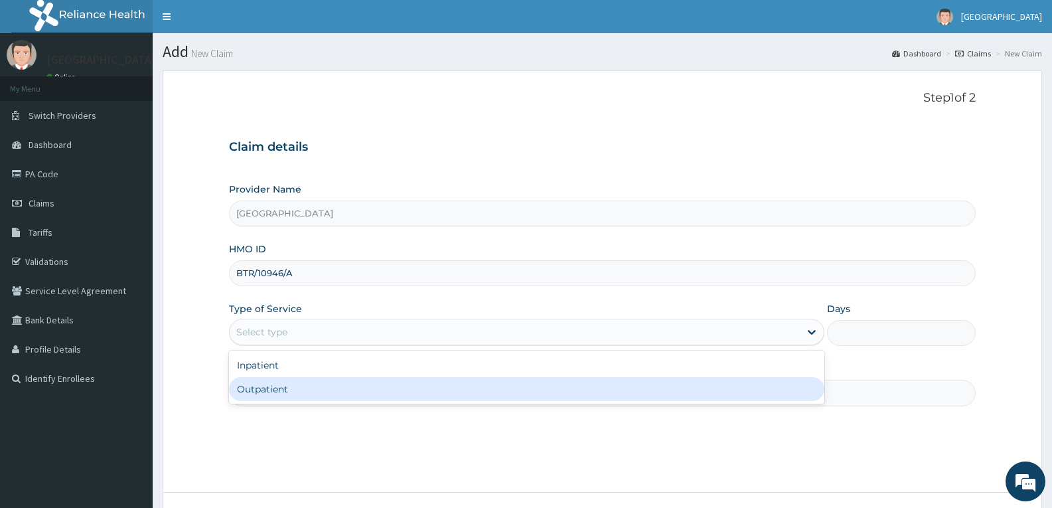
click at [258, 397] on div "Outpatient" at bounding box center [526, 389] width 595 height 24
type input "1"
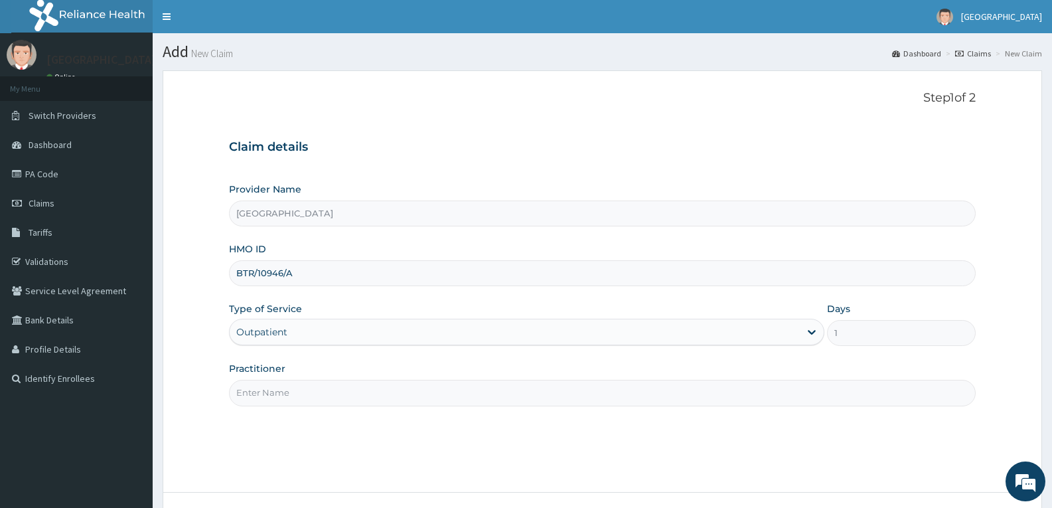
click at [258, 397] on input "Practitioner" at bounding box center [602, 393] width 747 height 26
type input "DR TROPHY"
click at [314, 442] on div "Step 1 of 2 Claim details Provider Name Adefemi Hospital HMO ID BTR/10946/A Typ…" at bounding box center [602, 281] width 747 height 381
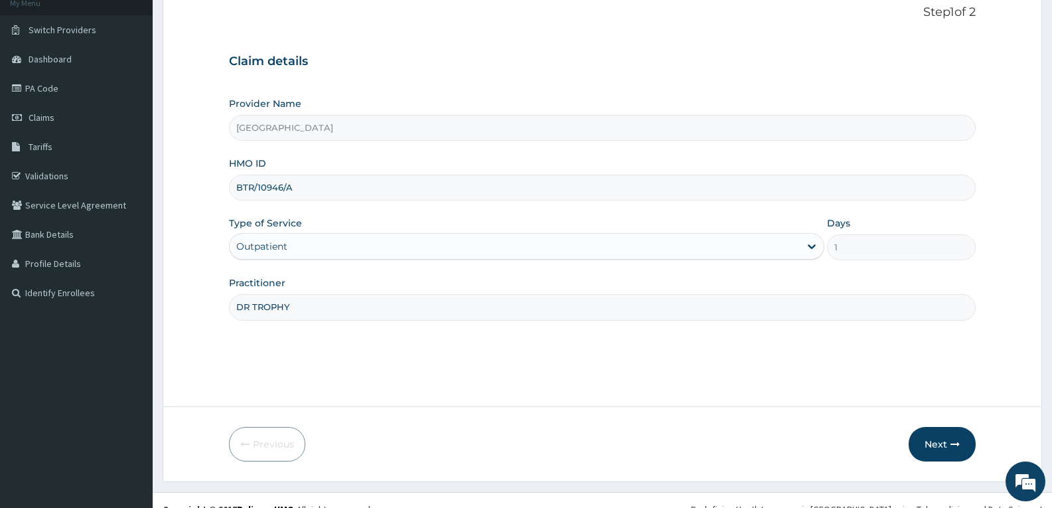
scroll to position [104, 0]
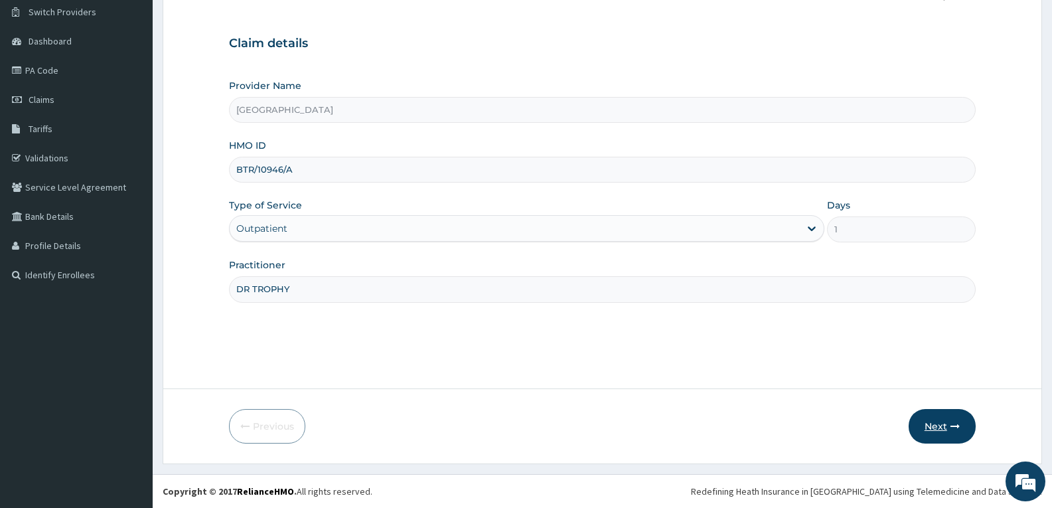
click at [926, 422] on button "Next" at bounding box center [942, 426] width 67 height 35
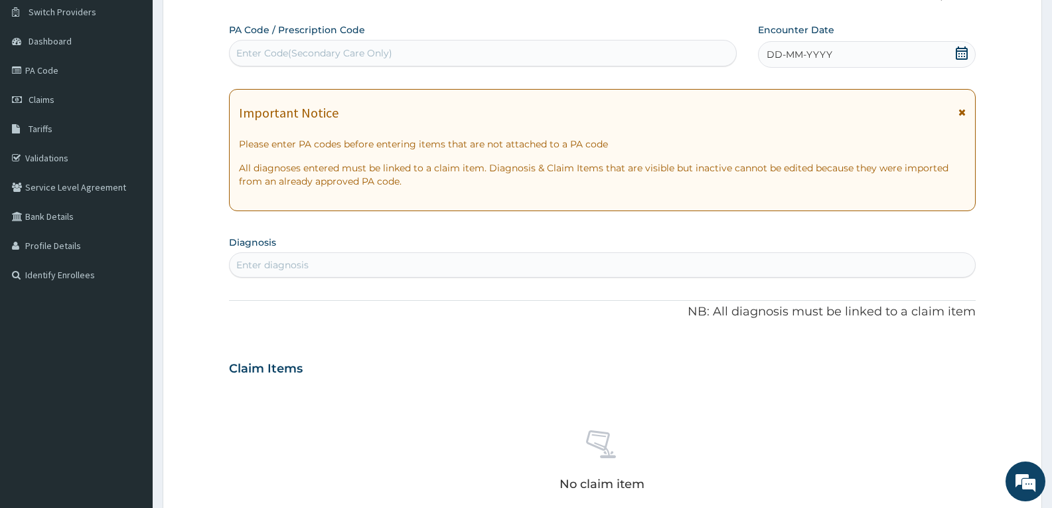
scroll to position [0, 0]
click at [276, 50] on div "Enter Code(Secondary Care Only)" at bounding box center [314, 52] width 156 height 13
paste input "PA/4BC089"
type input "PA/4BC089"
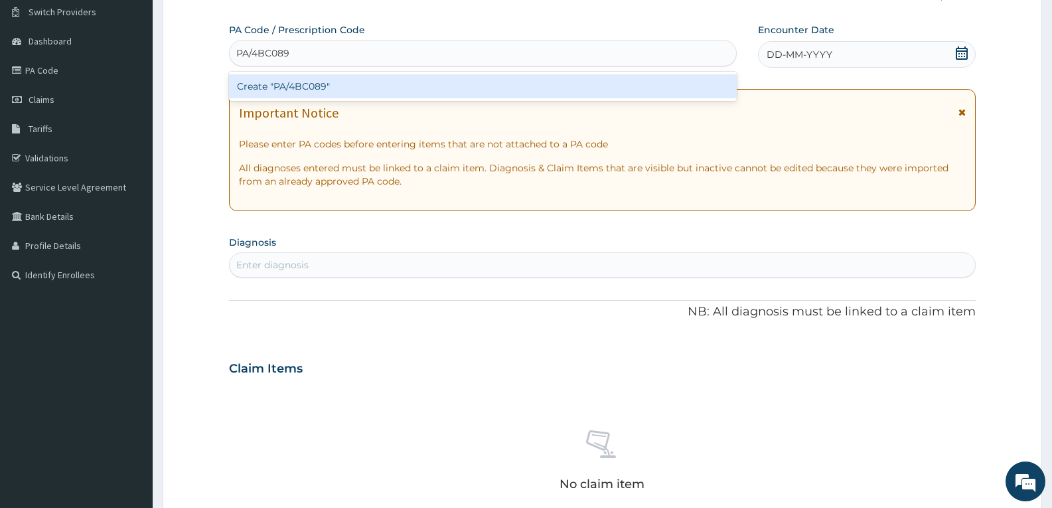
click at [280, 89] on div "Create "PA/4BC089"" at bounding box center [483, 86] width 508 height 24
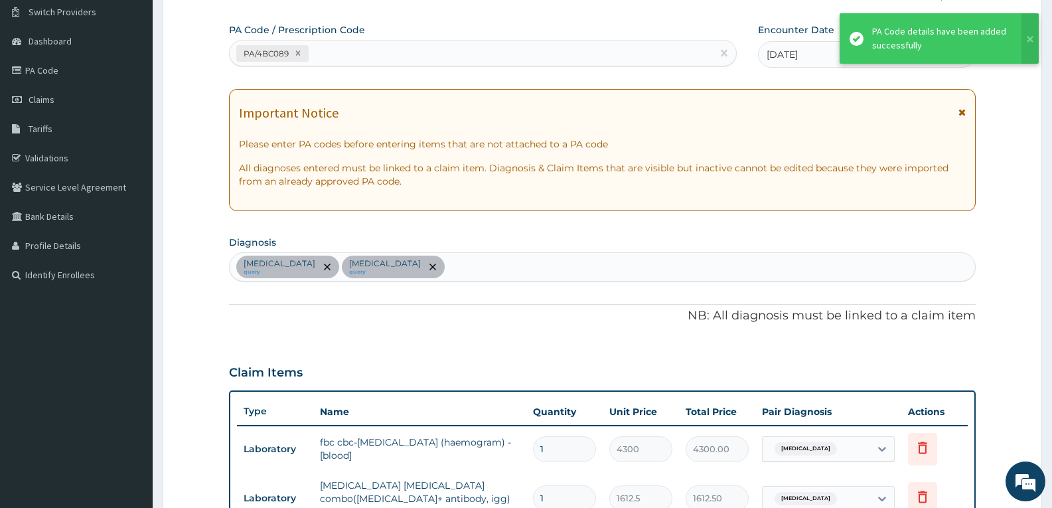
click at [338, 314] on p "NB: All diagnosis must be linked to a claim item" at bounding box center [602, 315] width 747 height 17
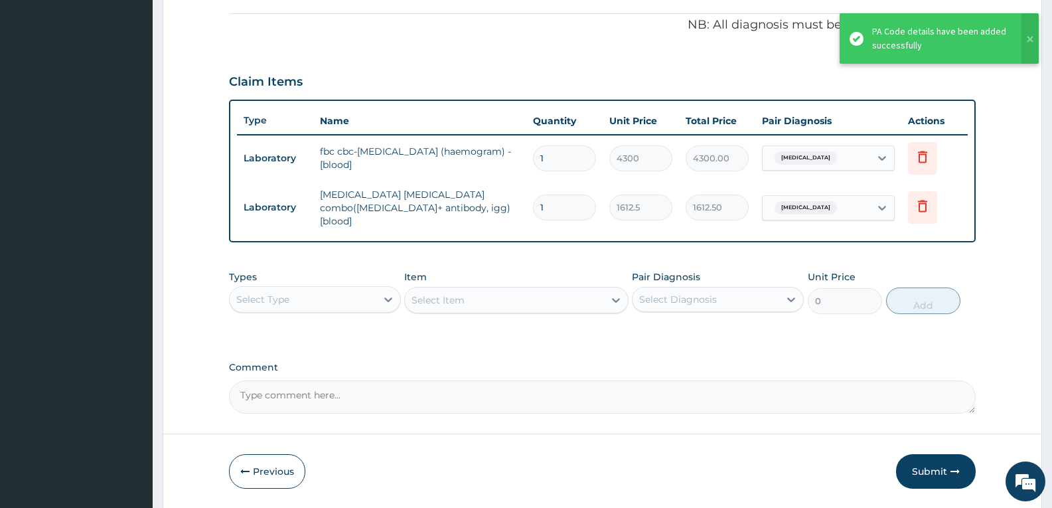
scroll to position [396, 0]
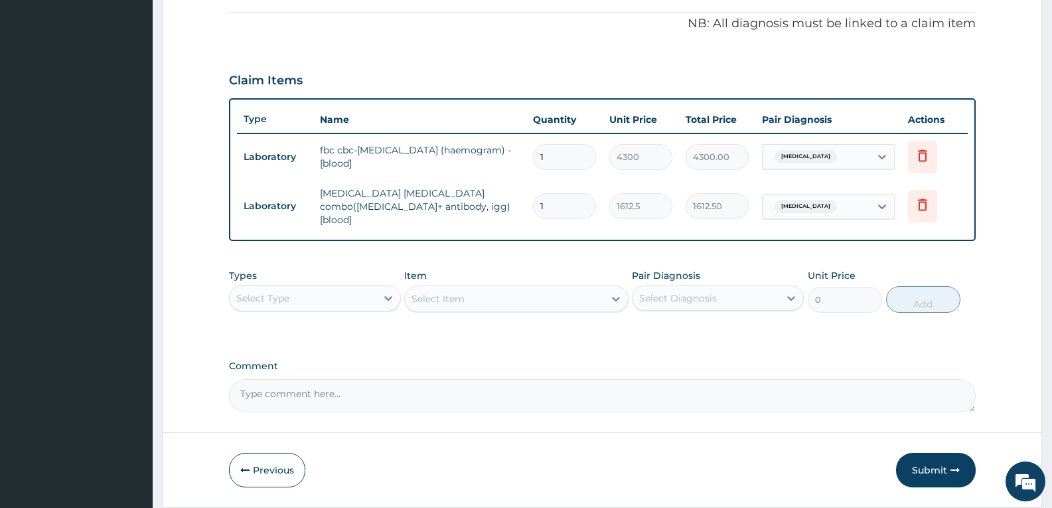
click at [489, 392] on textarea "Comment" at bounding box center [602, 395] width 747 height 33
type textarea "FOR YOUR INFORMATION"
click at [926, 461] on button "Submit" at bounding box center [936, 470] width 80 height 35
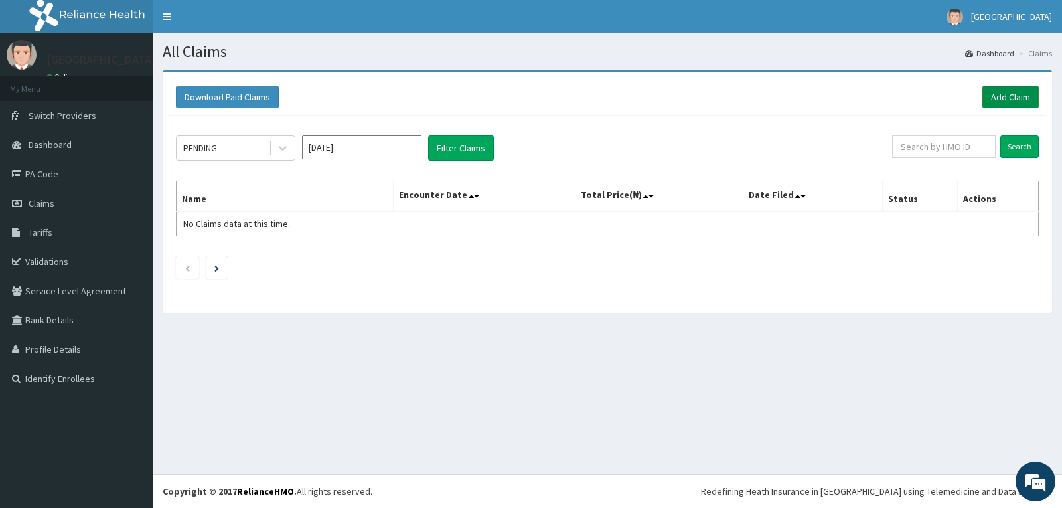
click at [1011, 98] on link "Add Claim" at bounding box center [1011, 97] width 56 height 23
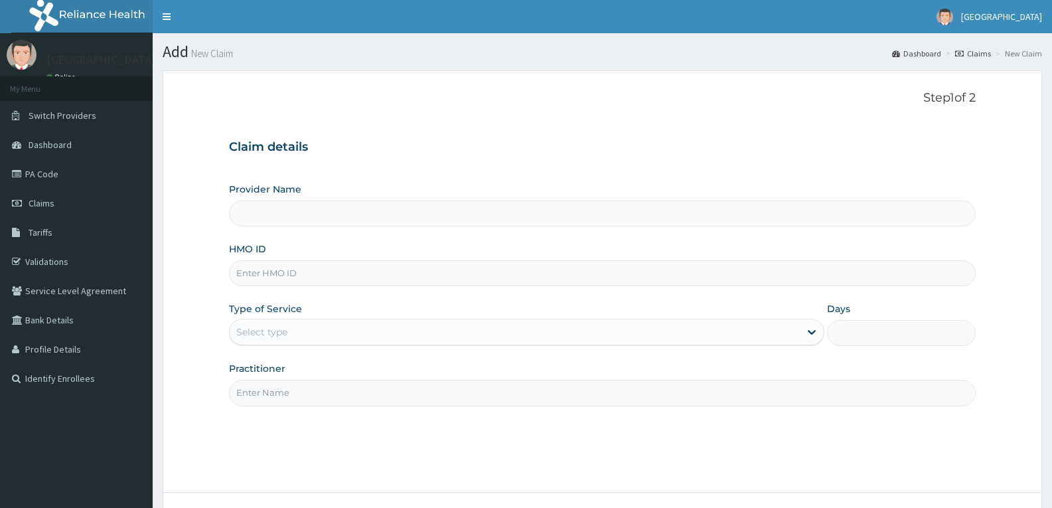
type input "[GEOGRAPHIC_DATA]"
type input "GSV/11344/A"
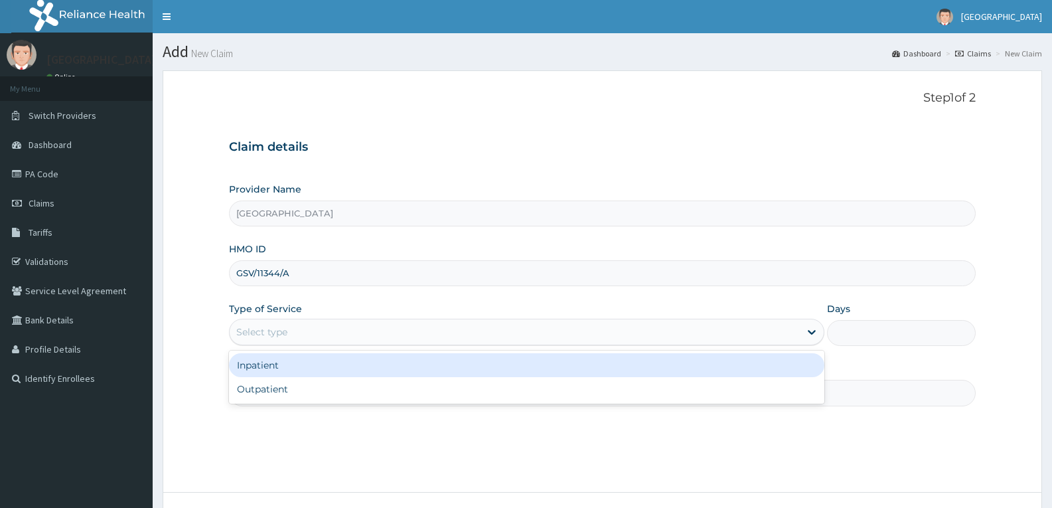
click at [278, 326] on div "Select type" at bounding box center [261, 331] width 51 height 13
click at [276, 384] on div "Outpatient" at bounding box center [526, 389] width 595 height 24
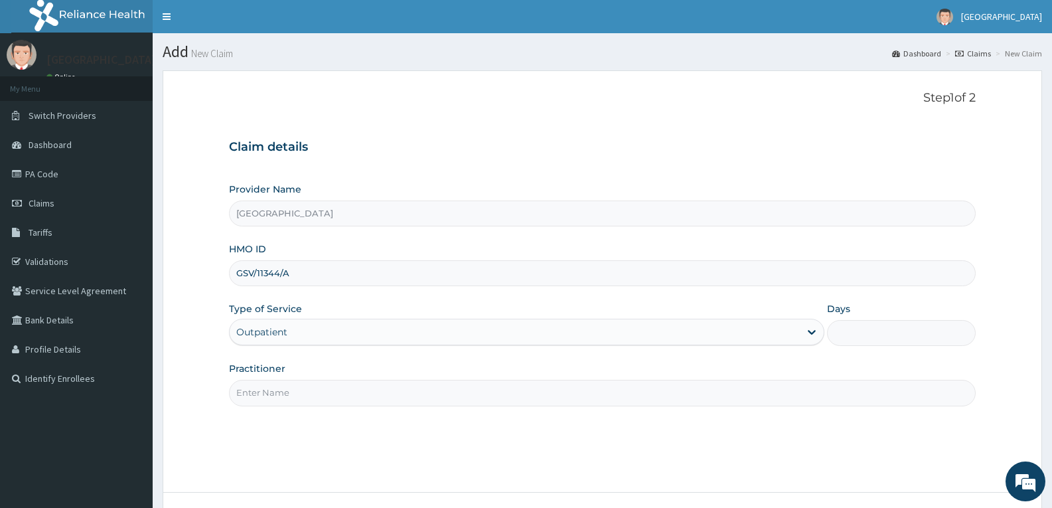
type input "1"
click at [276, 398] on input "Practitioner" at bounding box center [602, 393] width 747 height 26
type input "DR TROPHY"
click at [324, 431] on div "Step 1 of 2 Claim details Provider Name Adefemi Hospital HMO ID GSV/11344/A Typ…" at bounding box center [602, 281] width 747 height 381
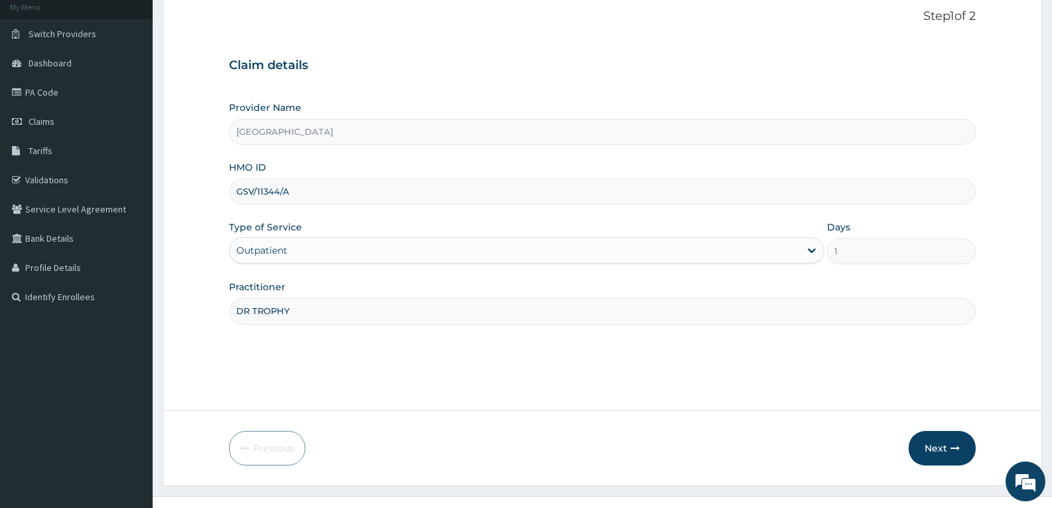
scroll to position [104, 0]
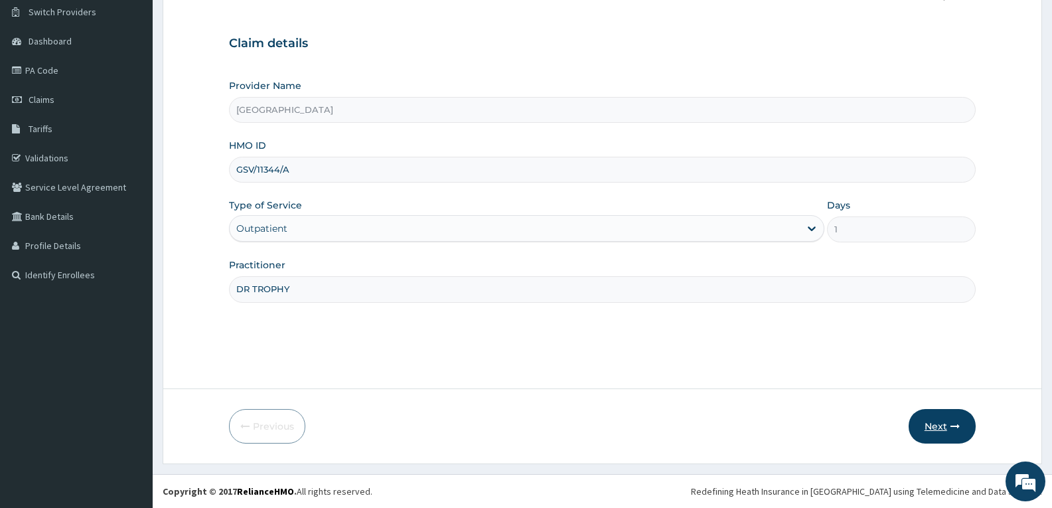
click at [937, 436] on button "Next" at bounding box center [942, 426] width 67 height 35
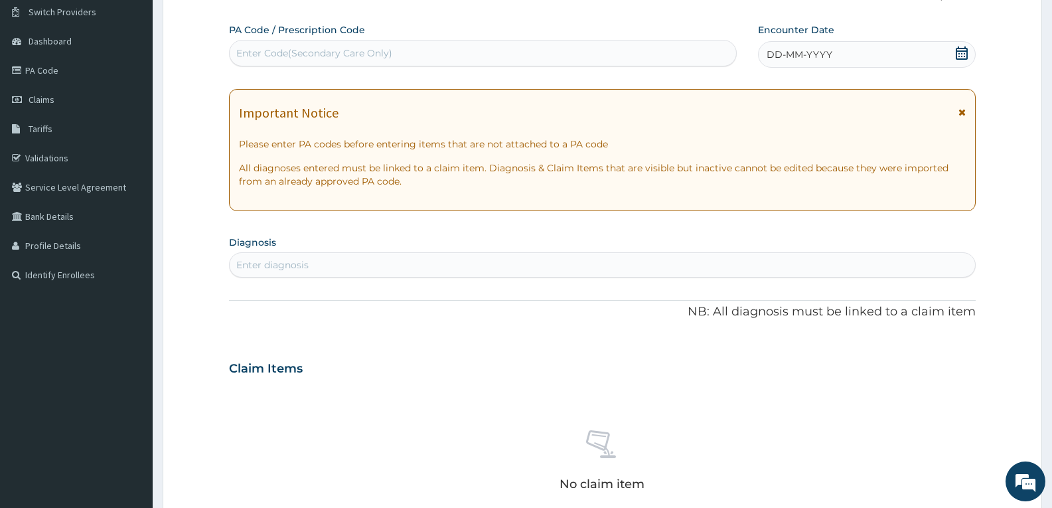
scroll to position [0, 0]
click at [337, 58] on div "Enter Code(Secondary Care Only)" at bounding box center [314, 52] width 156 height 13
paste input "PA/3216B2"
type input "PA/3216B2"
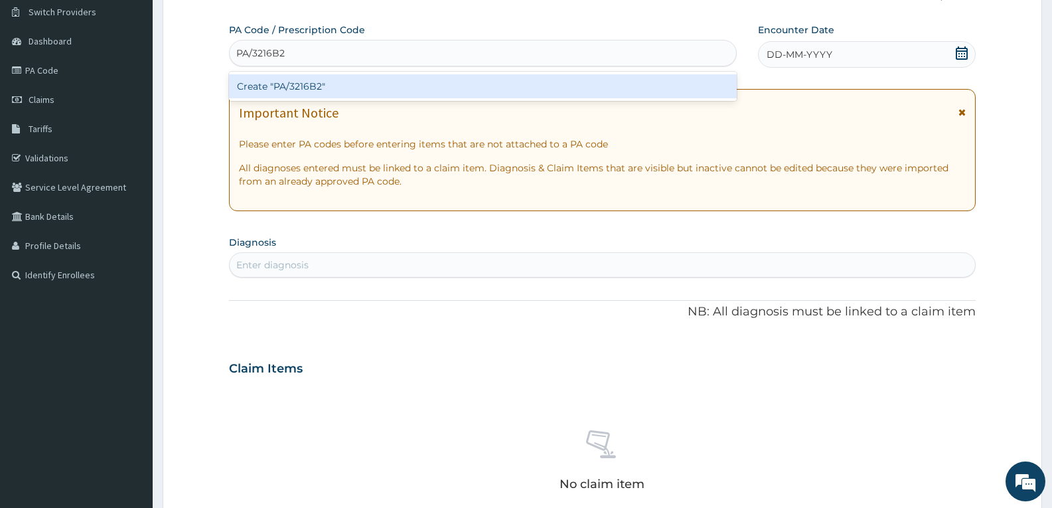
click at [332, 78] on div "Create "PA/3216B2"" at bounding box center [483, 86] width 508 height 24
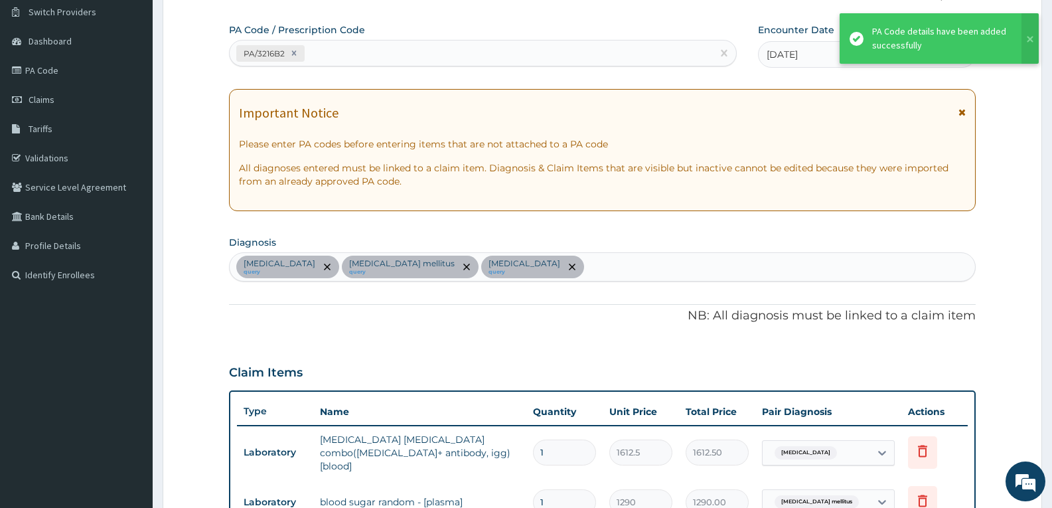
scroll to position [436, 0]
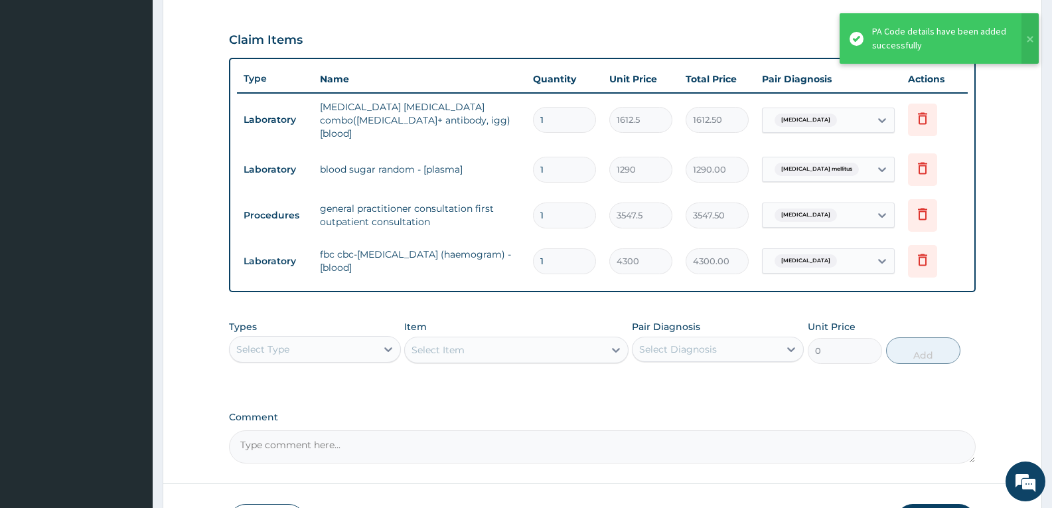
click at [363, 284] on div "Type Name Quantity Unit Price Total Price Pair Diagnosis Actions Laboratory mal…" at bounding box center [602, 175] width 747 height 234
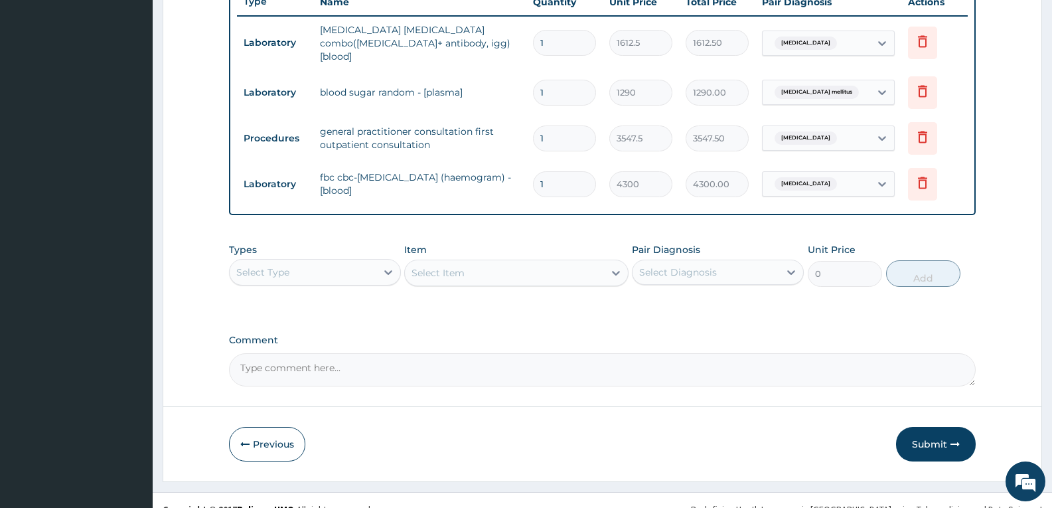
scroll to position [524, 0]
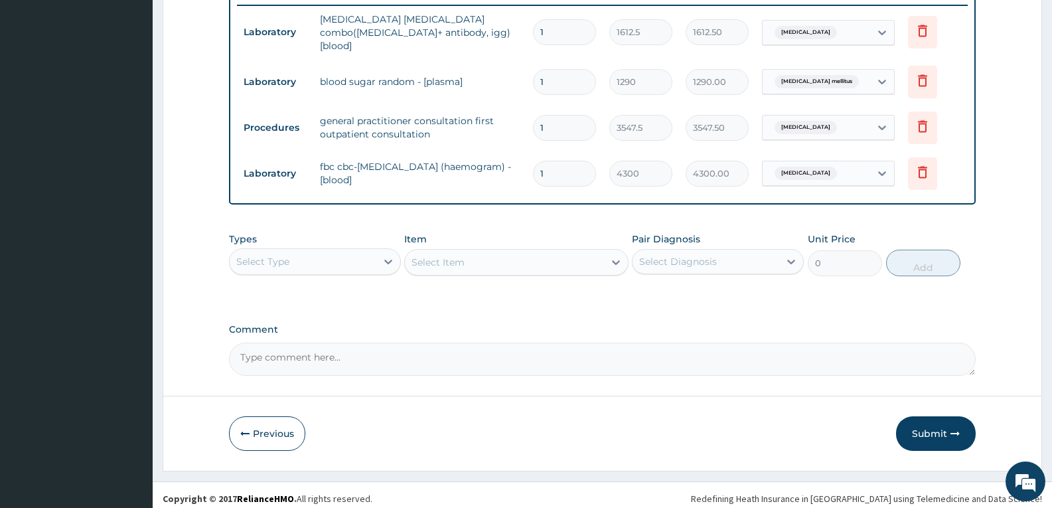
click at [359, 351] on textarea "Comment" at bounding box center [602, 359] width 747 height 33
type textarea "FOR YOUR INFORMATION"
click at [924, 422] on button "Submit" at bounding box center [936, 433] width 80 height 35
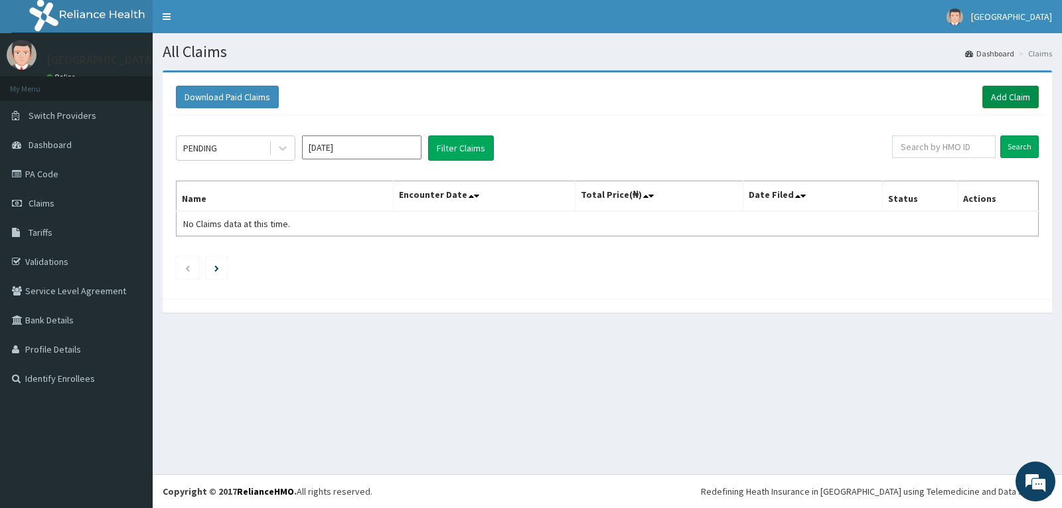
click at [1009, 89] on link "Add Claim" at bounding box center [1011, 97] width 56 height 23
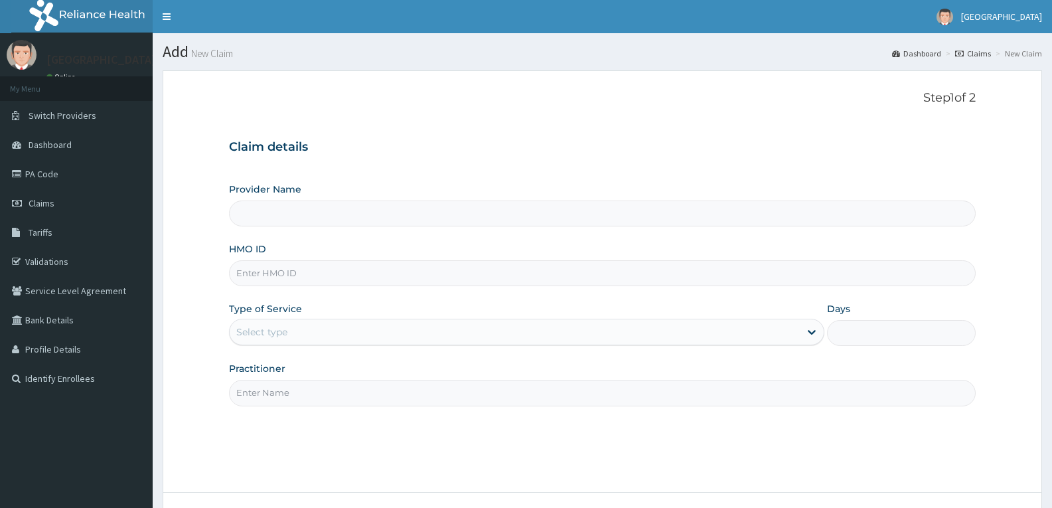
type input "GSV/10471/C"
type input "[GEOGRAPHIC_DATA]"
type input "GSV/10471/C"
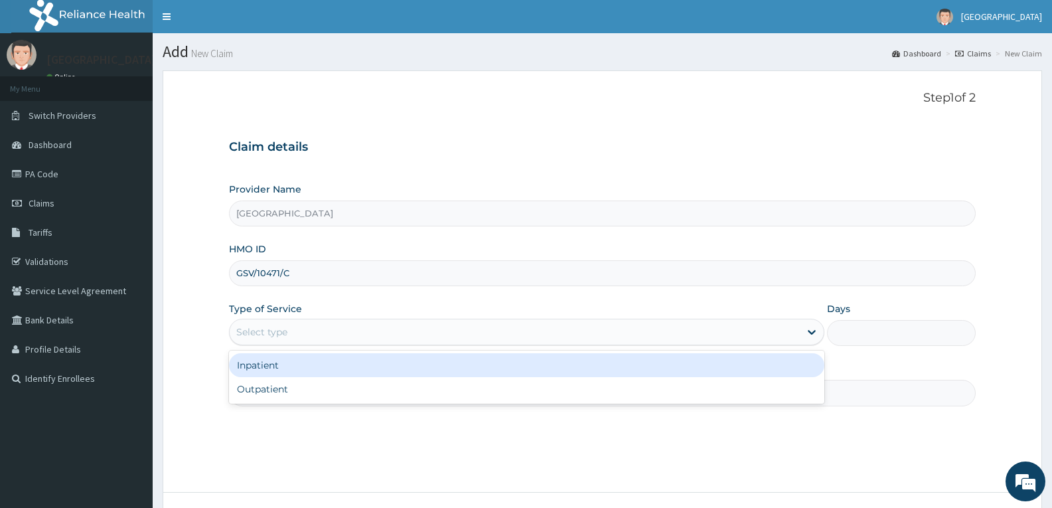
click at [283, 334] on div "Select type" at bounding box center [261, 331] width 51 height 13
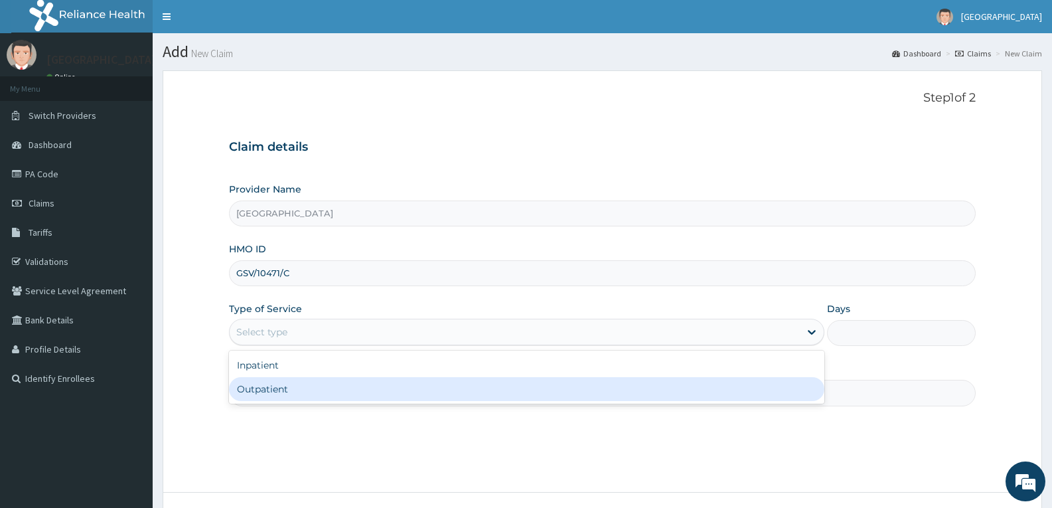
click at [279, 382] on div "Outpatient" at bounding box center [526, 389] width 595 height 24
type input "1"
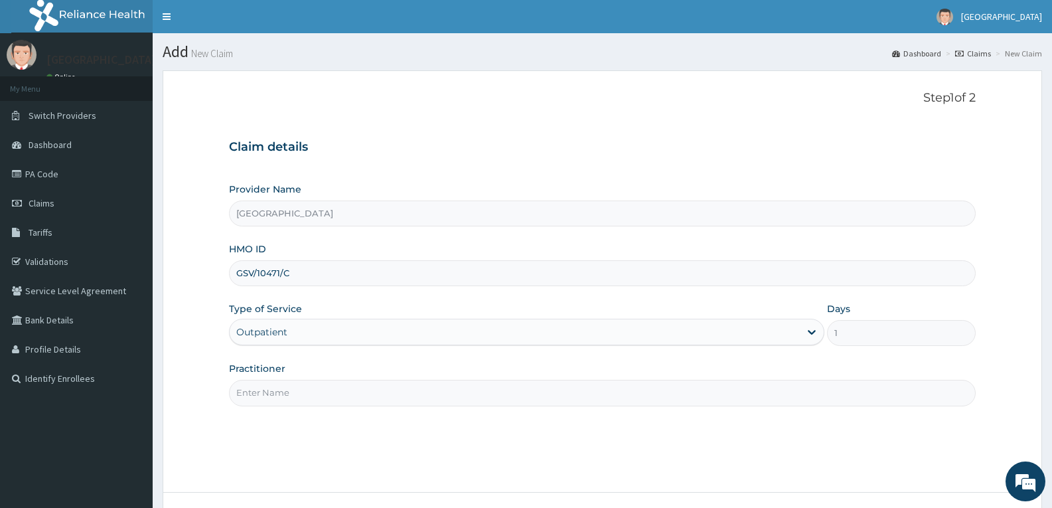
click at [279, 383] on input "Practitioner" at bounding box center [602, 393] width 747 height 26
type input "DR TROPHY"
click at [323, 434] on div "Step 1 of 2 Claim details Provider Name Adefemi Hospital HMO ID GSV/10471/C Typ…" at bounding box center [602, 281] width 747 height 381
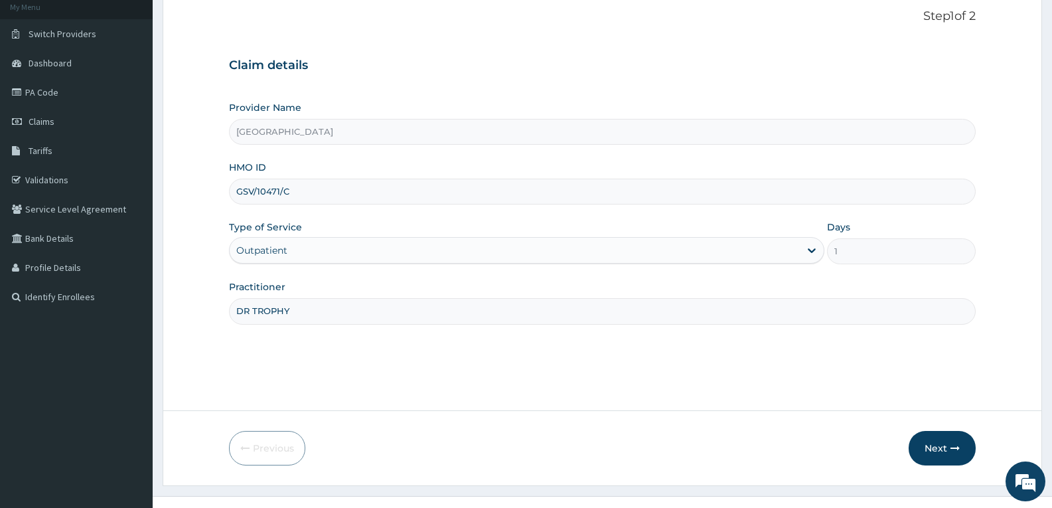
scroll to position [104, 0]
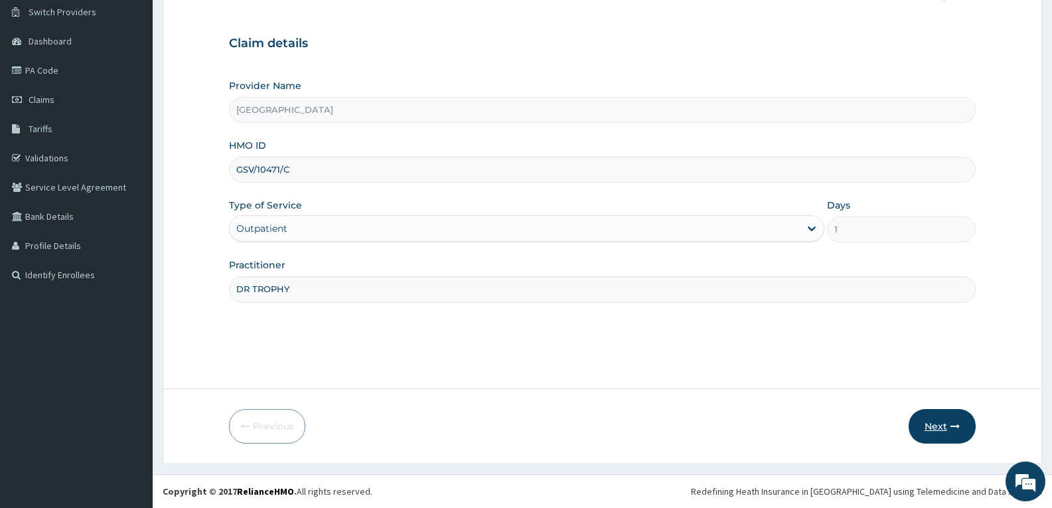
click at [930, 426] on button "Next" at bounding box center [942, 426] width 67 height 35
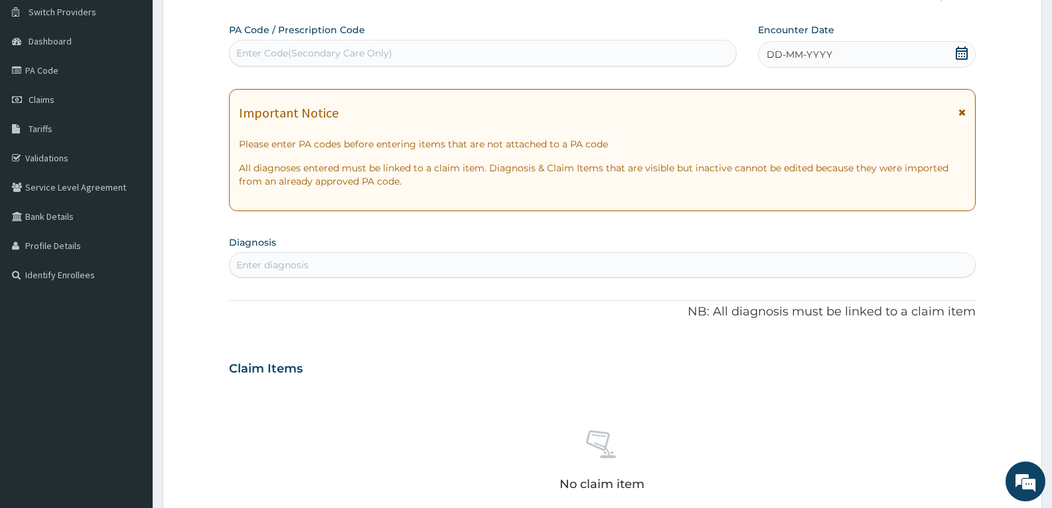
scroll to position [0, 0]
click at [300, 52] on div "Enter Code(Secondary Care Only)" at bounding box center [314, 52] width 156 height 13
paste input "PA/D470D9"
type input "PA/D470D9"
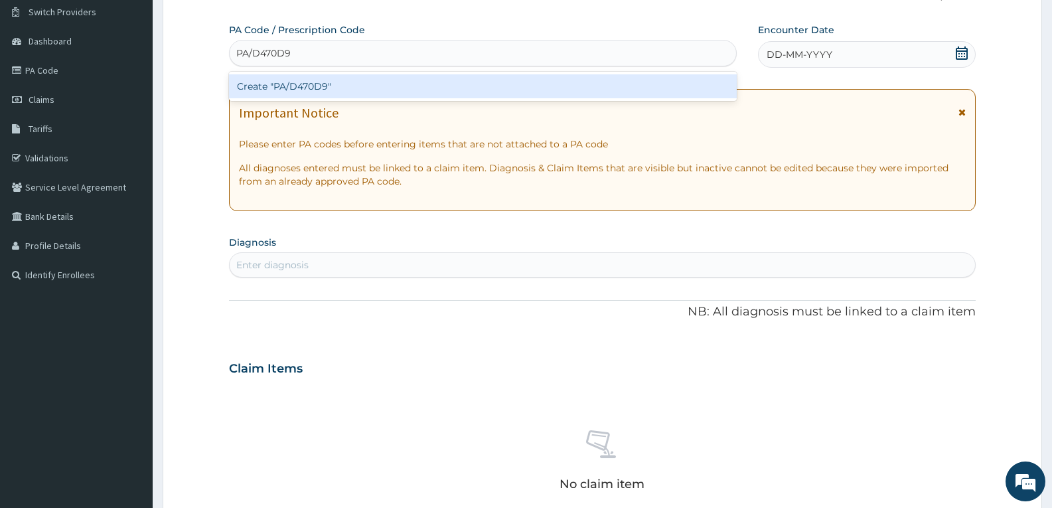
click at [305, 82] on div "Create "PA/D470D9"" at bounding box center [483, 86] width 508 height 24
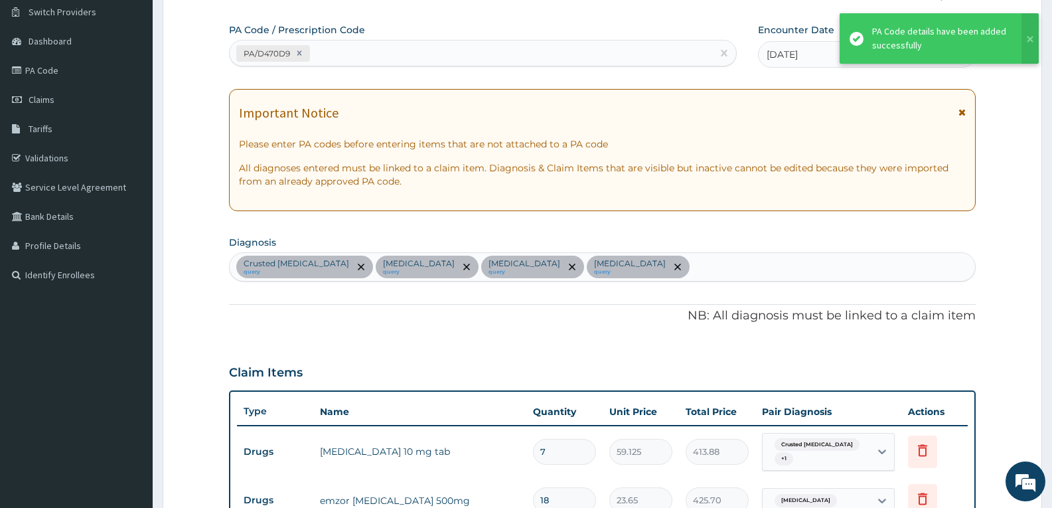
scroll to position [574, 0]
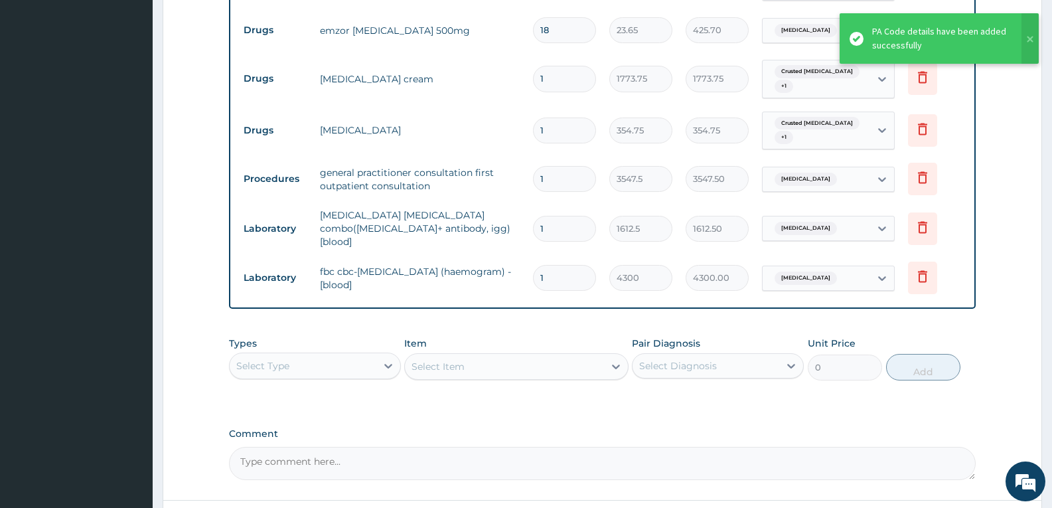
click at [455, 288] on div "PA Code / Prescription Code PA/D470D9 Encounter Date 21-07-2025 Important Notic…" at bounding box center [602, 16] width 747 height 927
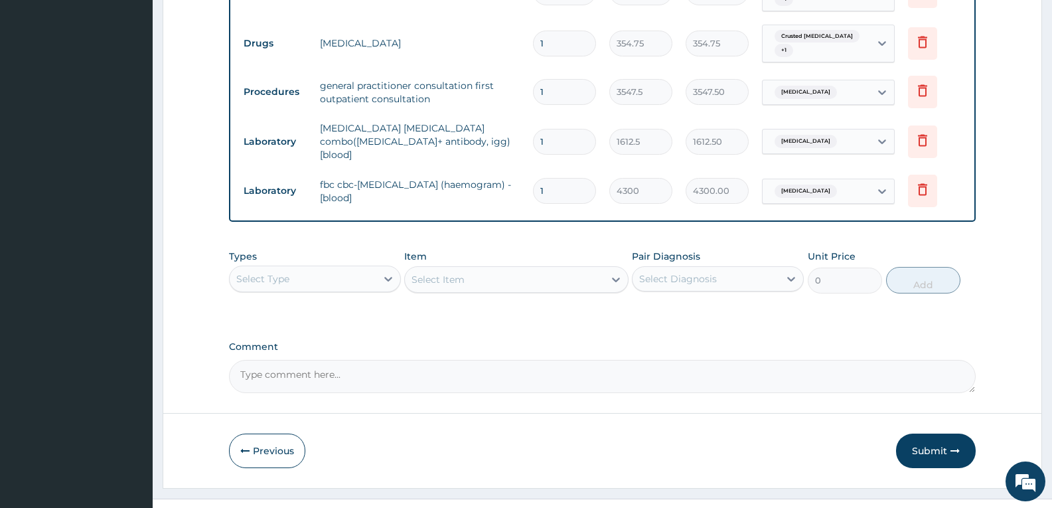
scroll to position [661, 0]
click at [432, 364] on textarea "Comment" at bounding box center [602, 375] width 747 height 33
type textarea "FOR YOUR INFORMATION"
click at [929, 433] on button "Submit" at bounding box center [936, 450] width 80 height 35
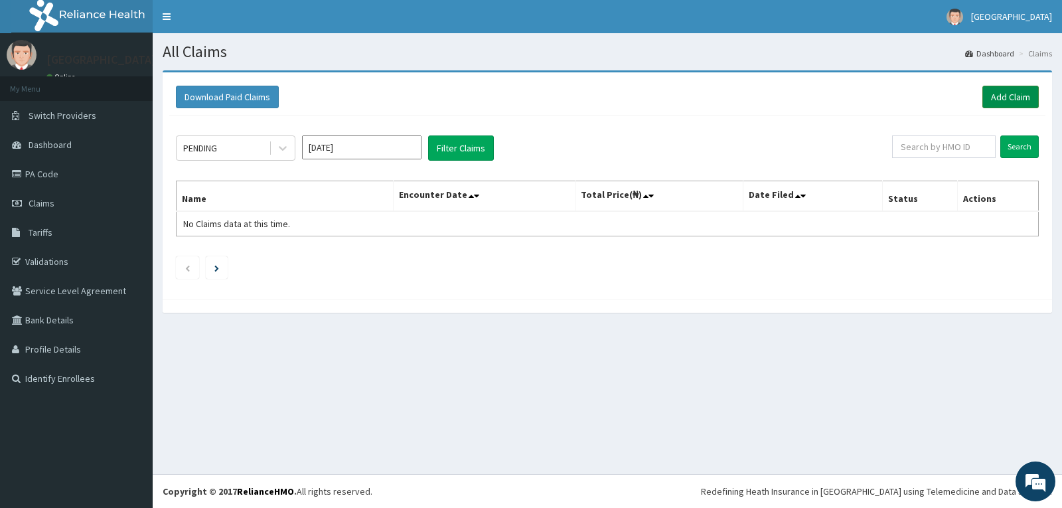
click at [1013, 90] on link "Add Claim" at bounding box center [1011, 97] width 56 height 23
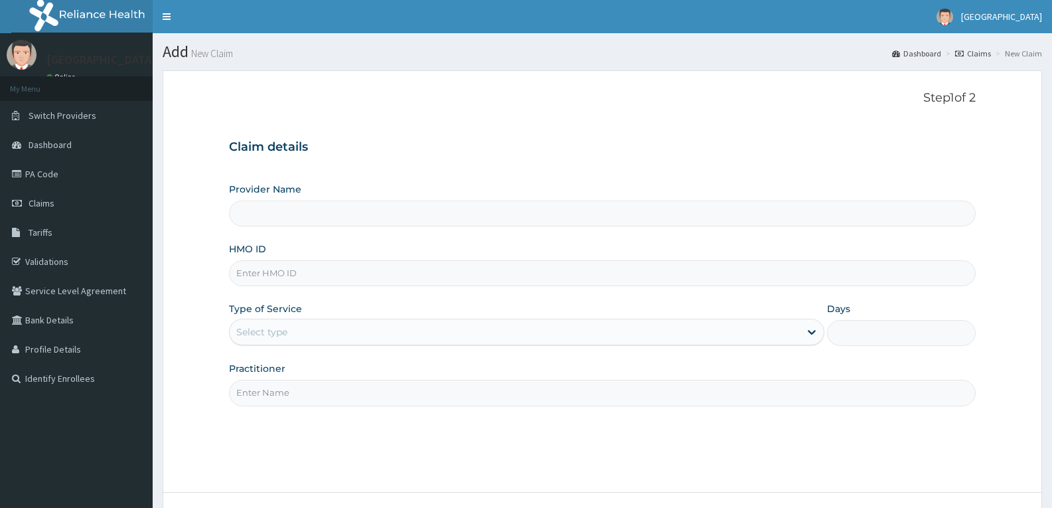
type input "GSV/10471/B"
type input "[GEOGRAPHIC_DATA]"
type input "GSV/10471/B"
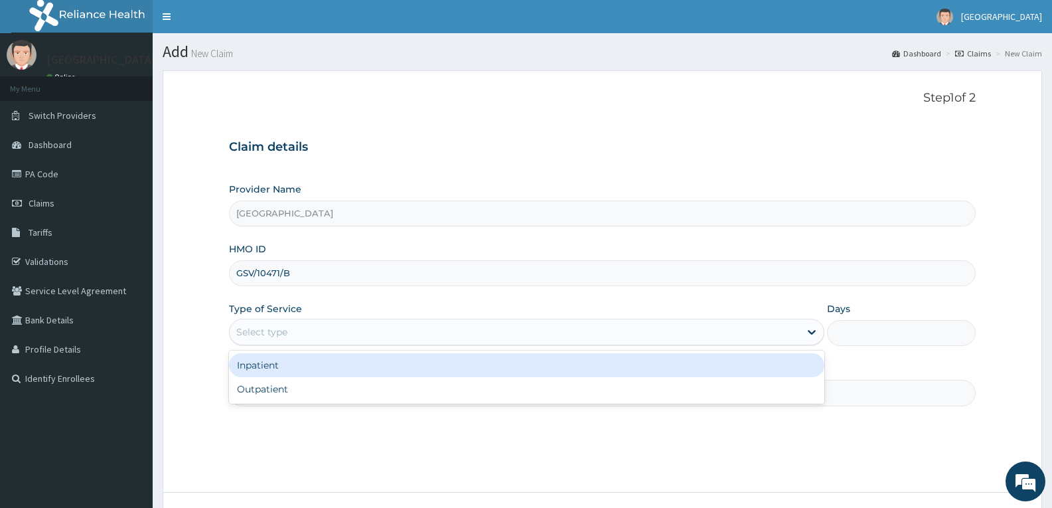
click at [289, 328] on div "Select type" at bounding box center [515, 331] width 570 height 21
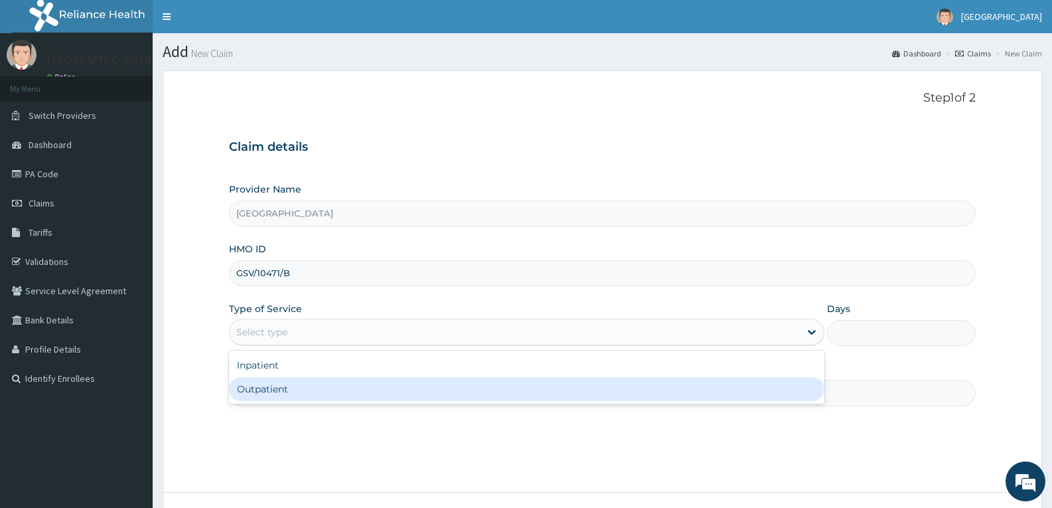
click at [285, 385] on div "Outpatient" at bounding box center [526, 389] width 595 height 24
type input "1"
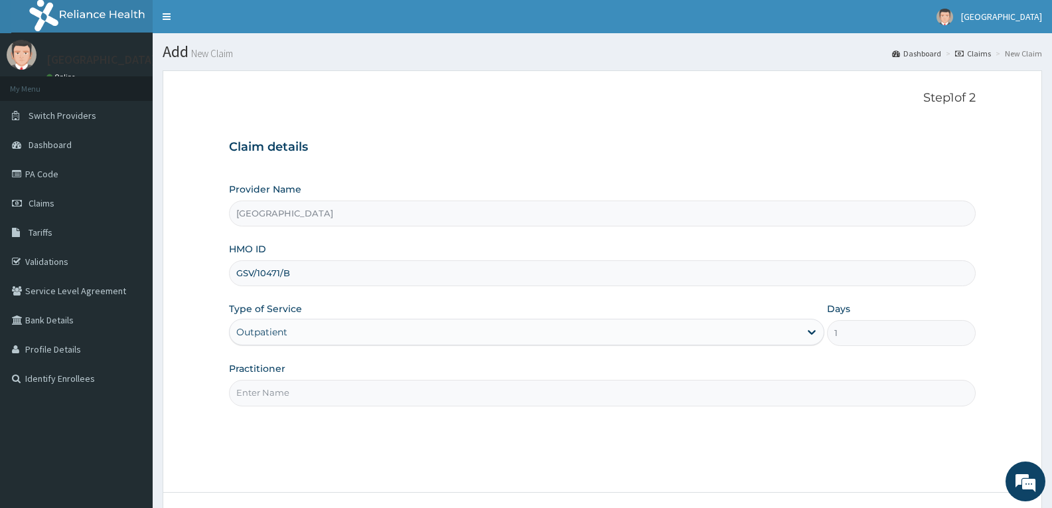
click at [285, 385] on input "Practitioner" at bounding box center [602, 393] width 747 height 26
type input "DR TROPHY"
click at [320, 432] on div "Step 1 of 2 Claim details Provider Name Adefemi Hospital HMO ID GSV/10471/B Typ…" at bounding box center [602, 281] width 747 height 381
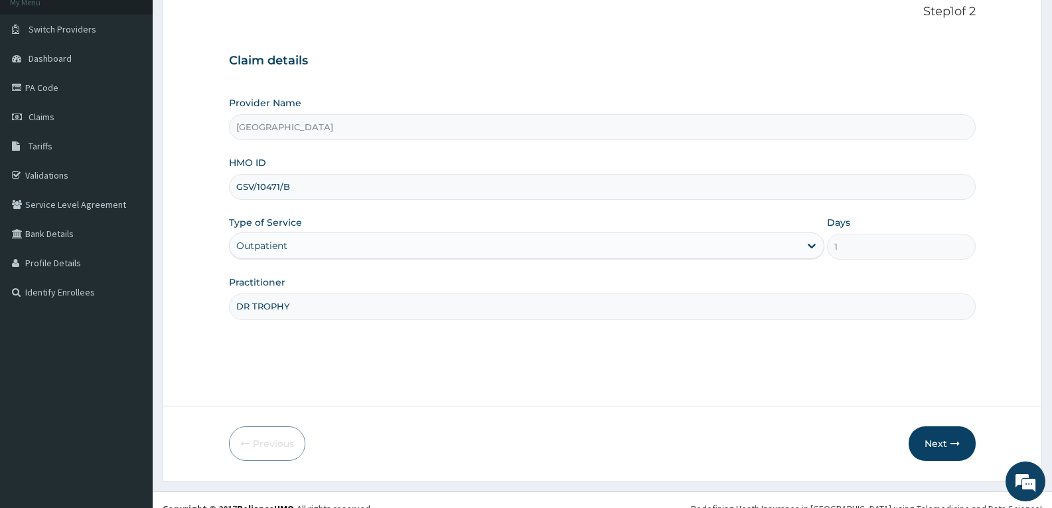
scroll to position [104, 0]
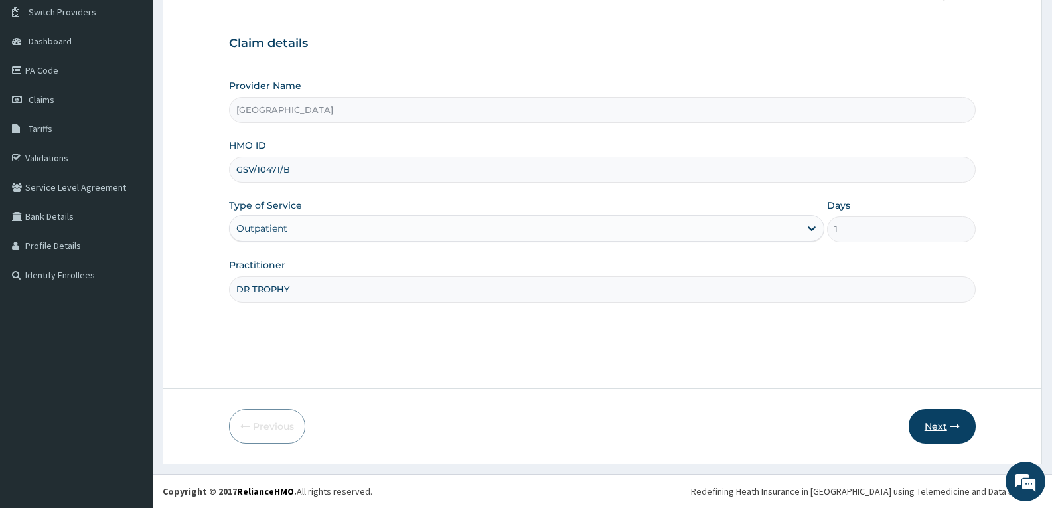
click at [938, 419] on button "Next" at bounding box center [942, 426] width 67 height 35
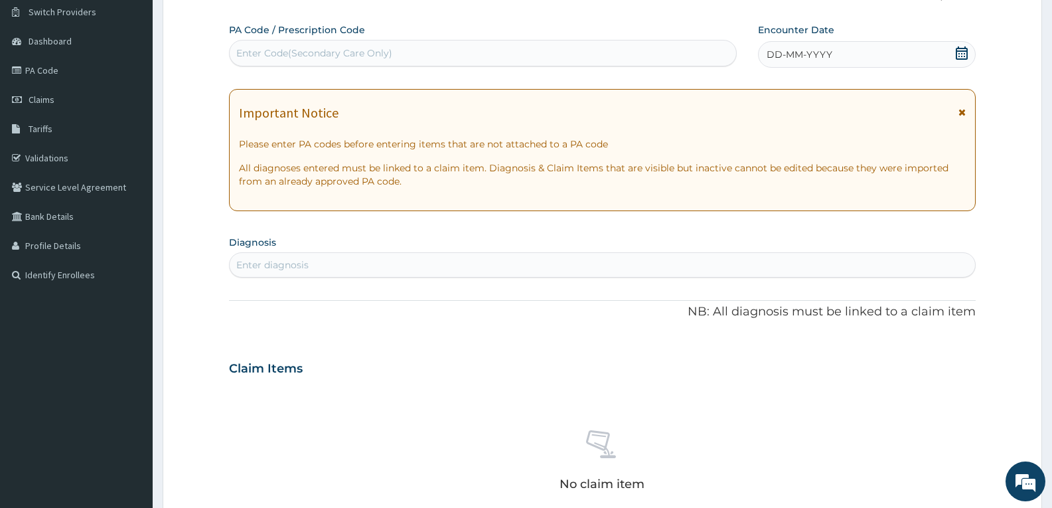
scroll to position [0, 0]
click at [312, 51] on div "Enter Code(Secondary Care Only)" at bounding box center [314, 52] width 156 height 13
paste input "PA/25BC64"
type input "PA/25BC64"
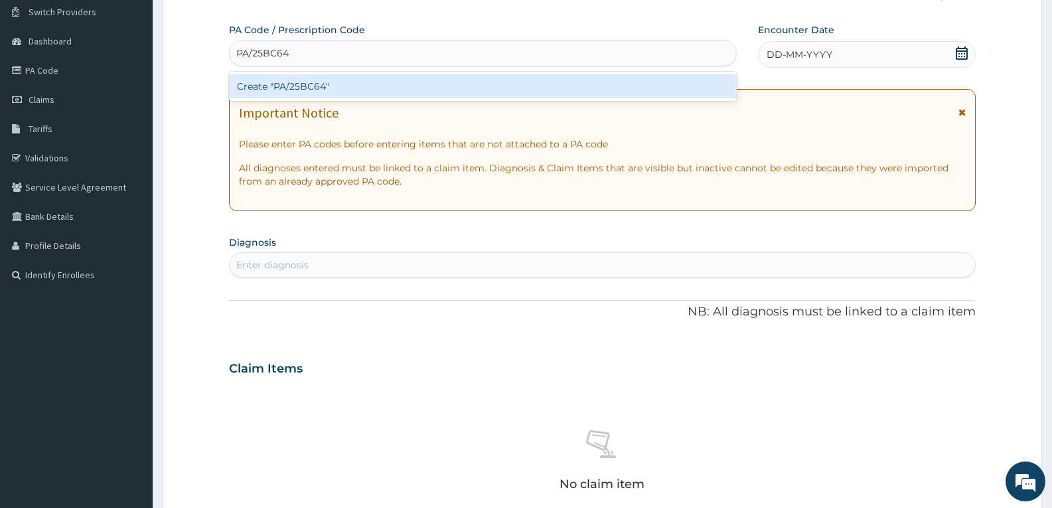
click at [311, 82] on div "Create "PA/25BC64"" at bounding box center [483, 86] width 508 height 24
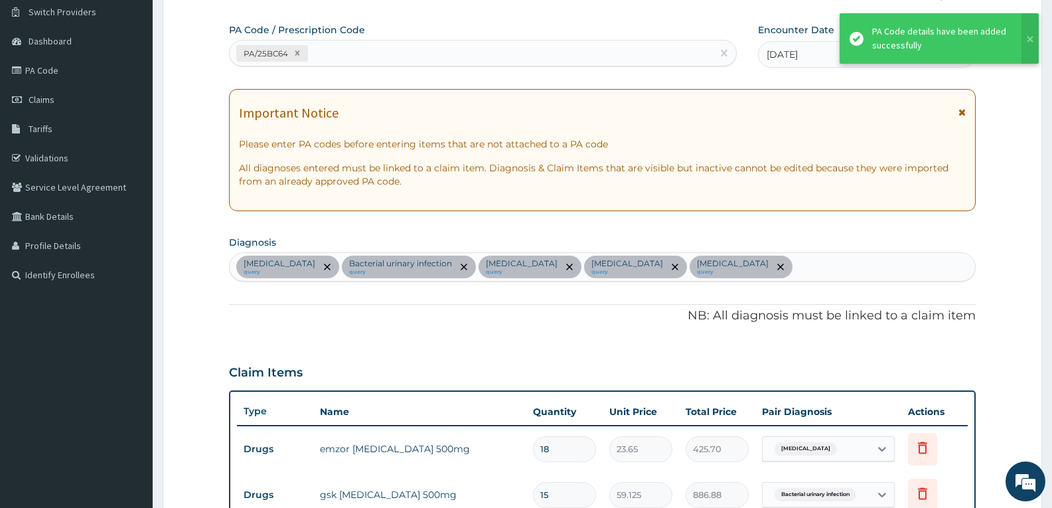
scroll to position [619, 0]
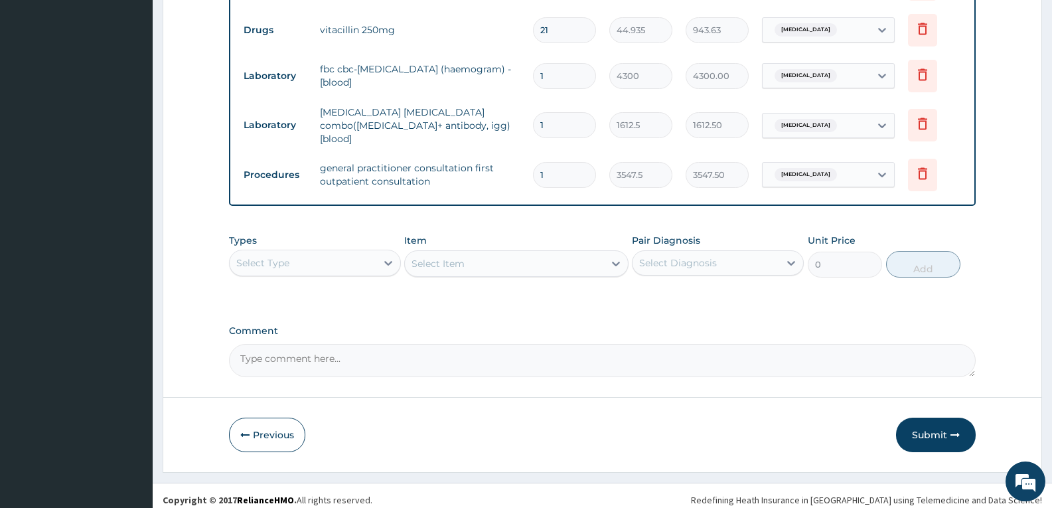
scroll to position [707, 0]
click at [354, 355] on textarea "Comment" at bounding box center [602, 359] width 747 height 33
type textarea "FOR YOUR INFORMATION"
click at [910, 424] on button "Submit" at bounding box center [936, 433] width 80 height 35
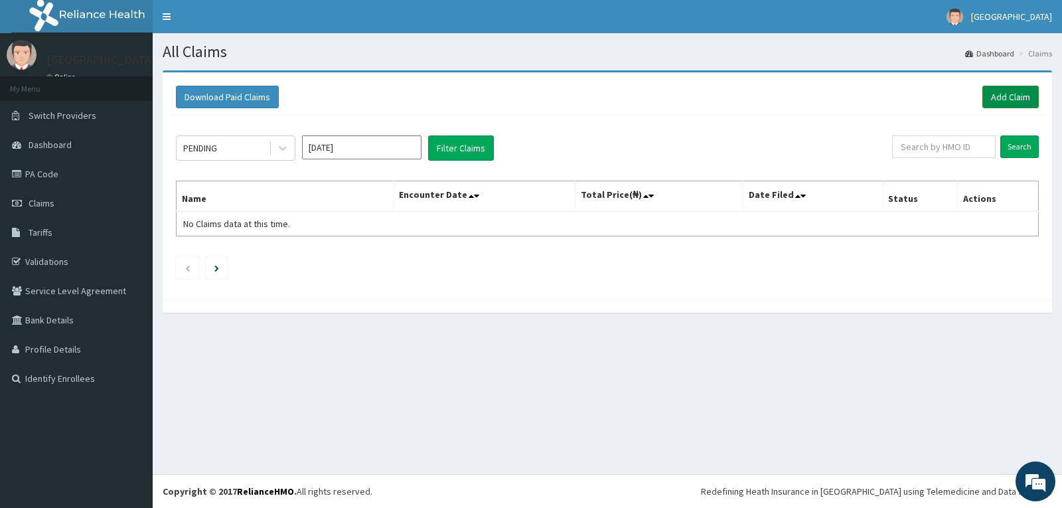
click at [1008, 87] on link "Add Claim" at bounding box center [1011, 97] width 56 height 23
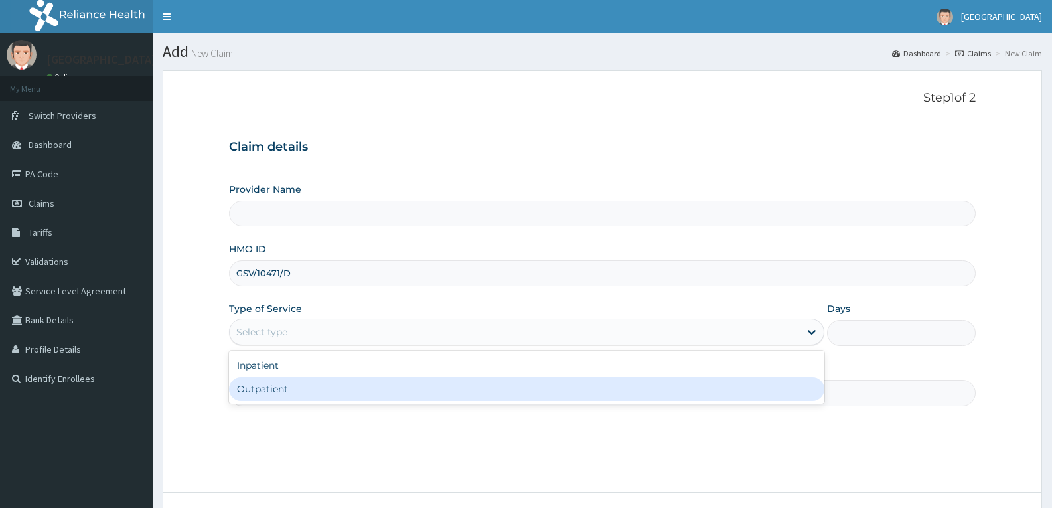
click at [299, 385] on div "Outpatient" at bounding box center [526, 389] width 595 height 24
type input "1"
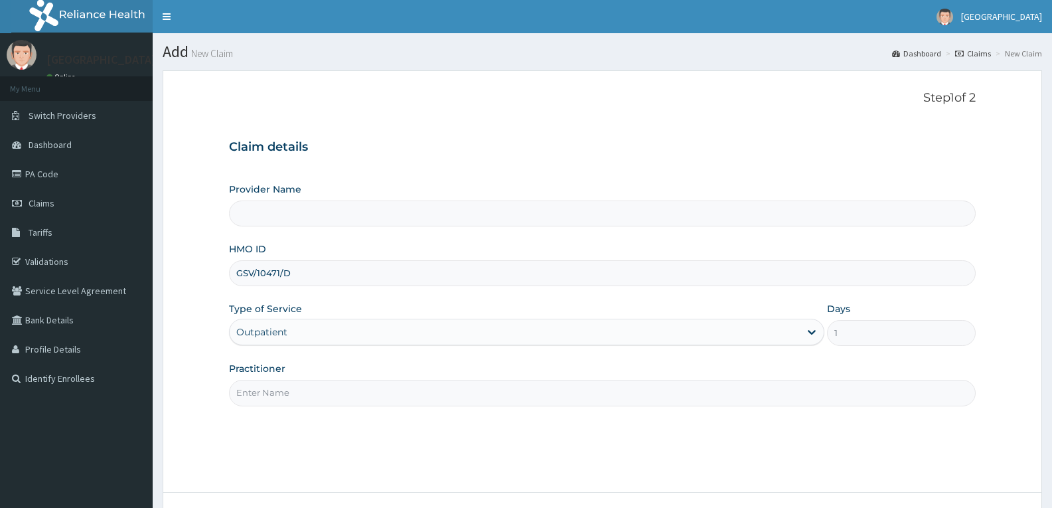
click at [299, 386] on input "Practitioner" at bounding box center [602, 393] width 747 height 26
type input "[GEOGRAPHIC_DATA]"
type input "DR TROPHY"
click at [323, 438] on div "Step 1 of 2 Claim details Provider Name Adefemi Hospital HMO ID GSV/10471/D Typ…" at bounding box center [602, 281] width 747 height 381
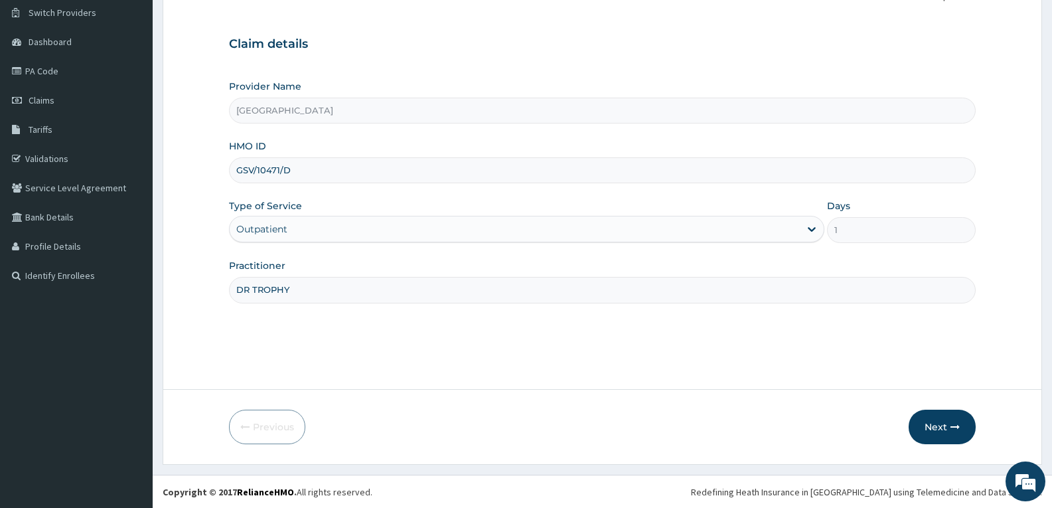
scroll to position [104, 0]
click at [936, 419] on button "Next" at bounding box center [942, 426] width 67 height 35
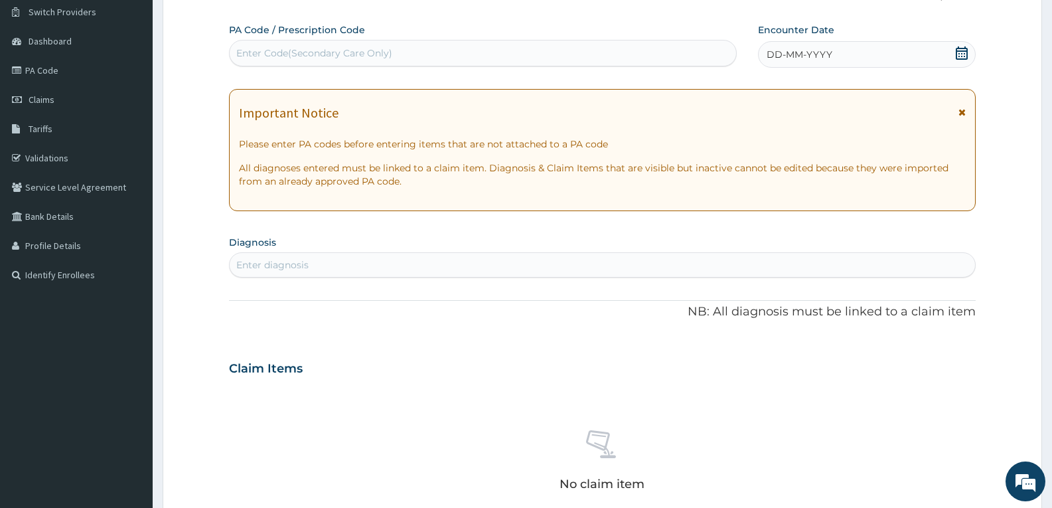
scroll to position [0, 0]
click at [356, 54] on div "Enter Code(Secondary Care Only)" at bounding box center [314, 52] width 156 height 13
paste input "PA/3FC072"
type input "PA/3FC072"
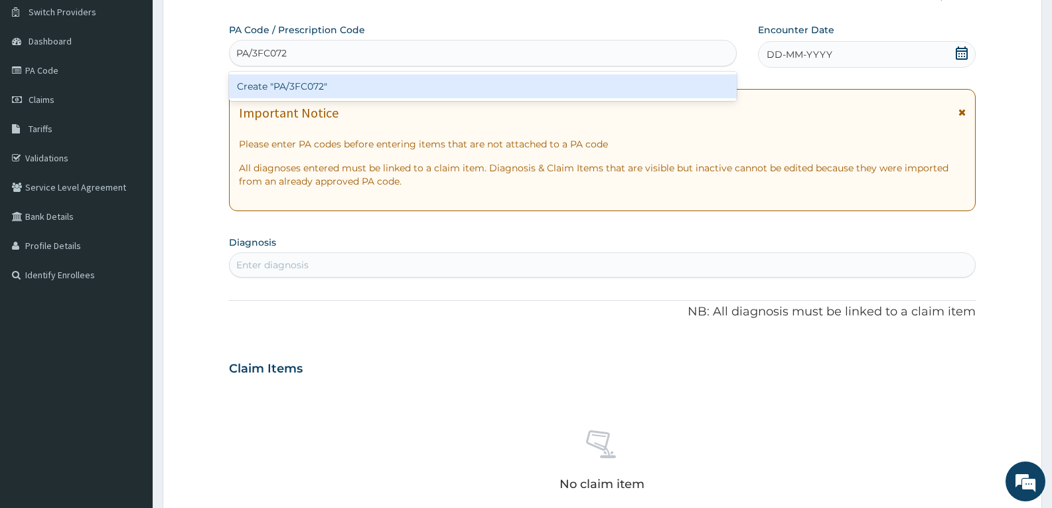
click at [337, 87] on div "Create "PA/3FC072"" at bounding box center [483, 86] width 508 height 24
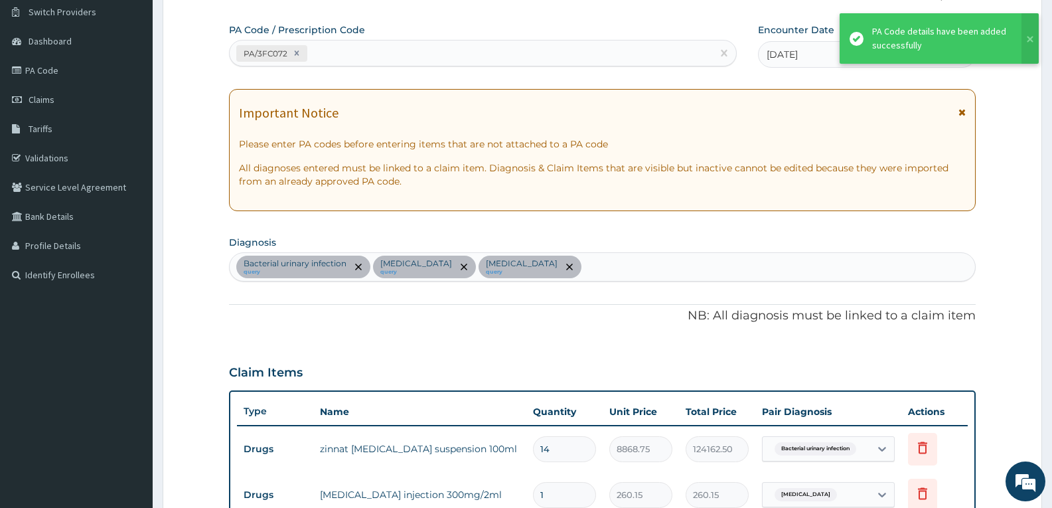
scroll to position [574, 0]
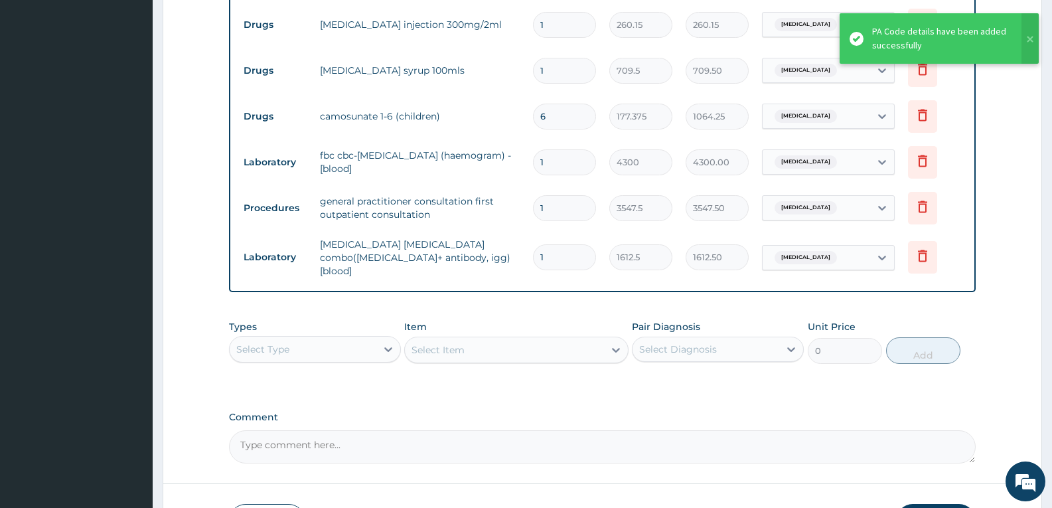
click at [367, 303] on div "PA Code / Prescription Code PA/3FC072 Encounter Date [DATE] Important Notice Pl…" at bounding box center [602, 8] width 747 height 910
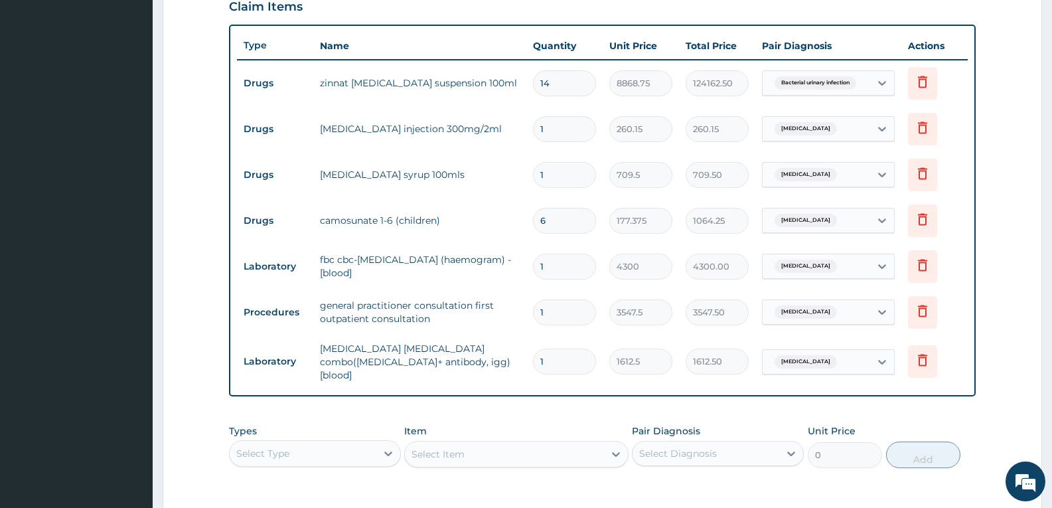
scroll to position [467, 0]
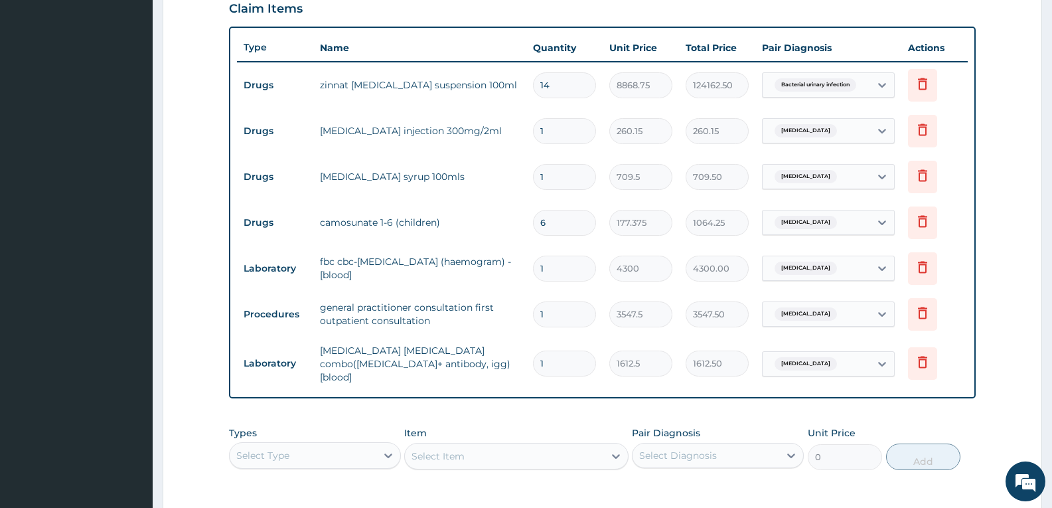
click at [552, 84] on input "14" at bounding box center [564, 85] width 63 height 26
type input "1"
type input "8868.75"
type input "1"
click at [489, 180] on td "[MEDICAL_DATA] syrup 100mls" at bounding box center [419, 176] width 213 height 27
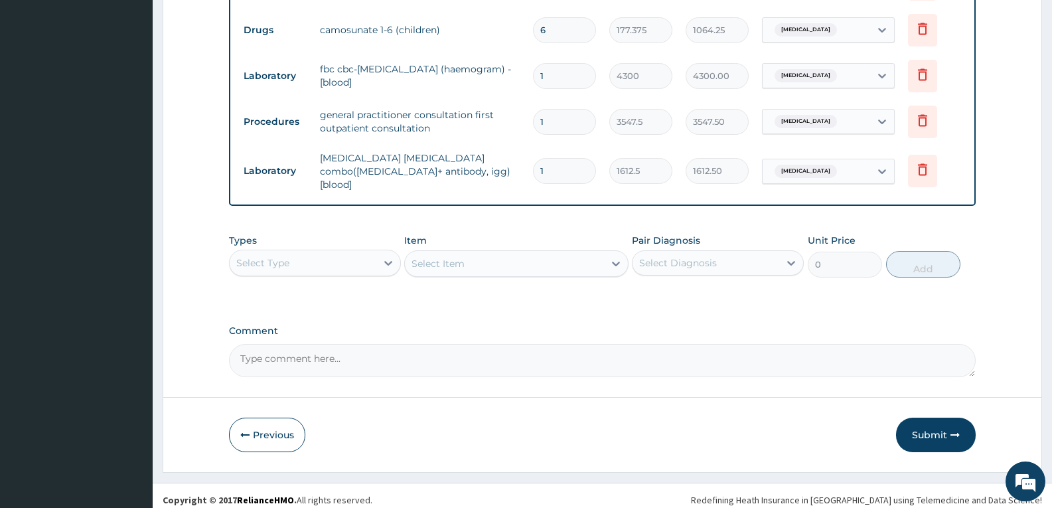
scroll to position [661, 0]
click at [440, 361] on textarea "Comment" at bounding box center [602, 359] width 747 height 33
type textarea "FOR YOUR INFORMATION"
click at [922, 428] on button "Submit" at bounding box center [936, 433] width 80 height 35
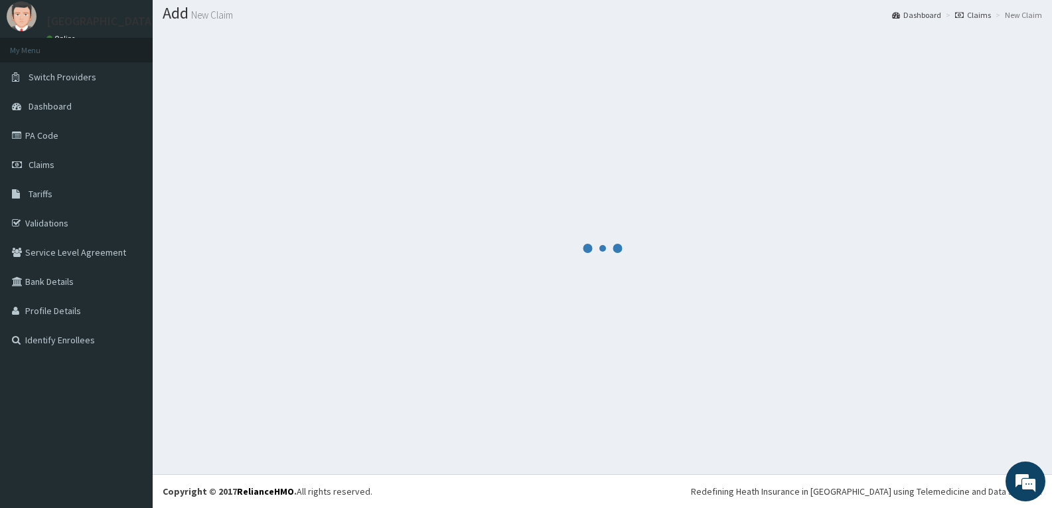
scroll to position [39, 0]
